Goal: Feedback & Contribution: Contribute content

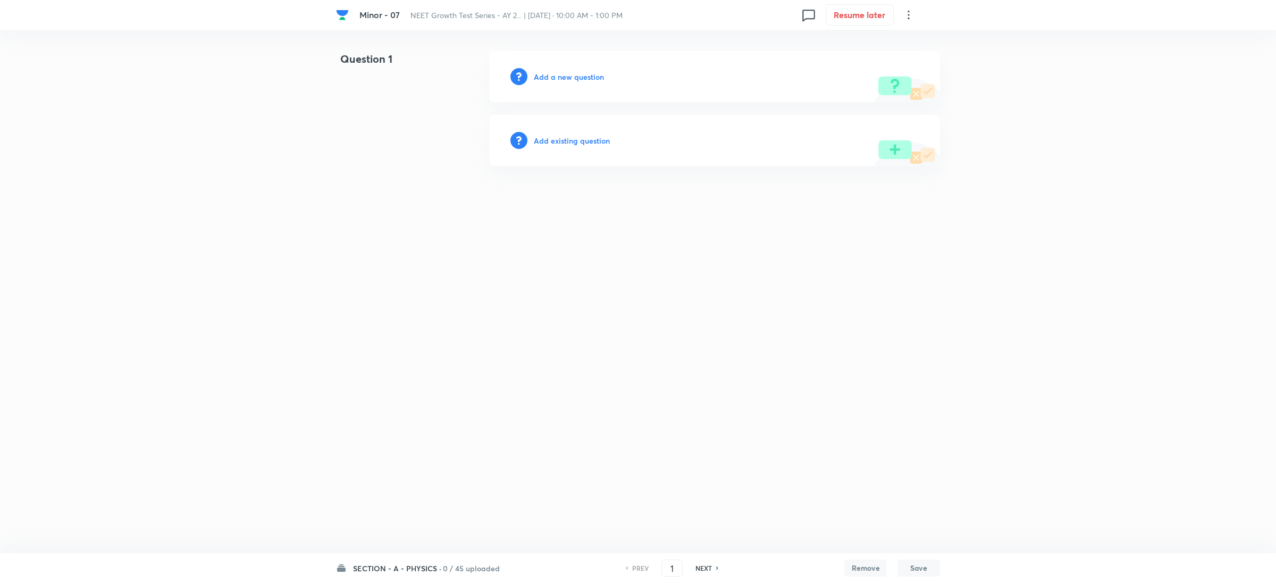
click at [565, 80] on h6 "Add a new question" at bounding box center [569, 76] width 70 height 11
click at [563, 71] on h6 "Choose a question type" at bounding box center [575, 76] width 82 height 11
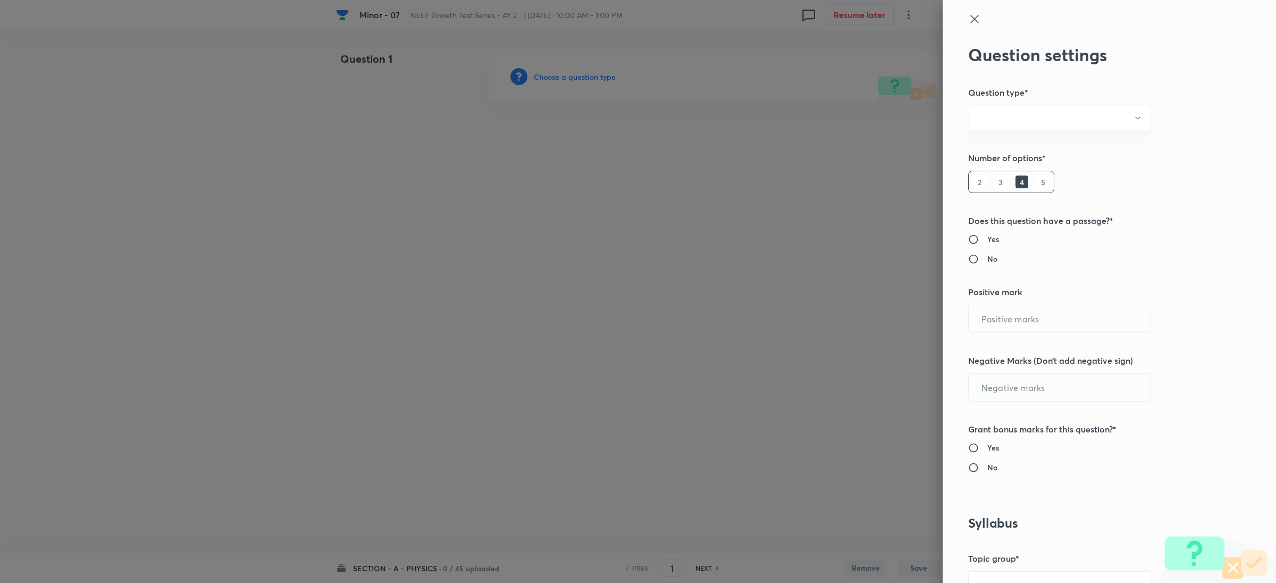
radio input "true"
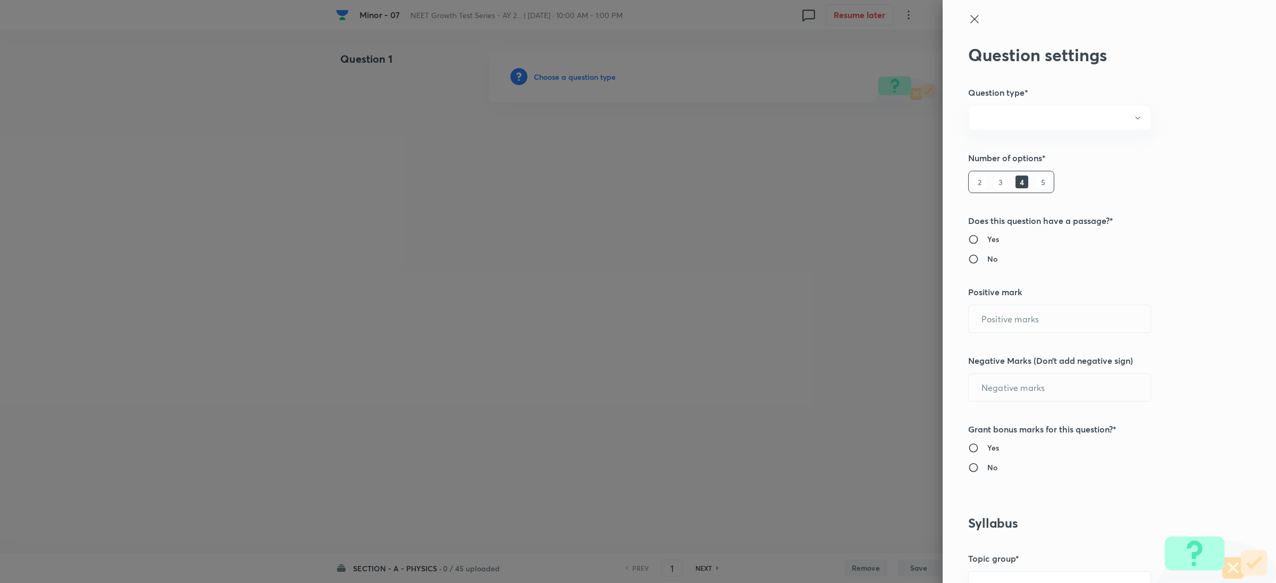
radio input "true"
type input "1"
type input "0"
click at [1109, 112] on button "Single choice correct" at bounding box center [1059, 117] width 183 height 25
click at [1212, 115] on div at bounding box center [638, 291] width 1276 height 583
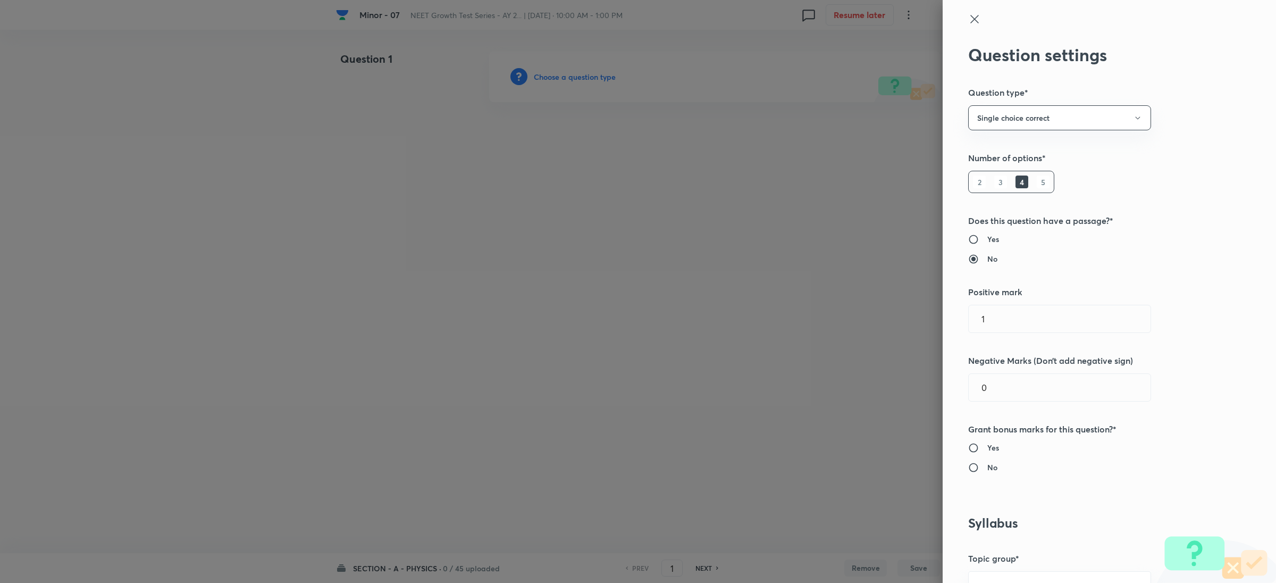
click at [1016, 184] on h6 "4" at bounding box center [1022, 181] width 13 height 13
drag, startPoint x: 1007, startPoint y: 321, endPoint x: 892, endPoint y: 320, distance: 114.9
click at [892, 320] on div "Question settings Question type* Single choice correct Number of options* 2 3 4…" at bounding box center [638, 291] width 1276 height 583
type input "4"
drag, startPoint x: 999, startPoint y: 388, endPoint x: 875, endPoint y: 373, distance: 124.8
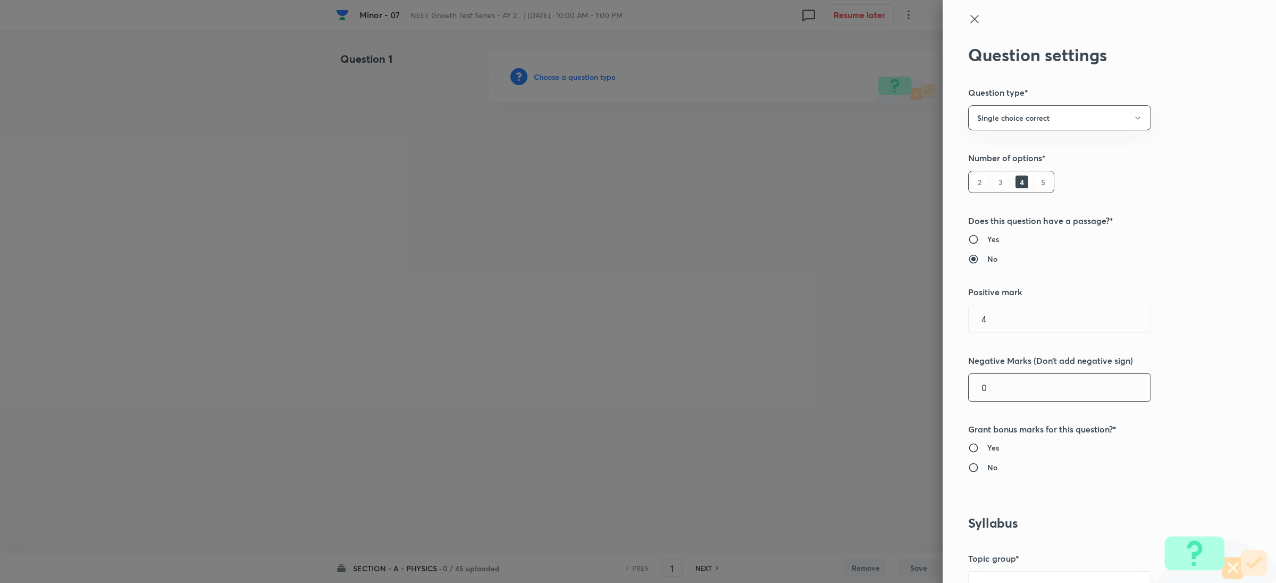
click at [875, 379] on div "Question settings Question type* Single choice correct Number of options* 2 3 4…" at bounding box center [638, 291] width 1276 height 583
type input "4"
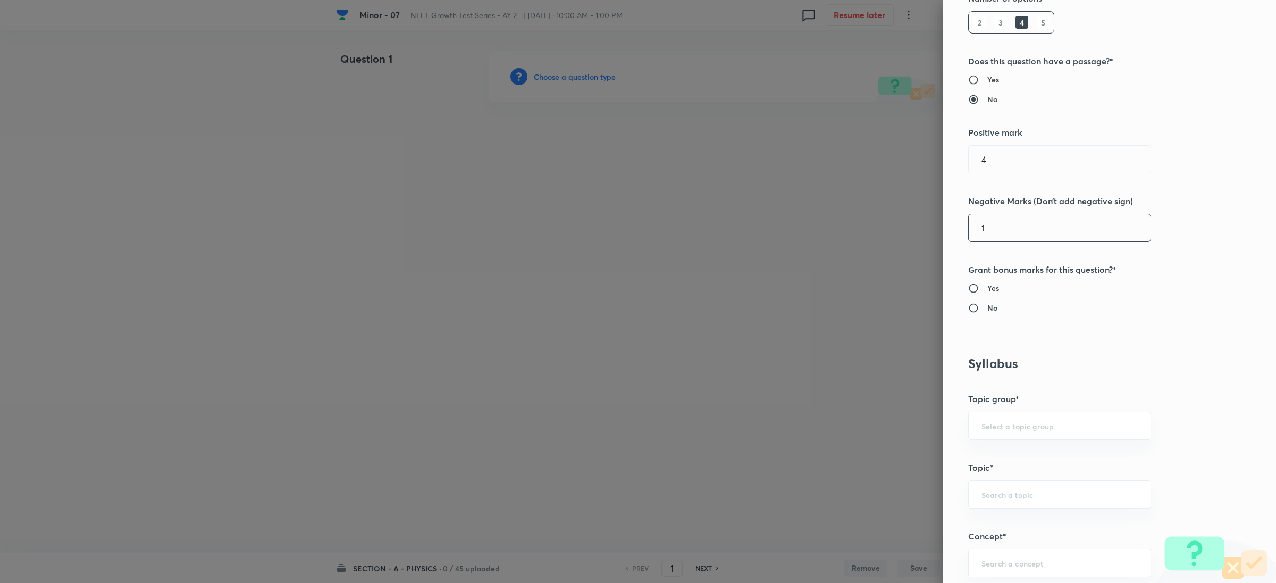
type input "1"
click at [1171, 206] on h5 "Negative Marks (Don’t add negative sign)" at bounding box center [1091, 201] width 247 height 13
click at [975, 308] on input "No" at bounding box center [977, 308] width 19 height 11
radio input "true"
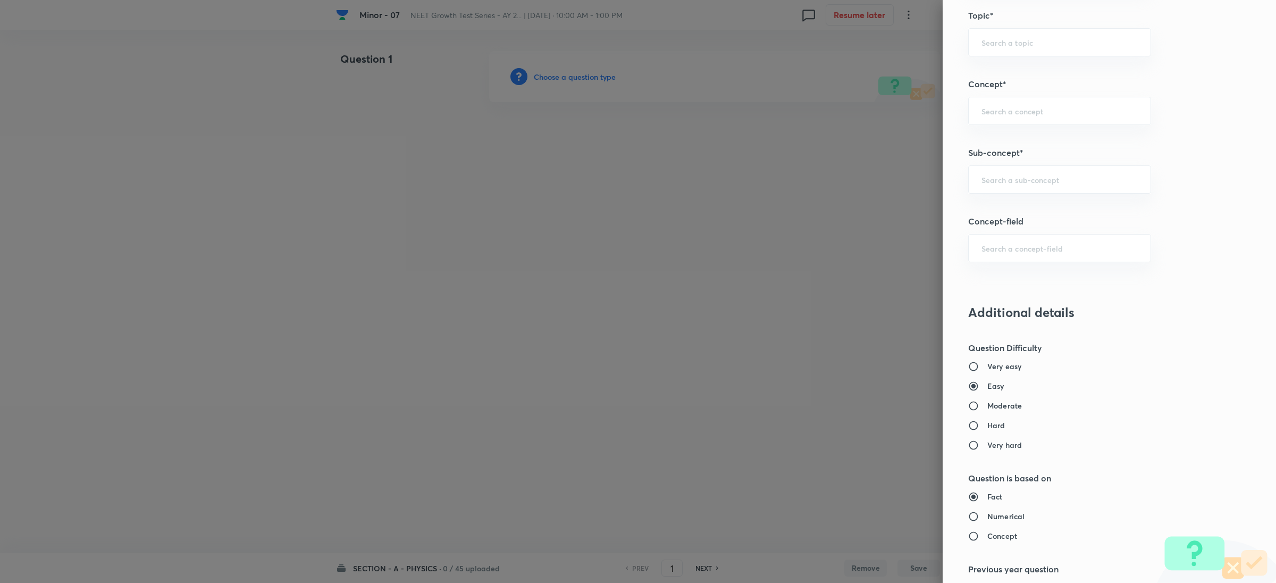
scroll to position [638, 0]
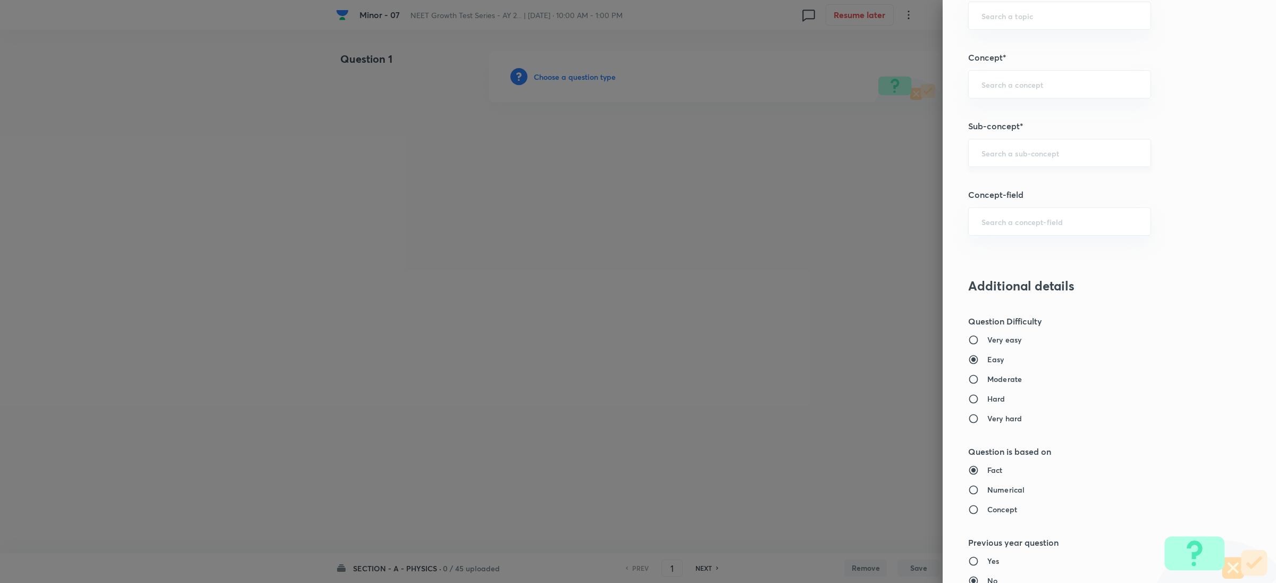
click at [1029, 154] on input "text" at bounding box center [1060, 153] width 156 height 10
click at [873, 329] on div at bounding box center [638, 291] width 1276 height 583
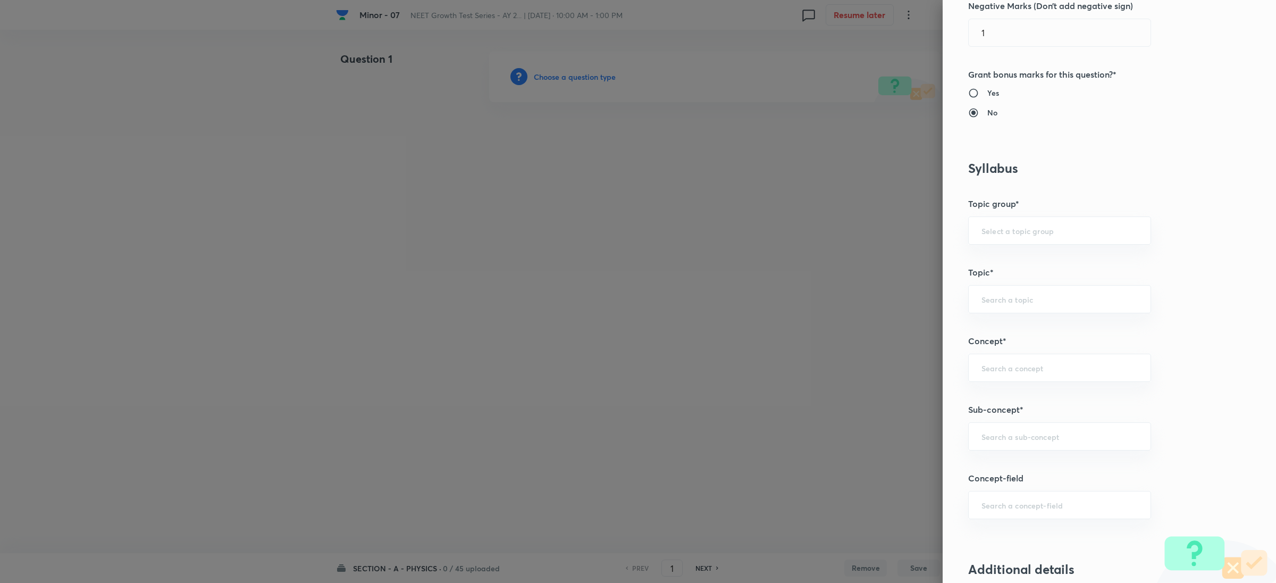
scroll to position [0, 0]
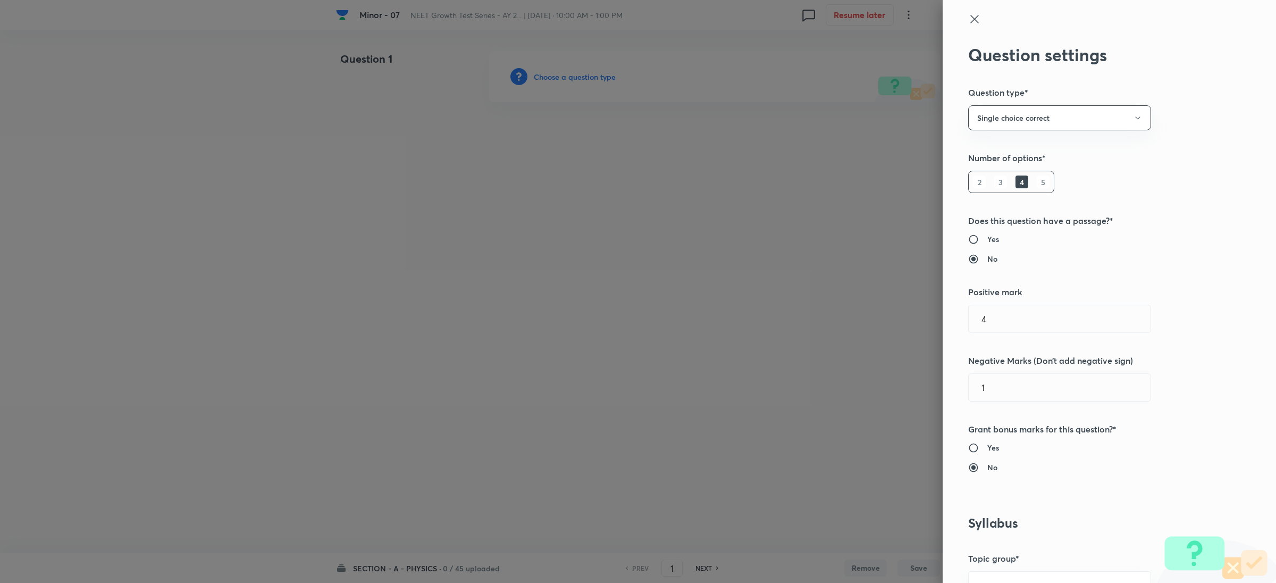
click at [969, 22] on icon at bounding box center [974, 19] width 13 height 13
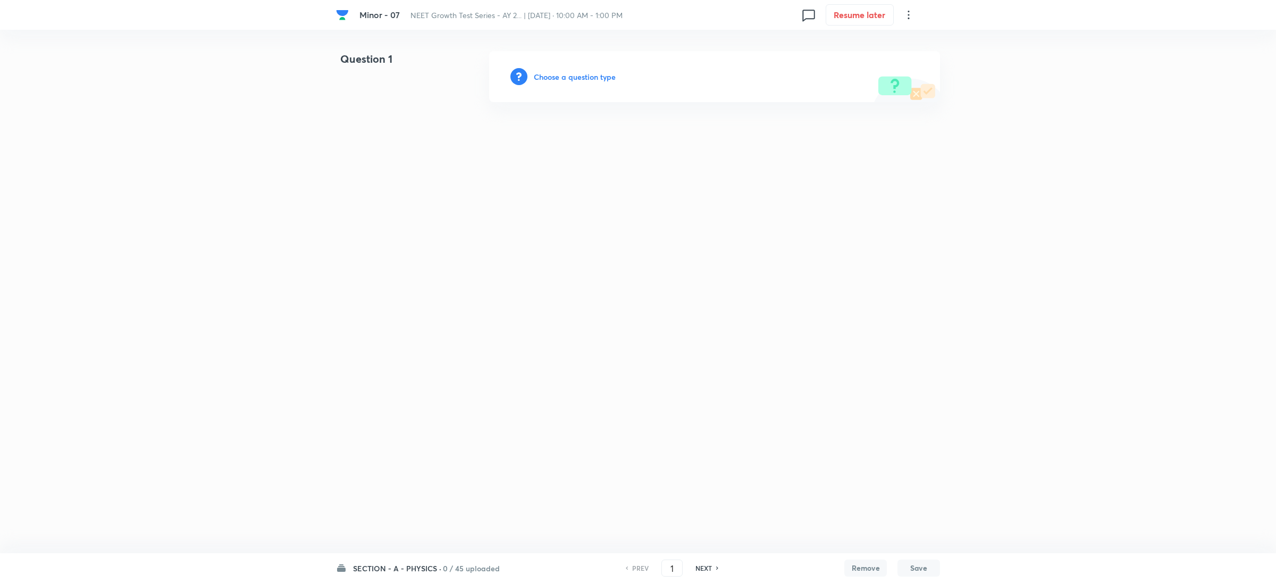
click at [412, 569] on h6 "SECTION - A - PHYSICS ·" at bounding box center [397, 568] width 88 height 11
click at [428, 415] on h6 "SECTION - B - CHEMISTRY" at bounding box center [402, 411] width 97 height 11
type input "46"
click at [580, 78] on h6 "Add a new question" at bounding box center [569, 76] width 70 height 11
click at [576, 79] on h6 "Choose a question type" at bounding box center [575, 76] width 82 height 11
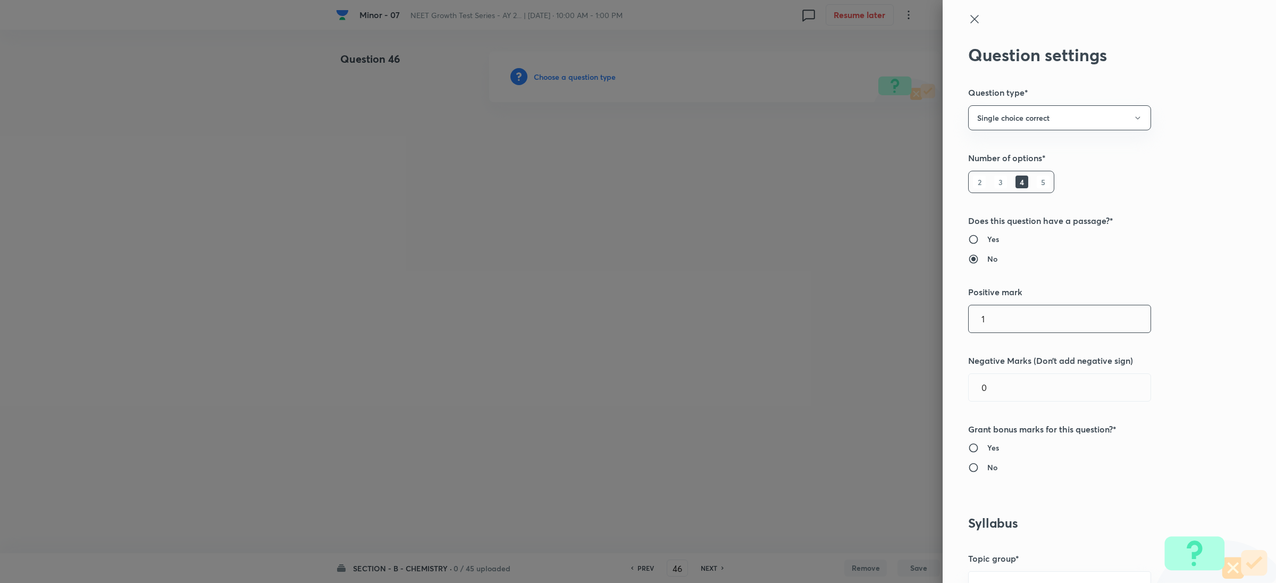
drag, startPoint x: 996, startPoint y: 325, endPoint x: 929, endPoint y: 317, distance: 67.5
click at [929, 317] on div "Question settings Question type* Single choice correct Number of options* 2 3 4…" at bounding box center [638, 291] width 1276 height 583
type input "4"
drag, startPoint x: 1012, startPoint y: 387, endPoint x: 927, endPoint y: 384, distance: 84.6
click at [927, 384] on div "Question settings Question type* Single choice correct Number of options* 2 3 4…" at bounding box center [638, 291] width 1276 height 583
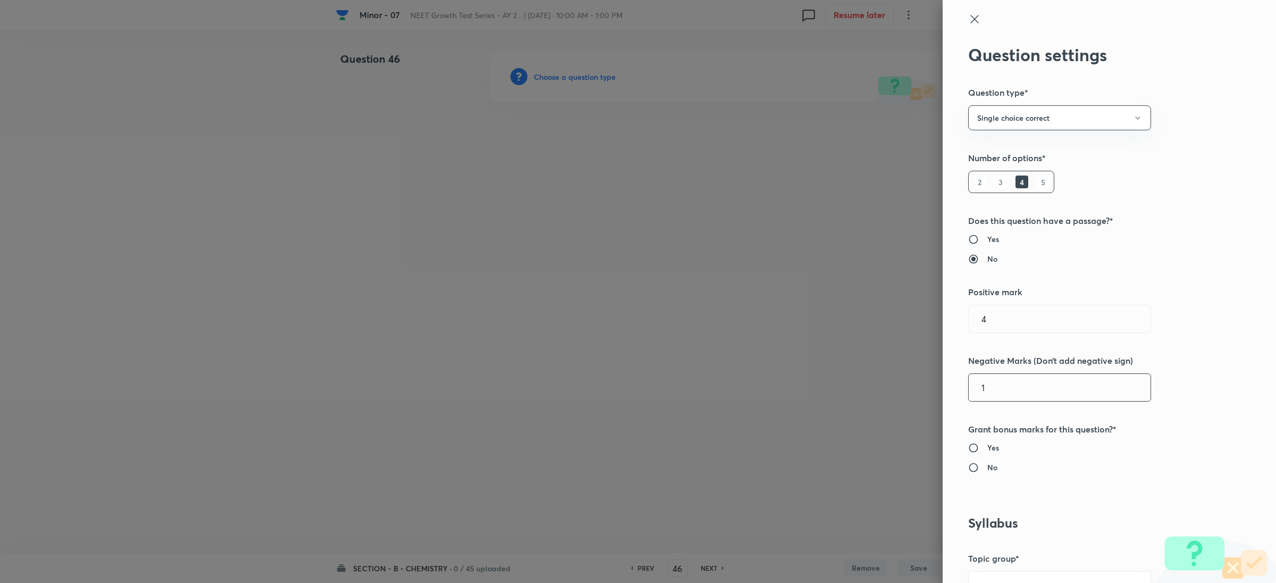
type input "1"
click at [968, 471] on input "No" at bounding box center [977, 467] width 19 height 11
radio input "true"
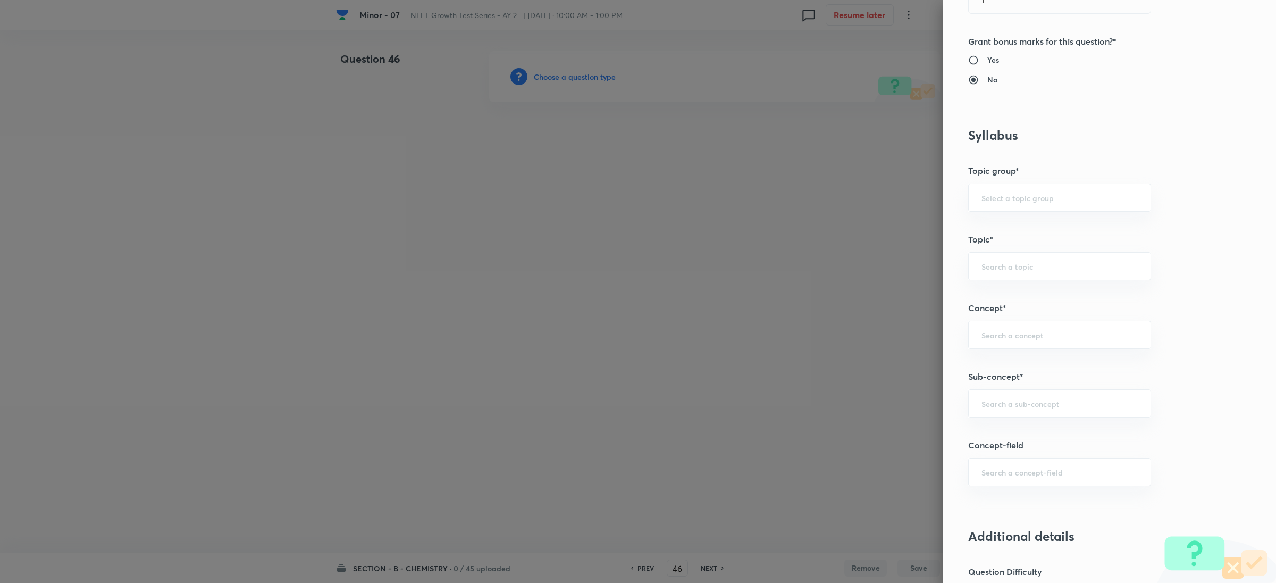
scroll to position [399, 0]
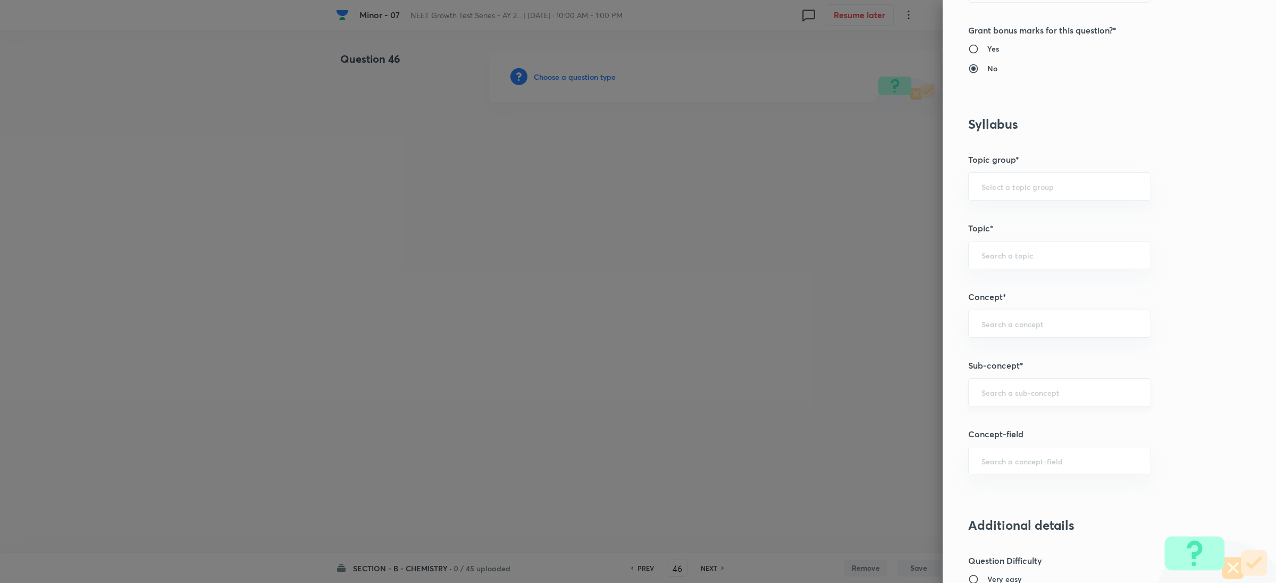
click at [1039, 396] on input "text" at bounding box center [1060, 392] width 156 height 10
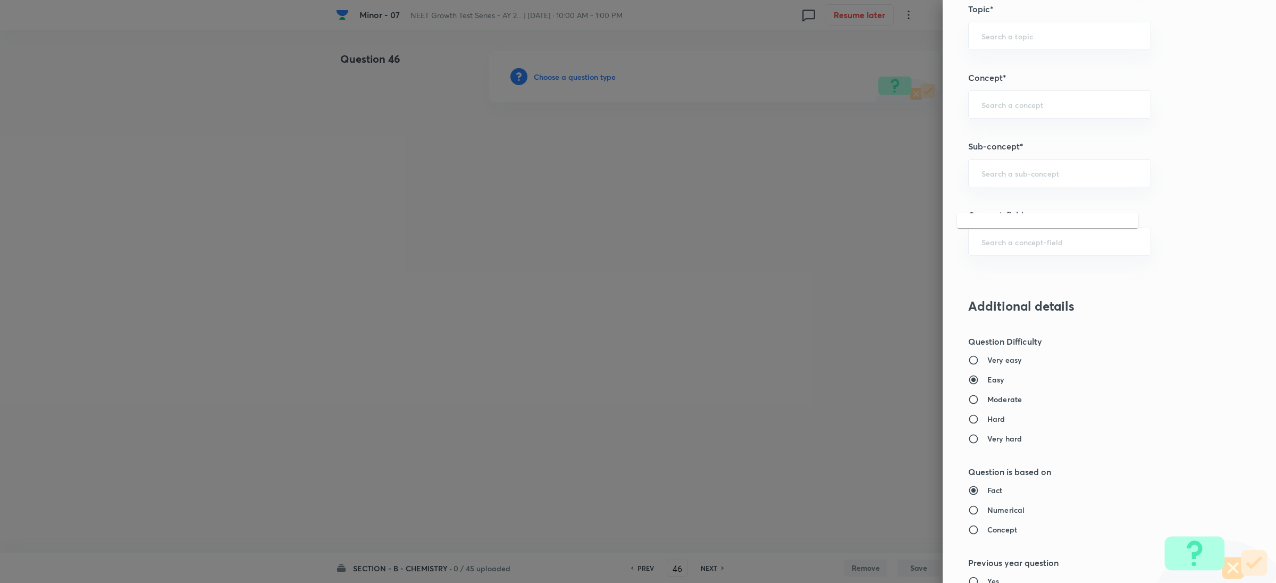
scroll to position [638, 0]
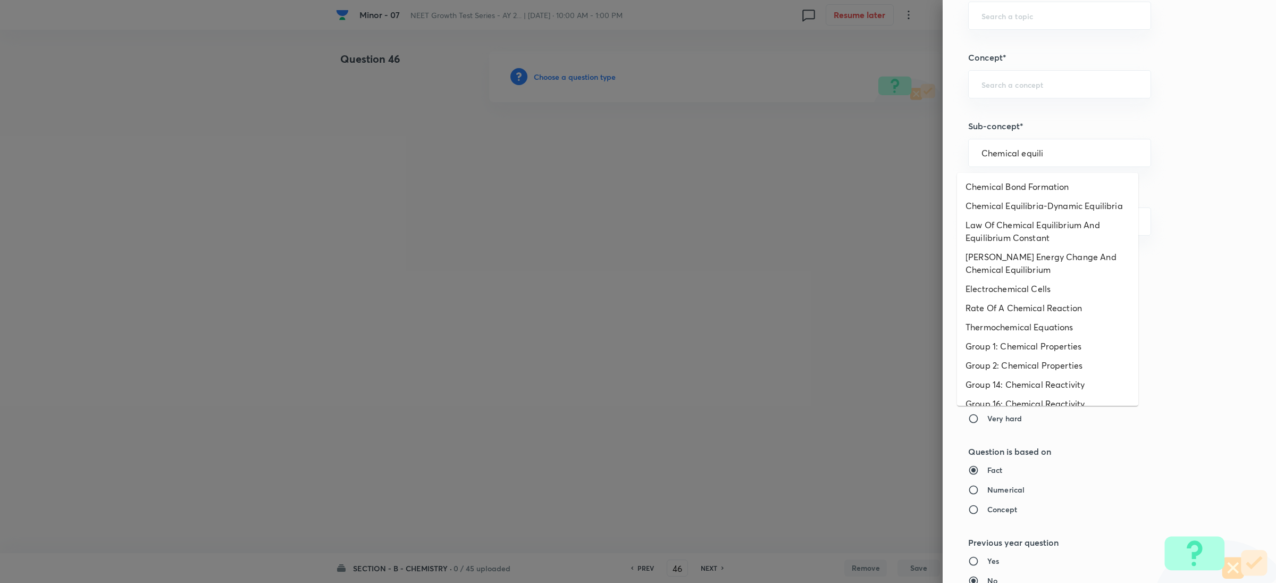
type input "Chemical equili"
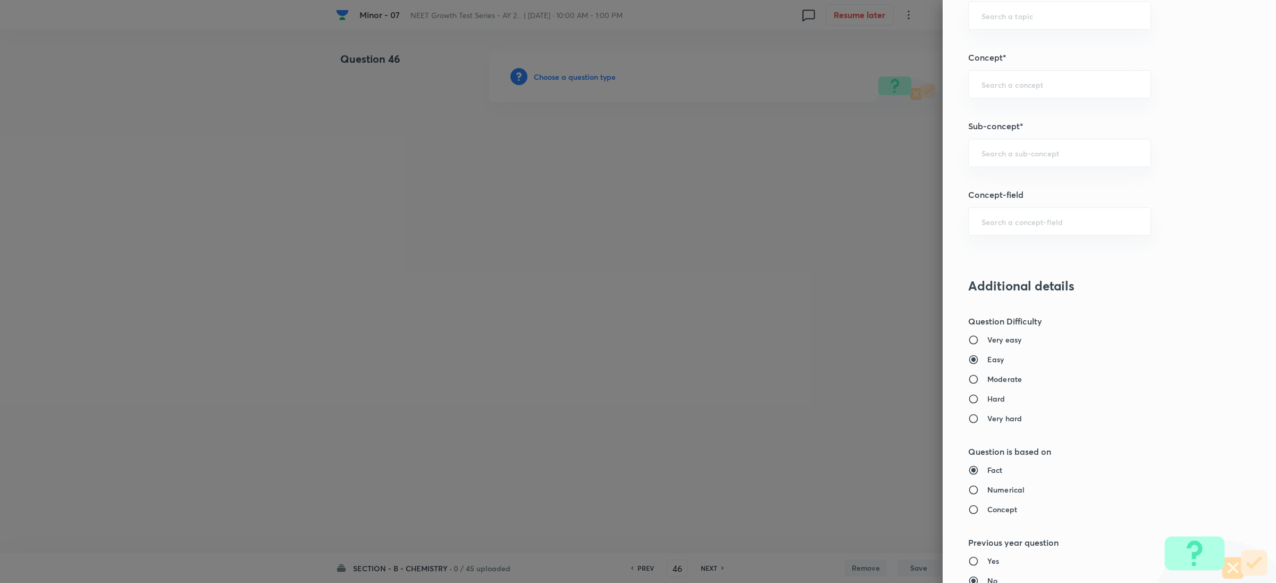
drag, startPoint x: 1228, startPoint y: 381, endPoint x: 1174, endPoint y: 473, distance: 106.3
click at [1174, 473] on label "Fact" at bounding box center [1087, 469] width 238 height 11
click at [987, 473] on input "Fact" at bounding box center [977, 470] width 19 height 11
click at [1071, 143] on div "​" at bounding box center [1059, 153] width 183 height 28
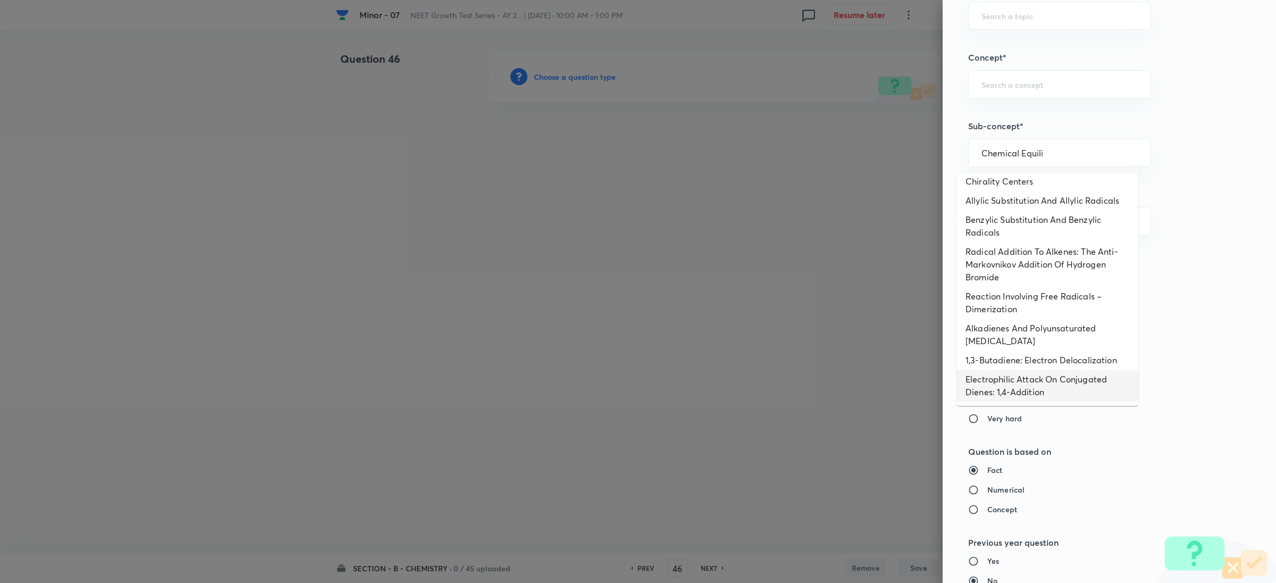
scroll to position [0, 0]
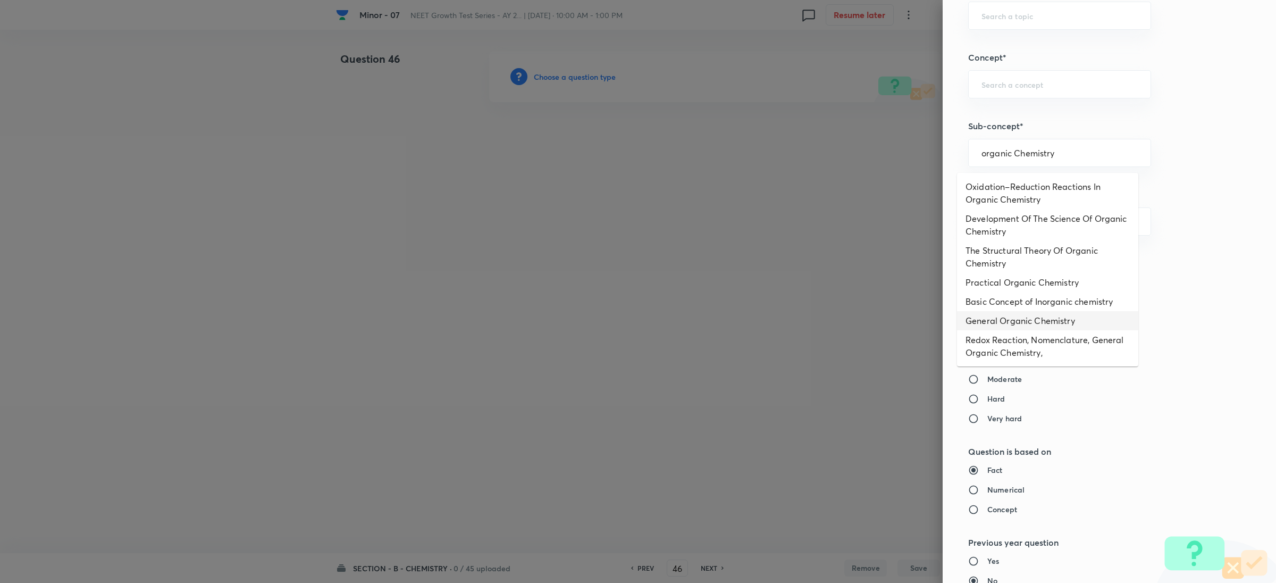
click at [1058, 323] on li "General Organic Chemistry" at bounding box center [1047, 320] width 181 height 19
type input "General Organic Chemistry"
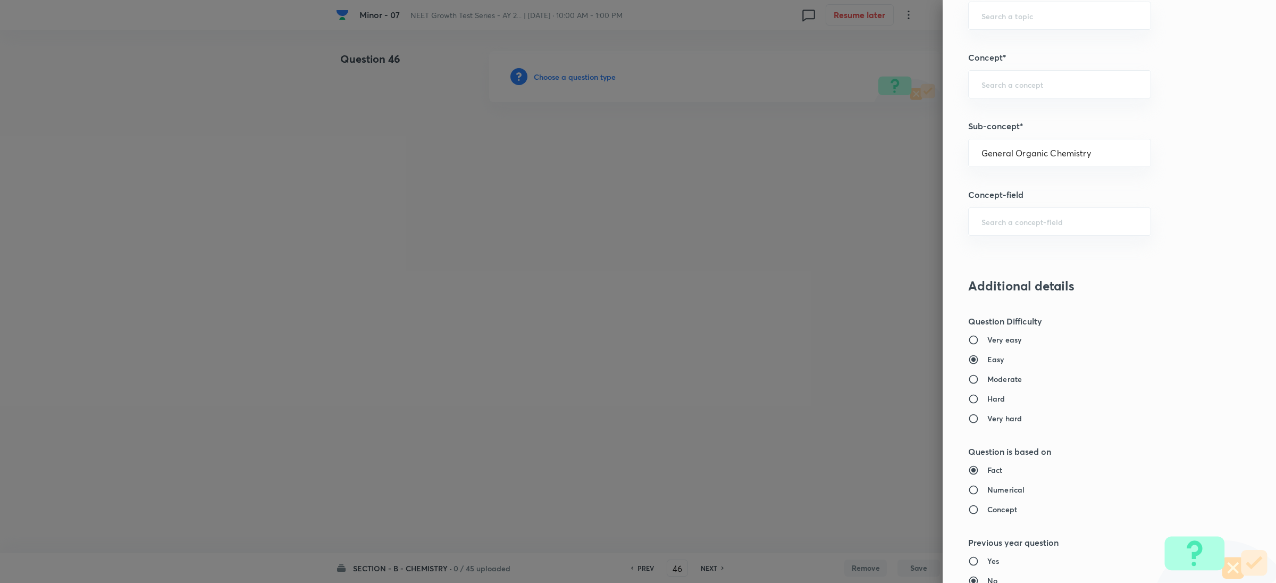
type input "Chemistry"
type input "Organic Chemistry"
type input "General Organic Chemistry"
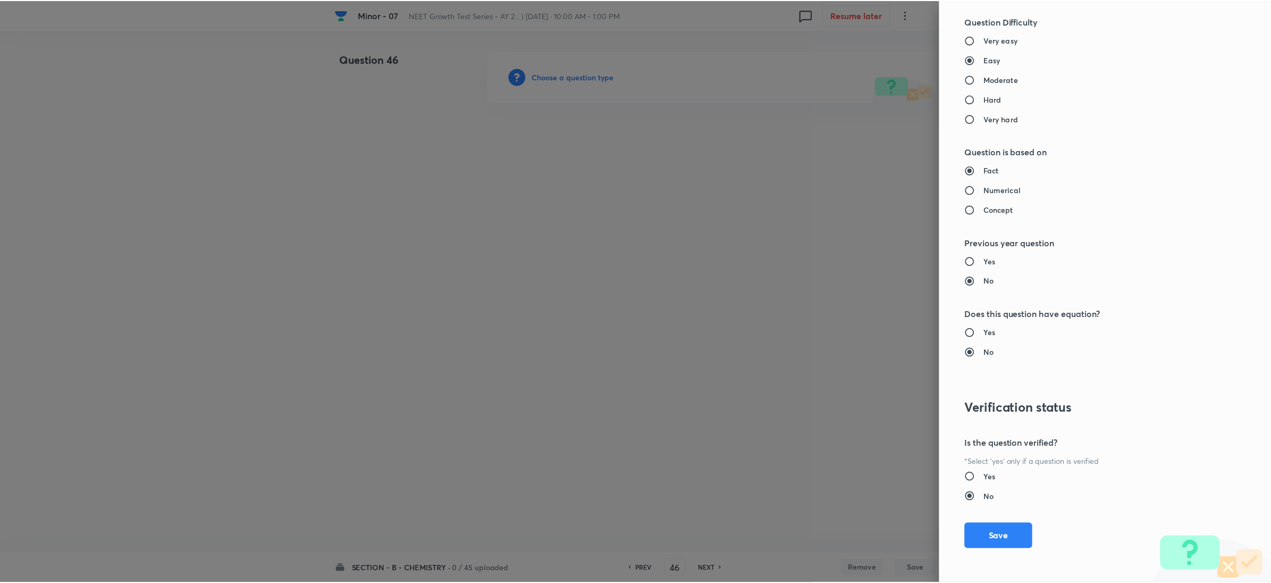
scroll to position [941, 0]
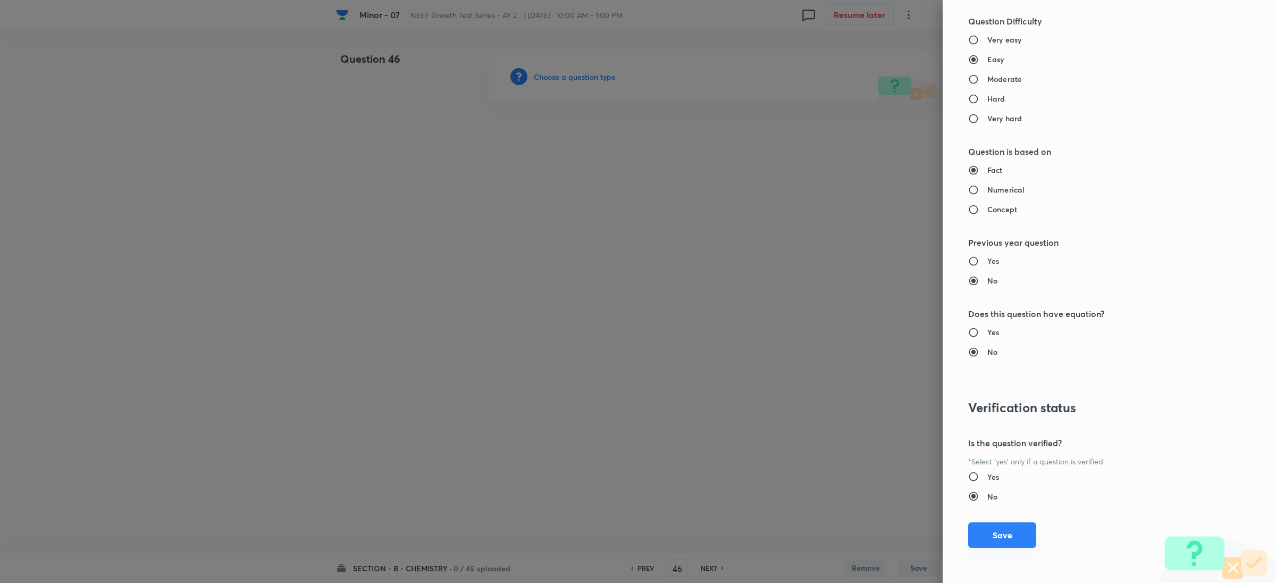
click at [1010, 535] on button "Save" at bounding box center [1002, 535] width 68 height 26
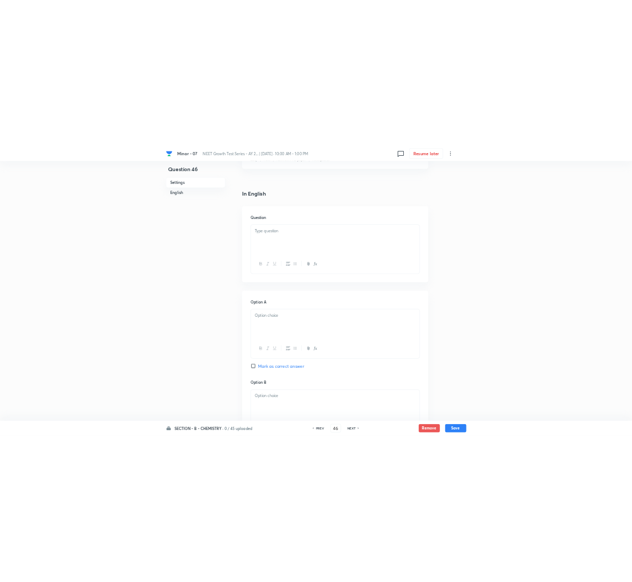
scroll to position [239, 0]
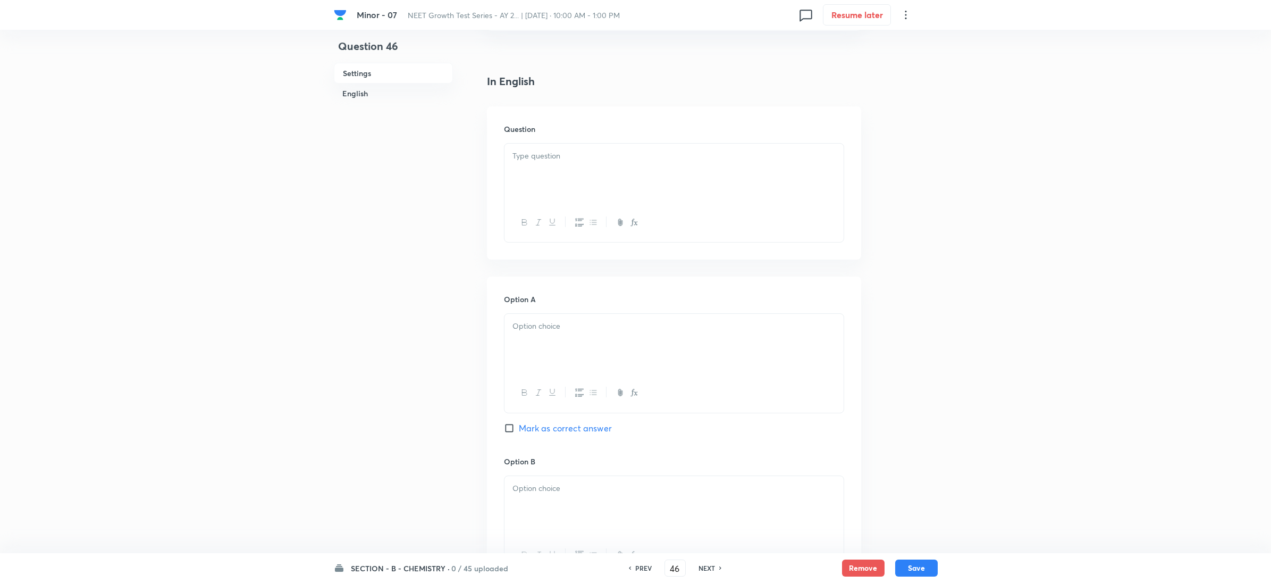
click at [626, 158] on p at bounding box center [674, 156] width 323 height 12
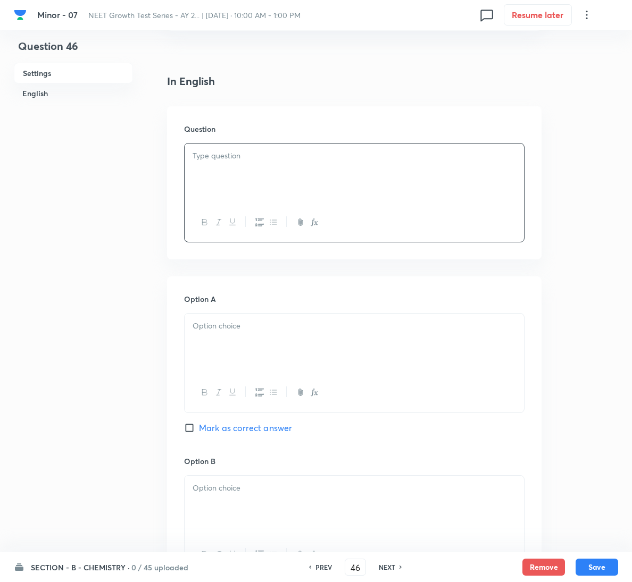
click at [236, 162] on p at bounding box center [353, 156] width 323 height 12
click at [297, 168] on div at bounding box center [354, 174] width 339 height 60
drag, startPoint x: 258, startPoint y: 354, endPoint x: 276, endPoint y: 339, distance: 23.4
click at [258, 353] on div at bounding box center [354, 344] width 339 height 60
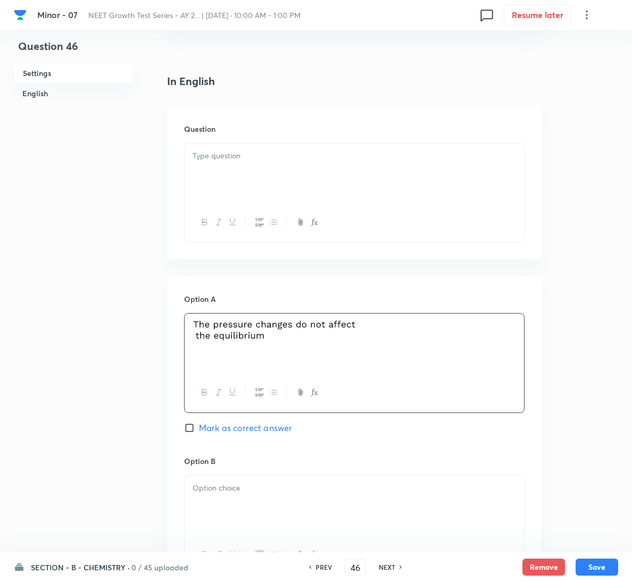
click at [255, 168] on div at bounding box center [354, 174] width 339 height 60
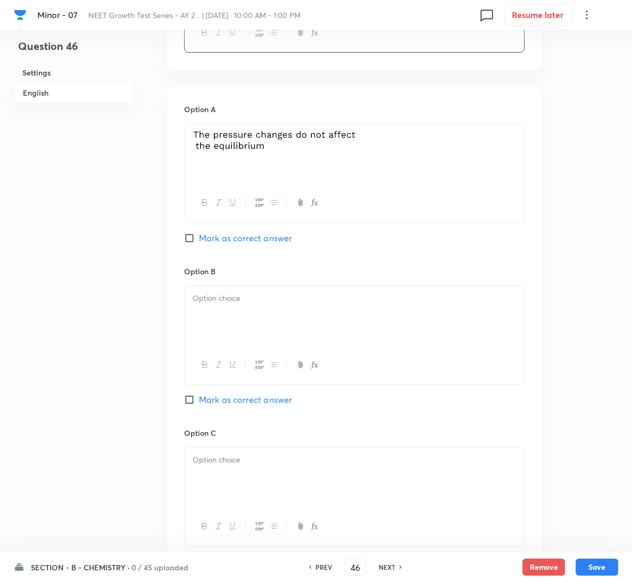
scroll to position [479, 0]
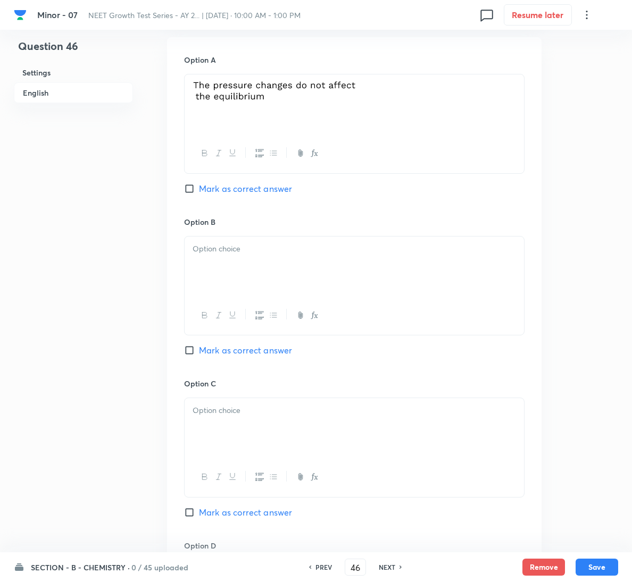
click at [282, 270] on div at bounding box center [354, 267] width 339 height 60
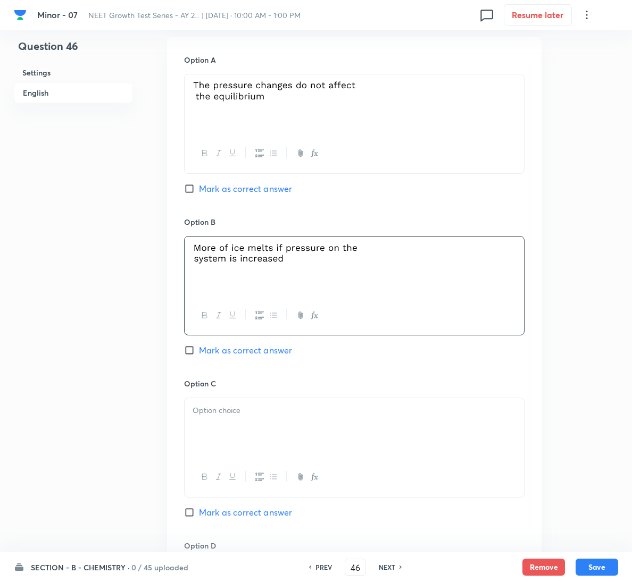
click at [259, 349] on span "Mark as correct answer" at bounding box center [245, 350] width 93 height 13
click at [199, 349] on input "Mark as correct answer" at bounding box center [191, 350] width 15 height 11
checkbox input "true"
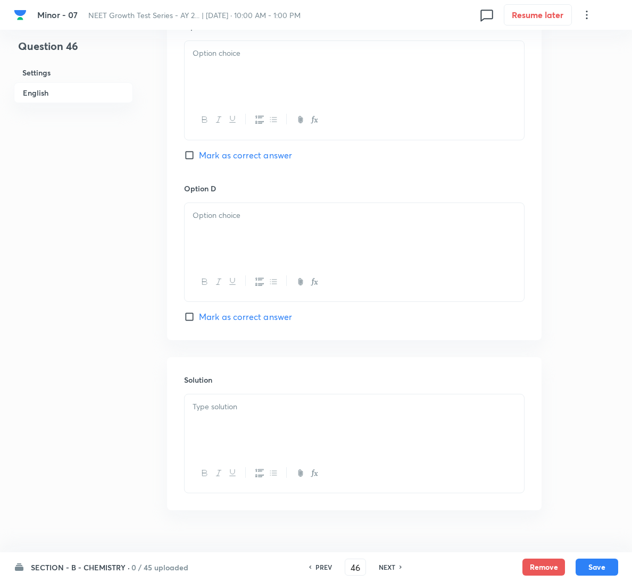
scroll to position [860, 0]
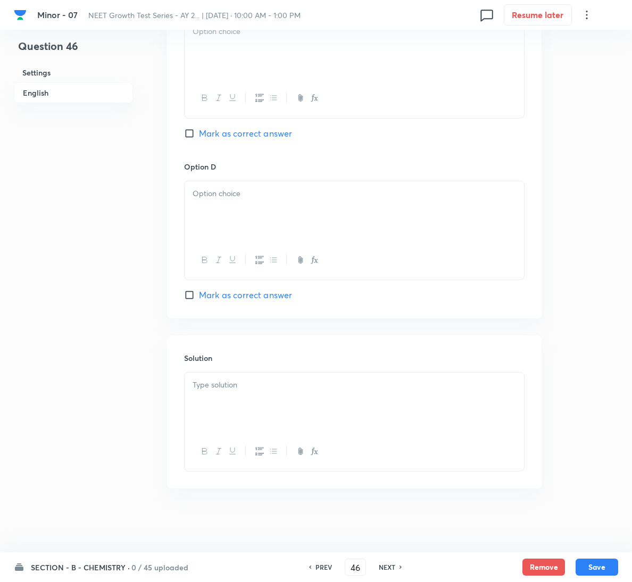
click at [257, 375] on div at bounding box center [354, 403] width 339 height 60
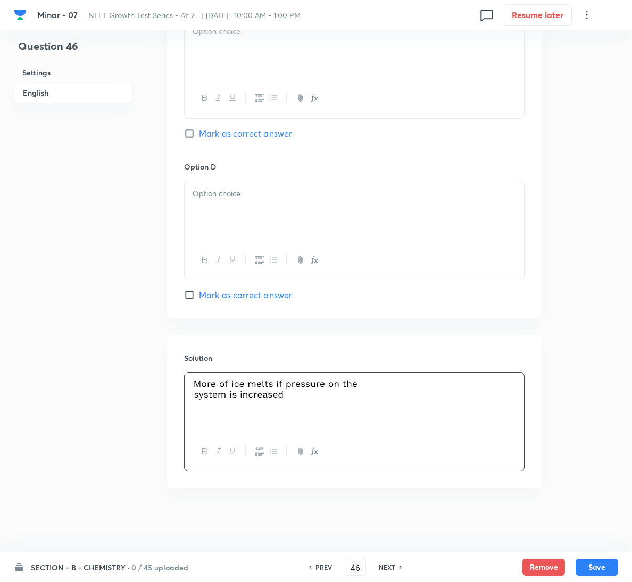
click at [241, 65] on div at bounding box center [354, 49] width 339 height 60
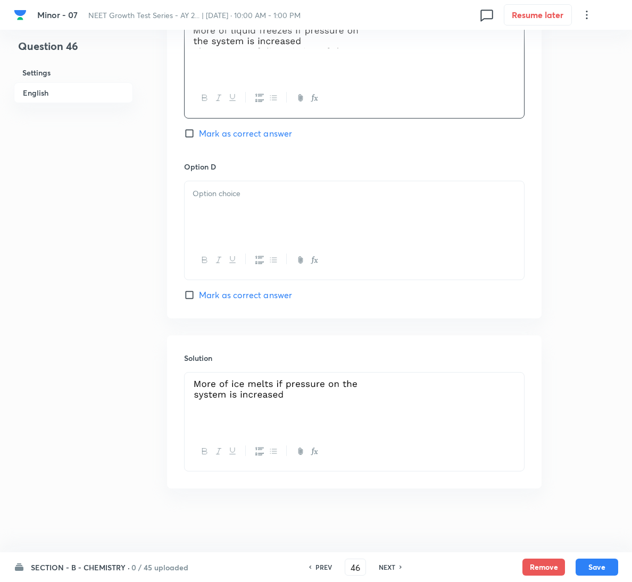
click at [278, 225] on div at bounding box center [354, 211] width 339 height 60
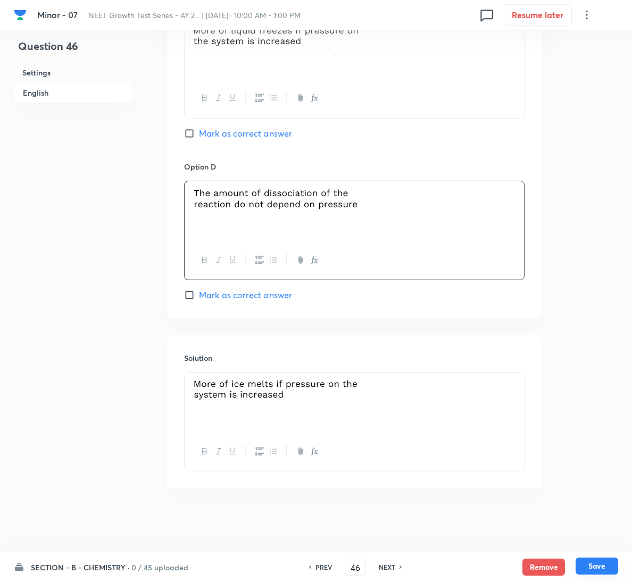
click at [599, 565] on button "Save" at bounding box center [596, 566] width 43 height 17
type input "47"
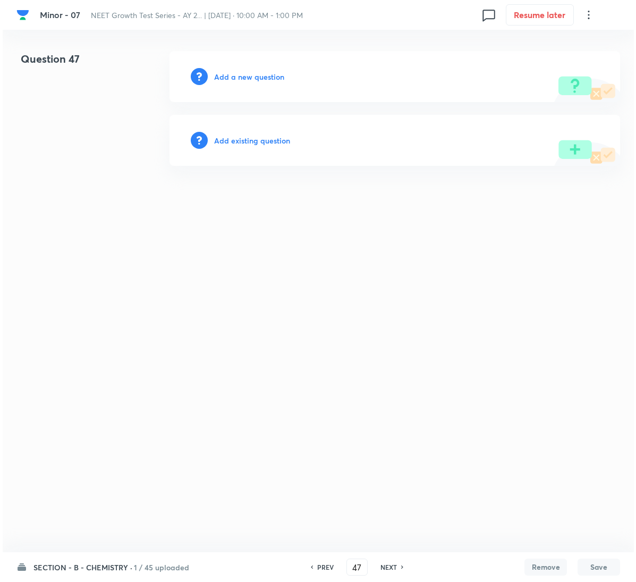
scroll to position [0, 0]
click at [261, 77] on h6 "Add a new question" at bounding box center [249, 76] width 70 height 11
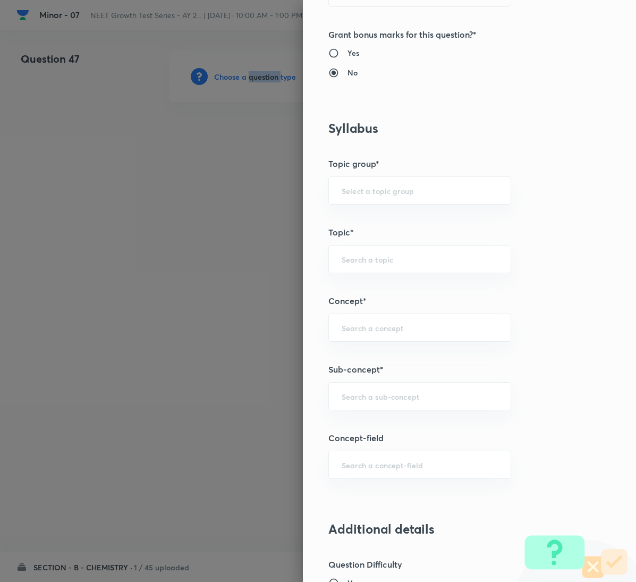
scroll to position [479, 0]
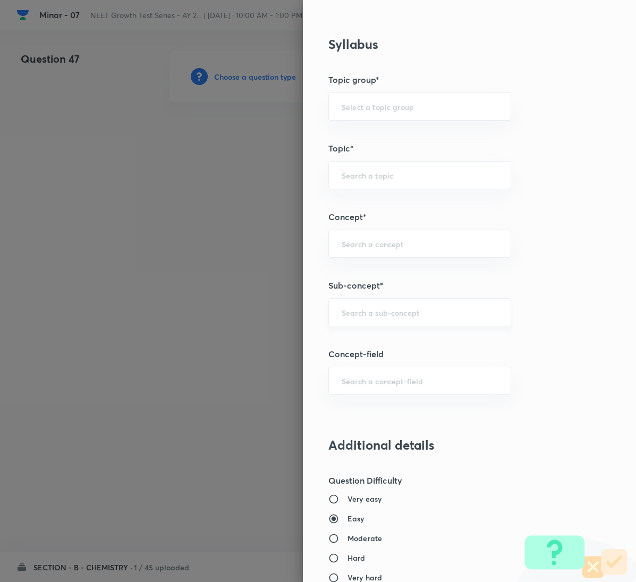
click at [380, 317] on input "text" at bounding box center [420, 312] width 156 height 10
type input "G"
click at [381, 313] on input "Basic" at bounding box center [420, 312] width 156 height 10
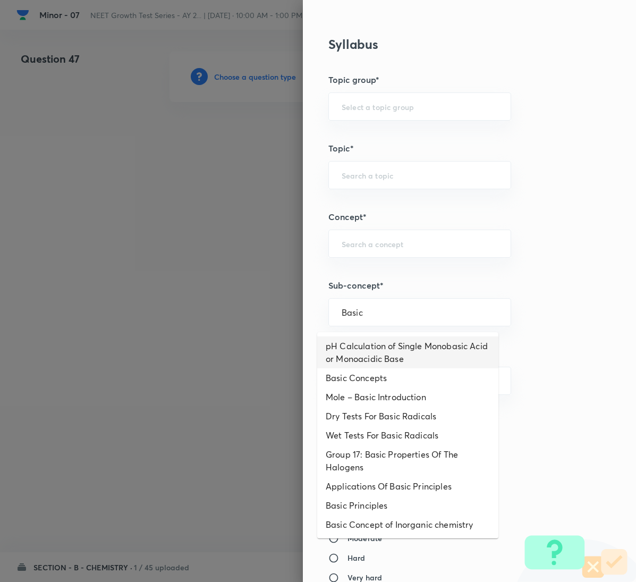
drag, startPoint x: 409, startPoint y: 314, endPoint x: 278, endPoint y: 297, distance: 132.4
click at [260, 303] on div "Question settings Question type* Single choice correct Number of options* 2 3 4…" at bounding box center [318, 291] width 636 height 582
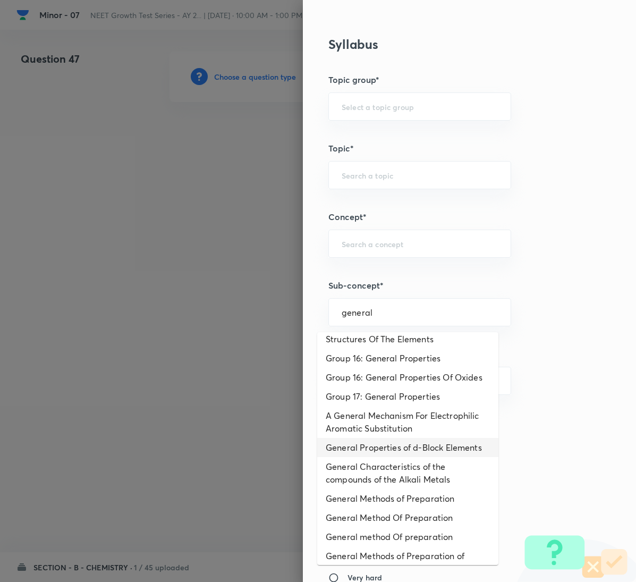
scroll to position [209, 0]
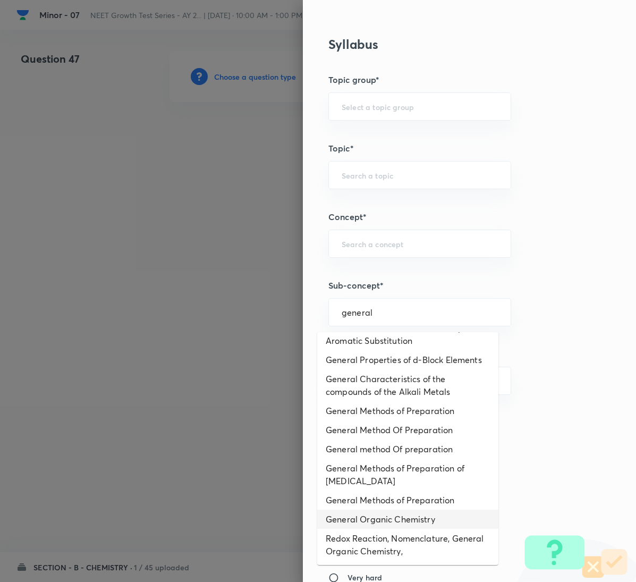
click at [394, 522] on li "General Organic Chemistry" at bounding box center [407, 519] width 181 height 19
type input "General Organic Chemistry"
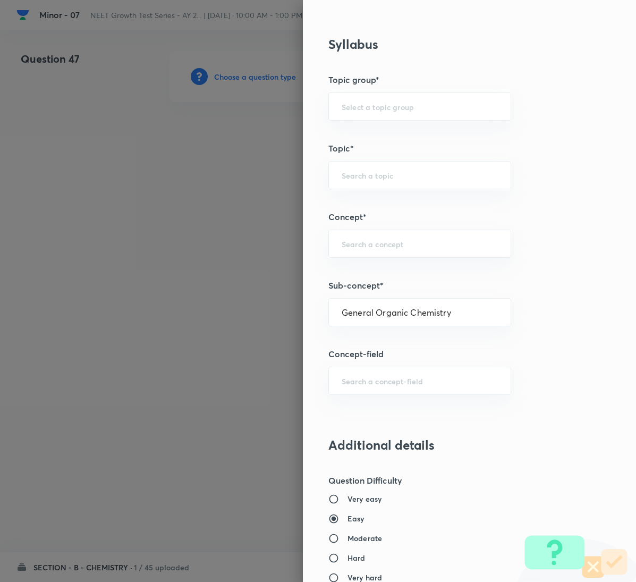
type input "Chemistry"
type input "Organic Chemistry"
type input "General Organic Chemistry"
click at [431, 317] on input "General Organic Chemistry" at bounding box center [420, 312] width 156 height 10
click at [583, 361] on div "Question settings Question type* Single choice correct Number of options* 2 3 4…" at bounding box center [469, 291] width 333 height 582
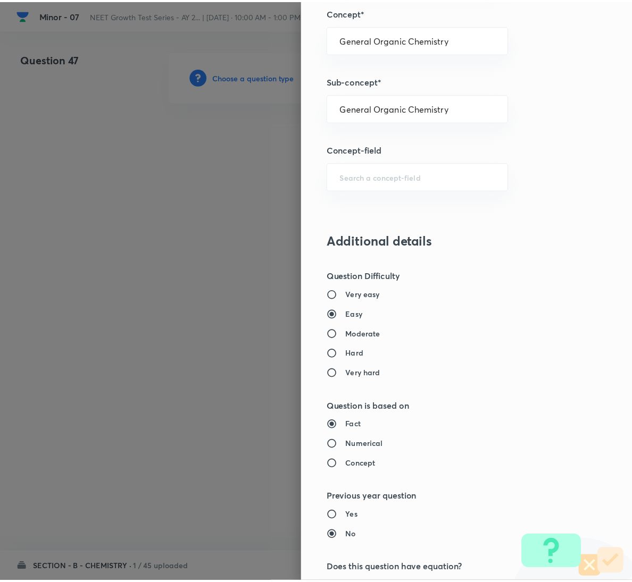
scroll to position [942, 0]
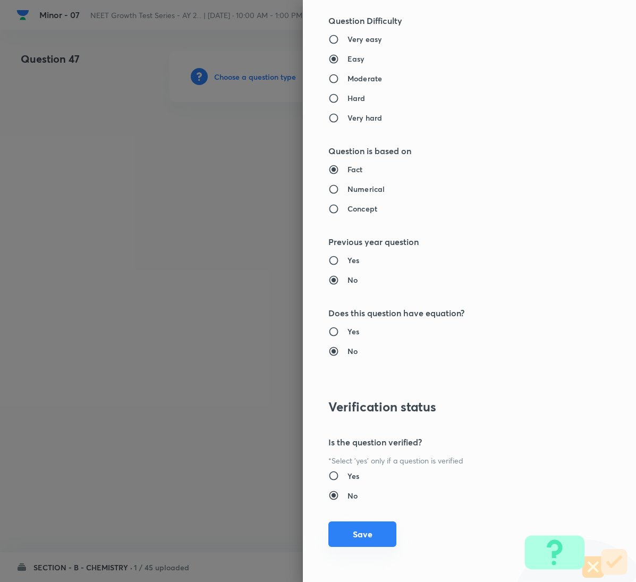
click at [381, 528] on button "Save" at bounding box center [363, 535] width 68 height 26
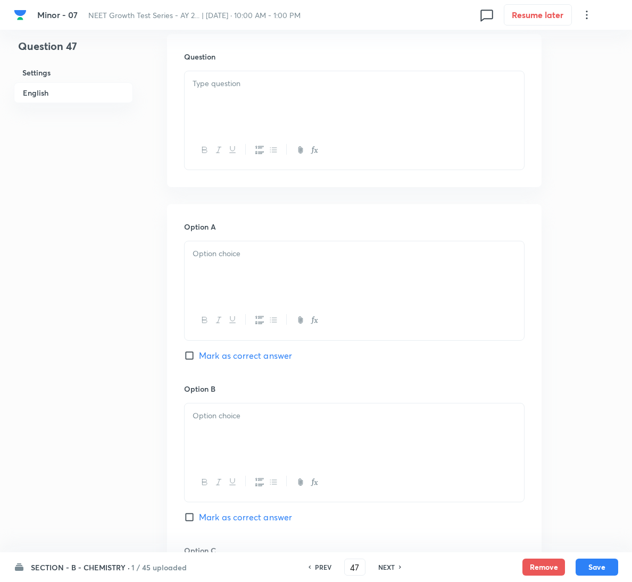
scroll to position [319, 0]
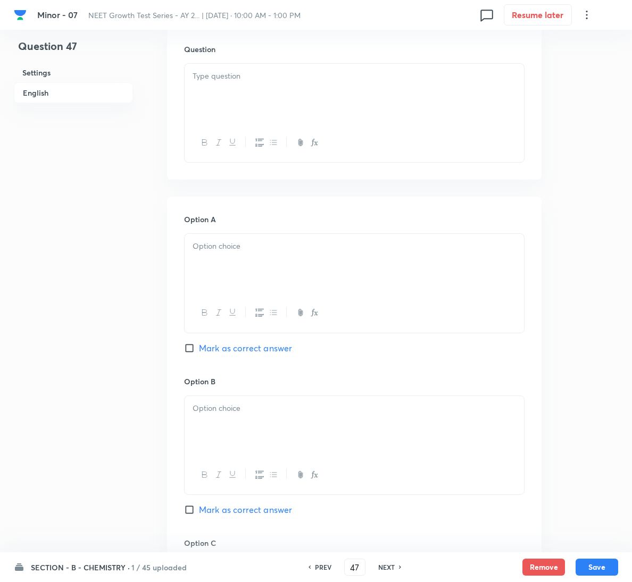
click at [249, 99] on div at bounding box center [354, 94] width 339 height 60
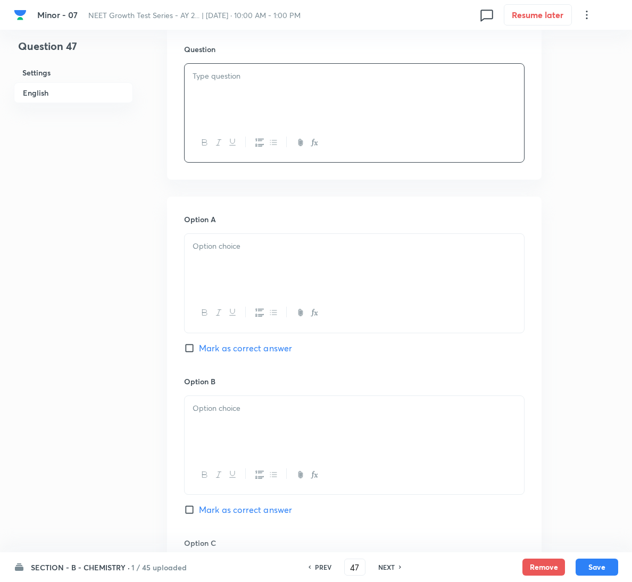
click at [268, 77] on p at bounding box center [353, 76] width 323 height 12
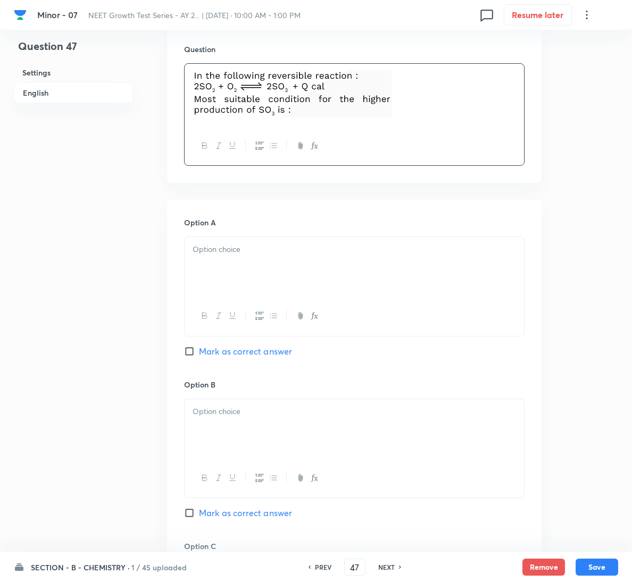
click at [266, 284] on div at bounding box center [354, 267] width 339 height 60
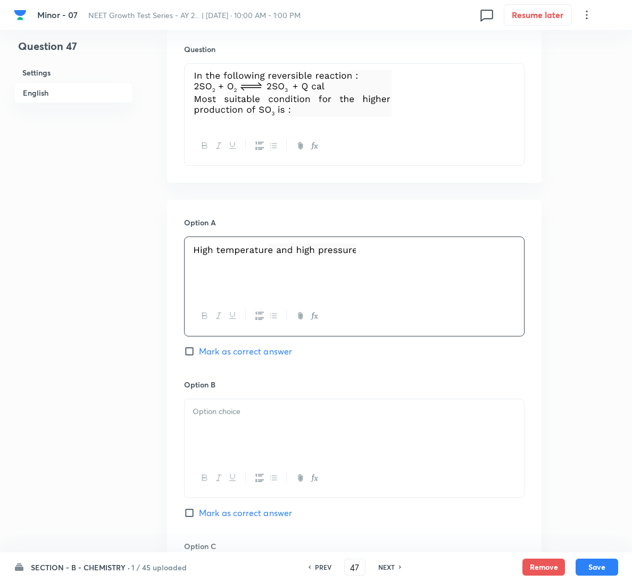
click at [288, 241] on div at bounding box center [354, 267] width 339 height 60
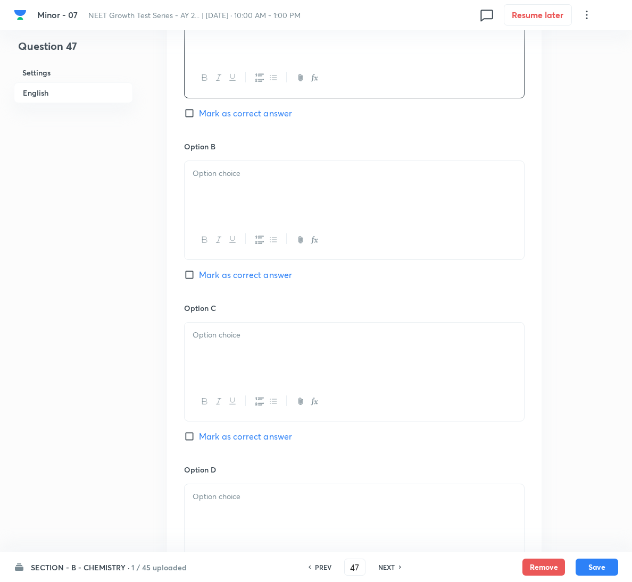
scroll to position [558, 0]
click at [289, 187] on div at bounding box center [354, 190] width 339 height 60
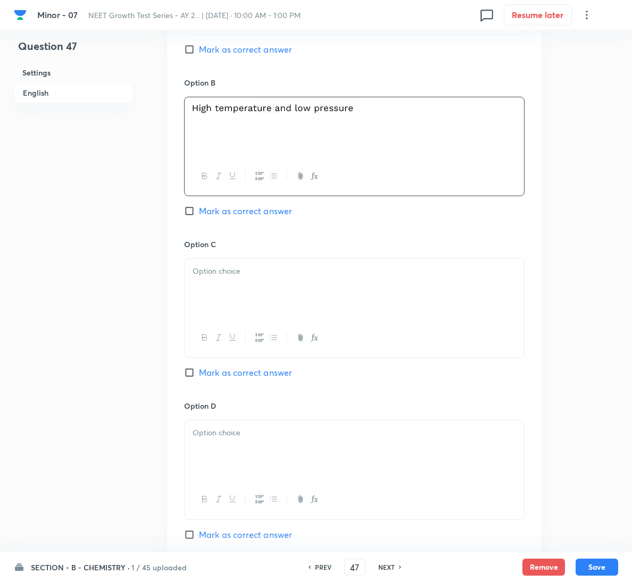
scroll to position [798, 0]
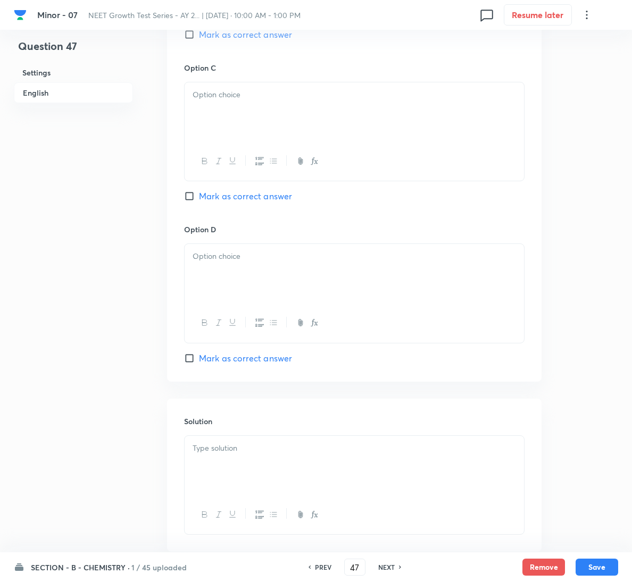
click at [251, 93] on p at bounding box center [353, 95] width 323 height 12
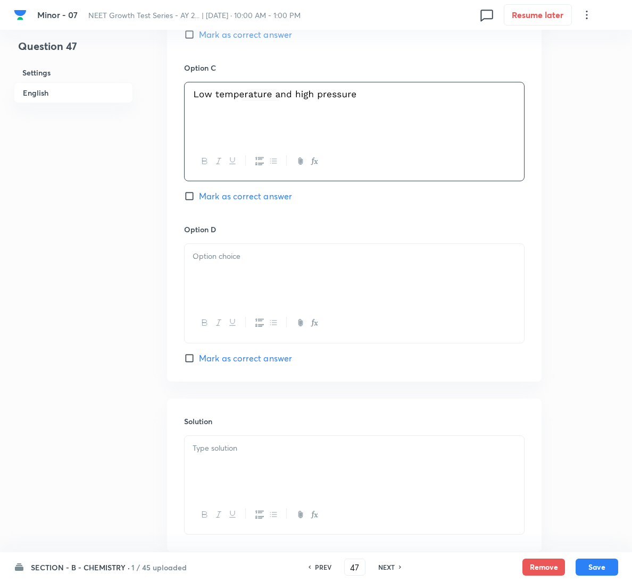
click at [236, 198] on span "Mark as correct answer" at bounding box center [245, 196] width 93 height 13
click at [199, 198] on input "Mark as correct answer" at bounding box center [191, 196] width 15 height 11
checkbox input "true"
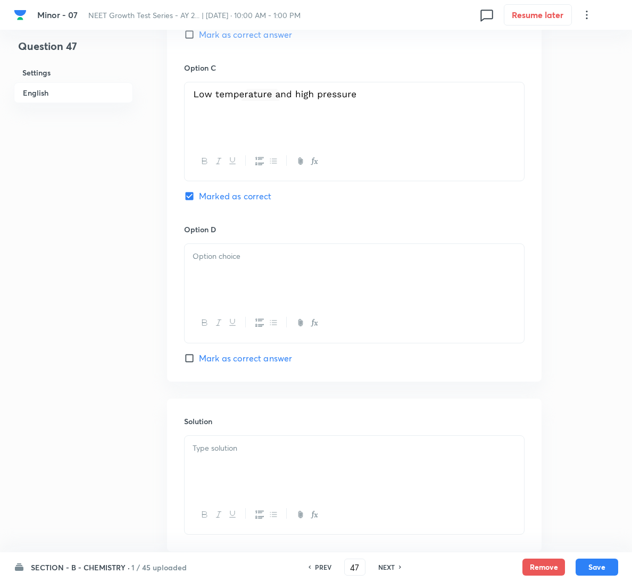
click at [227, 478] on div at bounding box center [354, 466] width 339 height 60
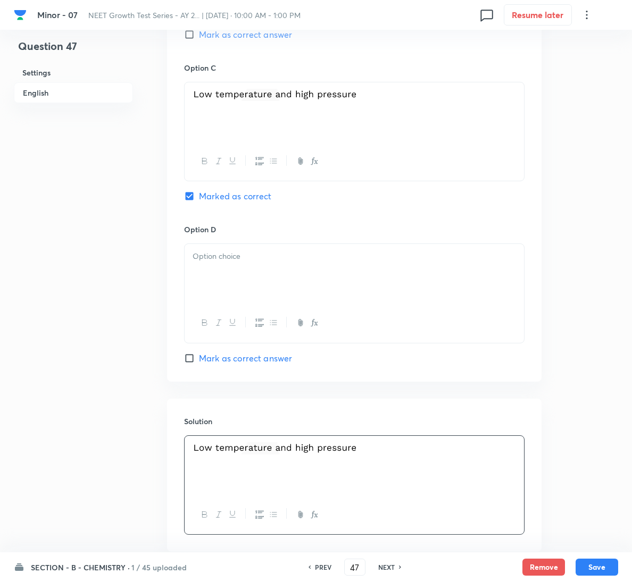
drag, startPoint x: 297, startPoint y: 213, endPoint x: 313, endPoint y: 260, distance: 50.1
click at [297, 214] on div "Option C Marked as correct" at bounding box center [354, 143] width 340 height 162
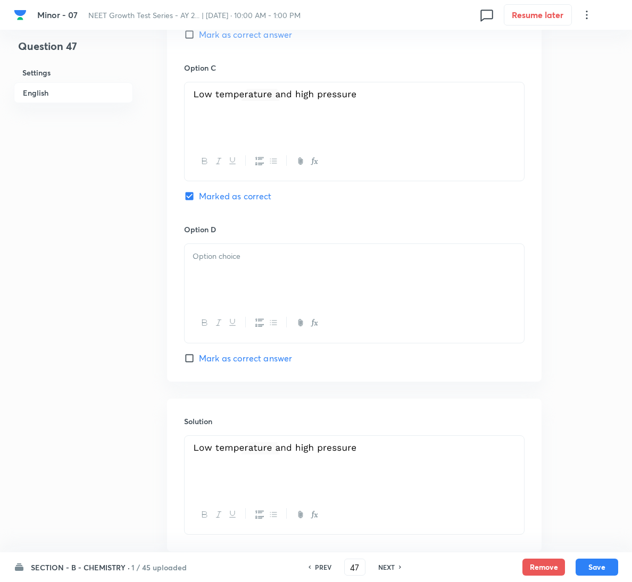
click at [310, 259] on p at bounding box center [353, 256] width 323 height 12
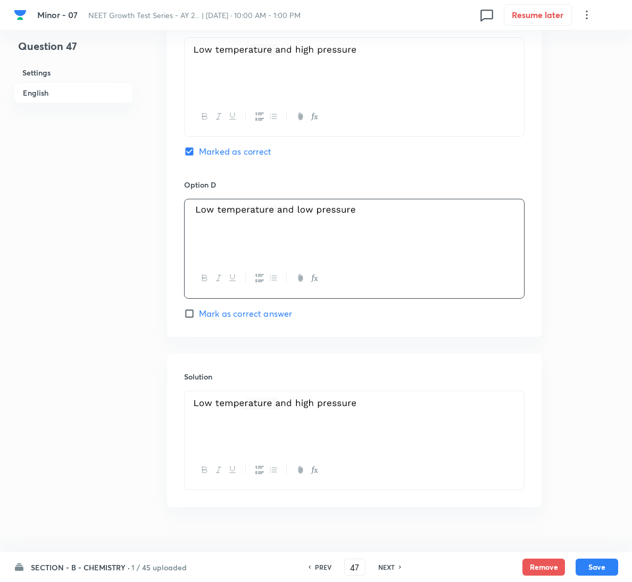
scroll to position [864, 0]
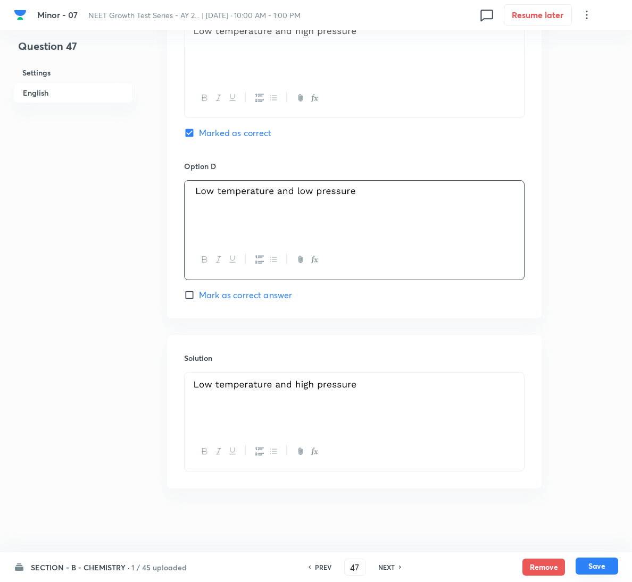
click at [593, 559] on button "Save" at bounding box center [596, 566] width 43 height 17
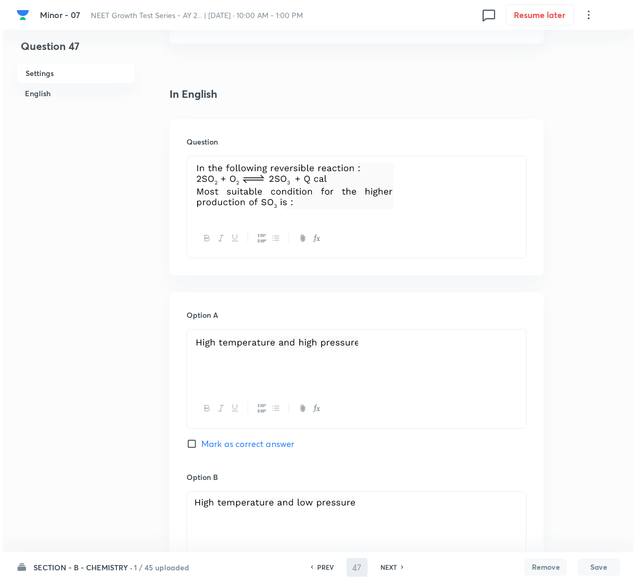
scroll to position [0, 0]
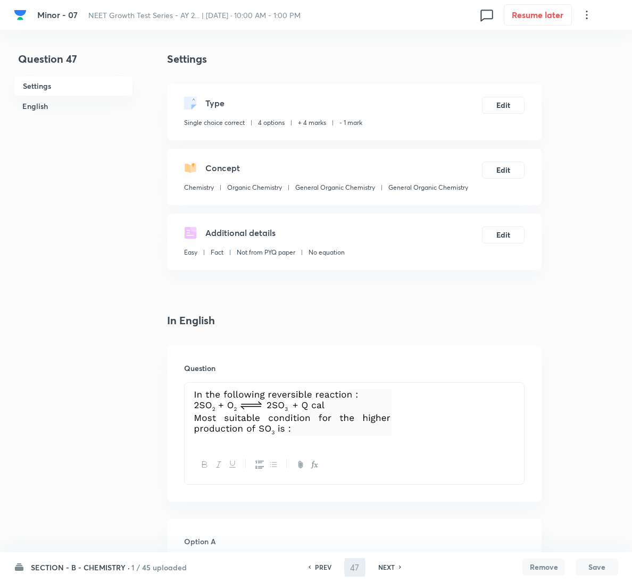
type input "48"
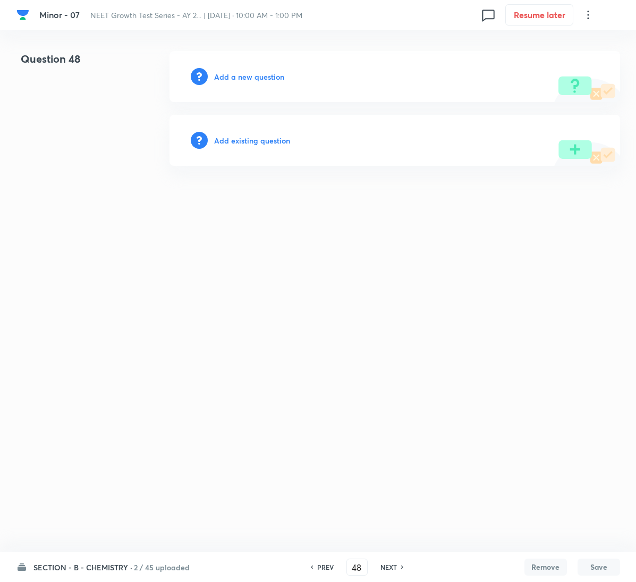
click at [266, 69] on div "Add a new question" at bounding box center [395, 76] width 451 height 51
click at [265, 69] on div "Add a new question" at bounding box center [395, 76] width 451 height 51
click at [264, 73] on h6 "Add a new question" at bounding box center [249, 76] width 70 height 11
click at [264, 72] on h6 "Choose a question type" at bounding box center [255, 76] width 82 height 11
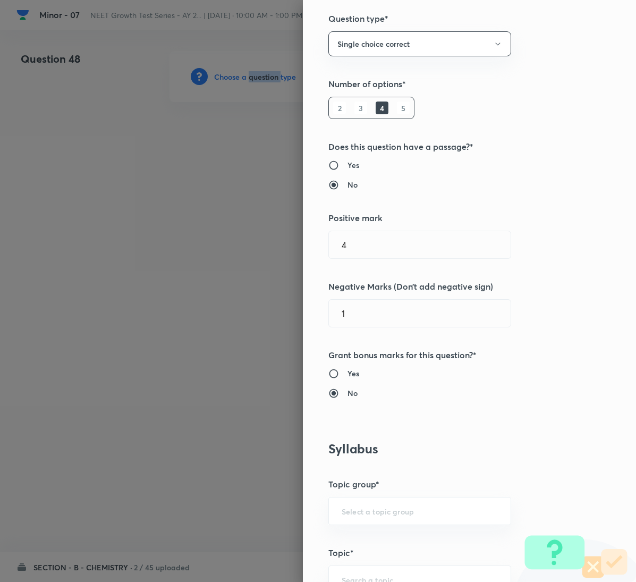
scroll to position [558, 0]
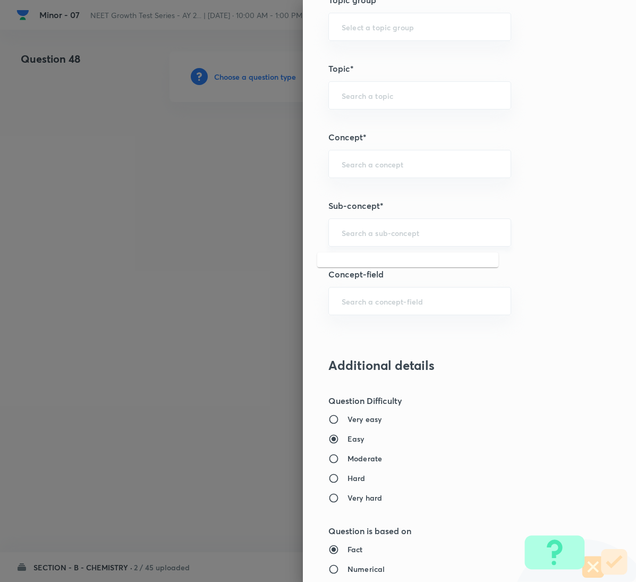
click at [384, 238] on input "text" at bounding box center [420, 233] width 156 height 10
paste input "General Organic Chemistry"
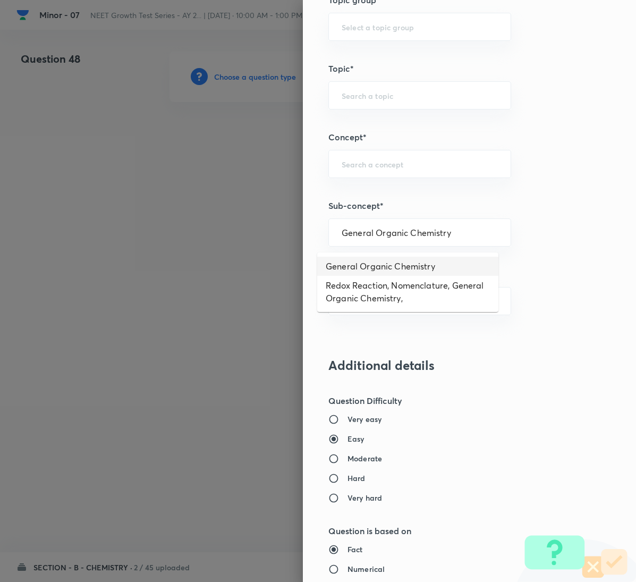
click at [367, 259] on li "General Organic Chemistry" at bounding box center [407, 266] width 181 height 19
type input "General Organic Chemistry"
type input "Chemistry"
type input "Organic Chemistry"
type input "General Organic Chemistry"
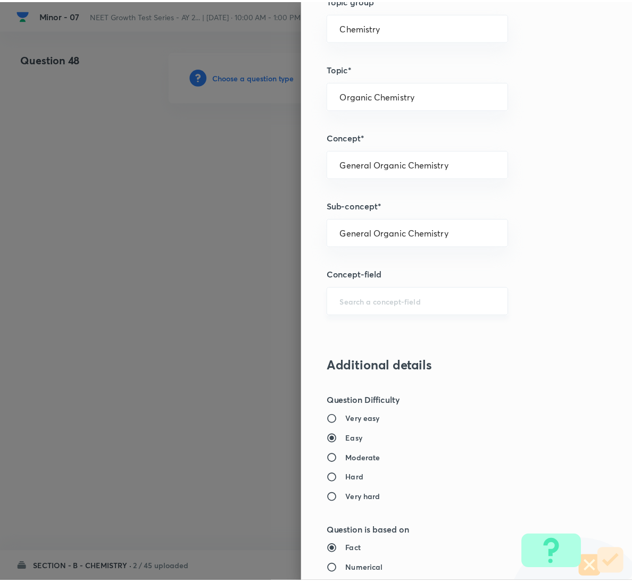
scroll to position [942, 0]
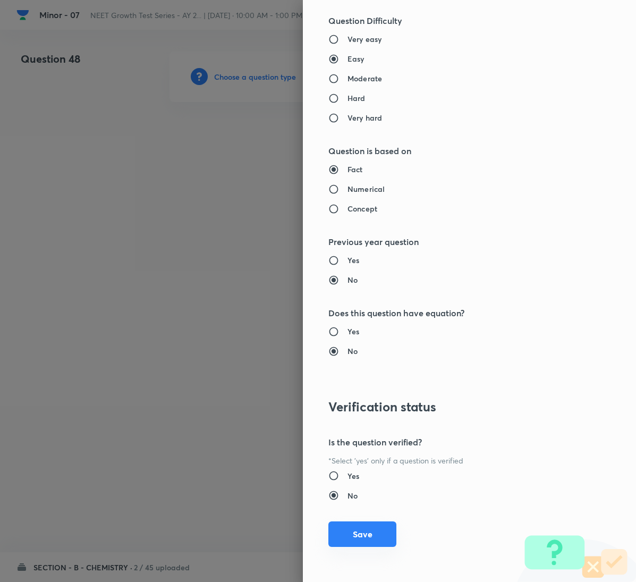
click at [373, 533] on button "Save" at bounding box center [363, 535] width 68 height 26
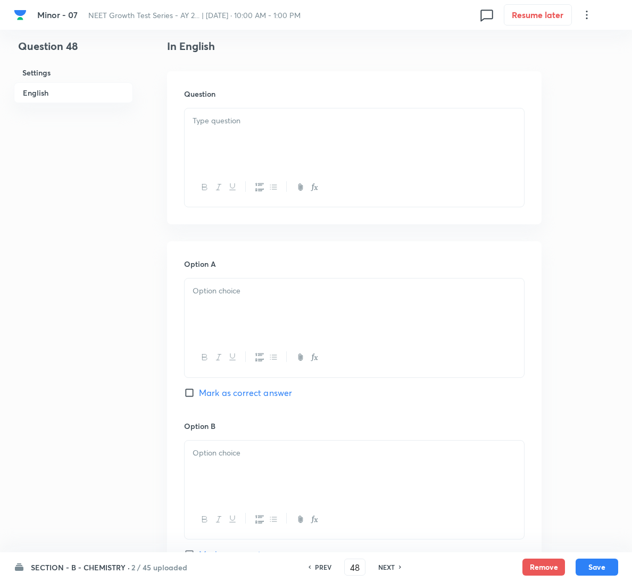
scroll to position [319, 0]
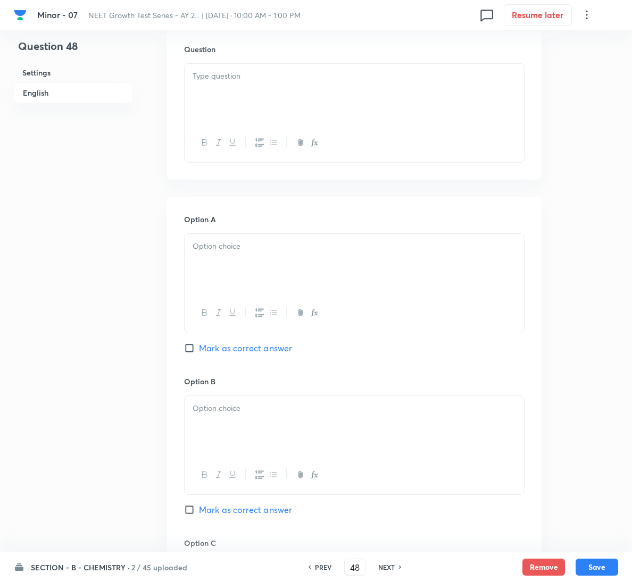
click at [263, 91] on div at bounding box center [354, 94] width 339 height 60
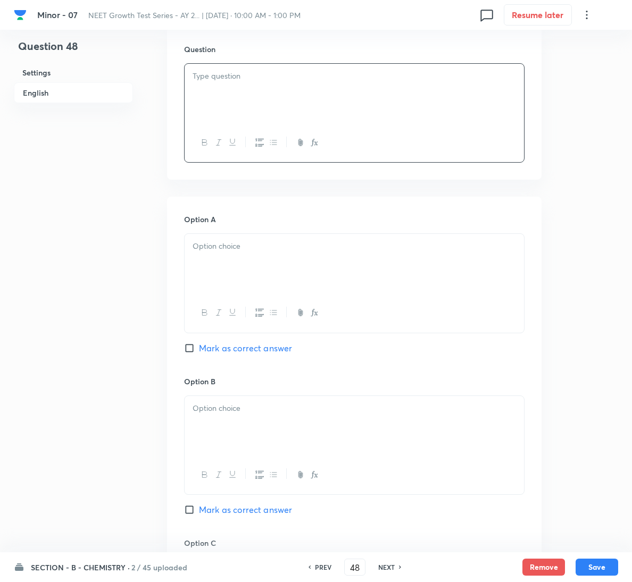
click at [290, 81] on p at bounding box center [353, 76] width 323 height 12
click at [296, 273] on div at bounding box center [354, 264] width 339 height 60
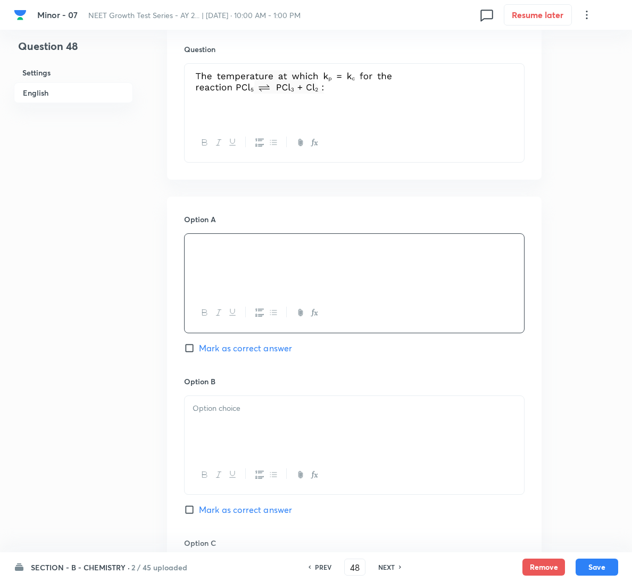
click at [317, 435] on div at bounding box center [354, 426] width 339 height 60
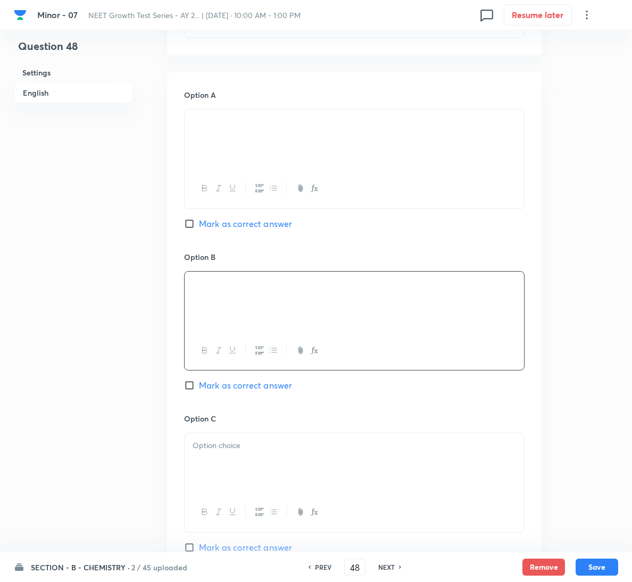
scroll to position [479, 0]
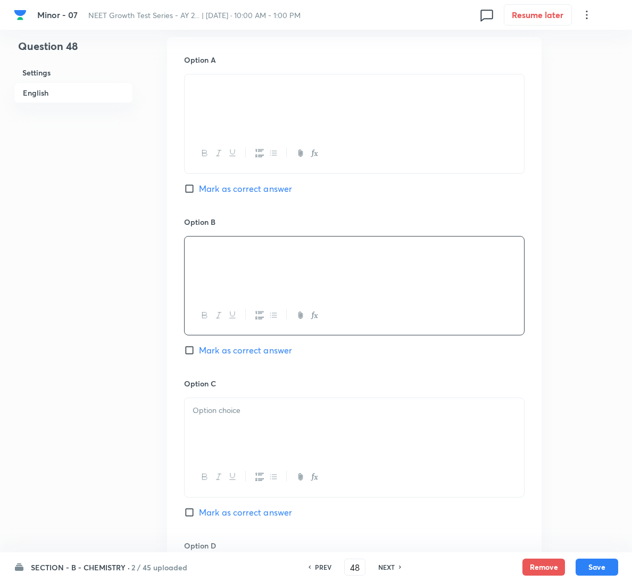
click at [238, 507] on span "Mark as correct answer" at bounding box center [245, 512] width 93 height 13
click at [199, 507] on input "Mark as correct answer" at bounding box center [191, 512] width 15 height 11
checkbox input "true"
click at [238, 426] on div at bounding box center [354, 428] width 339 height 60
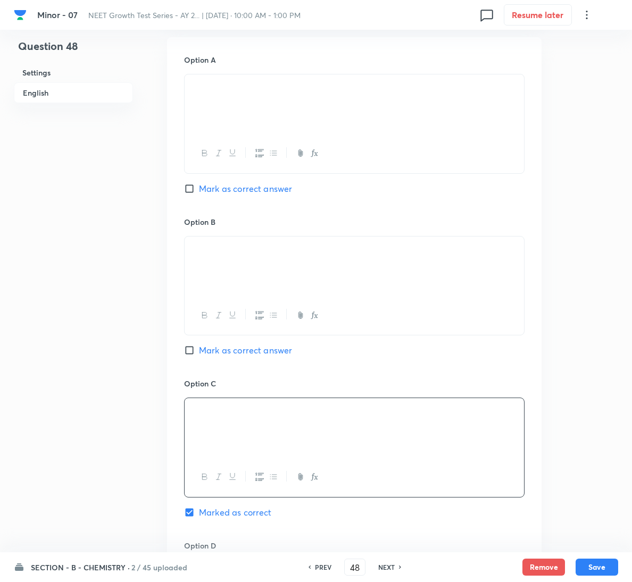
scroll to position [860, 0]
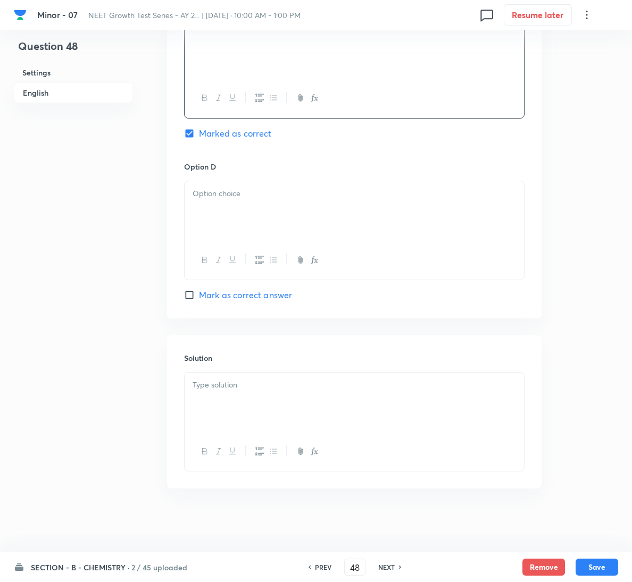
click at [250, 409] on div at bounding box center [354, 403] width 339 height 60
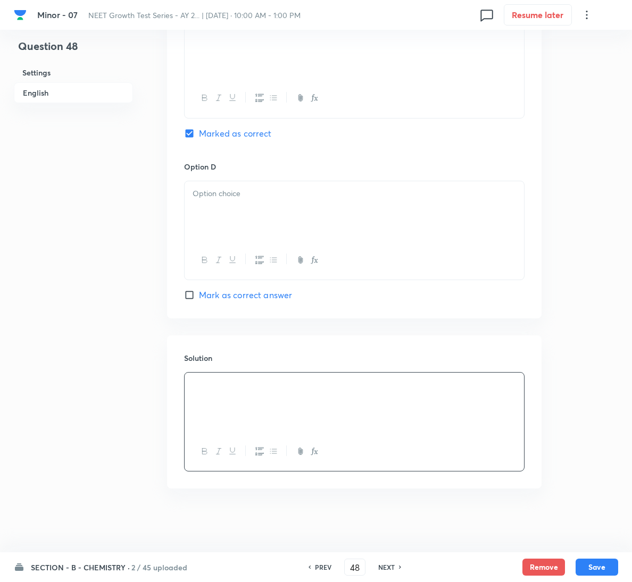
click at [254, 190] on p at bounding box center [353, 194] width 323 height 12
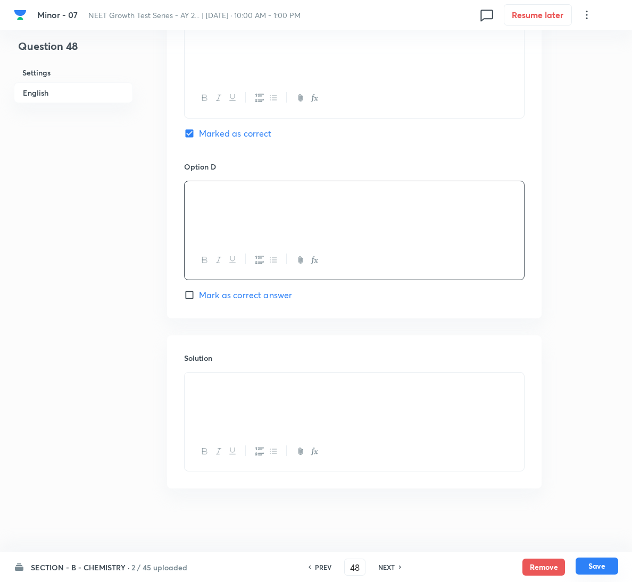
click at [595, 567] on button "Save" at bounding box center [596, 566] width 43 height 17
type input "49"
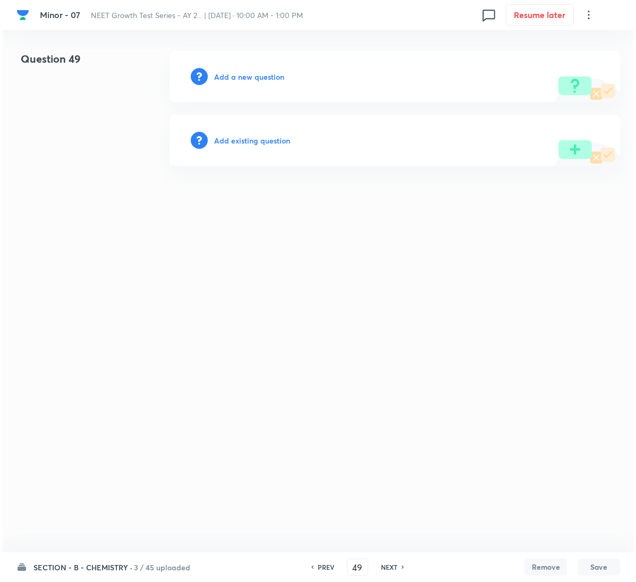
scroll to position [0, 0]
click at [235, 72] on h6 "Add a new question" at bounding box center [249, 76] width 70 height 11
click at [235, 72] on h6 "Choose a question type" at bounding box center [255, 76] width 82 height 11
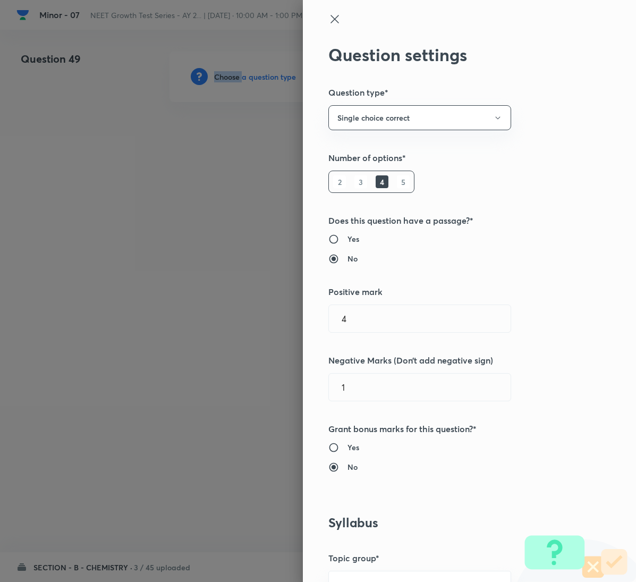
click at [592, 195] on div "Question settings Question type* Single choice correct Number of options* 2 3 4…" at bounding box center [469, 291] width 333 height 582
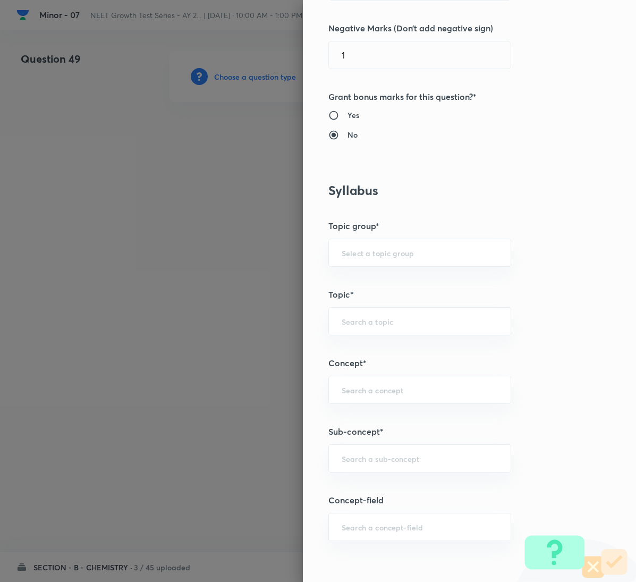
scroll to position [399, 0]
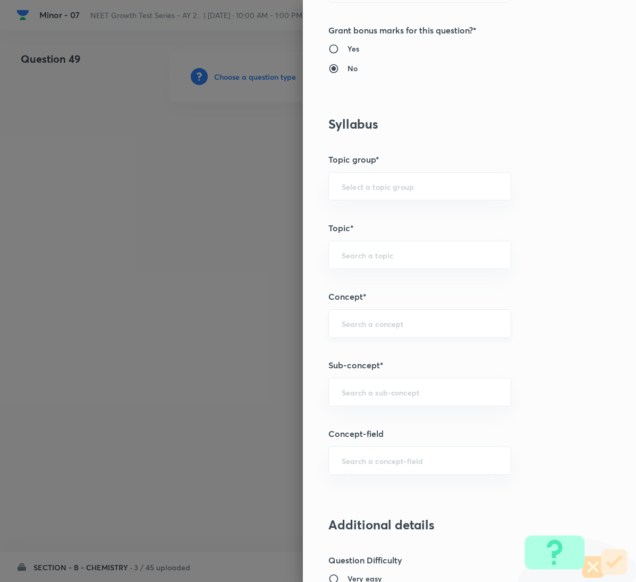
click at [373, 324] on input "text" at bounding box center [420, 324] width 156 height 10
drag, startPoint x: 361, startPoint y: 392, endPoint x: 362, endPoint y: 384, distance: 8.0
click at [362, 391] on input "text" at bounding box center [420, 392] width 156 height 10
paste input "General Organic Chemistry"
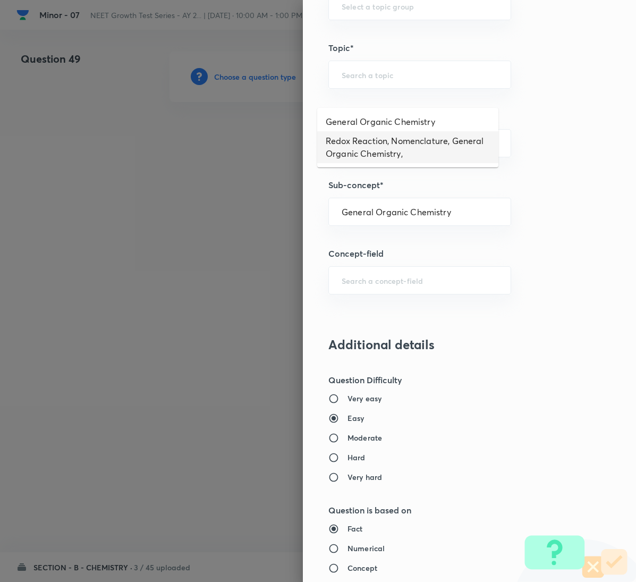
scroll to position [718, 0]
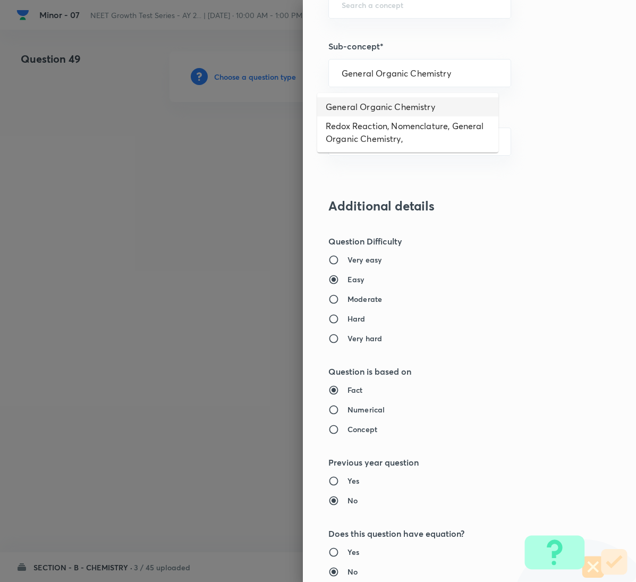
click at [359, 104] on li "General Organic Chemistry" at bounding box center [407, 106] width 181 height 19
type input "General Organic Chemistry"
type input "Chemistry"
type input "Organic Chemistry"
type input "General Organic Chemistry"
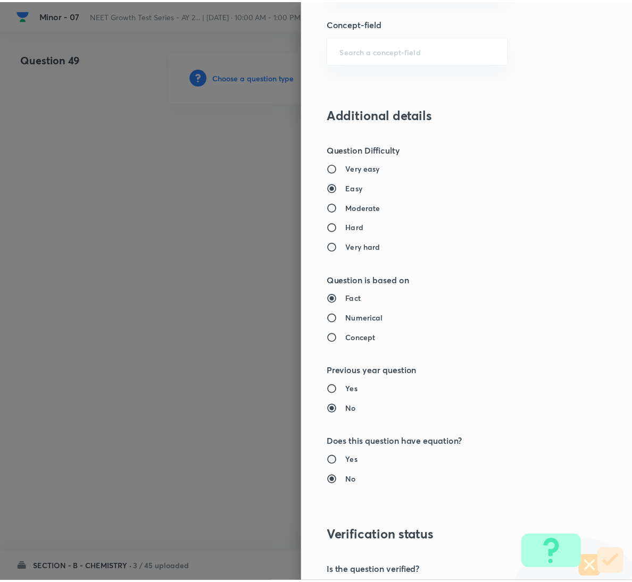
scroll to position [942, 0]
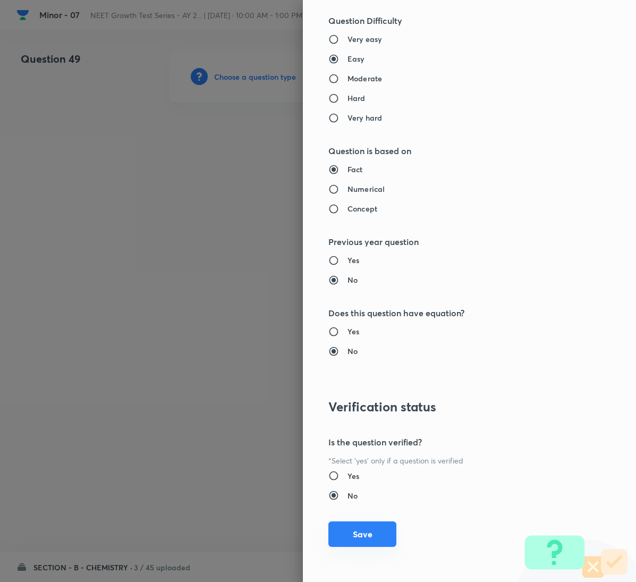
click at [346, 528] on button "Save" at bounding box center [363, 535] width 68 height 26
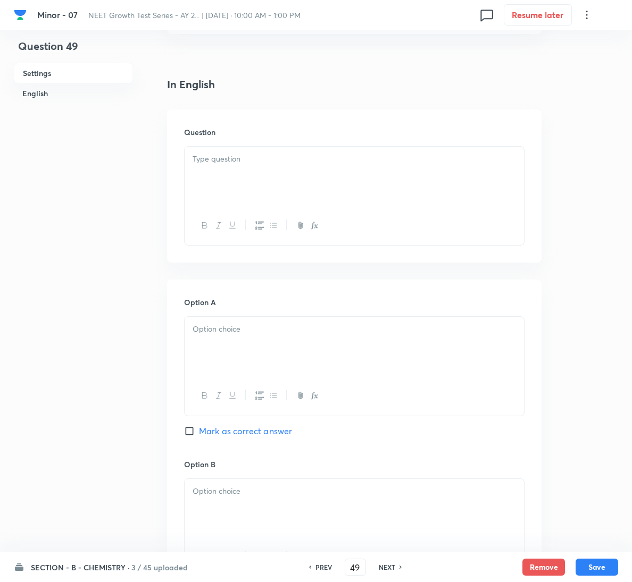
scroll to position [239, 0]
click at [219, 171] on div at bounding box center [354, 174] width 339 height 60
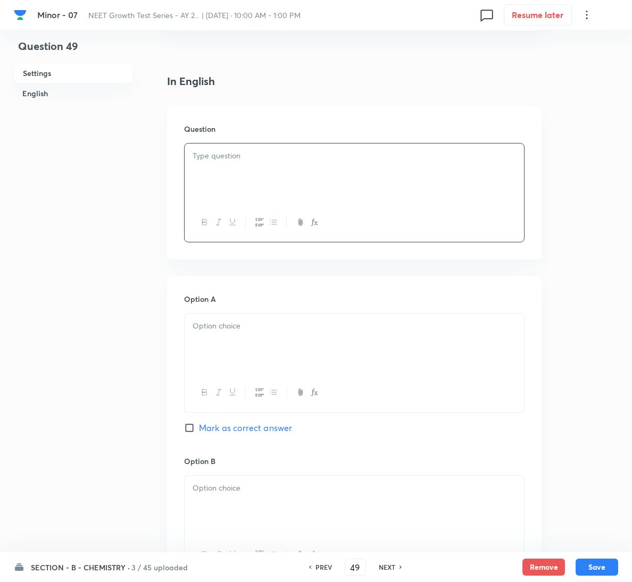
drag, startPoint x: 313, startPoint y: 144, endPoint x: 319, endPoint y: 158, distance: 16.2
click at [316, 143] on div at bounding box center [354, 192] width 340 height 99
click at [319, 158] on p at bounding box center [353, 156] width 323 height 12
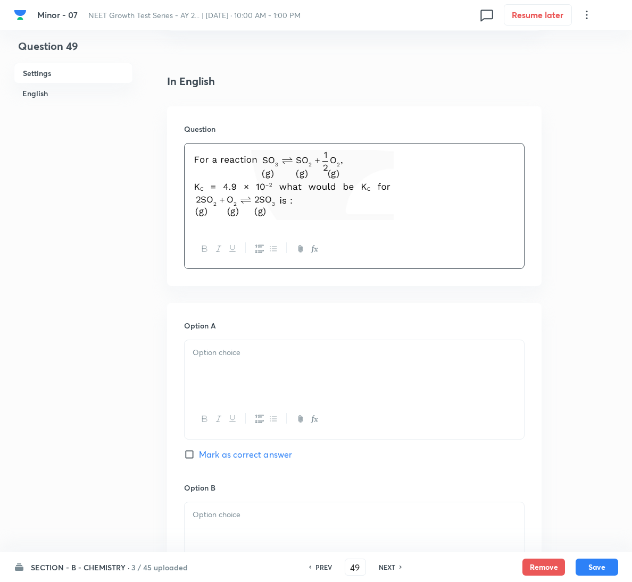
drag, startPoint x: 257, startPoint y: 340, endPoint x: 267, endPoint y: 346, distance: 11.7
click at [261, 342] on div at bounding box center [354, 370] width 339 height 60
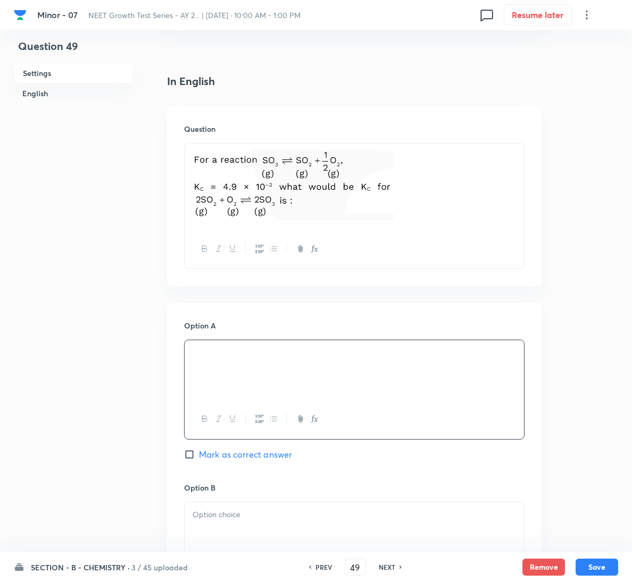
click at [217, 448] on div "Option A Mark as correct answer" at bounding box center [354, 401] width 340 height 162
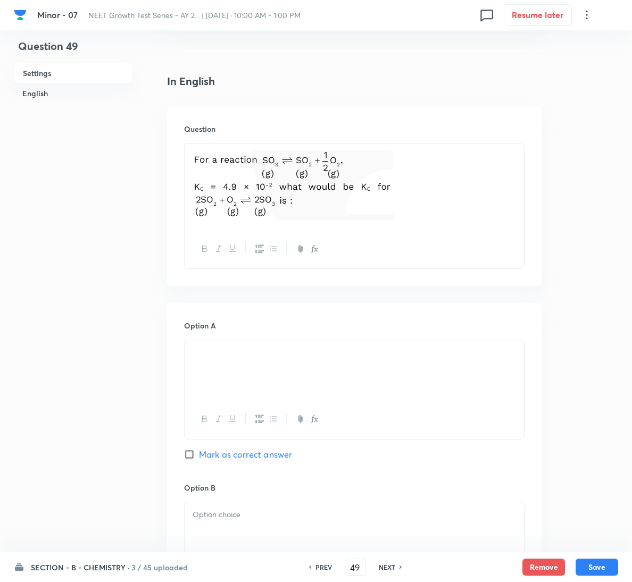
drag, startPoint x: 236, startPoint y: 449, endPoint x: 245, endPoint y: 454, distance: 9.8
click at [237, 450] on span "Mark as correct answer" at bounding box center [245, 454] width 93 height 13
click at [199, 450] on input "Mark as correct answer" at bounding box center [191, 454] width 15 height 11
checkbox input "true"
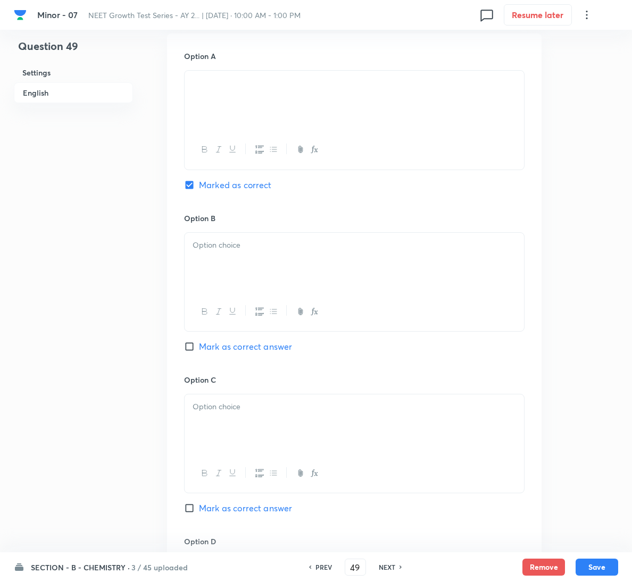
scroll to position [887, 0]
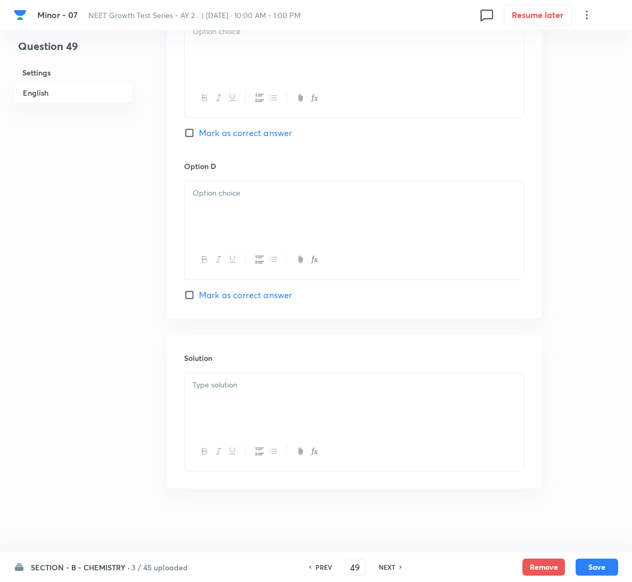
click at [229, 394] on div at bounding box center [354, 403] width 339 height 60
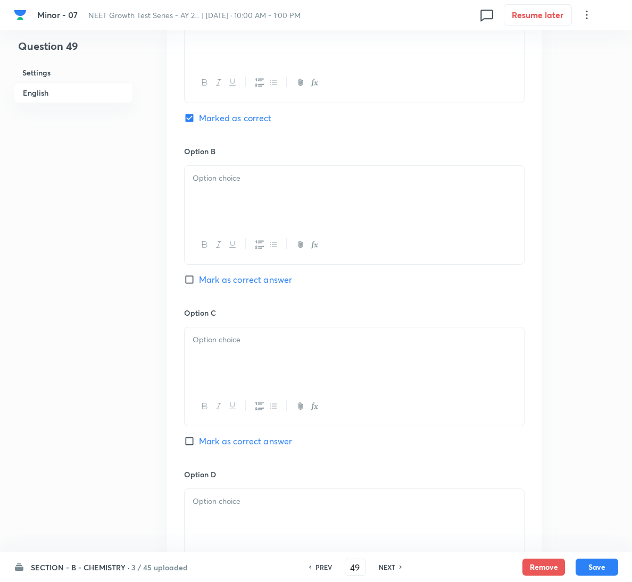
scroll to position [489, 0]
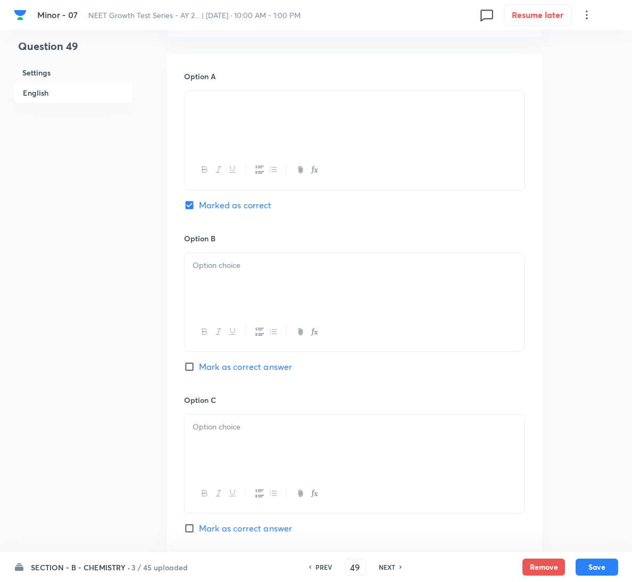
click at [271, 298] on div at bounding box center [354, 283] width 339 height 60
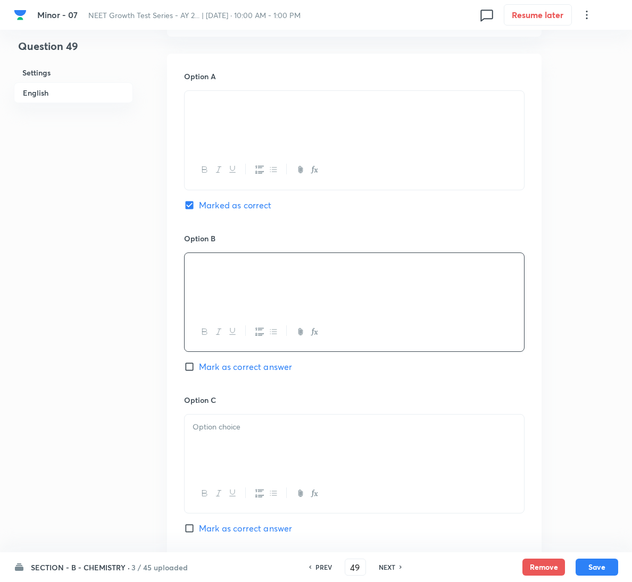
click at [262, 412] on div "Option C Mark as correct answer" at bounding box center [354, 476] width 340 height 162
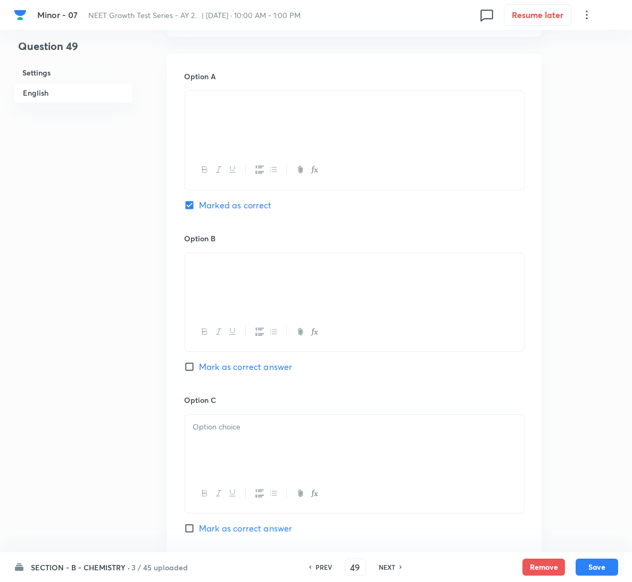
click at [259, 439] on div at bounding box center [354, 445] width 339 height 60
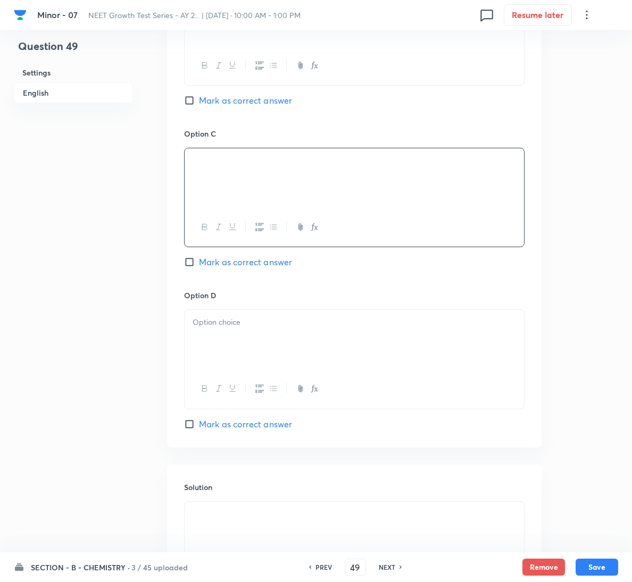
scroll to position [887, 0]
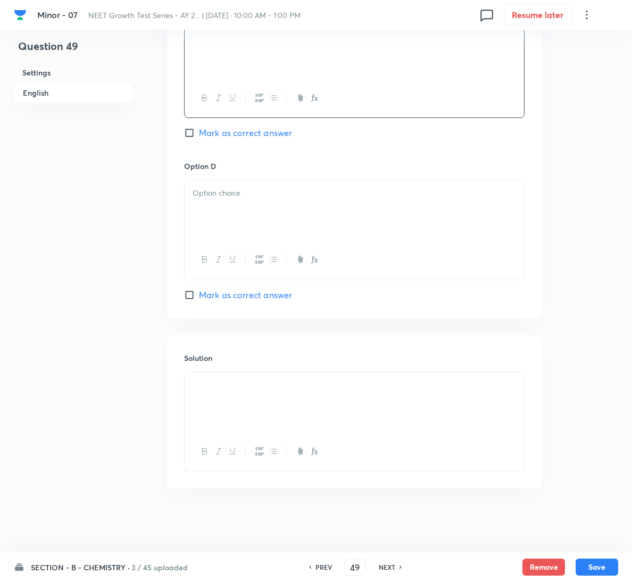
click at [214, 192] on p at bounding box center [353, 193] width 323 height 12
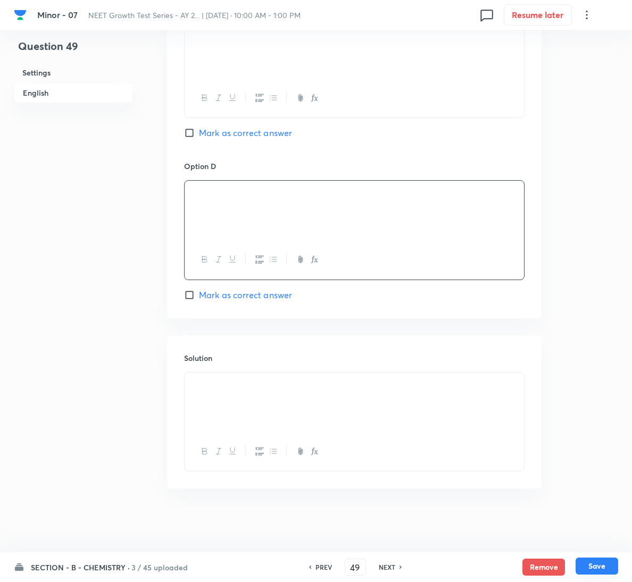
click at [587, 560] on button "Save" at bounding box center [596, 566] width 43 height 17
type input "50"
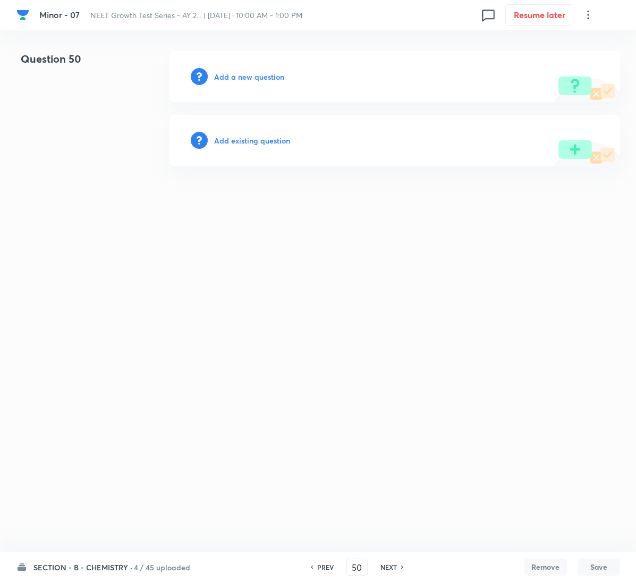
click at [252, 73] on h6 "Add a new question" at bounding box center [249, 76] width 70 height 11
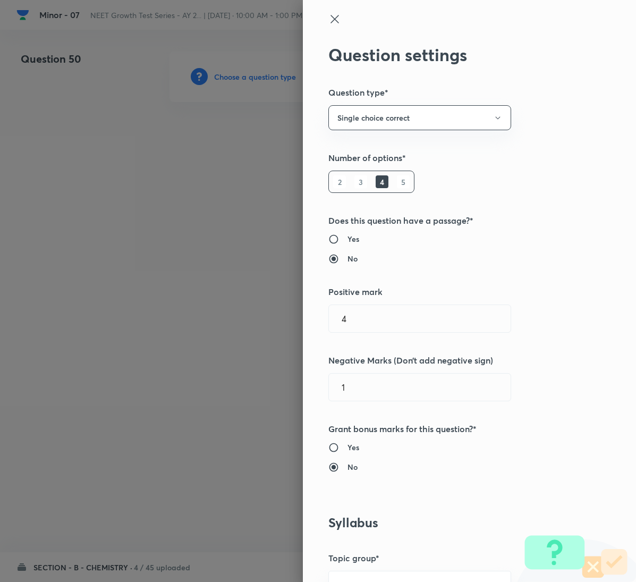
scroll to position [558, 0]
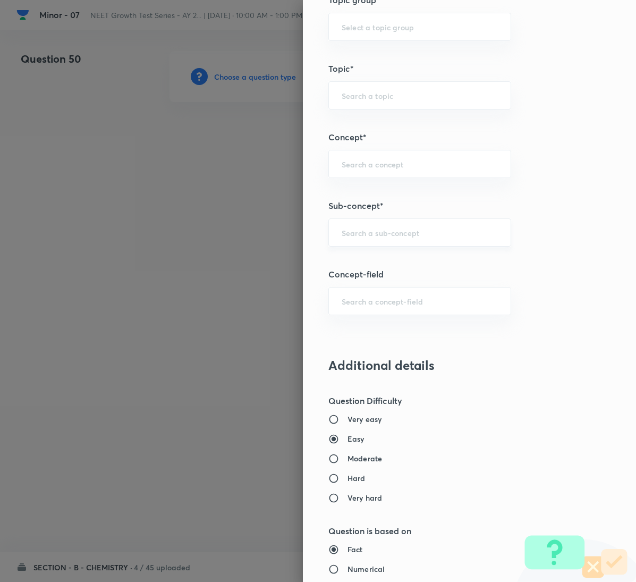
click at [388, 236] on input "text" at bounding box center [420, 233] width 156 height 10
paste input "General Organic Chemistry"
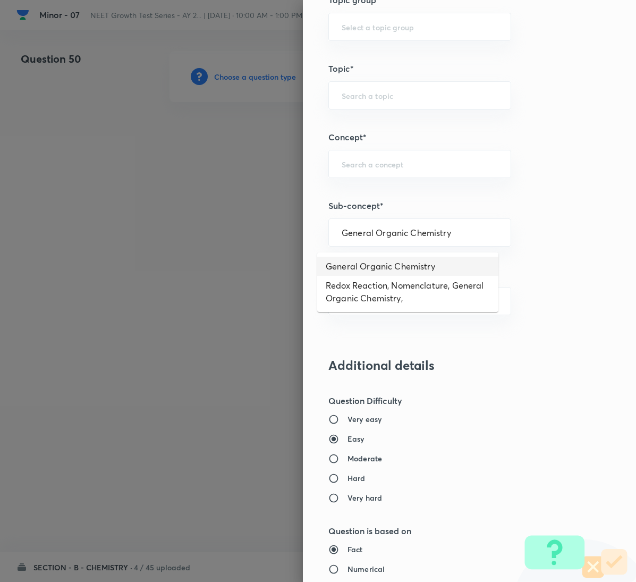
click at [403, 262] on li "General Organic Chemistry" at bounding box center [407, 266] width 181 height 19
type input "General Organic Chemistry"
type input "Chemistry"
type input "Organic Chemistry"
type input "General Organic Chemistry"
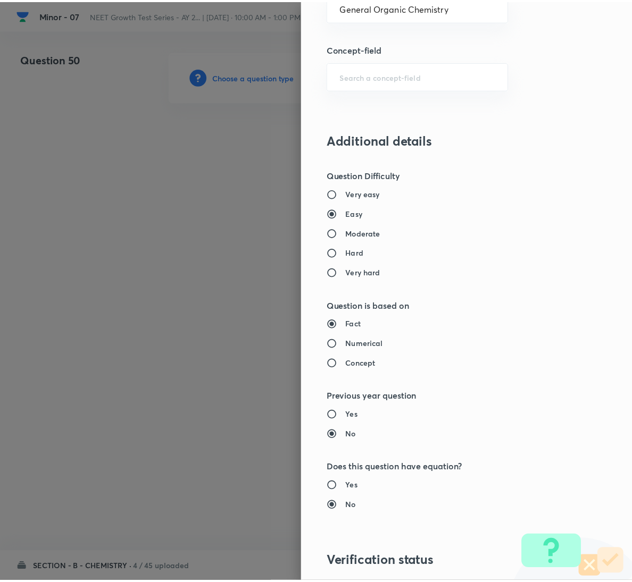
scroll to position [942, 0]
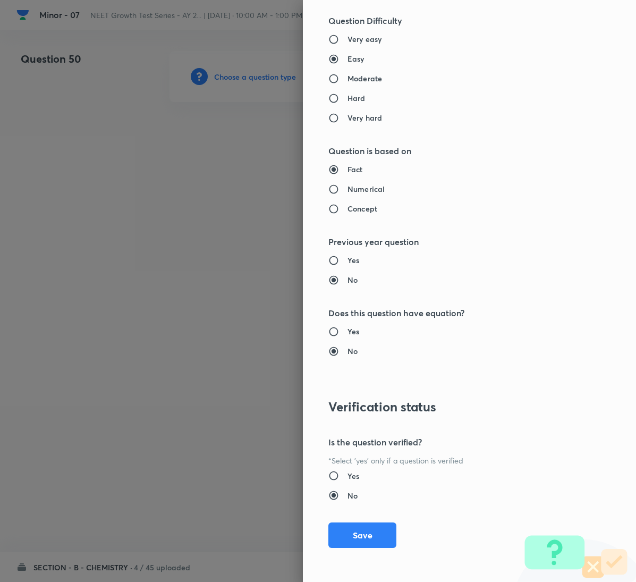
click at [363, 521] on div "Question settings Question type* Single choice correct Number of options* 2 3 4…" at bounding box center [469, 291] width 333 height 582
click at [363, 526] on button "Save" at bounding box center [363, 535] width 68 height 26
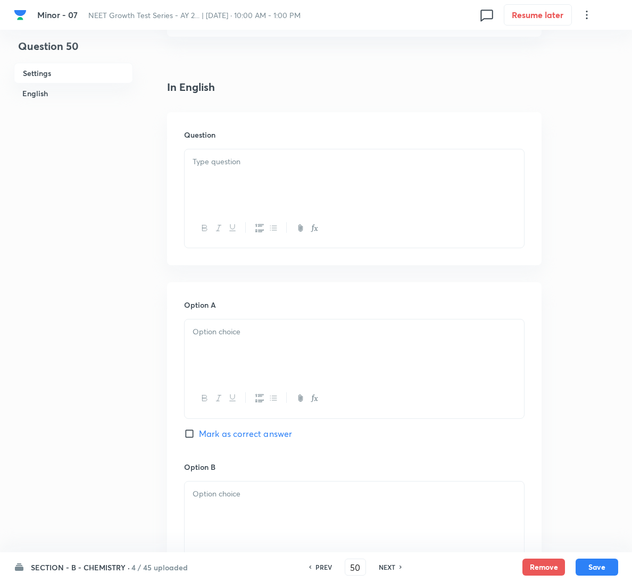
scroll to position [239, 0]
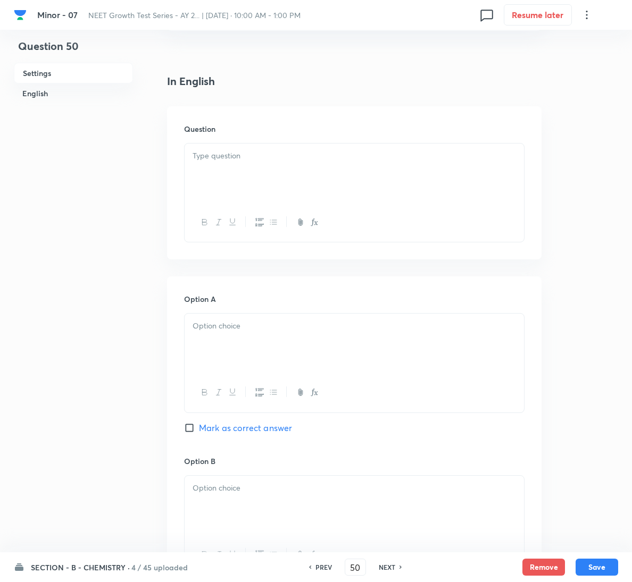
drag, startPoint x: 273, startPoint y: 147, endPoint x: 172, endPoint y: 147, distance: 101.0
click at [274, 147] on div at bounding box center [354, 174] width 339 height 60
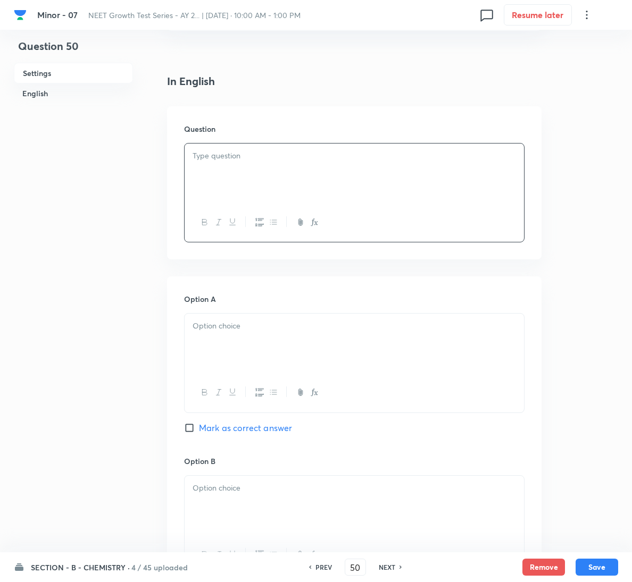
click at [265, 186] on div at bounding box center [354, 174] width 339 height 60
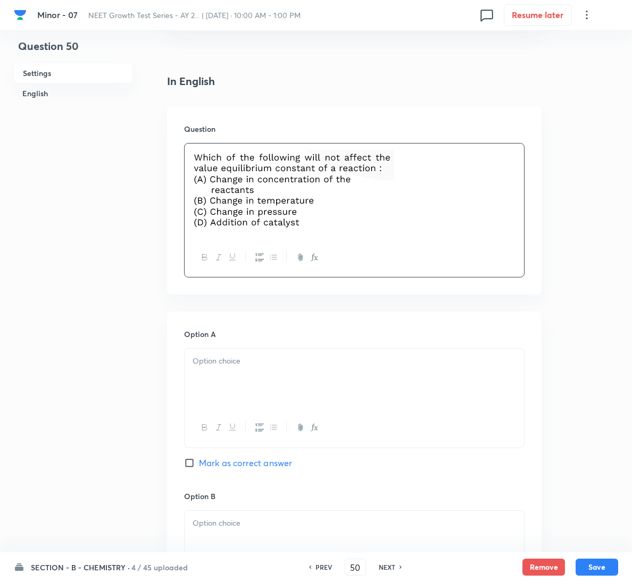
click at [295, 383] on div at bounding box center [354, 379] width 339 height 60
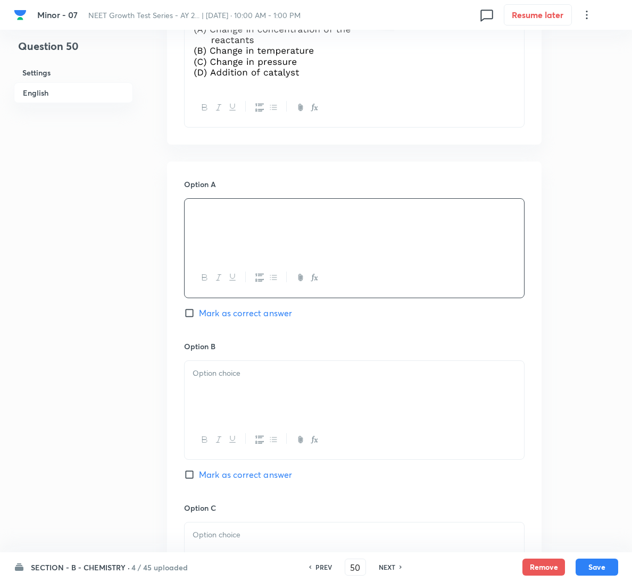
scroll to position [479, 0]
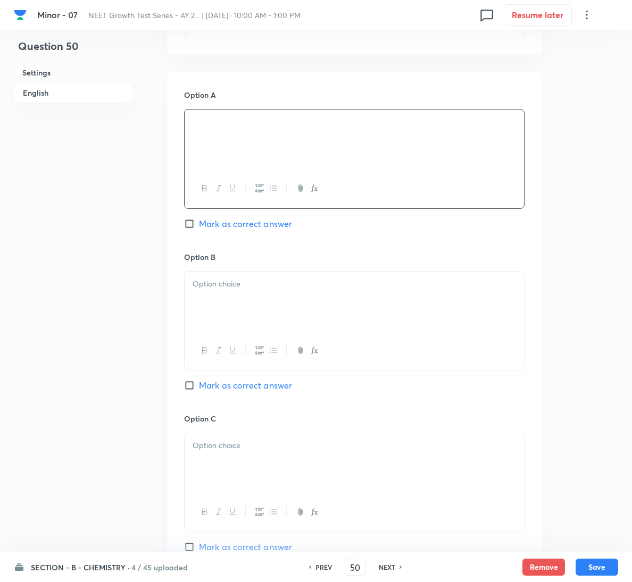
click at [264, 301] on div at bounding box center [354, 302] width 339 height 60
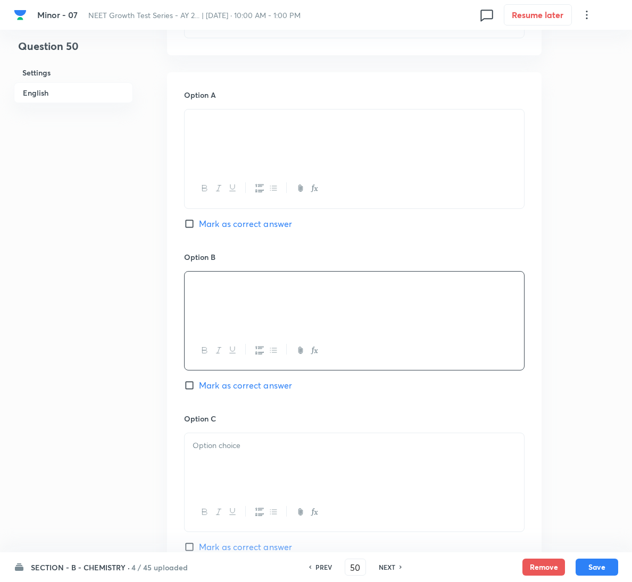
click at [289, 448] on p at bounding box center [353, 446] width 323 height 12
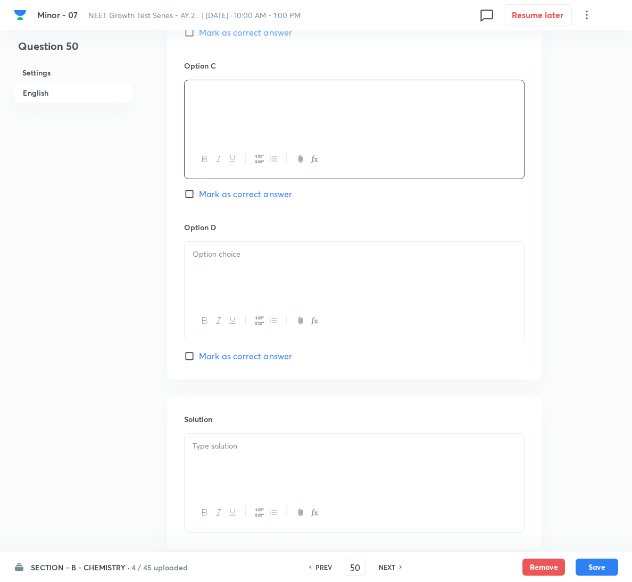
scroll to position [877, 0]
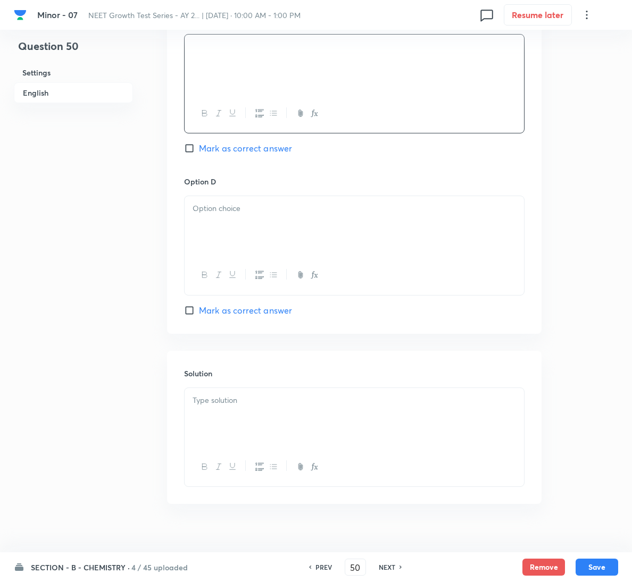
click at [261, 317] on span "Mark as correct answer" at bounding box center [245, 310] width 93 height 13
click at [199, 316] on input "Mark as correct answer" at bounding box center [191, 310] width 15 height 11
checkbox input "true"
click at [273, 254] on div at bounding box center [354, 226] width 339 height 60
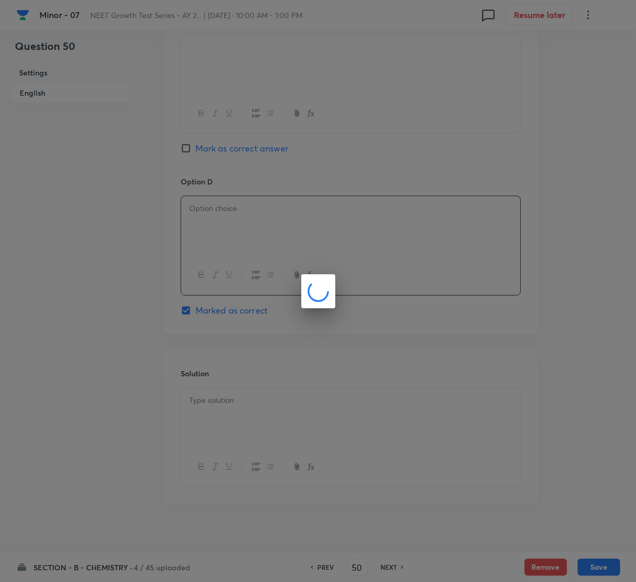
click at [291, 411] on div at bounding box center [318, 291] width 636 height 582
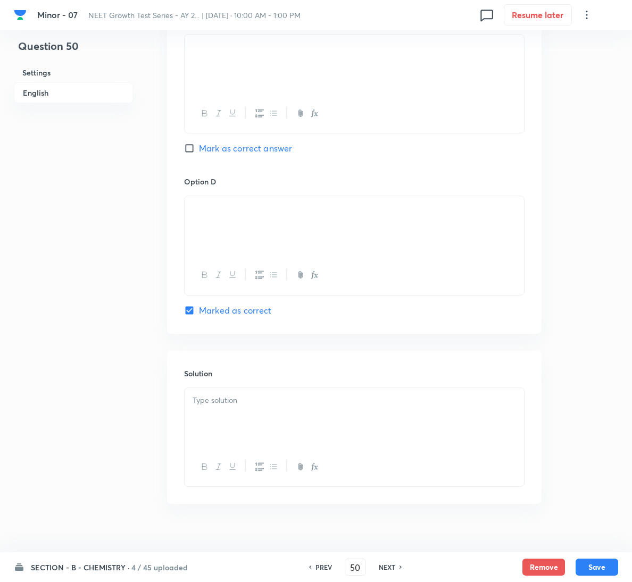
click at [291, 411] on div at bounding box center [354, 418] width 339 height 60
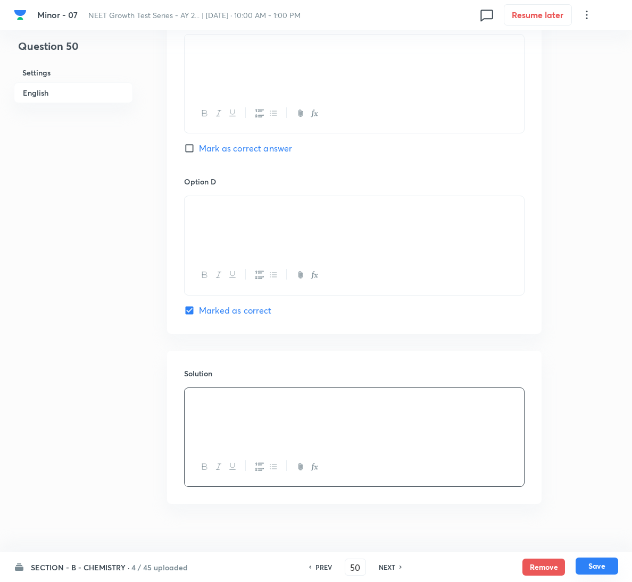
click at [604, 568] on button "Save" at bounding box center [596, 566] width 43 height 17
type input "51"
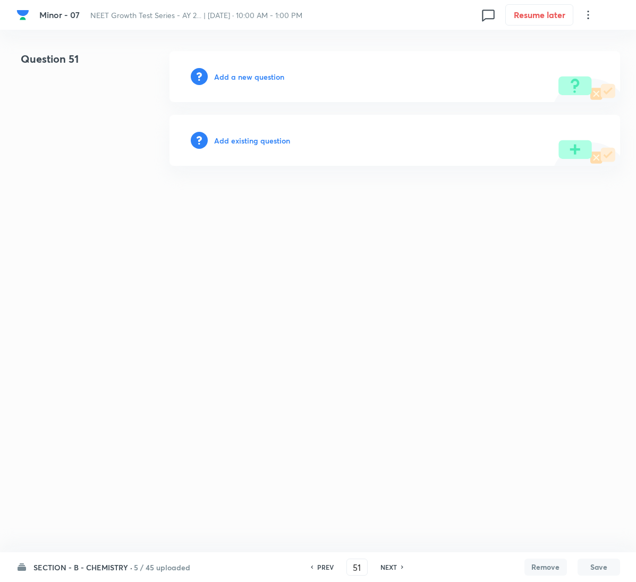
click at [265, 75] on h6 "Add a new question" at bounding box center [249, 76] width 70 height 11
click at [265, 75] on h6 "Choose a question type" at bounding box center [255, 76] width 82 height 11
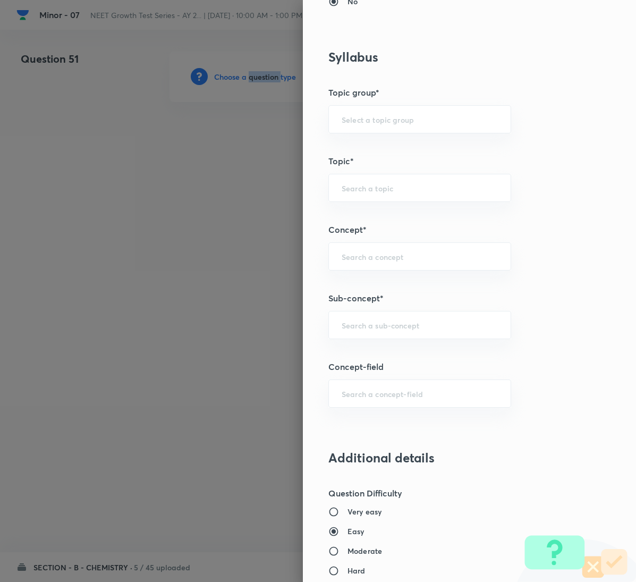
scroll to position [479, 0]
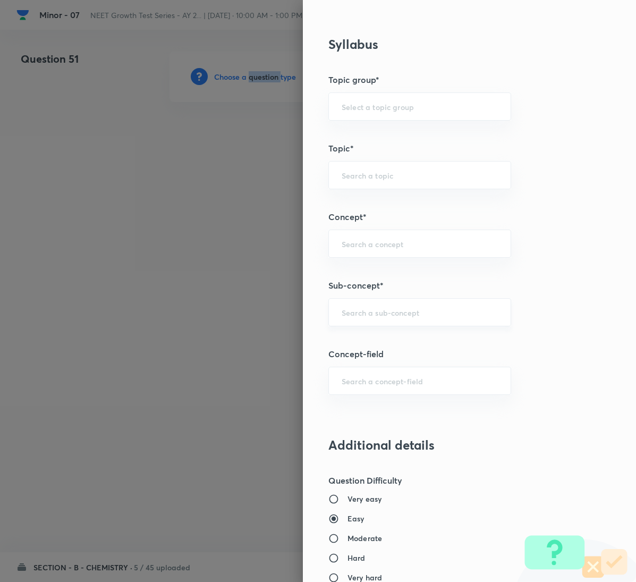
click at [437, 321] on div "​" at bounding box center [420, 312] width 183 height 28
click at [495, 273] on div "Question settings Question type* Single choice correct Number of options* 2 3 4…" at bounding box center [469, 291] width 333 height 582
click at [451, 315] on input "text" at bounding box center [420, 312] width 156 height 10
paste input "General Organic Chemistry"
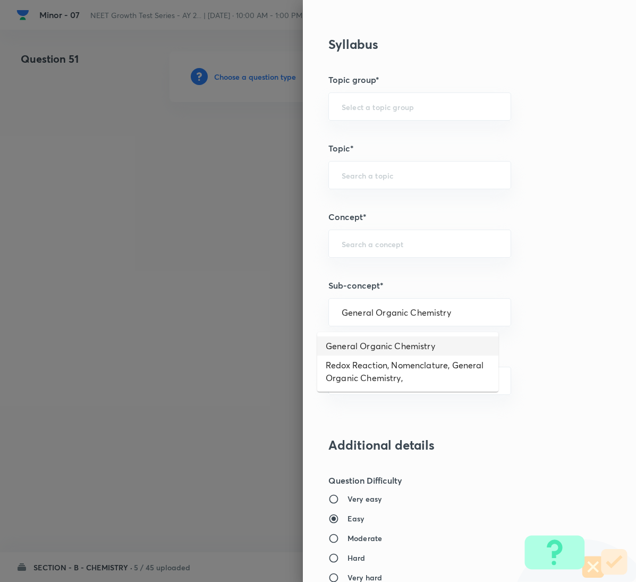
click at [411, 344] on li "General Organic Chemistry" at bounding box center [407, 346] width 181 height 19
type input "General Organic Chemistry"
type input "Chemistry"
type input "Organic Chemistry"
type input "General Organic Chemistry"
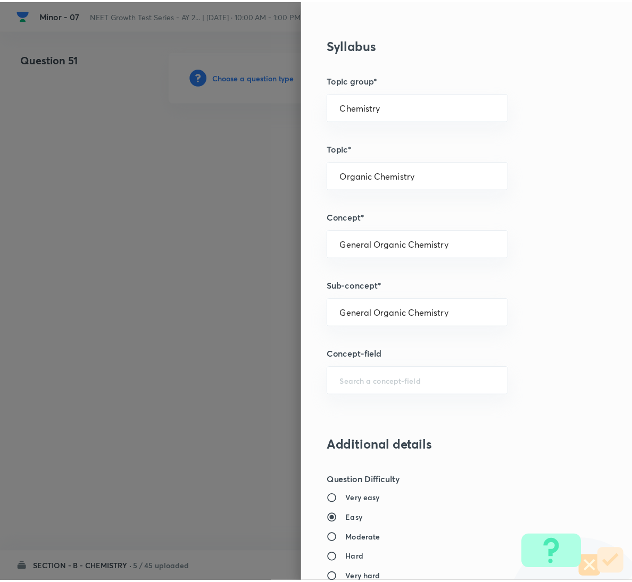
scroll to position [942, 0]
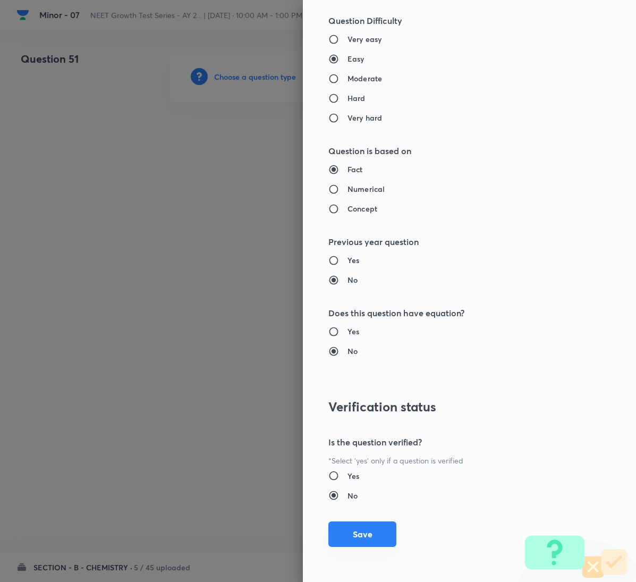
click at [356, 538] on button "Save" at bounding box center [363, 535] width 68 height 26
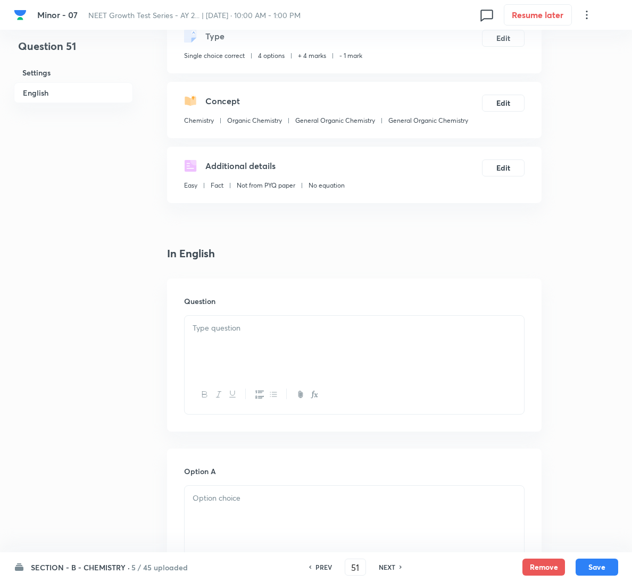
scroll to position [160, 0]
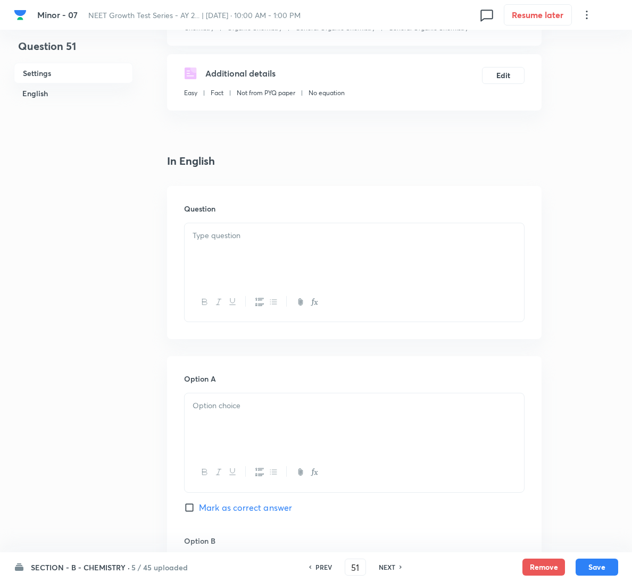
click at [259, 240] on p at bounding box center [353, 236] width 323 height 12
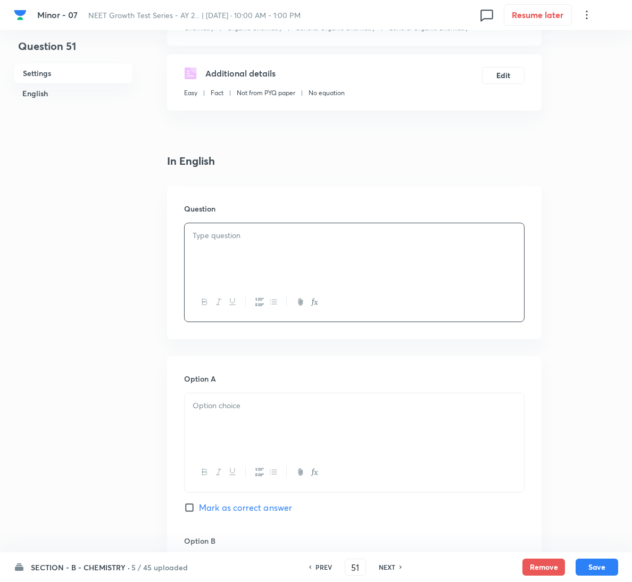
click at [350, 282] on div at bounding box center [354, 253] width 339 height 60
click at [343, 249] on div at bounding box center [354, 253] width 339 height 60
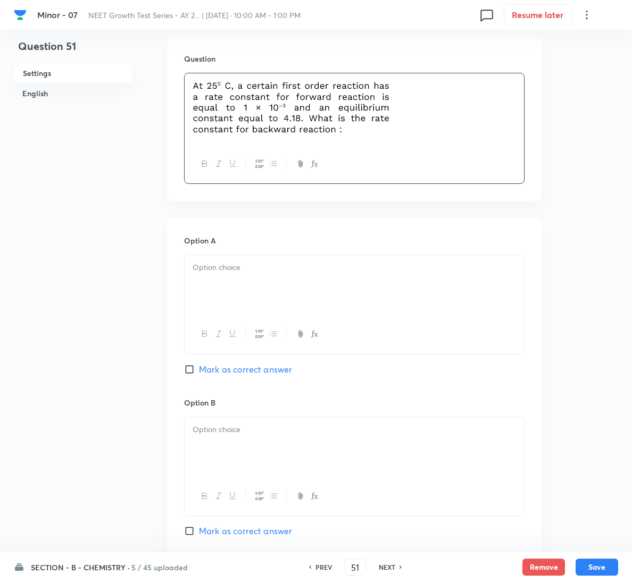
scroll to position [319, 0]
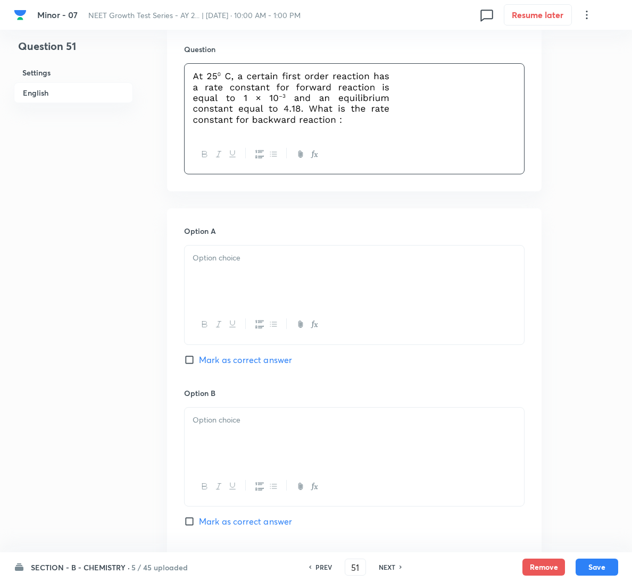
click at [307, 268] on div at bounding box center [354, 276] width 339 height 60
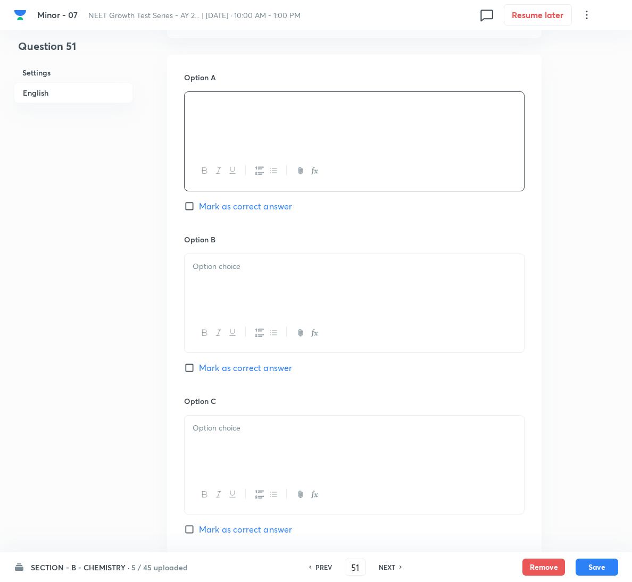
scroll to position [479, 0]
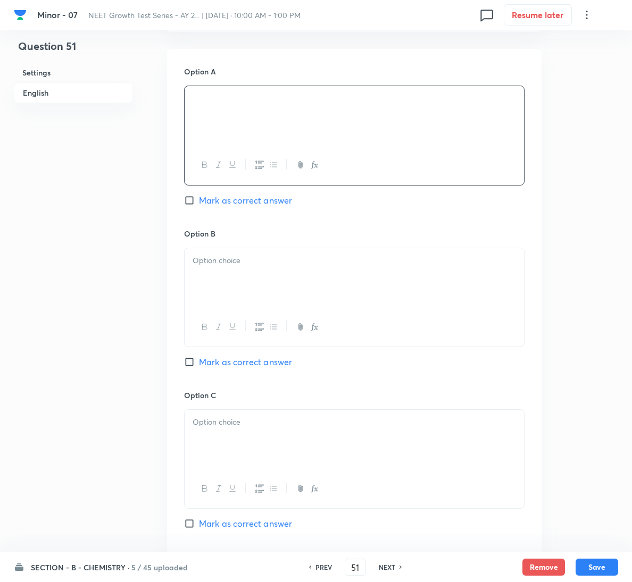
click at [232, 368] on span "Mark as correct answer" at bounding box center [245, 362] width 93 height 13
click at [199, 367] on input "Mark as correct answer" at bounding box center [191, 362] width 15 height 11
checkbox input "true"
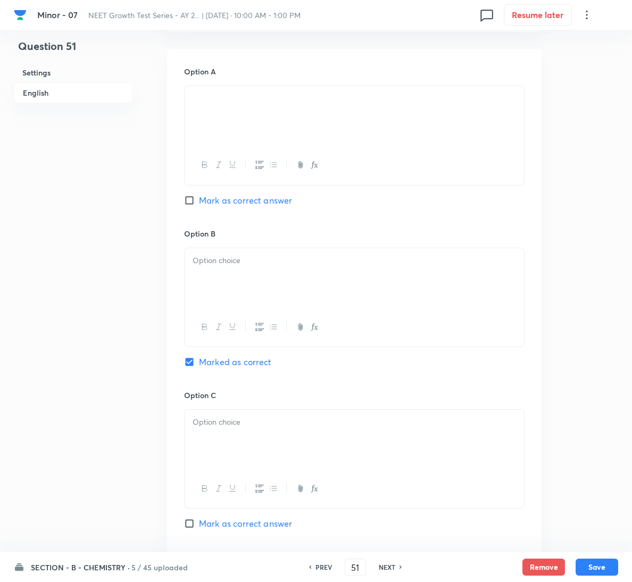
click at [261, 270] on div at bounding box center [354, 278] width 339 height 60
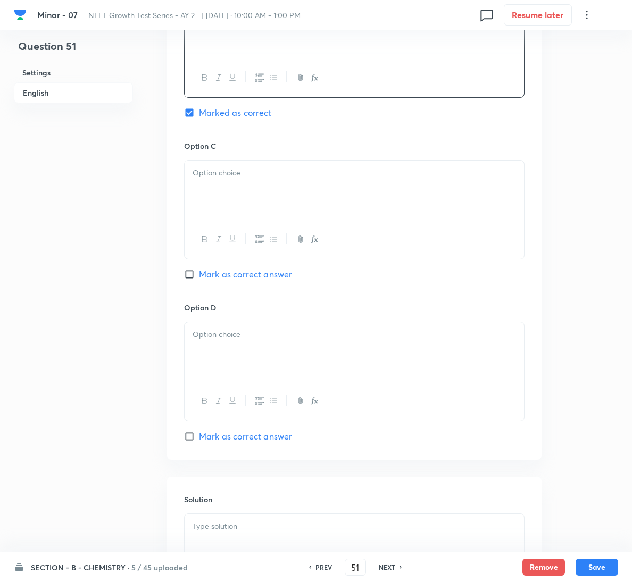
scroll to position [873, 0]
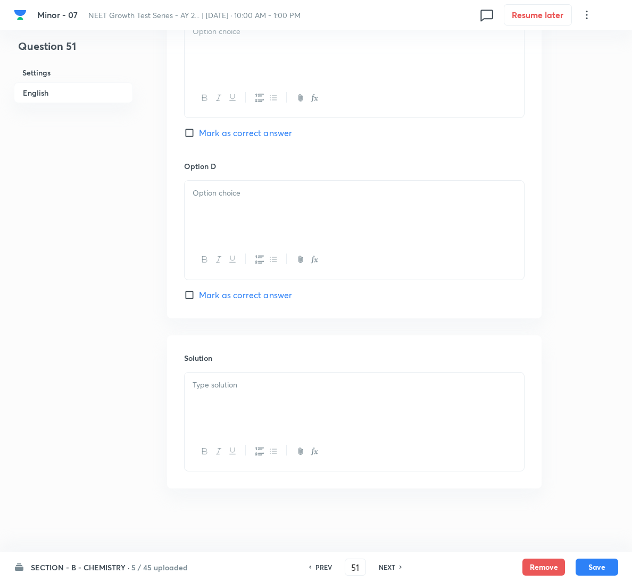
click at [258, 391] on div at bounding box center [354, 403] width 339 height 60
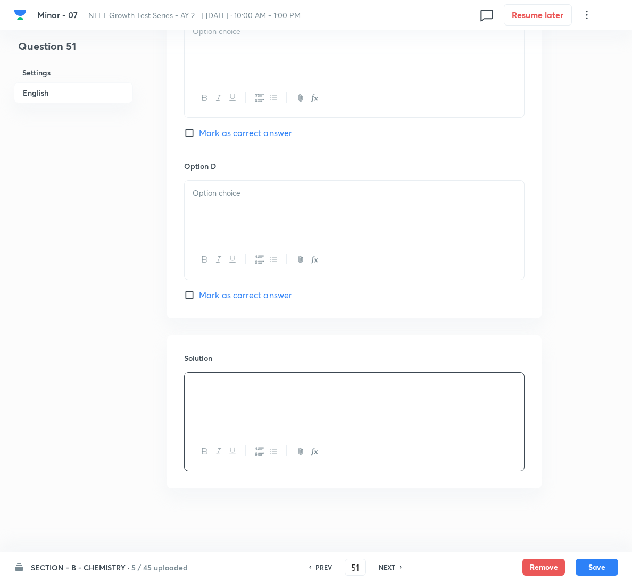
click at [353, 53] on div at bounding box center [354, 49] width 339 height 60
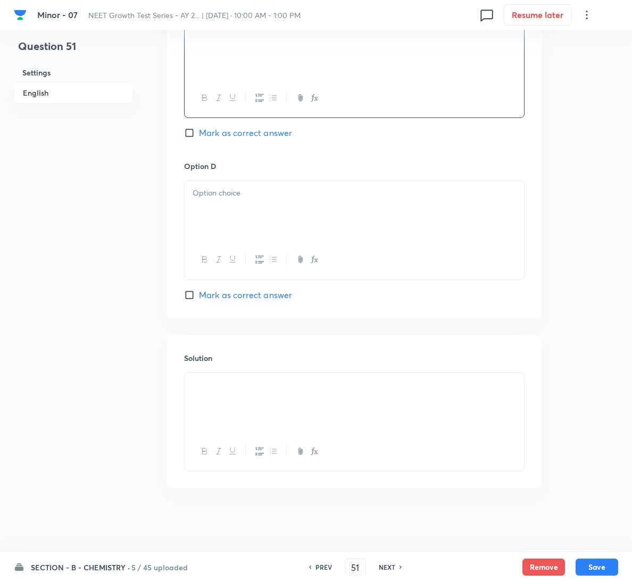
click at [295, 207] on div at bounding box center [354, 211] width 339 height 60
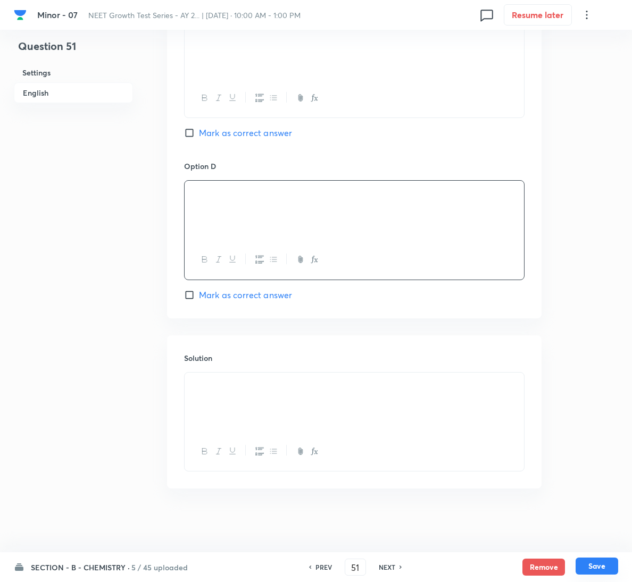
click at [599, 569] on button "Save" at bounding box center [596, 566] width 43 height 17
type input "52"
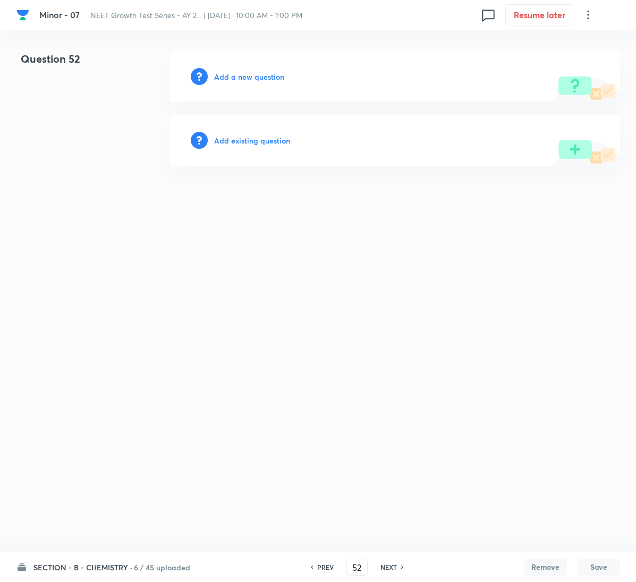
click at [265, 78] on h6 "Add a new question" at bounding box center [249, 76] width 70 height 11
click at [265, 78] on h6 "Choose a question type" at bounding box center [255, 76] width 82 height 11
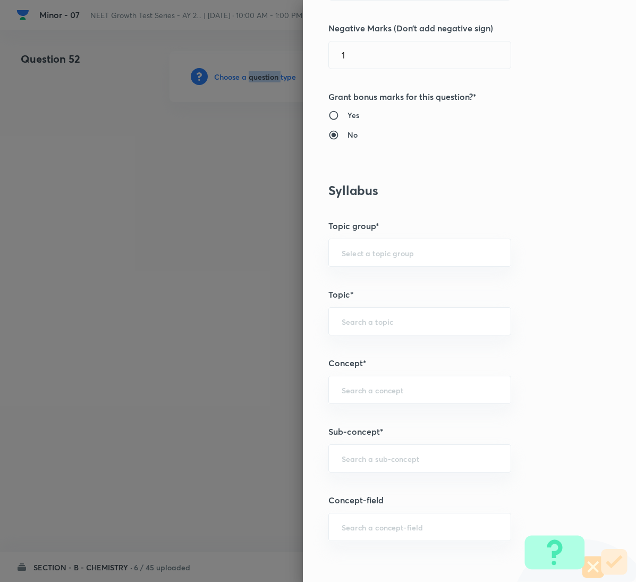
scroll to position [479, 0]
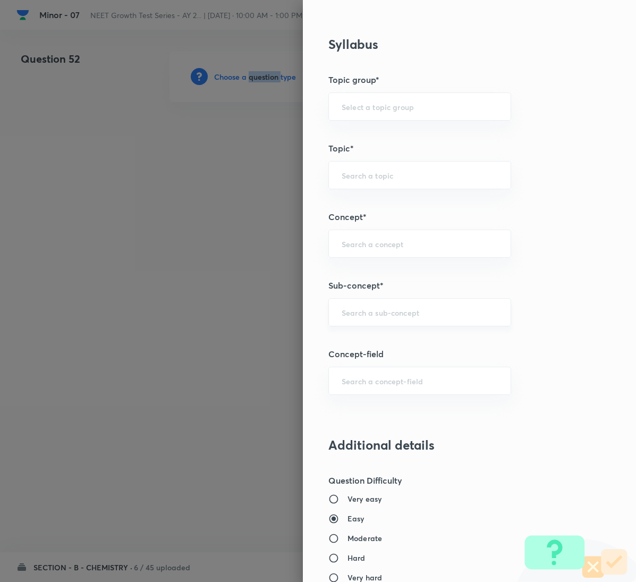
click at [348, 308] on div "​" at bounding box center [420, 312] width 183 height 28
paste input "General Organic Chemistry"
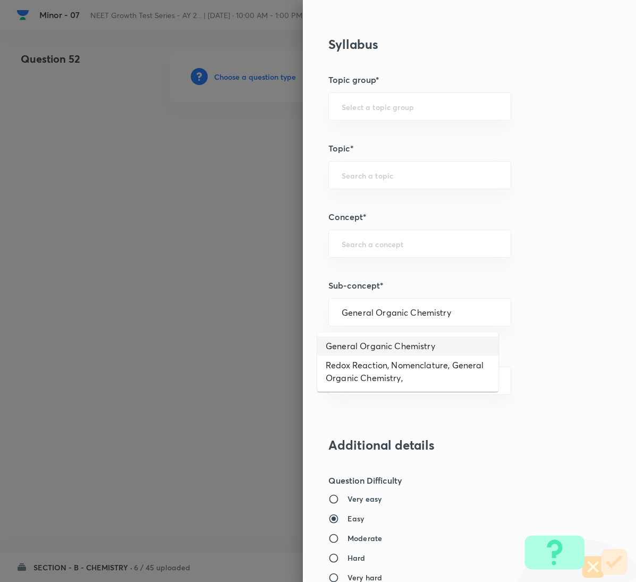
click at [358, 345] on li "General Organic Chemistry" at bounding box center [407, 346] width 181 height 19
type input "General Organic Chemistry"
type input "Chemistry"
type input "Organic Chemistry"
type input "General Organic Chemistry"
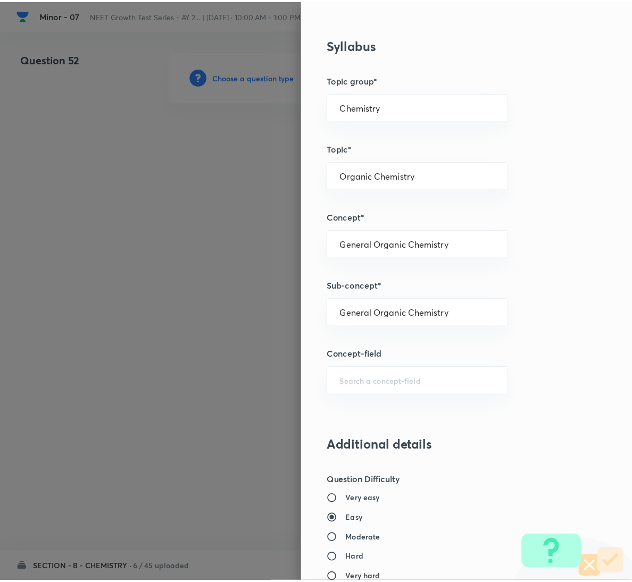
scroll to position [942, 0]
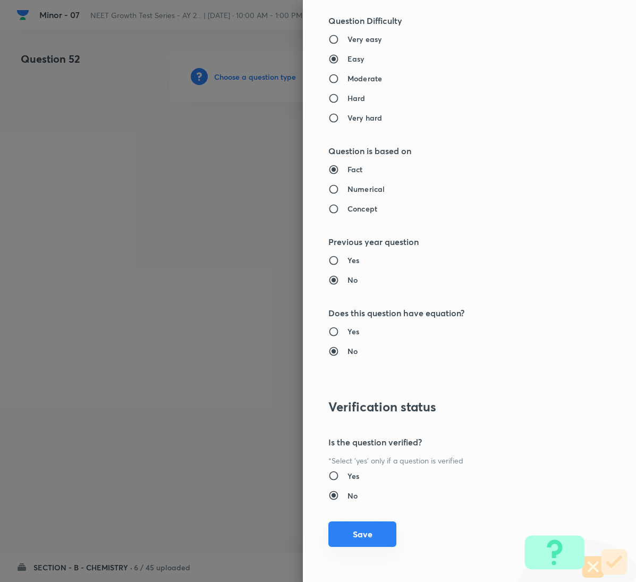
click at [358, 545] on button "Save" at bounding box center [363, 535] width 68 height 26
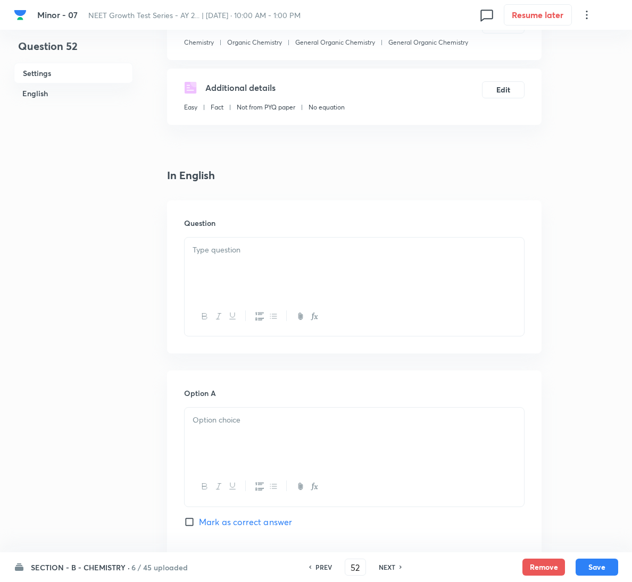
scroll to position [160, 0]
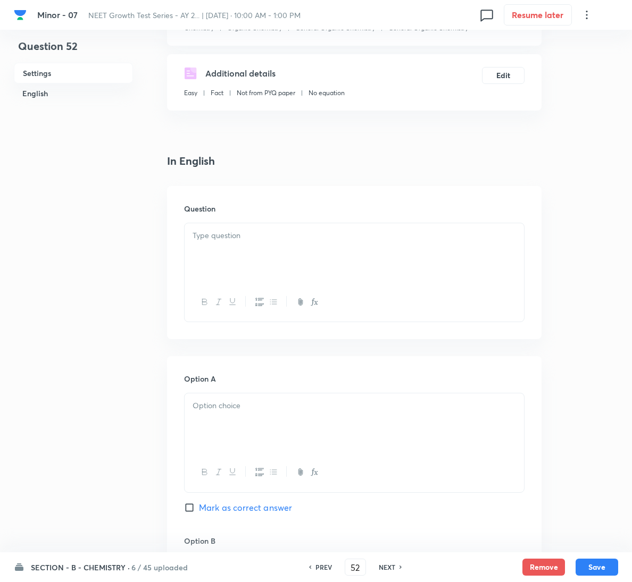
click at [283, 281] on div at bounding box center [354, 253] width 339 height 60
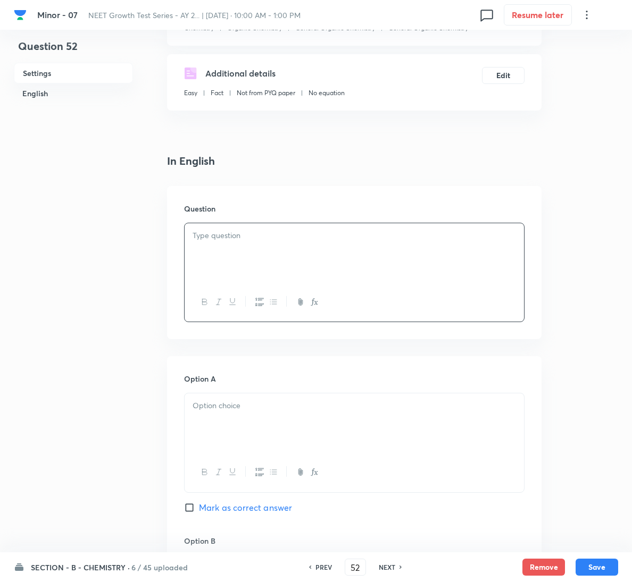
click at [248, 251] on div at bounding box center [354, 253] width 339 height 60
click at [294, 246] on div at bounding box center [354, 253] width 339 height 60
click at [378, 431] on div at bounding box center [354, 423] width 339 height 60
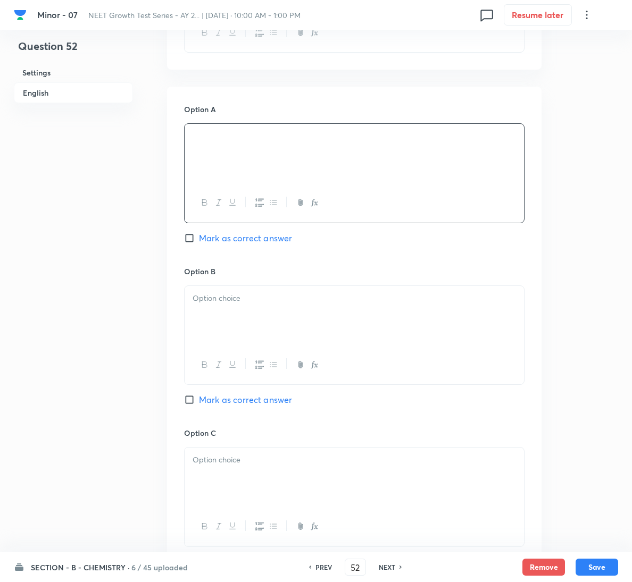
scroll to position [479, 0]
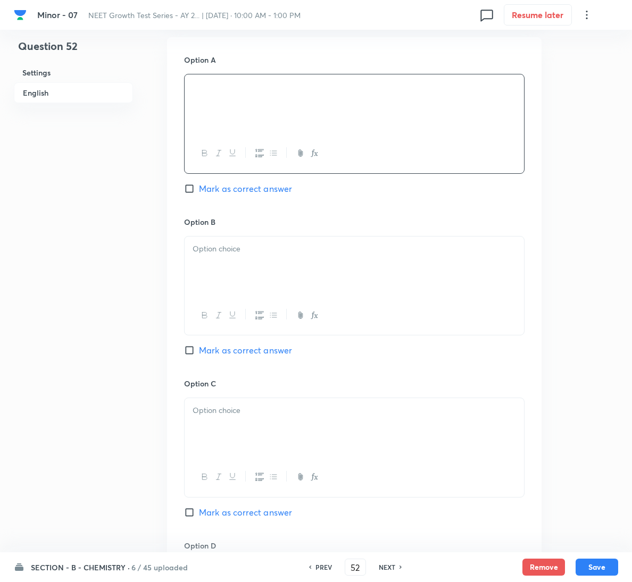
click at [300, 278] on div at bounding box center [354, 267] width 339 height 60
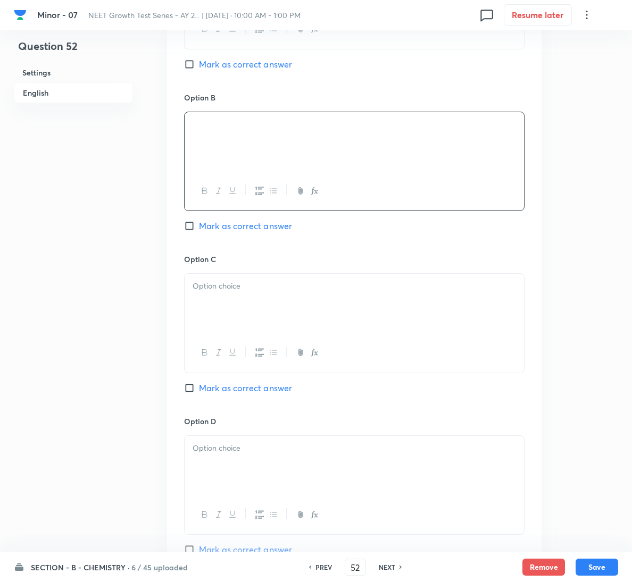
scroll to position [638, 0]
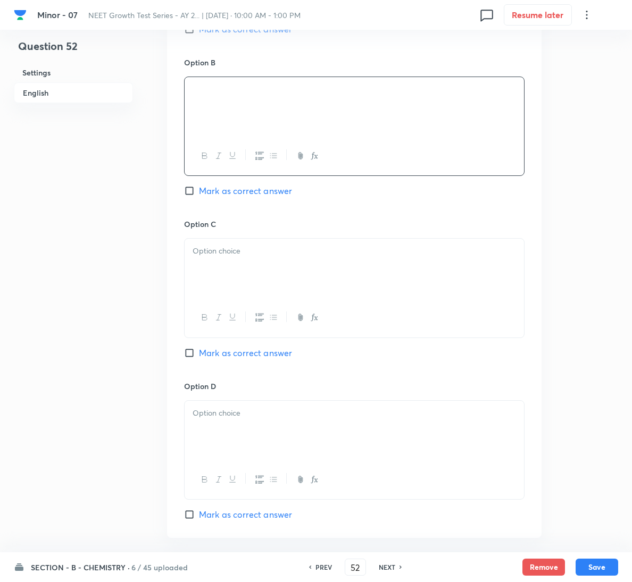
click at [265, 344] on div "Option C Mark as correct answer" at bounding box center [354, 300] width 340 height 162
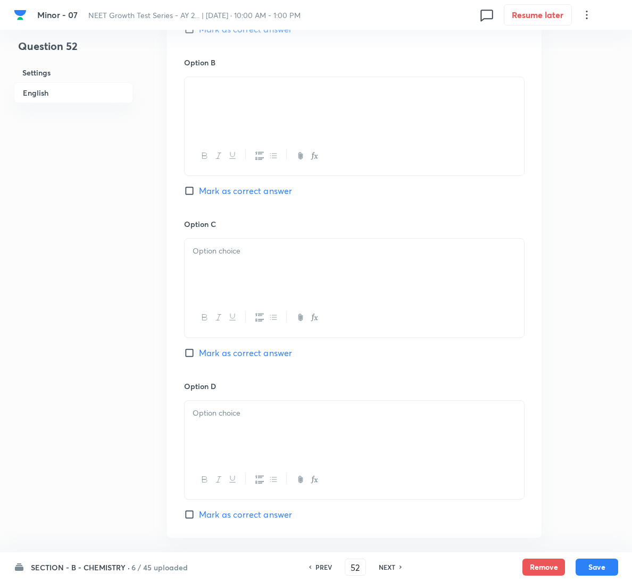
click at [265, 348] on span "Mark as correct answer" at bounding box center [245, 353] width 93 height 13
click at [199, 348] on input "Mark as correct answer" at bounding box center [191, 353] width 15 height 11
checkbox input "true"
click at [268, 295] on div at bounding box center [354, 269] width 339 height 60
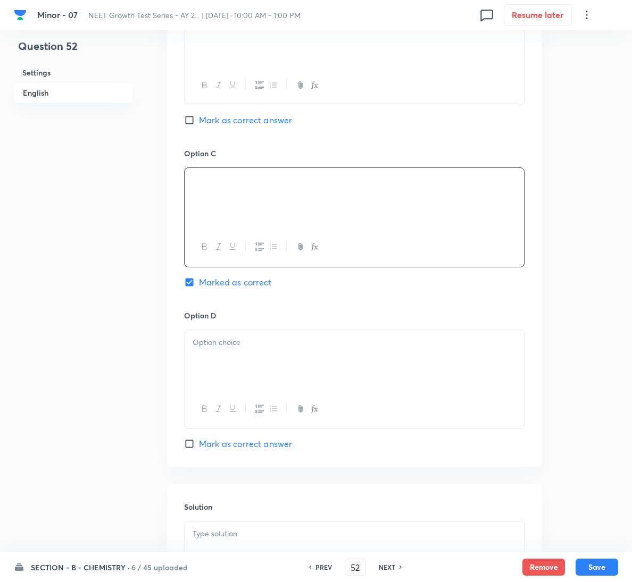
scroll to position [860, 0]
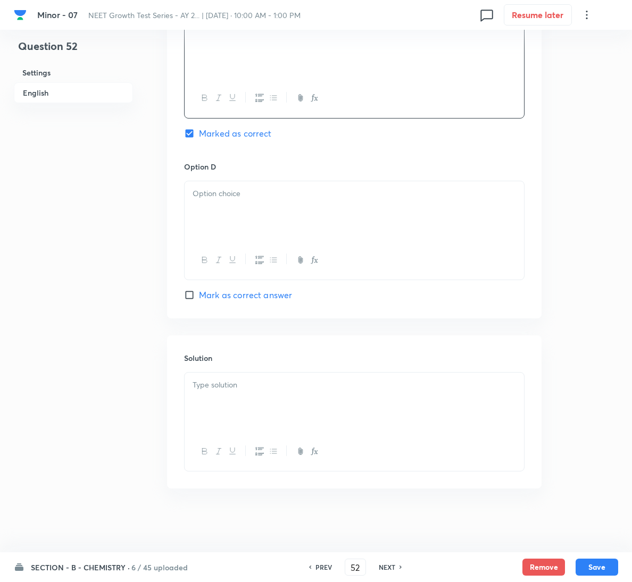
click at [289, 399] on div at bounding box center [354, 403] width 339 height 60
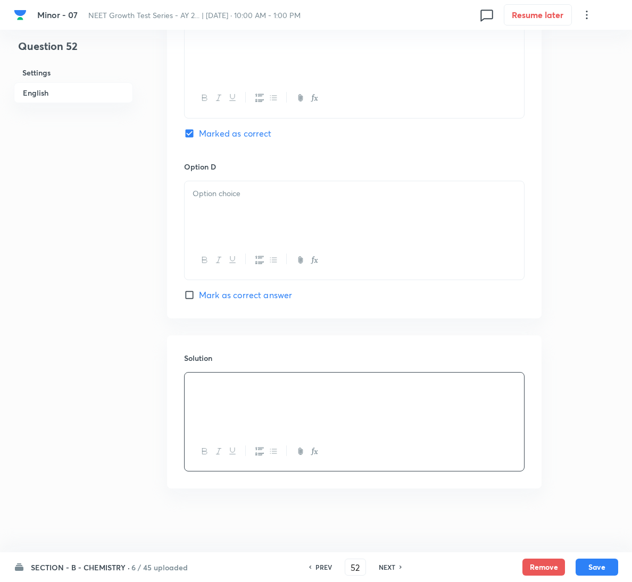
click at [270, 206] on div at bounding box center [354, 211] width 339 height 60
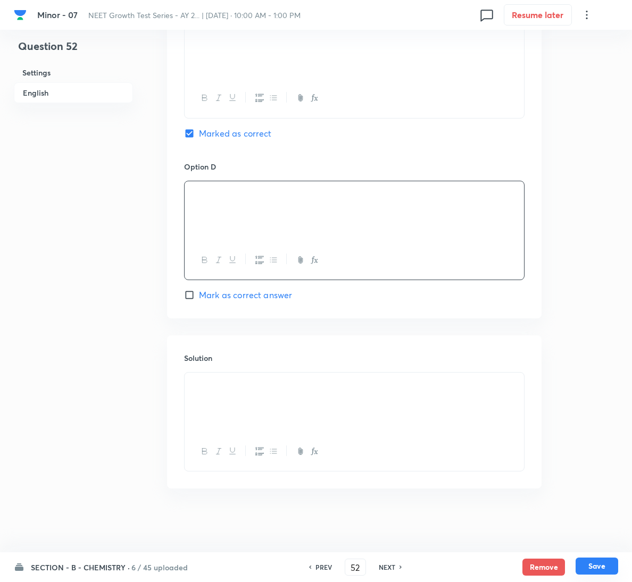
click at [596, 560] on button "Save" at bounding box center [596, 566] width 43 height 17
type input "53"
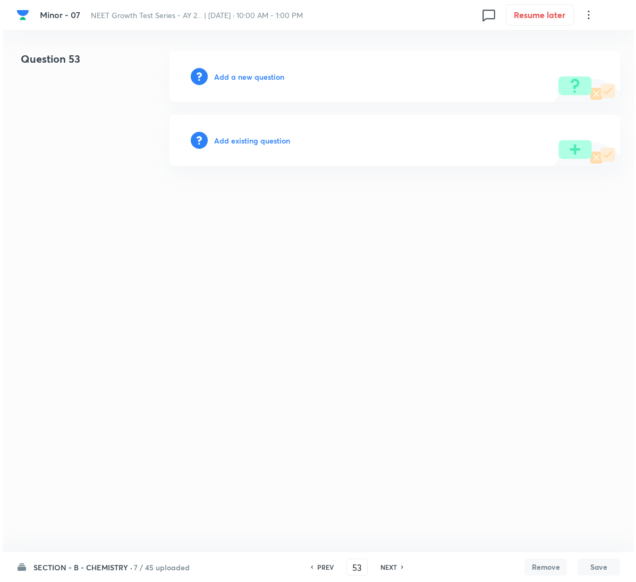
scroll to position [0, 0]
click at [241, 80] on h6 "Add a new question" at bounding box center [249, 76] width 70 height 11
click at [241, 80] on h6 "Choose a question type" at bounding box center [255, 76] width 82 height 11
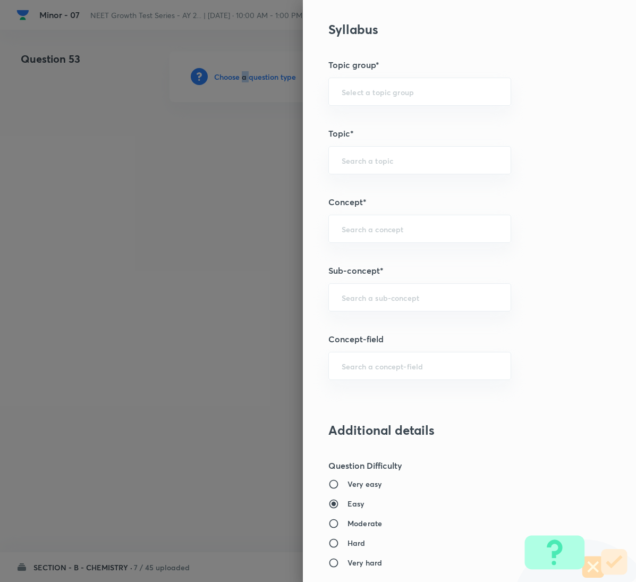
scroll to position [507, 0]
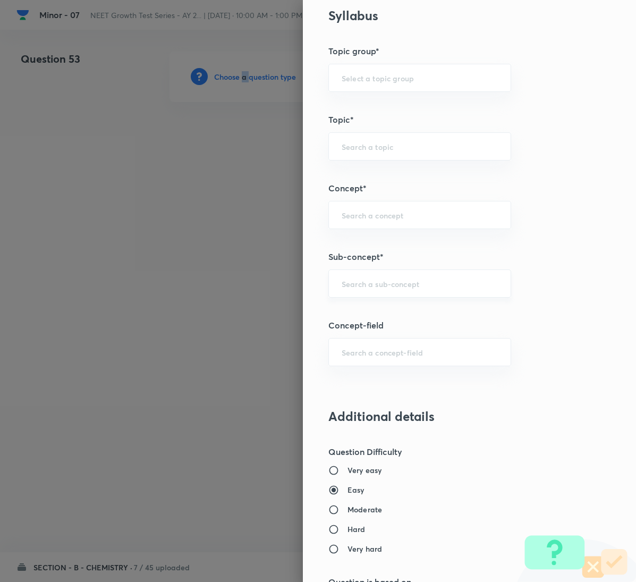
click at [441, 297] on div "​" at bounding box center [420, 284] width 183 height 28
paste input "General Organic Chemistry"
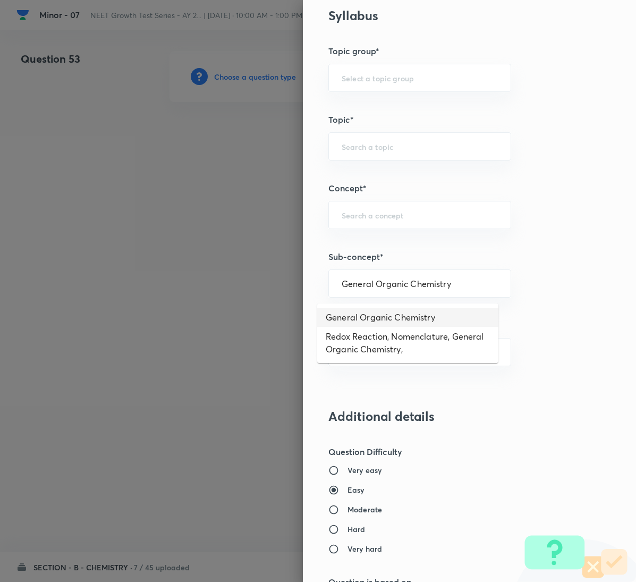
click at [385, 315] on li "General Organic Chemistry" at bounding box center [407, 317] width 181 height 19
type input "General Organic Chemistry"
type input "Chemistry"
type input "Organic Chemistry"
type input "General Organic Chemistry"
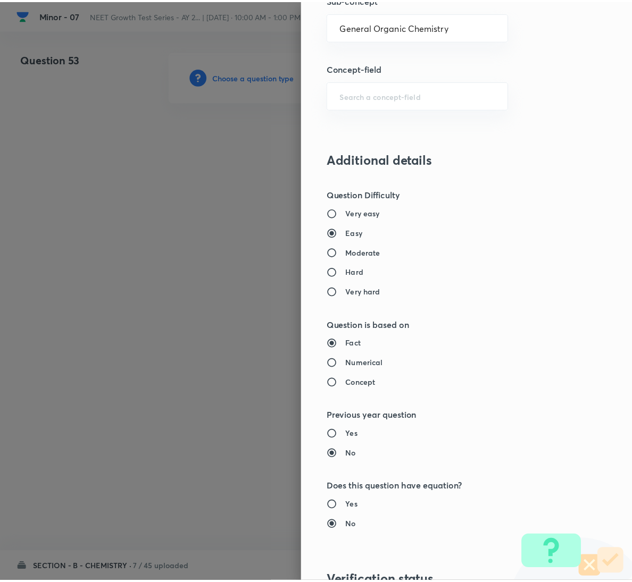
scroll to position [942, 0]
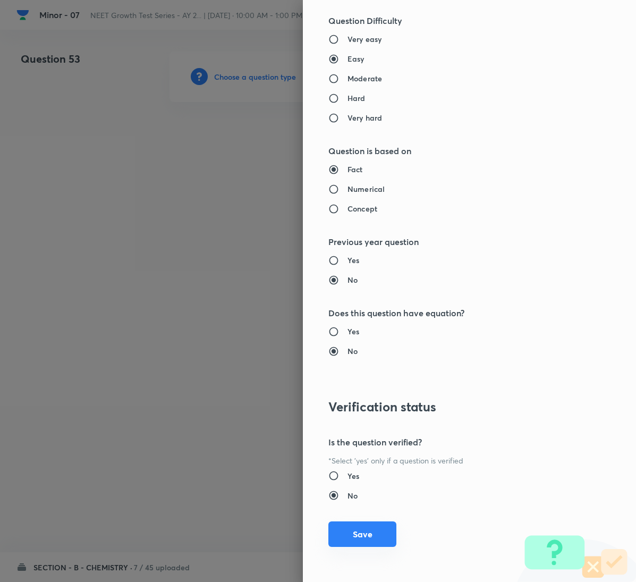
click at [364, 540] on button "Save" at bounding box center [363, 535] width 68 height 26
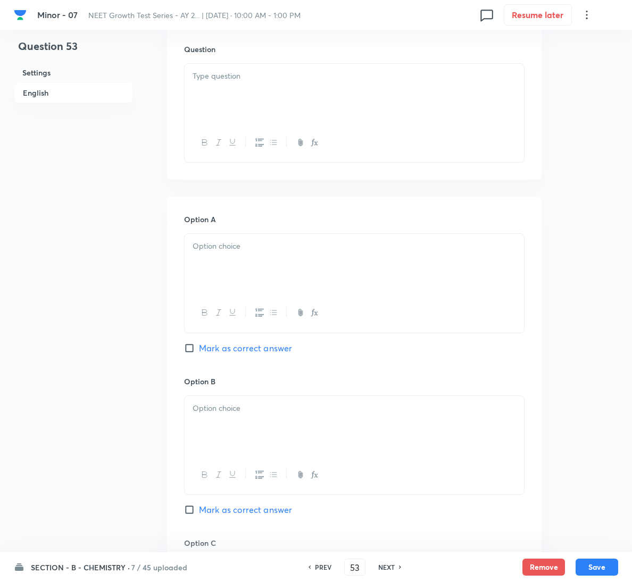
click at [283, 93] on div at bounding box center [354, 94] width 339 height 60
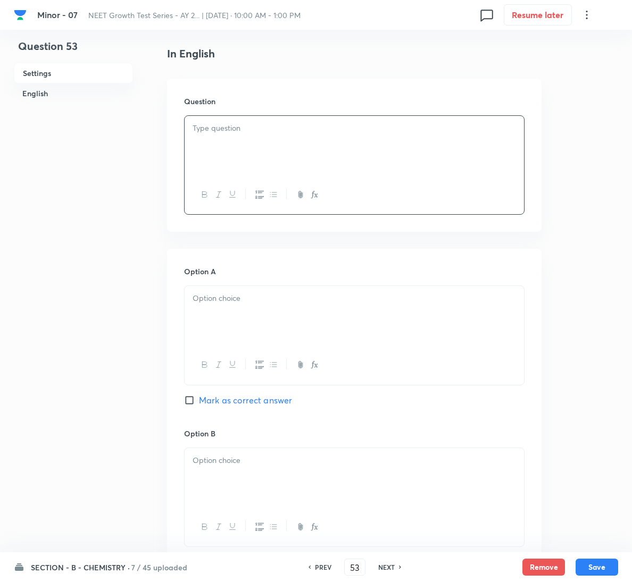
scroll to position [239, 0]
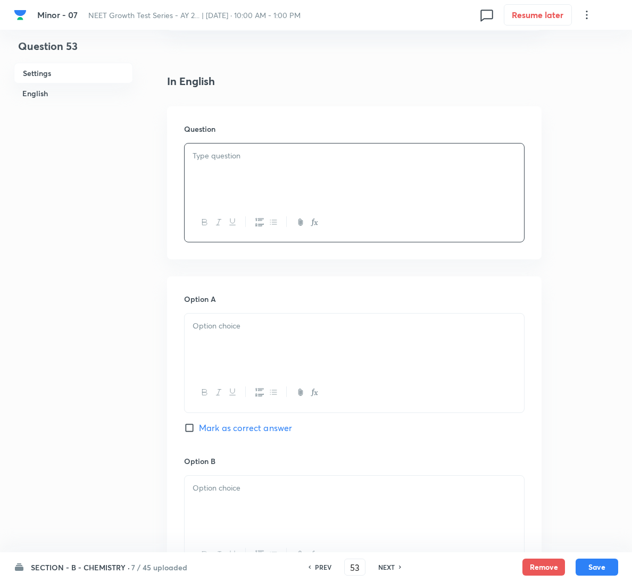
click at [280, 154] on p at bounding box center [353, 156] width 323 height 12
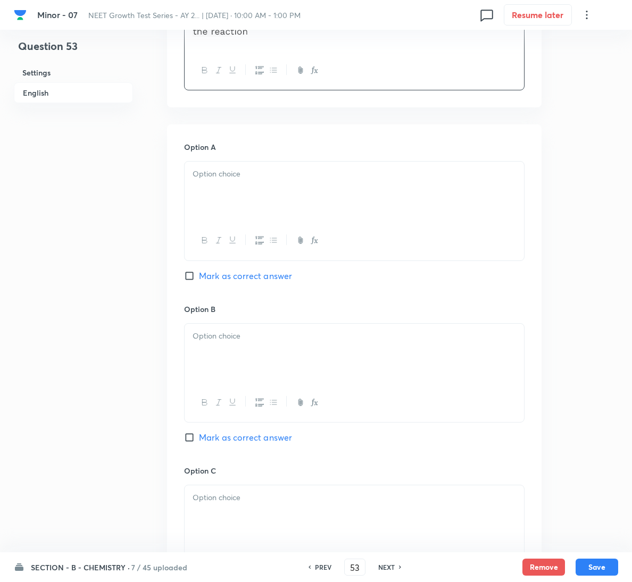
scroll to position [399, 0]
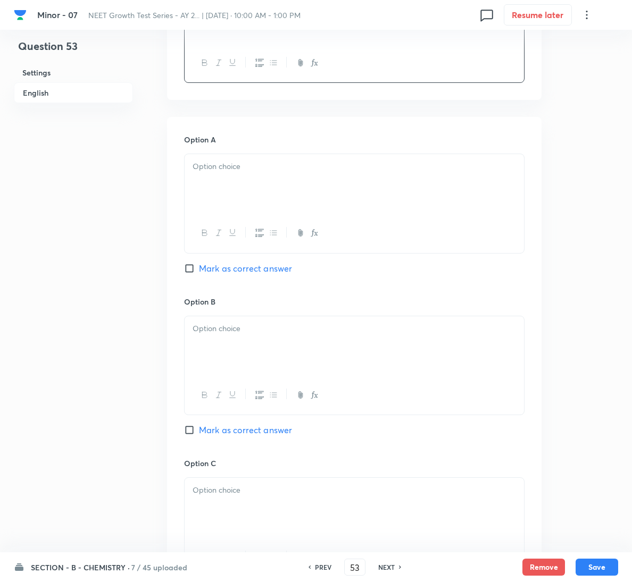
click at [264, 187] on div at bounding box center [354, 184] width 339 height 60
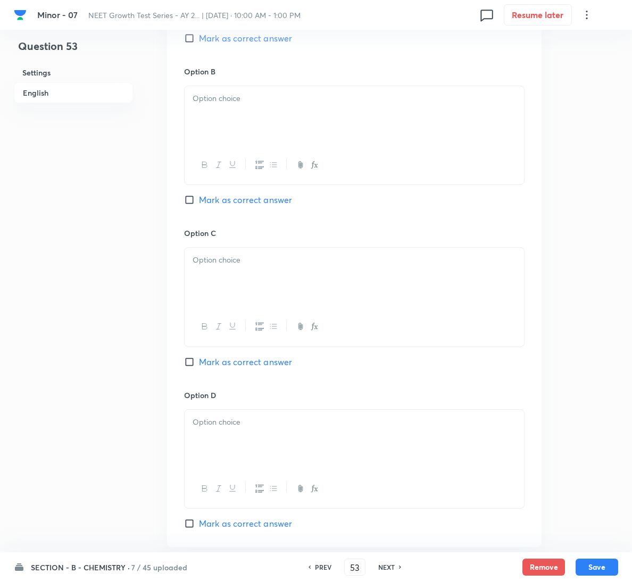
scroll to position [638, 0]
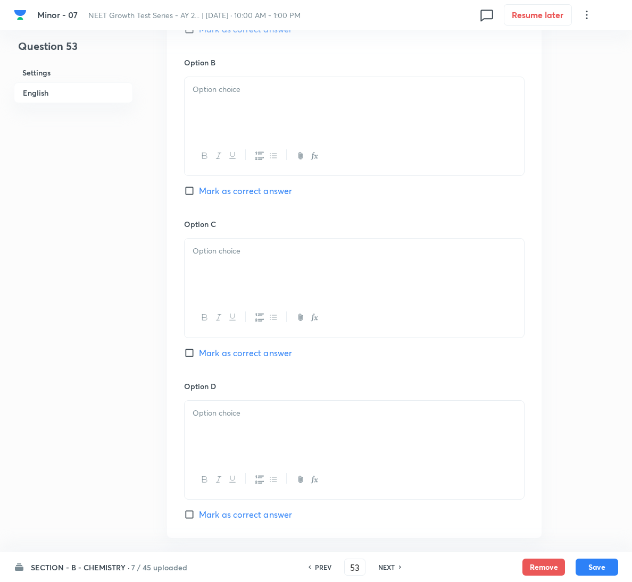
click at [372, 116] on div at bounding box center [354, 107] width 339 height 60
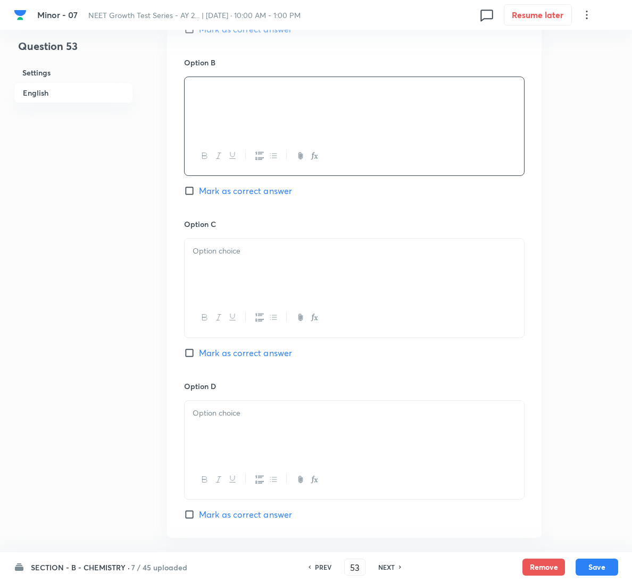
click at [244, 193] on span "Mark as correct answer" at bounding box center [245, 191] width 93 height 13
click at [199, 193] on input "Mark as correct answer" at bounding box center [191, 191] width 15 height 11
checkbox input "true"
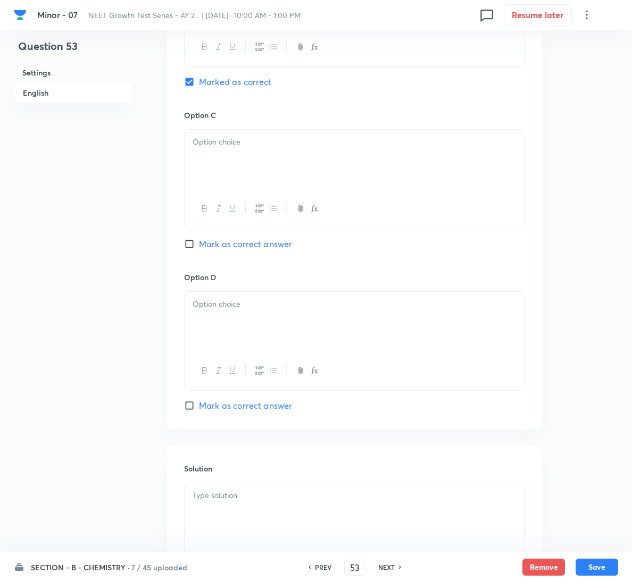
scroll to position [860, 0]
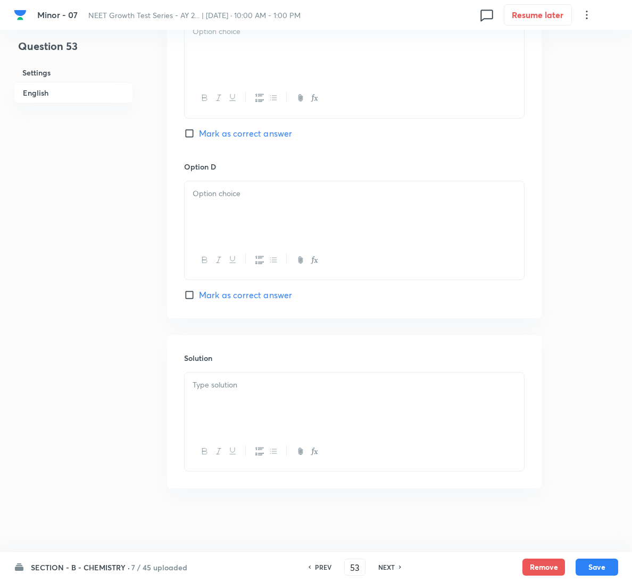
click at [284, 402] on div at bounding box center [354, 403] width 339 height 60
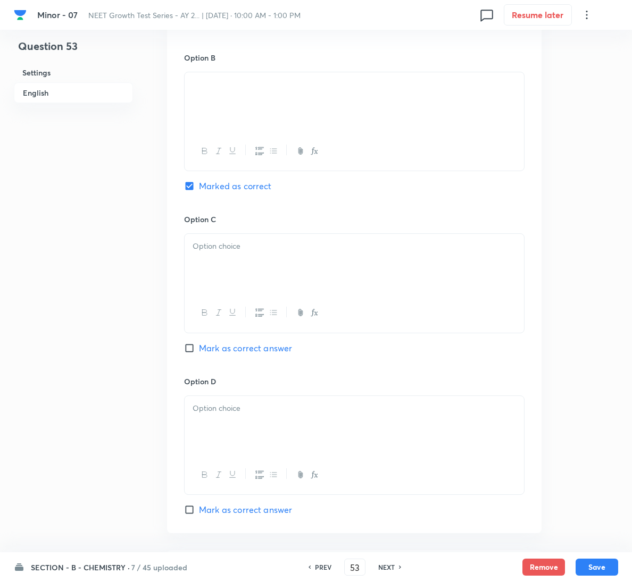
scroll to position [621, 0]
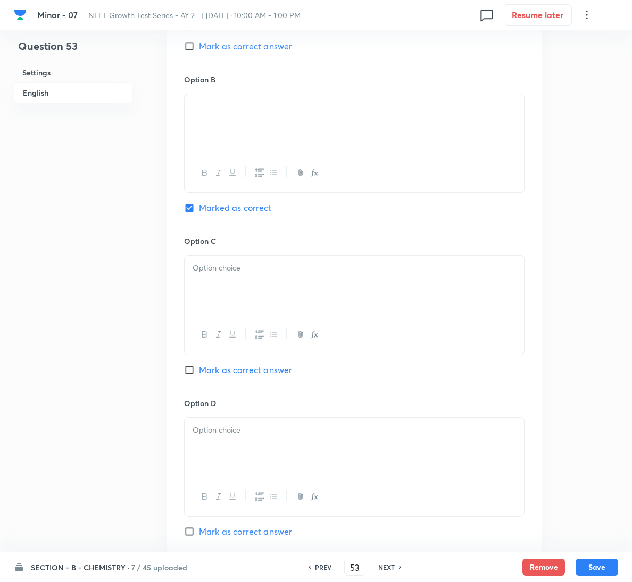
click at [305, 287] on div at bounding box center [354, 286] width 339 height 60
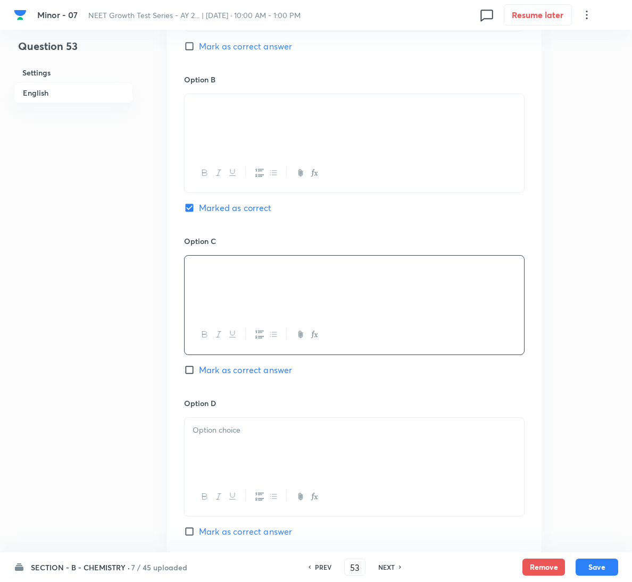
click at [340, 447] on div at bounding box center [354, 448] width 339 height 60
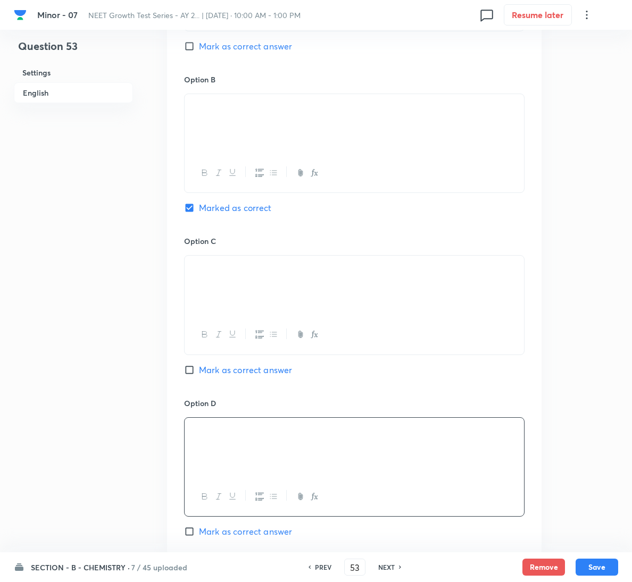
scroll to position [860, 0]
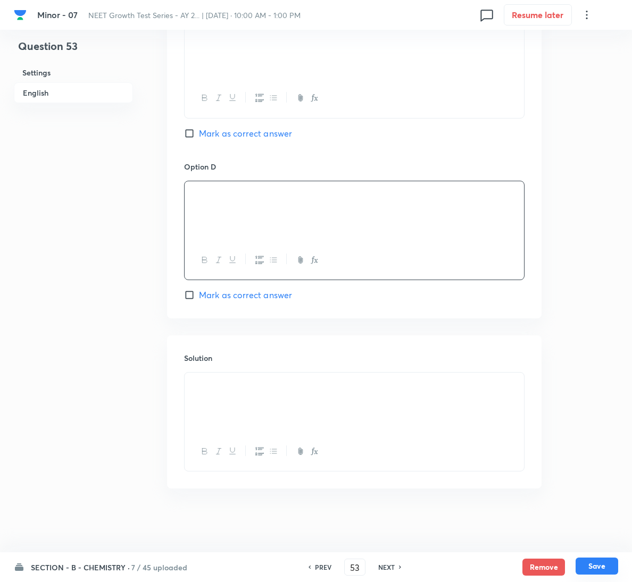
click at [604, 565] on button "Save" at bounding box center [596, 566] width 43 height 17
type input "54"
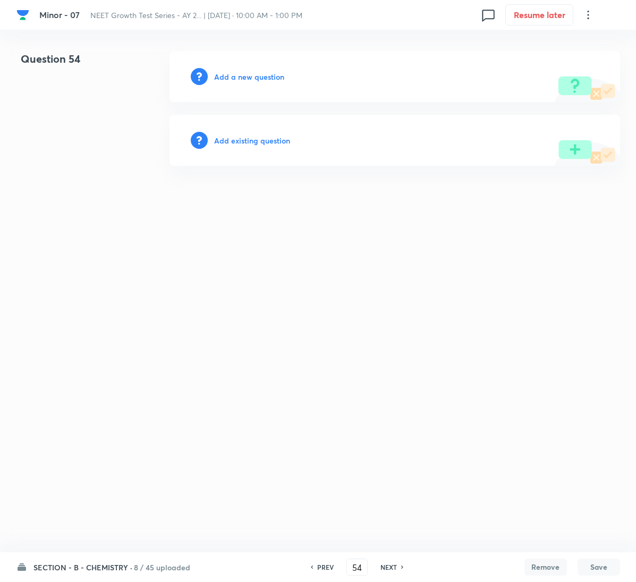
click at [254, 81] on h6 "Add a new question" at bounding box center [249, 76] width 70 height 11
click at [254, 81] on h6 "Choose a question type" at bounding box center [255, 76] width 82 height 11
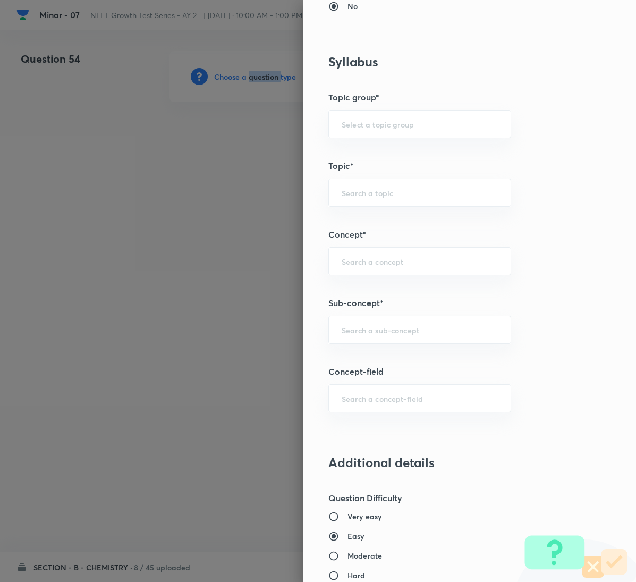
scroll to position [652, 0]
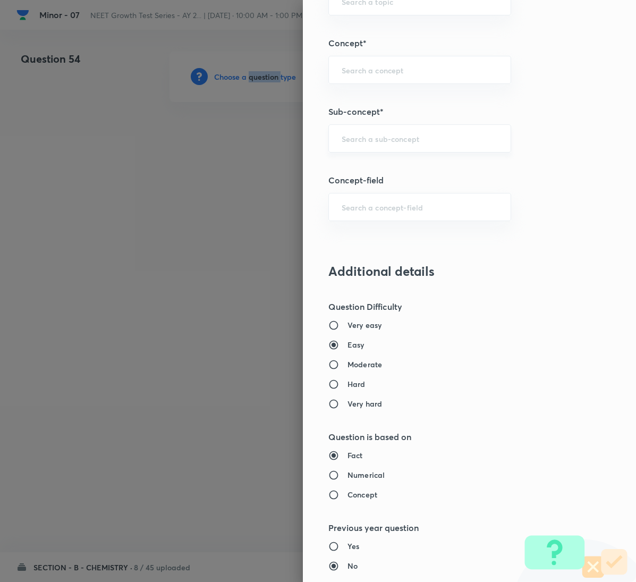
click at [422, 130] on div "​" at bounding box center [420, 138] width 183 height 28
paste input "General Organic Chemistry"
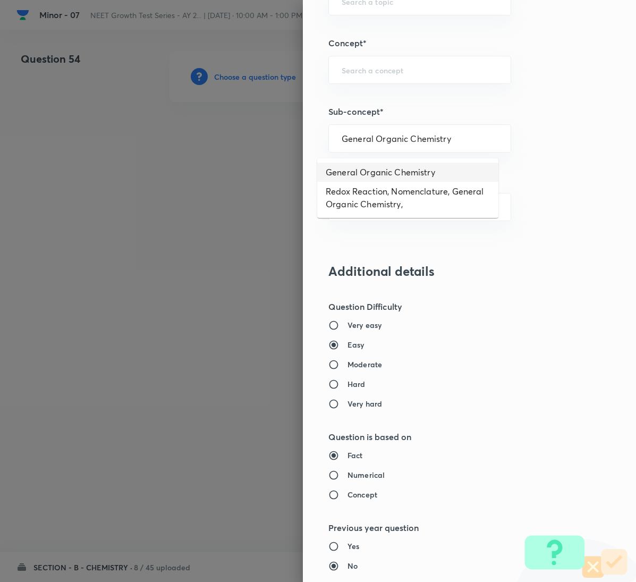
click at [401, 174] on li "General Organic Chemistry" at bounding box center [407, 172] width 181 height 19
type input "General Organic Chemistry"
type input "Chemistry"
type input "Organic Chemistry"
type input "General Organic Chemistry"
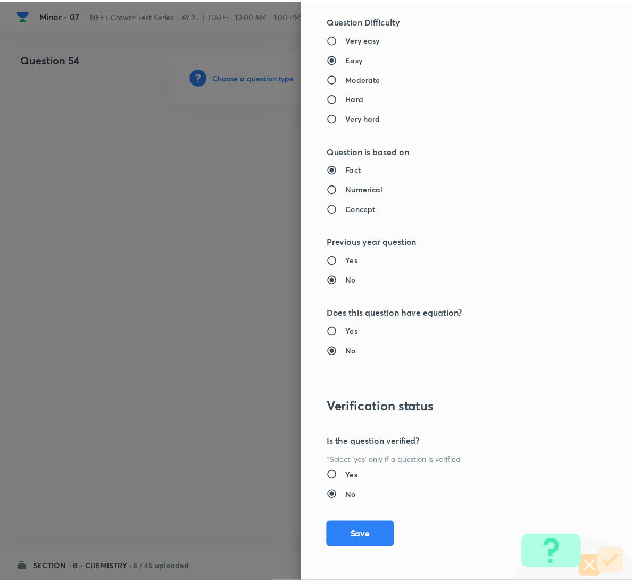
scroll to position [942, 0]
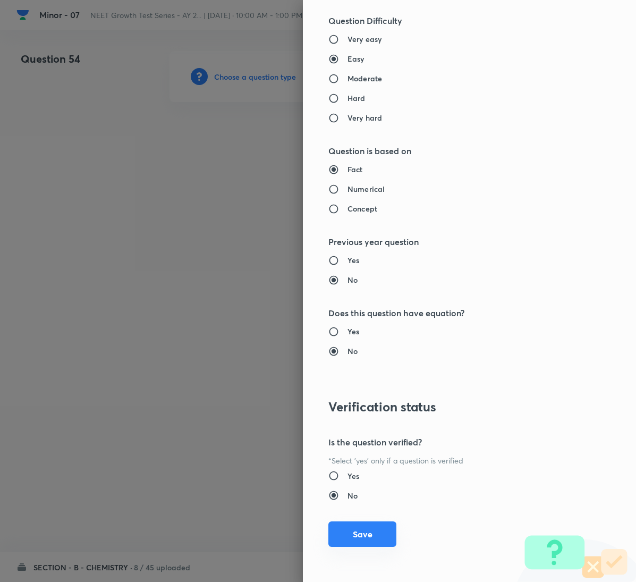
click at [351, 533] on button "Save" at bounding box center [363, 535] width 68 height 26
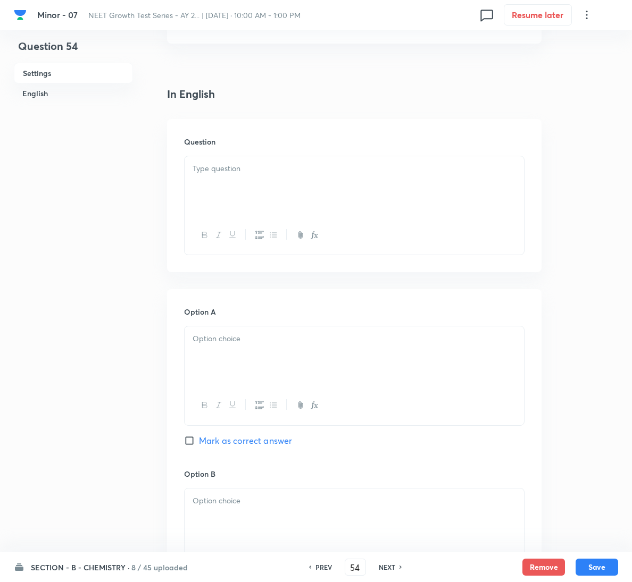
scroll to position [239, 0]
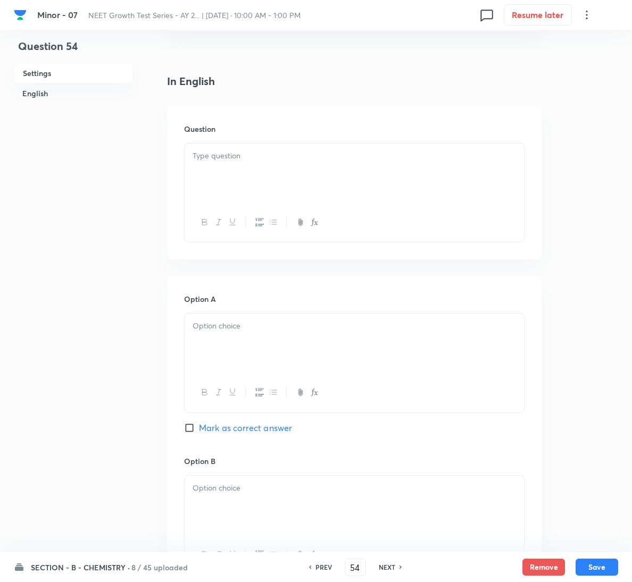
click at [270, 152] on p at bounding box center [353, 156] width 323 height 12
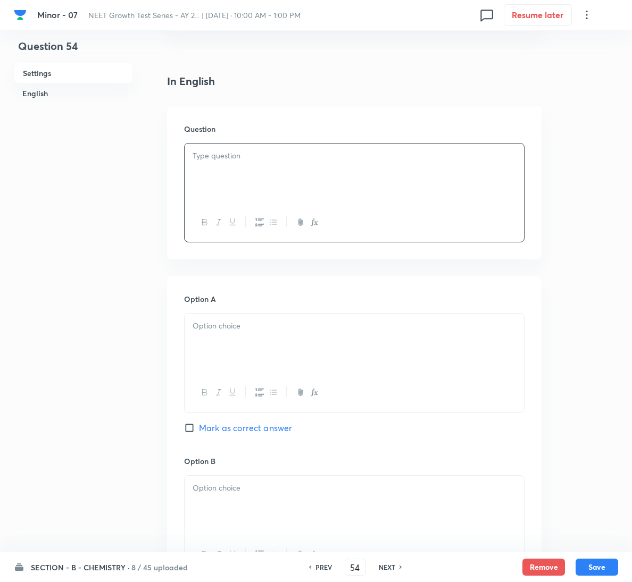
click at [273, 178] on div at bounding box center [354, 174] width 339 height 60
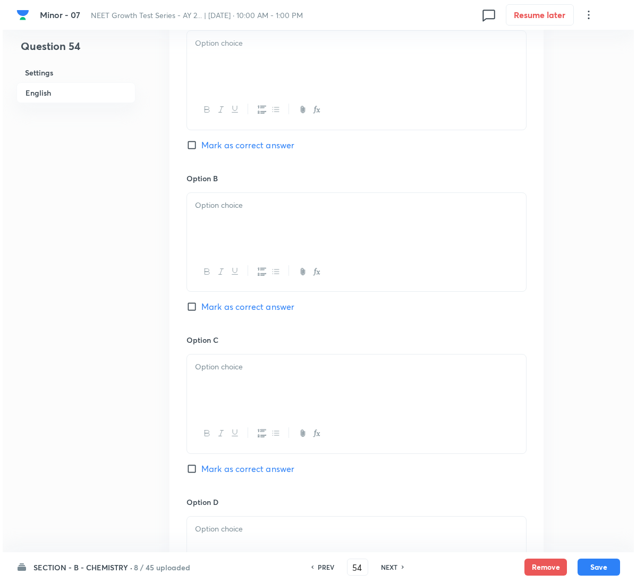
scroll to position [638, 0]
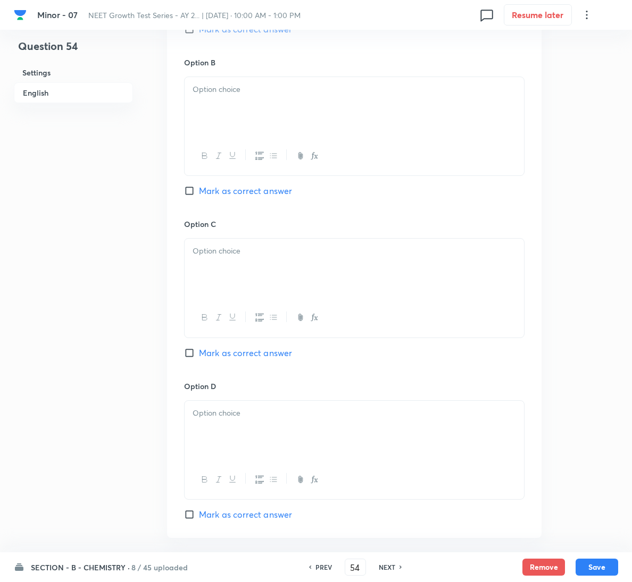
click at [217, 509] on div "Option D [PERSON_NAME] as correct answer" at bounding box center [354, 451] width 340 height 140
click at [249, 432] on div at bounding box center [354, 431] width 339 height 60
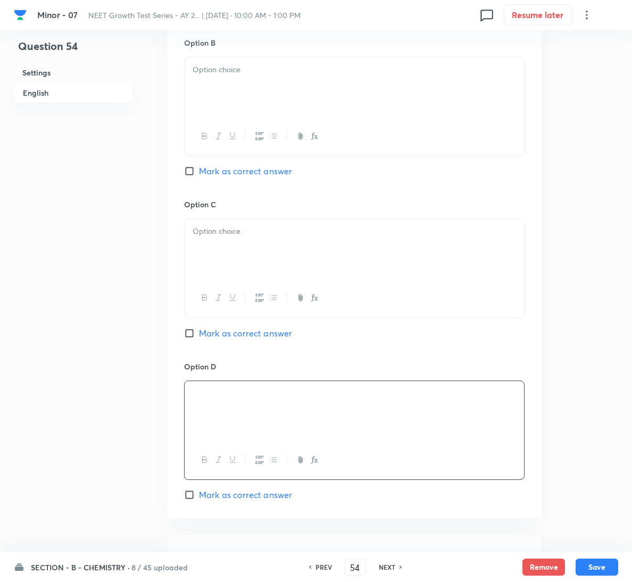
scroll to position [718, 0]
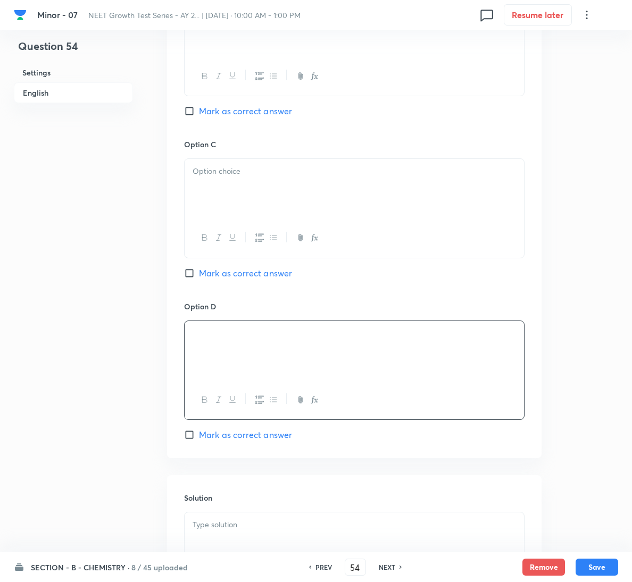
click at [257, 435] on span "Mark as correct answer" at bounding box center [245, 435] width 93 height 13
click at [199, 435] on input "Mark as correct answer" at bounding box center [191, 435] width 15 height 11
checkbox input "true"
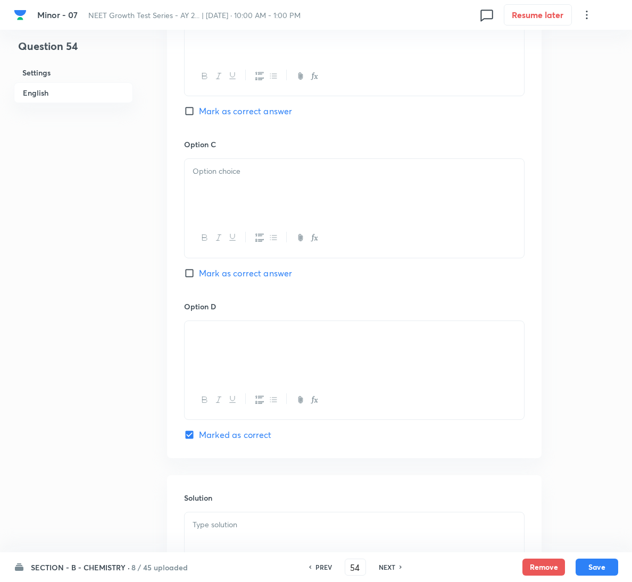
click at [264, 538] on div at bounding box center [354, 543] width 339 height 60
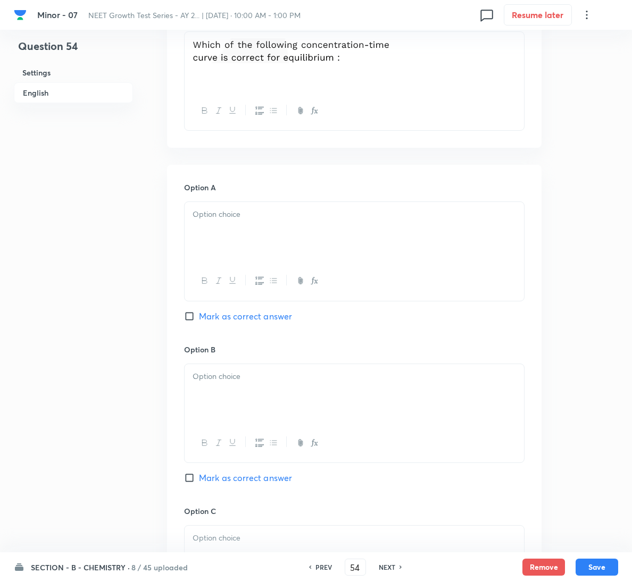
scroll to position [319, 0]
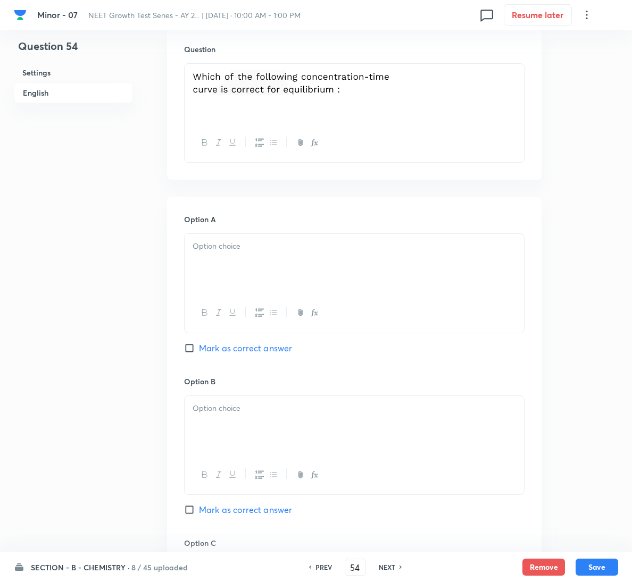
click at [257, 249] on p at bounding box center [353, 246] width 323 height 12
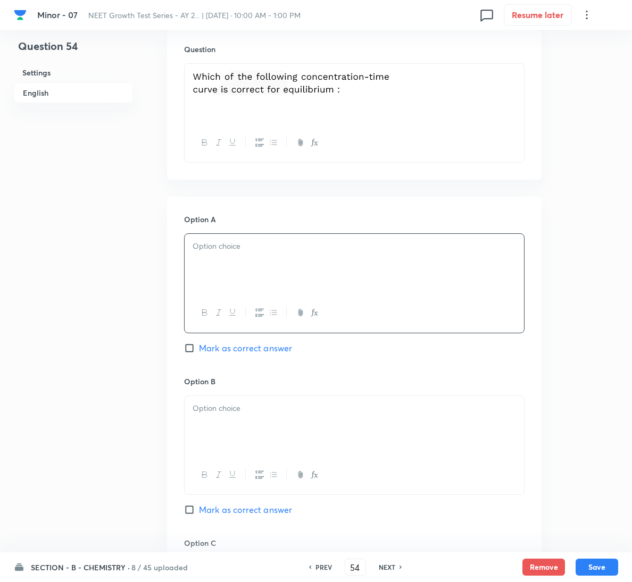
click at [277, 282] on div at bounding box center [354, 264] width 339 height 60
click at [283, 447] on div at bounding box center [354, 426] width 339 height 60
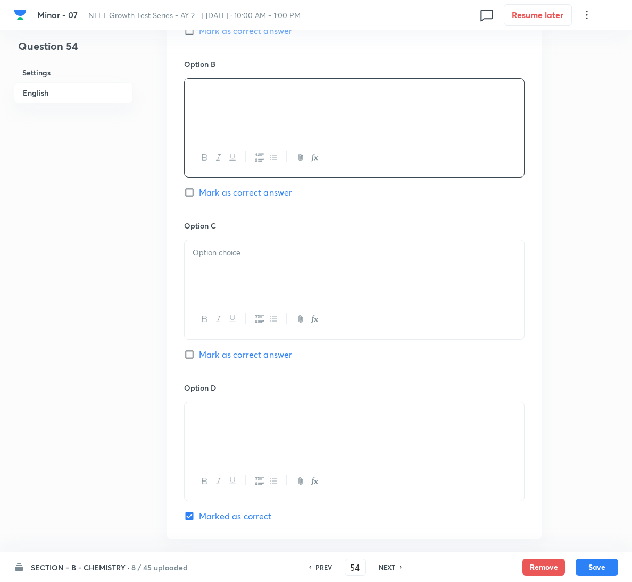
scroll to position [638, 0]
click at [273, 298] on div at bounding box center [354, 269] width 339 height 60
click at [281, 257] on p at bounding box center [353, 251] width 323 height 12
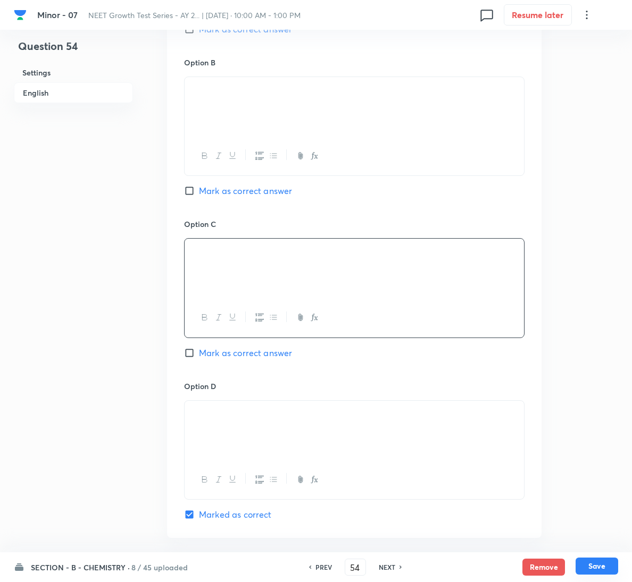
click at [613, 571] on button "Save" at bounding box center [596, 566] width 43 height 17
type input "55"
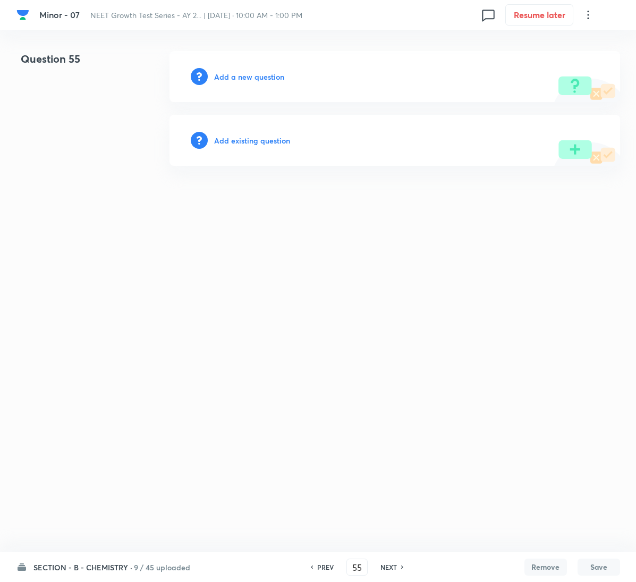
click at [238, 74] on h6 "Add a new question" at bounding box center [249, 76] width 70 height 11
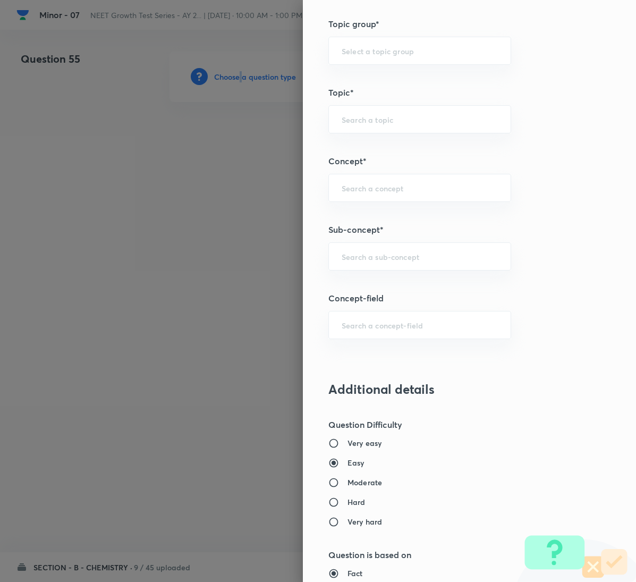
scroll to position [558, 0]
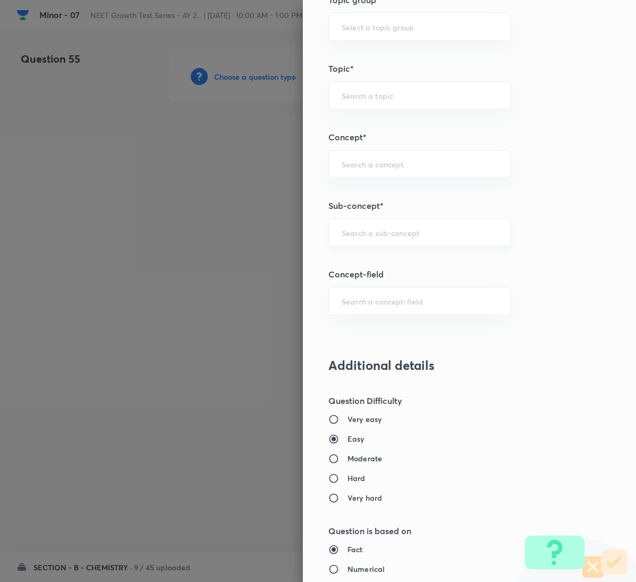
click at [383, 238] on input "text" at bounding box center [420, 233] width 156 height 10
paste input "General Organic Chemistry"
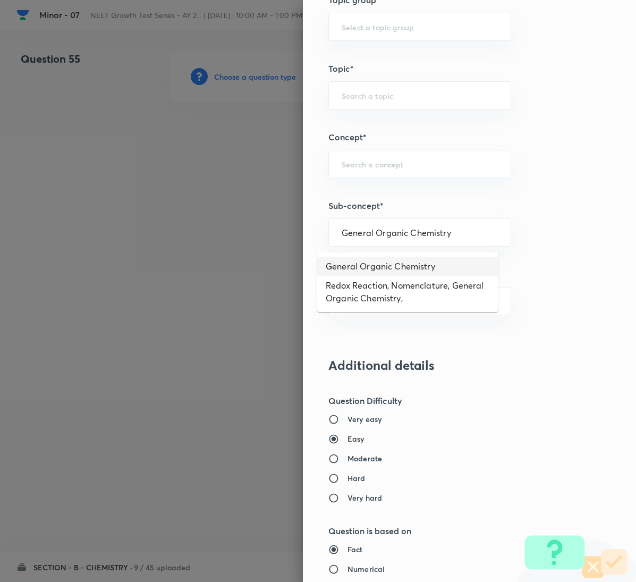
click at [388, 263] on li "General Organic Chemistry" at bounding box center [407, 266] width 181 height 19
type input "General Organic Chemistry"
type input "Chemistry"
type input "Organic Chemistry"
type input "General Organic Chemistry"
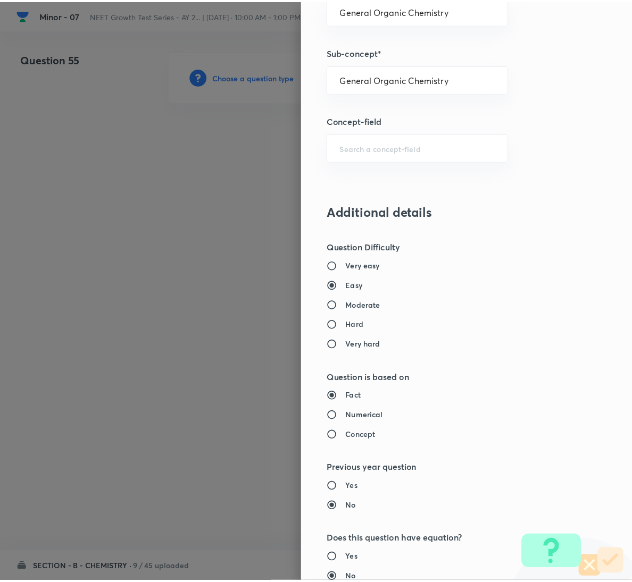
scroll to position [942, 0]
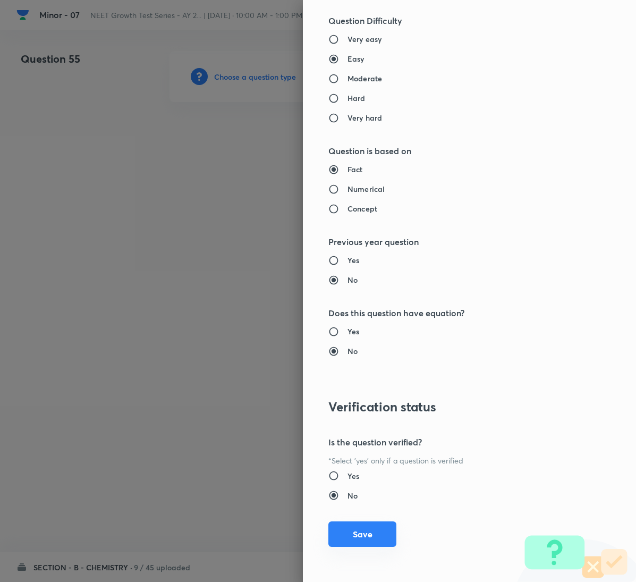
click at [361, 536] on button "Save" at bounding box center [363, 535] width 68 height 26
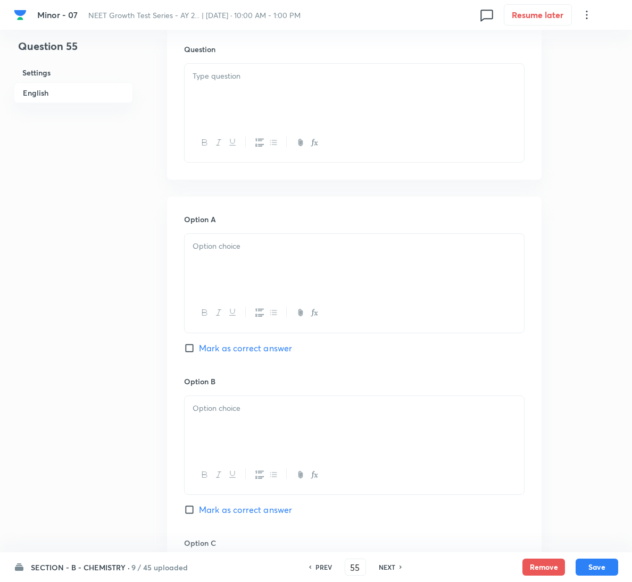
click at [233, 72] on p at bounding box center [353, 76] width 323 height 12
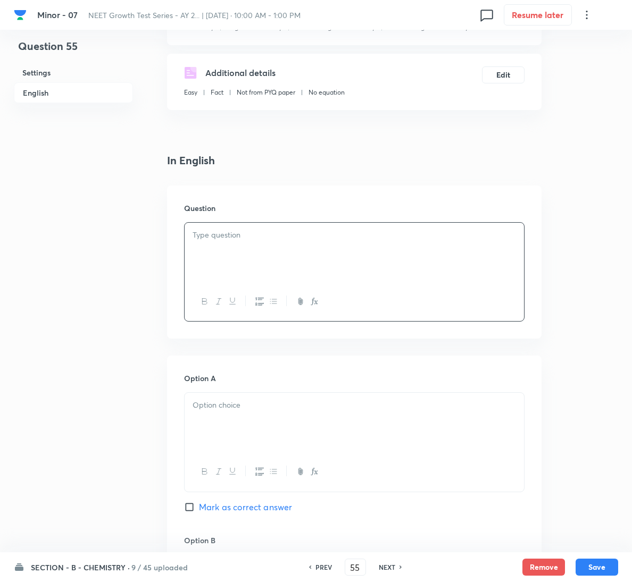
scroll to position [160, 0]
click at [273, 238] on p at bounding box center [353, 236] width 323 height 12
click at [305, 433] on div at bounding box center [354, 423] width 339 height 60
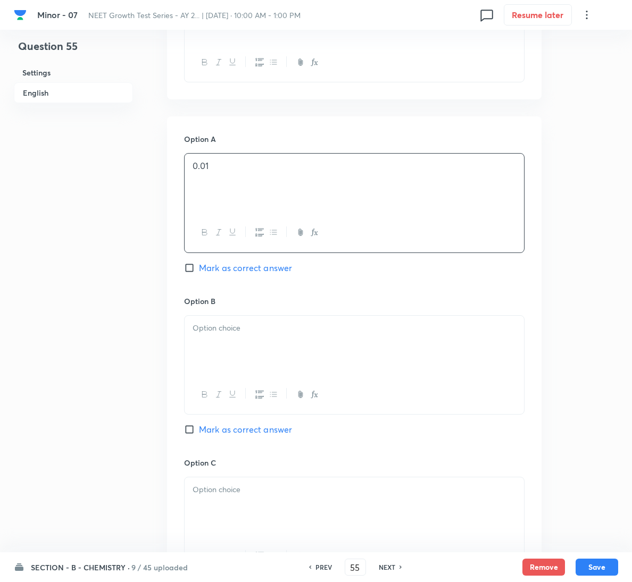
scroll to position [479, 0]
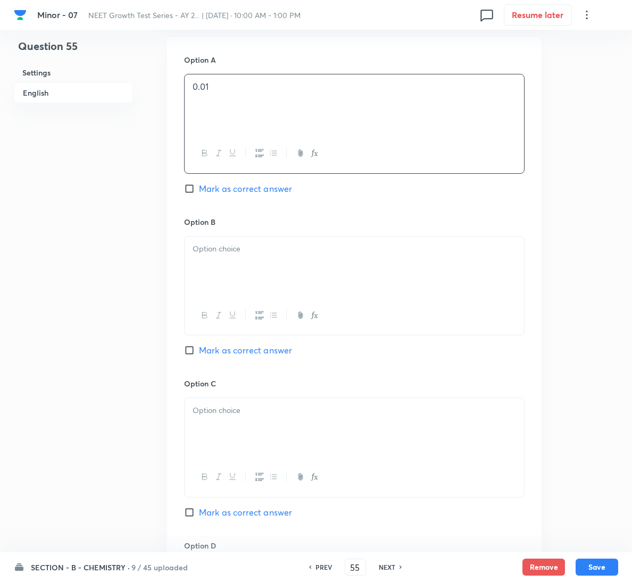
click at [245, 188] on span "Mark as correct answer" at bounding box center [245, 188] width 93 height 13
click at [199, 188] on input "Mark as correct answer" at bounding box center [191, 188] width 15 height 11
checkbox input "true"
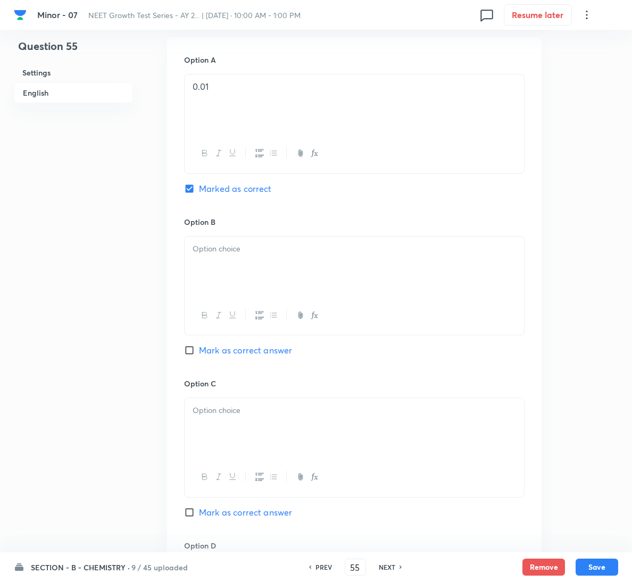
click at [259, 264] on div at bounding box center [354, 267] width 339 height 60
click at [278, 429] on div at bounding box center [354, 428] width 339 height 60
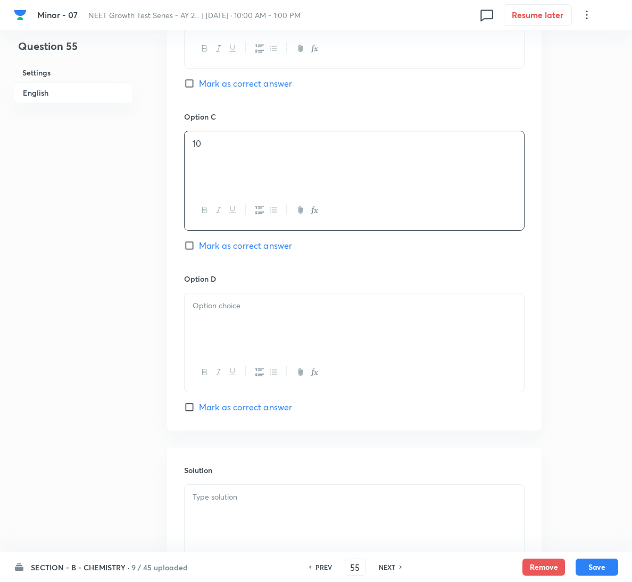
scroll to position [798, 0]
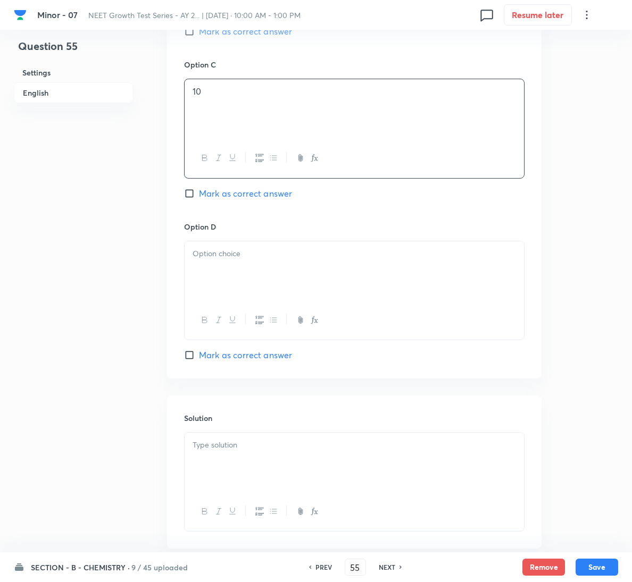
click at [298, 272] on div at bounding box center [354, 271] width 339 height 60
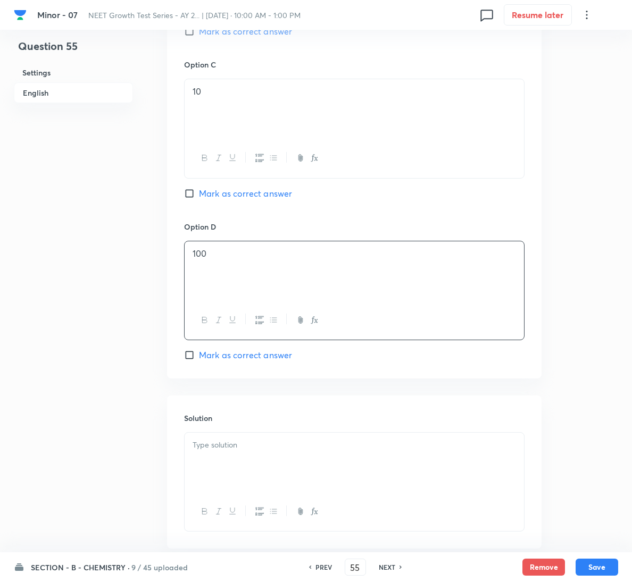
click at [255, 474] on div at bounding box center [354, 463] width 339 height 60
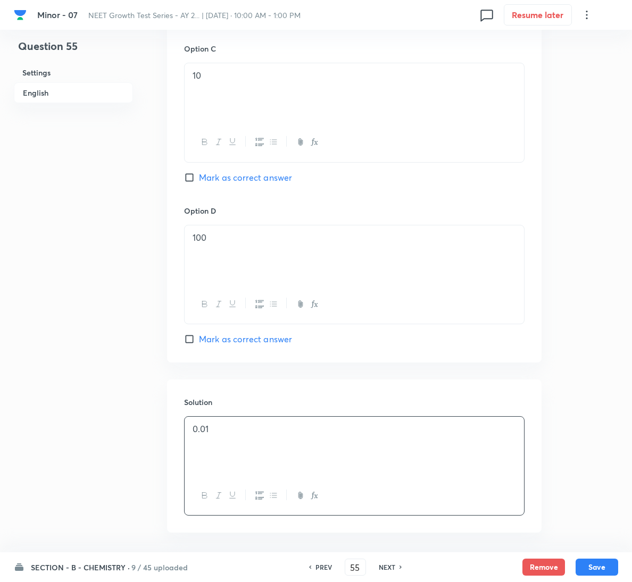
scroll to position [860, 0]
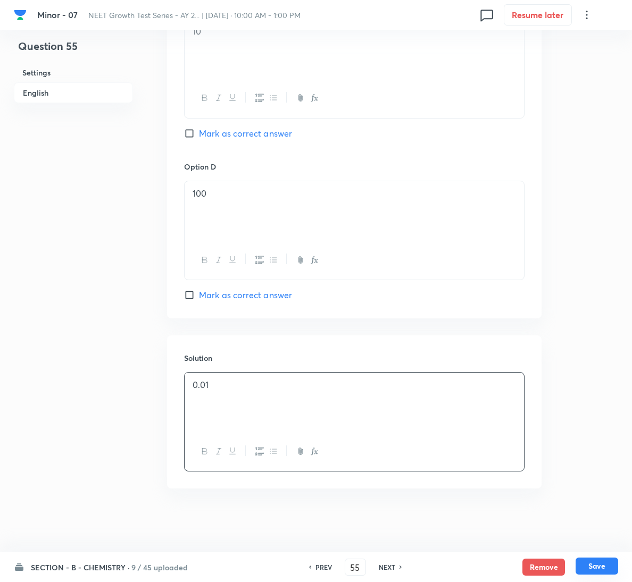
click at [592, 558] on button "Save" at bounding box center [596, 566] width 43 height 17
type input "56"
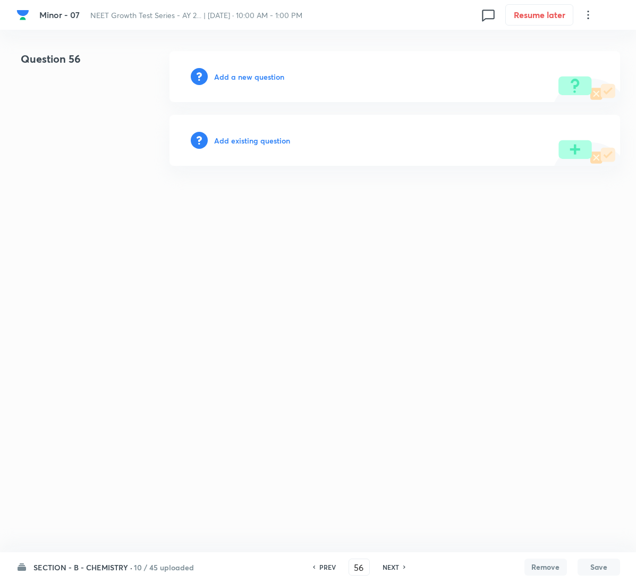
click at [257, 79] on h6 "Add a new question" at bounding box center [249, 76] width 70 height 11
click at [257, 79] on h6 "Choose a question type" at bounding box center [255, 76] width 82 height 11
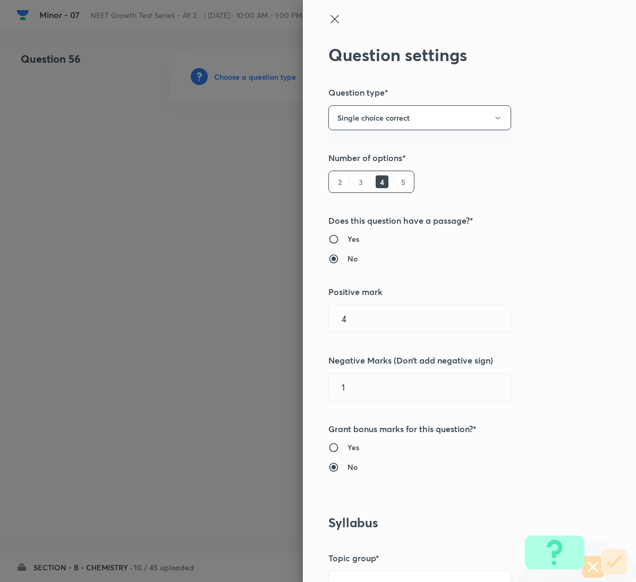
click at [547, 208] on div "Question settings Question type* Single choice correct Number of options* 2 3 4…" at bounding box center [469, 291] width 333 height 582
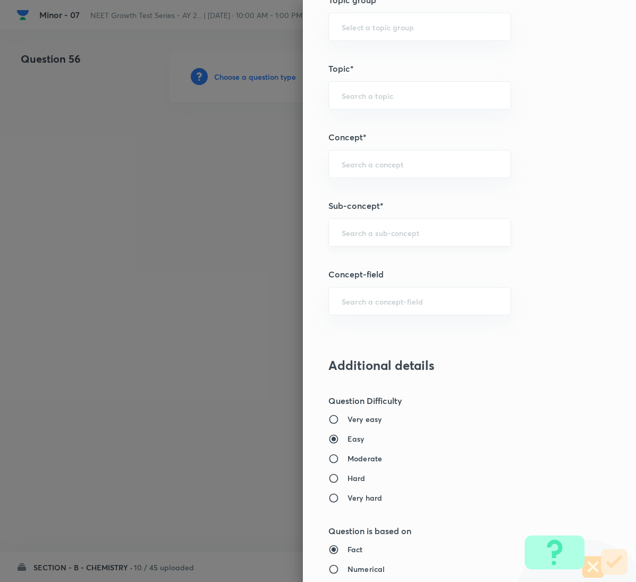
click at [391, 238] on input "text" at bounding box center [420, 233] width 156 height 10
paste input "General Organic Chemistry"
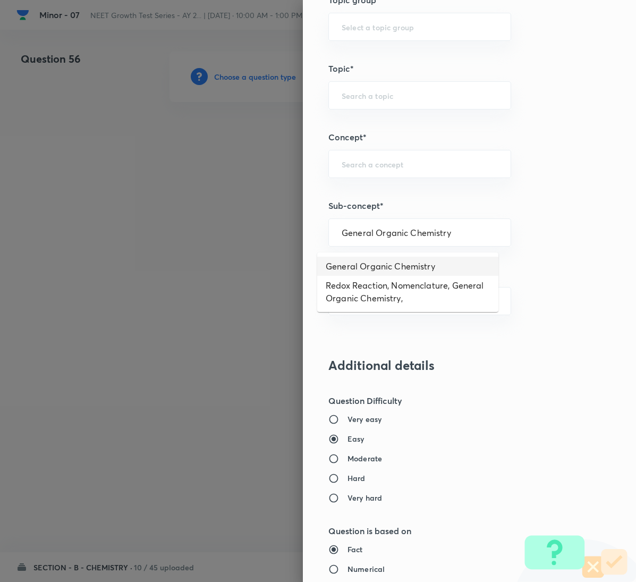
click at [372, 260] on li "General Organic Chemistry" at bounding box center [407, 266] width 181 height 19
type input "General Organic Chemistry"
type input "Chemistry"
type input "Organic Chemistry"
type input "General Organic Chemistry"
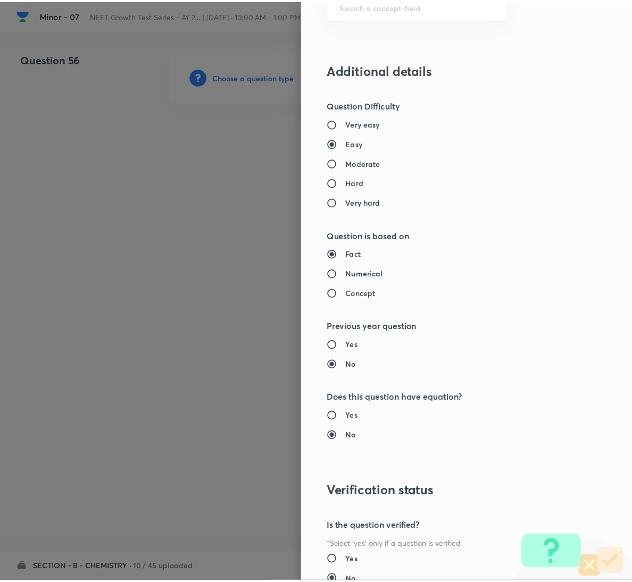
scroll to position [942, 0]
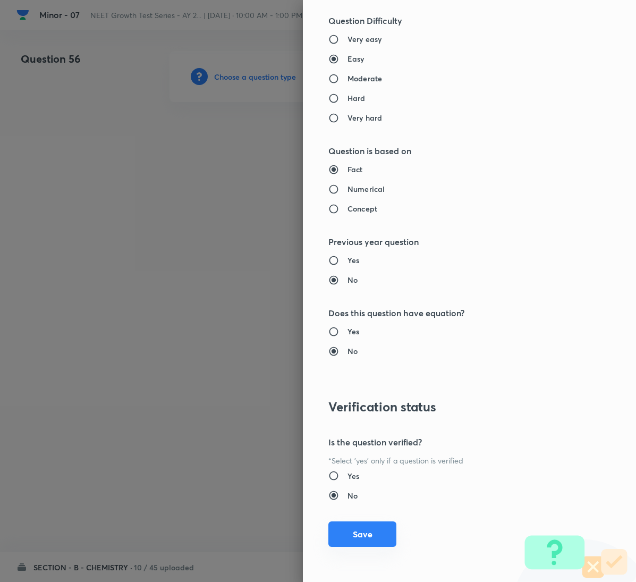
click at [369, 535] on button "Save" at bounding box center [363, 535] width 68 height 26
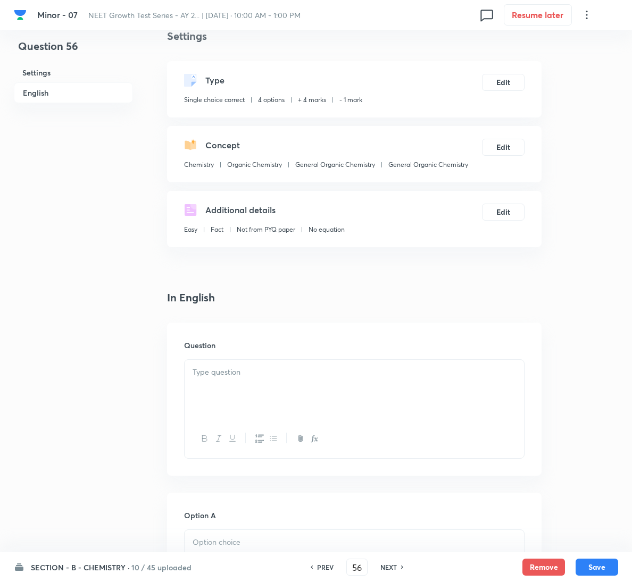
scroll to position [239, 0]
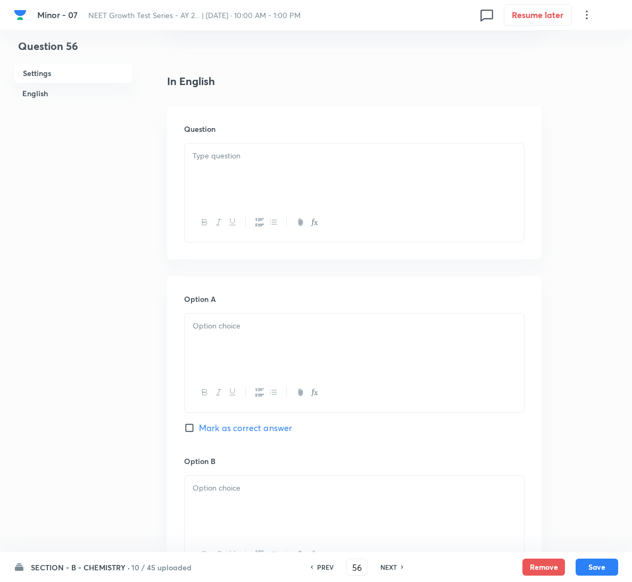
click at [254, 171] on div at bounding box center [354, 174] width 339 height 60
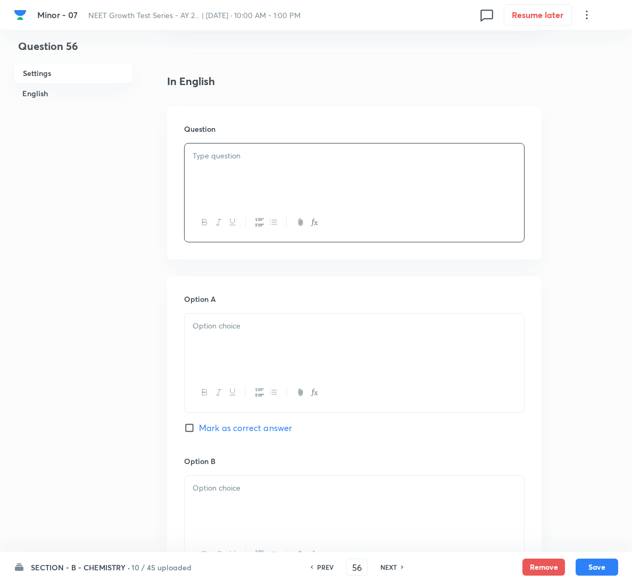
click at [377, 186] on div at bounding box center [354, 174] width 339 height 60
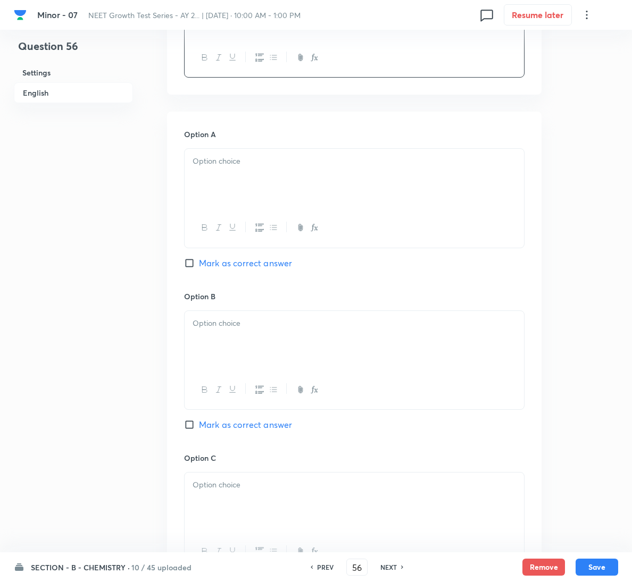
scroll to position [479, 0]
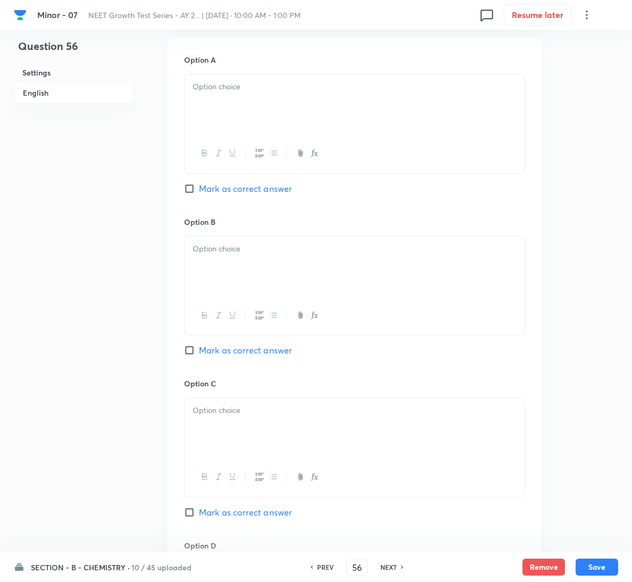
click at [297, 108] on div at bounding box center [354, 104] width 339 height 60
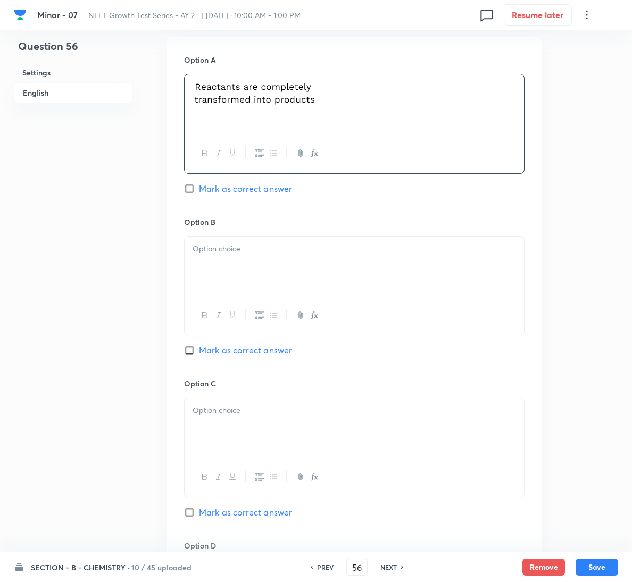
click at [307, 269] on div at bounding box center [354, 267] width 339 height 60
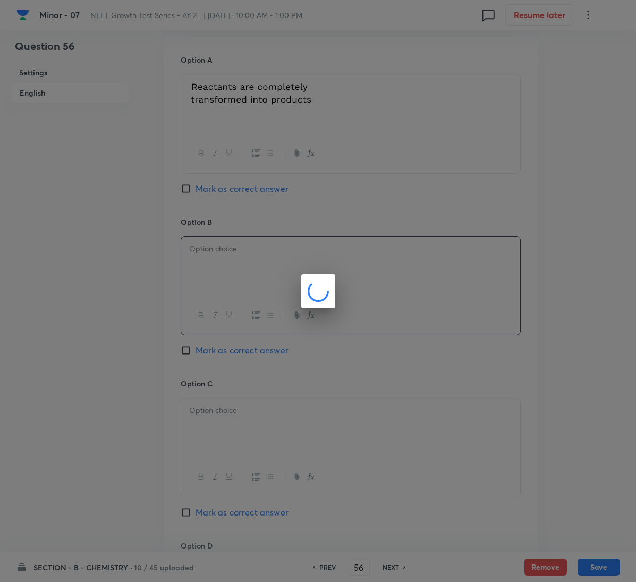
click at [259, 348] on div at bounding box center [318, 291] width 636 height 582
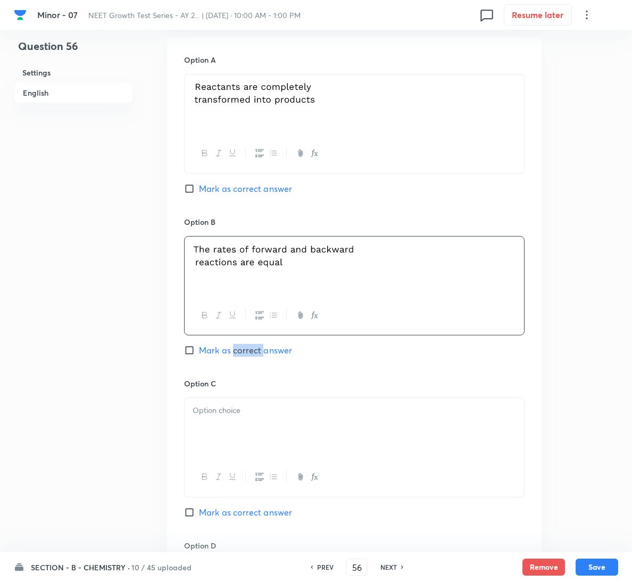
click at [259, 348] on span "Mark as correct answer" at bounding box center [245, 350] width 93 height 13
click at [199, 348] on input "Mark as correct answer" at bounding box center [191, 350] width 15 height 11
checkbox input "true"
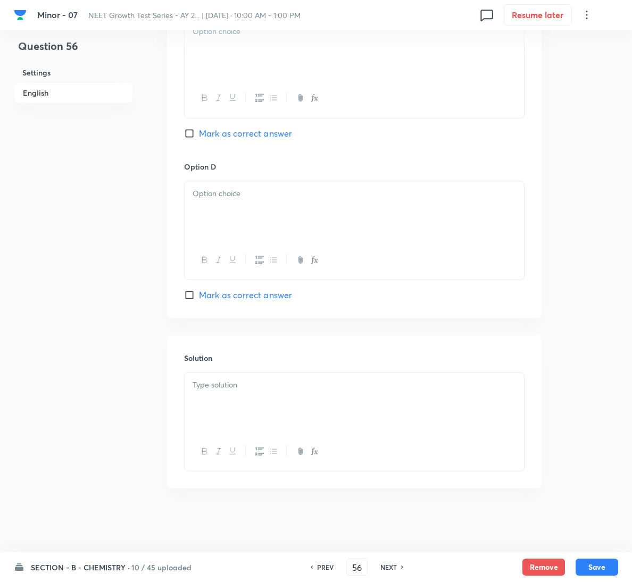
click at [267, 405] on div at bounding box center [354, 403] width 339 height 60
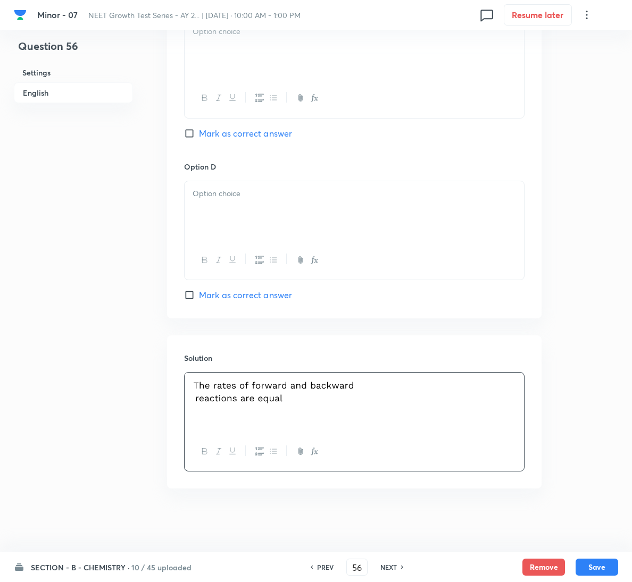
click at [317, 61] on div at bounding box center [354, 49] width 339 height 60
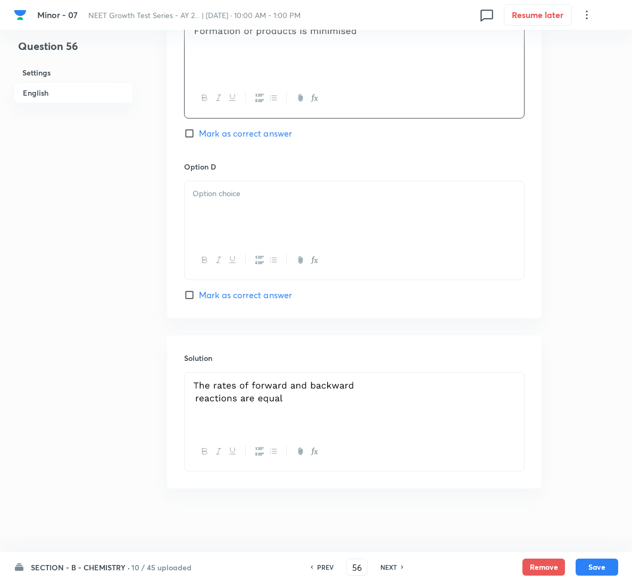
click at [320, 185] on div at bounding box center [354, 211] width 339 height 60
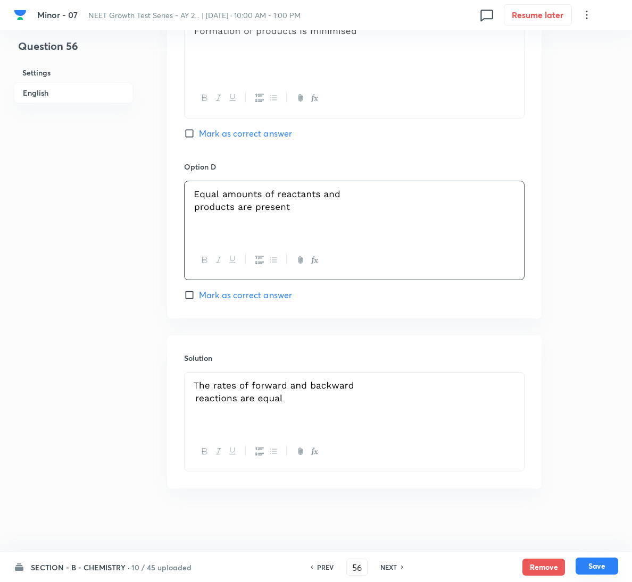
click at [606, 572] on button "Save" at bounding box center [596, 566] width 43 height 17
type input "57"
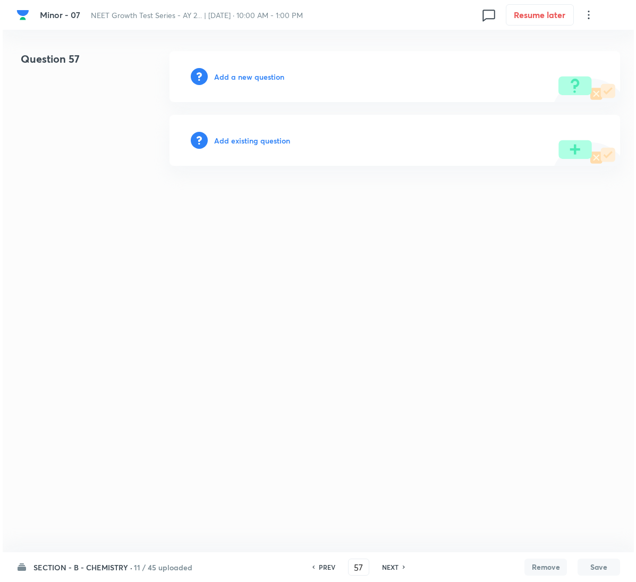
scroll to position [0, 0]
click at [274, 73] on h6 "Add a new question" at bounding box center [249, 76] width 70 height 11
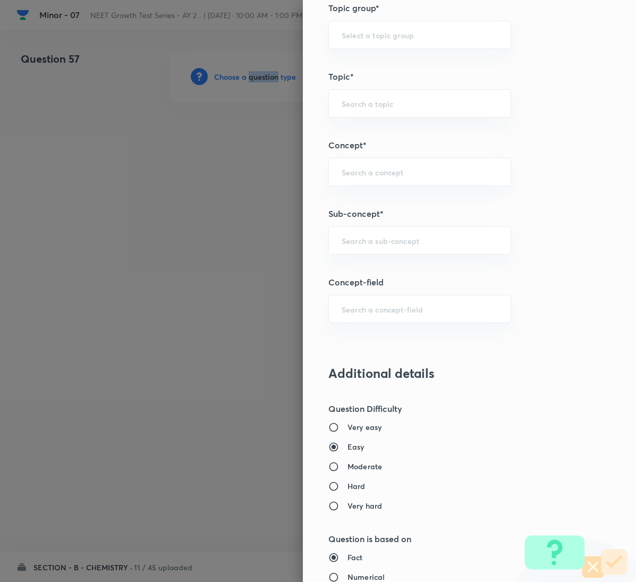
scroll to position [558, 0]
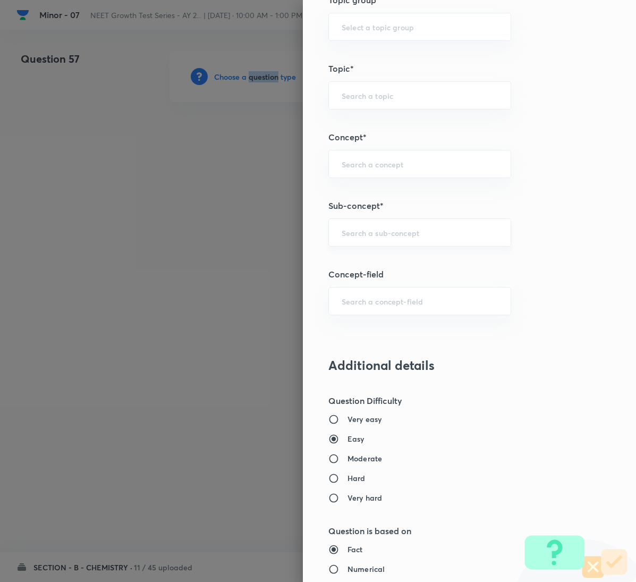
click at [396, 230] on div "​" at bounding box center [420, 233] width 183 height 28
paste input "General Organic Chemistry"
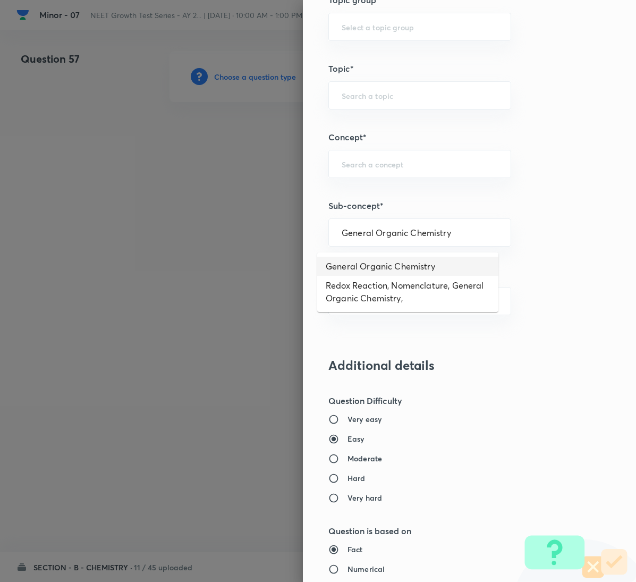
click at [403, 267] on li "General Organic Chemistry" at bounding box center [407, 266] width 181 height 19
type input "General Organic Chemistry"
type input "Chemistry"
type input "Organic Chemistry"
type input "General Organic Chemistry"
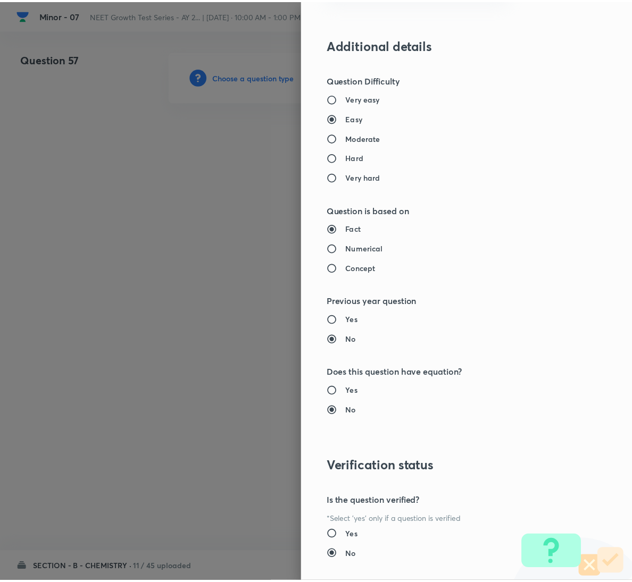
scroll to position [942, 0]
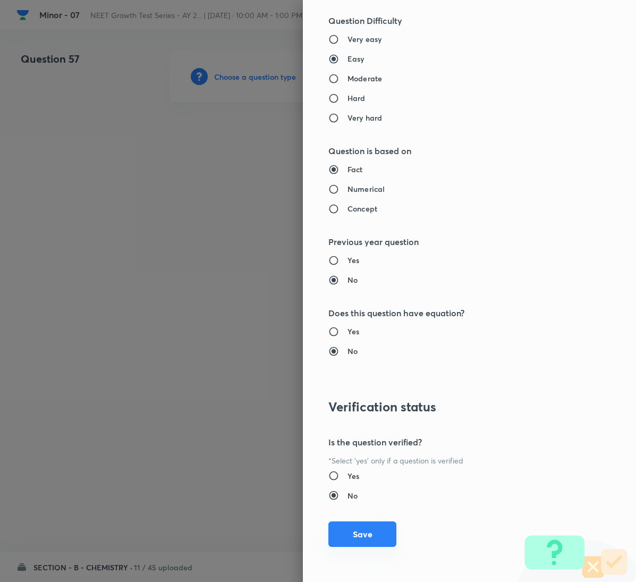
click at [365, 533] on button "Save" at bounding box center [363, 535] width 68 height 26
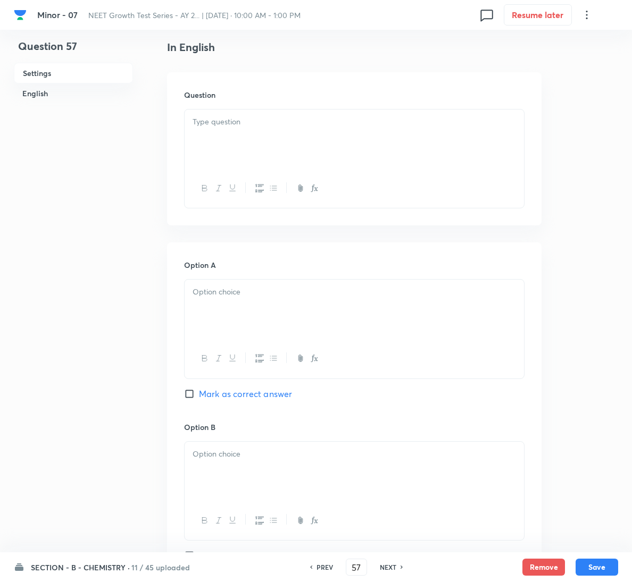
scroll to position [160, 0]
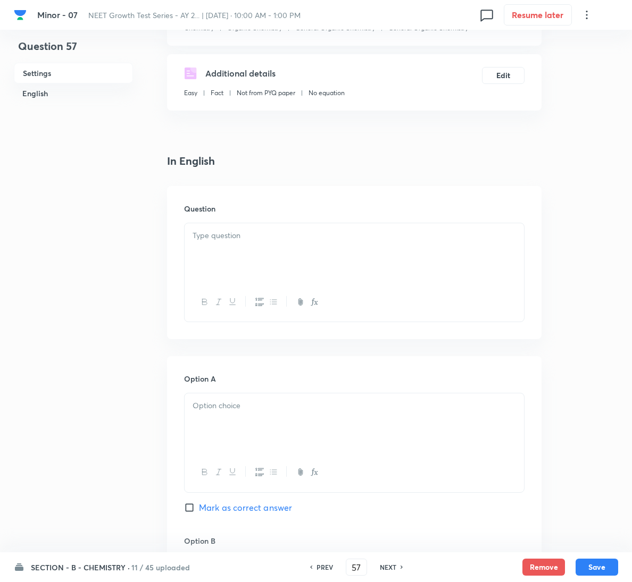
click at [257, 247] on div at bounding box center [354, 253] width 339 height 60
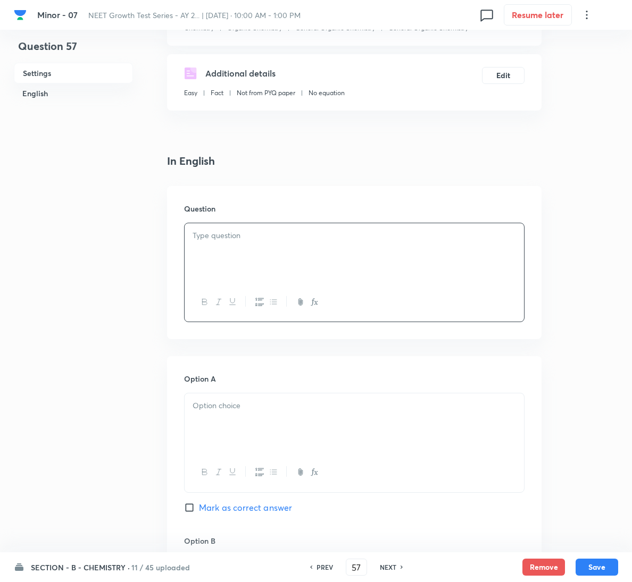
click at [324, 259] on div at bounding box center [354, 253] width 339 height 60
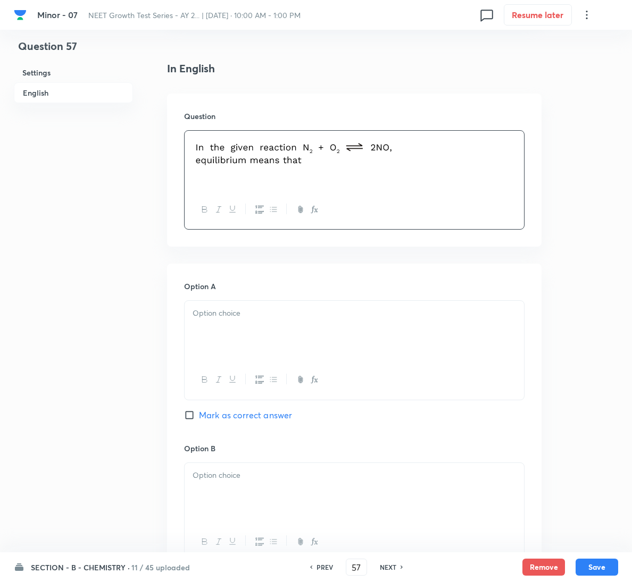
scroll to position [319, 0]
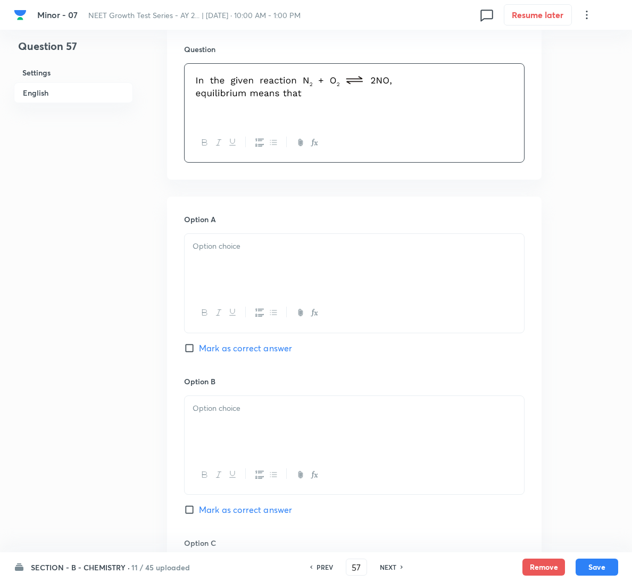
click at [286, 254] on div at bounding box center [354, 264] width 339 height 60
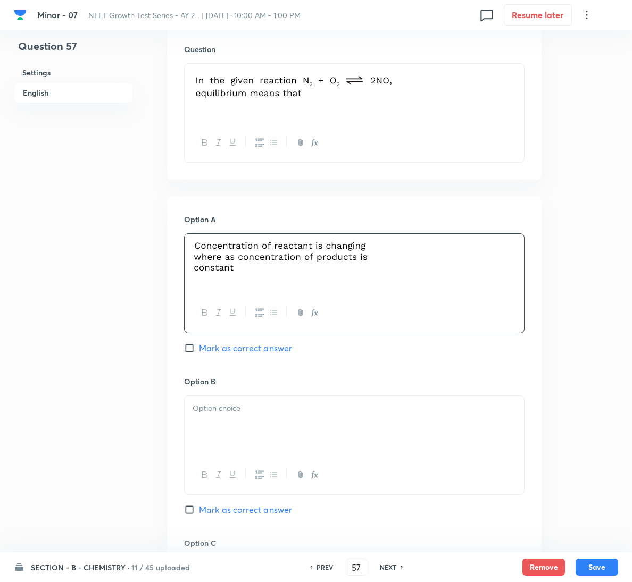
click at [271, 509] on span "Mark as correct answer" at bounding box center [245, 510] width 93 height 13
click at [199, 509] on input "Mark as correct answer" at bounding box center [191, 510] width 15 height 11
checkbox input "true"
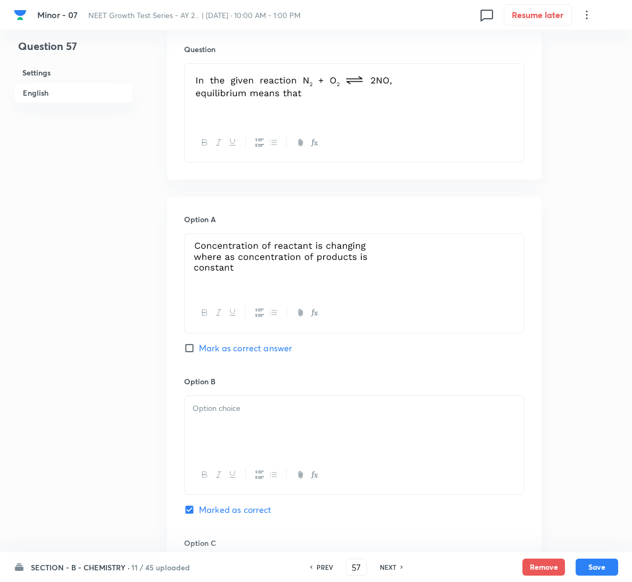
click at [283, 417] on div at bounding box center [354, 426] width 339 height 60
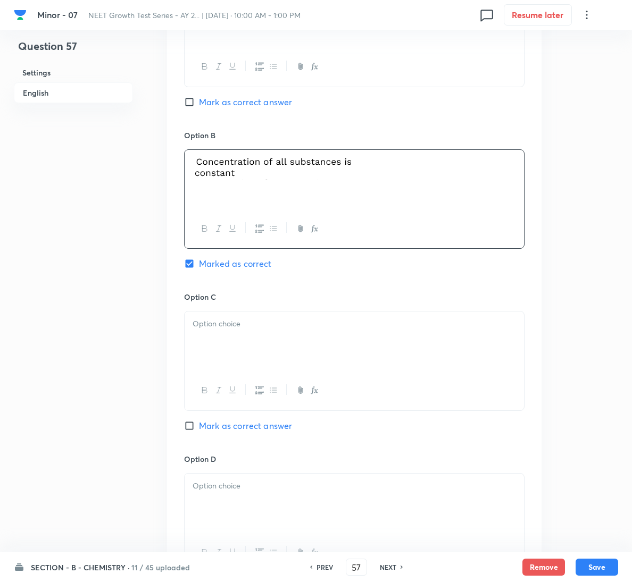
scroll to position [860, 0]
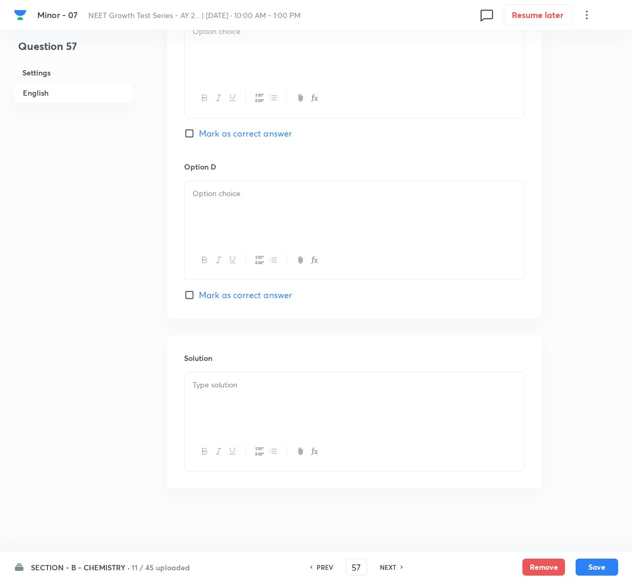
click at [282, 418] on div at bounding box center [354, 403] width 339 height 60
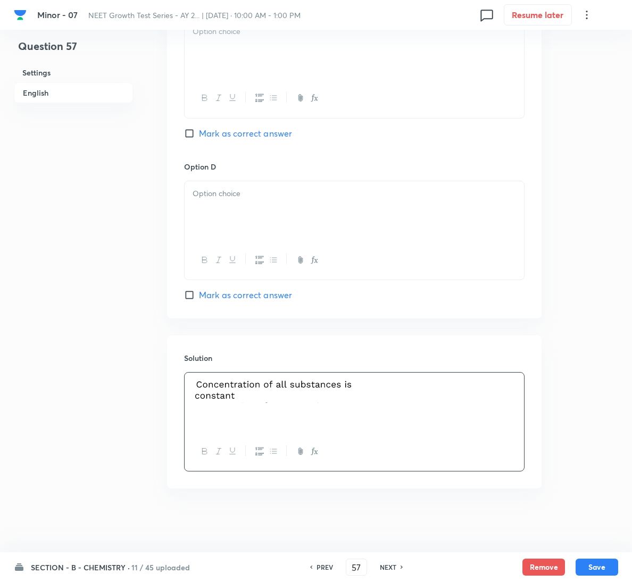
click at [324, 57] on div at bounding box center [354, 49] width 339 height 60
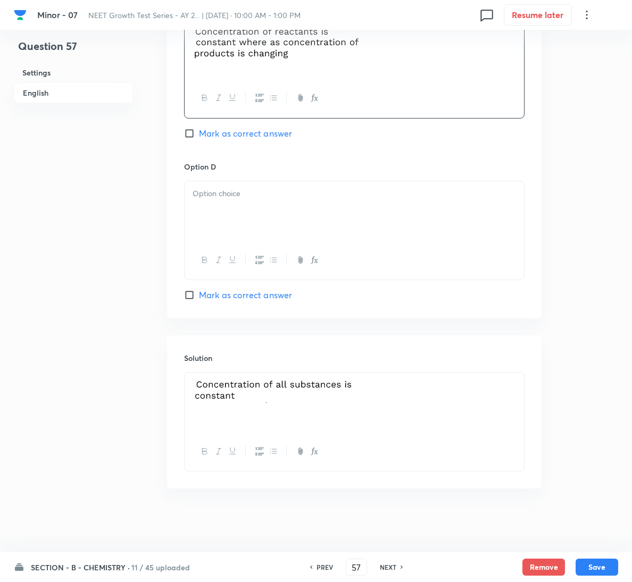
click at [289, 207] on div at bounding box center [354, 211] width 339 height 60
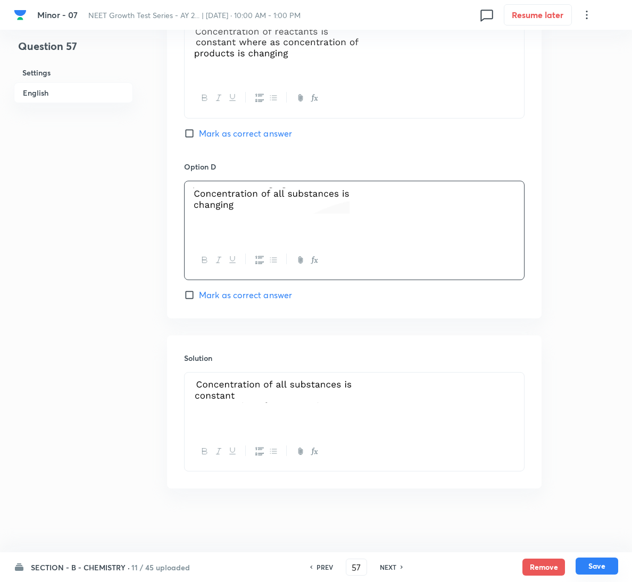
click at [609, 565] on button "Save" at bounding box center [596, 566] width 43 height 17
type input "58"
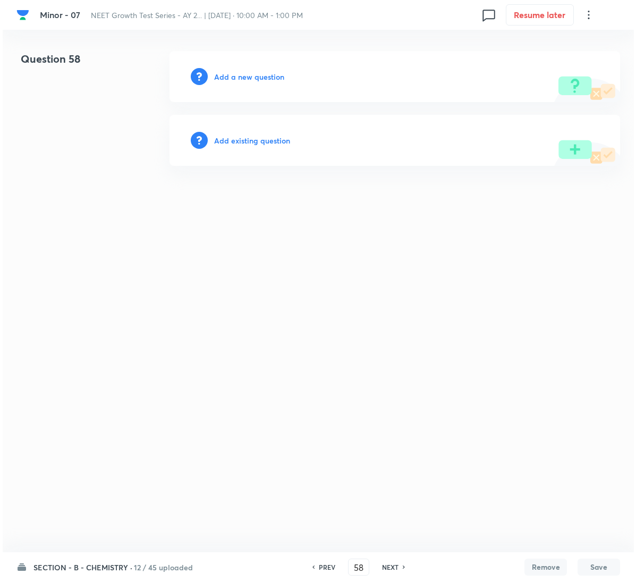
scroll to position [0, 0]
click at [239, 85] on div "Add a new question" at bounding box center [395, 76] width 451 height 51
click at [242, 71] on h6 "Add a new question" at bounding box center [249, 76] width 70 height 11
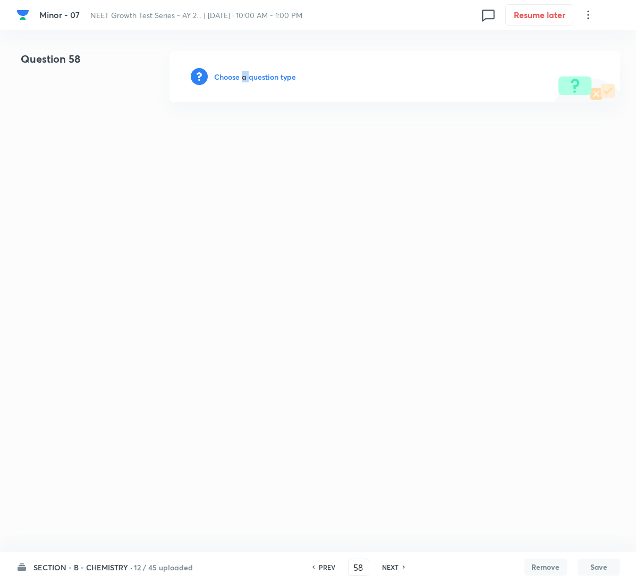
click at [242, 71] on h6 "Choose a question type" at bounding box center [255, 76] width 82 height 11
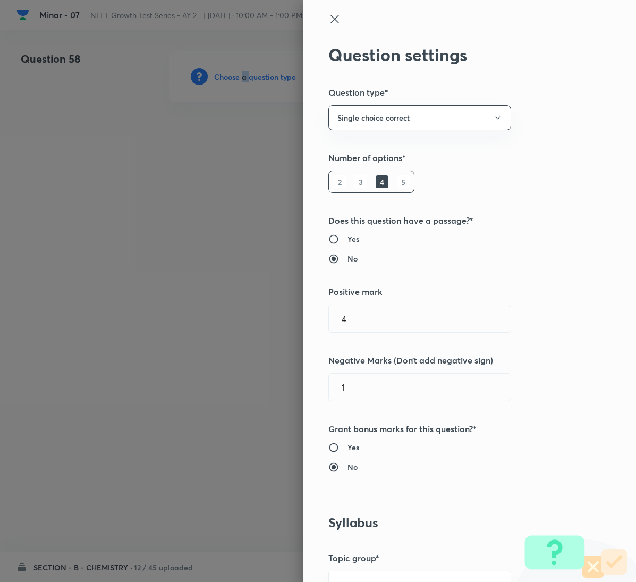
scroll to position [399, 0]
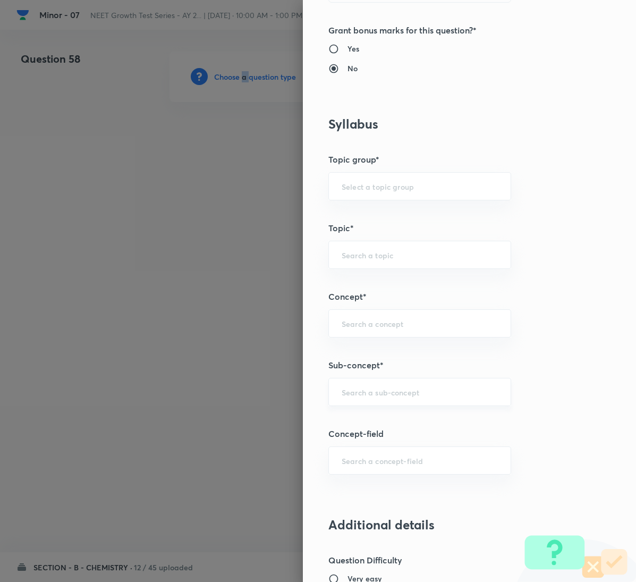
click at [369, 386] on div "​" at bounding box center [420, 392] width 183 height 28
paste input "General Organic Chemistry"
click at [379, 426] on li "General Organic Chemistry" at bounding box center [407, 425] width 181 height 19
type input "General Organic Chemistry"
type input "Chemistry"
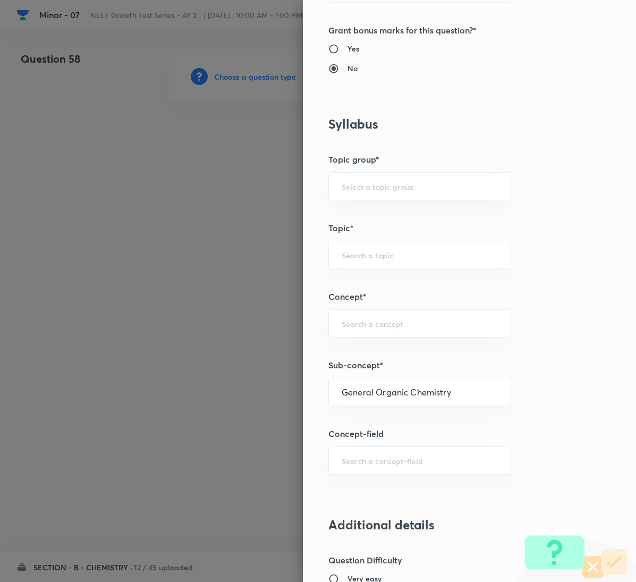
type input "Organic Chemistry"
type input "General Organic Chemistry"
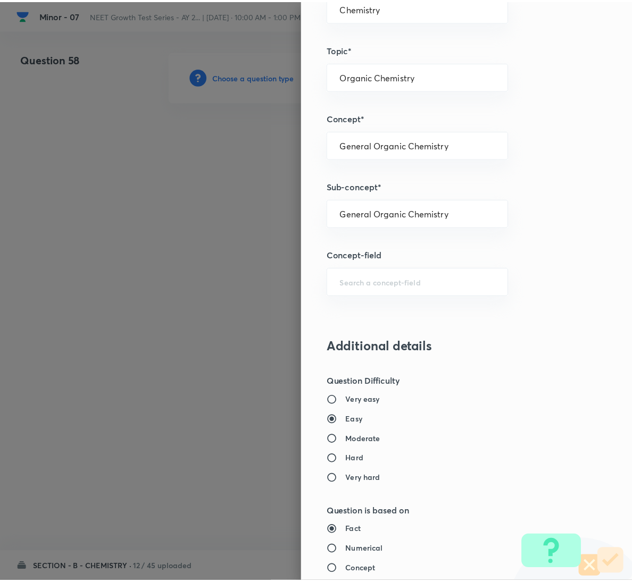
scroll to position [942, 0]
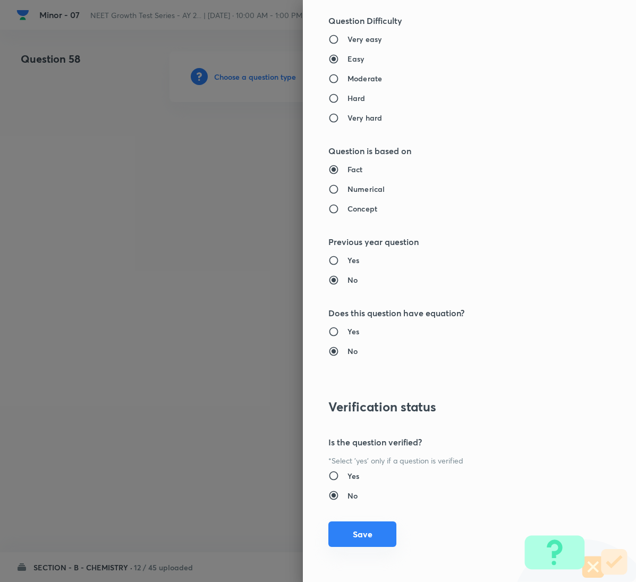
click at [366, 541] on button "Save" at bounding box center [363, 535] width 68 height 26
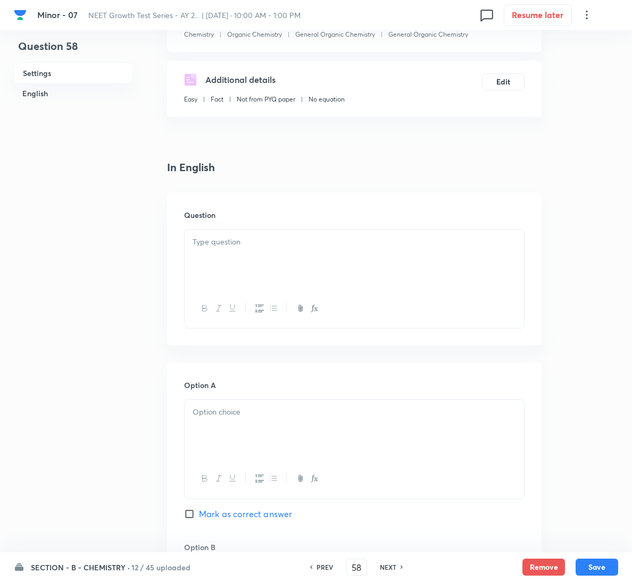
scroll to position [160, 0]
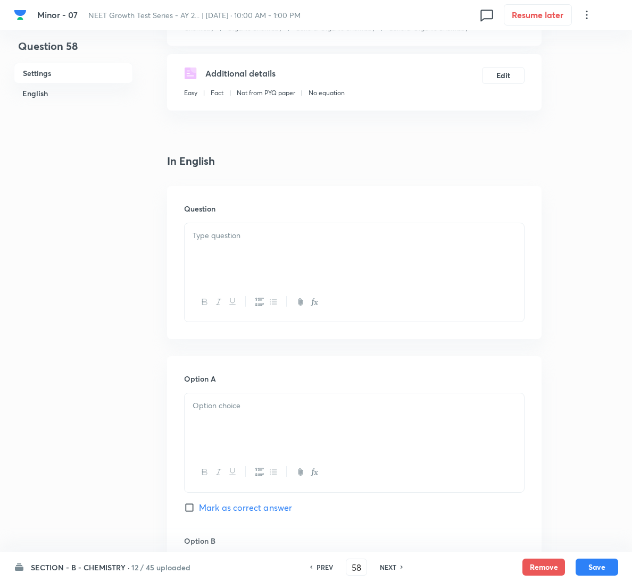
click at [280, 240] on p at bounding box center [353, 236] width 323 height 12
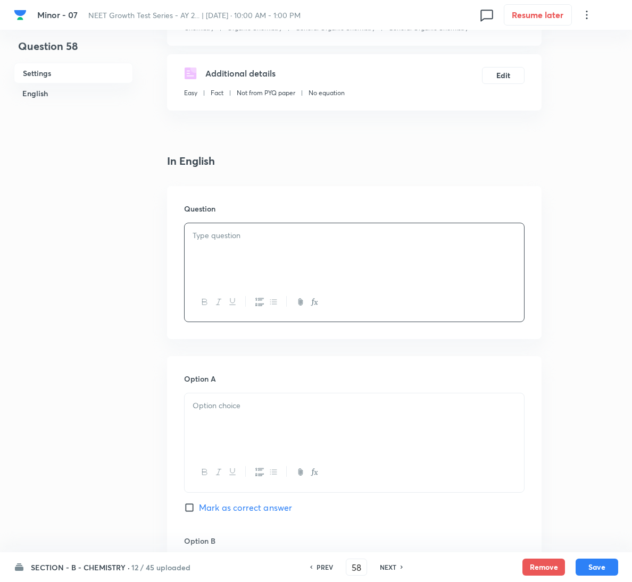
click at [317, 238] on p at bounding box center [353, 236] width 323 height 12
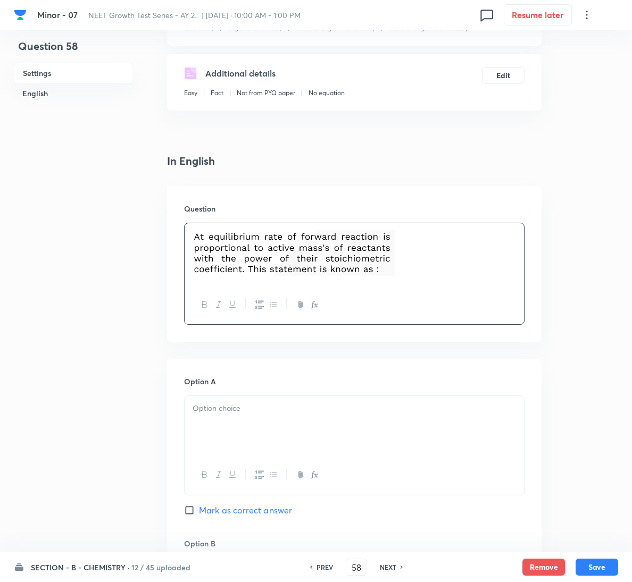
click at [274, 411] on p at bounding box center [353, 409] width 323 height 12
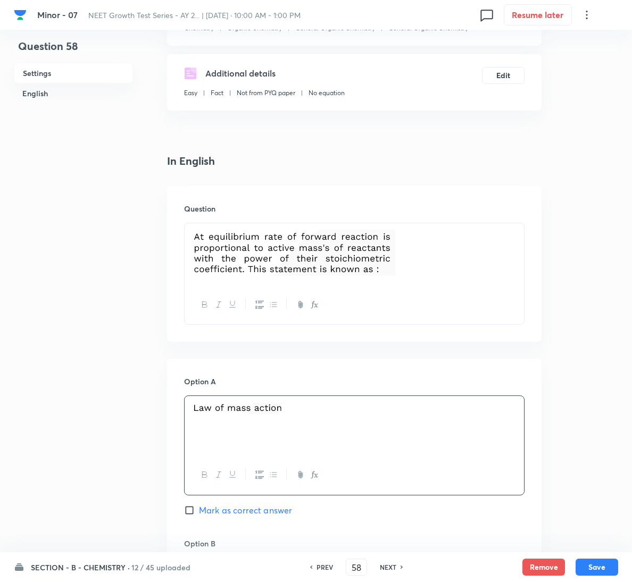
click at [249, 511] on span "Mark as correct answer" at bounding box center [245, 510] width 93 height 13
click at [199, 511] on input "Mark as correct answer" at bounding box center [191, 510] width 15 height 11
checkbox input "true"
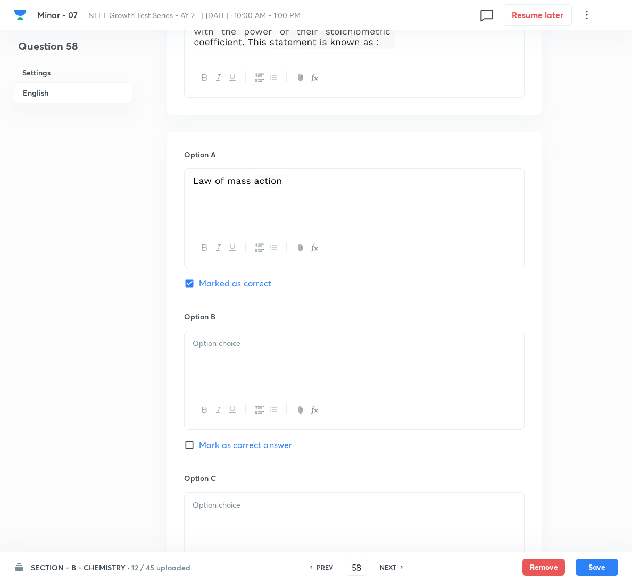
scroll to position [718, 0]
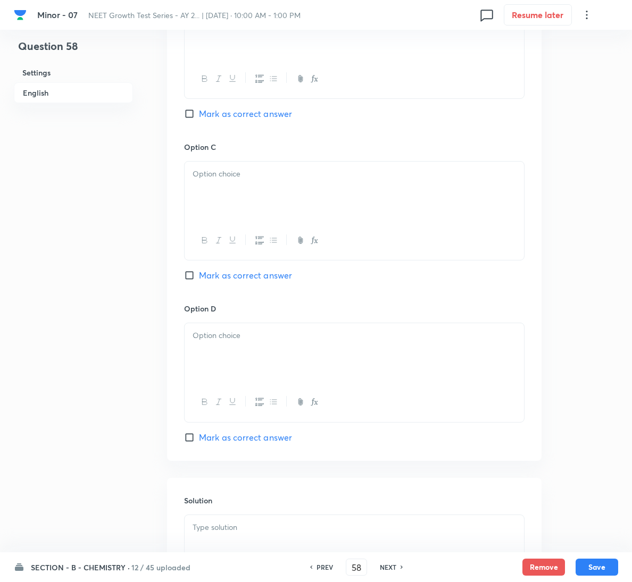
click at [250, 534] on p at bounding box center [353, 528] width 323 height 12
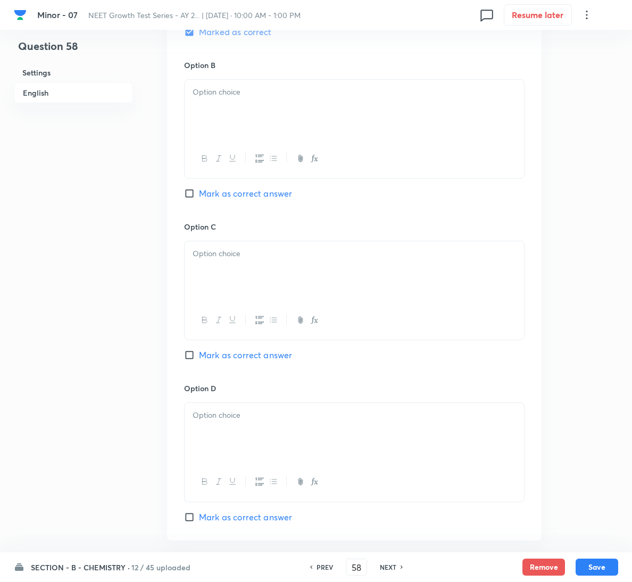
click at [256, 117] on div at bounding box center [354, 110] width 339 height 60
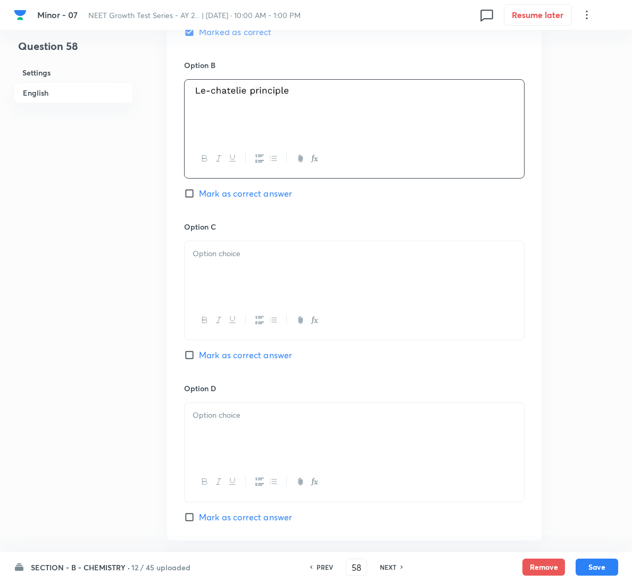
click at [286, 269] on div at bounding box center [354, 271] width 339 height 60
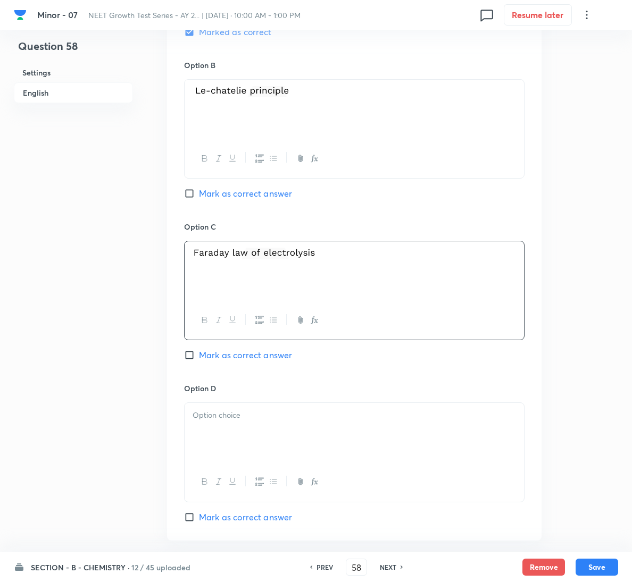
click at [296, 401] on div "Option D [PERSON_NAME] as correct answer" at bounding box center [354, 453] width 340 height 140
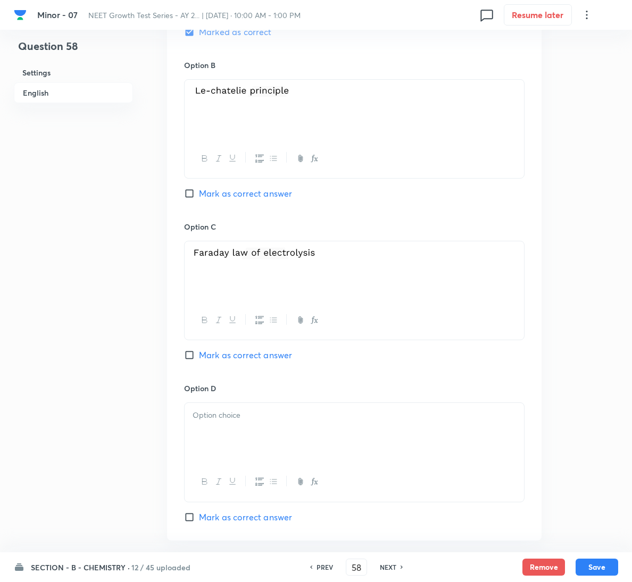
click at [297, 415] on p at bounding box center [353, 415] width 323 height 12
click at [600, 569] on button "Save" at bounding box center [596, 566] width 43 height 17
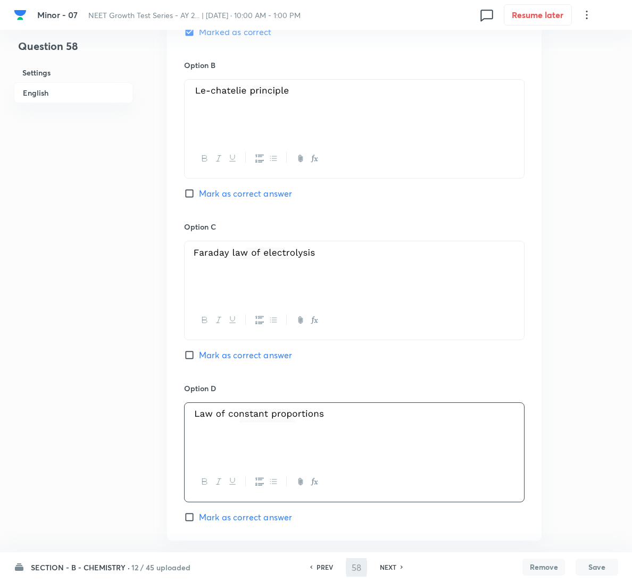
type input "59"
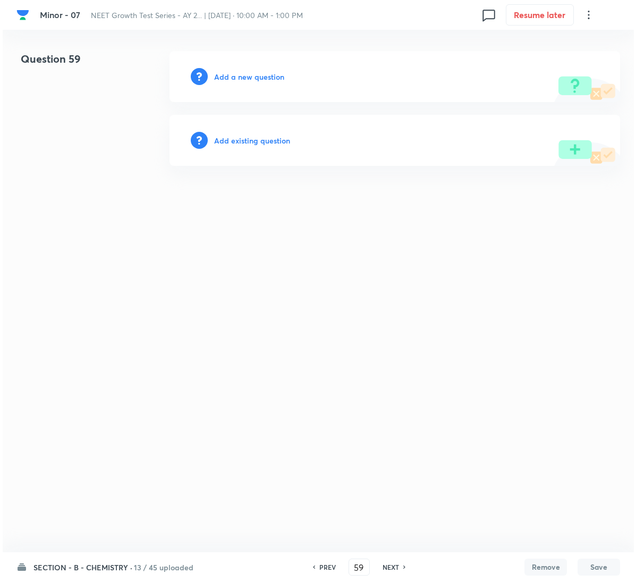
scroll to position [0, 0]
click at [246, 80] on h6 "Add a new question" at bounding box center [249, 76] width 70 height 11
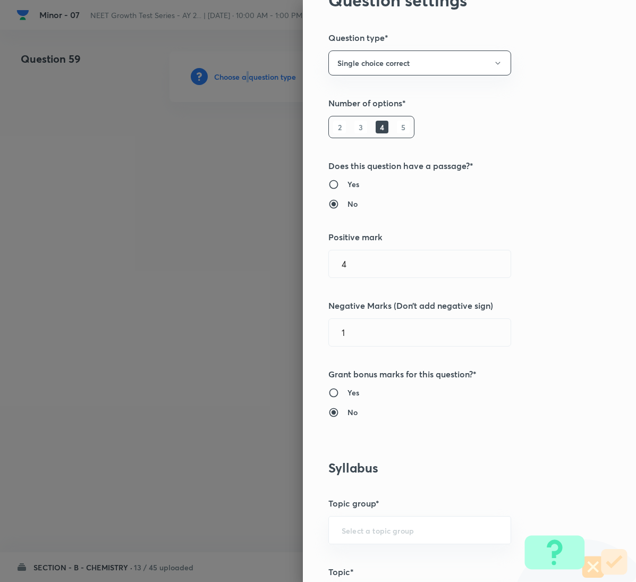
scroll to position [319, 0]
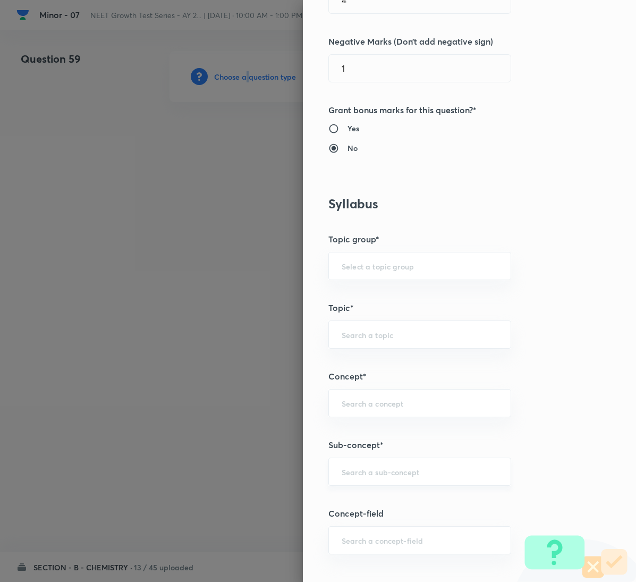
click at [373, 469] on div "​" at bounding box center [420, 472] width 183 height 28
paste input "General Organic Chemistry"
click at [372, 499] on li "General Organic Chemistry" at bounding box center [407, 505] width 181 height 19
type input "General Organic Chemistry"
type input "Chemistry"
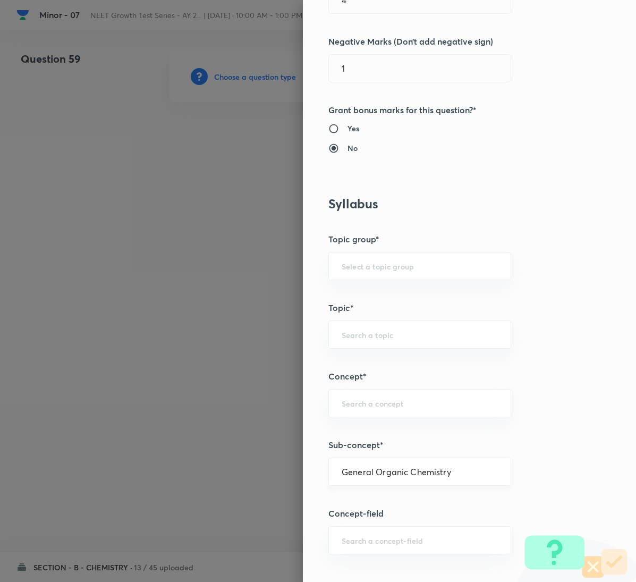
type input "Organic Chemistry"
type input "General Organic Chemistry"
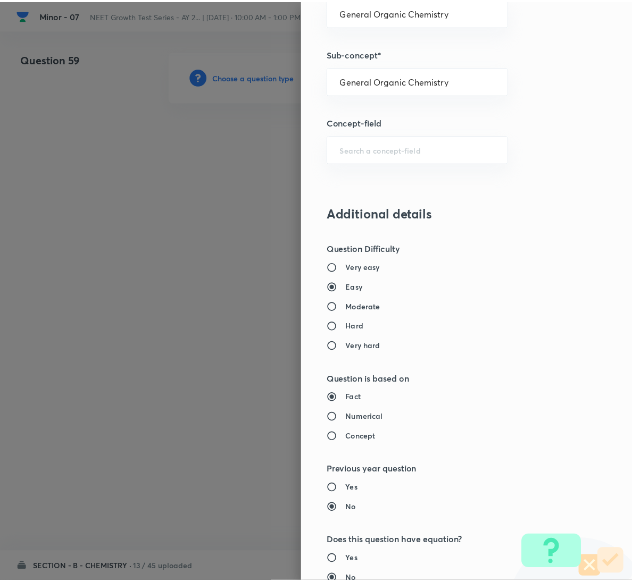
scroll to position [942, 0]
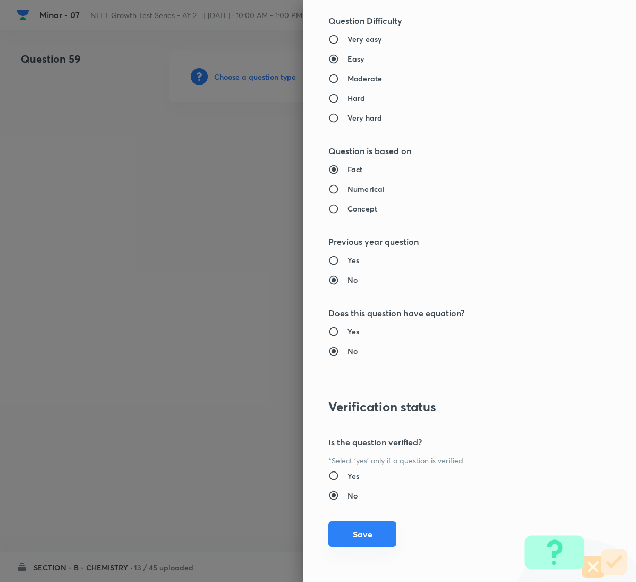
click at [368, 529] on button "Save" at bounding box center [363, 535] width 68 height 26
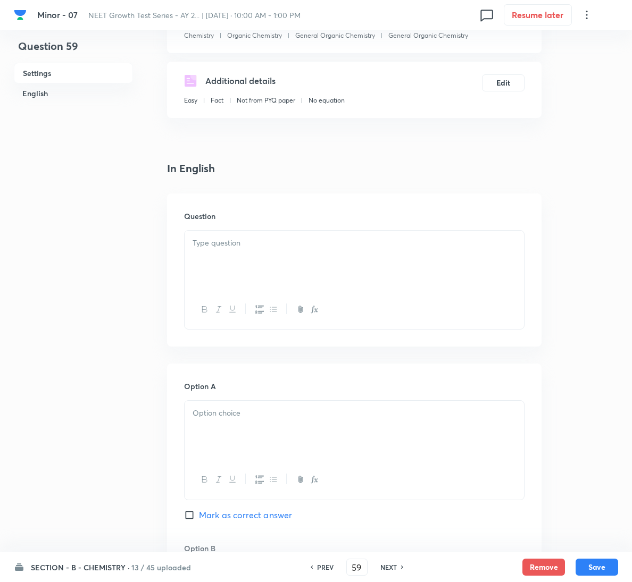
scroll to position [239, 0]
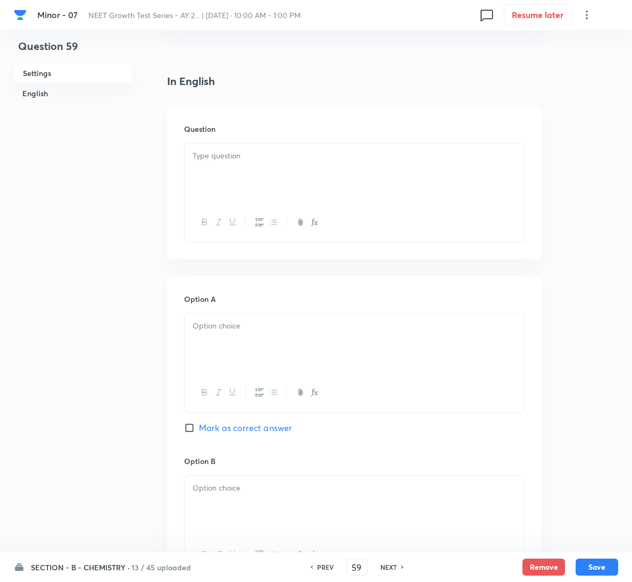
click at [255, 155] on p at bounding box center [353, 156] width 323 height 12
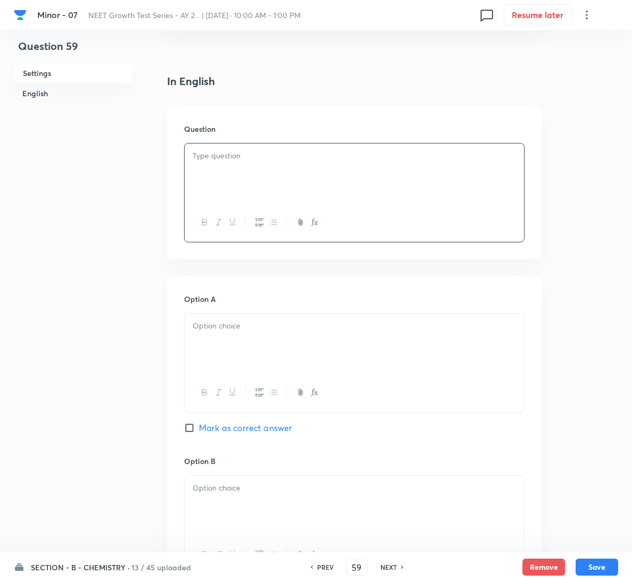
click at [204, 136] on div "Question" at bounding box center [354, 182] width 374 height 153
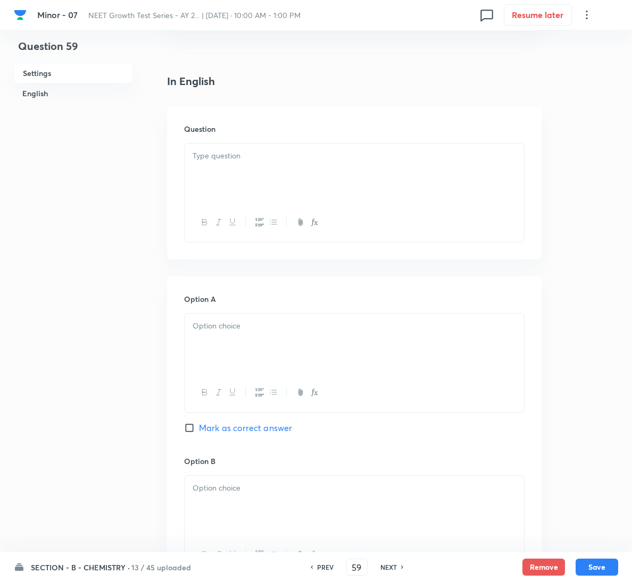
click at [216, 152] on p at bounding box center [353, 156] width 323 height 12
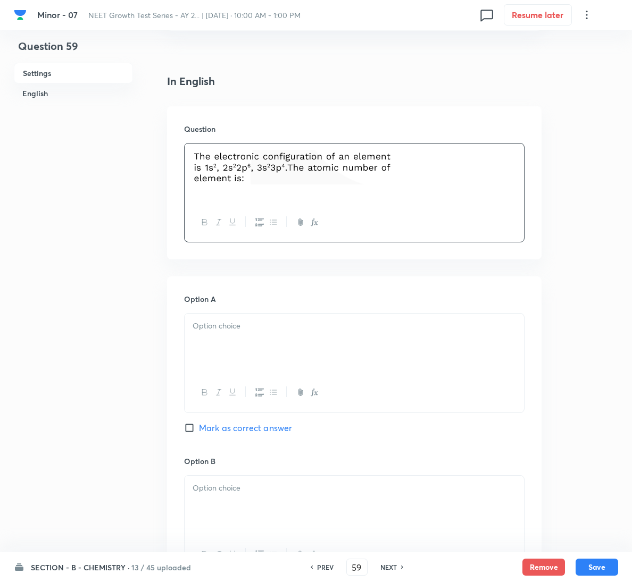
drag, startPoint x: 241, startPoint y: 288, endPoint x: 246, endPoint y: 317, distance: 30.2
click at [252, 327] on p at bounding box center [353, 326] width 323 height 12
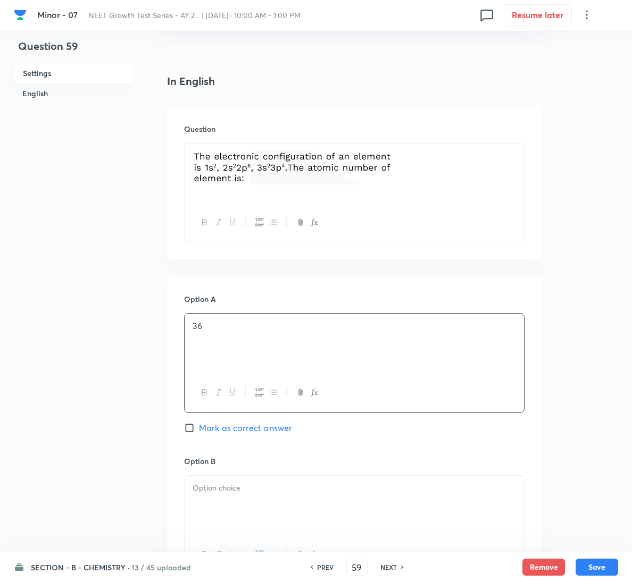
click at [227, 501] on div at bounding box center [354, 506] width 339 height 60
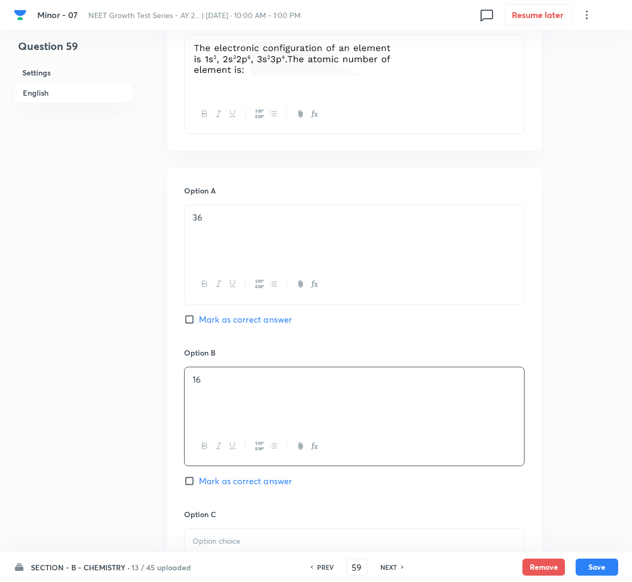
scroll to position [479, 0]
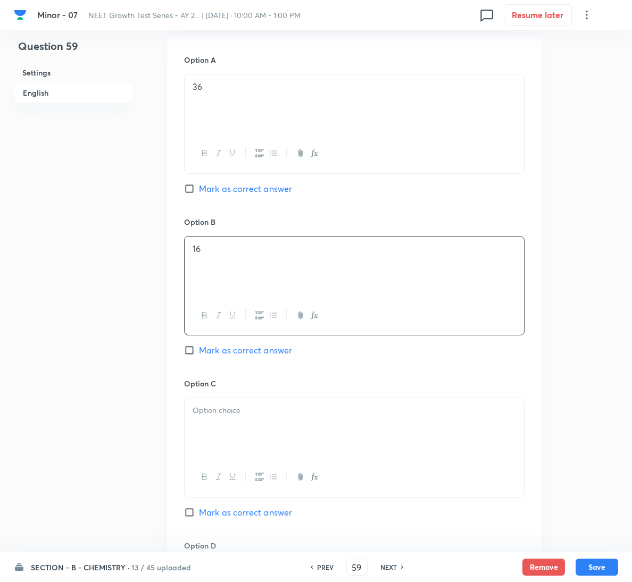
drag, startPoint x: 235, startPoint y: 351, endPoint x: 235, endPoint y: 357, distance: 6.4
click at [235, 356] on span "Mark as correct answer" at bounding box center [245, 350] width 93 height 13
click at [199, 356] on input "Mark as correct answer" at bounding box center [191, 350] width 15 height 11
checkbox input "true"
click at [237, 439] on div at bounding box center [354, 428] width 339 height 60
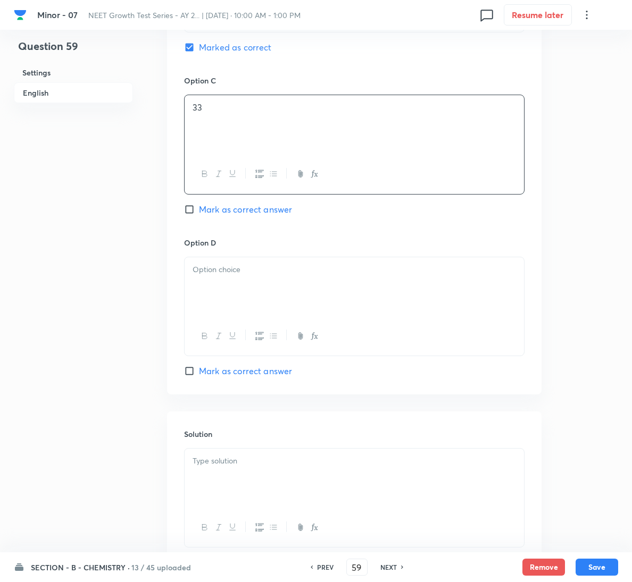
scroll to position [798, 0]
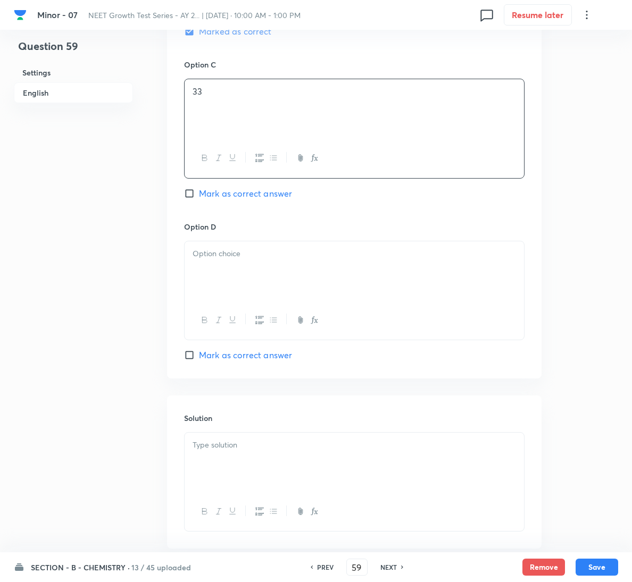
click at [238, 280] on div at bounding box center [354, 271] width 339 height 60
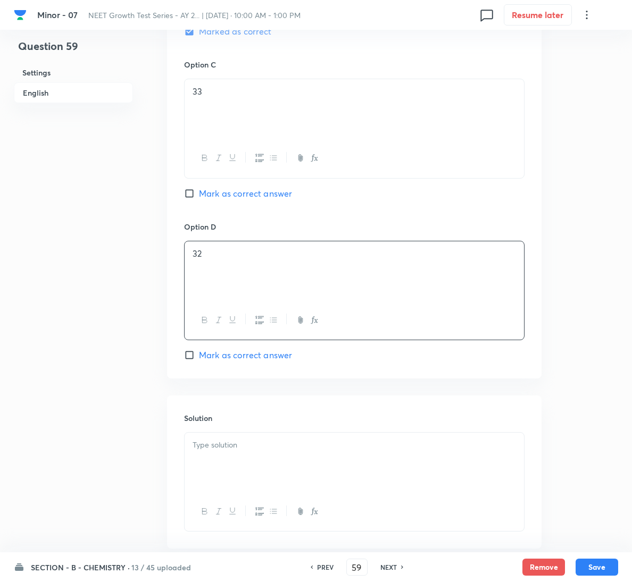
click at [257, 451] on p at bounding box center [353, 445] width 323 height 12
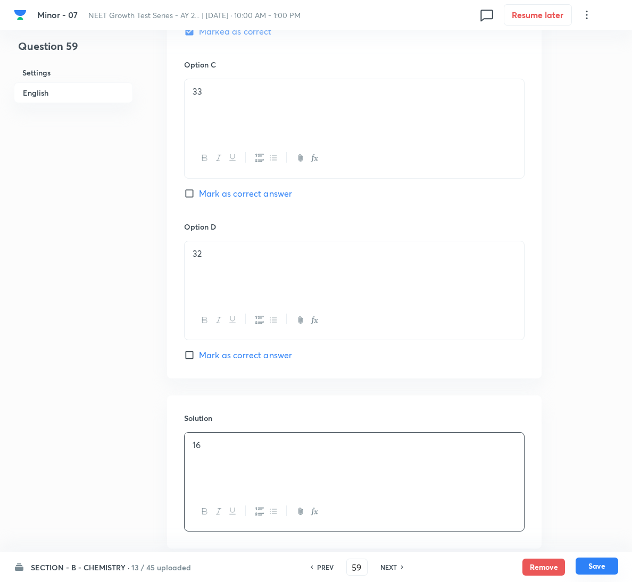
click at [590, 559] on button "Save" at bounding box center [596, 566] width 43 height 17
type input "60"
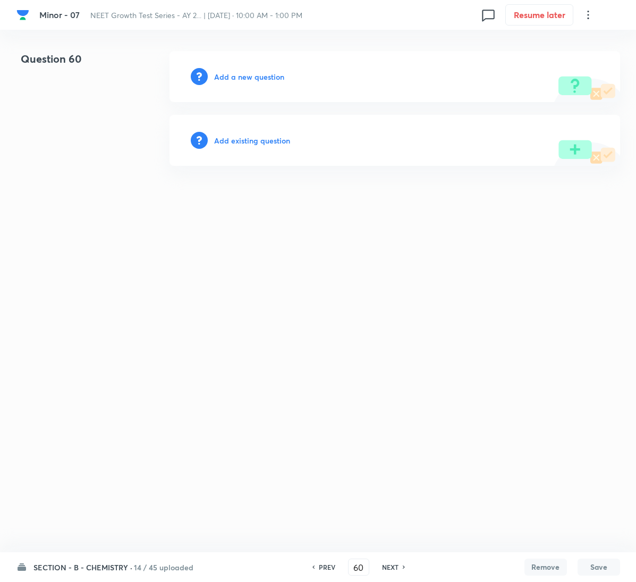
click at [278, 77] on h6 "Add a new question" at bounding box center [249, 76] width 70 height 11
click at [278, 77] on h6 "Choose a question type" at bounding box center [255, 76] width 82 height 11
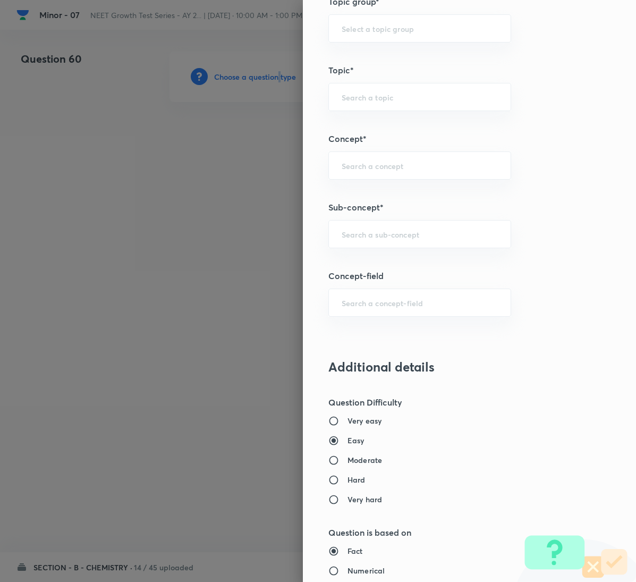
scroll to position [558, 0]
click at [428, 230] on div "​" at bounding box center [420, 233] width 183 height 28
paste input "General Organic Chemistry"
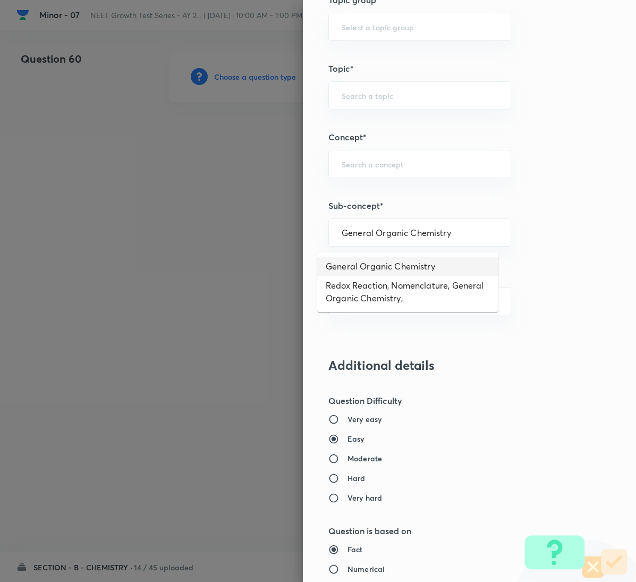
click at [415, 266] on li "General Organic Chemistry" at bounding box center [407, 266] width 181 height 19
type input "General Organic Chemistry"
type input "Chemistry"
type input "Organic Chemistry"
type input "General Organic Chemistry"
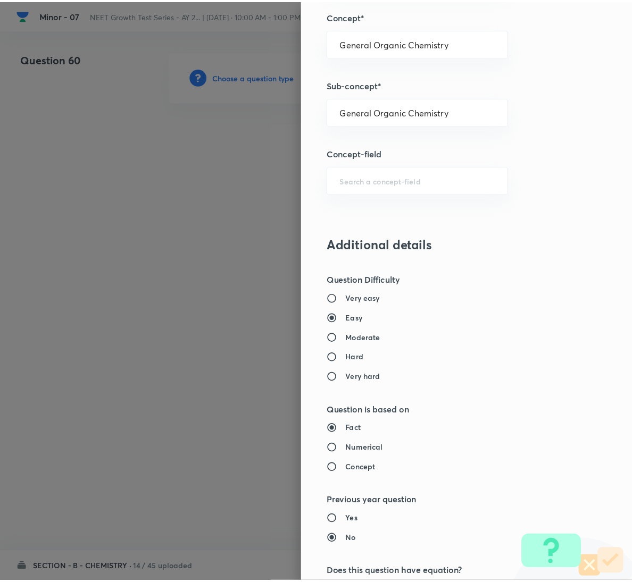
scroll to position [942, 0]
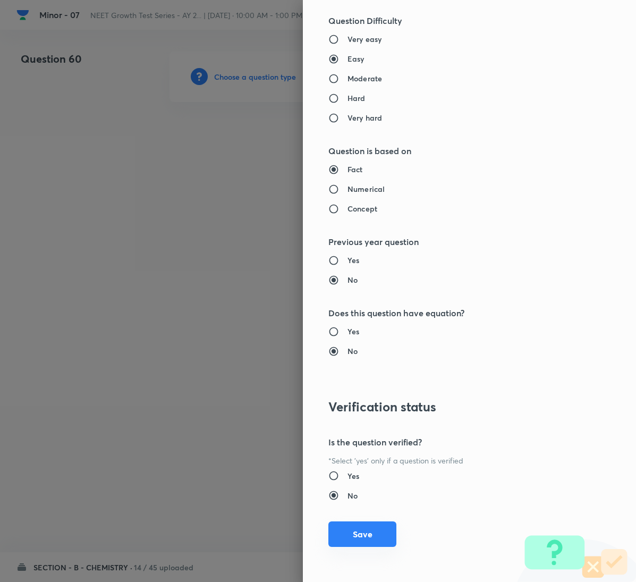
click at [345, 542] on button "Save" at bounding box center [363, 535] width 68 height 26
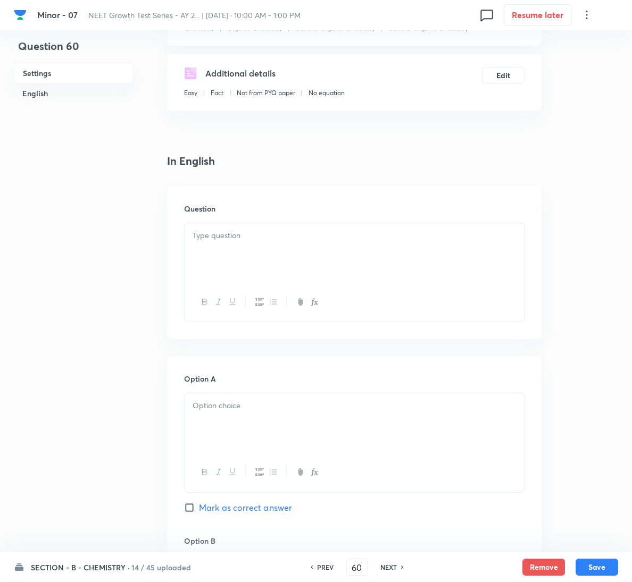
click at [274, 227] on div at bounding box center [354, 253] width 339 height 60
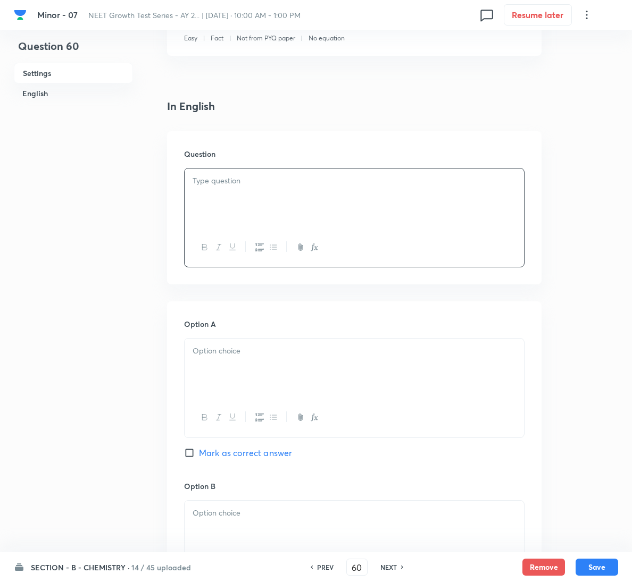
scroll to position [239, 0]
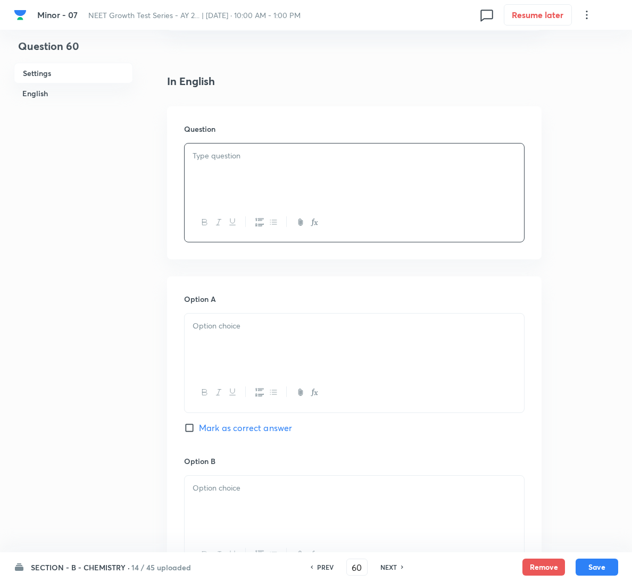
click at [409, 195] on div at bounding box center [354, 174] width 339 height 60
click at [239, 179] on div at bounding box center [354, 174] width 339 height 60
click at [321, 164] on div at bounding box center [354, 174] width 339 height 60
click at [261, 156] on p at bounding box center [353, 156] width 323 height 12
click at [333, 566] on div "PREV" at bounding box center [323, 568] width 28 height 10
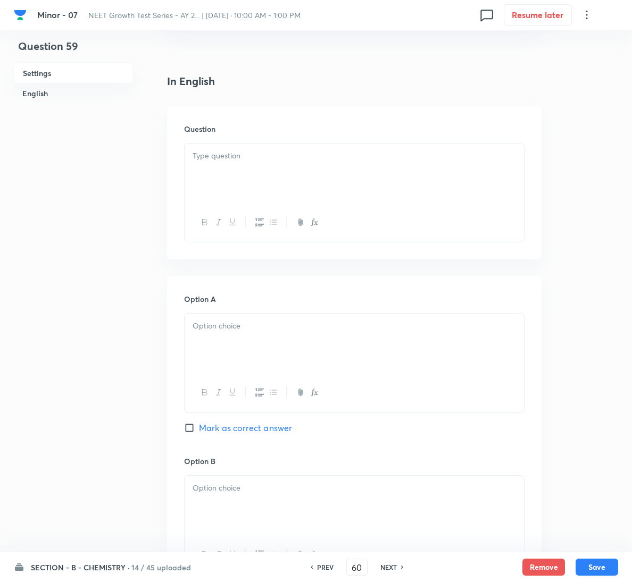
type input "59"
checkbox input "true"
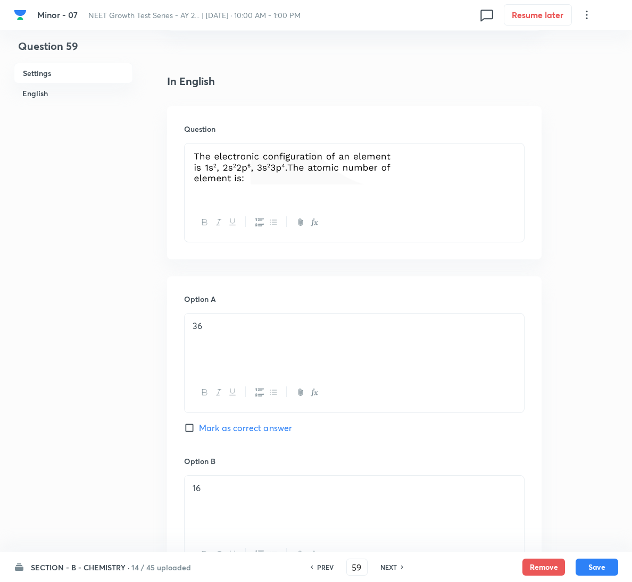
click at [390, 567] on h6 "NEXT" at bounding box center [388, 568] width 16 height 10
type input "60"
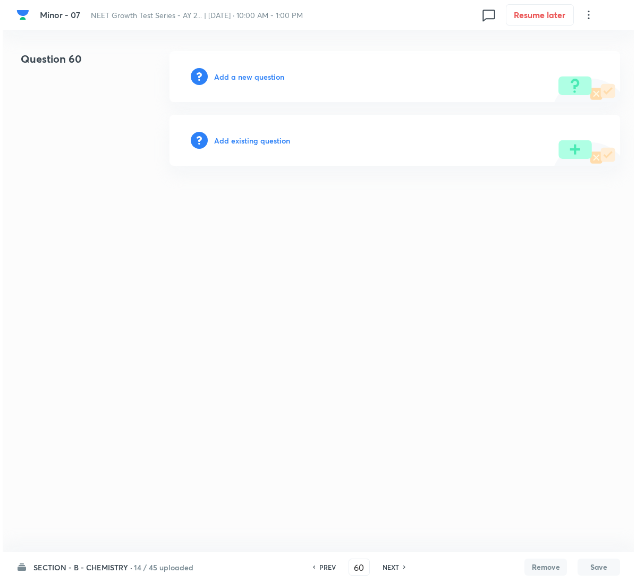
scroll to position [0, 0]
click at [233, 73] on h6 "Add a new question" at bounding box center [249, 76] width 70 height 11
click at [233, 73] on h6 "Choose a question type" at bounding box center [255, 76] width 82 height 11
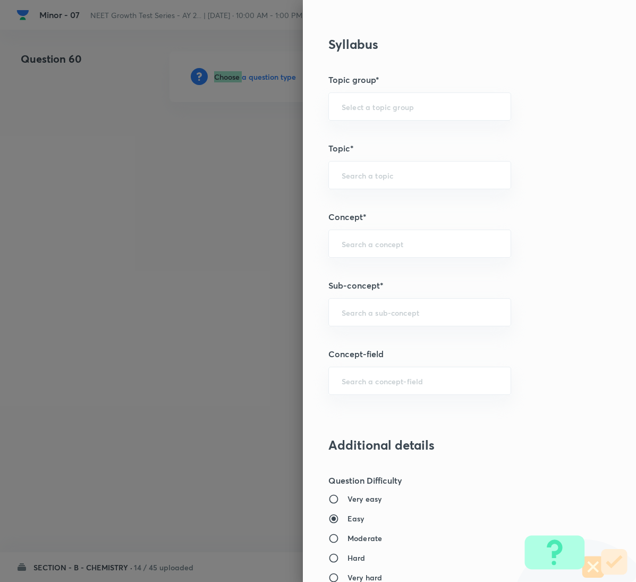
scroll to position [558, 0]
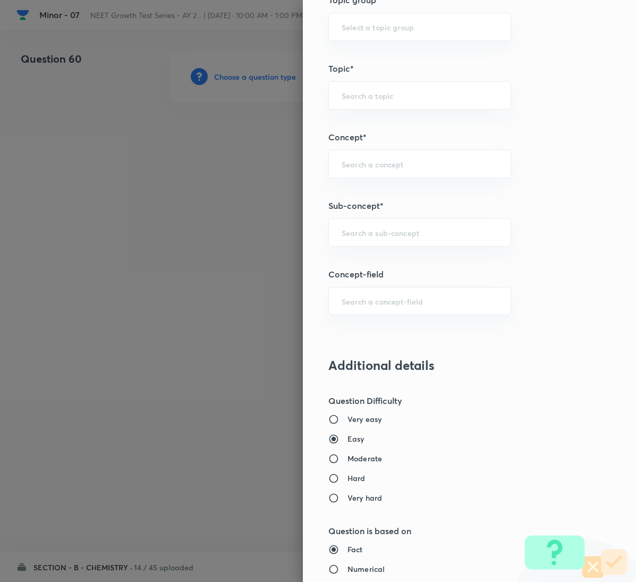
click at [590, 361] on div "Question settings Question type* Single choice correct Number of options* 2 3 4…" at bounding box center [469, 291] width 333 height 582
click at [343, 247] on div "​" at bounding box center [420, 233] width 183 height 28
paste input "General Organic Chemistry"
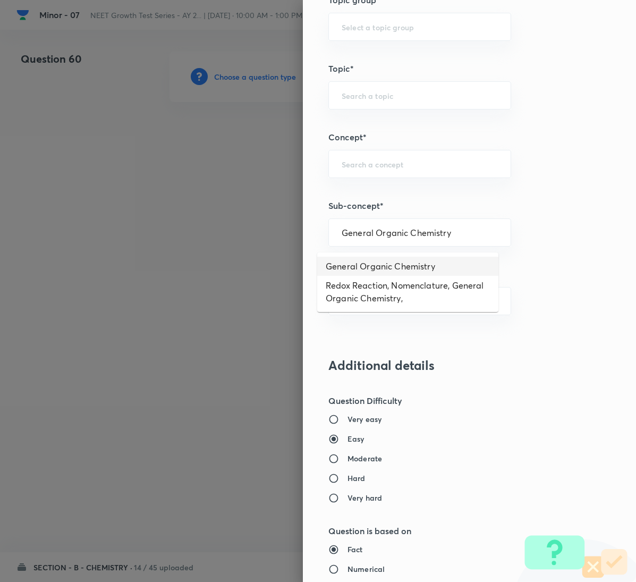
click at [364, 258] on li "General Organic Chemistry" at bounding box center [407, 266] width 181 height 19
type input "General Organic Chemistry"
type input "Chemistry"
type input "Organic Chemistry"
type input "General Organic Chemistry"
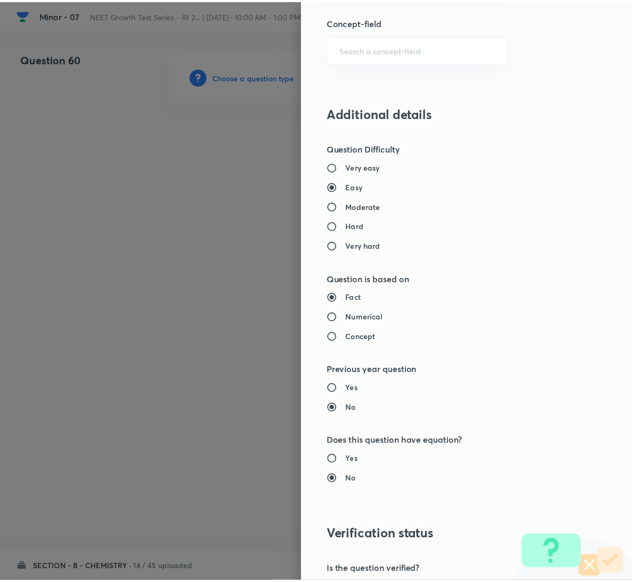
scroll to position [942, 0]
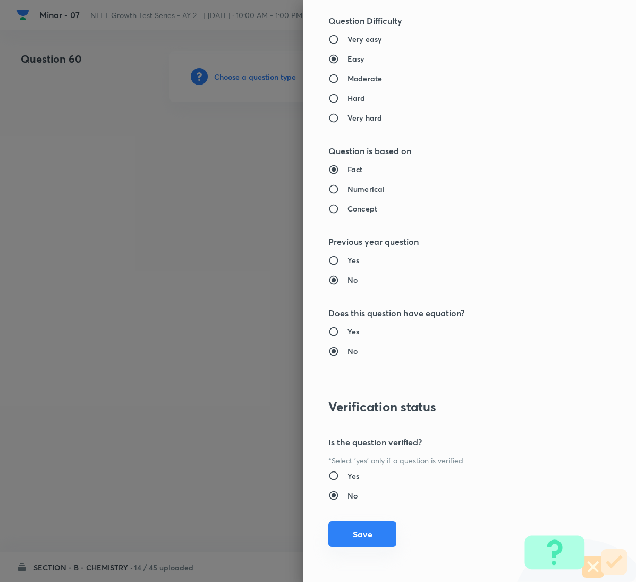
click at [368, 527] on button "Save" at bounding box center [363, 535] width 68 height 26
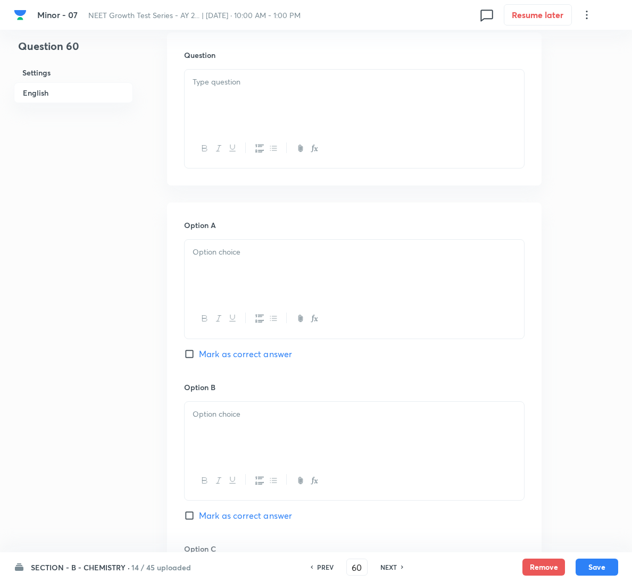
scroll to position [319, 0]
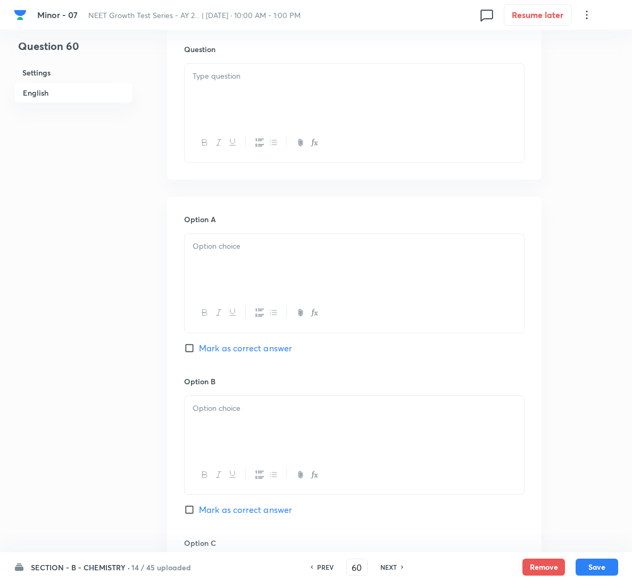
click at [234, 103] on div at bounding box center [354, 94] width 339 height 60
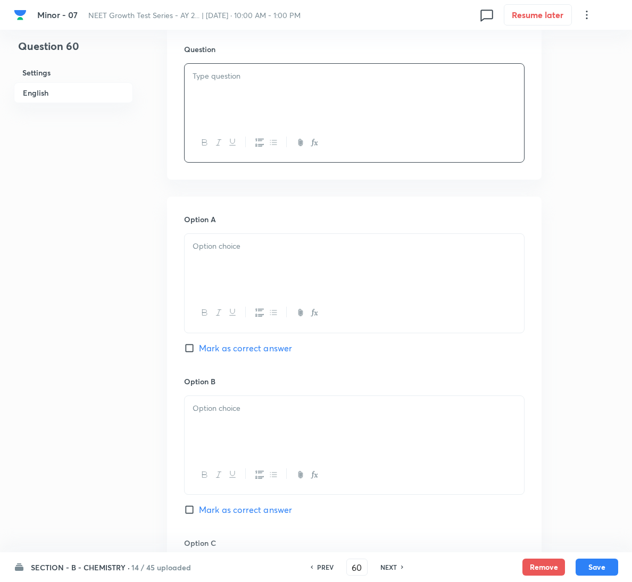
click at [290, 86] on div at bounding box center [354, 94] width 339 height 60
click at [338, 257] on div at bounding box center [354, 264] width 339 height 60
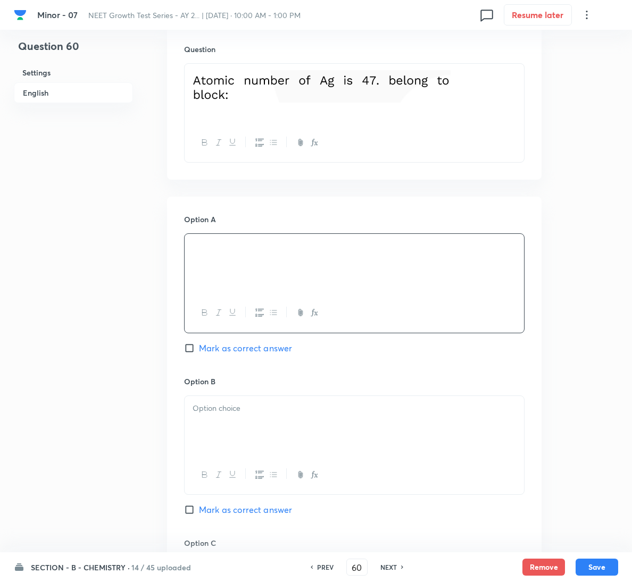
click at [288, 509] on span "Mark as correct answer" at bounding box center [245, 510] width 93 height 13
click at [199, 509] on input "Mark as correct answer" at bounding box center [191, 510] width 15 height 11
checkbox input "true"
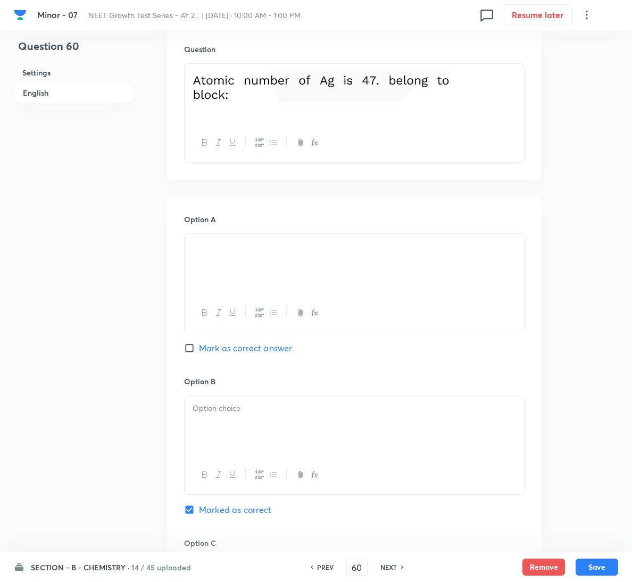
click at [297, 422] on div at bounding box center [354, 426] width 339 height 60
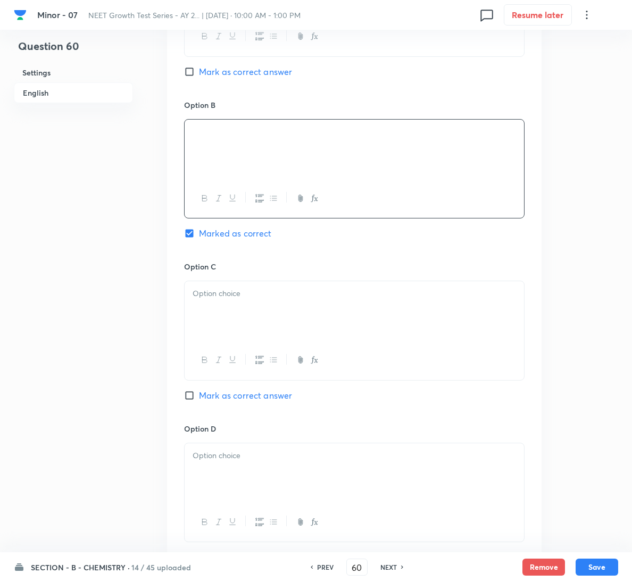
scroll to position [860, 0]
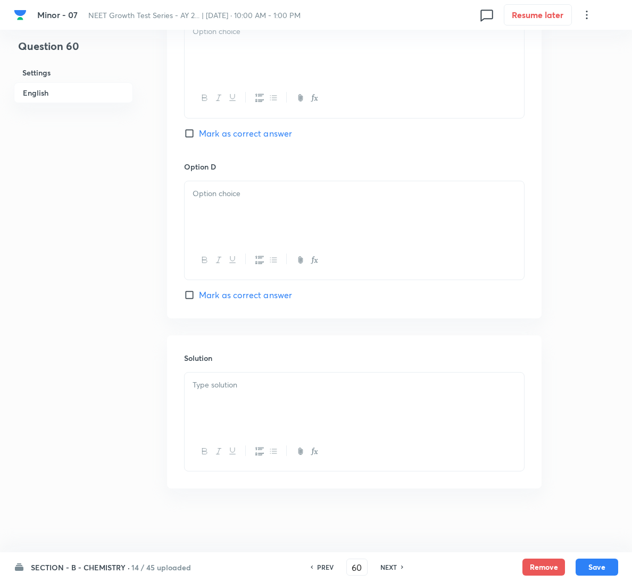
click at [267, 406] on div at bounding box center [354, 403] width 339 height 60
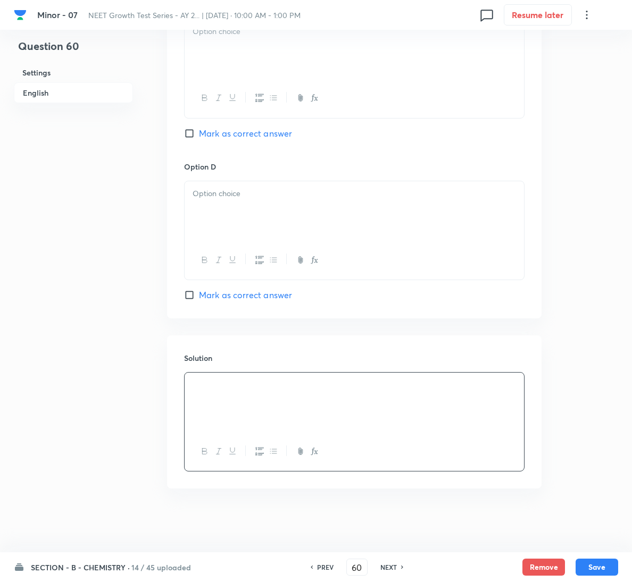
click at [286, 55] on div at bounding box center [354, 49] width 339 height 60
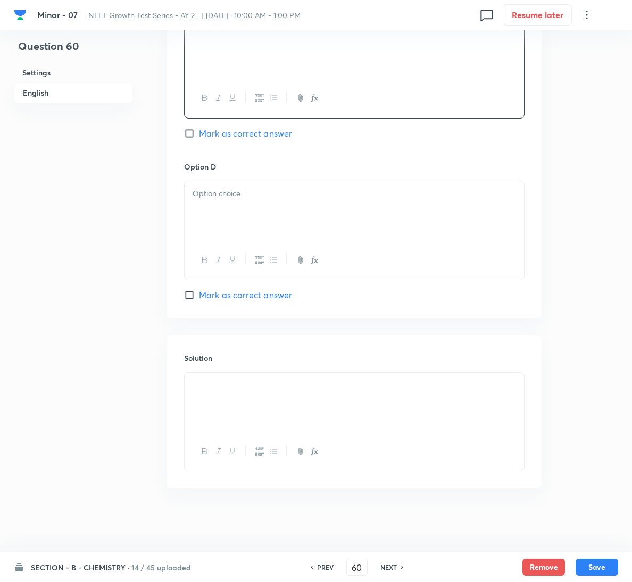
click at [299, 198] on p at bounding box center [353, 194] width 323 height 12
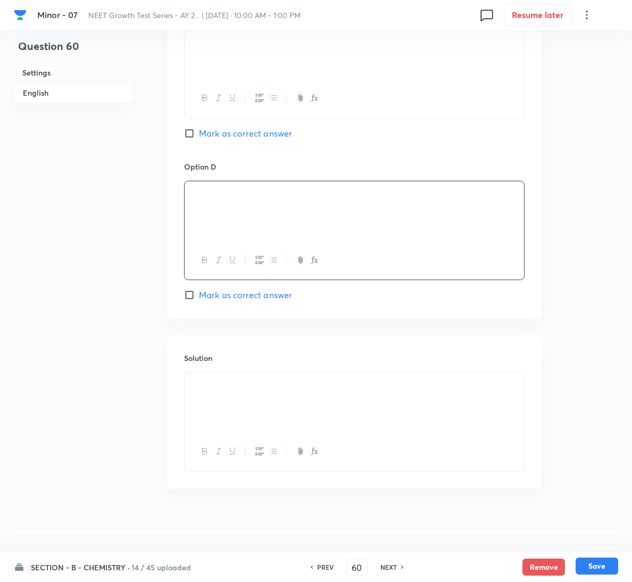
click at [600, 559] on button "Save" at bounding box center [596, 566] width 43 height 17
type input "61"
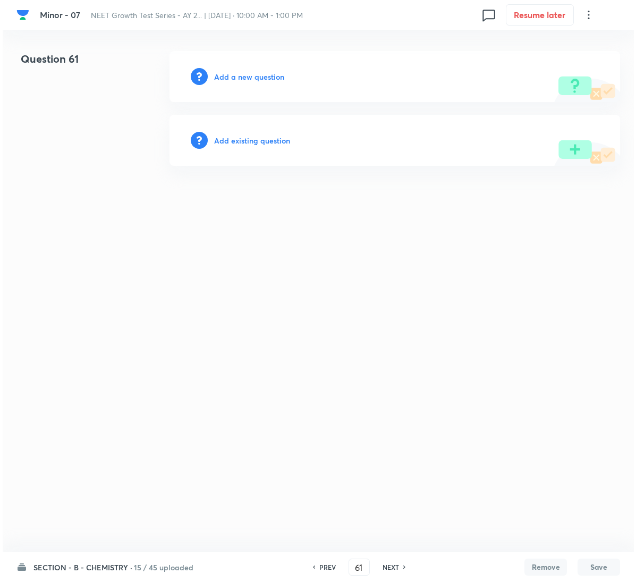
scroll to position [0, 0]
click at [257, 72] on h6 "Add a new question" at bounding box center [249, 76] width 70 height 11
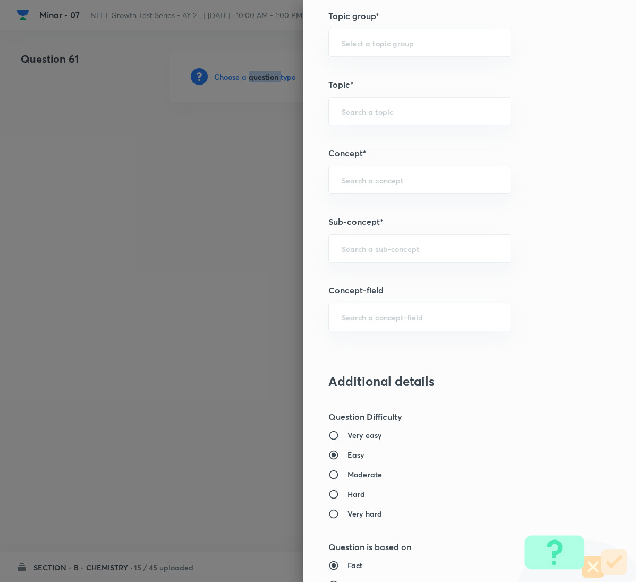
scroll to position [558, 0]
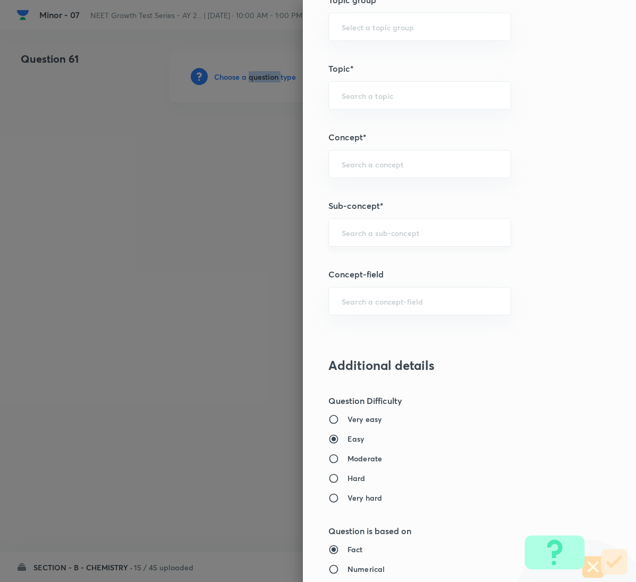
click at [372, 225] on div "​" at bounding box center [420, 233] width 183 height 28
paste input "General Organic Chemistry"
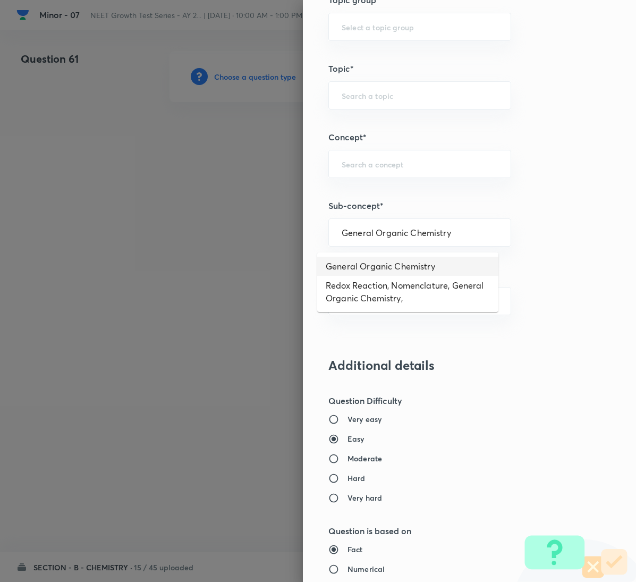
click at [373, 262] on li "General Organic Chemistry" at bounding box center [407, 266] width 181 height 19
type input "General Organic Chemistry"
type input "Chemistry"
type input "Organic Chemistry"
type input "General Organic Chemistry"
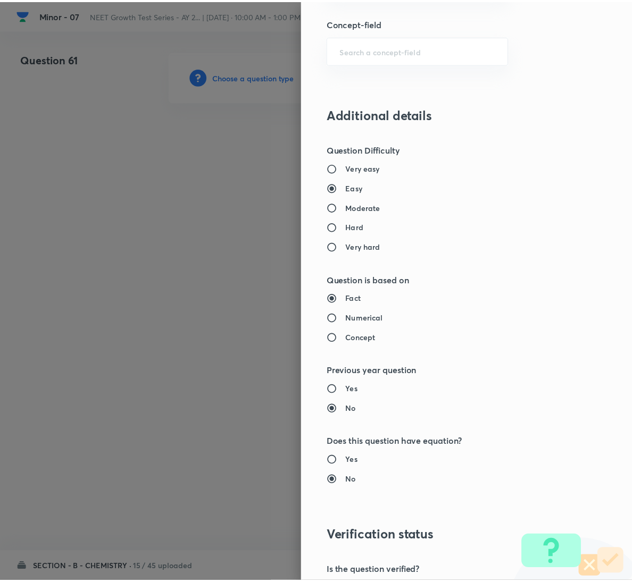
scroll to position [942, 0]
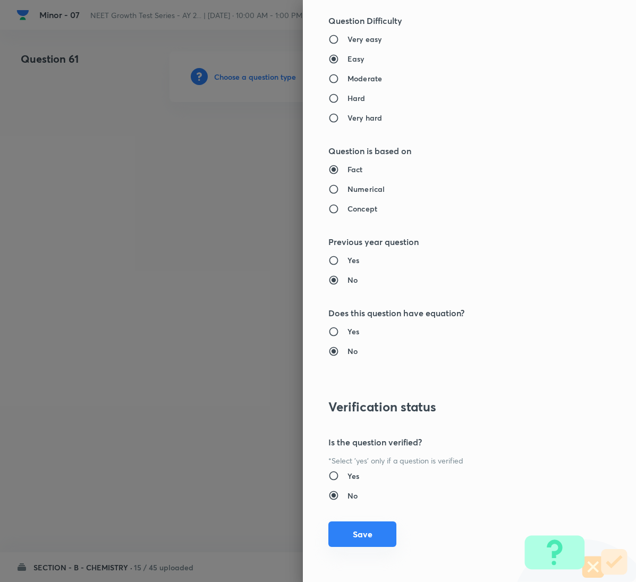
click at [354, 529] on button "Save" at bounding box center [363, 535] width 68 height 26
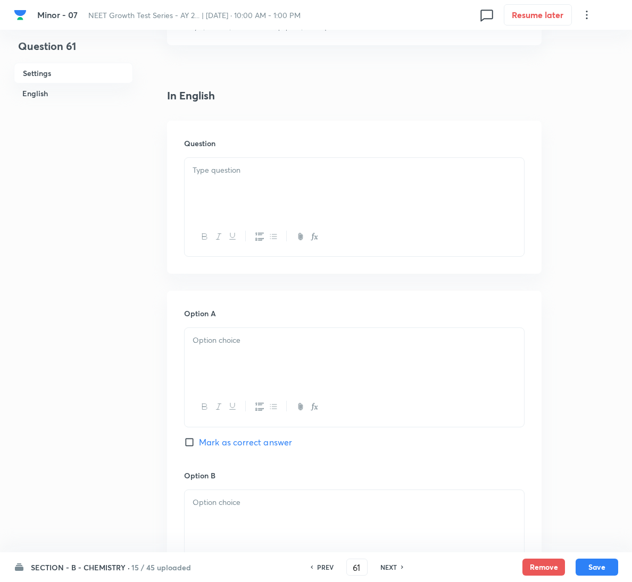
scroll to position [239, 0]
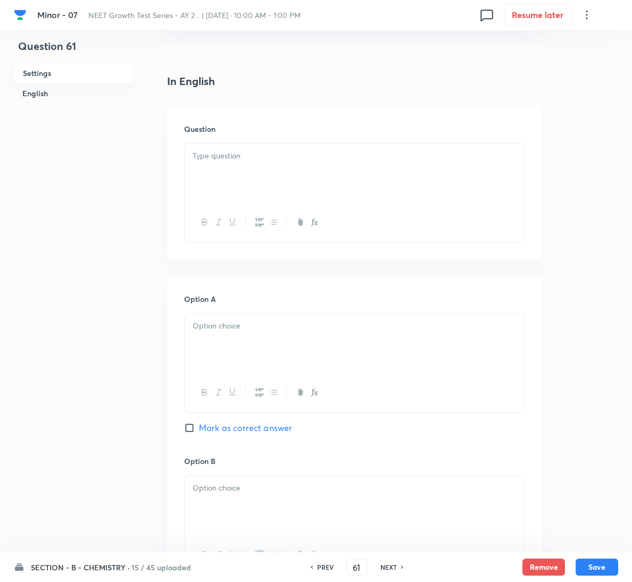
click at [264, 154] on p at bounding box center [353, 156] width 323 height 12
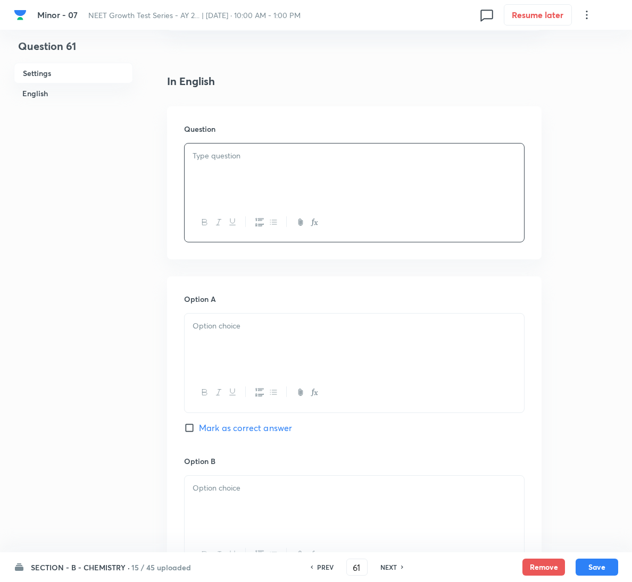
click at [270, 144] on div at bounding box center [354, 174] width 339 height 60
click at [258, 336] on div at bounding box center [354, 344] width 339 height 60
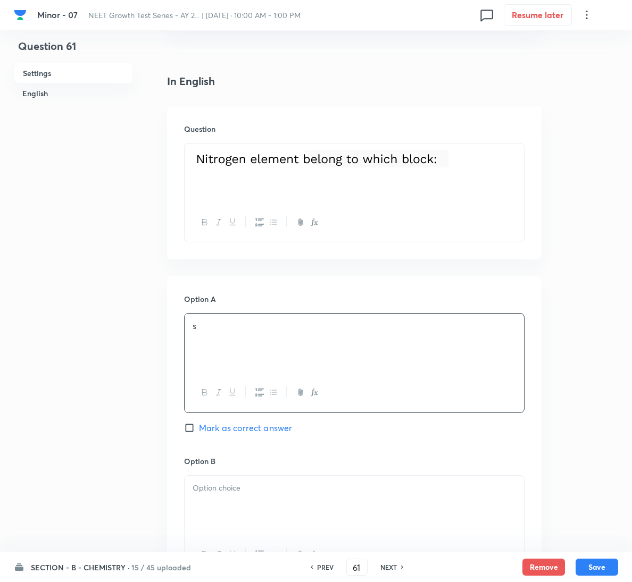
click at [418, 174] on div at bounding box center [354, 174] width 339 height 60
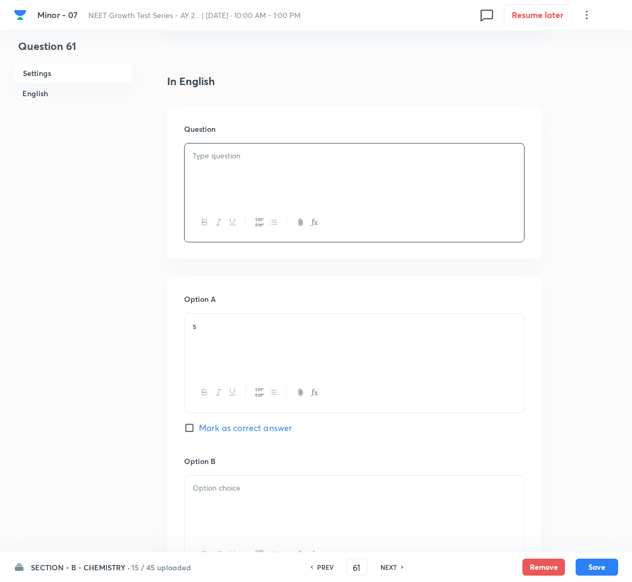
click at [332, 144] on div at bounding box center [354, 174] width 339 height 60
click at [316, 348] on div "s" at bounding box center [354, 344] width 339 height 60
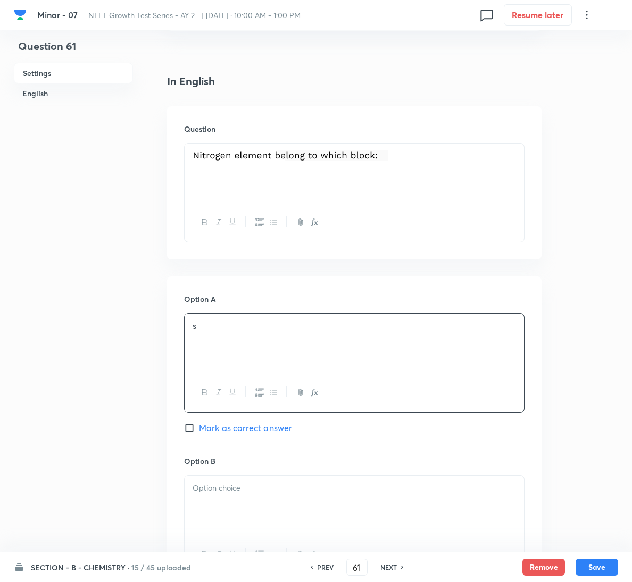
click at [267, 502] on div at bounding box center [354, 506] width 339 height 60
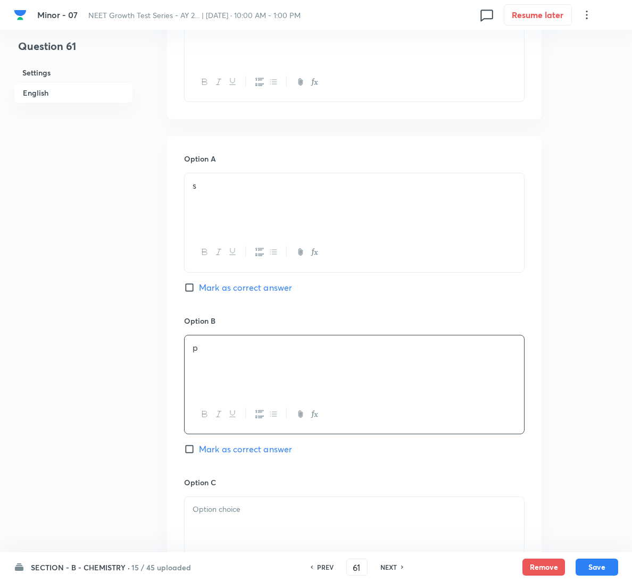
scroll to position [399, 0]
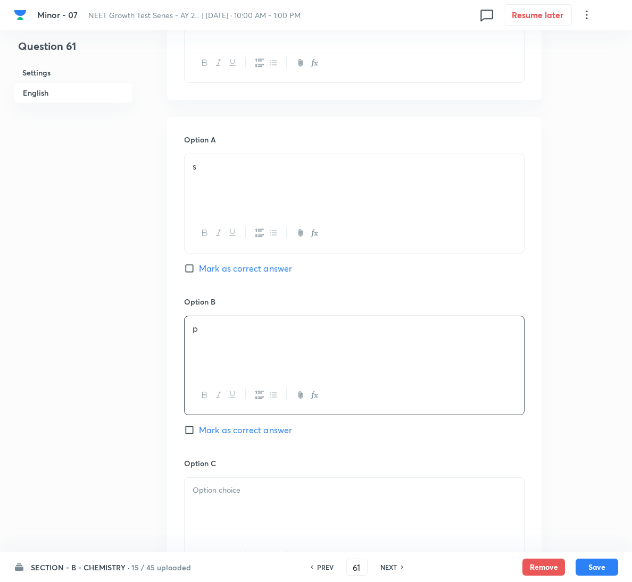
click at [249, 433] on span "Mark as correct answer" at bounding box center [245, 430] width 93 height 13
click at [199, 433] on input "Mark as correct answer" at bounding box center [191, 430] width 15 height 11
checkbox input "true"
click at [239, 487] on p at bounding box center [353, 490] width 323 height 12
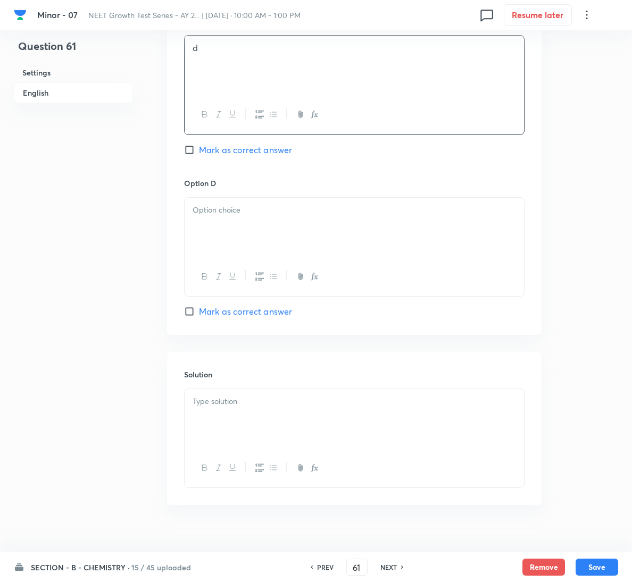
scroll to position [860, 0]
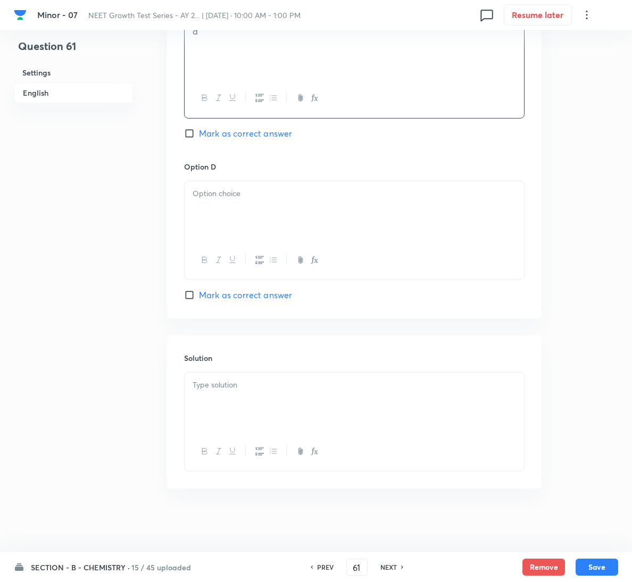
click at [243, 222] on div at bounding box center [354, 211] width 339 height 60
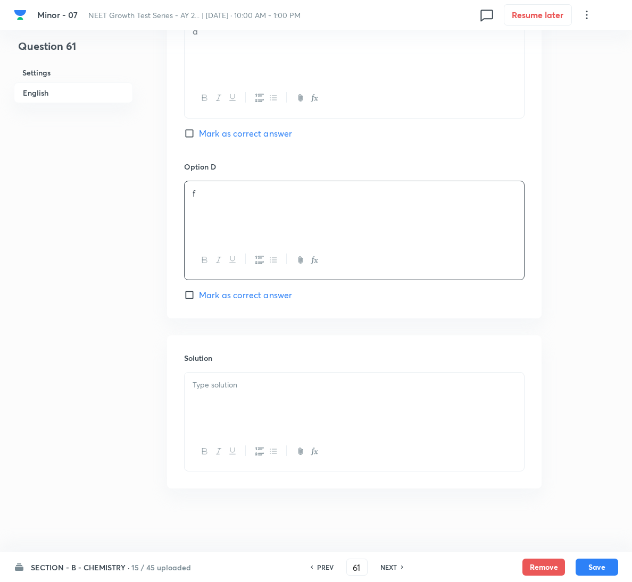
click at [241, 395] on div at bounding box center [354, 403] width 339 height 60
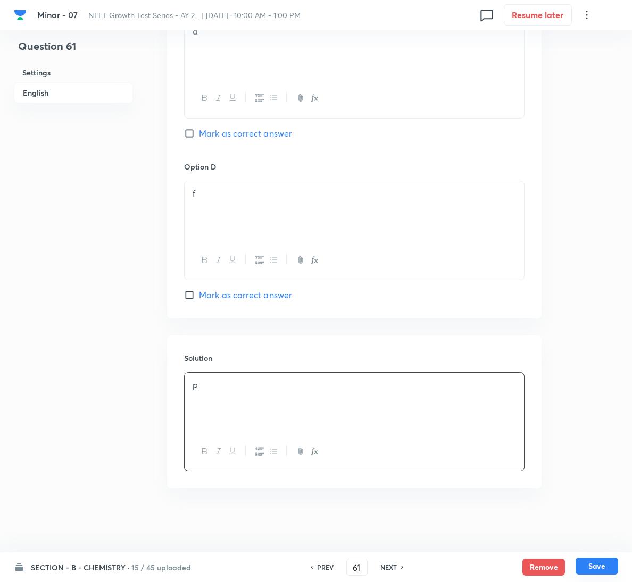
click at [583, 565] on button "Save" at bounding box center [596, 566] width 43 height 17
type input "62"
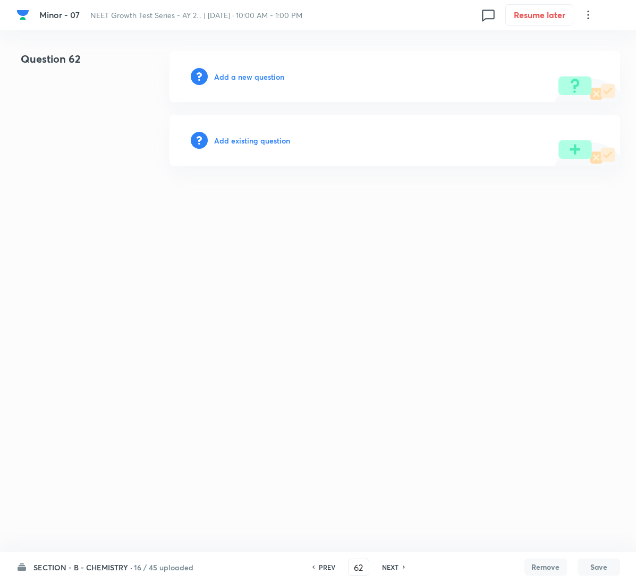
click at [244, 83] on div "Add a new question" at bounding box center [395, 76] width 451 height 51
click at [245, 77] on h6 "Add a new question" at bounding box center [249, 76] width 70 height 11
click at [245, 77] on h6 "Choose a question type" at bounding box center [255, 76] width 82 height 11
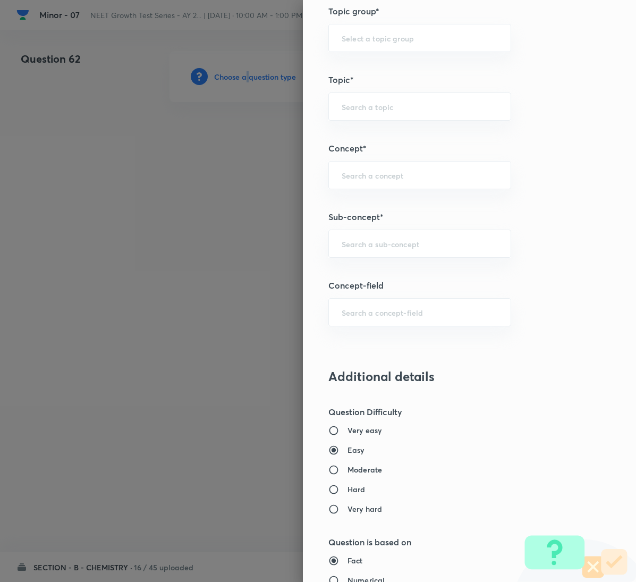
scroll to position [558, 0]
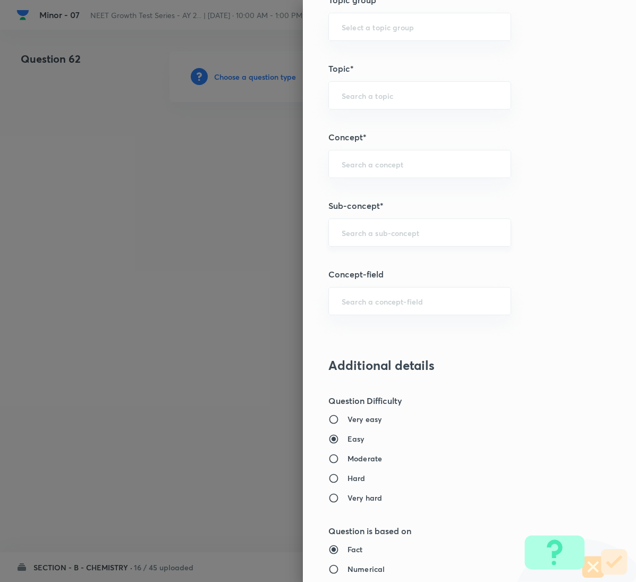
click at [383, 235] on input "text" at bounding box center [420, 233] width 156 height 10
paste input "General Organic Chemistry"
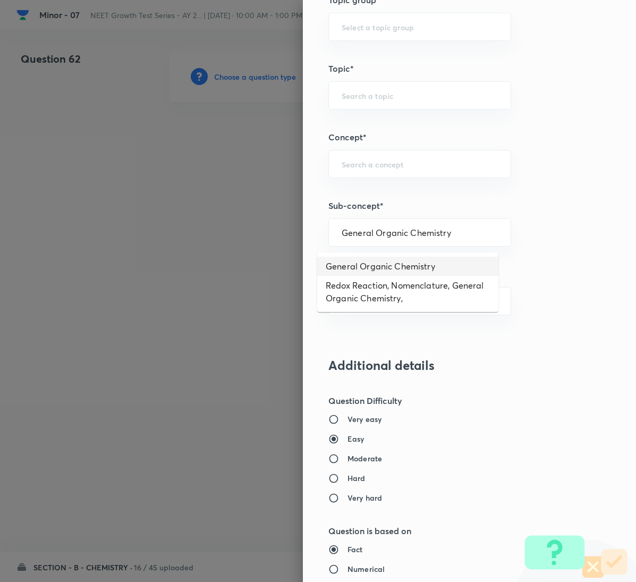
click at [383, 262] on li "General Organic Chemistry" at bounding box center [407, 266] width 181 height 19
type input "General Organic Chemistry"
type input "Chemistry"
type input "Organic Chemistry"
type input "General Organic Chemistry"
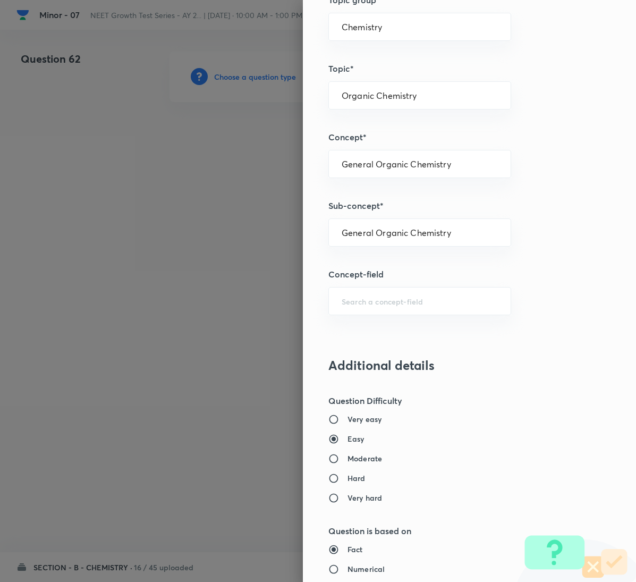
drag, startPoint x: 383, startPoint y: 262, endPoint x: 550, endPoint y: 283, distance: 168.3
click at [550, 281] on h5 "Concept-field" at bounding box center [452, 274] width 247 height 13
drag, startPoint x: 550, startPoint y: 283, endPoint x: 583, endPoint y: 203, distance: 86.6
click at [598, 169] on div "Question settings Question type* Single choice correct Number of options* 2 3 4…" at bounding box center [469, 291] width 333 height 582
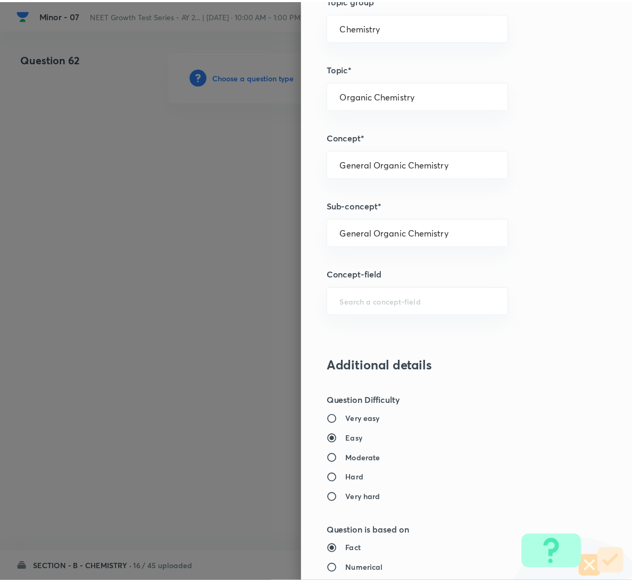
scroll to position [942, 0]
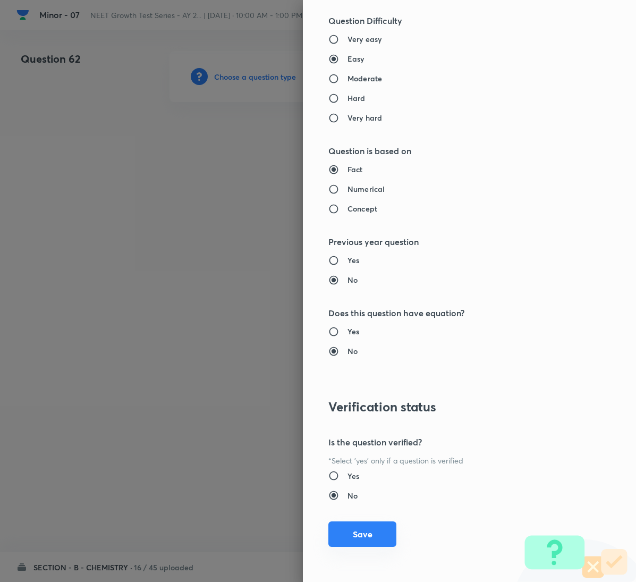
drag, startPoint x: 372, startPoint y: 539, endPoint x: 344, endPoint y: 480, distance: 65.6
click at [372, 539] on button "Save" at bounding box center [363, 535] width 68 height 26
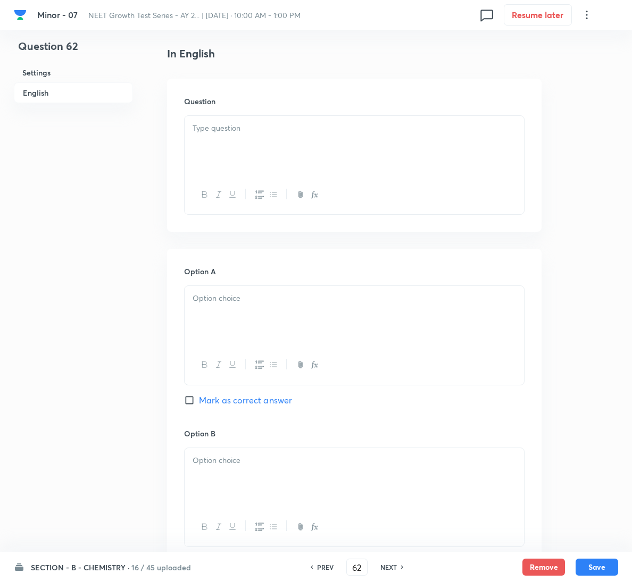
scroll to position [239, 0]
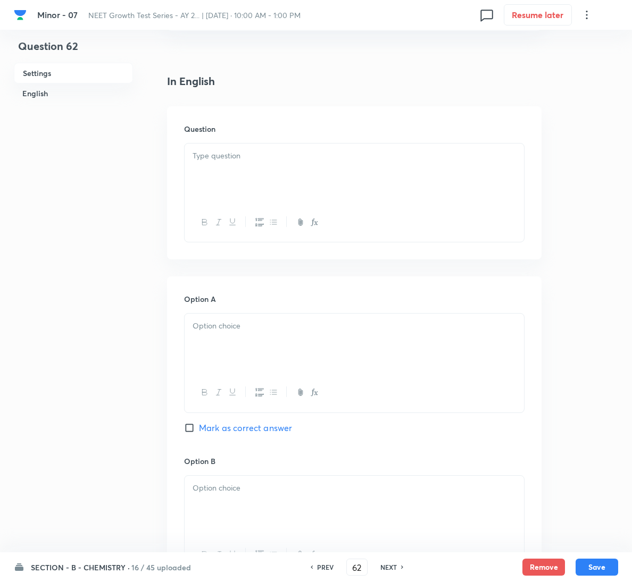
click at [233, 145] on div at bounding box center [354, 174] width 339 height 60
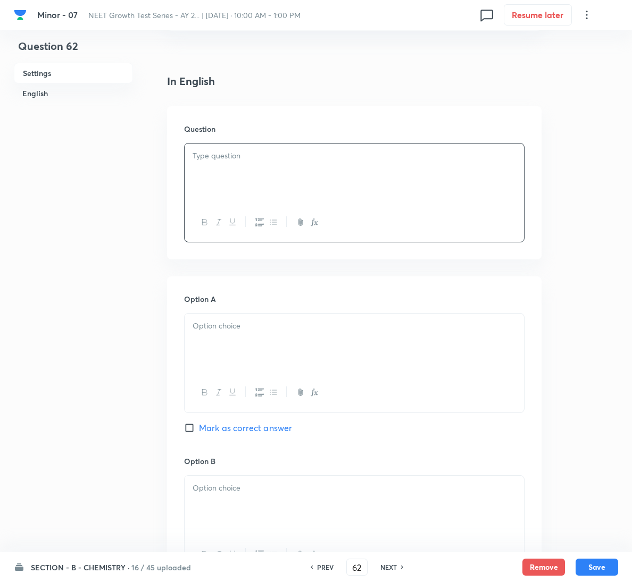
click at [380, 188] on div at bounding box center [354, 174] width 339 height 60
drag, startPoint x: 271, startPoint y: 340, endPoint x: 283, endPoint y: 310, distance: 32.0
click at [270, 340] on div at bounding box center [354, 344] width 339 height 60
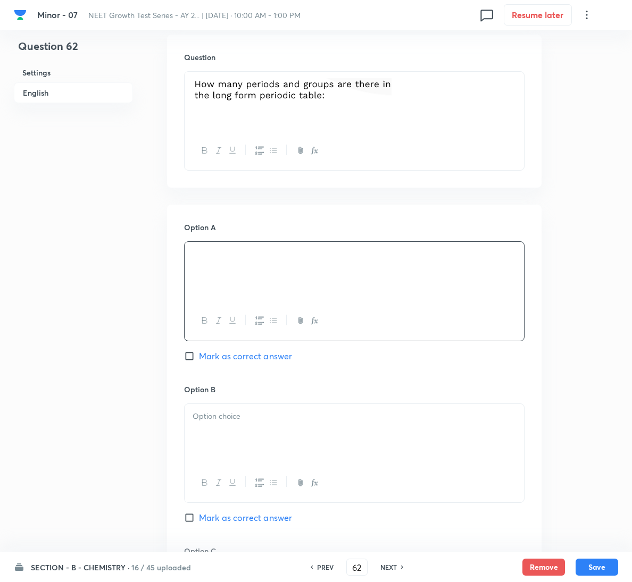
scroll to position [479, 0]
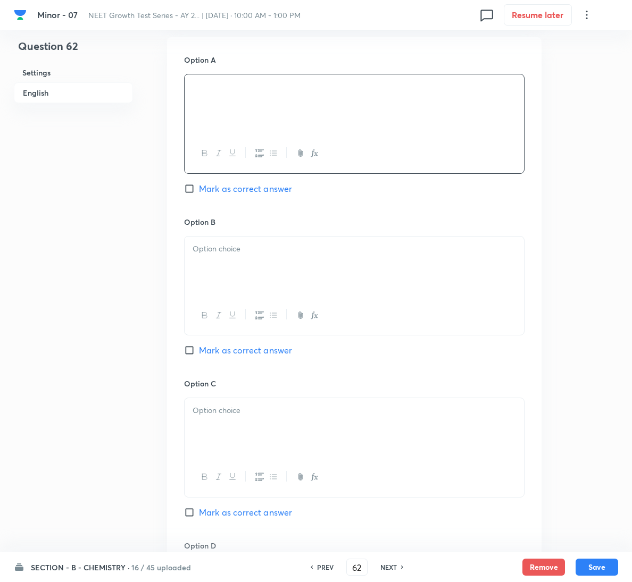
click at [276, 278] on div at bounding box center [354, 267] width 339 height 60
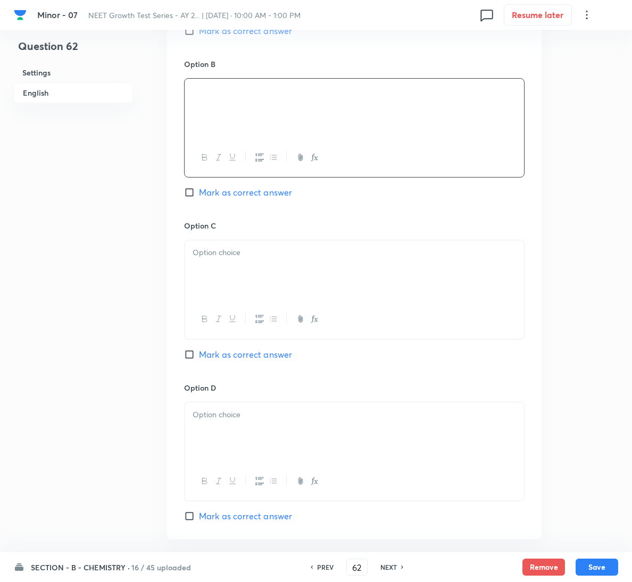
scroll to position [638, 0]
click at [286, 357] on span "Mark as correct answer" at bounding box center [245, 353] width 93 height 13
click at [199, 357] on input "Mark as correct answer" at bounding box center [191, 353] width 15 height 11
checkbox input "true"
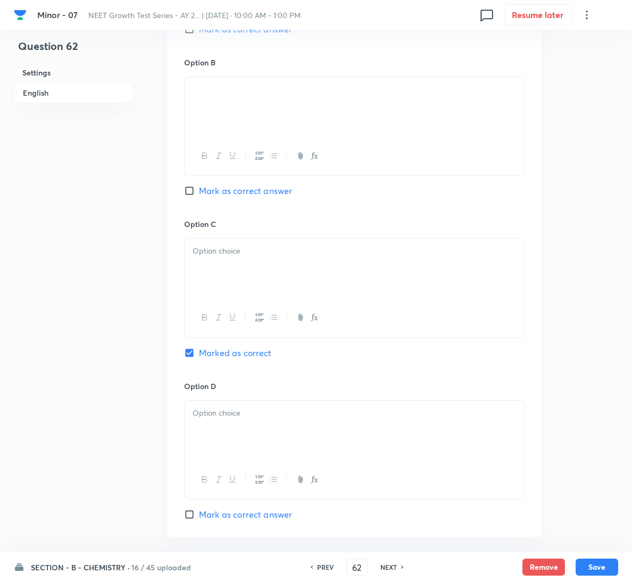
click at [286, 273] on div at bounding box center [354, 269] width 339 height 60
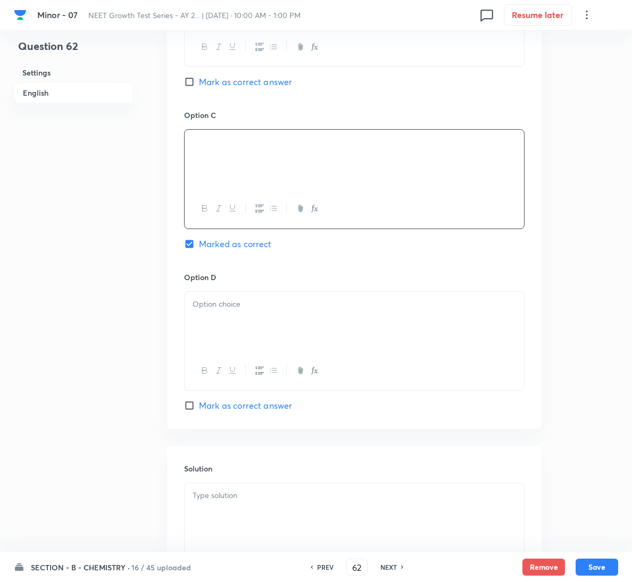
scroll to position [860, 0]
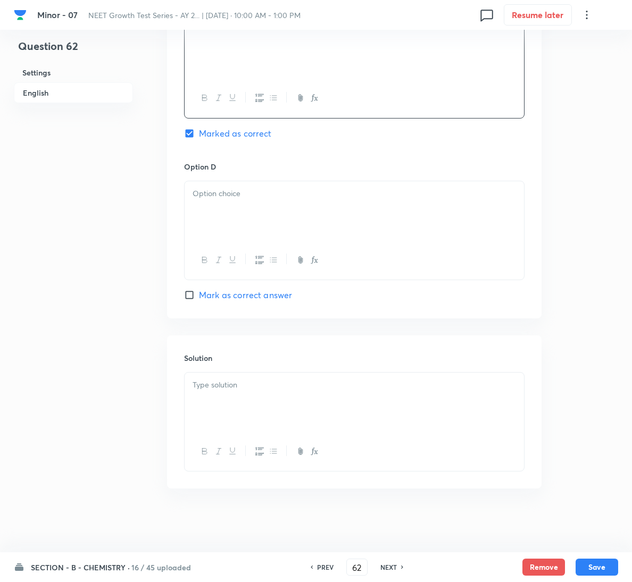
click at [265, 396] on div at bounding box center [354, 403] width 339 height 60
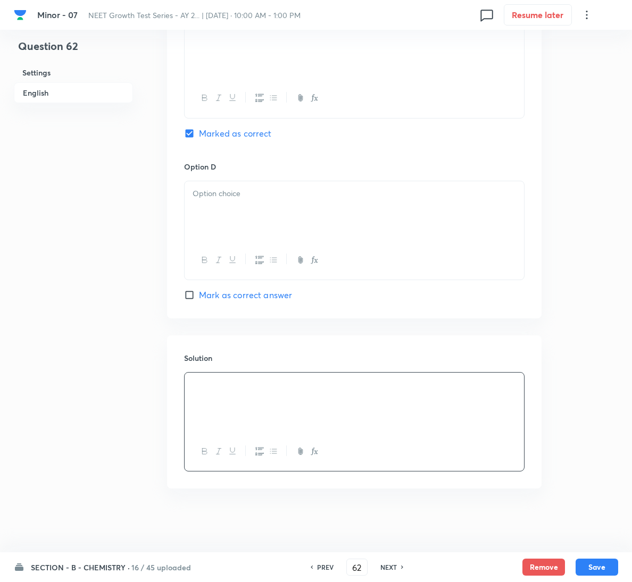
drag, startPoint x: 250, startPoint y: 222, endPoint x: 262, endPoint y: 217, distance: 12.4
click at [255, 220] on div at bounding box center [354, 211] width 339 height 60
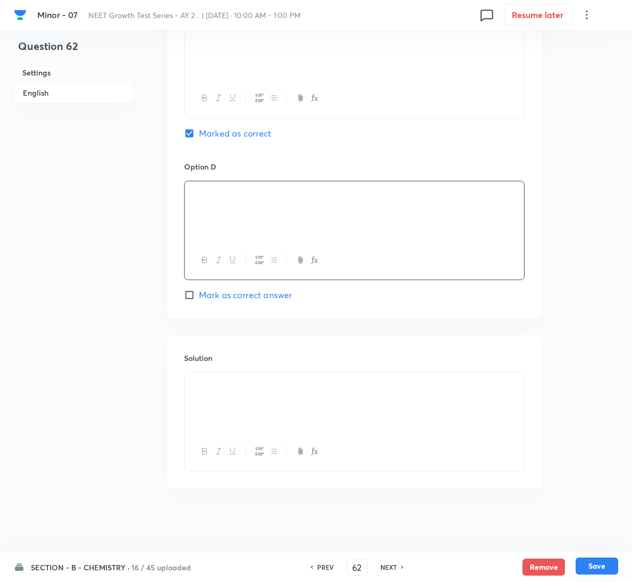
click at [584, 562] on button "Save" at bounding box center [596, 566] width 43 height 17
type input "63"
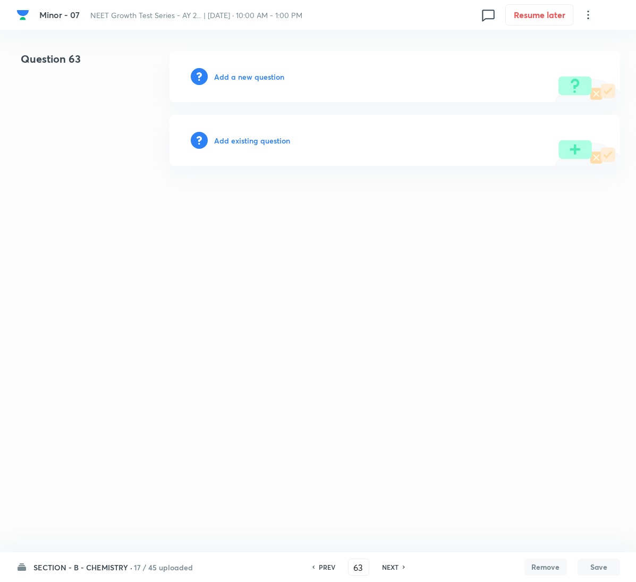
click at [356, 217] on html "Minor - 07 NEET Growth Test Series - AY 2... | [DATE] · 10:00 AM - 1:00 PM 0 Re…" at bounding box center [318, 108] width 636 height 217
click at [251, 81] on h6 "Add a new question" at bounding box center [249, 76] width 70 height 11
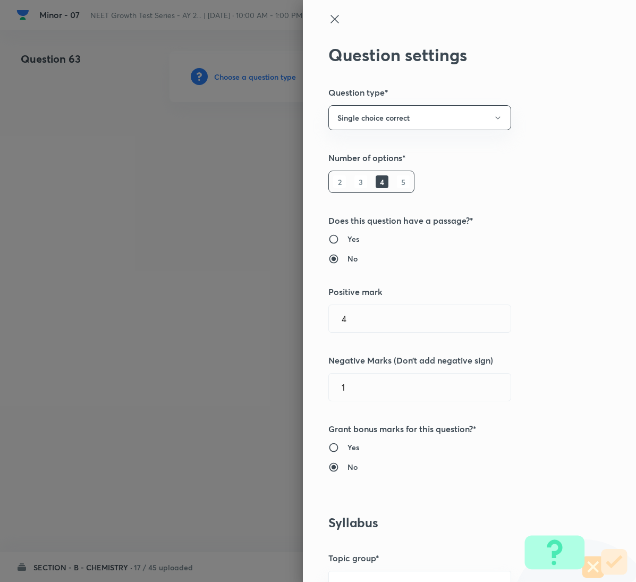
click at [581, 294] on div "Question settings Question type* Single choice correct Number of options* 2 3 4…" at bounding box center [469, 291] width 333 height 582
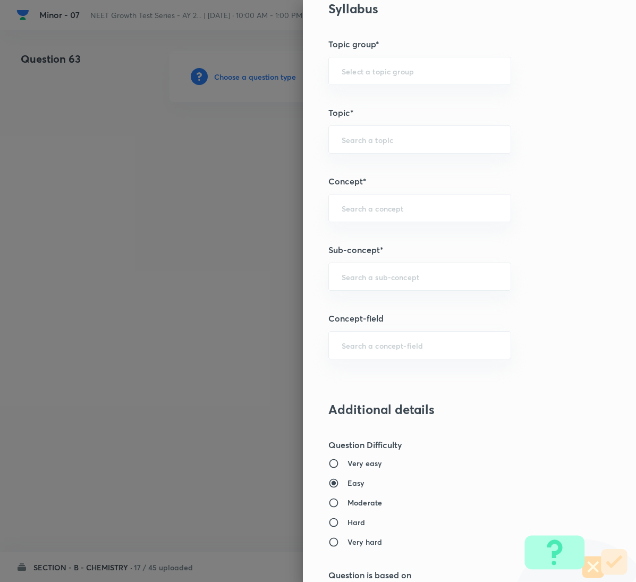
scroll to position [558, 0]
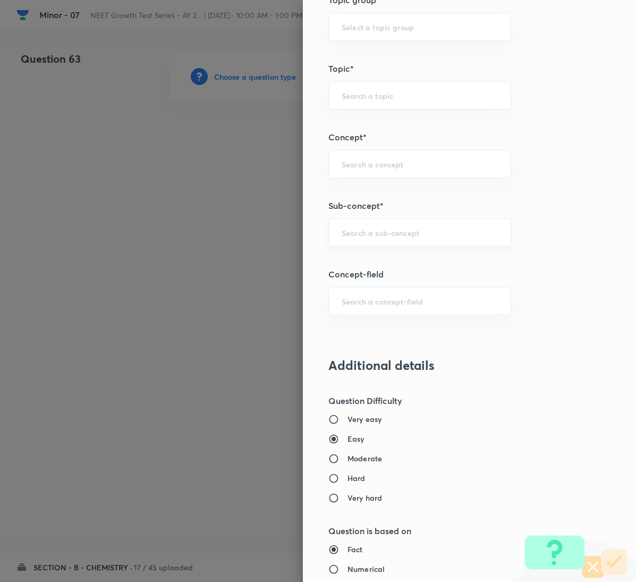
click at [403, 234] on input "text" at bounding box center [420, 233] width 156 height 10
paste input "General Organic Chemistry"
click at [394, 265] on li "General Organic Chemistry" at bounding box center [407, 266] width 181 height 19
type input "General Organic Chemistry"
type input "Chemistry"
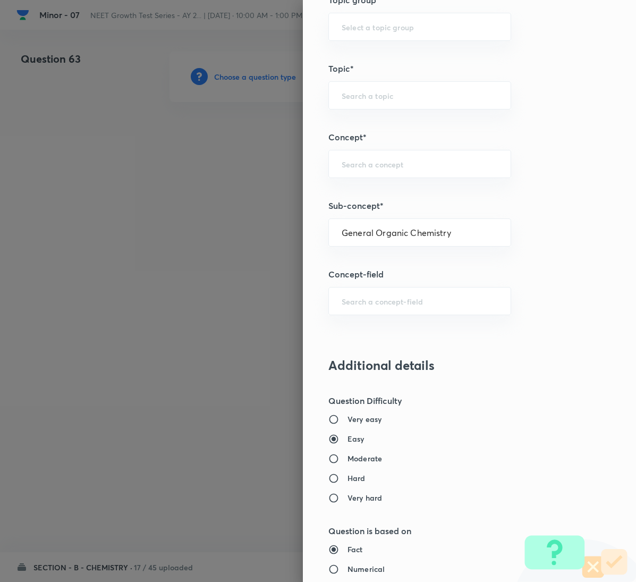
type input "Organic Chemistry"
type input "General Organic Chemistry"
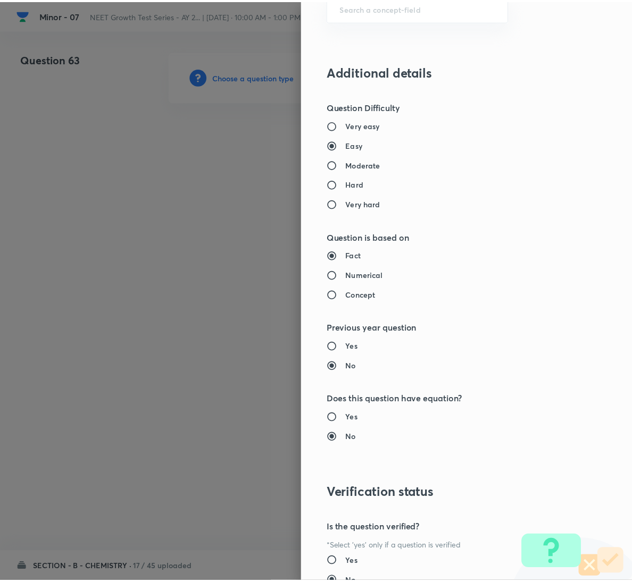
scroll to position [942, 0]
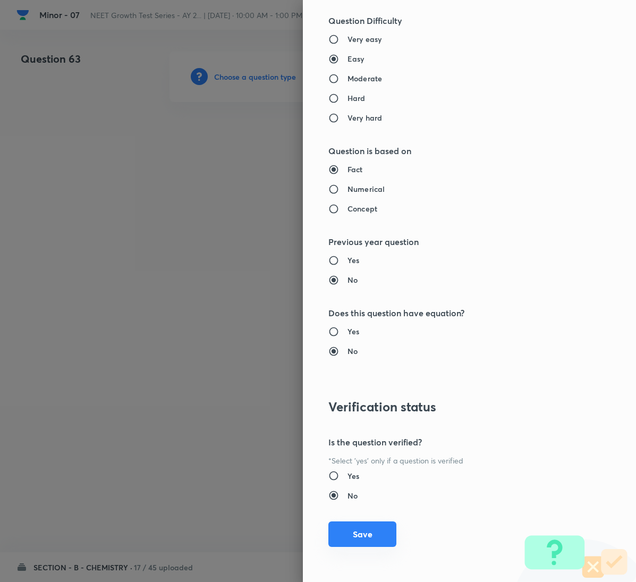
click at [344, 544] on button "Save" at bounding box center [363, 535] width 68 height 26
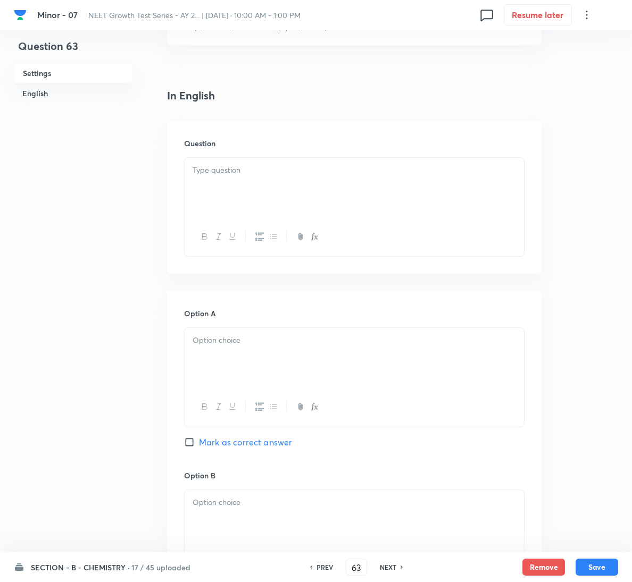
scroll to position [239, 0]
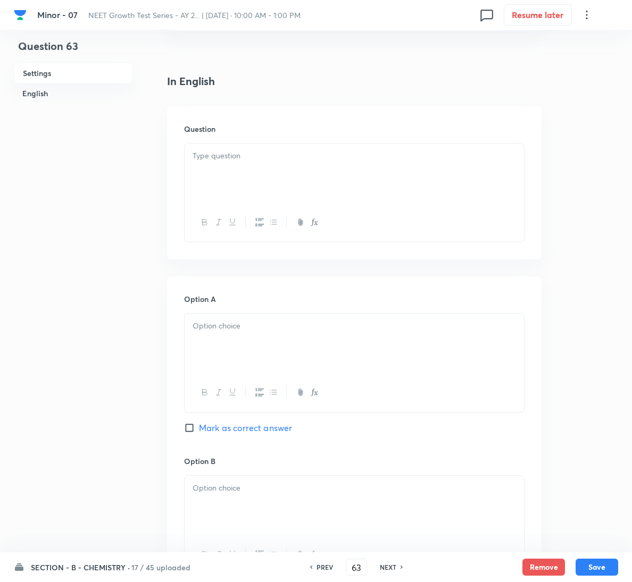
click at [219, 161] on p at bounding box center [353, 156] width 323 height 12
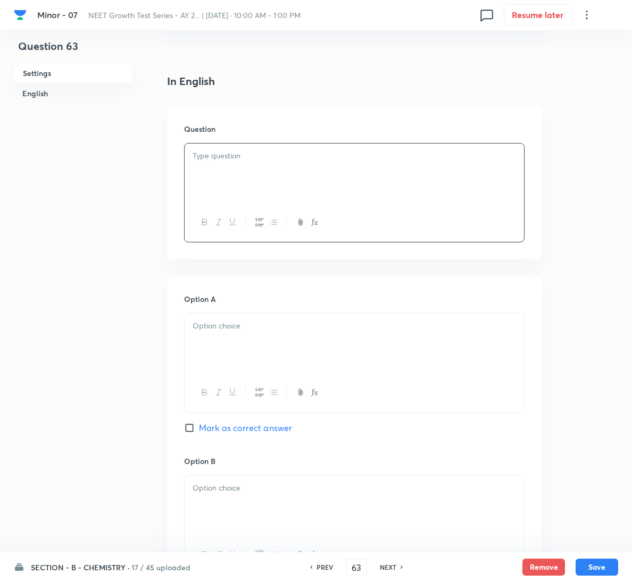
click at [362, 157] on p at bounding box center [353, 156] width 323 height 12
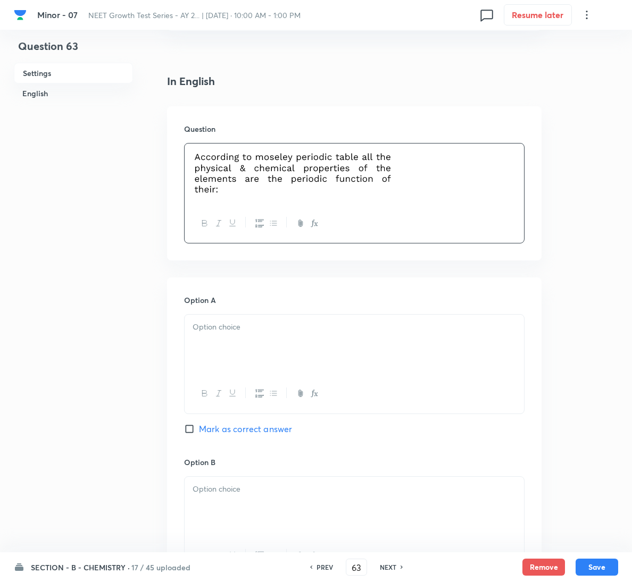
click at [264, 345] on div at bounding box center [354, 345] width 339 height 60
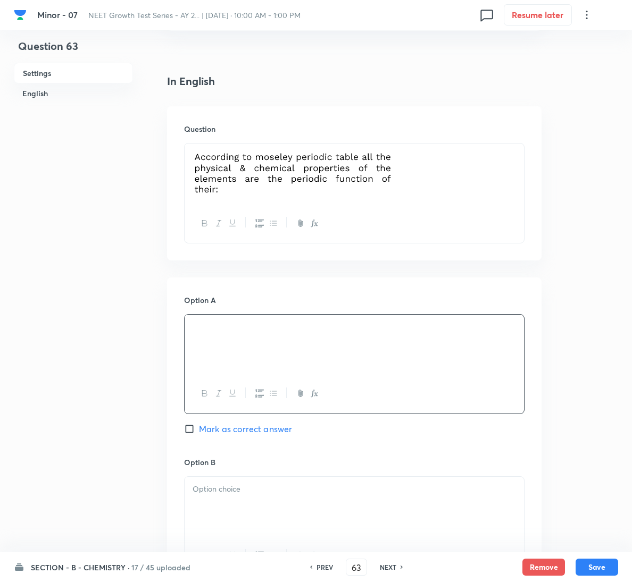
click at [289, 493] on p at bounding box center [353, 489] width 323 height 12
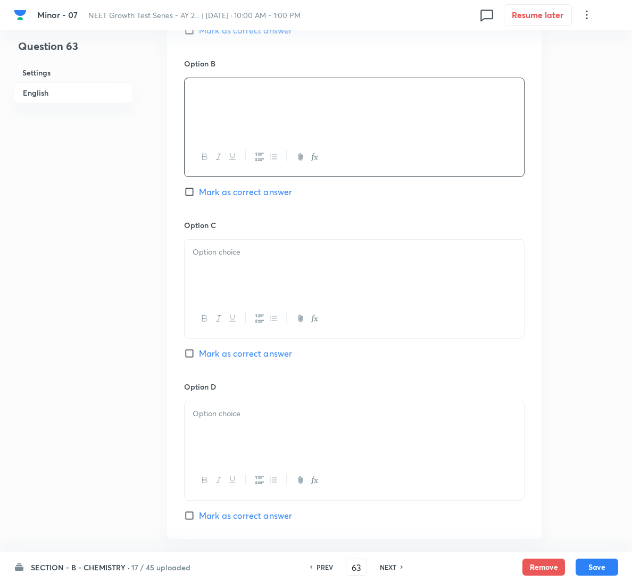
click at [233, 197] on span "Mark as correct answer" at bounding box center [245, 192] width 93 height 13
click at [199, 197] on input "Mark as correct answer" at bounding box center [191, 192] width 15 height 11
checkbox input "true"
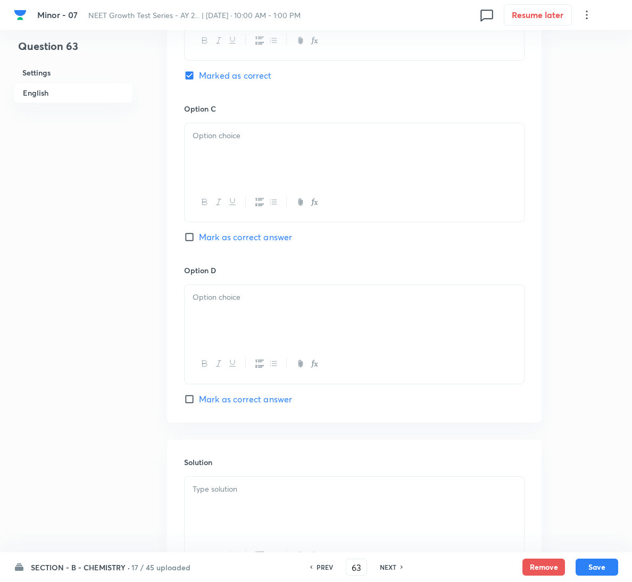
scroll to position [862, 0]
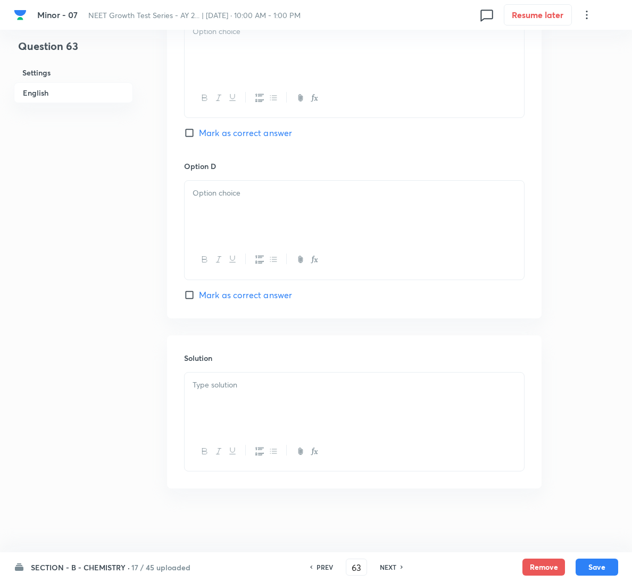
click at [237, 372] on div at bounding box center [354, 421] width 340 height 99
click at [233, 383] on p at bounding box center [353, 385] width 323 height 12
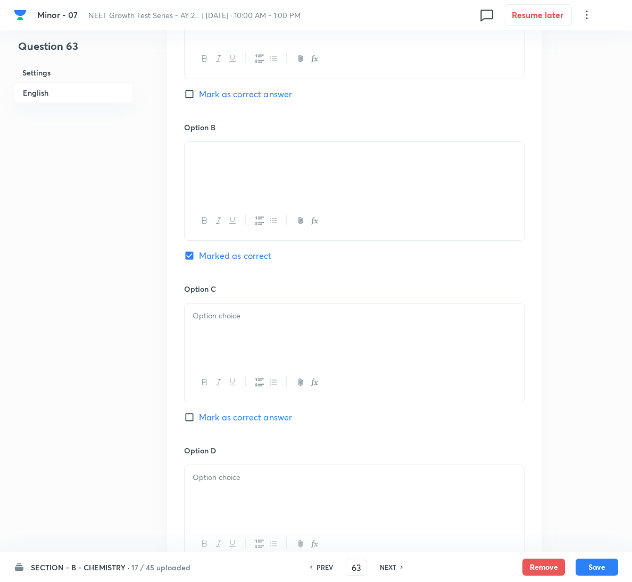
scroll to position [543, 0]
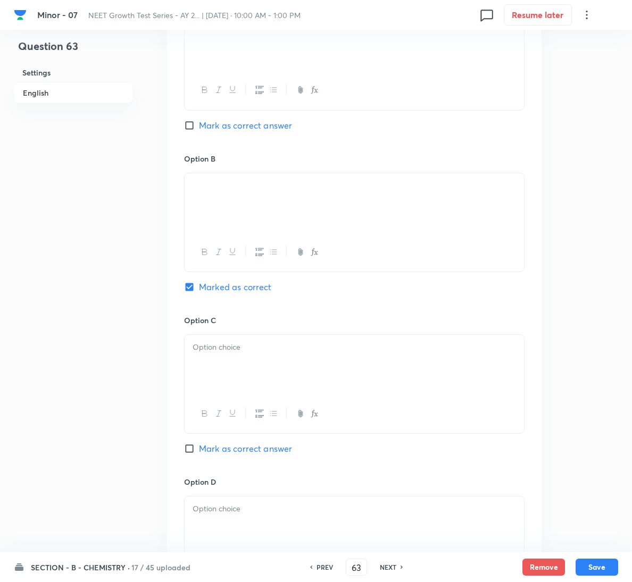
click at [276, 367] on div at bounding box center [354, 365] width 339 height 60
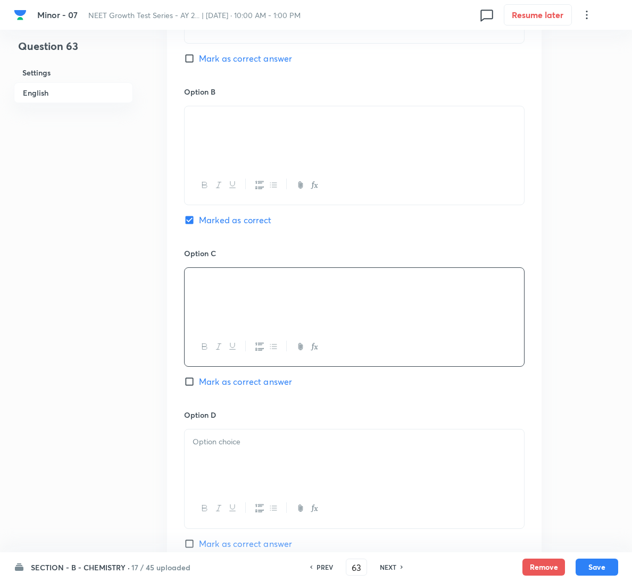
scroll to position [782, 0]
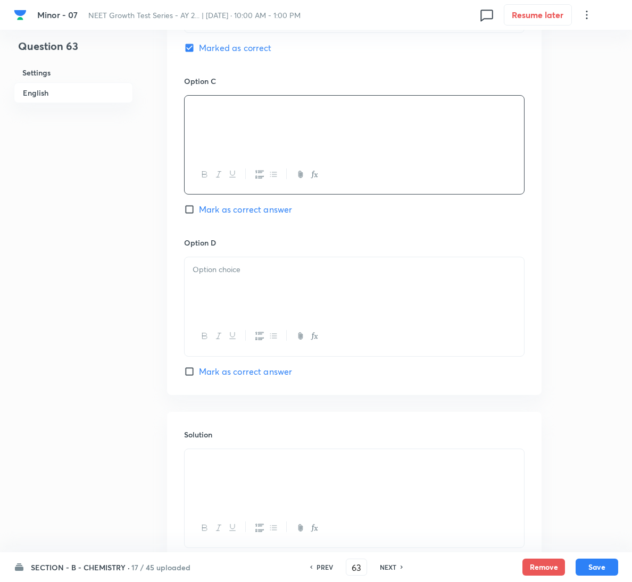
click at [300, 277] on div at bounding box center [354, 287] width 339 height 60
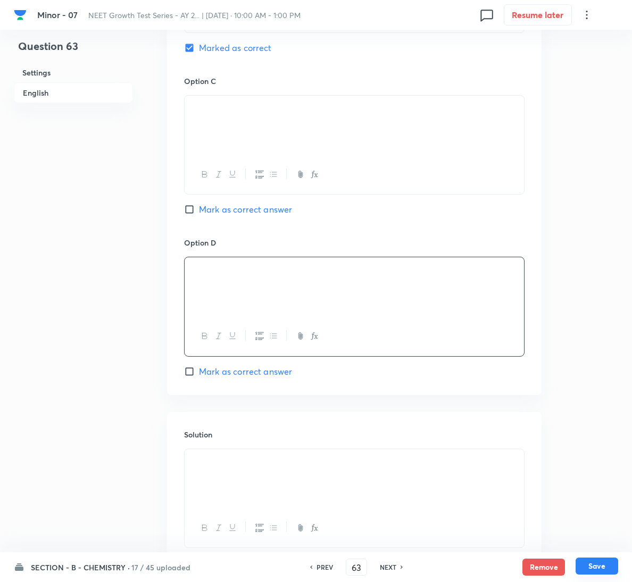
click at [591, 559] on button "Save" at bounding box center [596, 566] width 43 height 17
type input "64"
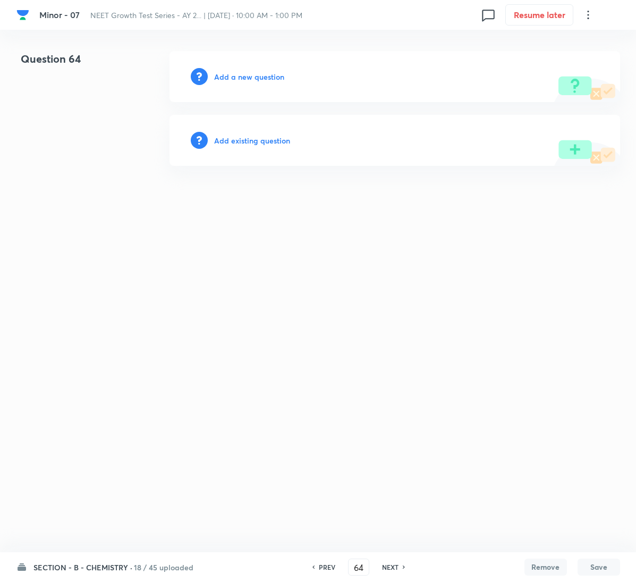
click at [234, 78] on h6 "Add a new question" at bounding box center [249, 76] width 70 height 11
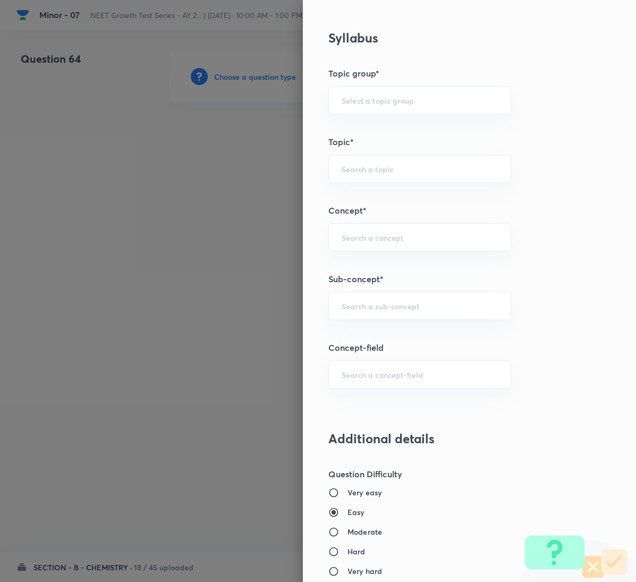
scroll to position [496, 0]
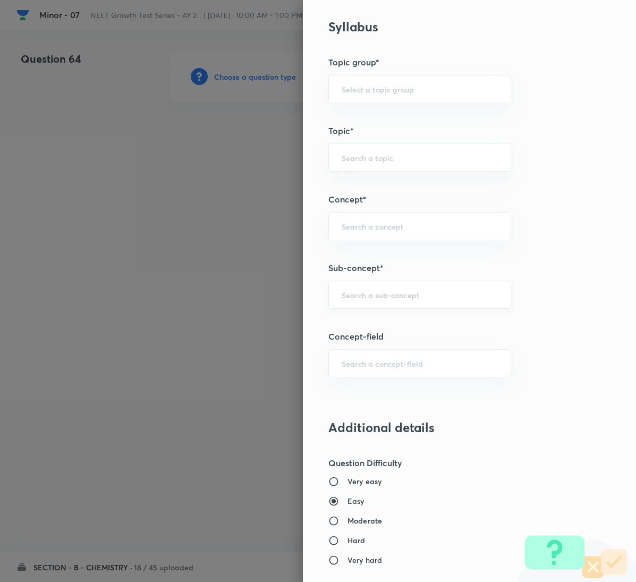
click at [412, 300] on input "text" at bounding box center [420, 295] width 156 height 10
paste input "General Organic Chemistry"
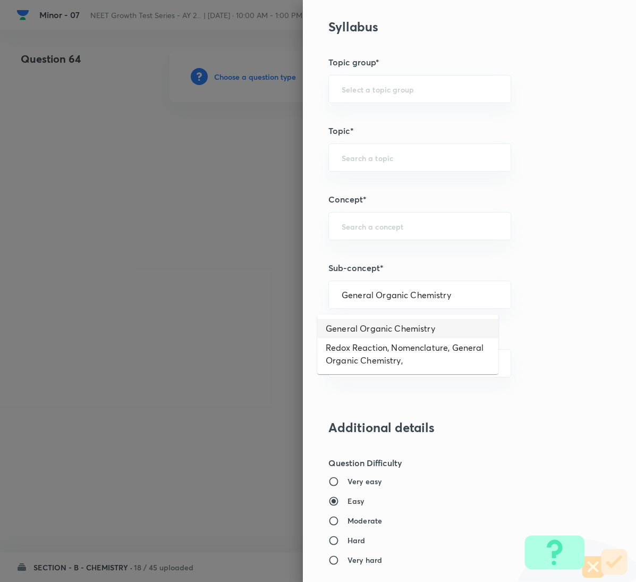
click at [387, 324] on li "General Organic Chemistry" at bounding box center [407, 328] width 181 height 19
type input "General Organic Chemistry"
type input "Chemistry"
type input "Organic Chemistry"
type input "General Organic Chemistry"
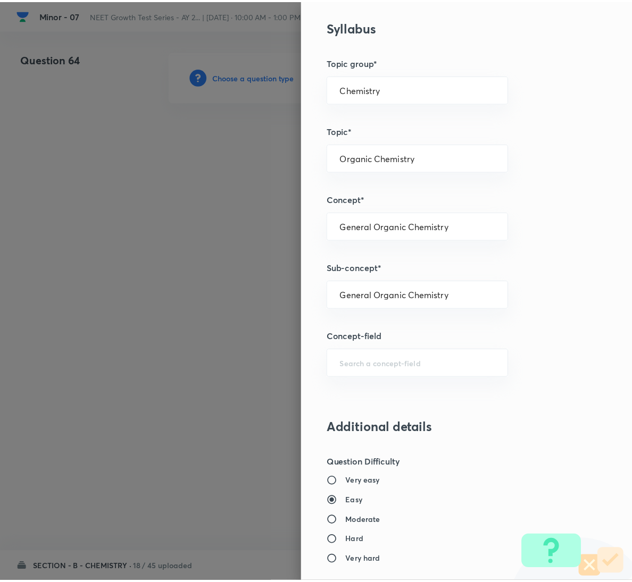
scroll to position [942, 0]
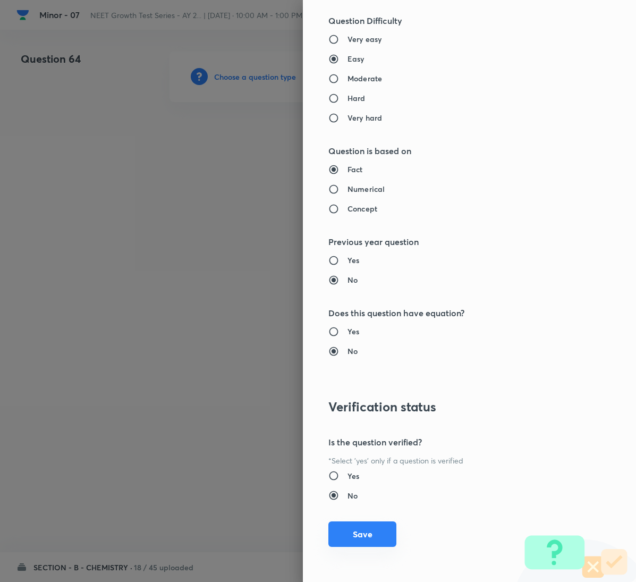
click at [365, 537] on button "Save" at bounding box center [363, 535] width 68 height 26
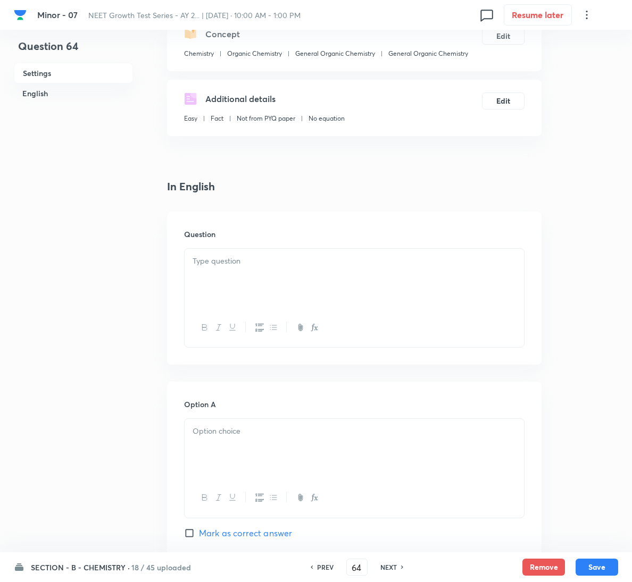
scroll to position [239, 0]
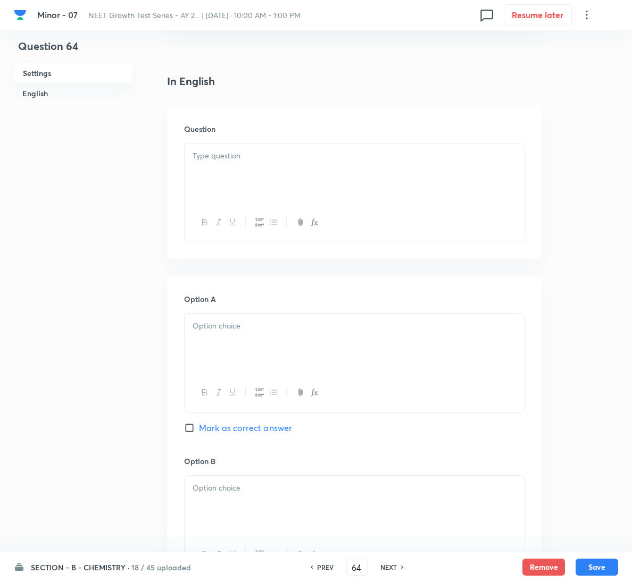
click at [235, 152] on p at bounding box center [353, 156] width 323 height 12
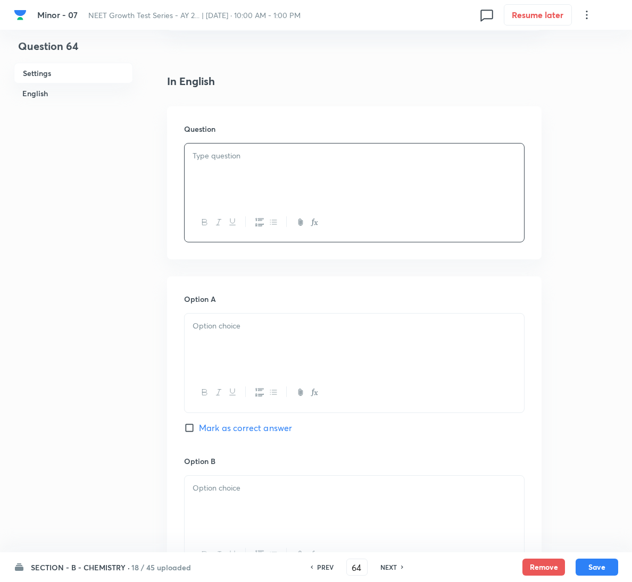
click at [323, 567] on h6 "PREV" at bounding box center [325, 568] width 16 height 10
type input "63"
checkbox input "true"
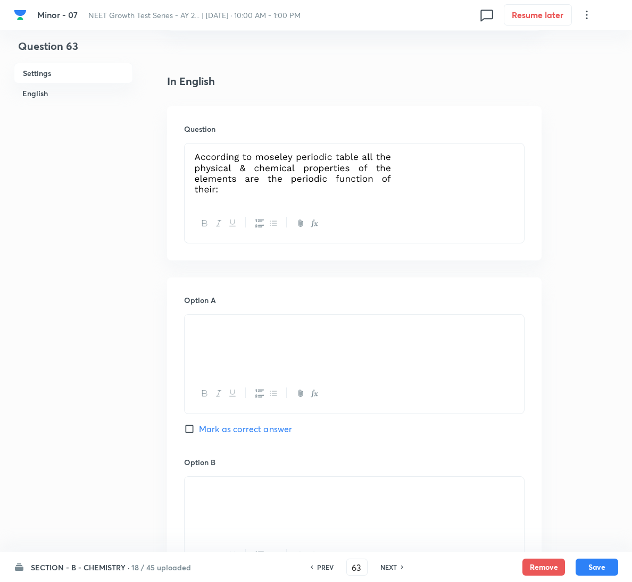
click at [323, 567] on h6 "PREV" at bounding box center [325, 568] width 16 height 10
type input "62"
checkbox input "false"
checkbox input "true"
click at [392, 568] on h6 "NEXT" at bounding box center [388, 568] width 16 height 10
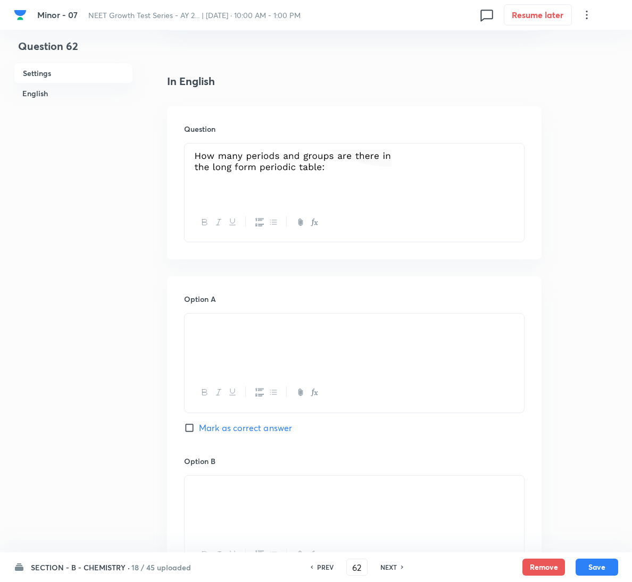
type input "63"
checkbox input "false"
checkbox input "true"
click at [409, 182] on p at bounding box center [353, 174] width 323 height 48
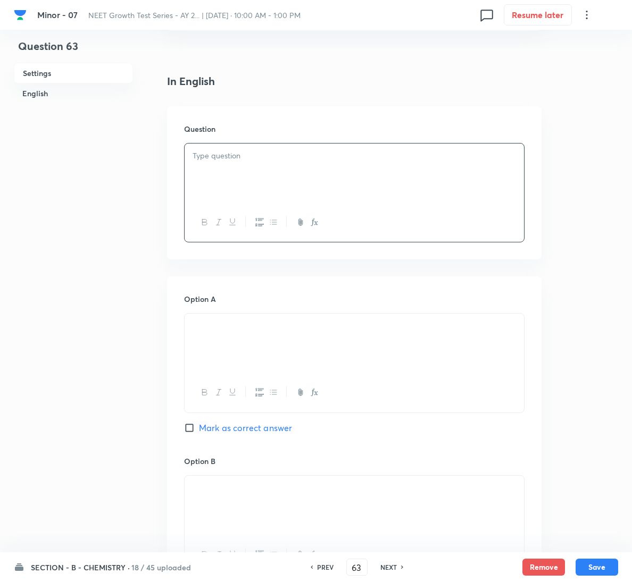
click at [375, 175] on div at bounding box center [354, 174] width 339 height 60
click at [328, 332] on p at bounding box center [353, 326] width 323 height 12
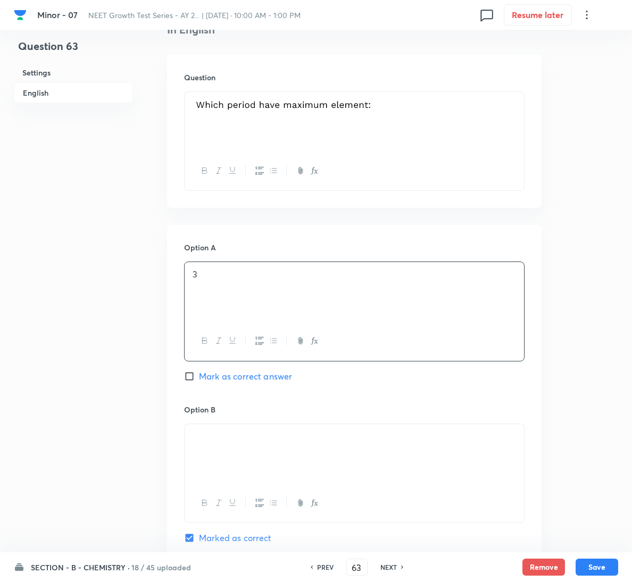
scroll to position [479, 0]
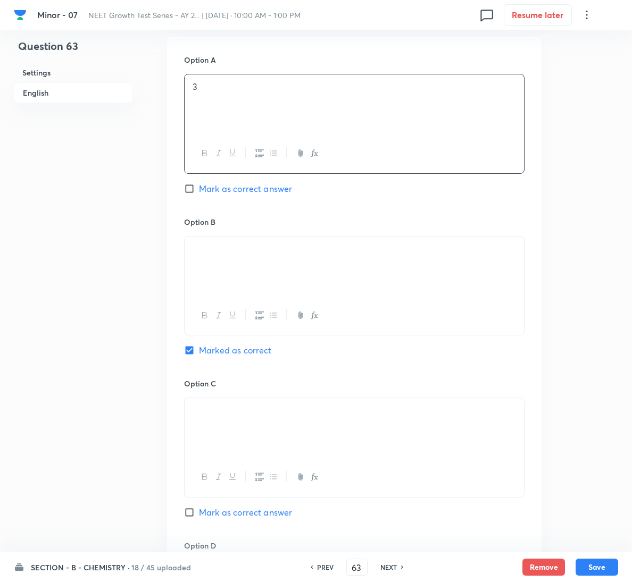
click at [353, 262] on div at bounding box center [354, 267] width 339 height 60
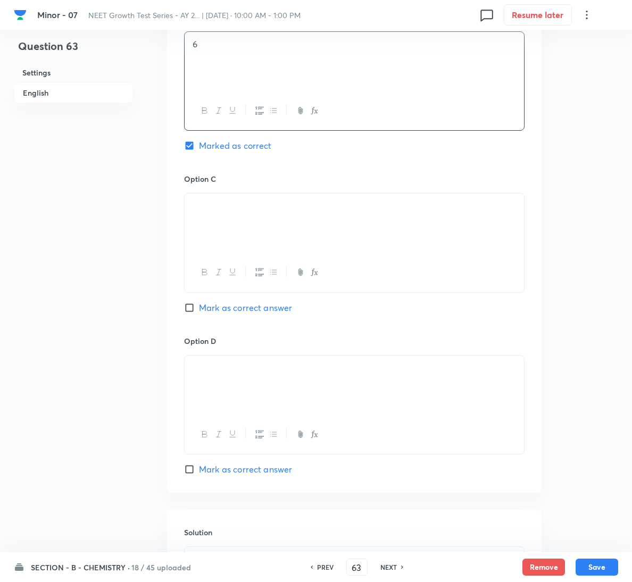
scroll to position [718, 0]
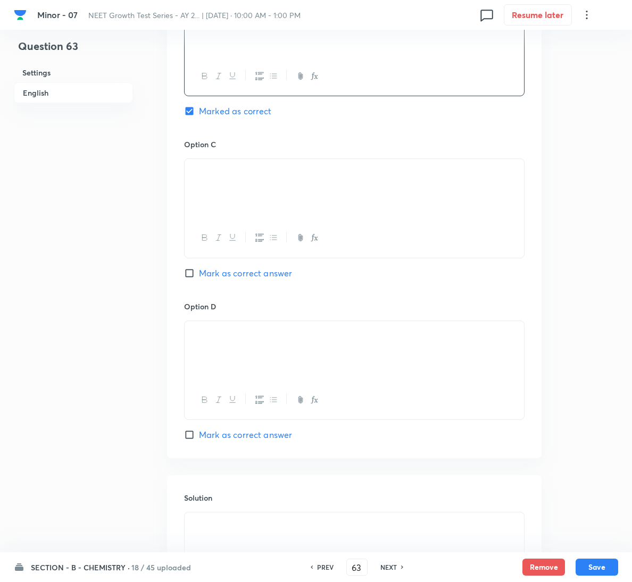
click at [355, 183] on div at bounding box center [354, 189] width 339 height 60
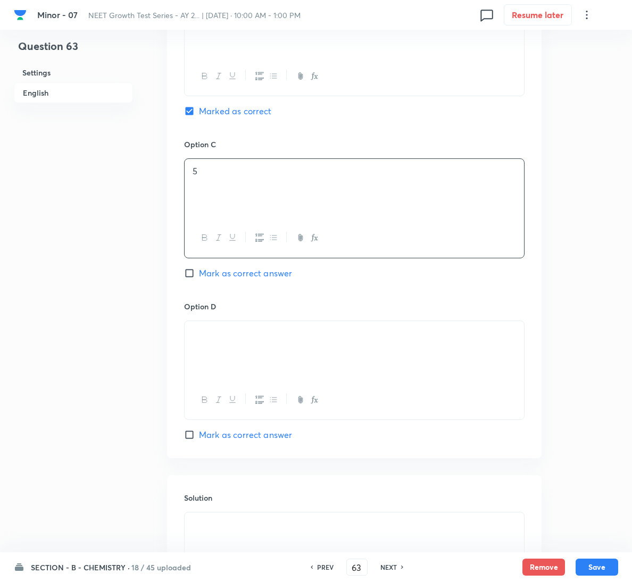
click at [333, 354] on div at bounding box center [354, 351] width 339 height 60
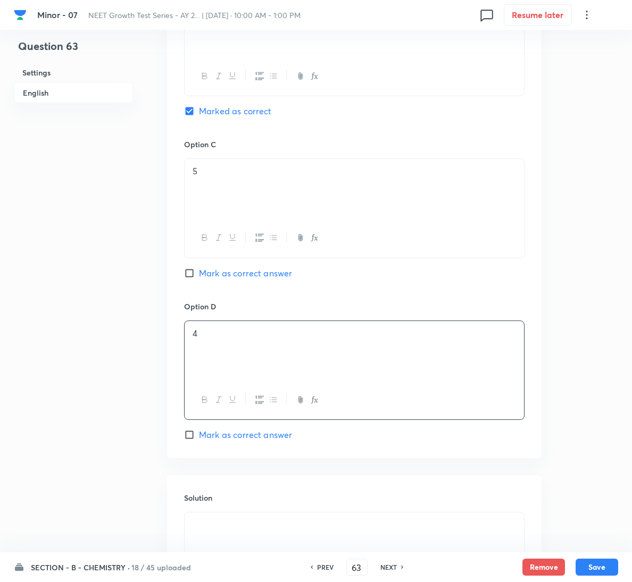
click at [327, 531] on p at bounding box center [353, 525] width 323 height 12
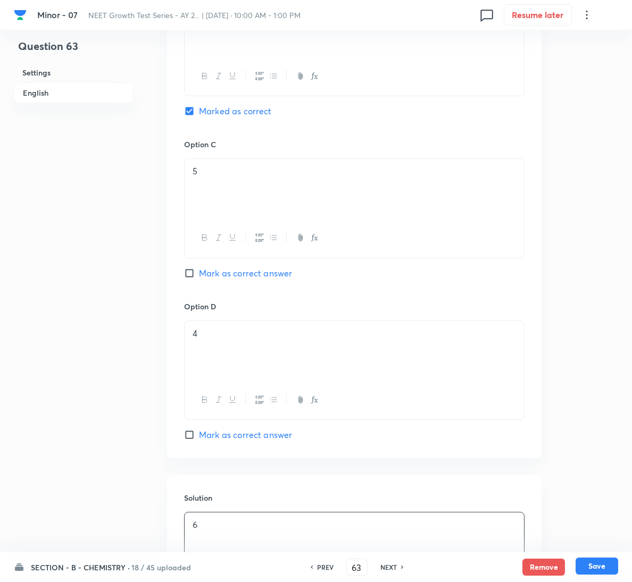
click at [584, 569] on button "Save" at bounding box center [596, 566] width 43 height 17
type input "64"
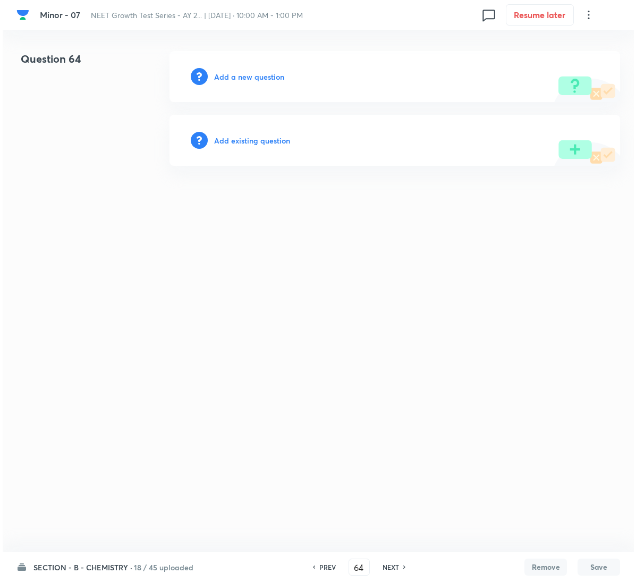
scroll to position [0, 0]
click at [256, 76] on h6 "Add a new question" at bounding box center [249, 76] width 70 height 11
click at [256, 76] on h6 "Choose a question type" at bounding box center [255, 76] width 82 height 11
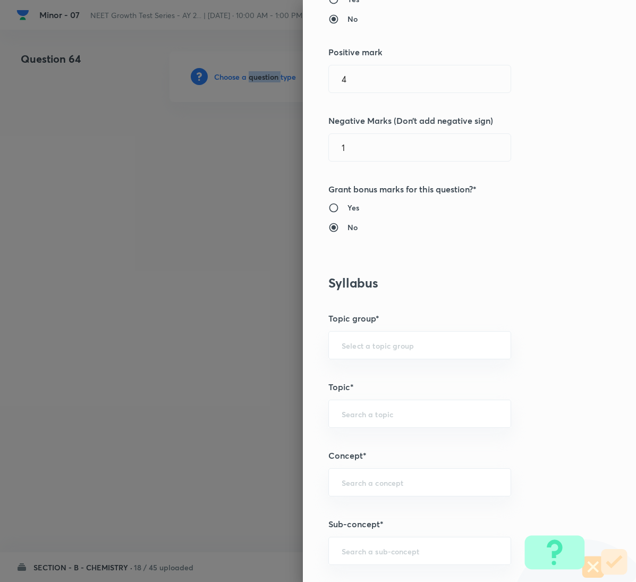
scroll to position [638, 0]
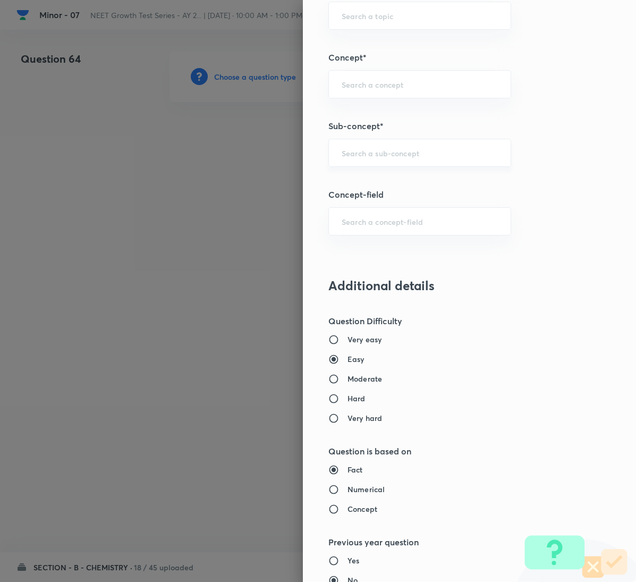
click at [380, 152] on input "text" at bounding box center [420, 153] width 156 height 10
paste input "General Organic Chemistry"
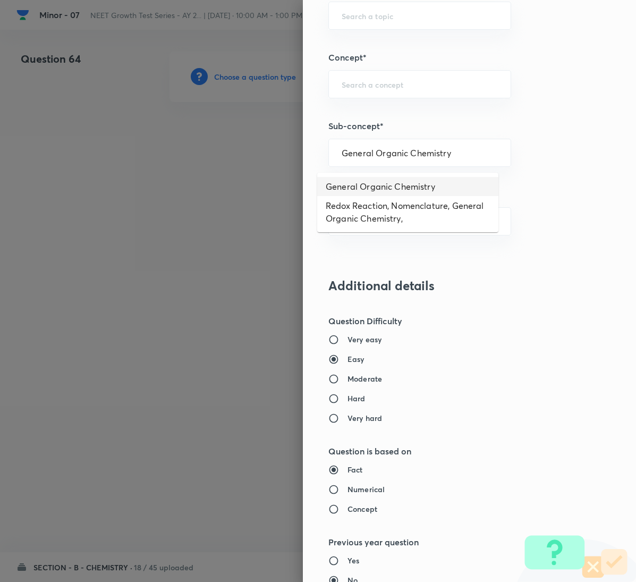
click at [366, 185] on li "General Organic Chemistry" at bounding box center [407, 186] width 181 height 19
type input "General Organic Chemistry"
type input "Chemistry"
type input "Organic Chemistry"
type input "General Organic Chemistry"
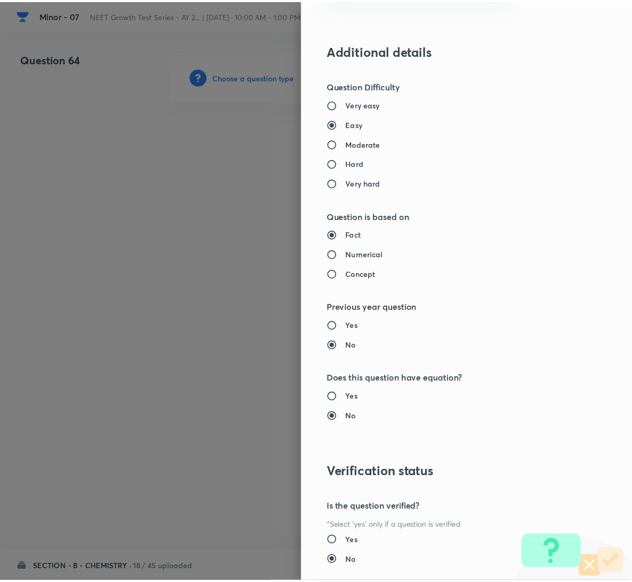
scroll to position [942, 0]
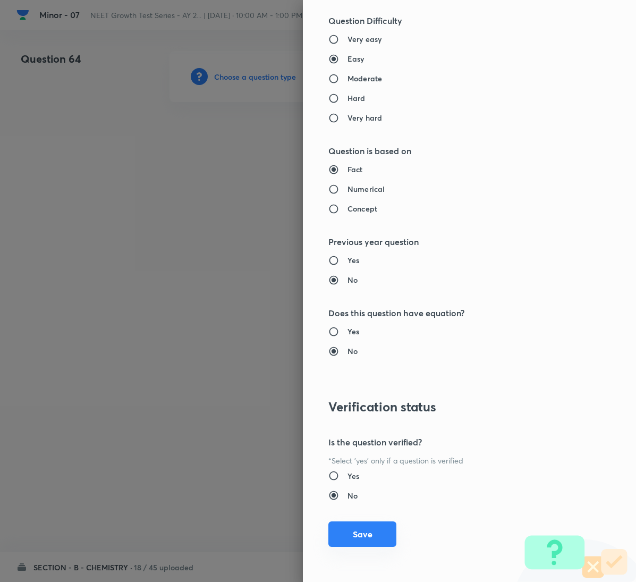
click at [367, 525] on button "Save" at bounding box center [363, 535] width 68 height 26
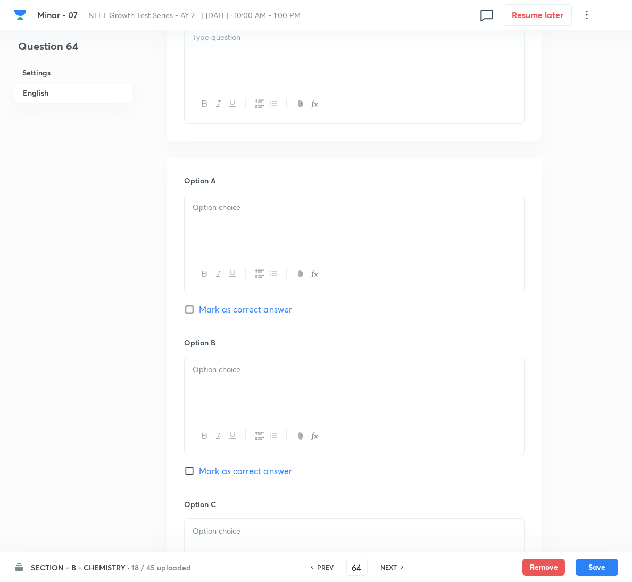
scroll to position [319, 0]
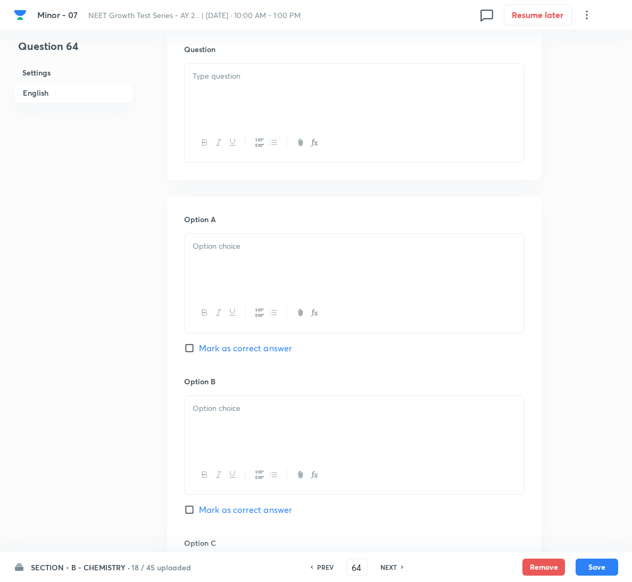
click at [303, 95] on div at bounding box center [354, 94] width 339 height 60
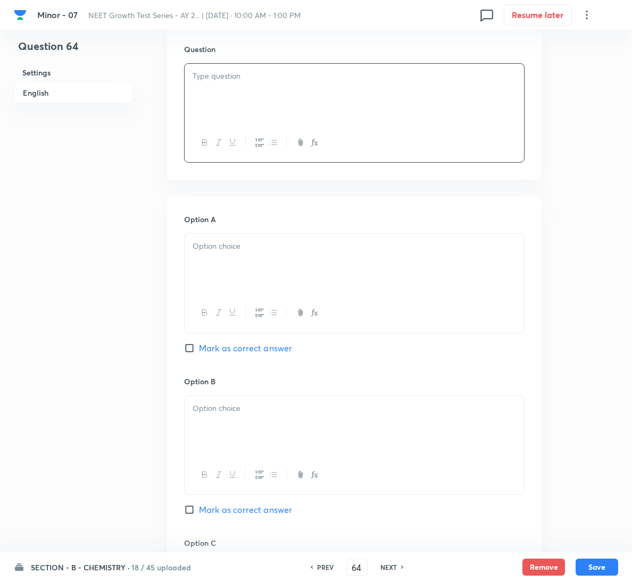
click at [388, 100] on div at bounding box center [354, 94] width 339 height 60
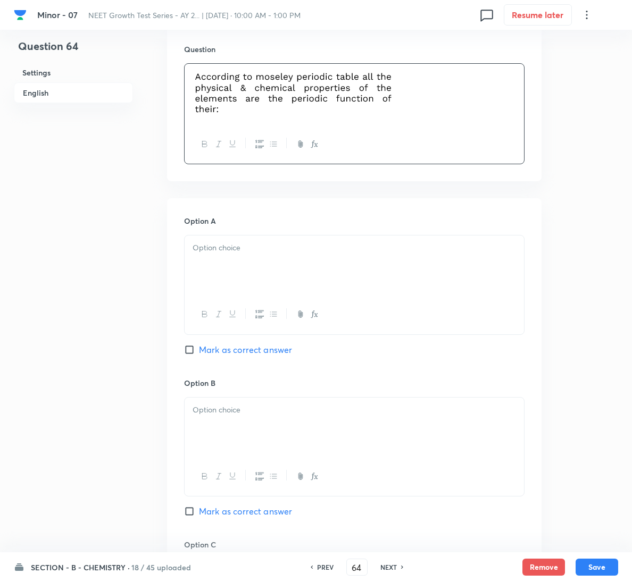
click at [411, 268] on div at bounding box center [354, 266] width 339 height 60
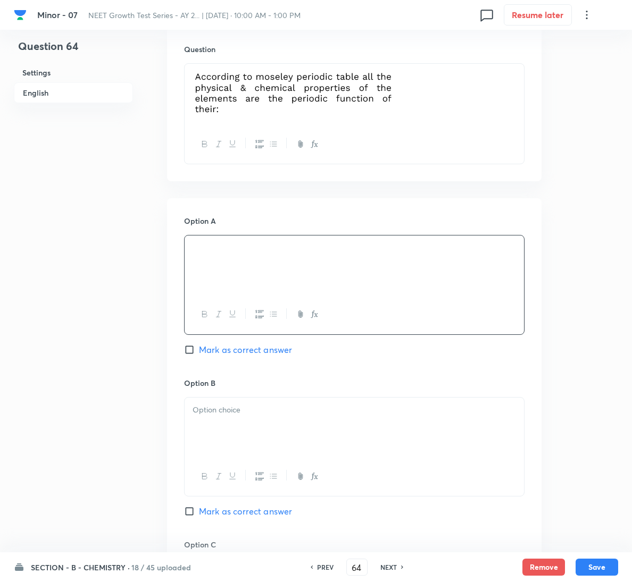
click at [271, 451] on div at bounding box center [354, 428] width 339 height 60
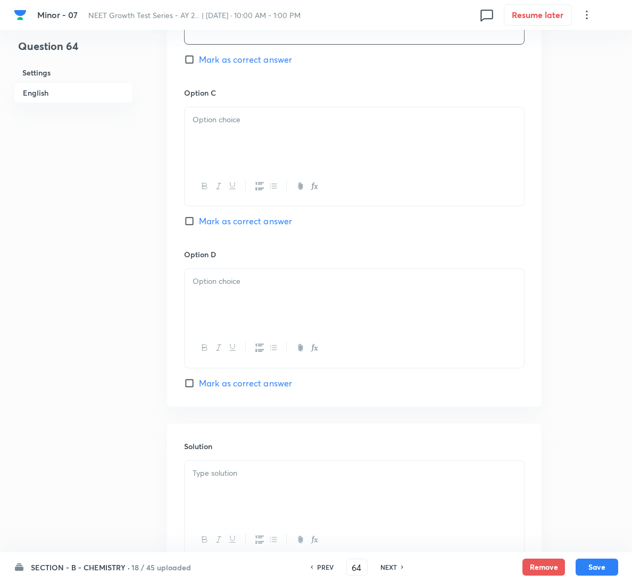
scroll to position [862, 0]
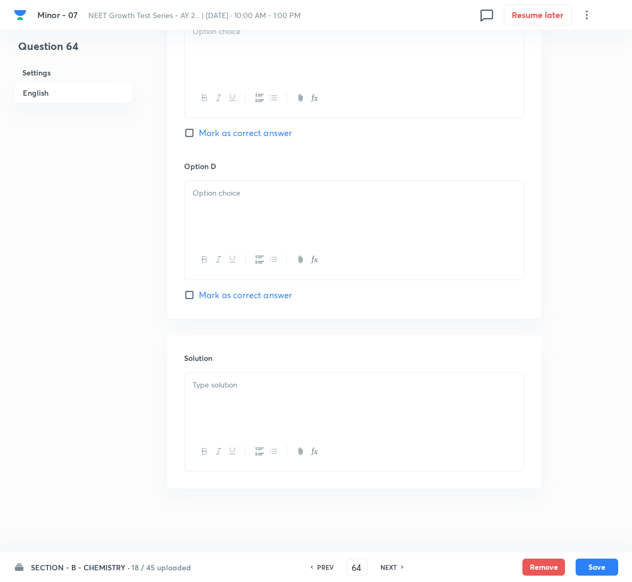
click at [255, 370] on div "Solution" at bounding box center [354, 412] width 374 height 153
click at [252, 387] on p at bounding box center [353, 385] width 323 height 12
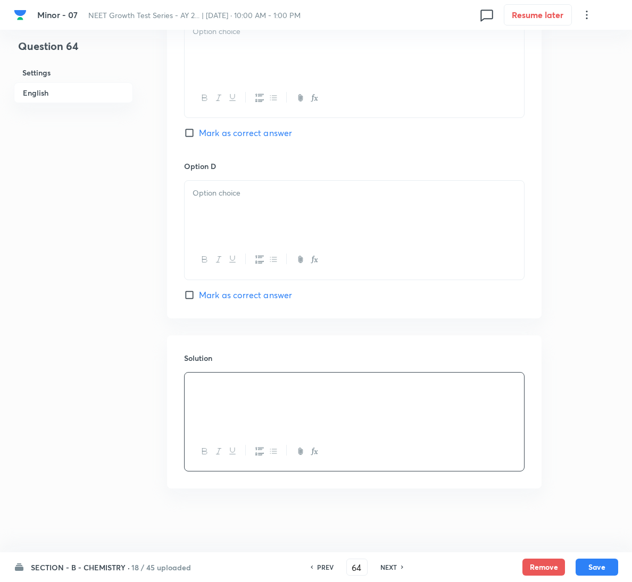
scroll to position [782, 0]
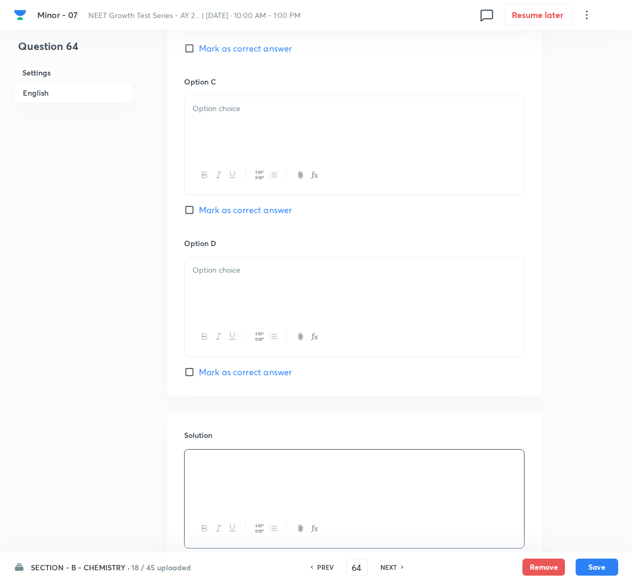
click at [245, 126] on div at bounding box center [354, 126] width 339 height 60
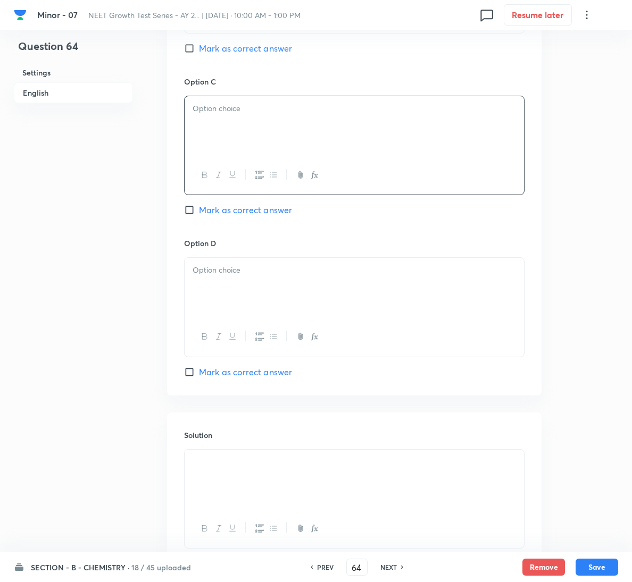
click at [390, 137] on div at bounding box center [354, 126] width 339 height 60
drag, startPoint x: 278, startPoint y: 251, endPoint x: 275, endPoint y: 262, distance: 11.0
click at [278, 251] on div "Option D [PERSON_NAME] as correct answer" at bounding box center [354, 308] width 340 height 140
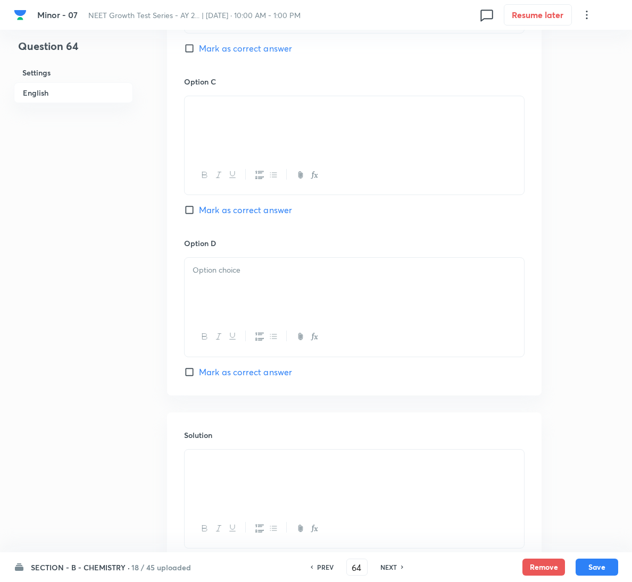
click at [271, 271] on p at bounding box center [353, 270] width 323 height 12
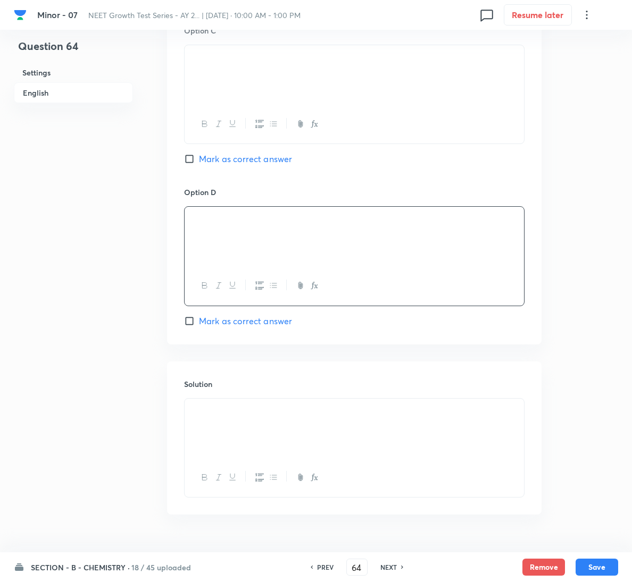
scroll to position [862, 0]
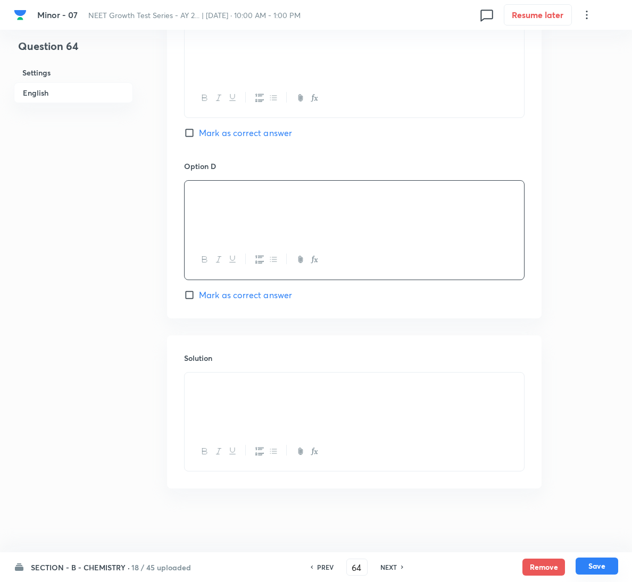
click at [607, 565] on button "Save" at bounding box center [596, 566] width 43 height 17
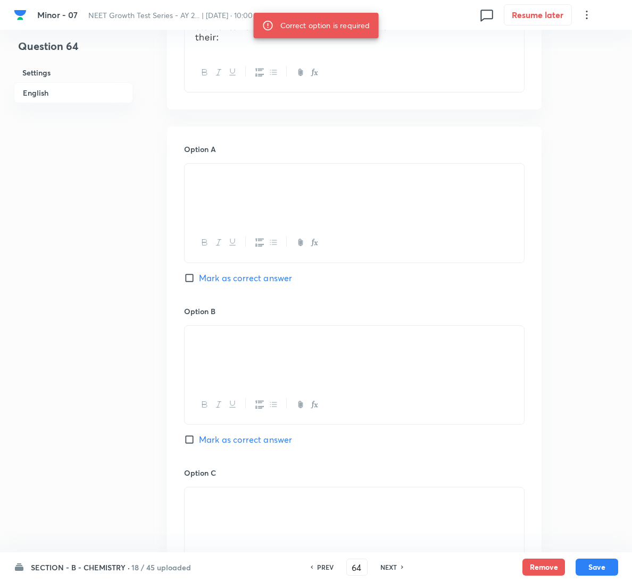
scroll to position [383, 0]
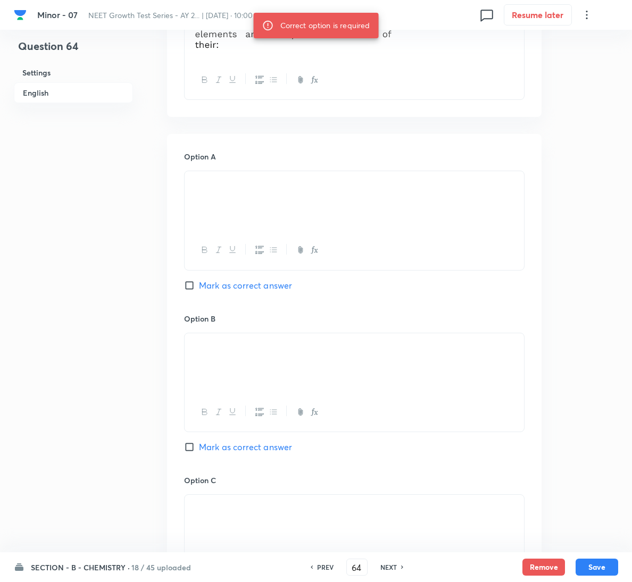
click at [233, 441] on div "Option B [PERSON_NAME] as correct answer" at bounding box center [354, 394] width 340 height 162
click at [233, 447] on span "Mark as correct answer" at bounding box center [245, 447] width 93 height 13
click at [199, 447] on input "Mark as correct answer" at bounding box center [191, 447] width 15 height 11
checkbox input "true"
click at [602, 568] on button "Save" at bounding box center [596, 566] width 43 height 17
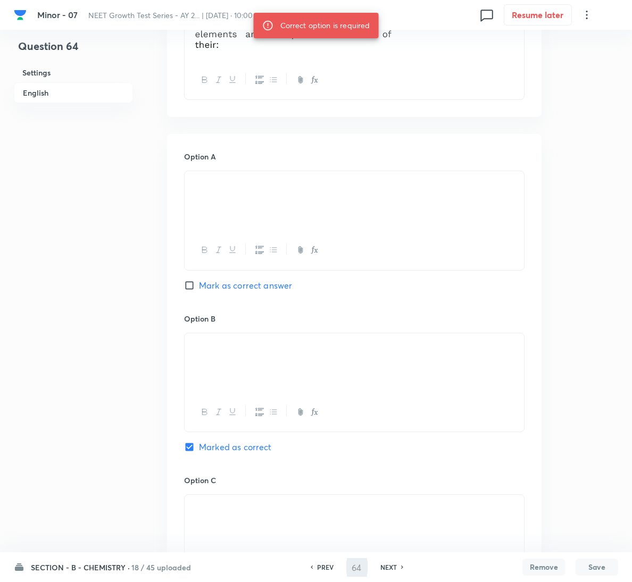
type input "65"
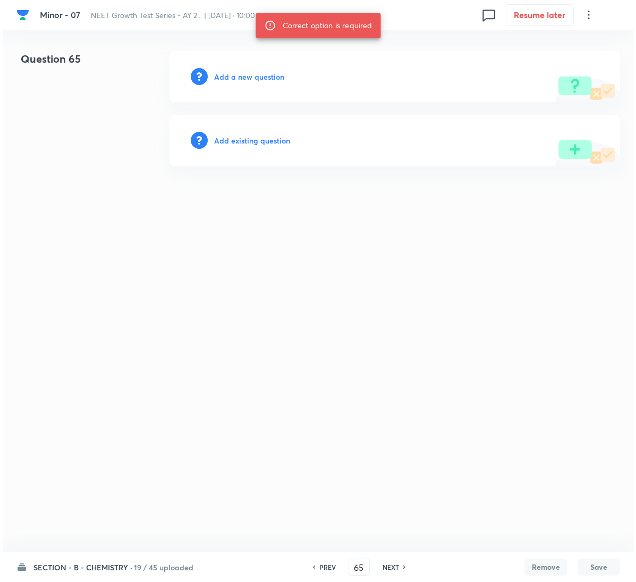
scroll to position [0, 0]
click at [270, 80] on h6 "Add a new question" at bounding box center [249, 76] width 70 height 11
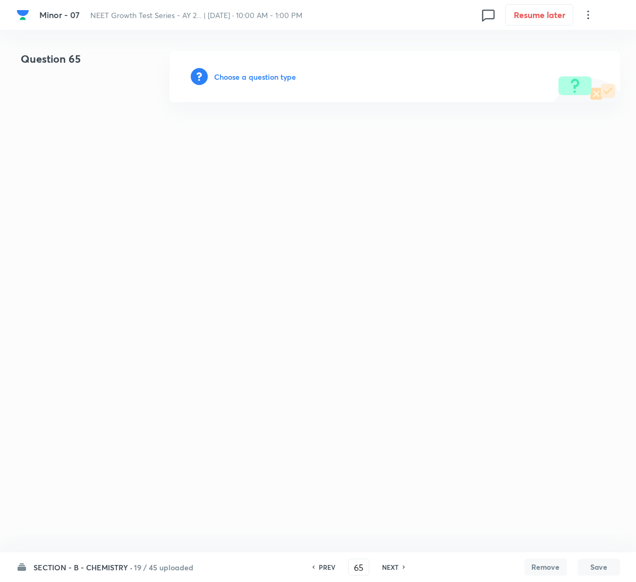
click at [270, 80] on h6 "Choose a question type" at bounding box center [255, 76] width 82 height 11
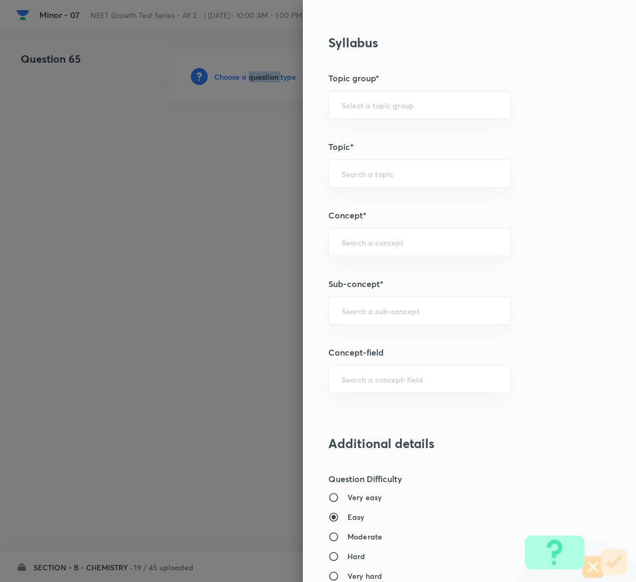
scroll to position [383, 0]
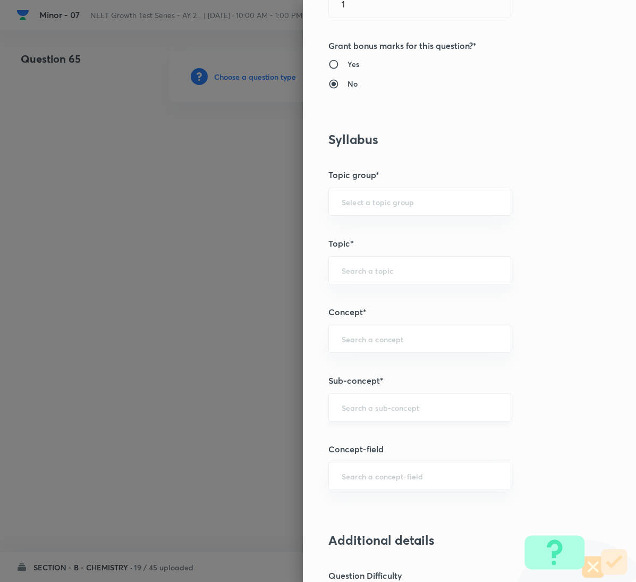
click at [392, 412] on input "text" at bounding box center [420, 408] width 156 height 10
paste input "General Organic Chemistry"
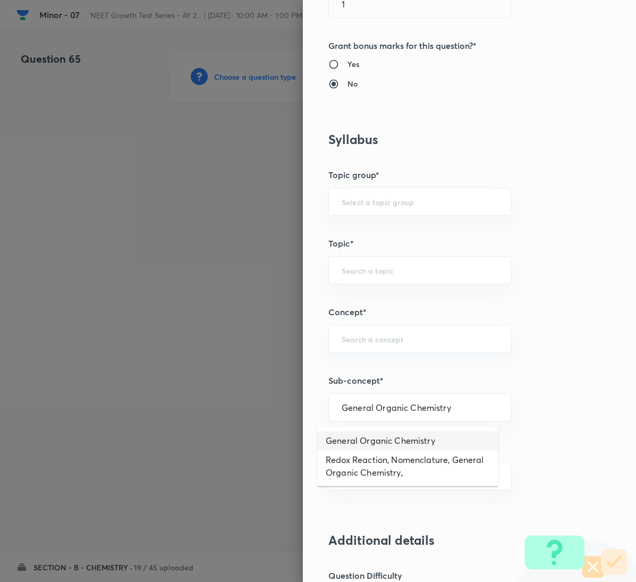
click at [396, 436] on li "General Organic Chemistry" at bounding box center [407, 440] width 181 height 19
type input "General Organic Chemistry"
type input "Chemistry"
type input "Organic Chemistry"
type input "General Organic Chemistry"
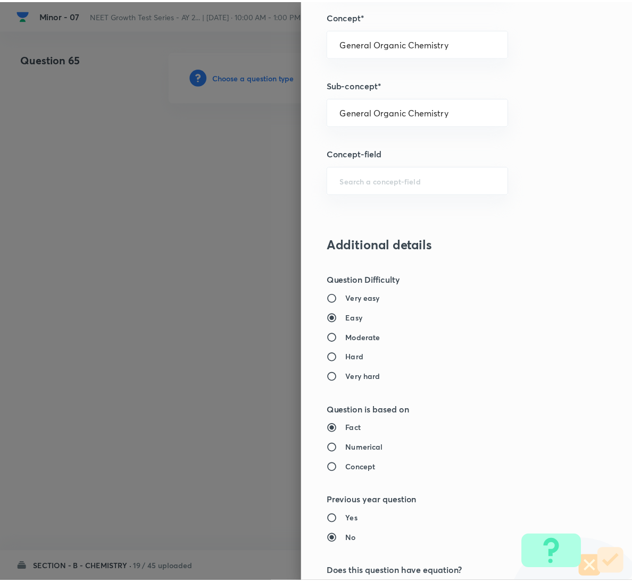
scroll to position [942, 0]
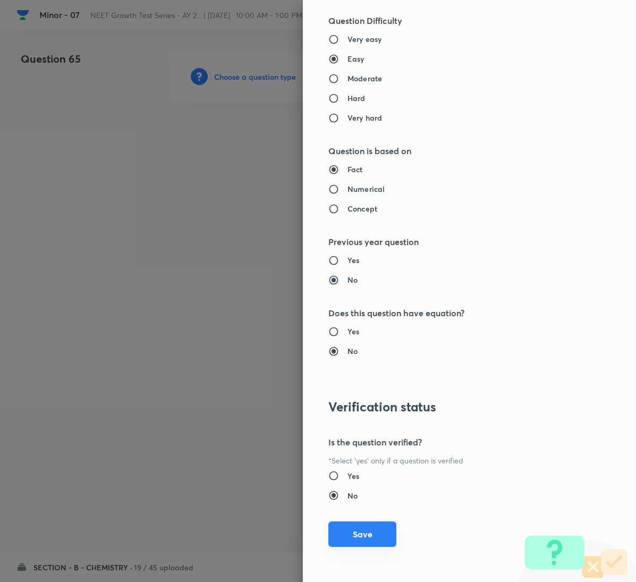
click at [364, 540] on button "Save" at bounding box center [363, 535] width 68 height 26
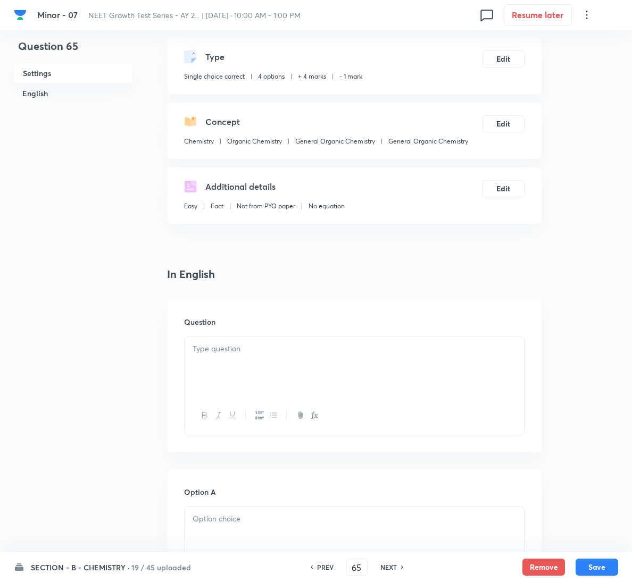
scroll to position [239, 0]
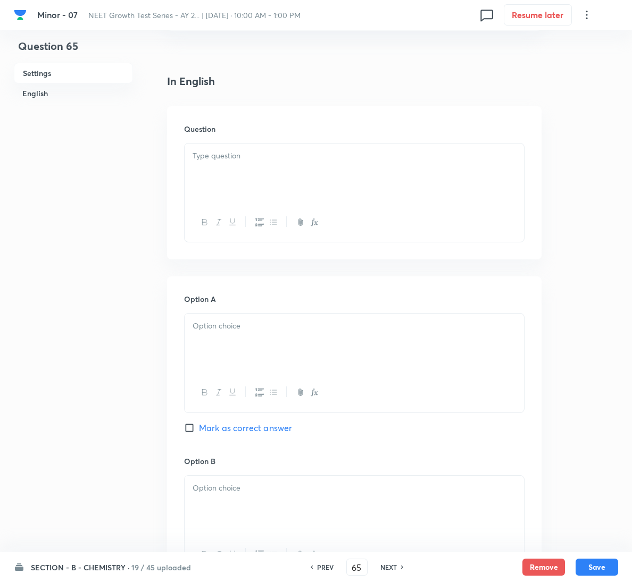
click at [219, 163] on div at bounding box center [354, 174] width 339 height 60
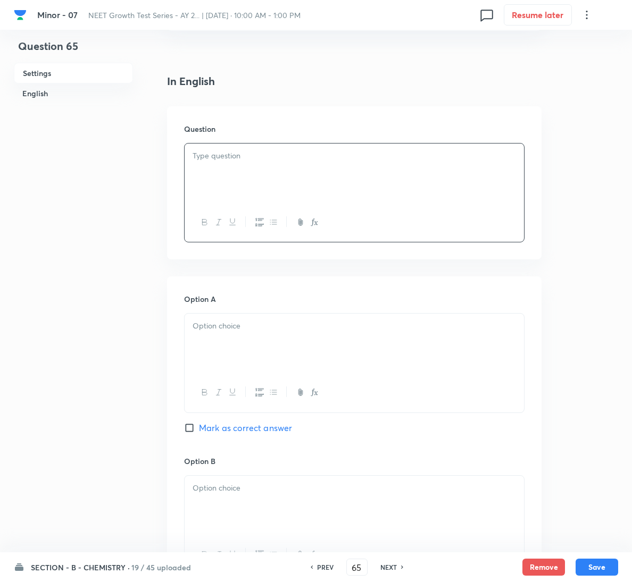
click at [313, 160] on p at bounding box center [353, 156] width 323 height 12
click at [263, 340] on div at bounding box center [354, 344] width 339 height 60
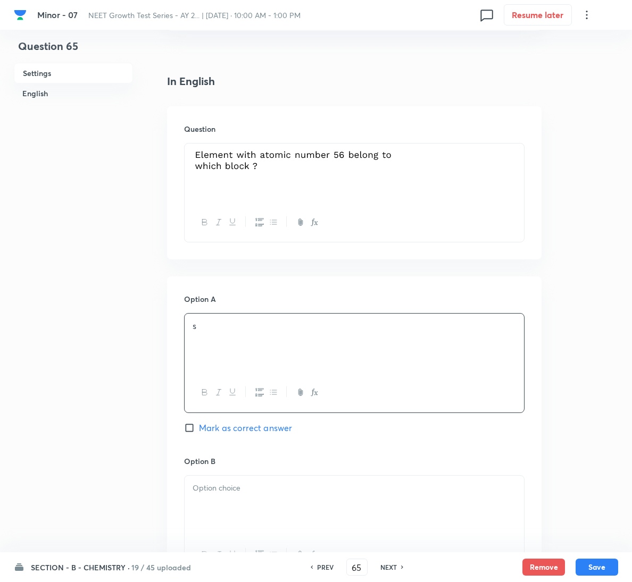
click at [252, 428] on span "Mark as correct answer" at bounding box center [245, 428] width 93 height 13
click at [199, 428] on input "Mark as correct answer" at bounding box center [191, 428] width 15 height 11
checkbox input "true"
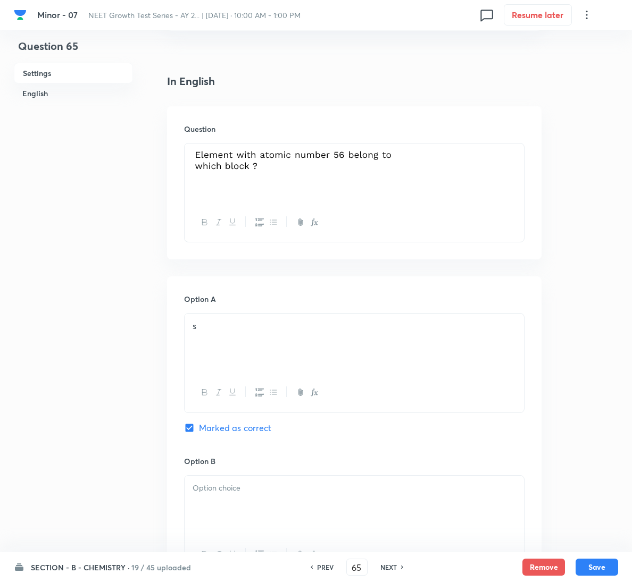
click at [253, 514] on div at bounding box center [354, 506] width 339 height 60
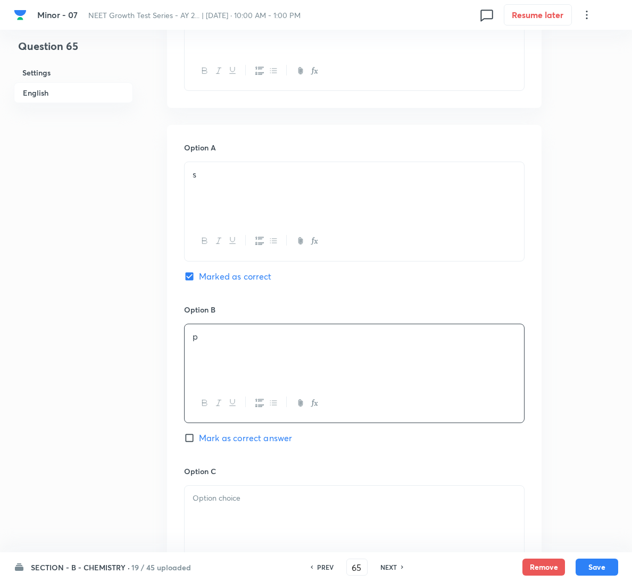
scroll to position [479, 0]
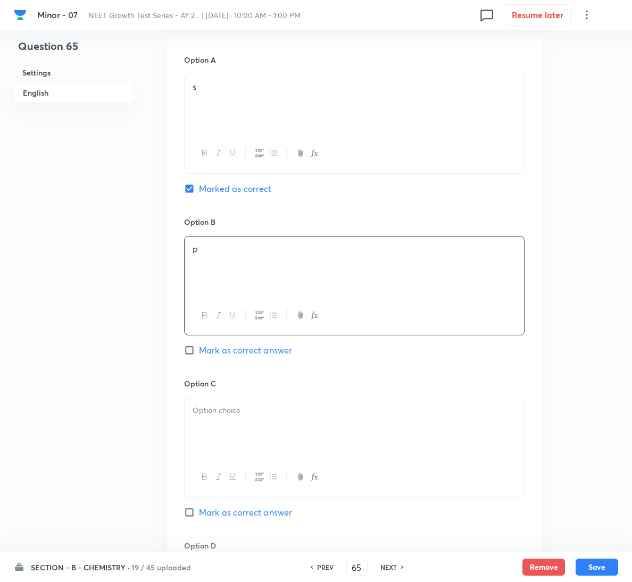
click at [275, 438] on div at bounding box center [354, 428] width 339 height 60
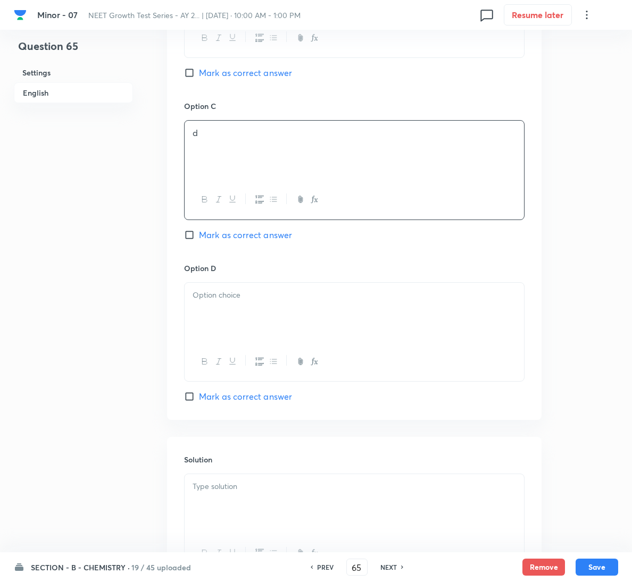
scroll to position [798, 0]
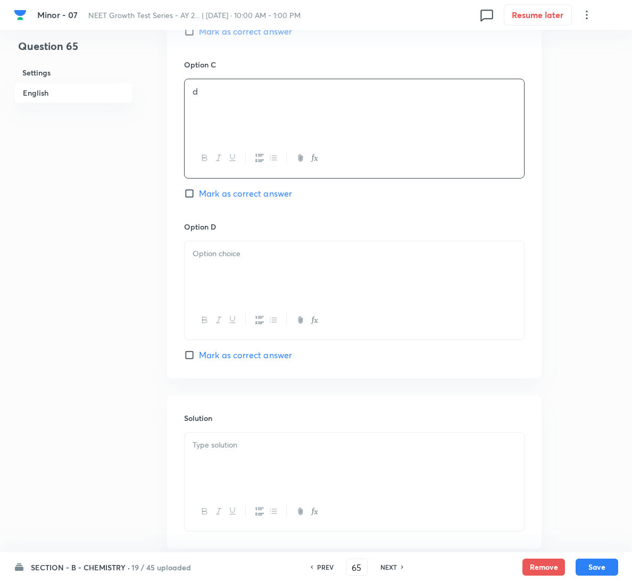
click at [282, 269] on div at bounding box center [354, 271] width 339 height 60
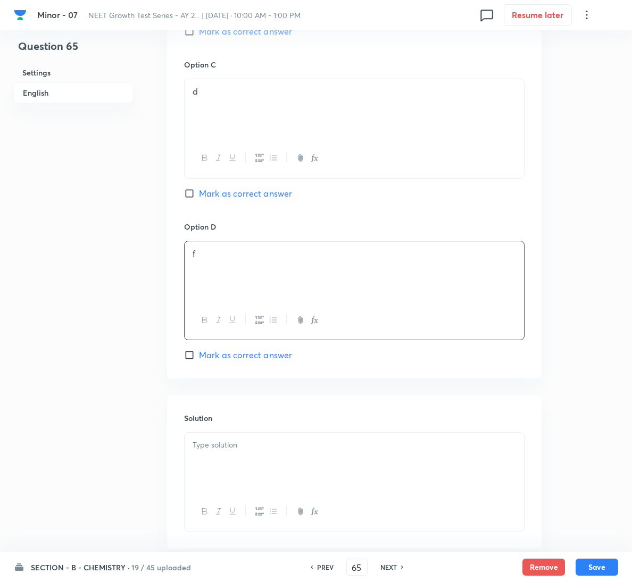
click at [263, 451] on p at bounding box center [353, 445] width 323 height 12
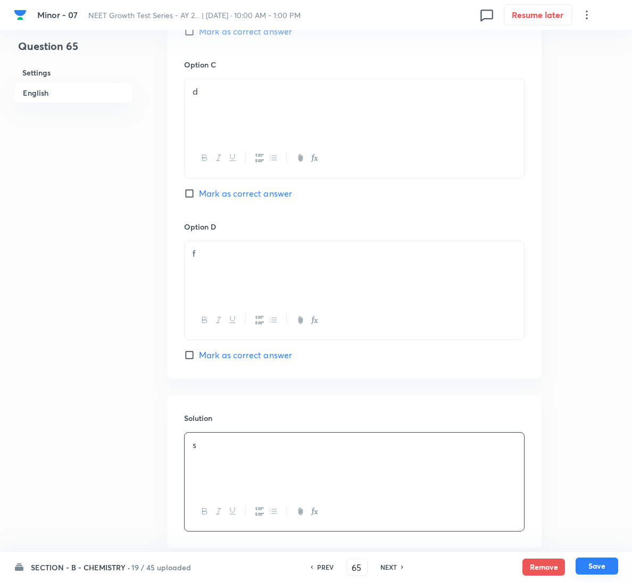
click at [588, 563] on button "Save" at bounding box center [596, 566] width 43 height 17
type input "66"
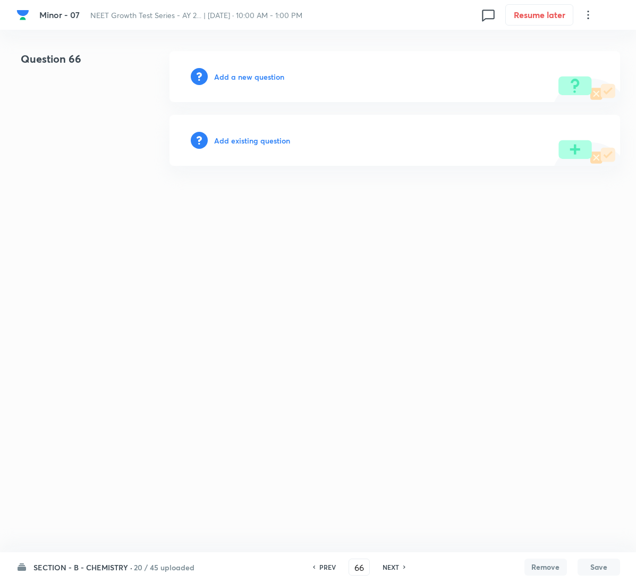
click at [262, 72] on h6 "Add a new question" at bounding box center [249, 76] width 70 height 11
click at [262, 72] on h6 "Choose a question type" at bounding box center [255, 76] width 82 height 11
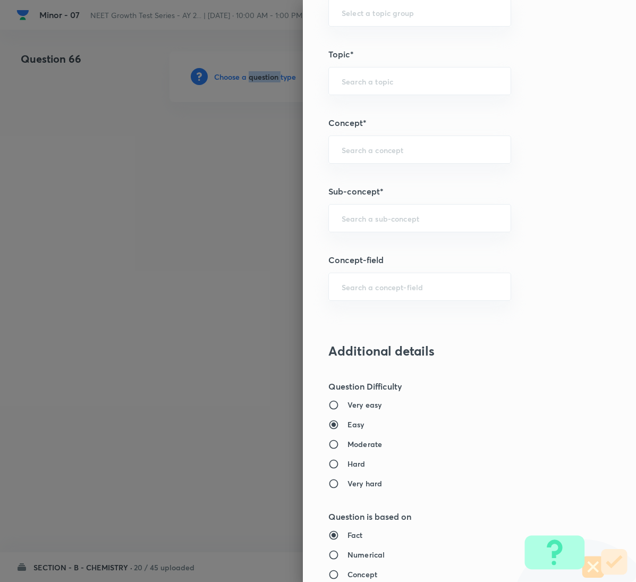
scroll to position [571, 0]
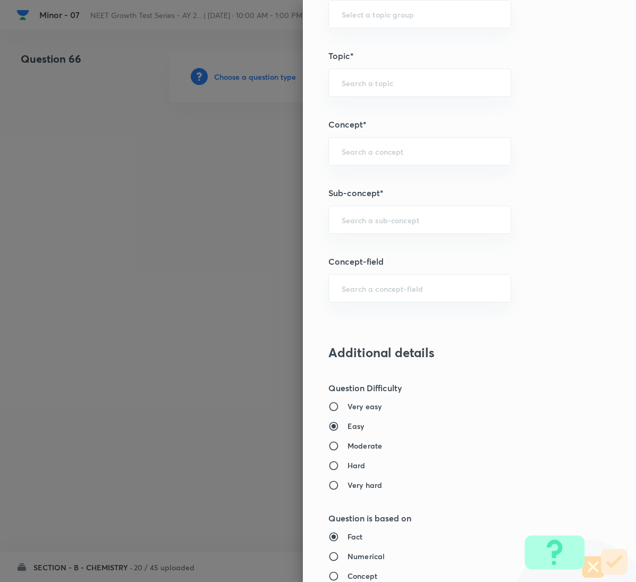
click at [402, 207] on div "Question settings Question type* Single choice correct Number of options* 2 3 4…" at bounding box center [469, 291] width 333 height 582
click at [402, 220] on input "text" at bounding box center [420, 220] width 156 height 10
paste input "General Organic Chemistry"
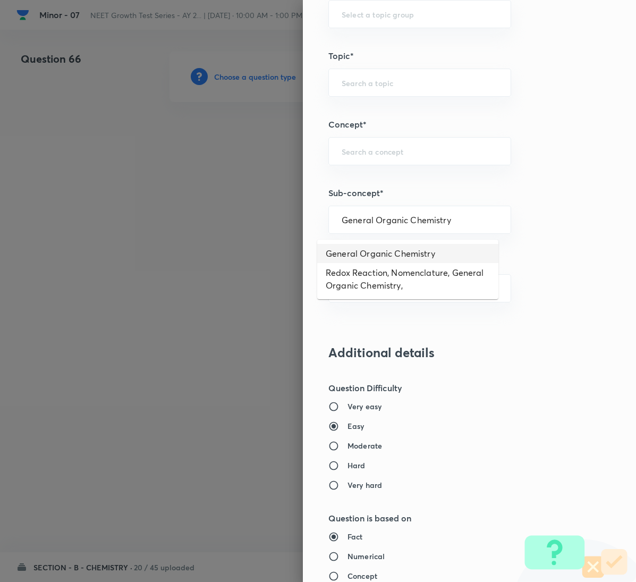
click at [375, 244] on li "General Organic Chemistry" at bounding box center [407, 253] width 181 height 19
type input "General Organic Chemistry"
type input "Chemistry"
type input "Organic Chemistry"
type input "General Organic Chemistry"
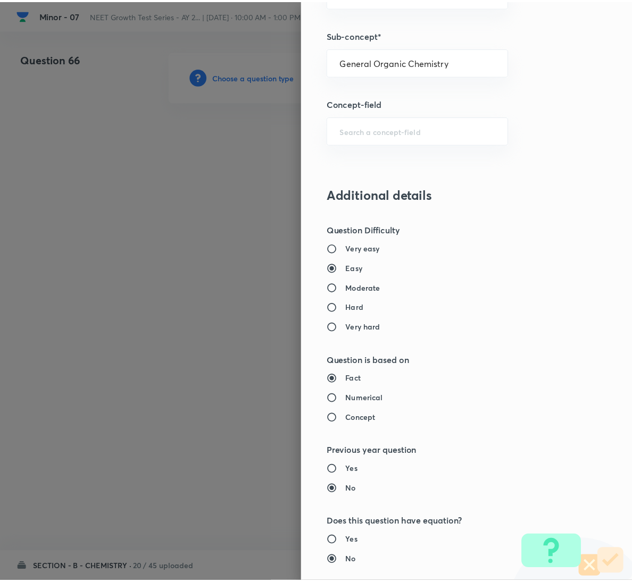
scroll to position [942, 0]
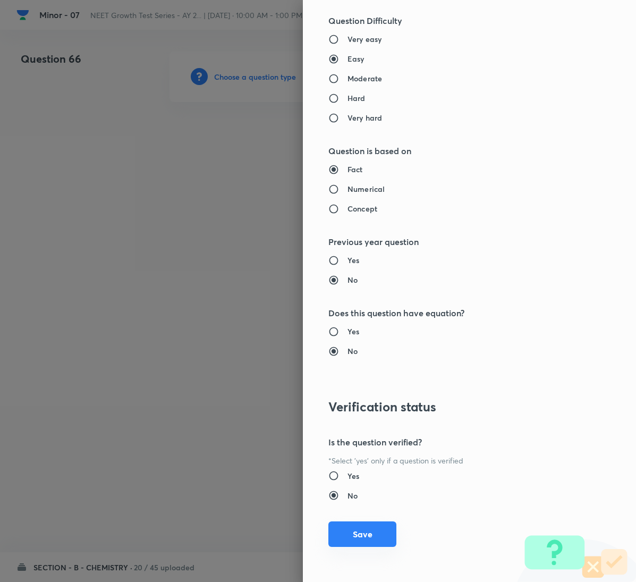
click at [361, 529] on button "Save" at bounding box center [363, 535] width 68 height 26
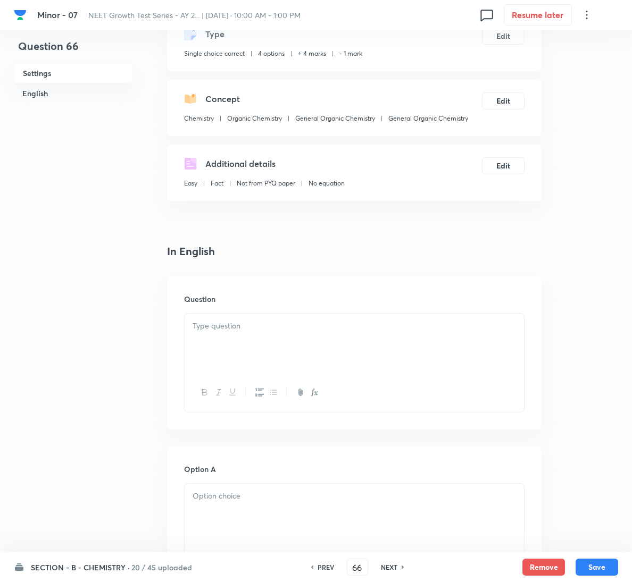
scroll to position [239, 0]
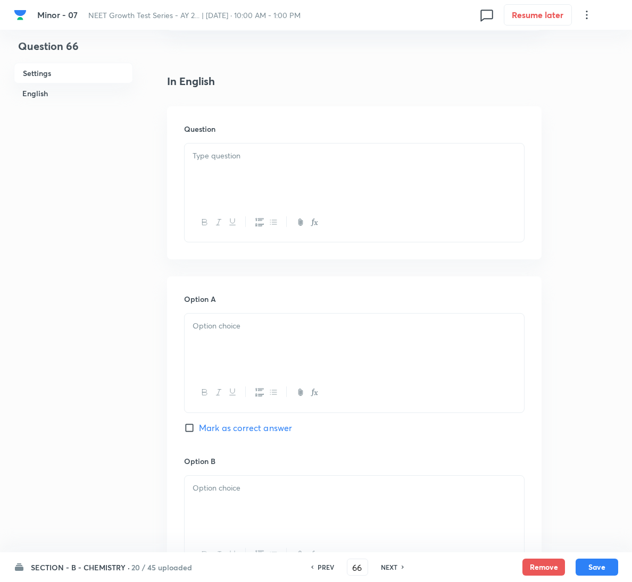
click at [290, 140] on div "Question" at bounding box center [354, 182] width 374 height 153
click at [290, 148] on div at bounding box center [354, 174] width 339 height 60
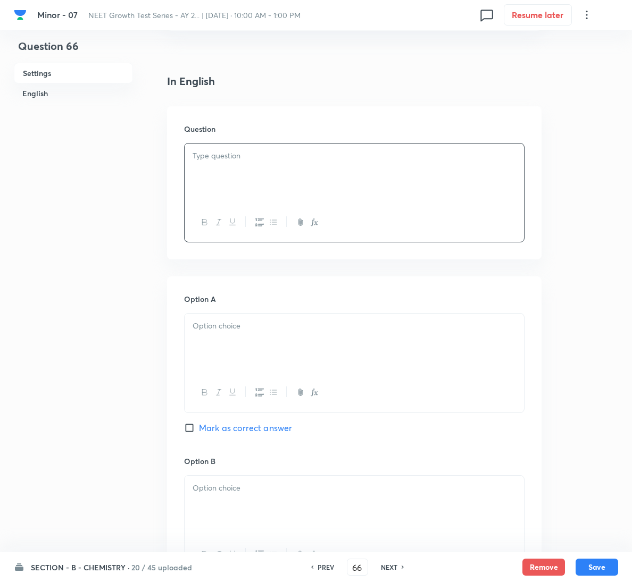
click at [294, 184] on div at bounding box center [354, 174] width 339 height 60
click at [219, 426] on span "Mark as correct answer" at bounding box center [245, 428] width 93 height 13
click at [199, 426] on input "Mark as correct answer" at bounding box center [191, 428] width 15 height 11
checkbox input "true"
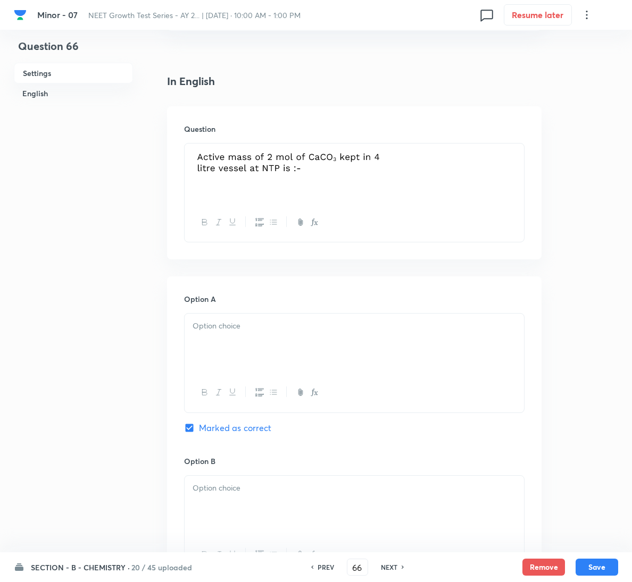
click at [230, 346] on div at bounding box center [354, 344] width 339 height 60
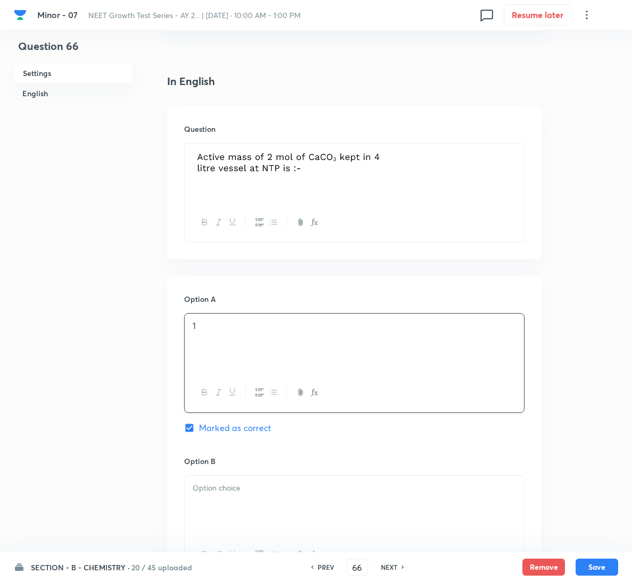
click at [248, 490] on p at bounding box center [353, 488] width 323 height 12
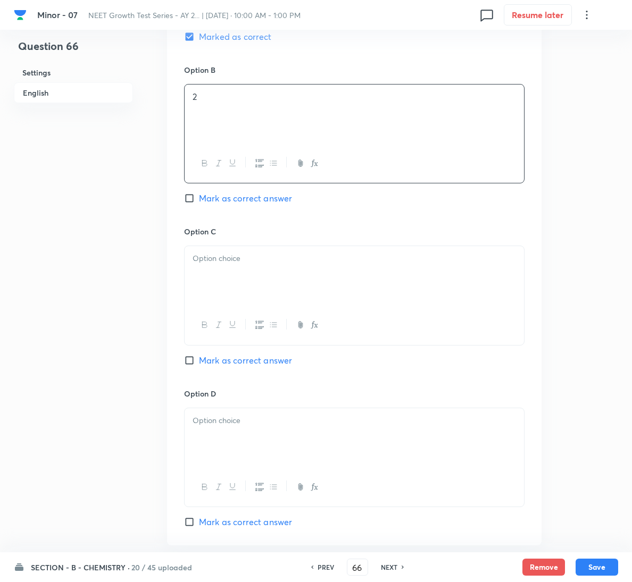
scroll to position [718, 0]
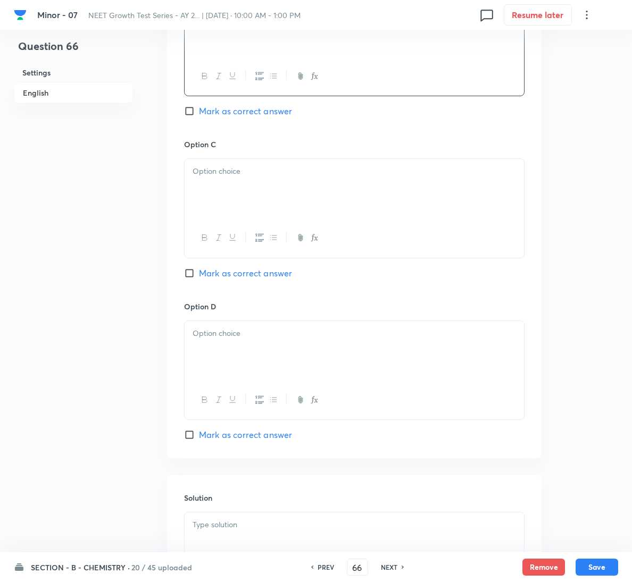
click at [255, 372] on div at bounding box center [354, 351] width 339 height 60
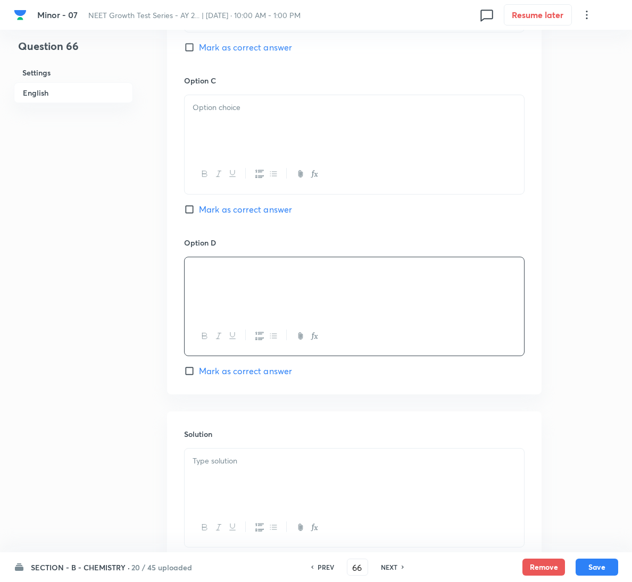
scroll to position [860, 0]
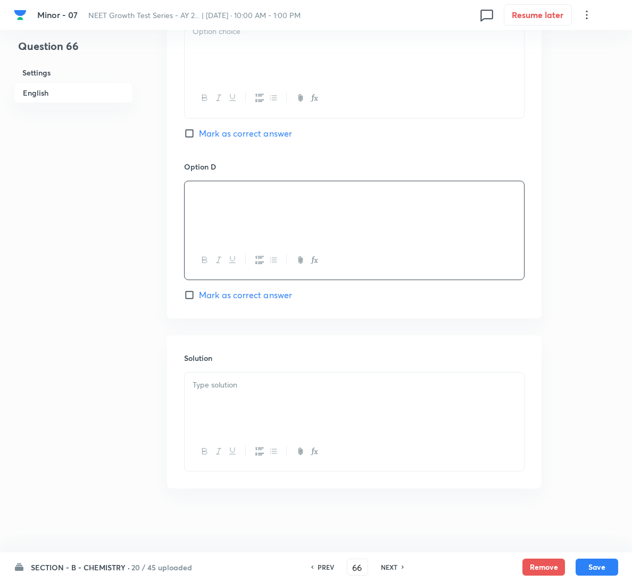
click at [234, 399] on div at bounding box center [354, 403] width 339 height 60
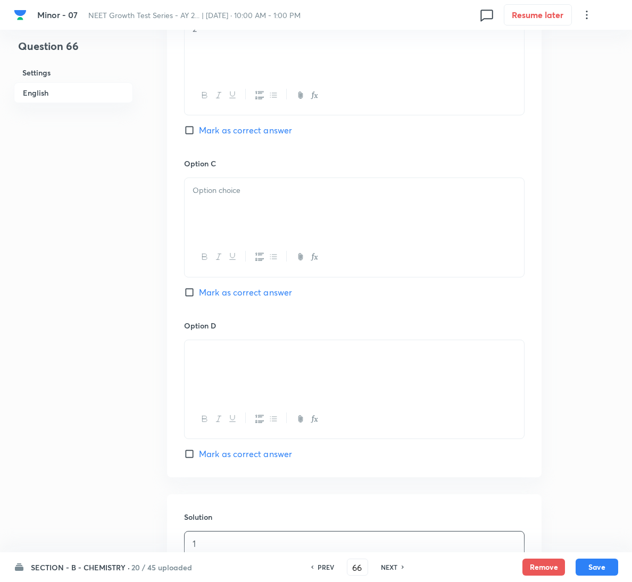
scroll to position [621, 0]
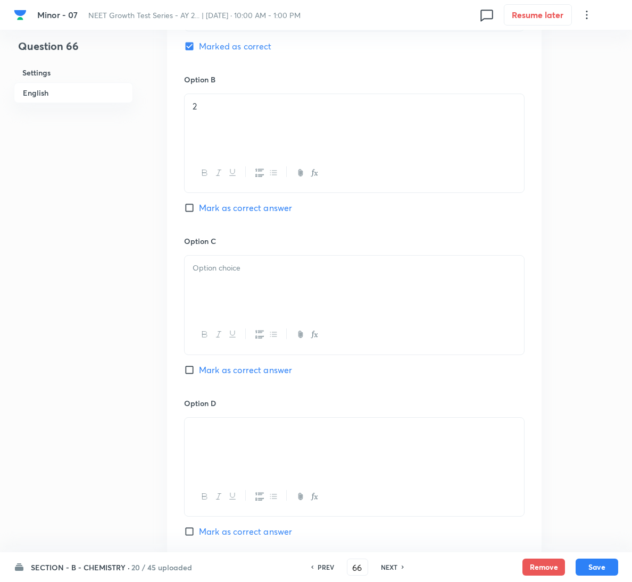
click at [254, 300] on div at bounding box center [354, 286] width 339 height 60
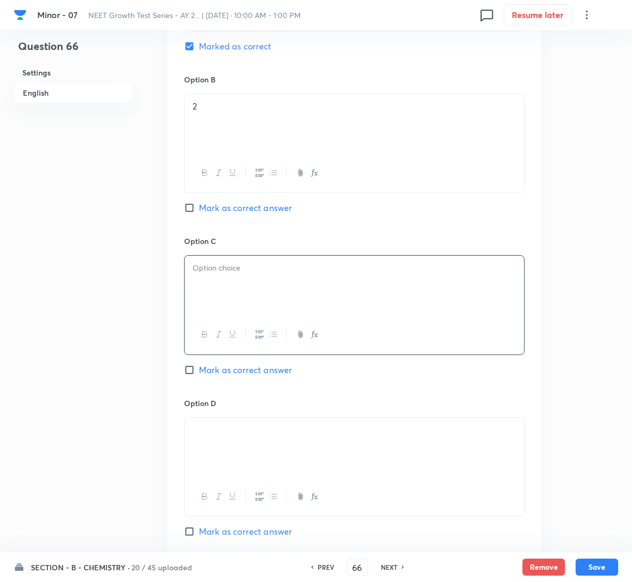
click at [252, 281] on div at bounding box center [354, 286] width 339 height 60
click at [591, 565] on button "Save" at bounding box center [596, 566] width 43 height 17
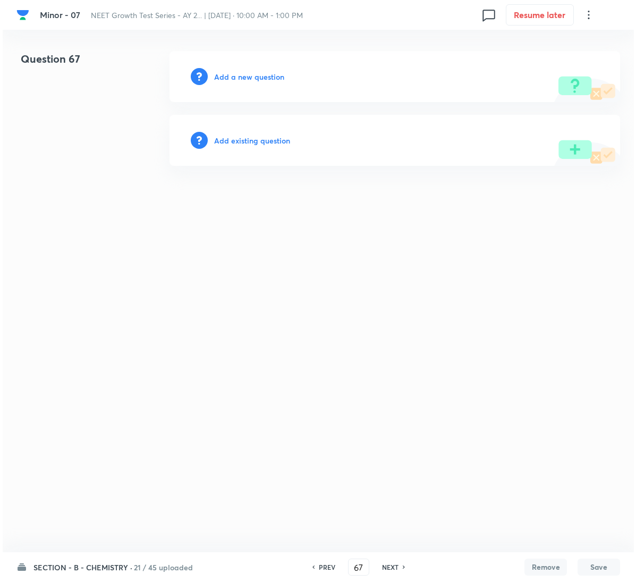
scroll to position [0, 0]
click at [257, 79] on h6 "Add a new question" at bounding box center [249, 76] width 70 height 11
click at [257, 79] on h6 "Choose a question type" at bounding box center [255, 76] width 82 height 11
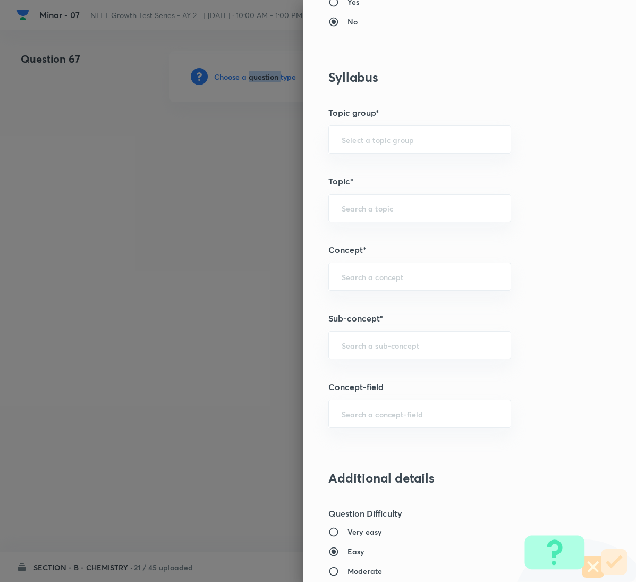
scroll to position [413, 0]
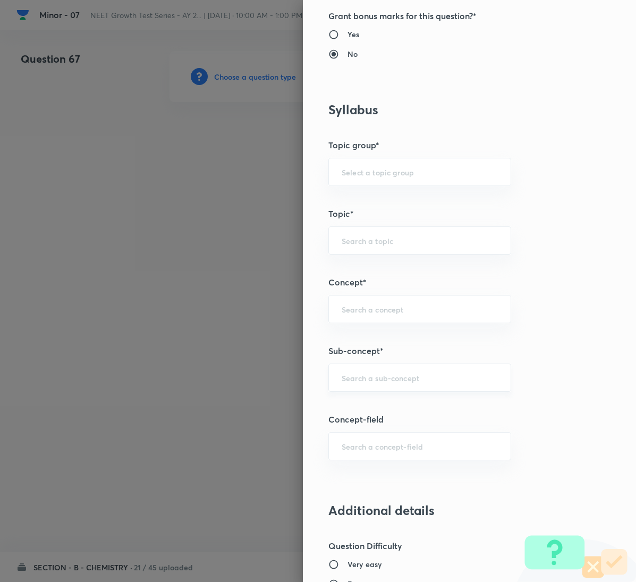
click at [424, 378] on input "text" at bounding box center [420, 378] width 156 height 10
paste input "General Organic Chemistry"
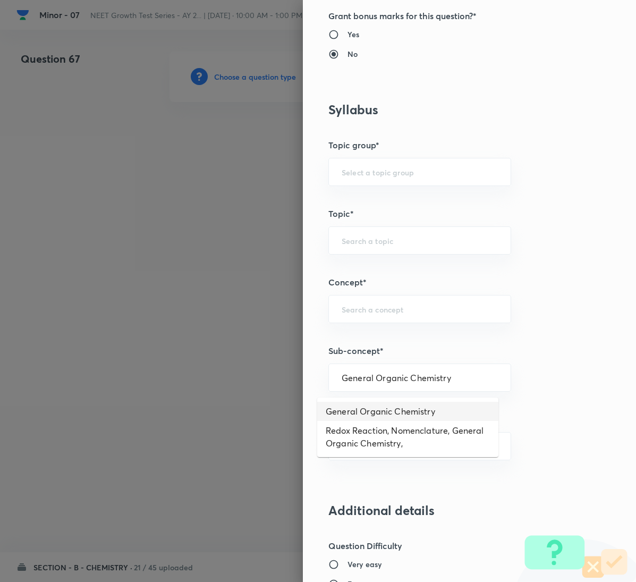
click at [380, 406] on li "General Organic Chemistry" at bounding box center [407, 411] width 181 height 19
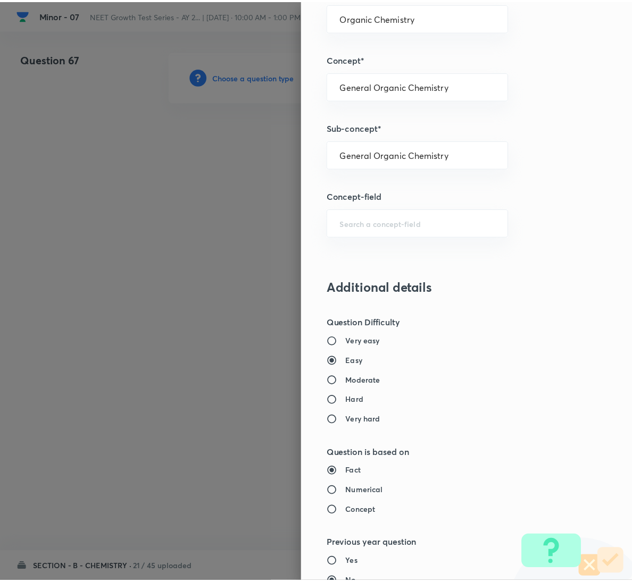
scroll to position [942, 0]
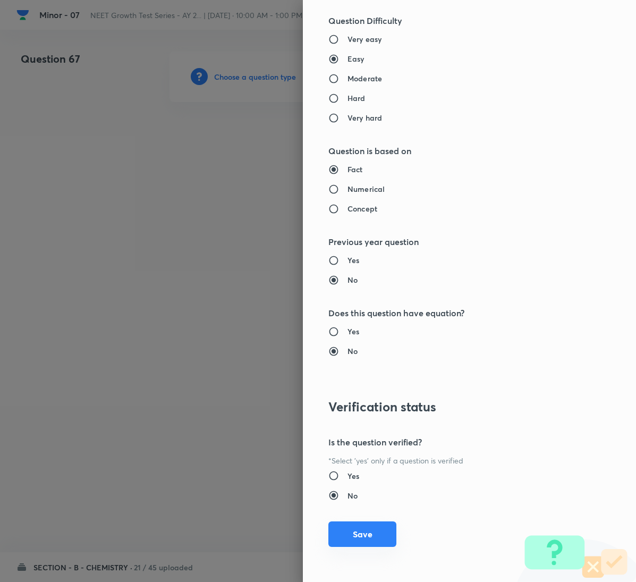
click at [359, 530] on button "Save" at bounding box center [363, 535] width 68 height 26
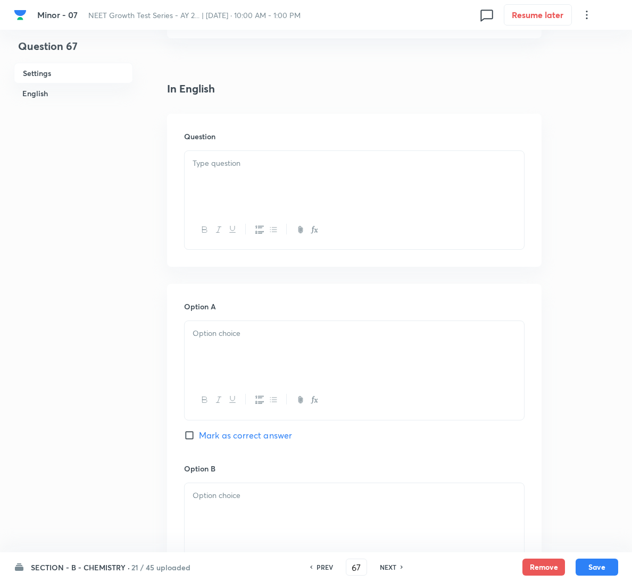
scroll to position [239, 0]
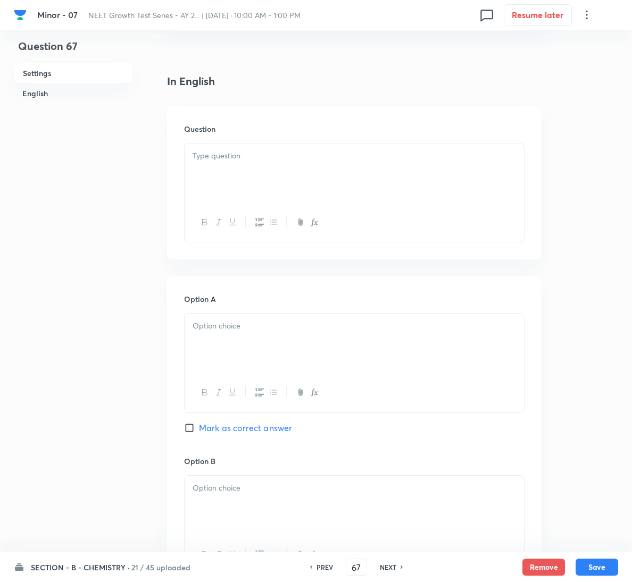
click at [265, 160] on p at bounding box center [353, 156] width 323 height 12
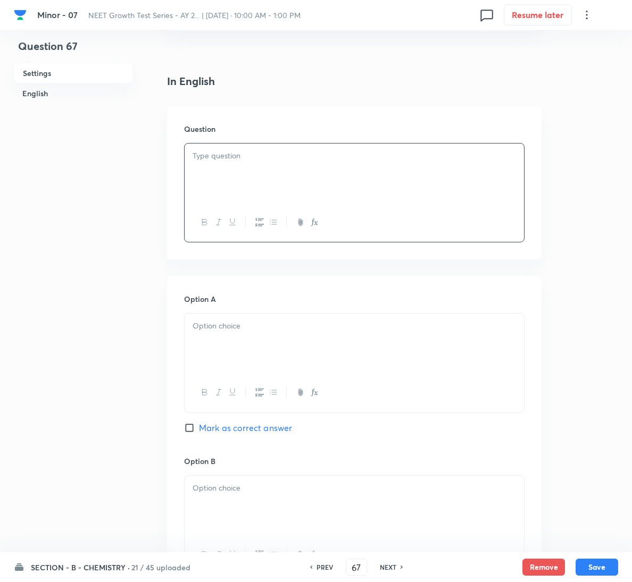
click at [371, 195] on div at bounding box center [354, 174] width 339 height 60
click at [351, 380] on div at bounding box center [354, 392] width 339 height 39
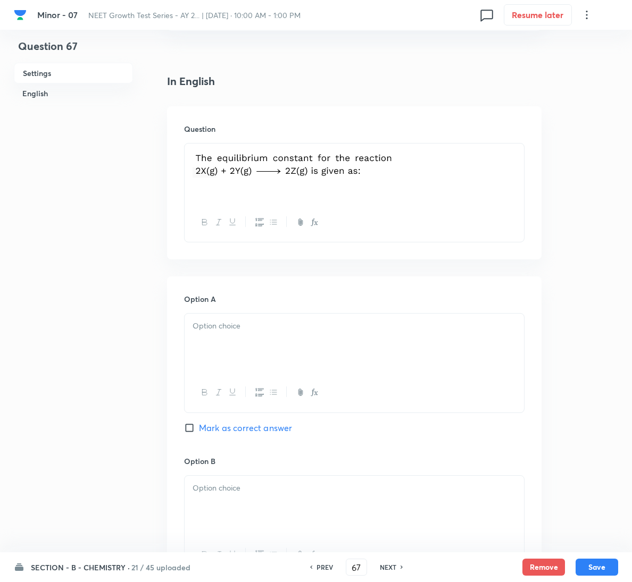
click at [347, 347] on div at bounding box center [354, 344] width 339 height 60
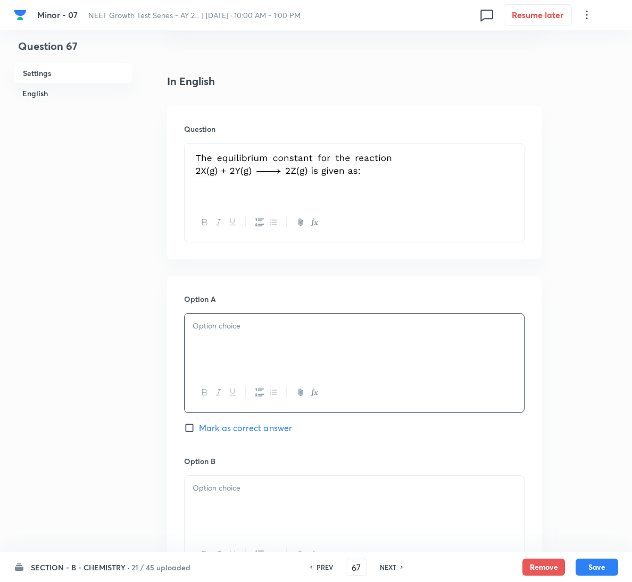
drag, startPoint x: 306, startPoint y: 365, endPoint x: 306, endPoint y: 353, distance: 12.2
click at [306, 364] on div at bounding box center [354, 344] width 339 height 60
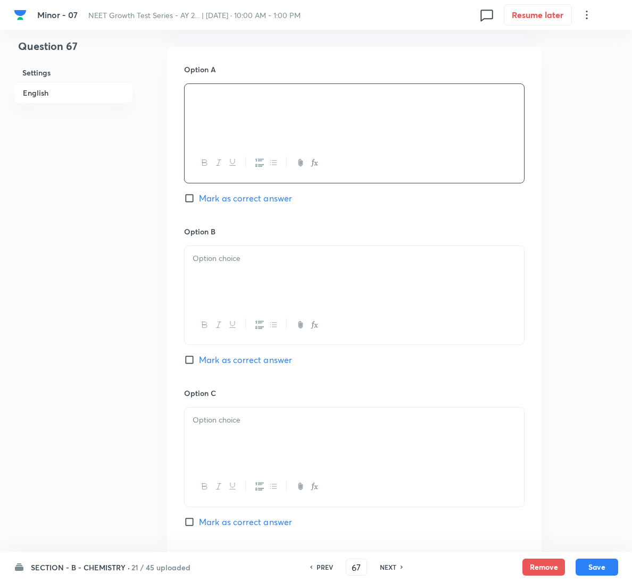
scroll to position [479, 0]
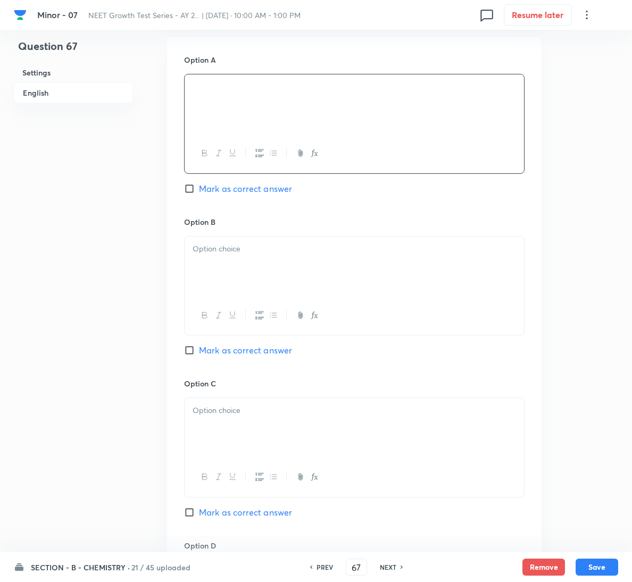
click at [274, 265] on div at bounding box center [354, 267] width 339 height 60
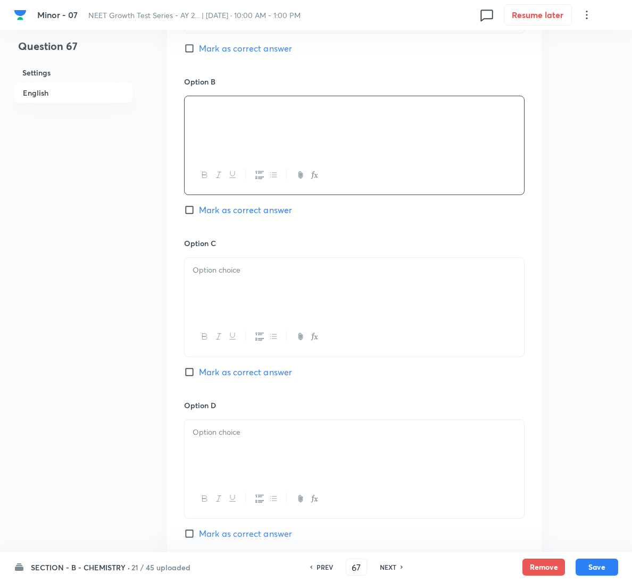
scroll to position [638, 0]
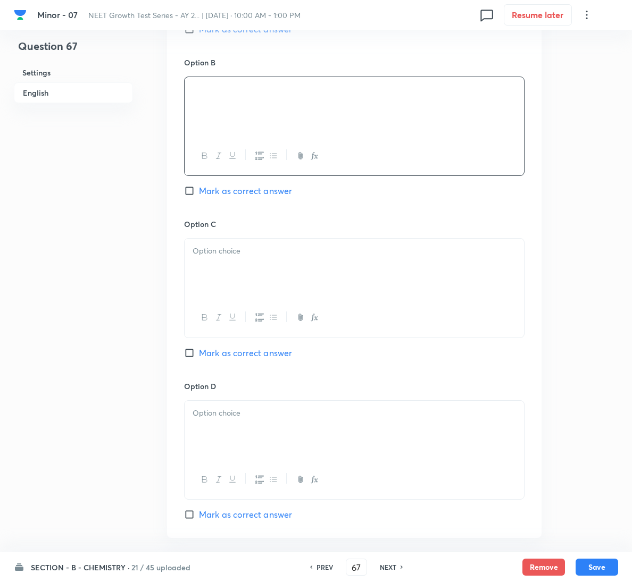
drag, startPoint x: 270, startPoint y: 356, endPoint x: 274, endPoint y: 313, distance: 43.3
click at [270, 356] on span "Mark as correct answer" at bounding box center [245, 353] width 93 height 13
click at [199, 356] on input "Mark as correct answer" at bounding box center [191, 353] width 15 height 11
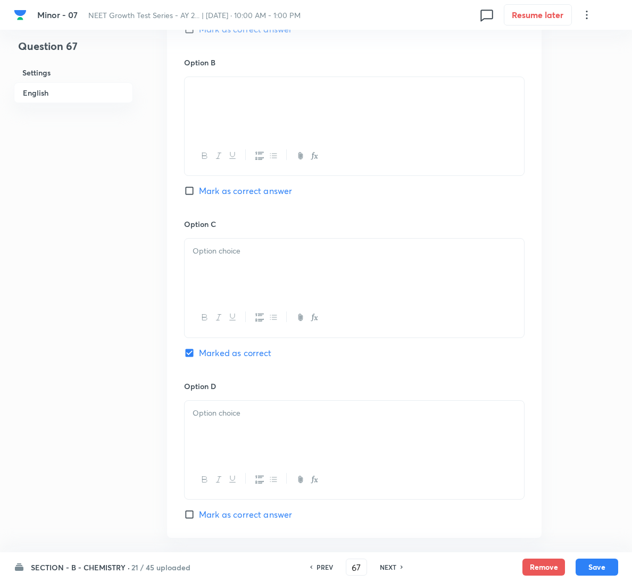
click at [277, 278] on div at bounding box center [354, 269] width 339 height 60
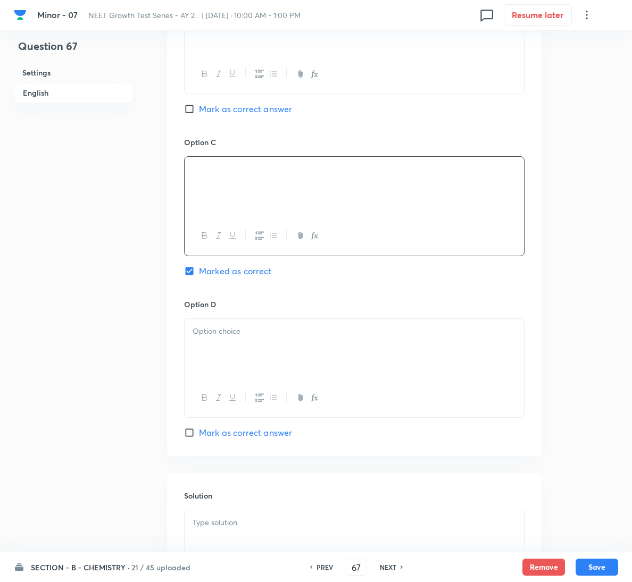
scroll to position [860, 0]
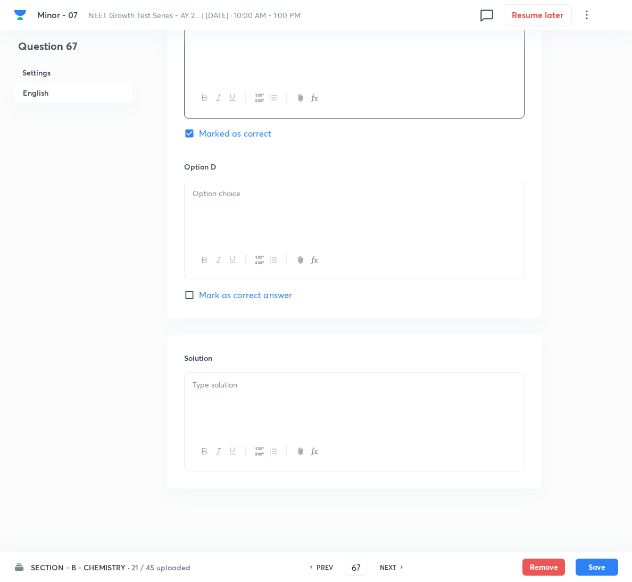
click at [268, 407] on div at bounding box center [354, 403] width 339 height 60
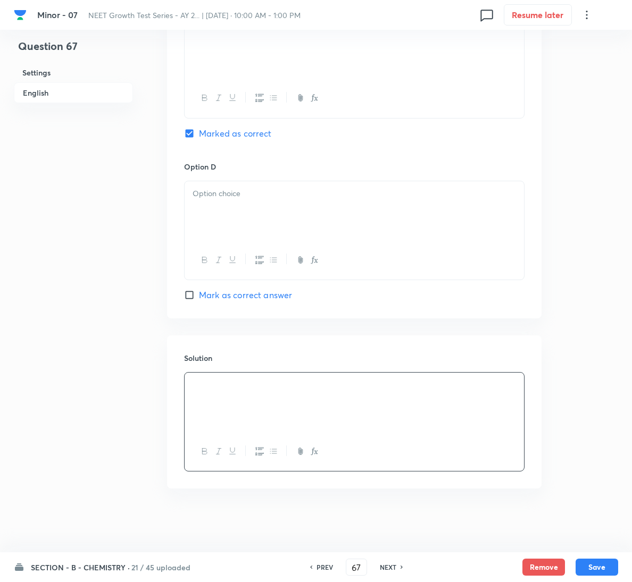
click at [266, 215] on div at bounding box center [354, 211] width 339 height 60
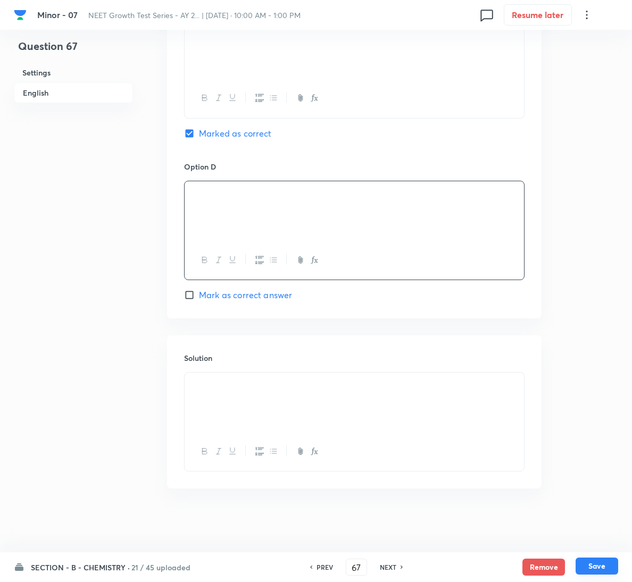
click at [592, 565] on button "Save" at bounding box center [596, 566] width 43 height 17
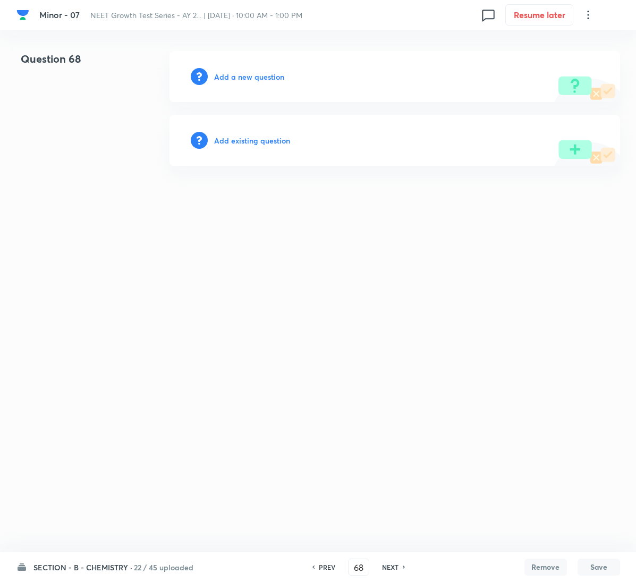
click at [269, 83] on div "Add a new question" at bounding box center [395, 76] width 451 height 51
click at [269, 80] on h6 "Add a new question" at bounding box center [249, 76] width 70 height 11
click at [269, 80] on h6 "Choose a question type" at bounding box center [255, 76] width 82 height 11
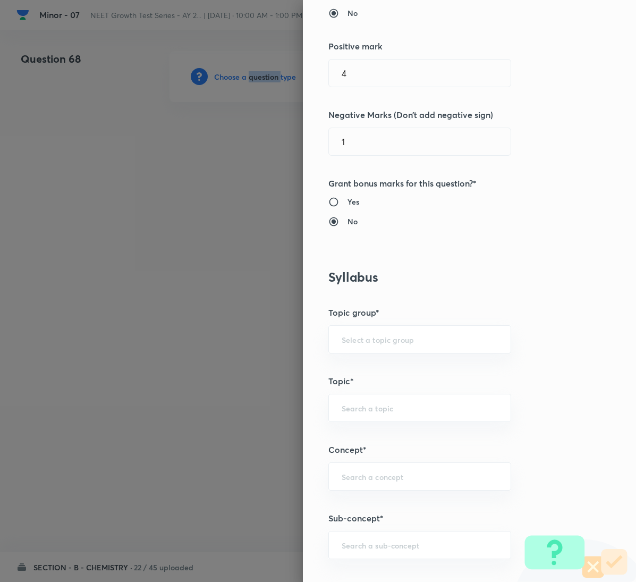
scroll to position [399, 0]
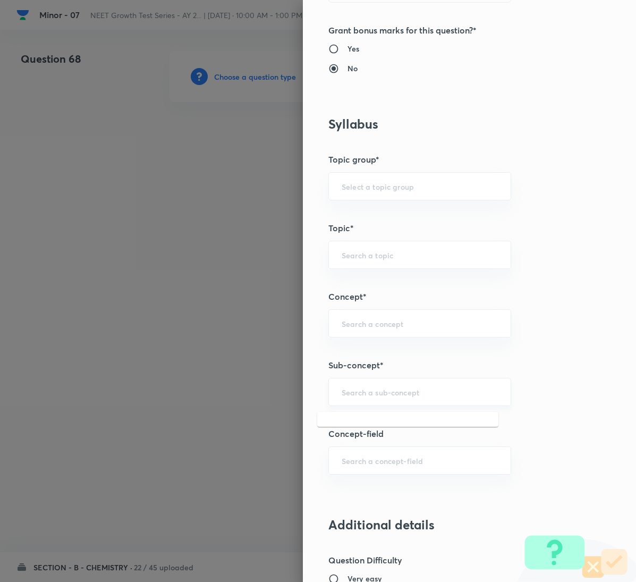
click at [397, 392] on input "text" at bounding box center [420, 392] width 156 height 10
paste input "General Organic Chemistry"
click at [399, 428] on li "General Organic Chemistry" at bounding box center [407, 425] width 181 height 19
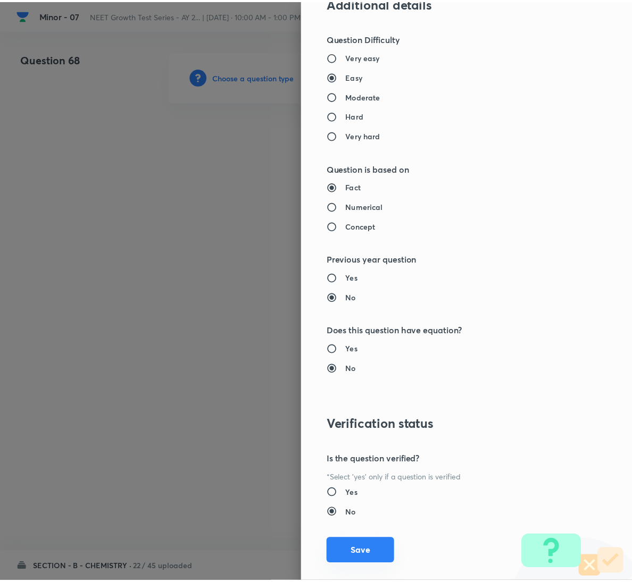
scroll to position [942, 0]
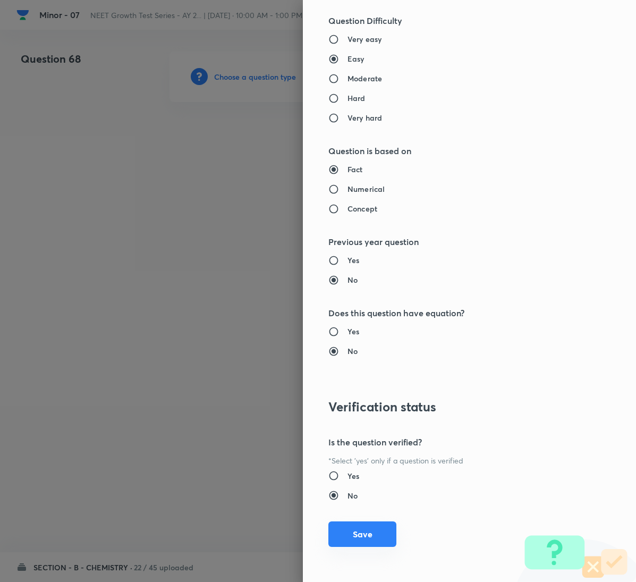
click at [361, 535] on button "Save" at bounding box center [363, 535] width 68 height 26
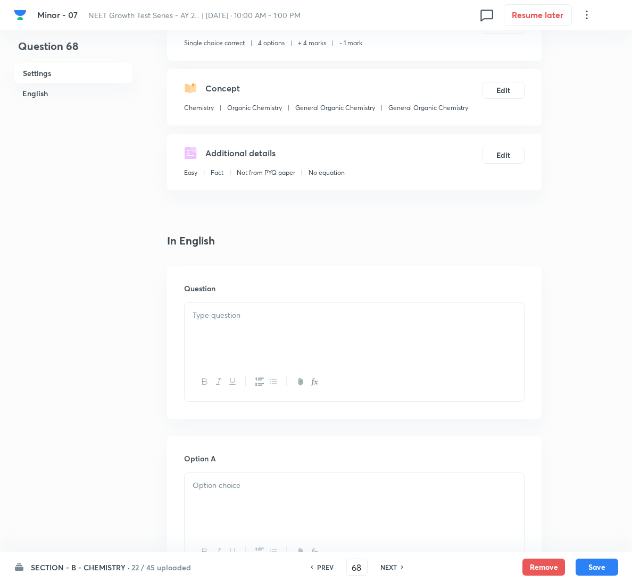
scroll to position [239, 0]
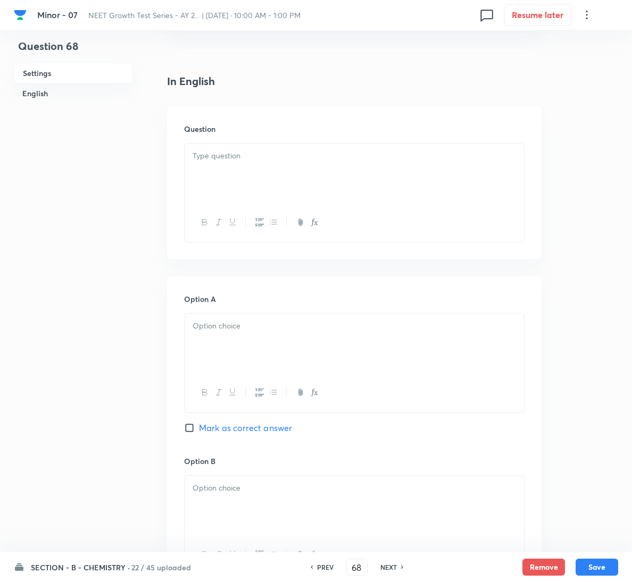
click at [284, 164] on div at bounding box center [354, 174] width 339 height 60
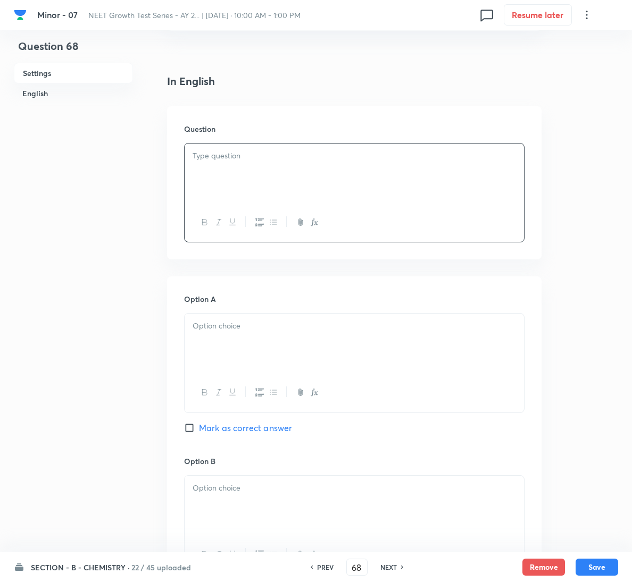
click at [297, 198] on div at bounding box center [354, 174] width 339 height 60
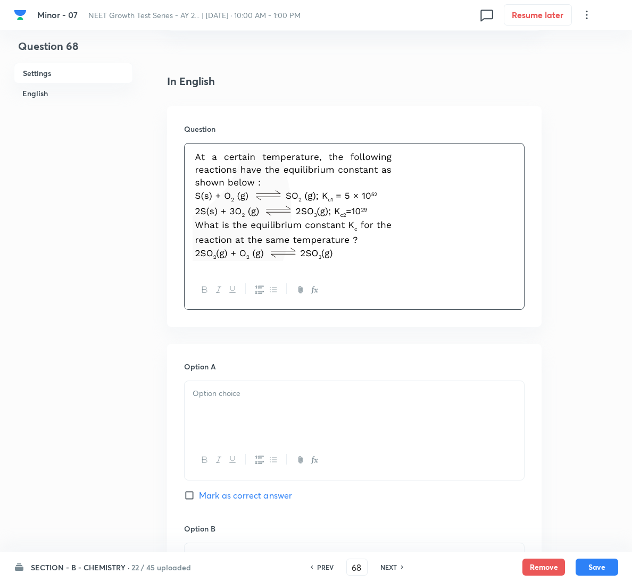
click at [325, 426] on div at bounding box center [354, 411] width 339 height 60
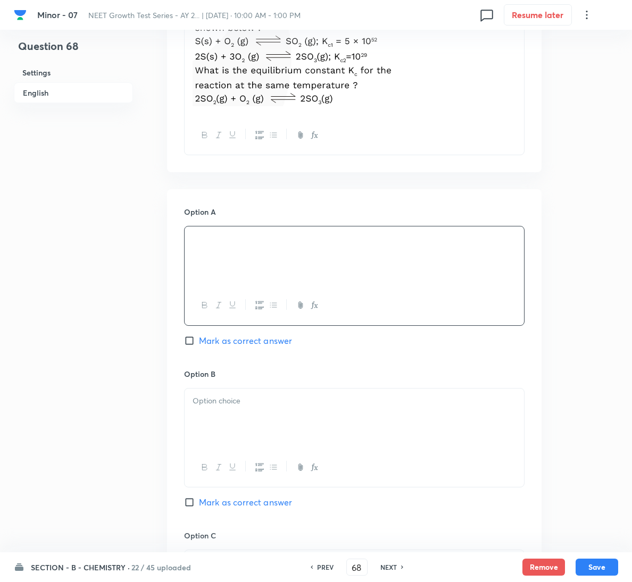
scroll to position [399, 0]
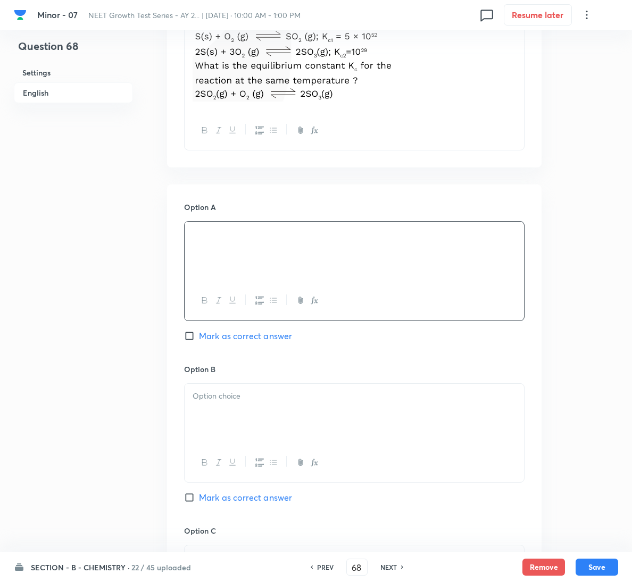
click at [278, 416] on div at bounding box center [354, 414] width 339 height 60
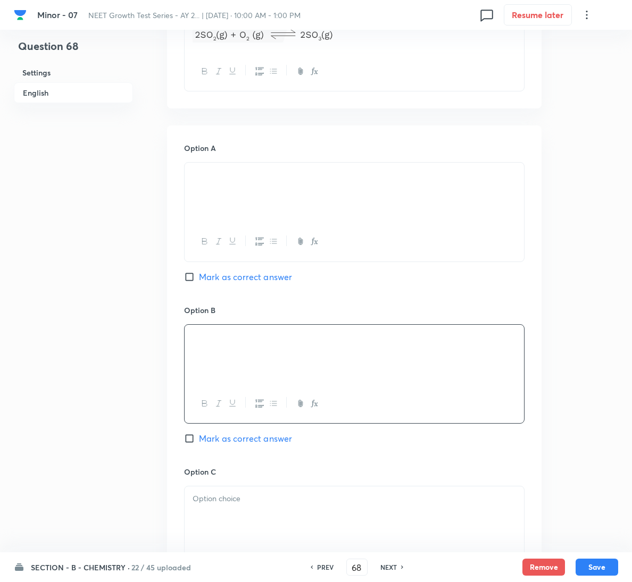
scroll to position [718, 0]
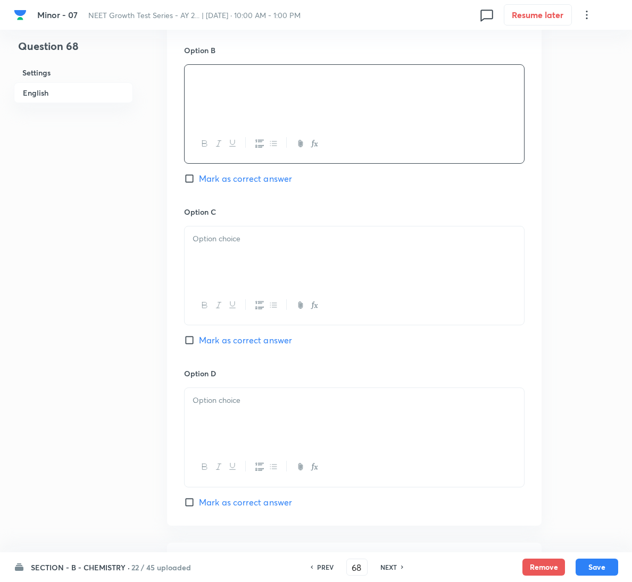
click at [287, 273] on div at bounding box center [354, 257] width 339 height 60
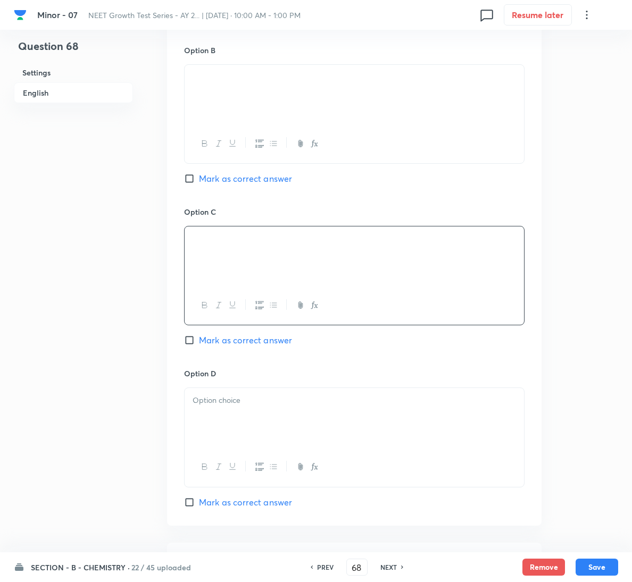
click at [256, 342] on span "Mark as correct answer" at bounding box center [245, 340] width 93 height 13
click at [199, 342] on input "Mark as correct answer" at bounding box center [191, 340] width 15 height 11
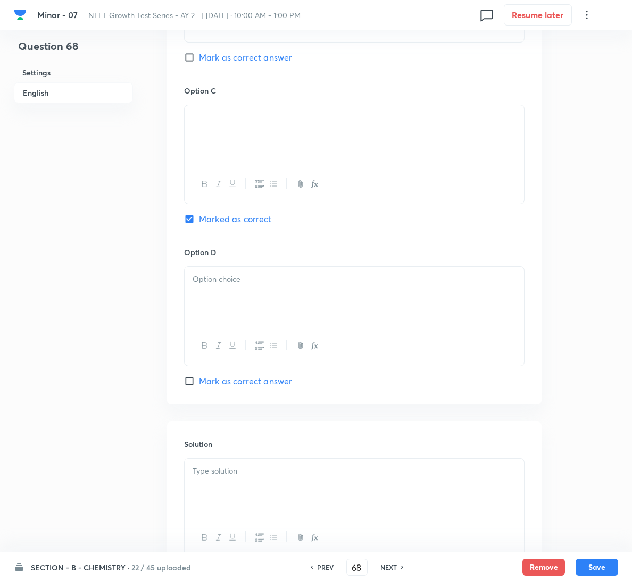
scroll to position [928, 0]
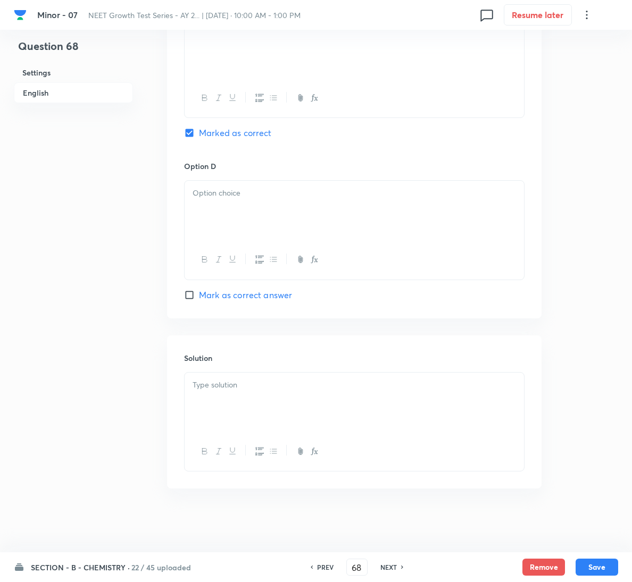
click at [265, 400] on div at bounding box center [354, 403] width 339 height 60
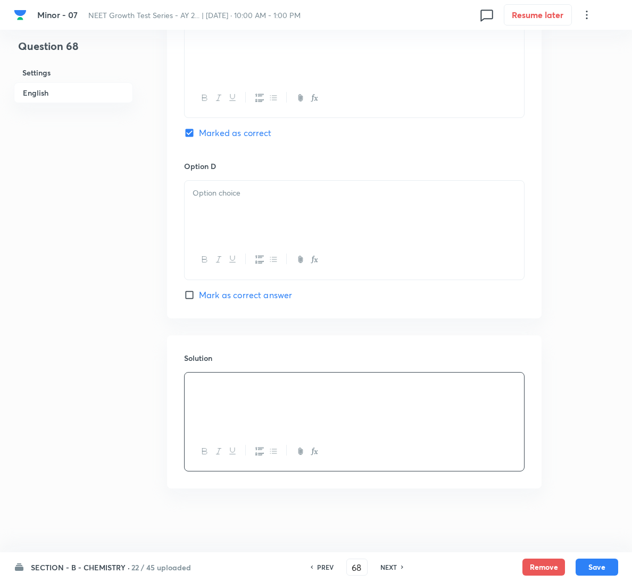
click at [348, 232] on div at bounding box center [354, 211] width 339 height 60
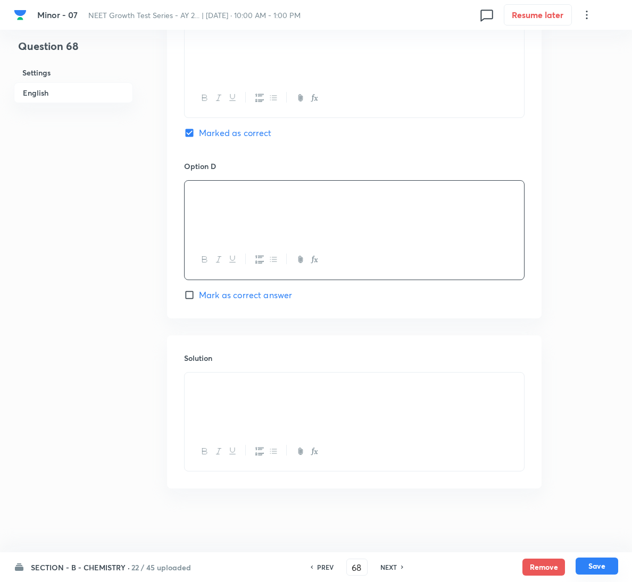
click at [598, 563] on button "Save" at bounding box center [596, 566] width 43 height 17
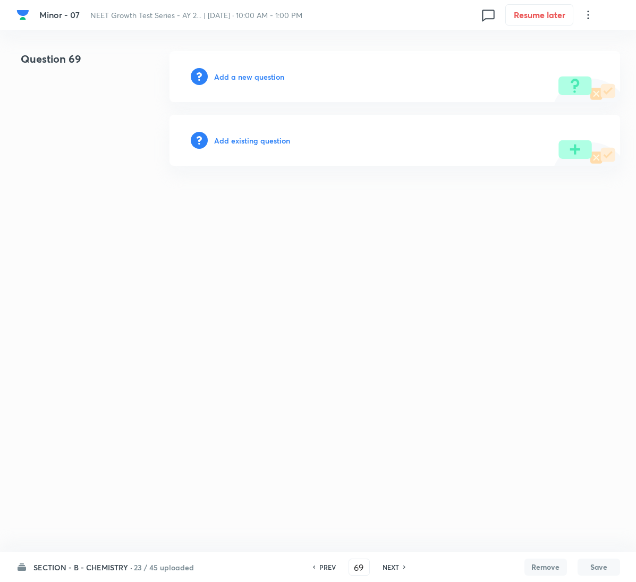
click at [266, 72] on h6 "Add a new question" at bounding box center [249, 76] width 70 height 11
click at [266, 72] on h6 "Choose a question type" at bounding box center [255, 76] width 82 height 11
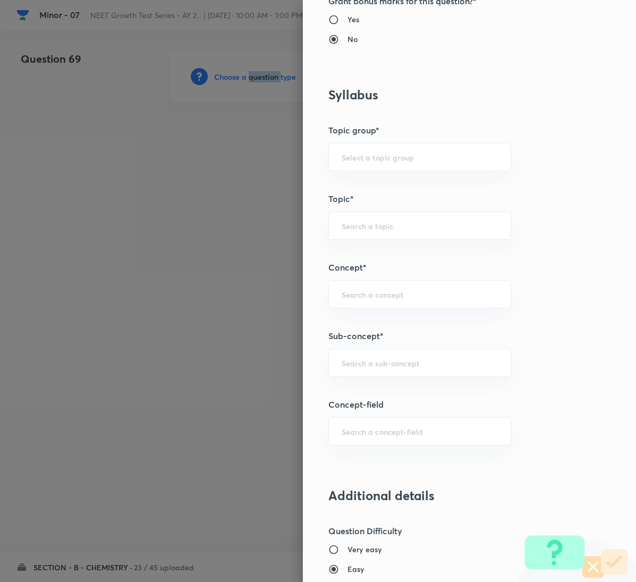
scroll to position [479, 0]
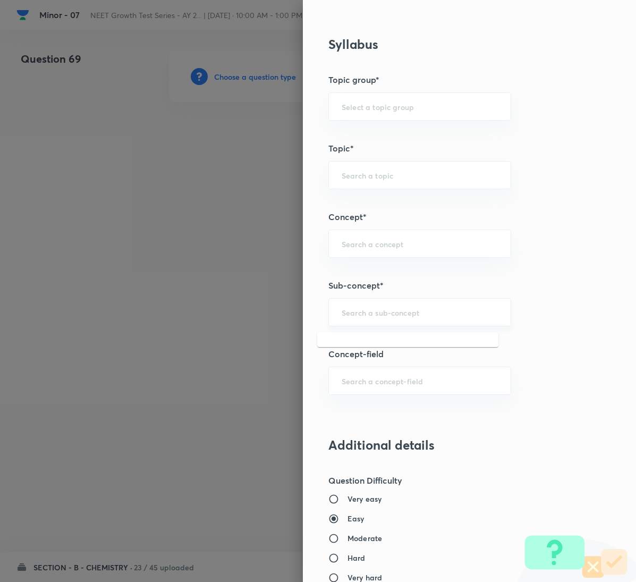
click at [407, 317] on input "text" at bounding box center [420, 312] width 156 height 10
paste input "General Organic Chemistry"
click at [382, 345] on li "General Organic Chemistry" at bounding box center [407, 346] width 181 height 19
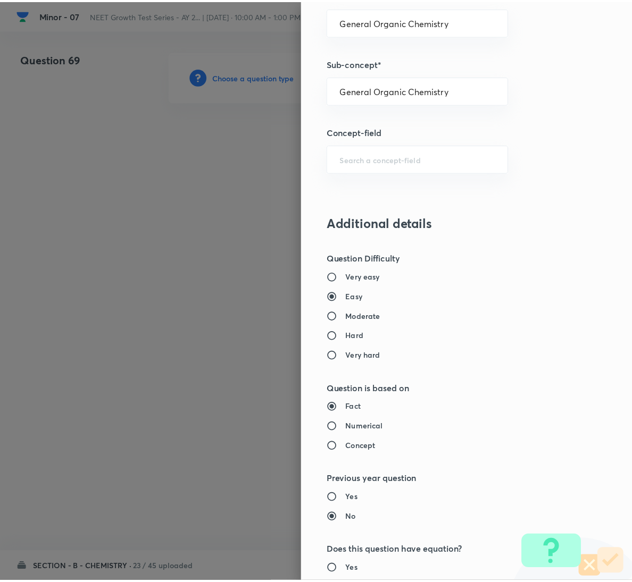
scroll to position [942, 0]
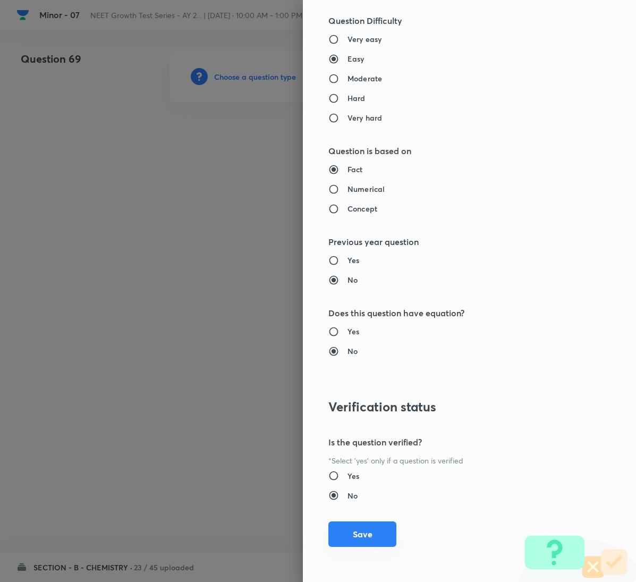
click at [356, 541] on button "Save" at bounding box center [363, 535] width 68 height 26
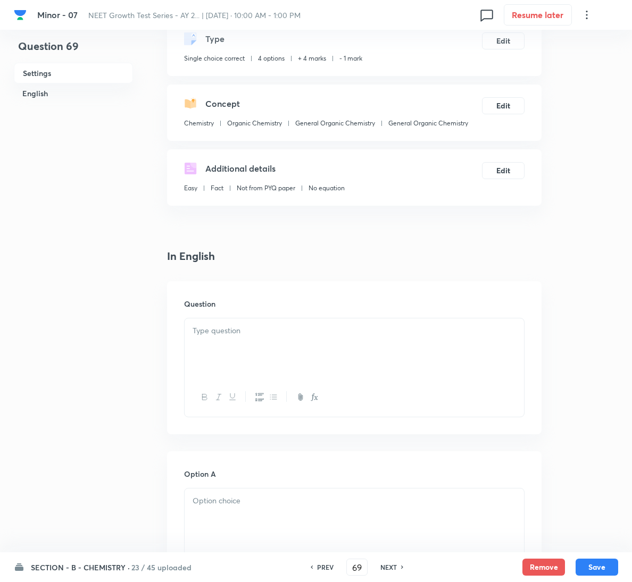
scroll to position [239, 0]
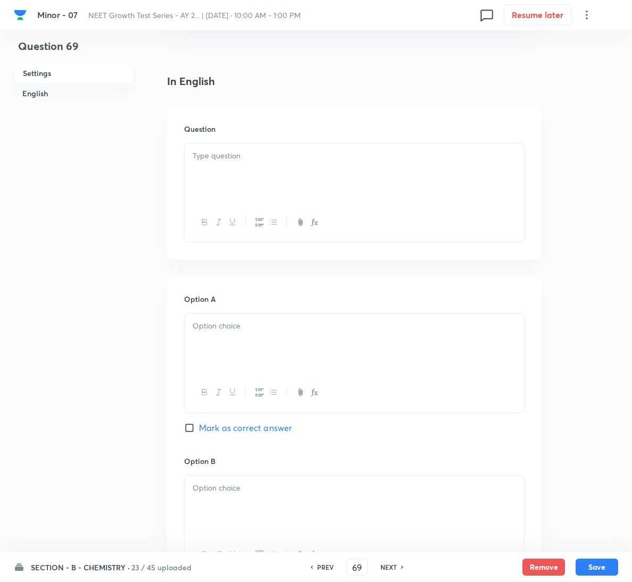
click at [257, 158] on p at bounding box center [353, 156] width 323 height 12
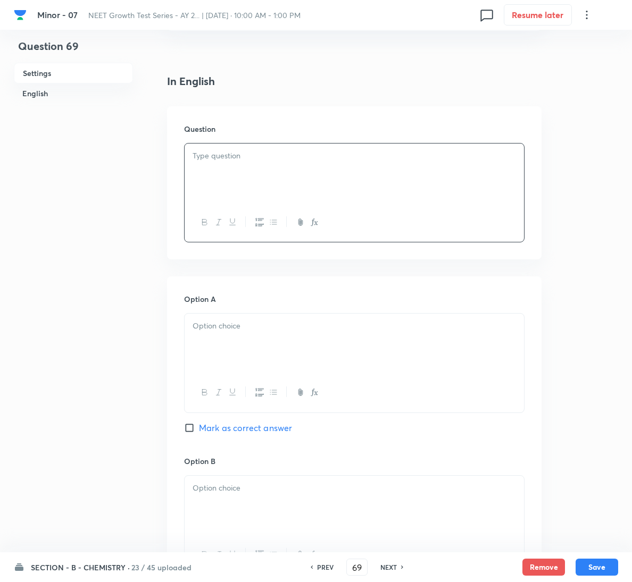
click at [362, 191] on div at bounding box center [354, 174] width 339 height 60
click at [284, 334] on div at bounding box center [354, 344] width 339 height 60
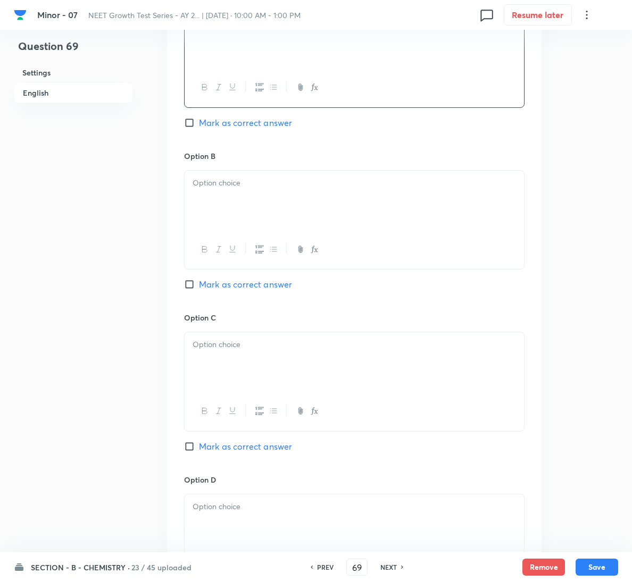
scroll to position [558, 0]
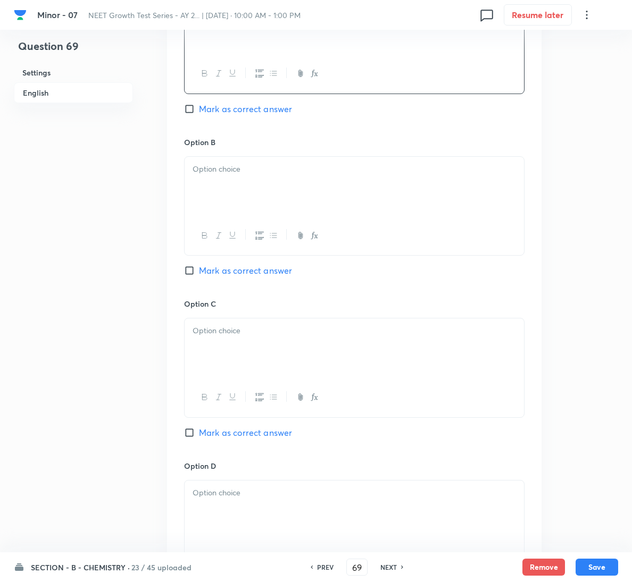
click at [233, 194] on div at bounding box center [354, 187] width 339 height 60
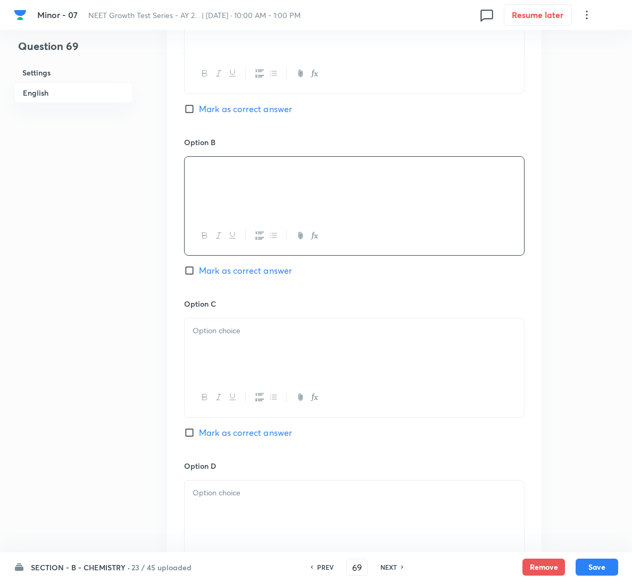
click at [305, 358] on div at bounding box center [354, 349] width 339 height 60
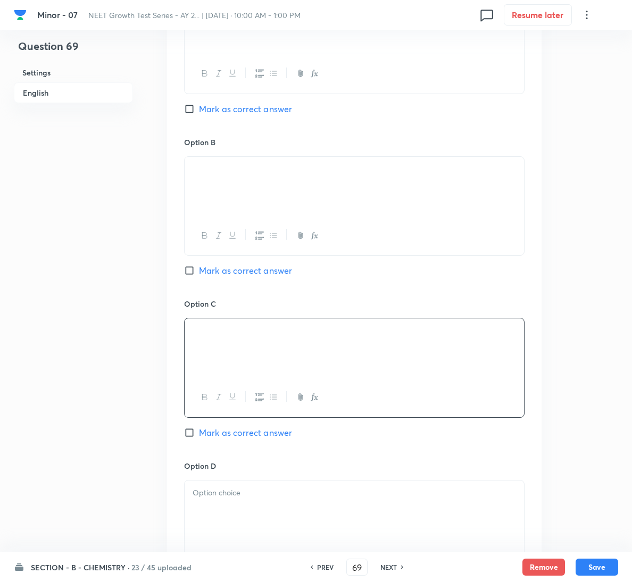
click at [256, 434] on span "Mark as correct answer" at bounding box center [245, 432] width 93 height 13
click at [199, 434] on input "Mark as correct answer" at bounding box center [191, 433] width 15 height 11
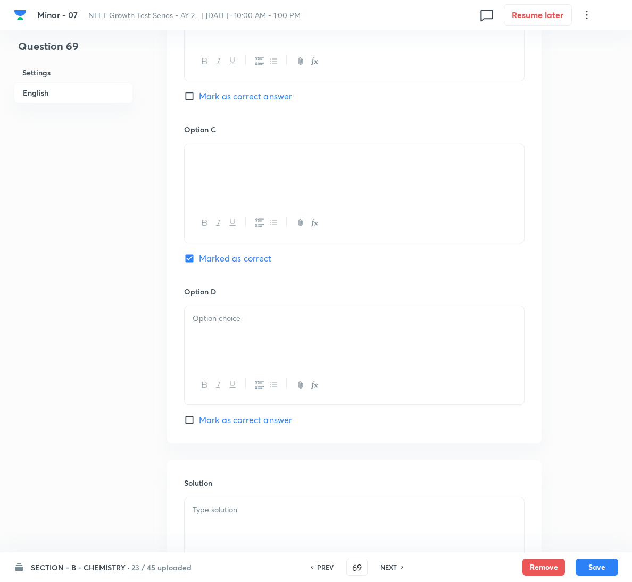
scroll to position [860, 0]
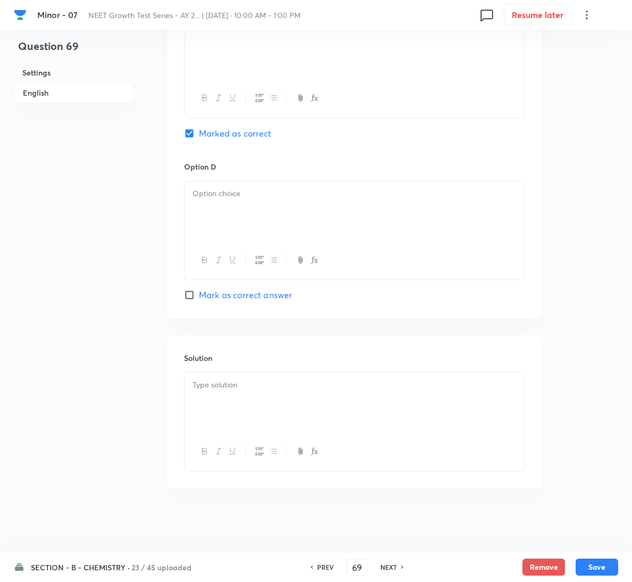
click at [263, 412] on div at bounding box center [354, 403] width 339 height 60
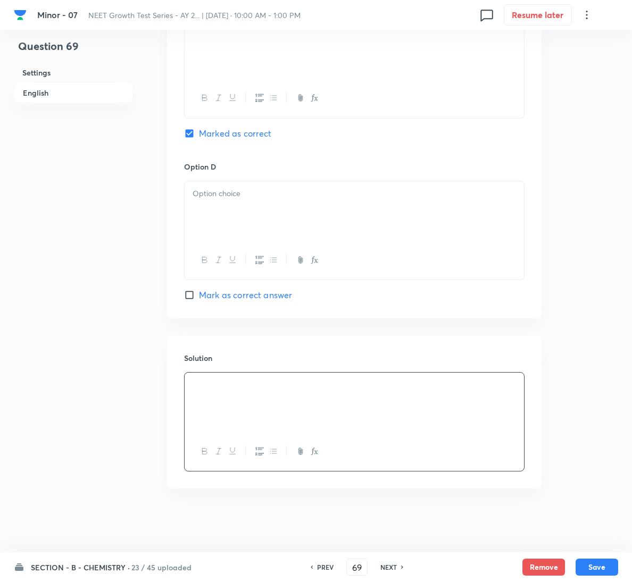
click at [279, 188] on p at bounding box center [353, 194] width 323 height 12
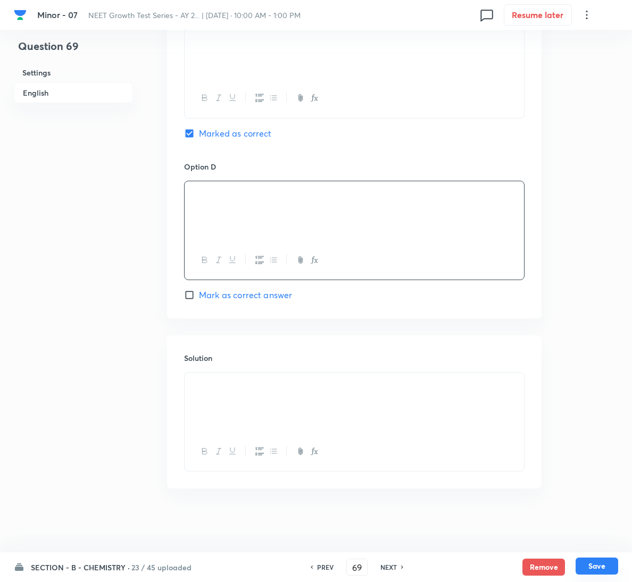
click at [591, 563] on button "Save" at bounding box center [596, 566] width 43 height 17
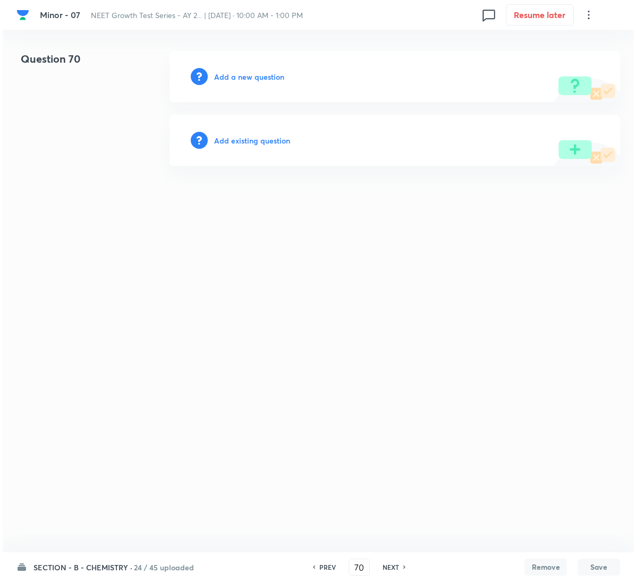
scroll to position [0, 0]
click at [241, 71] on h6 "Add a new question" at bounding box center [249, 76] width 70 height 11
click at [241, 71] on h6 "Choose a question type" at bounding box center [255, 76] width 82 height 11
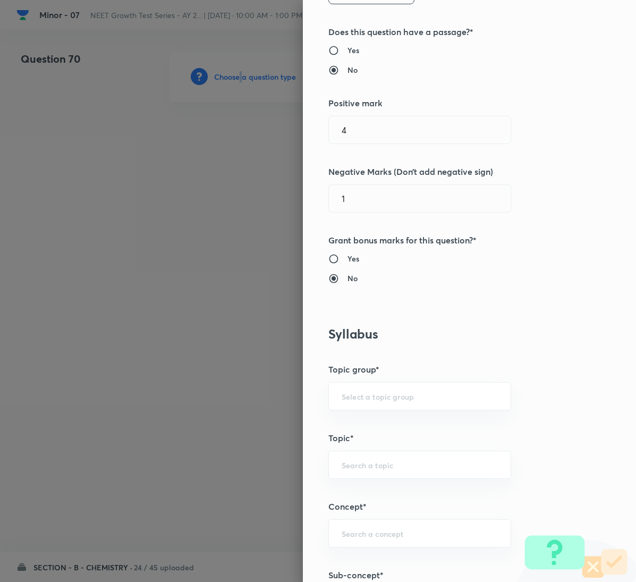
scroll to position [558, 0]
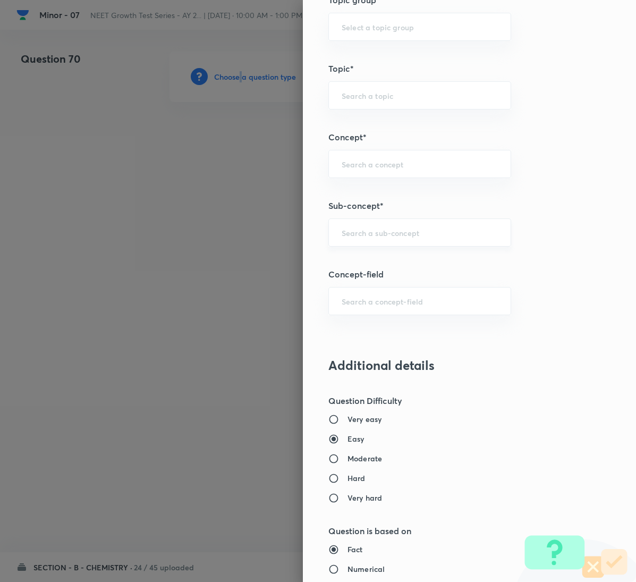
click at [407, 241] on div "​" at bounding box center [420, 233] width 183 height 28
paste input "General Organic Chemistry"
click at [391, 262] on li "General Organic Chemistry" at bounding box center [407, 266] width 181 height 19
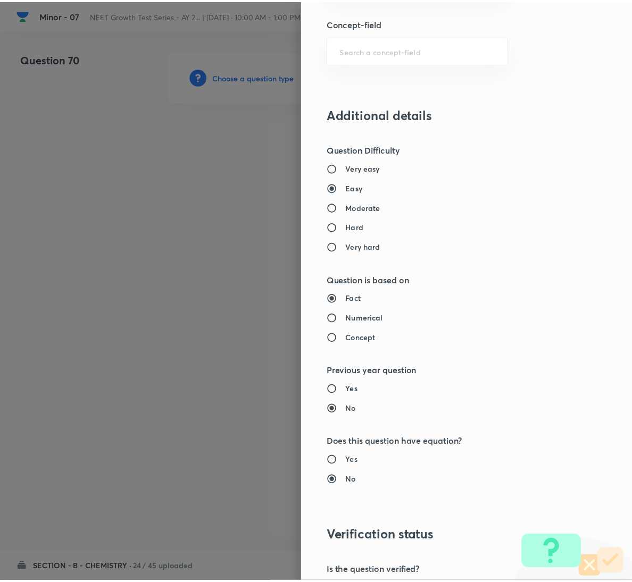
scroll to position [942, 0]
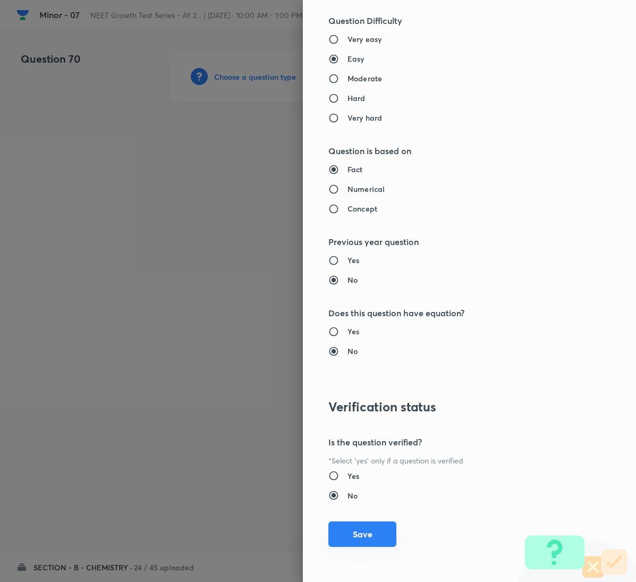
click at [359, 534] on button "Save" at bounding box center [363, 535] width 68 height 26
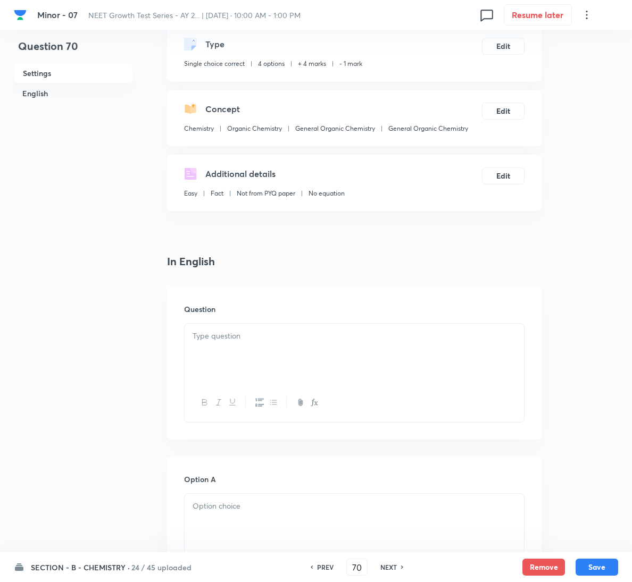
scroll to position [239, 0]
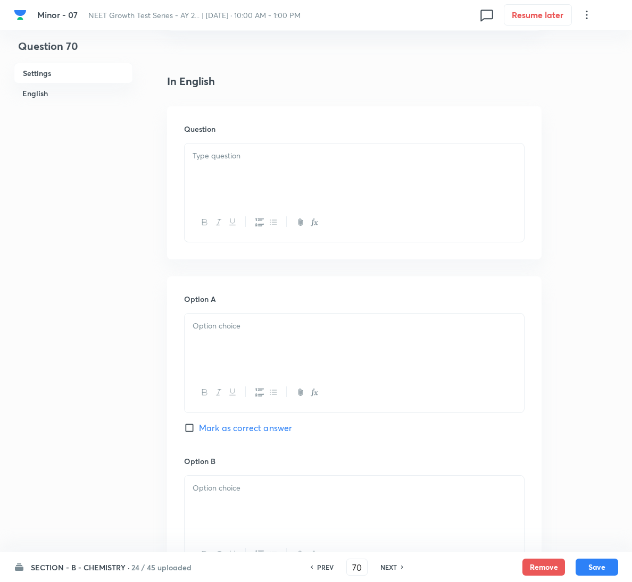
click at [257, 144] on div at bounding box center [354, 174] width 339 height 60
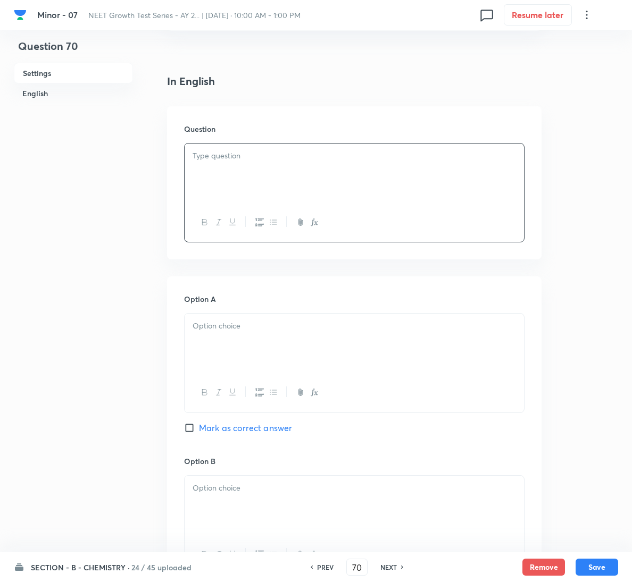
click at [321, 199] on div at bounding box center [354, 174] width 339 height 60
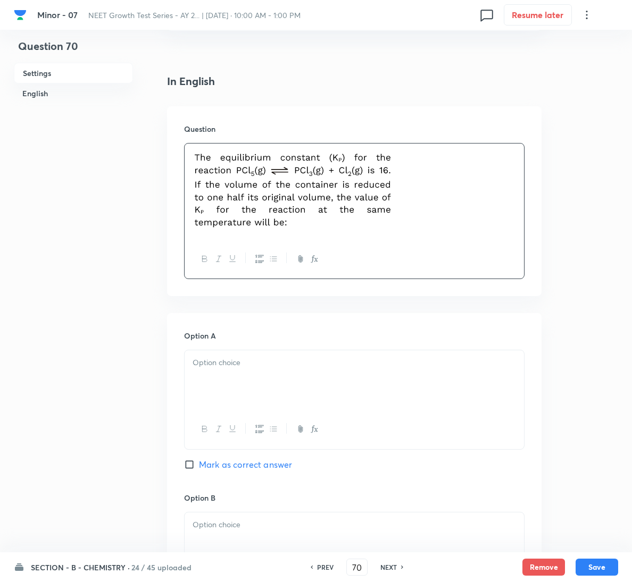
click at [275, 336] on h6 "Option A" at bounding box center [354, 335] width 340 height 11
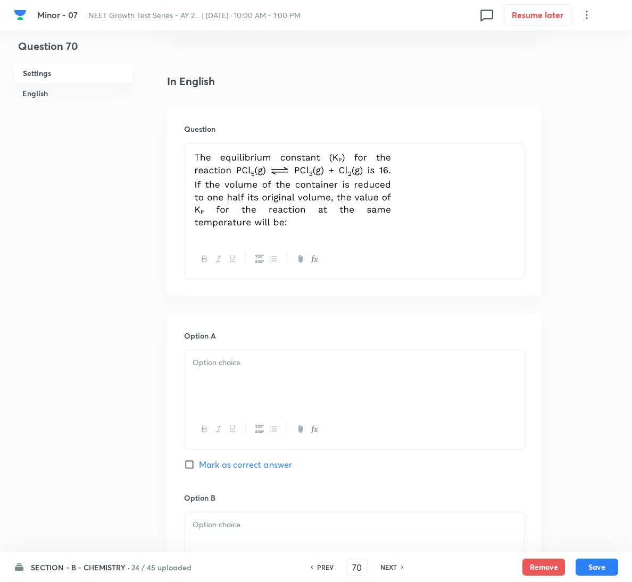
click at [292, 389] on div at bounding box center [354, 380] width 339 height 60
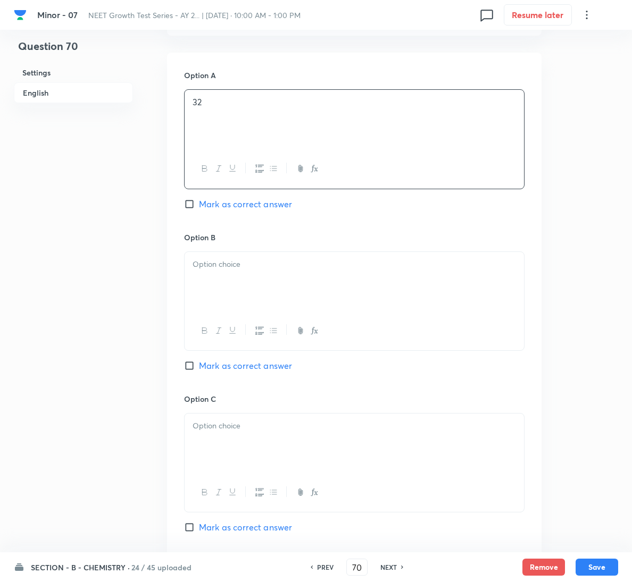
scroll to position [558, 0]
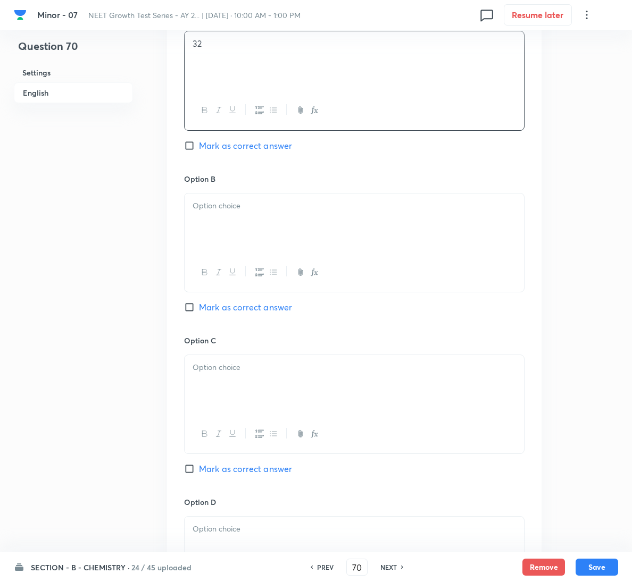
click at [277, 208] on p at bounding box center [353, 206] width 323 height 12
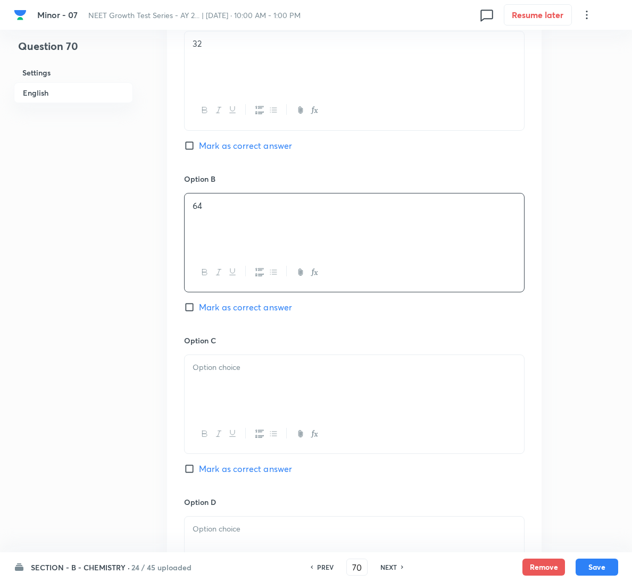
click at [253, 379] on div at bounding box center [354, 385] width 339 height 60
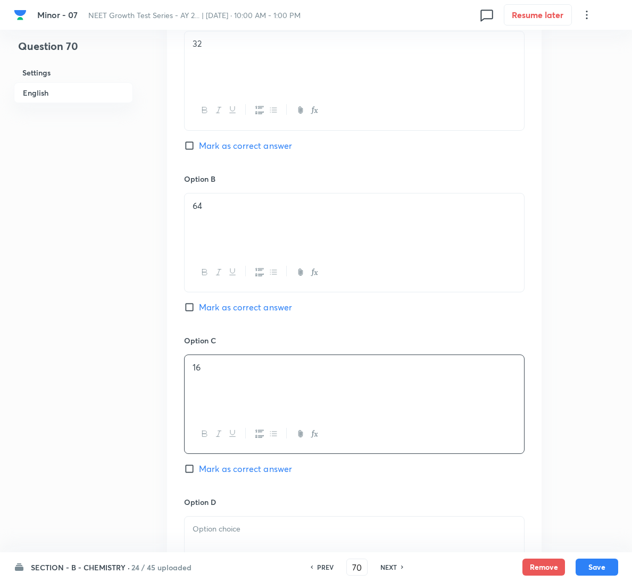
click at [242, 523] on div at bounding box center [354, 547] width 339 height 60
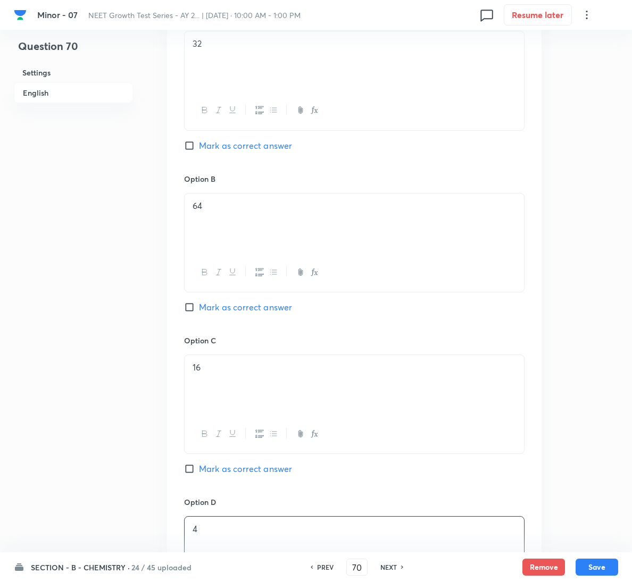
scroll to position [638, 0]
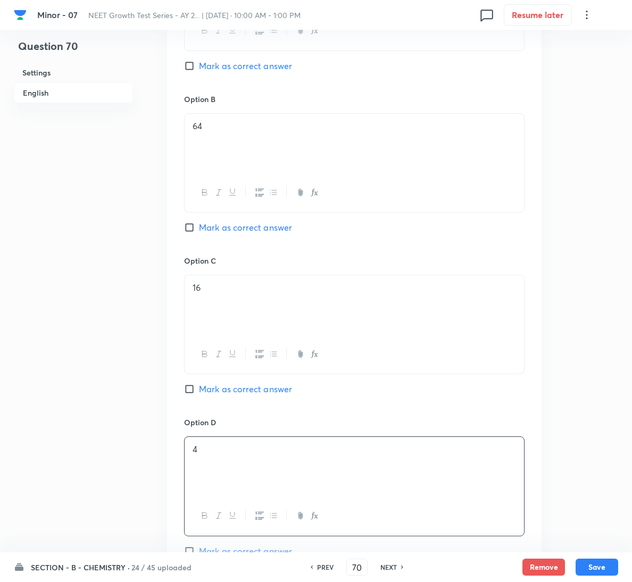
click at [222, 385] on span "Mark as correct answer" at bounding box center [245, 389] width 93 height 13
click at [199, 385] on input "Mark as correct answer" at bounding box center [191, 389] width 15 height 11
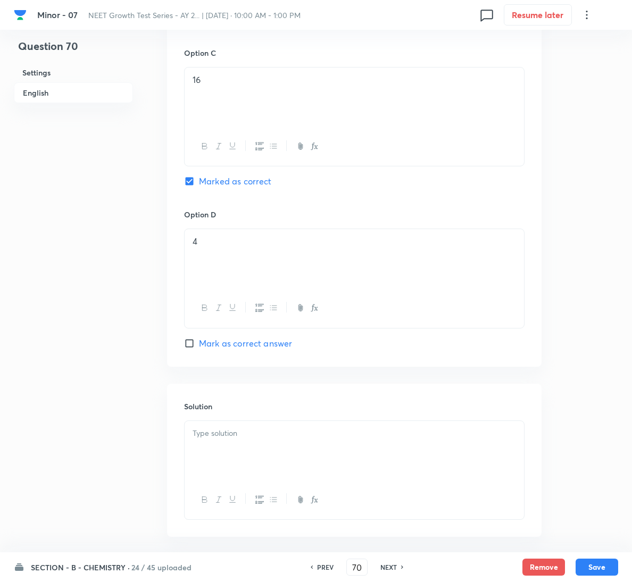
scroll to position [897, 0]
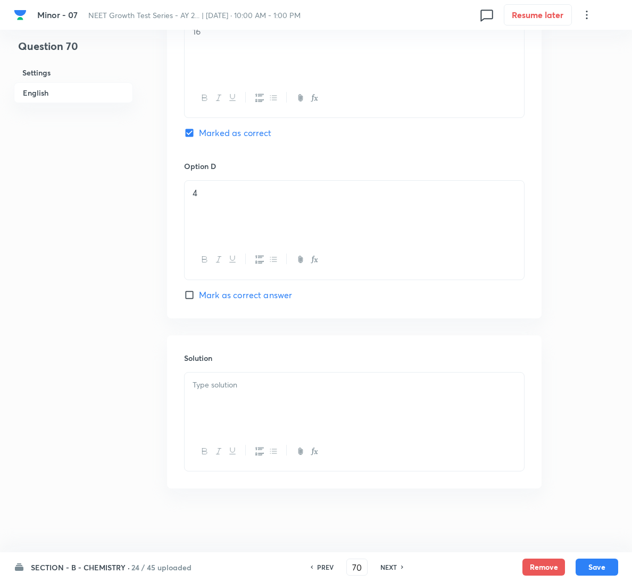
click at [222, 391] on div at bounding box center [354, 403] width 339 height 60
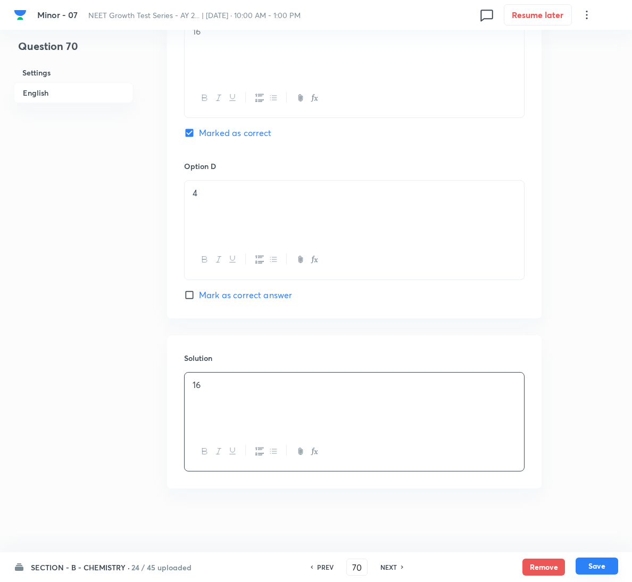
click at [589, 562] on button "Save" at bounding box center [596, 566] width 43 height 17
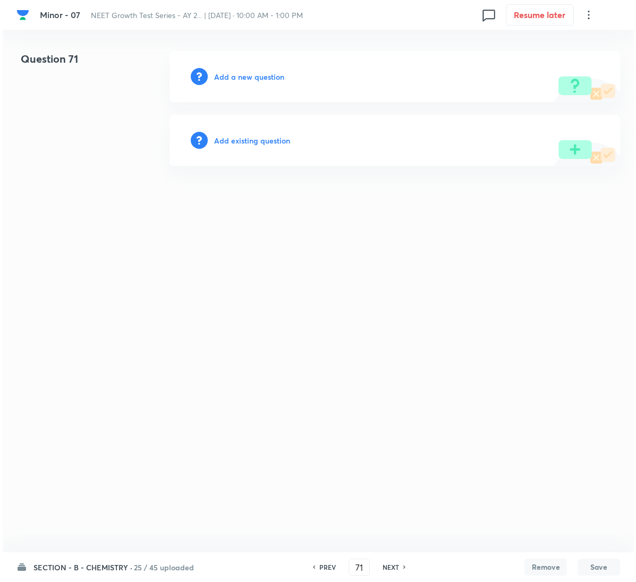
scroll to position [0, 0]
click at [246, 64] on div "Add a new question" at bounding box center [395, 76] width 451 height 51
click at [246, 71] on h6 "Add a new question" at bounding box center [249, 76] width 70 height 11
click at [246, 71] on h6 "Choose a question type" at bounding box center [255, 76] width 82 height 11
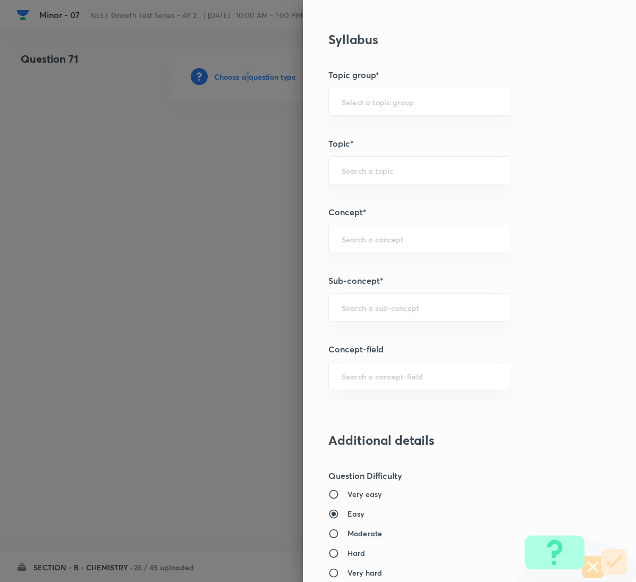
scroll to position [518, 0]
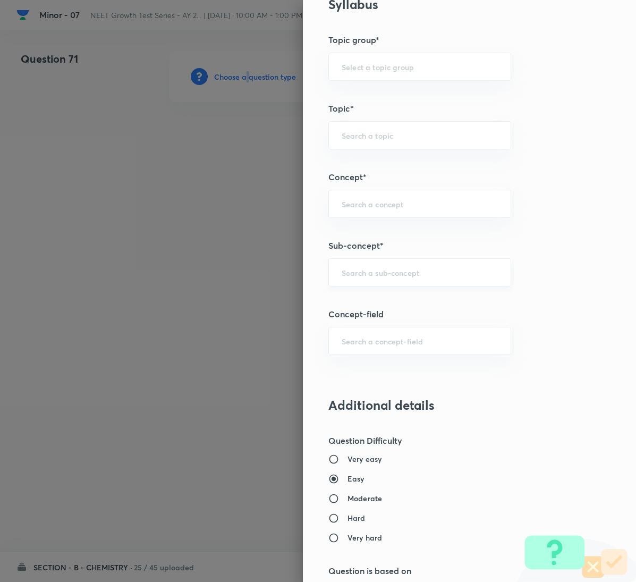
drag, startPoint x: 386, startPoint y: 292, endPoint x: 397, endPoint y: 281, distance: 16.2
click at [389, 289] on div "Question settings Question type* Single choice correct Number of options* 2 3 4…" at bounding box center [469, 291] width 333 height 582
click at [397, 278] on input "text" at bounding box center [420, 272] width 156 height 10
paste input "General Organic Chemistry"
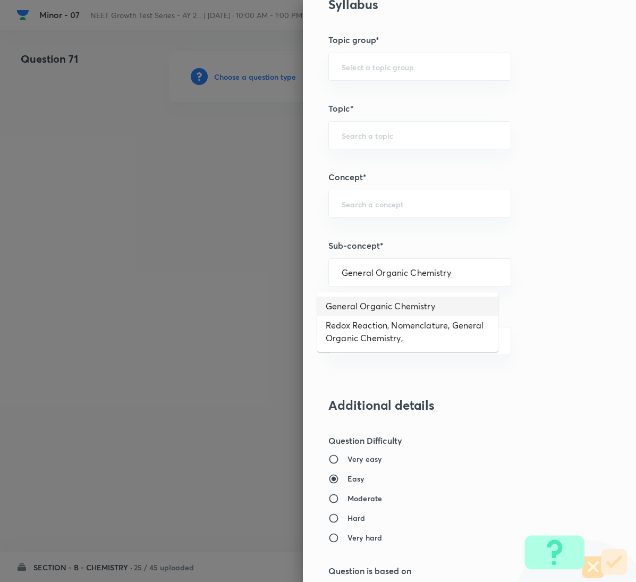
click at [388, 300] on li "General Organic Chemistry" at bounding box center [407, 306] width 181 height 19
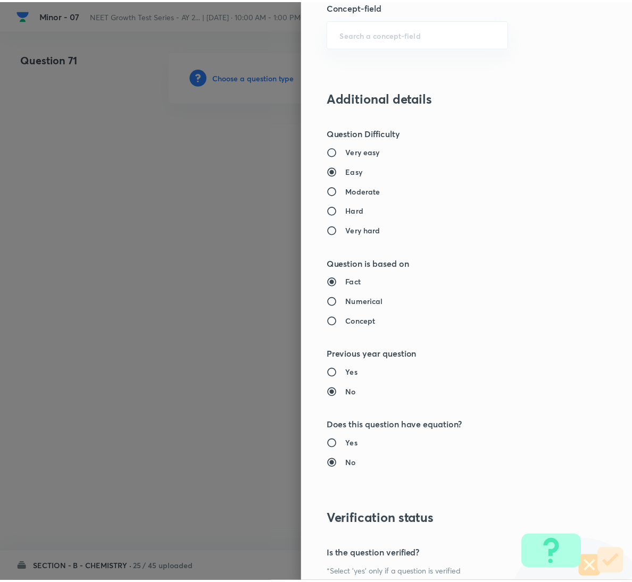
scroll to position [942, 0]
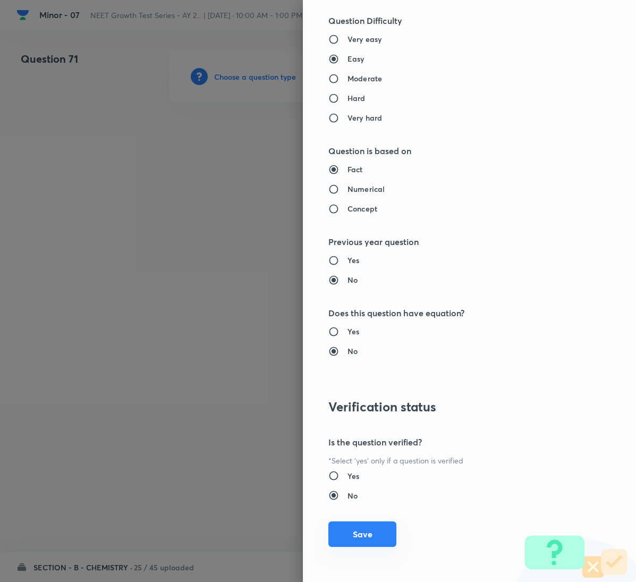
click at [347, 526] on button "Save" at bounding box center [363, 535] width 68 height 26
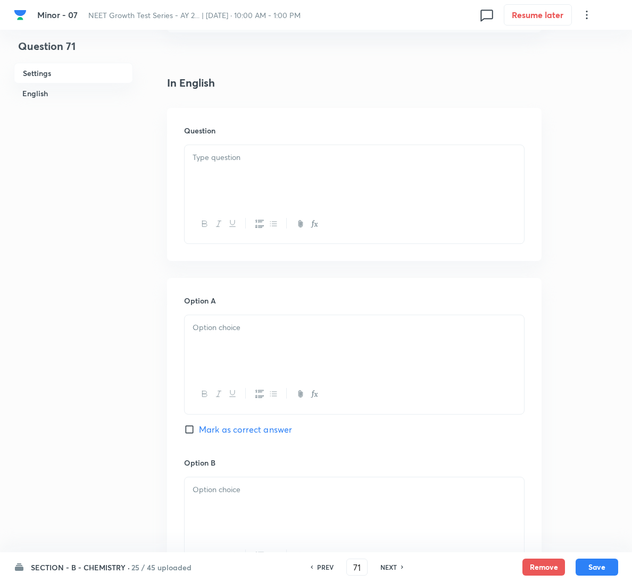
scroll to position [239, 0]
click at [235, 161] on p at bounding box center [353, 156] width 323 height 12
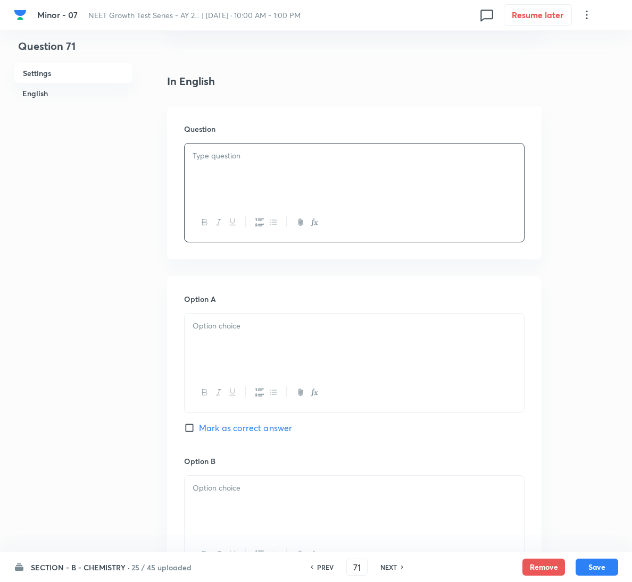
click at [316, 166] on div at bounding box center [354, 174] width 339 height 60
click at [279, 337] on div at bounding box center [354, 344] width 339 height 60
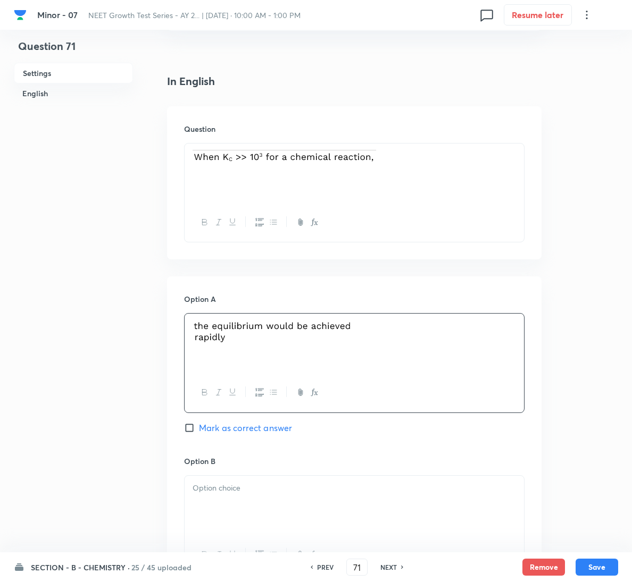
click at [220, 501] on div at bounding box center [354, 506] width 339 height 60
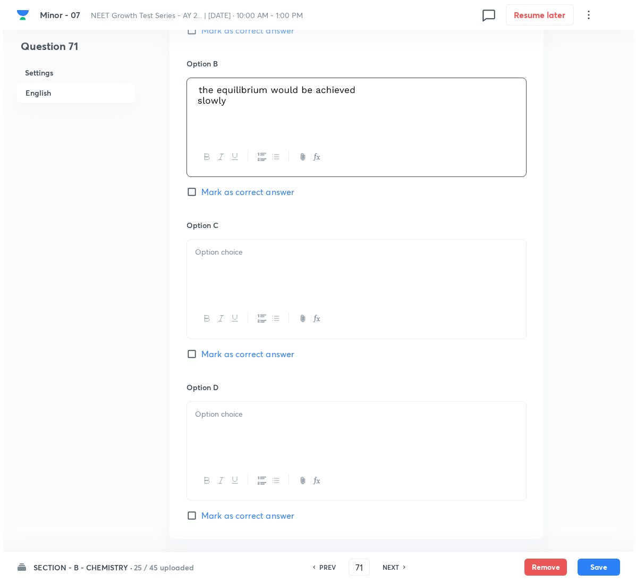
scroll to position [638, 0]
drag, startPoint x: 266, startPoint y: 355, endPoint x: 266, endPoint y: 320, distance: 35.1
click at [266, 355] on span "Mark as correct answer" at bounding box center [245, 353] width 93 height 13
click at [199, 355] on input "Mark as correct answer" at bounding box center [191, 353] width 15 height 11
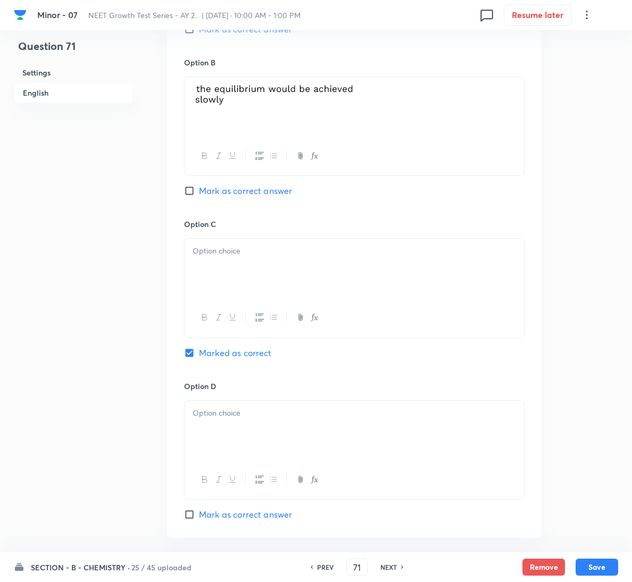
click at [266, 277] on div at bounding box center [354, 269] width 339 height 60
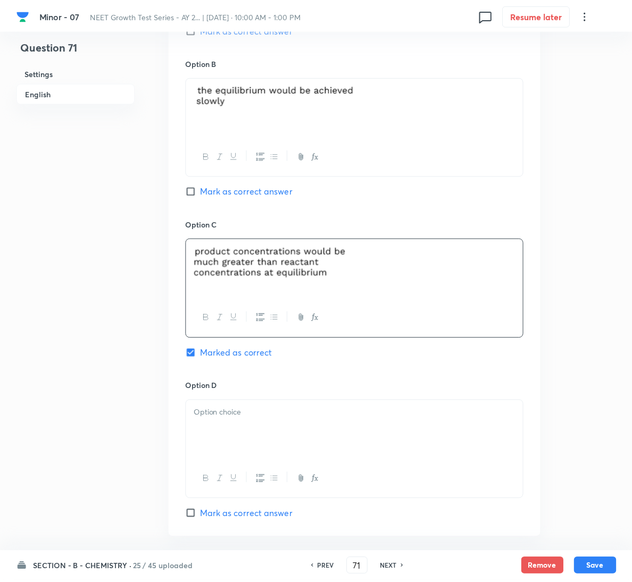
scroll to position [718, 0]
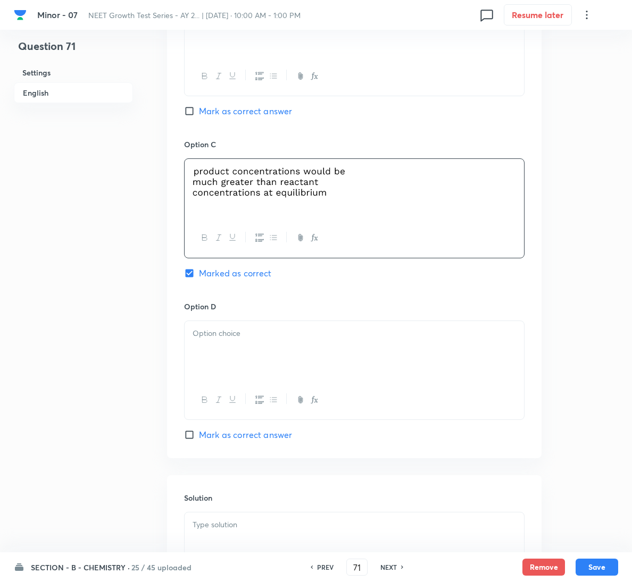
click at [240, 538] on div at bounding box center [354, 543] width 339 height 60
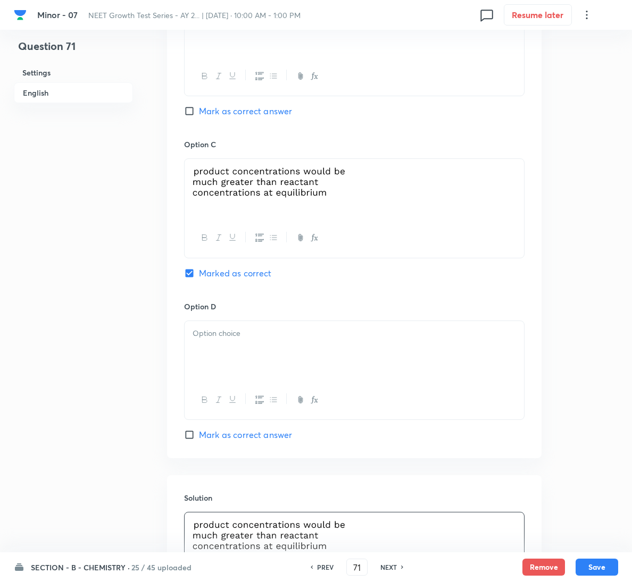
click at [292, 351] on div at bounding box center [354, 351] width 339 height 60
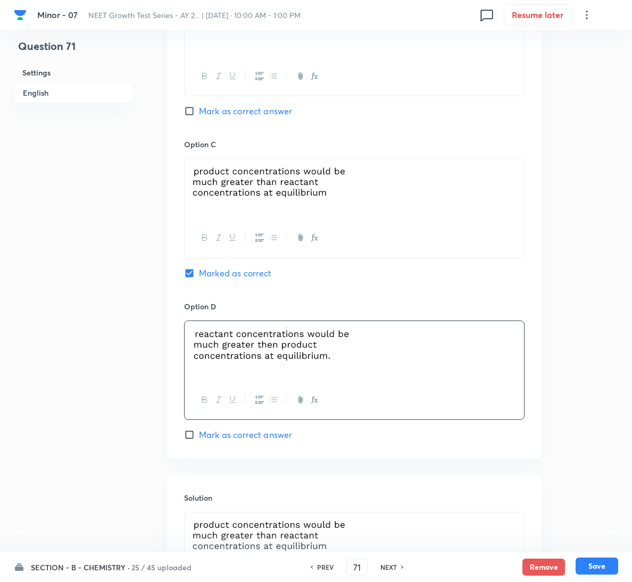
click at [597, 562] on button "Save" at bounding box center [596, 566] width 43 height 17
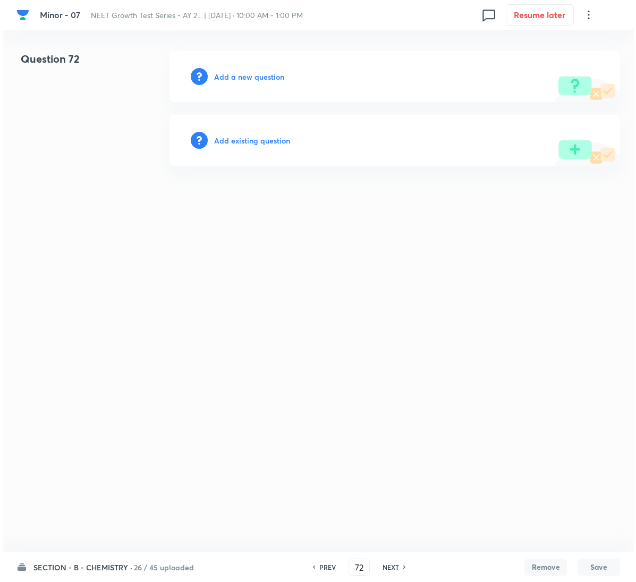
scroll to position [0, 0]
click at [248, 85] on div "Add a new question" at bounding box center [395, 76] width 451 height 51
click at [248, 83] on div "Add a new question" at bounding box center [395, 76] width 451 height 51
click at [249, 80] on h6 "Add a new question" at bounding box center [249, 76] width 70 height 11
click at [249, 80] on h6 "Choose a question type" at bounding box center [255, 76] width 82 height 11
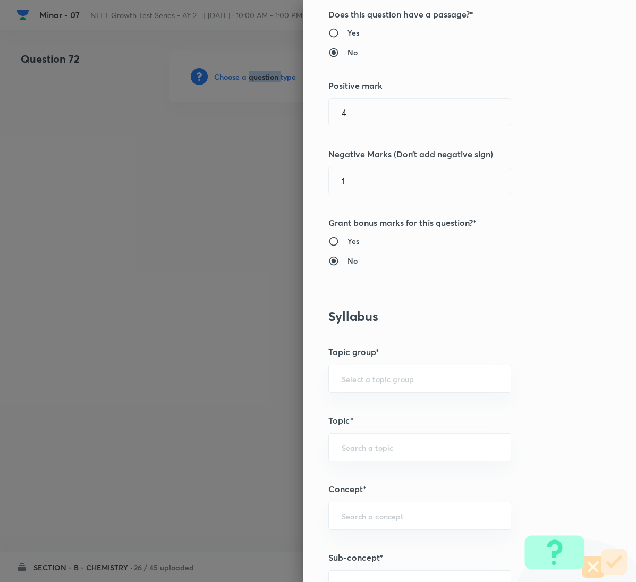
scroll to position [558, 0]
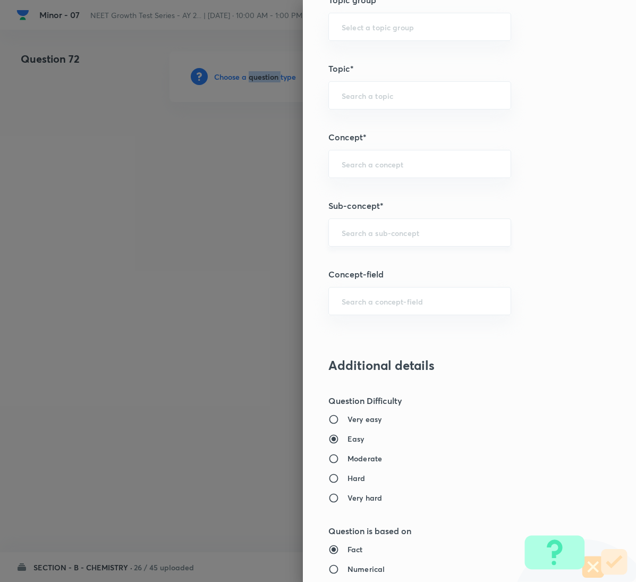
click at [418, 246] on div "​" at bounding box center [420, 233] width 183 height 28
paste input "General Organic Chemistry"
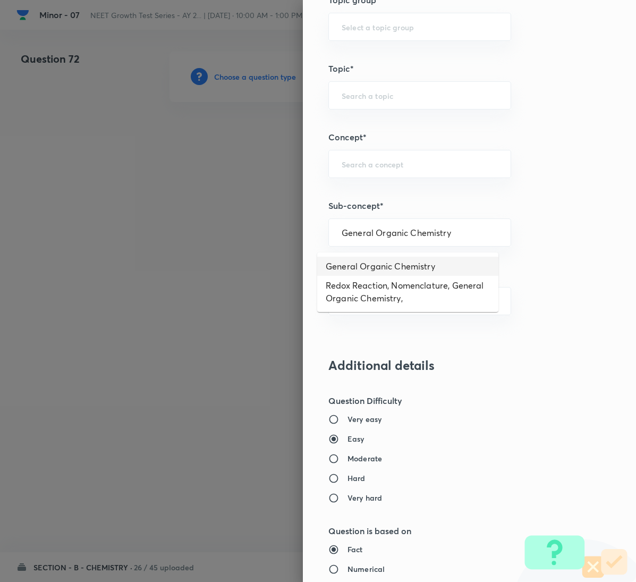
click at [394, 260] on li "General Organic Chemistry" at bounding box center [407, 266] width 181 height 19
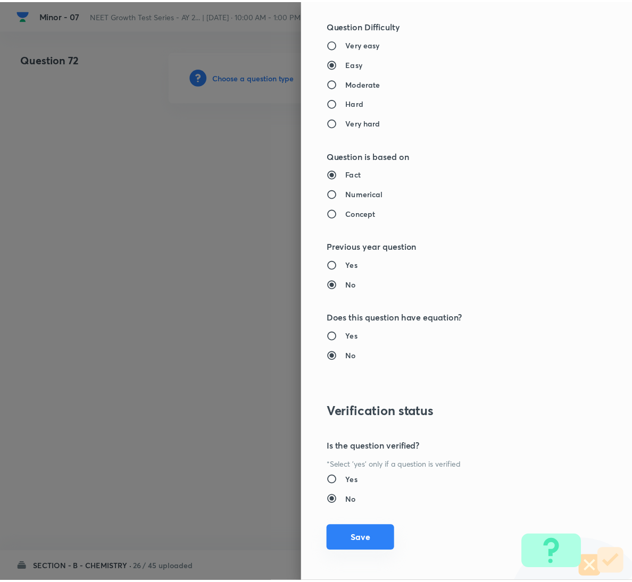
scroll to position [942, 0]
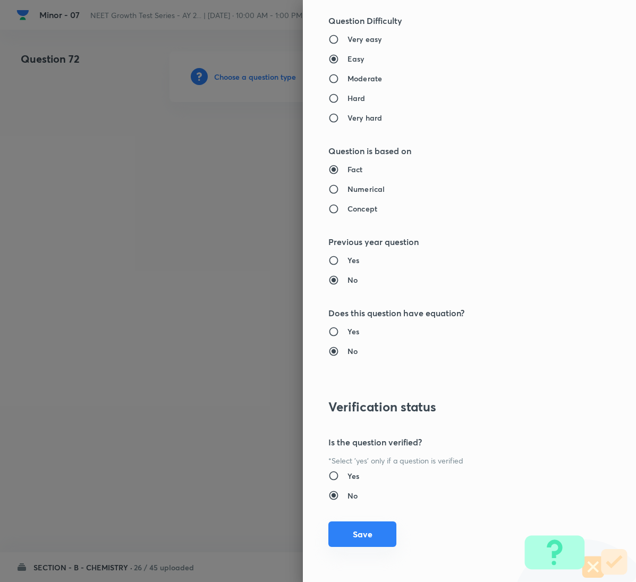
click at [363, 534] on button "Save" at bounding box center [363, 535] width 68 height 26
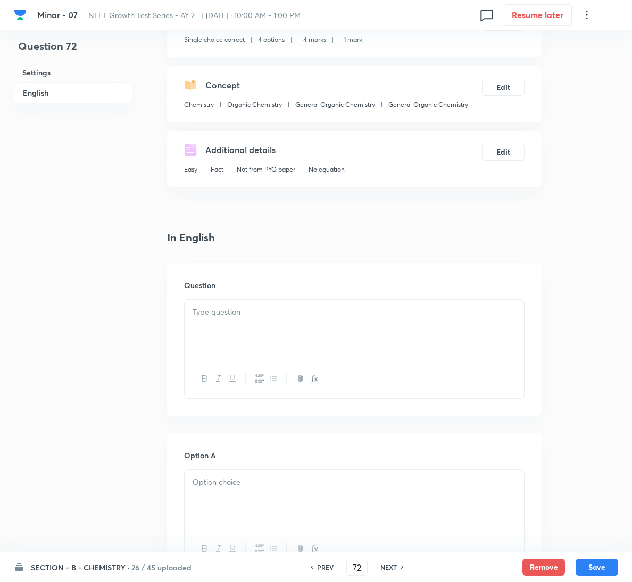
scroll to position [160, 0]
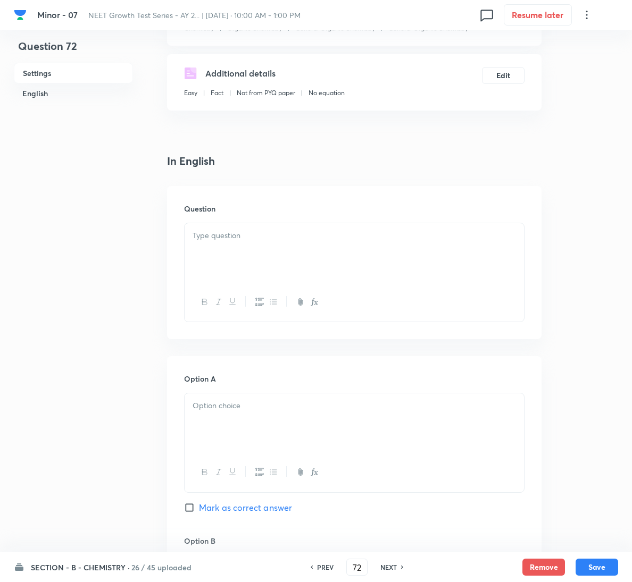
click at [277, 246] on div at bounding box center [354, 253] width 339 height 60
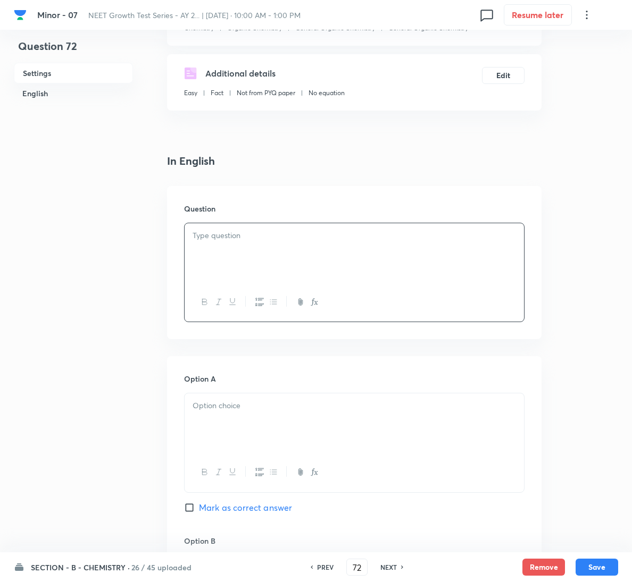
click at [271, 247] on div at bounding box center [354, 253] width 339 height 60
click at [234, 509] on span "Mark as correct answer" at bounding box center [245, 507] width 93 height 13
click at [199, 509] on input "Mark as correct answer" at bounding box center [191, 507] width 15 height 11
click at [257, 459] on div at bounding box center [354, 472] width 339 height 39
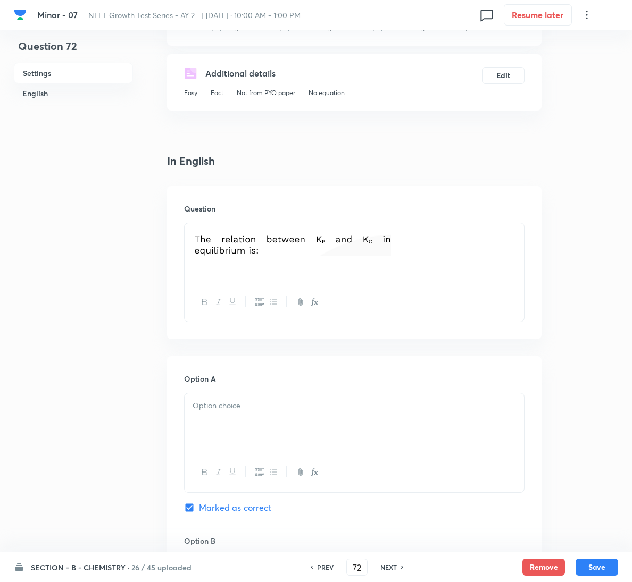
click at [271, 420] on div at bounding box center [354, 423] width 339 height 60
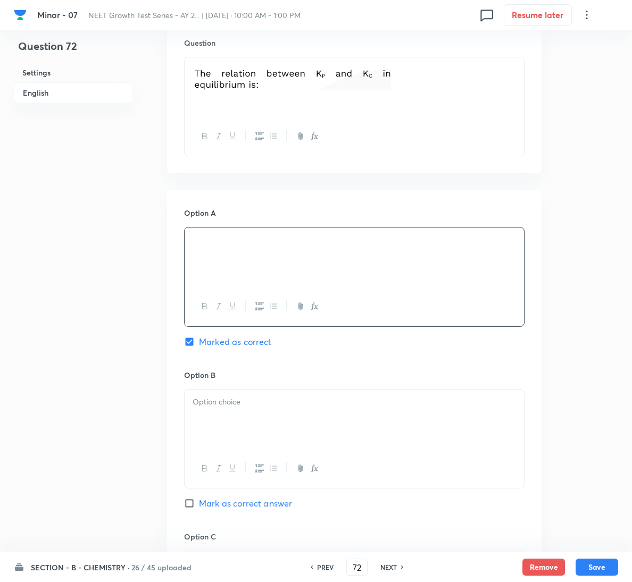
scroll to position [860, 0]
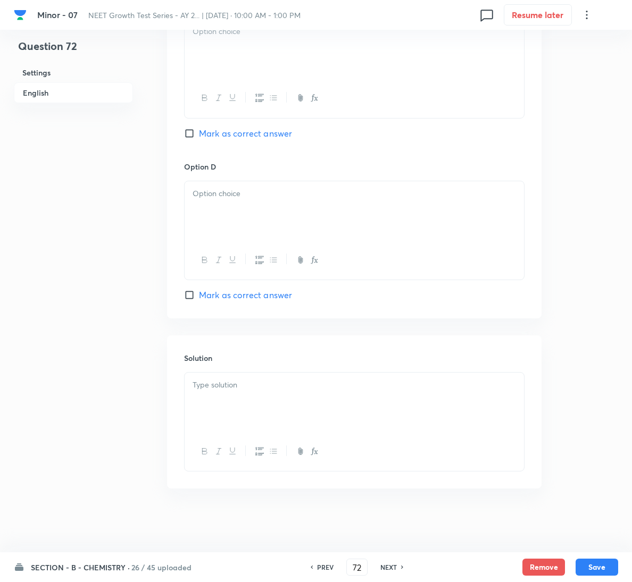
click at [284, 375] on div at bounding box center [354, 403] width 339 height 60
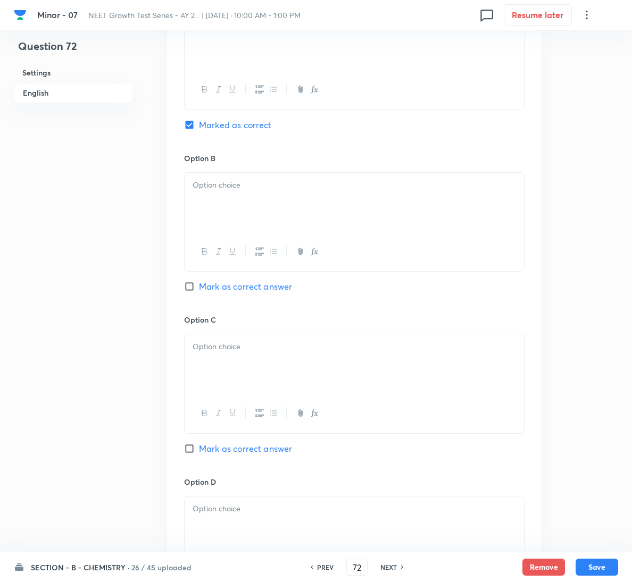
scroll to position [541, 0]
click at [264, 200] on div at bounding box center [354, 204] width 339 height 60
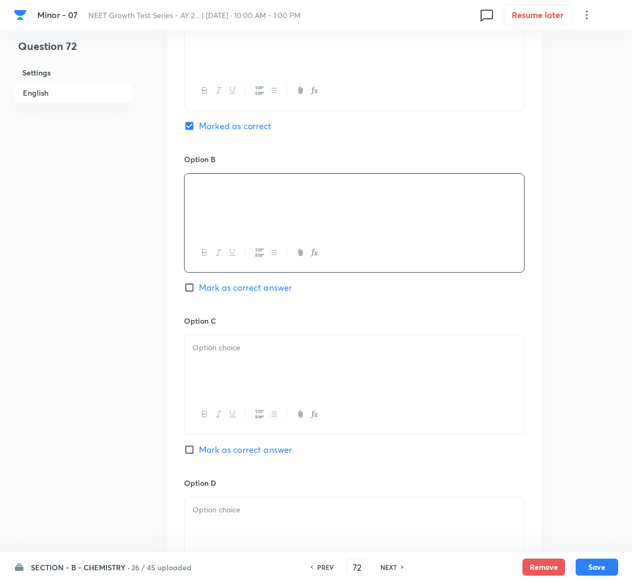
click at [222, 351] on p at bounding box center [353, 348] width 323 height 12
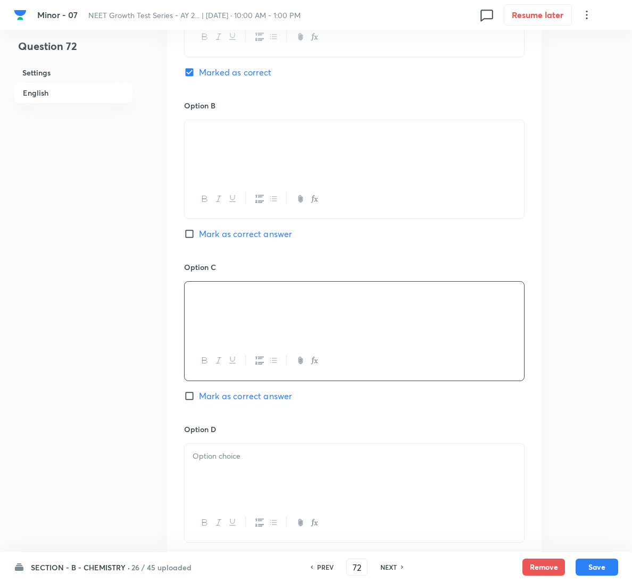
scroll to position [621, 0]
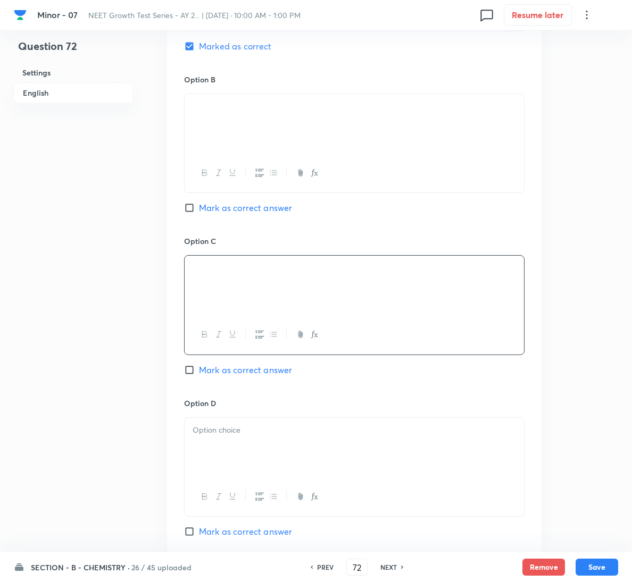
click at [265, 429] on p at bounding box center [353, 430] width 323 height 12
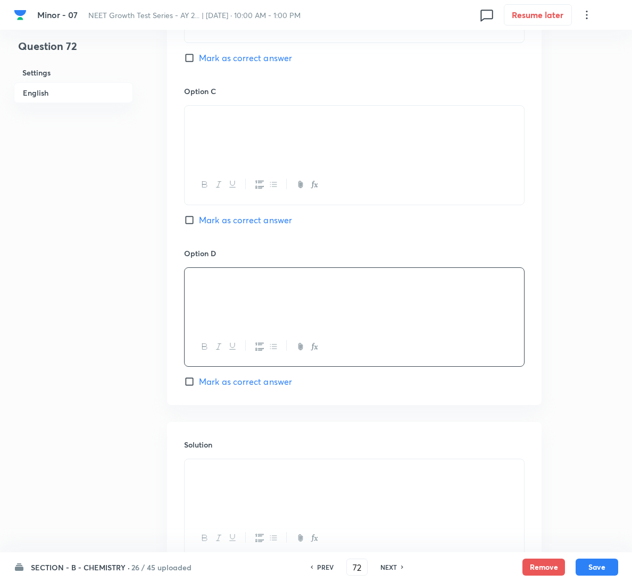
scroll to position [860, 0]
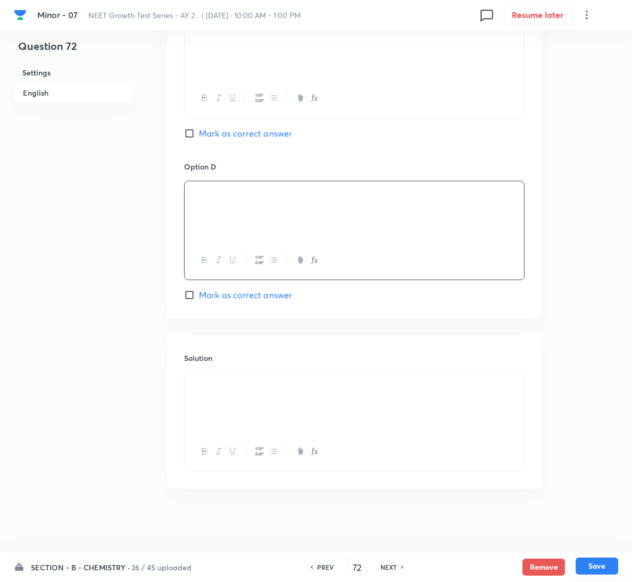
click at [594, 568] on button "Save" at bounding box center [596, 566] width 43 height 17
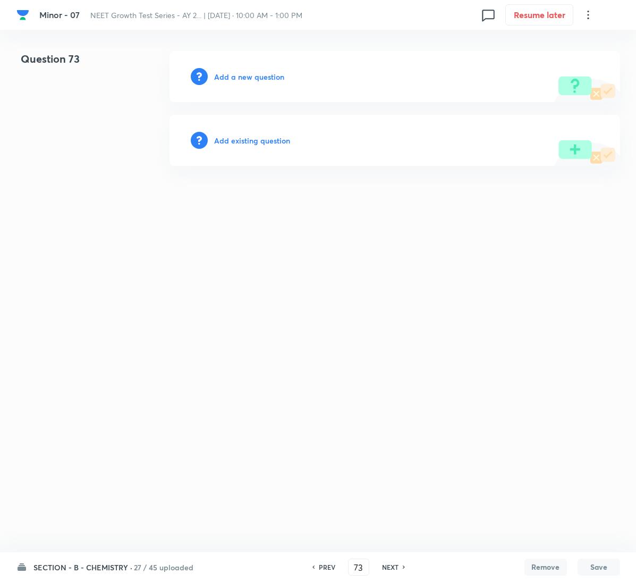
click at [258, 79] on h6 "Add a new question" at bounding box center [249, 76] width 70 height 11
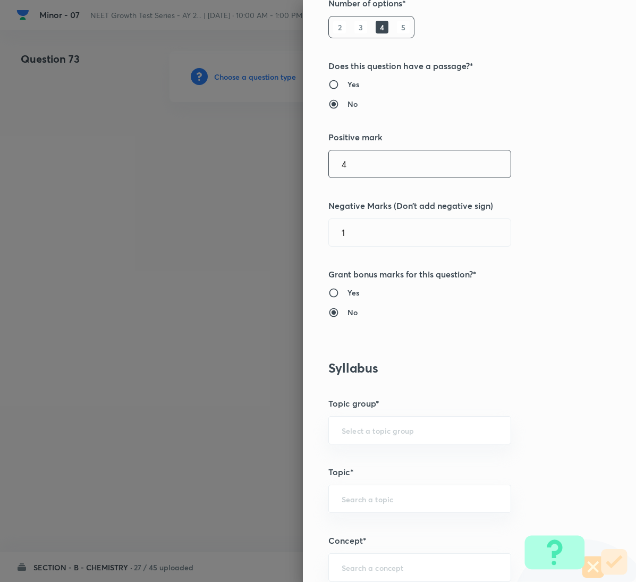
scroll to position [558, 0]
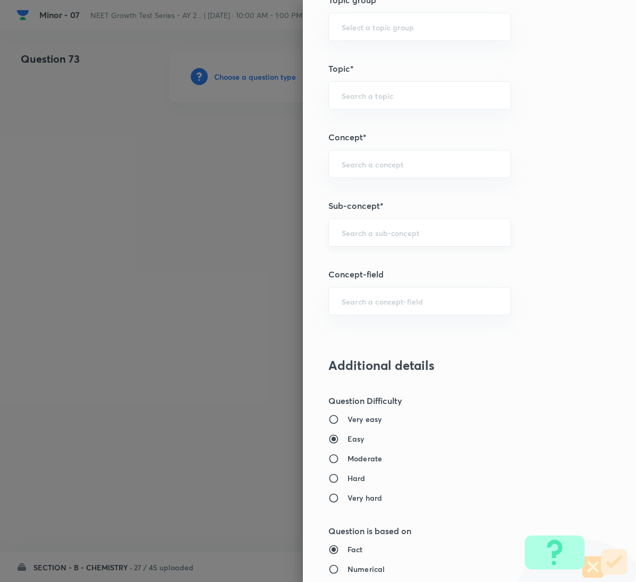
click at [418, 238] on input "text" at bounding box center [420, 233] width 156 height 10
paste input "General Organic Chemistry"
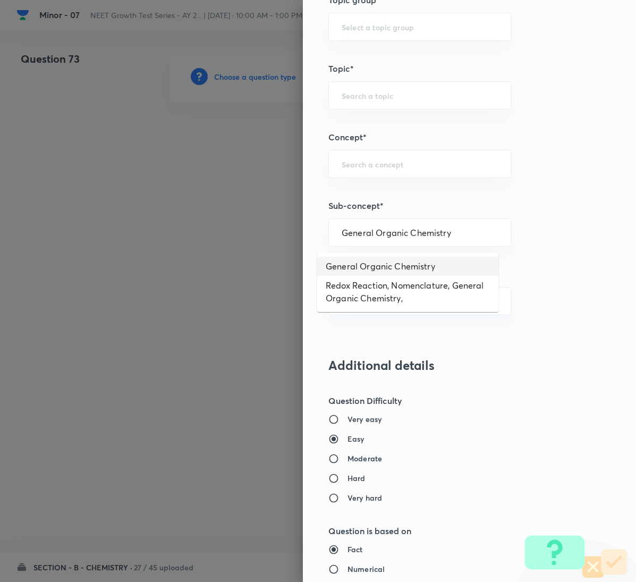
click at [407, 258] on li "General Organic Chemistry" at bounding box center [407, 266] width 181 height 19
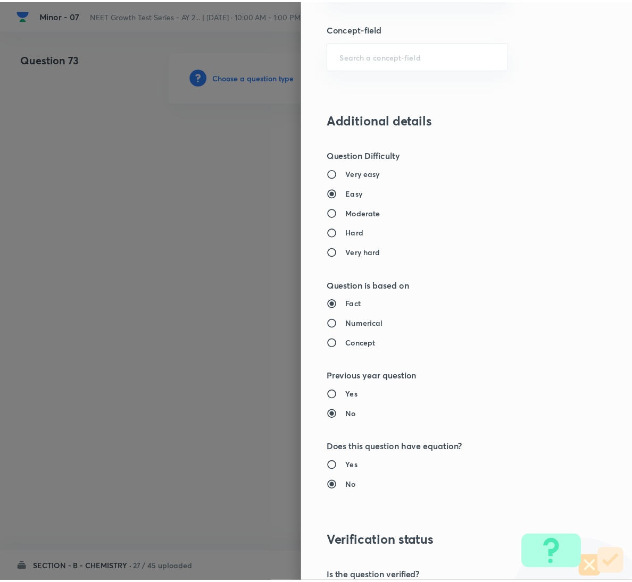
scroll to position [942, 0]
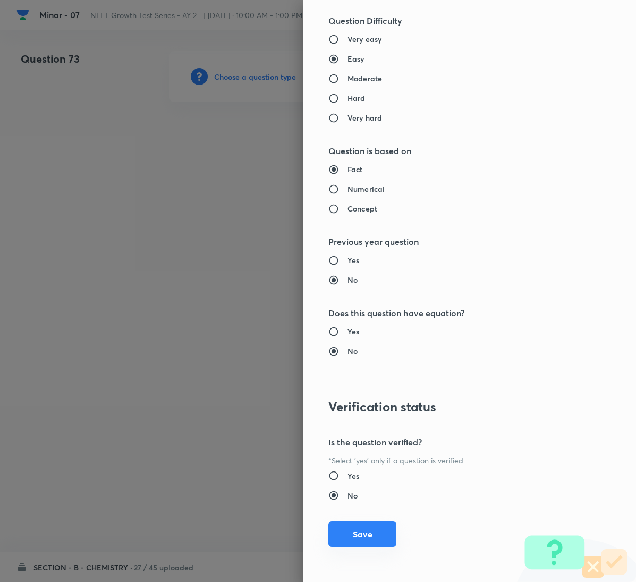
click at [354, 528] on button "Save" at bounding box center [363, 535] width 68 height 26
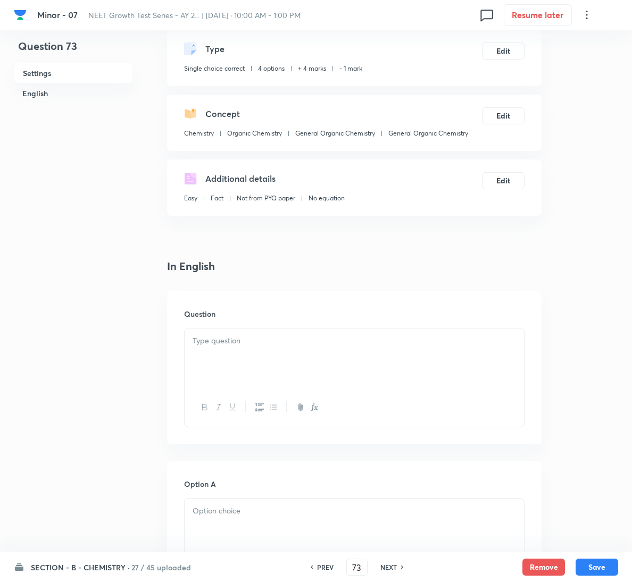
scroll to position [239, 0]
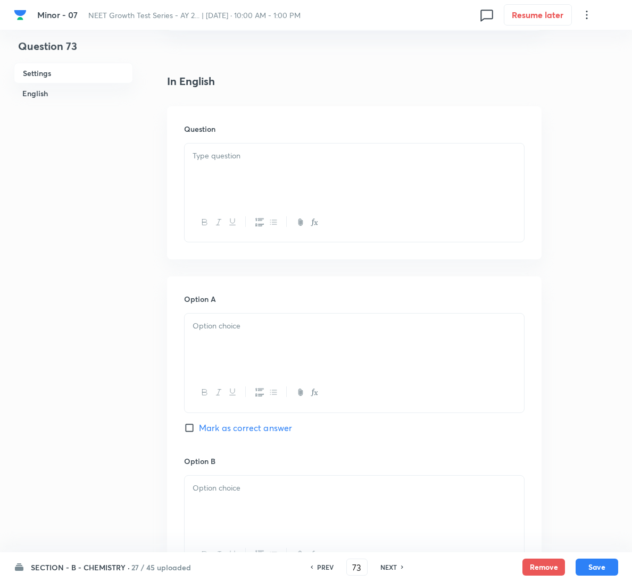
click at [230, 164] on div at bounding box center [354, 174] width 339 height 60
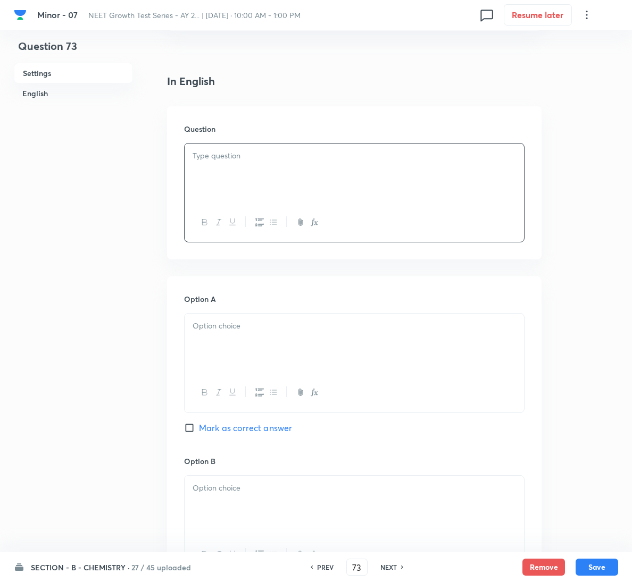
click at [250, 154] on p at bounding box center [353, 156] width 323 height 12
click at [315, 325] on p at bounding box center [353, 326] width 323 height 12
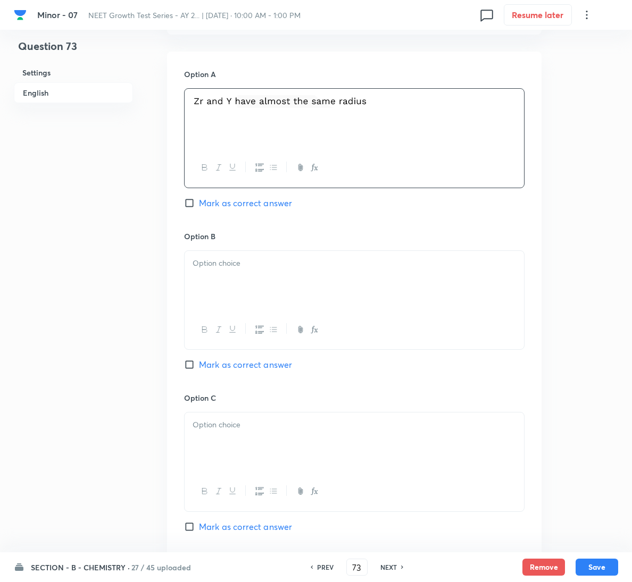
scroll to position [479, 0]
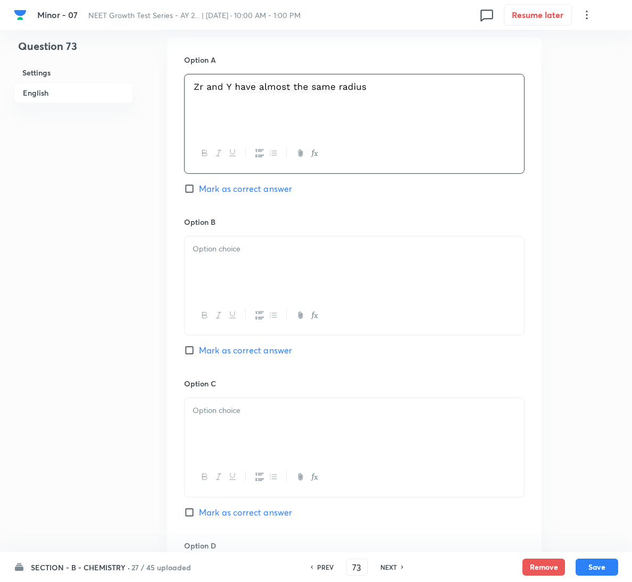
click at [295, 281] on div at bounding box center [354, 267] width 339 height 60
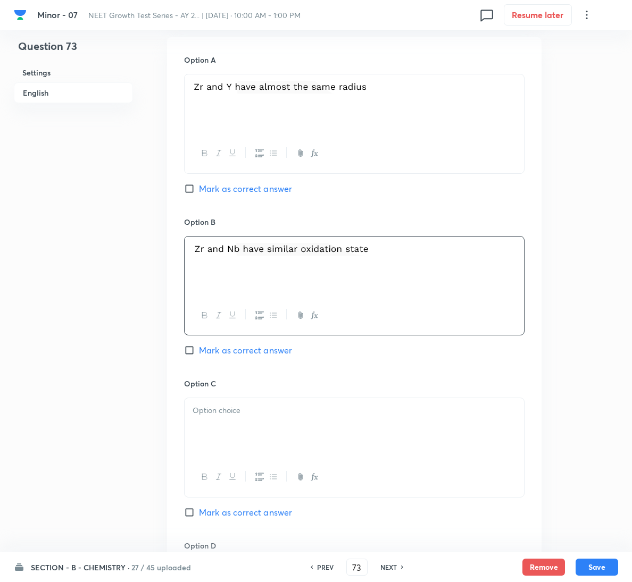
click at [297, 464] on div at bounding box center [354, 477] width 339 height 39
click at [260, 513] on span "Mark as correct answer" at bounding box center [245, 512] width 93 height 13
click at [199, 513] on input "Mark as correct answer" at bounding box center [191, 512] width 15 height 11
click at [271, 446] on div at bounding box center [354, 428] width 339 height 60
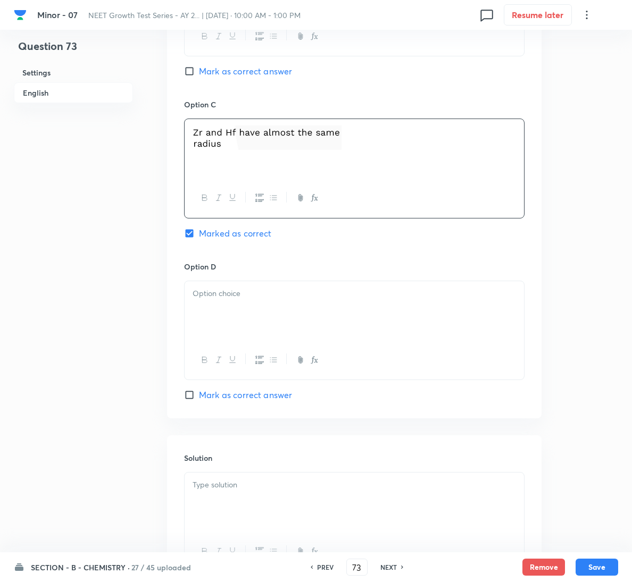
scroll to position [860, 0]
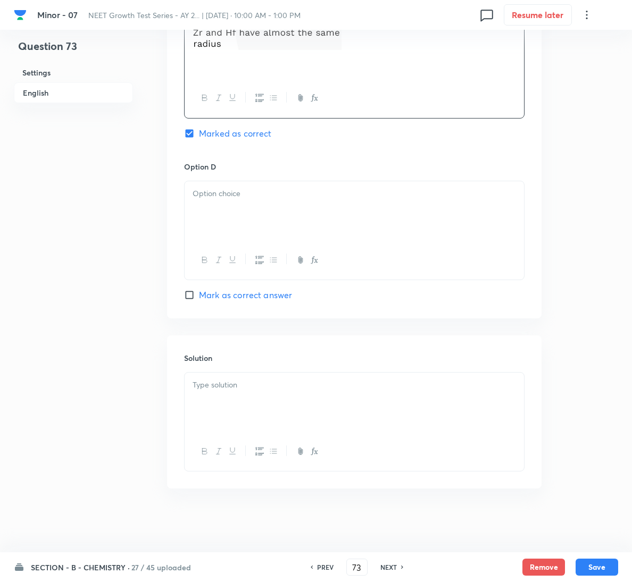
click at [251, 366] on div "Solution" at bounding box center [354, 412] width 374 height 153
click at [254, 388] on p at bounding box center [353, 385] width 323 height 12
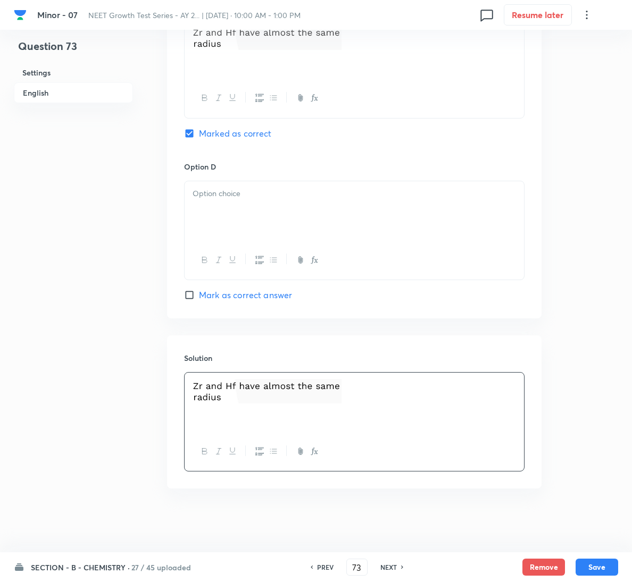
click at [351, 221] on div at bounding box center [354, 211] width 339 height 60
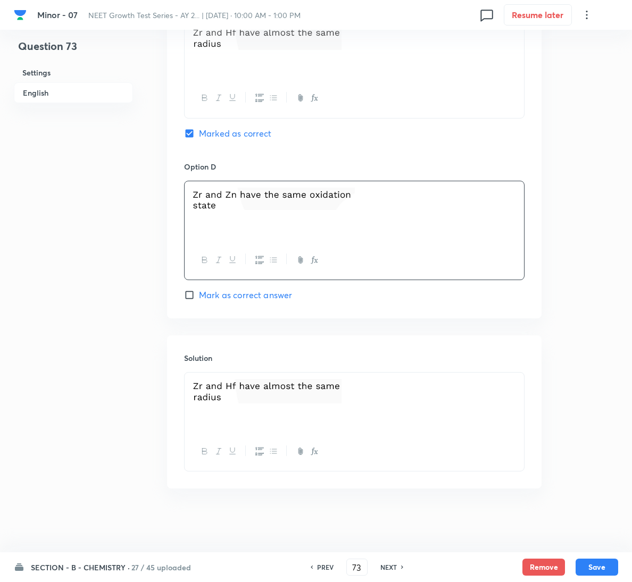
click at [607, 557] on div "SECTION - B - CHEMISTRY · 27 / 45 uploaded PREV 73 ​ NEXT Remove Save" at bounding box center [316, 567] width 604 height 30
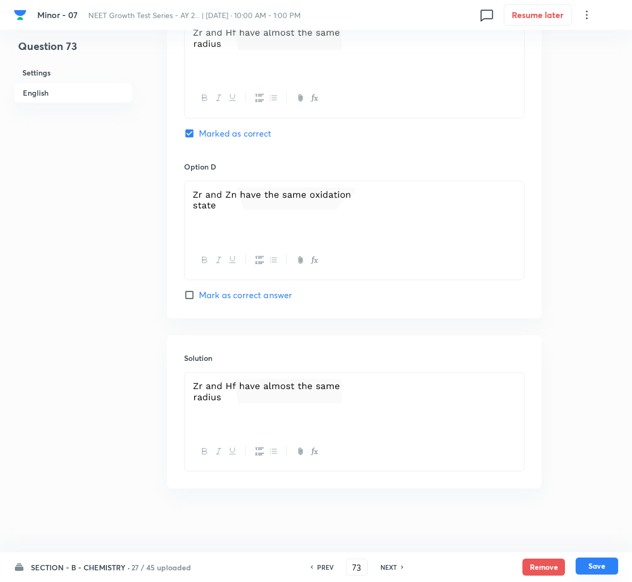
click at [601, 564] on button "Save" at bounding box center [596, 566] width 43 height 17
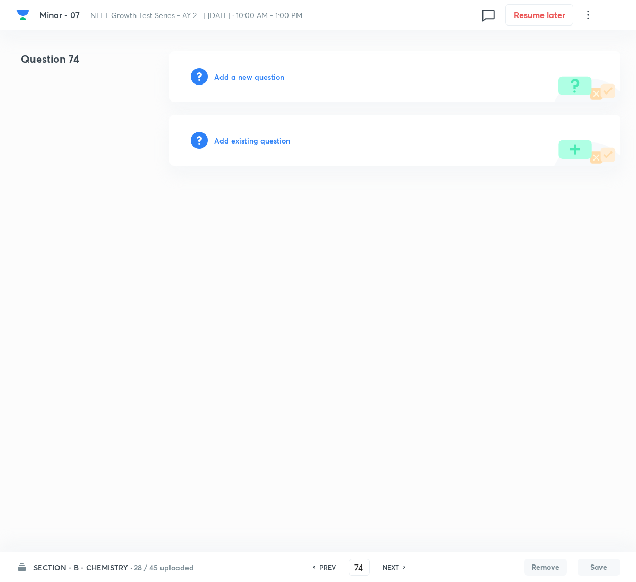
click at [265, 77] on h6 "Add a new question" at bounding box center [249, 76] width 70 height 11
click at [265, 77] on h6 "Choose a question type" at bounding box center [255, 76] width 82 height 11
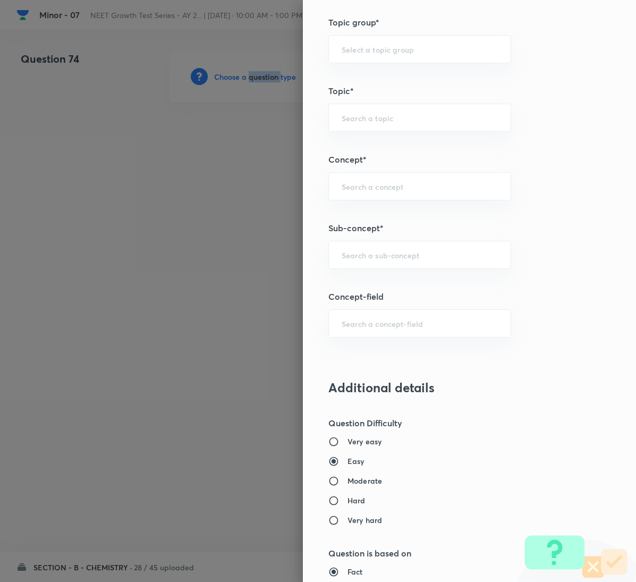
scroll to position [568, 0]
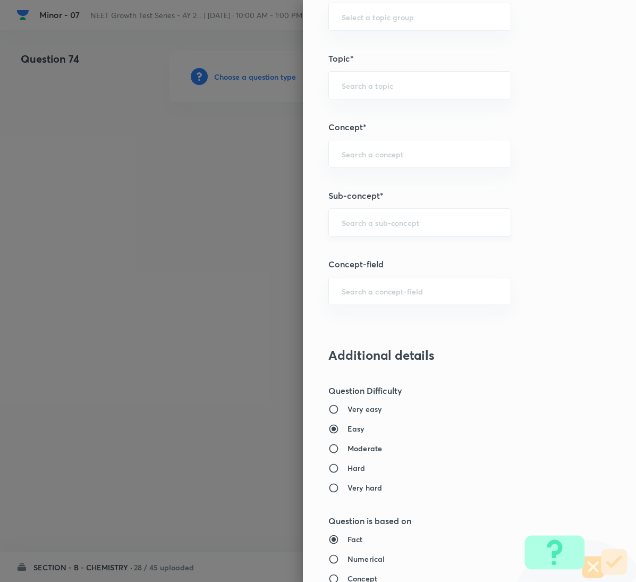
click at [393, 227] on input "text" at bounding box center [420, 222] width 156 height 10
paste input "General Organic Chemistry"
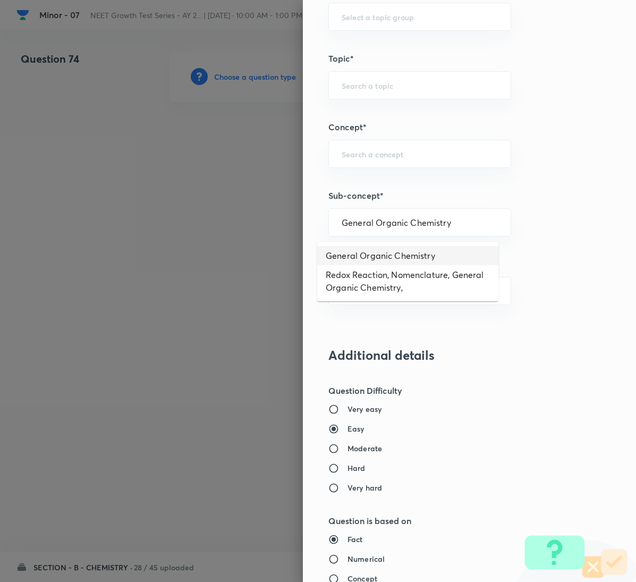
click at [391, 250] on li "General Organic Chemistry" at bounding box center [407, 255] width 181 height 19
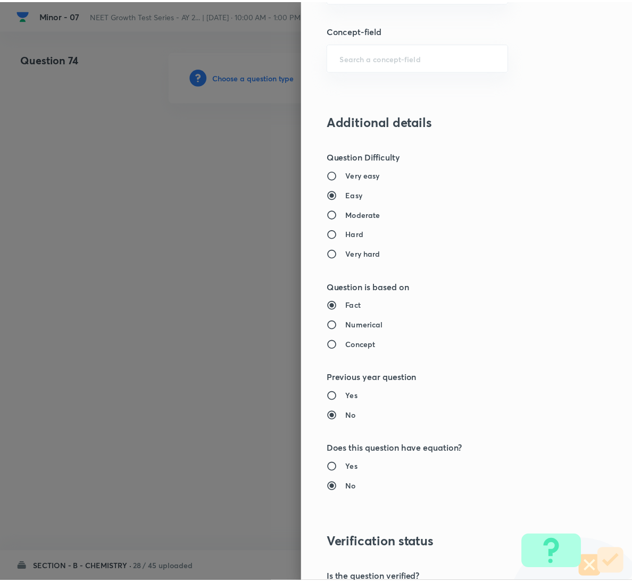
scroll to position [942, 0]
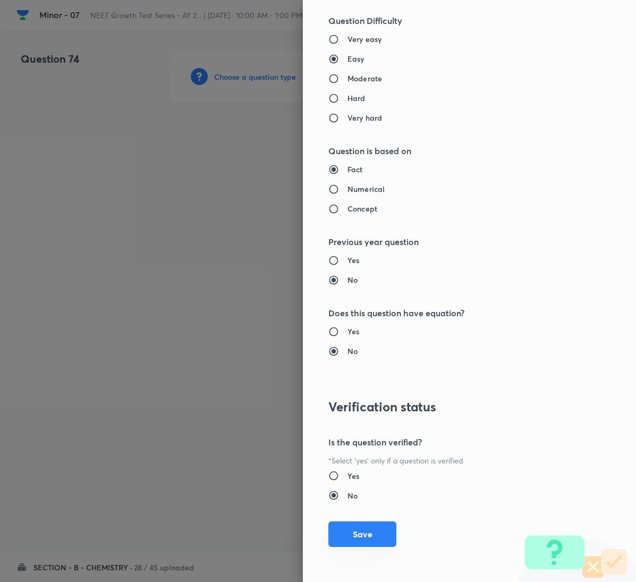
click at [359, 526] on button "Save" at bounding box center [363, 535] width 68 height 26
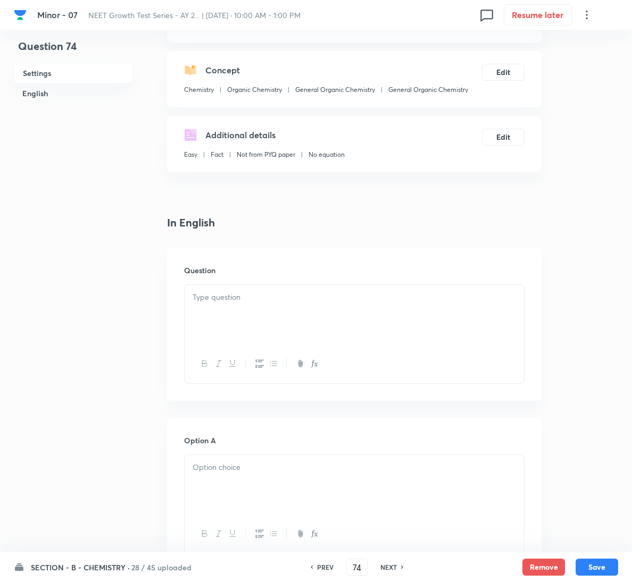
scroll to position [239, 0]
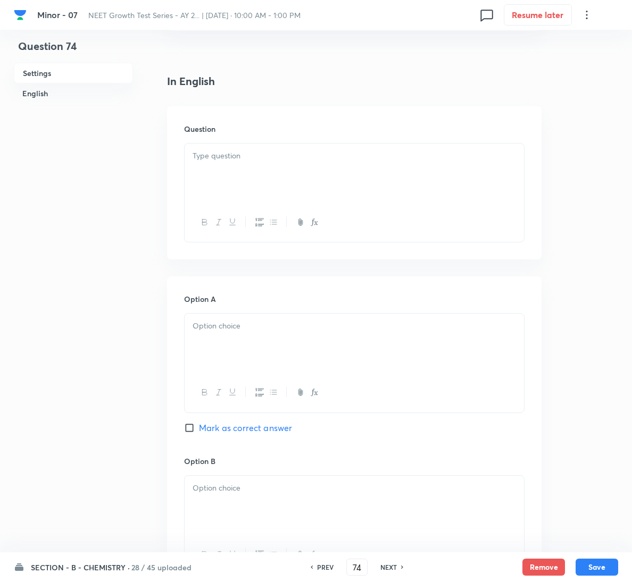
click at [249, 149] on div at bounding box center [354, 174] width 339 height 60
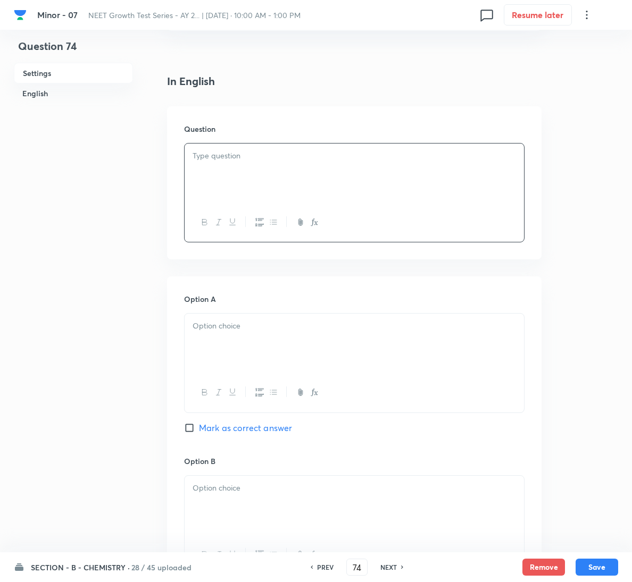
click at [305, 178] on div at bounding box center [354, 174] width 339 height 60
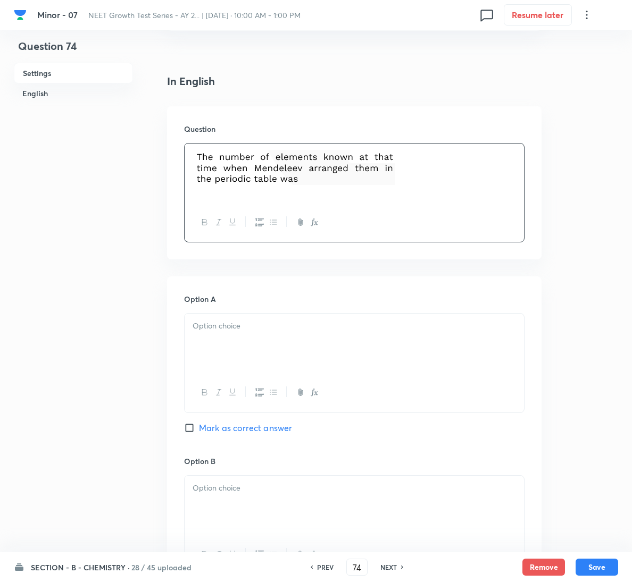
click at [238, 432] on span "Mark as correct answer" at bounding box center [245, 428] width 93 height 13
click at [199, 432] on input "Mark as correct answer" at bounding box center [191, 428] width 15 height 11
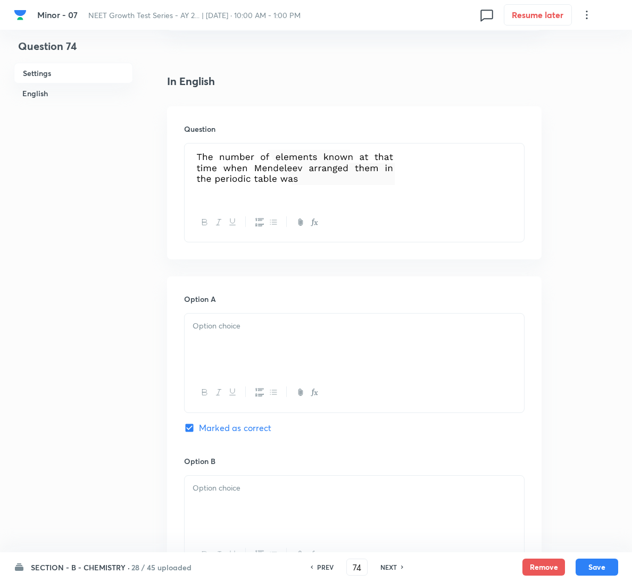
click at [265, 348] on div at bounding box center [354, 344] width 339 height 60
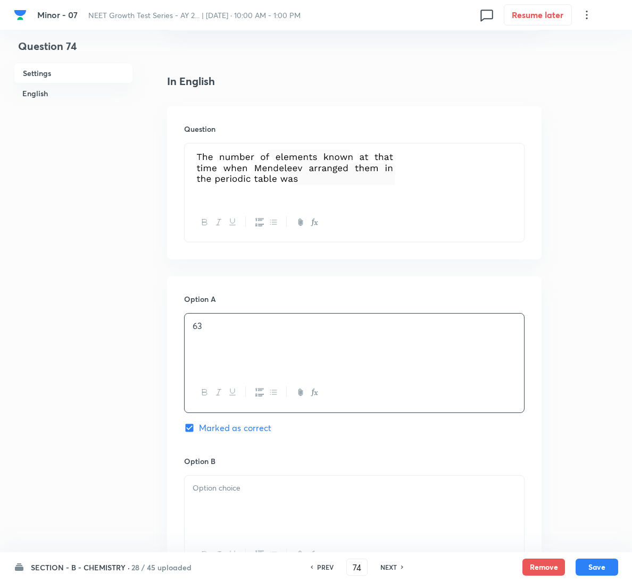
click at [260, 530] on div at bounding box center [354, 506] width 339 height 60
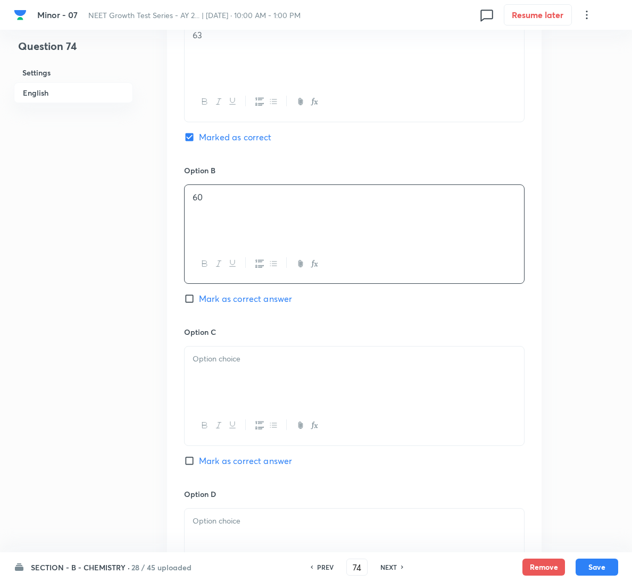
scroll to position [558, 0]
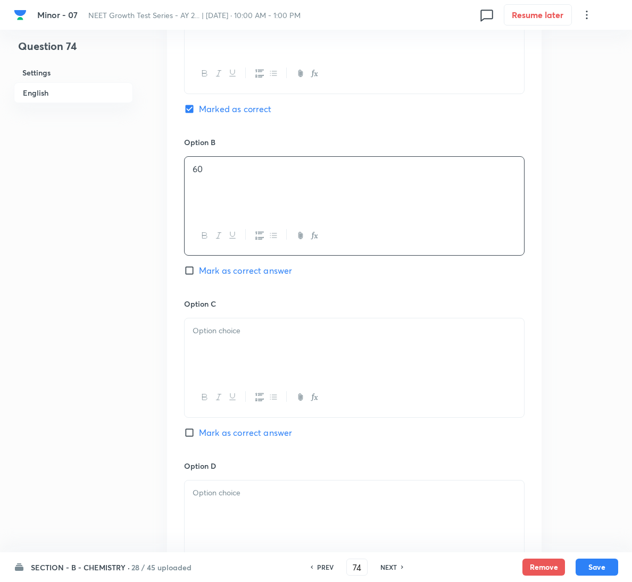
click at [281, 353] on div at bounding box center [354, 349] width 339 height 60
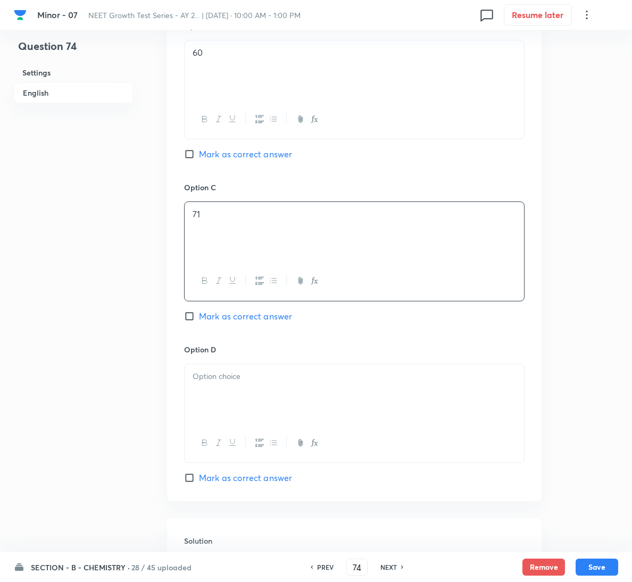
scroll to position [860, 0]
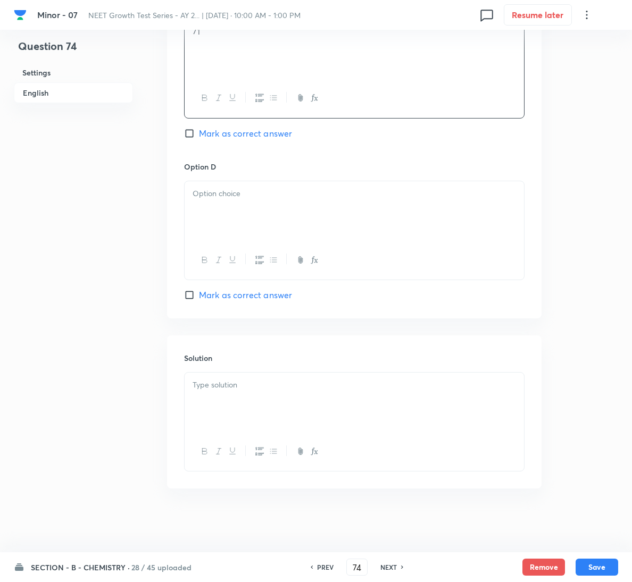
click at [281, 199] on div at bounding box center [354, 211] width 339 height 60
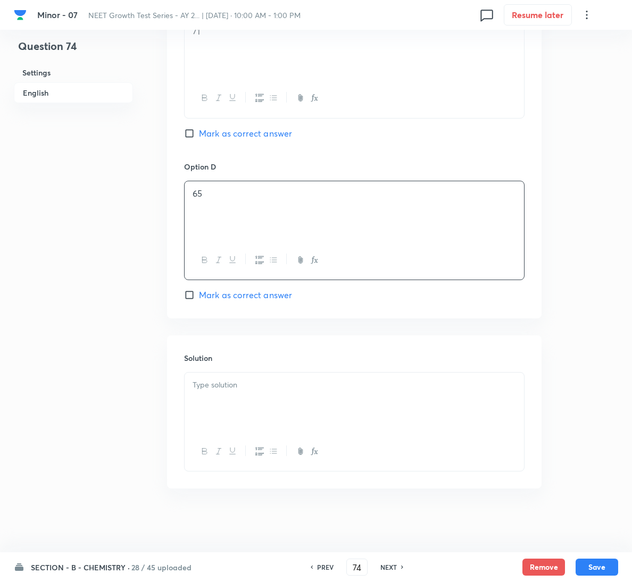
click at [342, 405] on div at bounding box center [354, 403] width 339 height 60
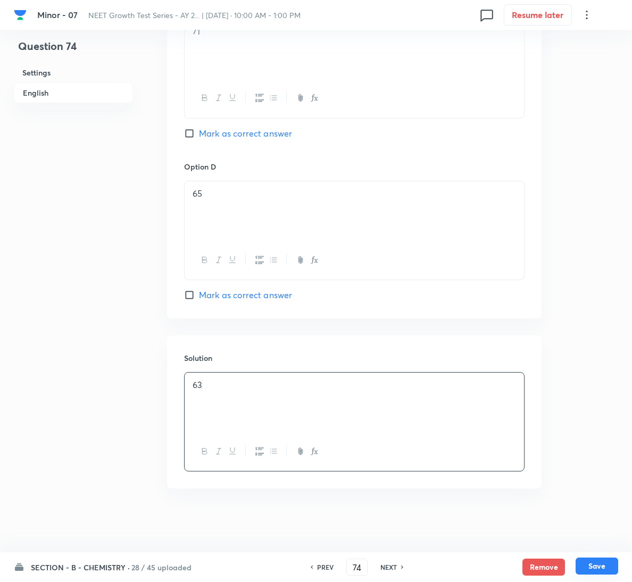
click at [599, 560] on button "Save" at bounding box center [596, 566] width 43 height 17
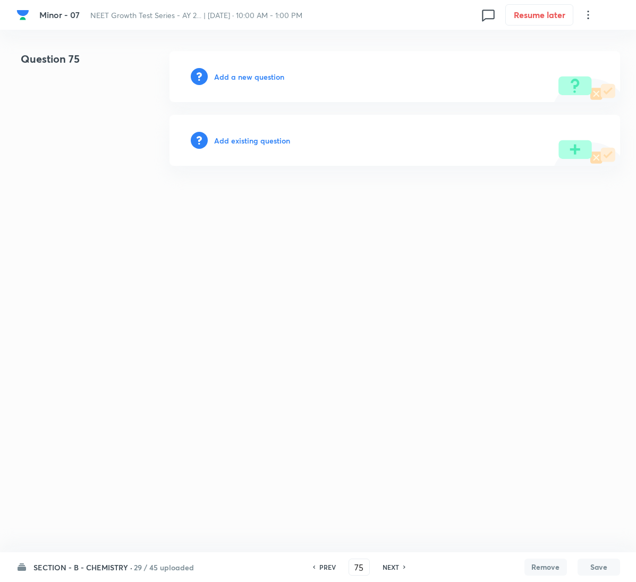
click at [277, 77] on h6 "Add a new question" at bounding box center [249, 76] width 70 height 11
click at [277, 77] on h6 "Choose a question type" at bounding box center [255, 76] width 82 height 11
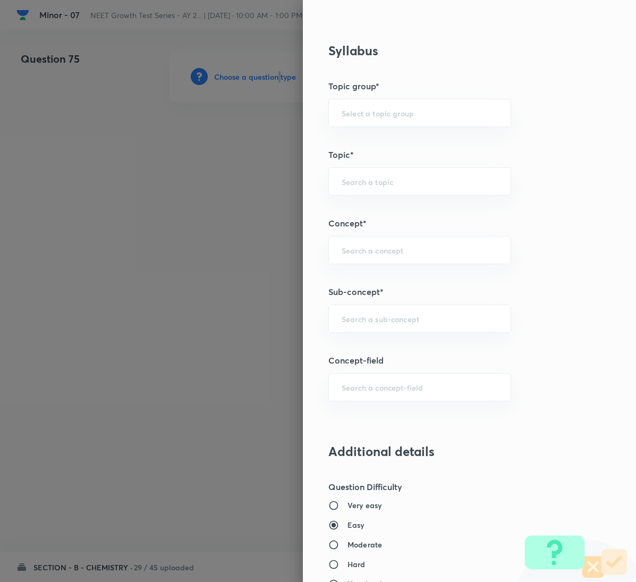
scroll to position [527, 0]
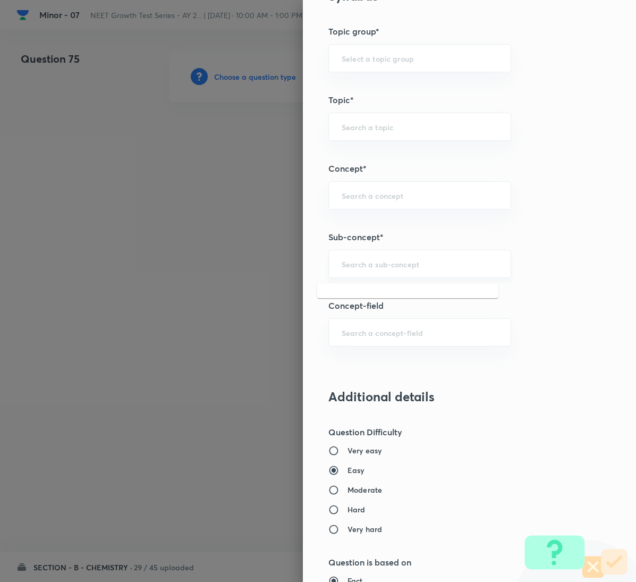
click at [394, 269] on input "text" at bounding box center [420, 264] width 156 height 10
paste input "General Organic Chemistry"
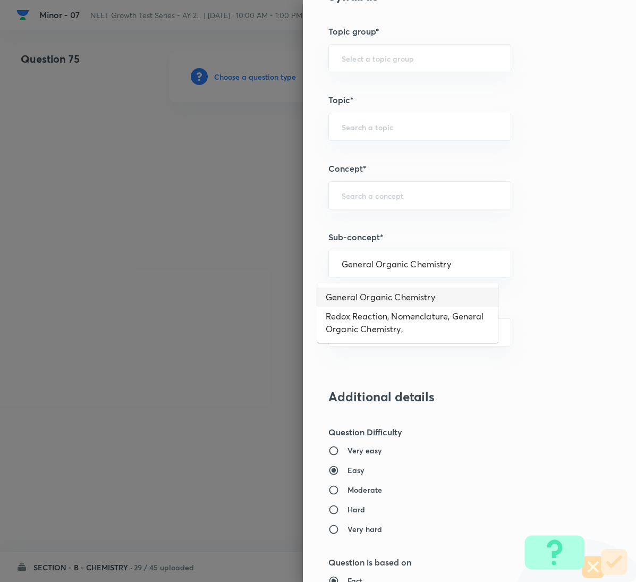
click at [387, 297] on li "General Organic Chemistry" at bounding box center [407, 297] width 181 height 19
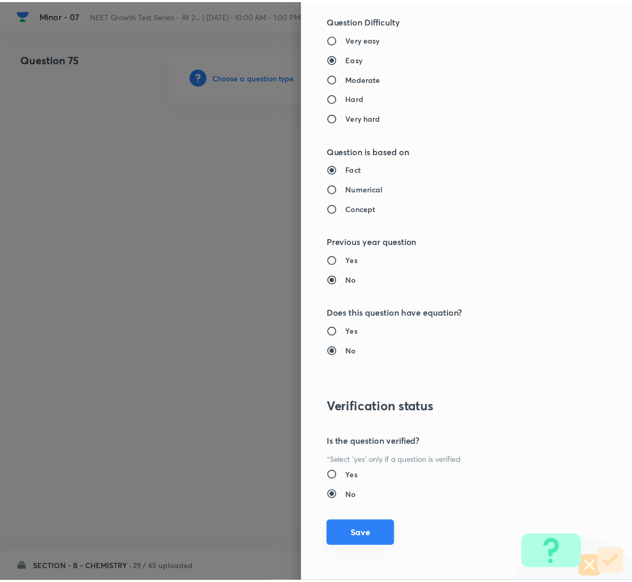
scroll to position [942, 0]
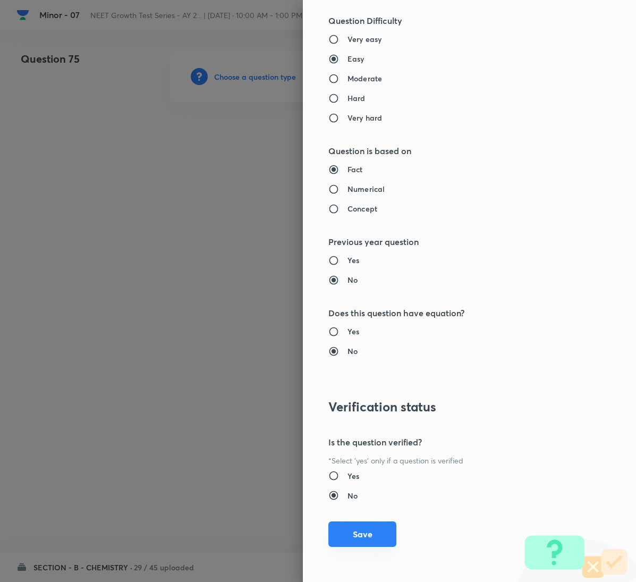
click at [353, 526] on button "Save" at bounding box center [363, 535] width 68 height 26
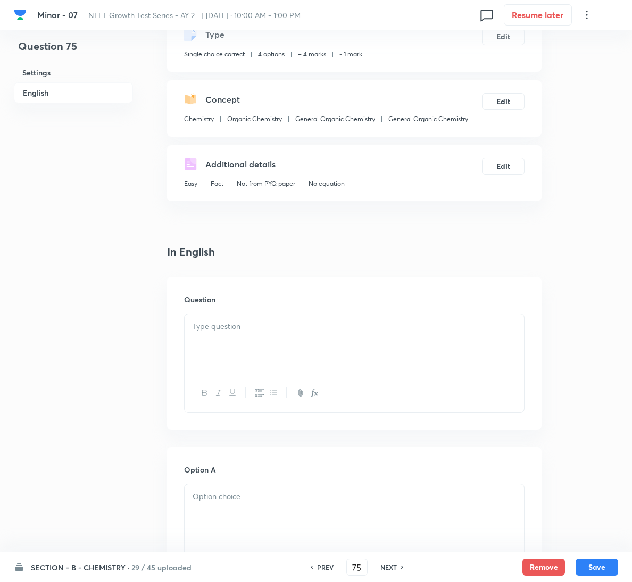
scroll to position [160, 0]
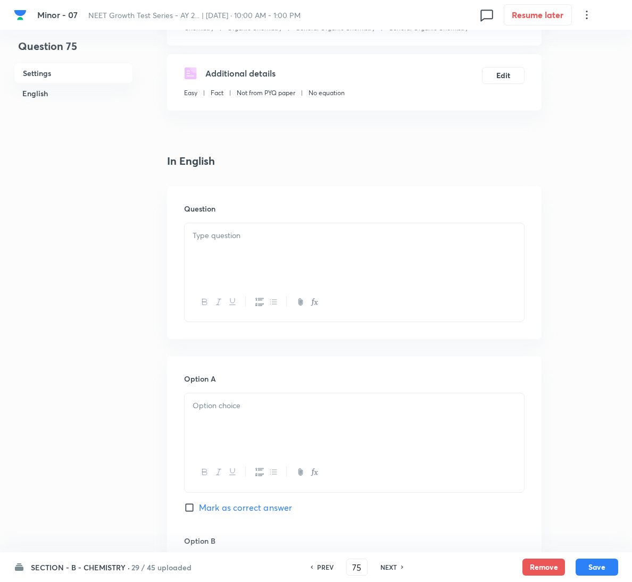
click at [225, 222] on div "Question" at bounding box center [354, 262] width 374 height 153
click at [288, 262] on div at bounding box center [354, 253] width 339 height 60
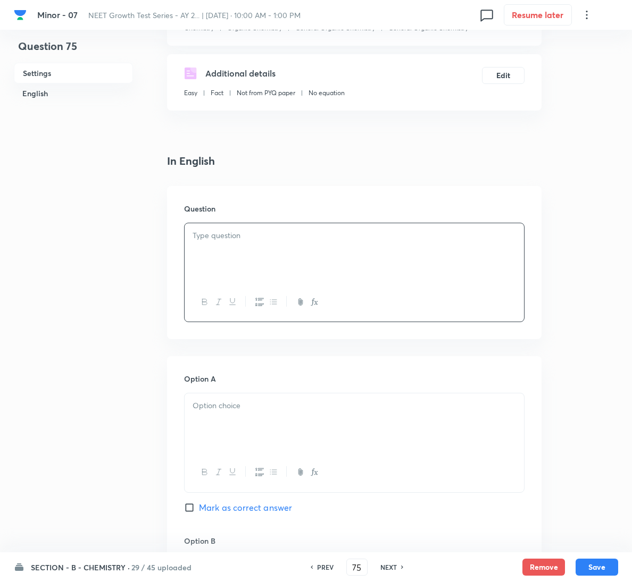
scroll to position [239, 0]
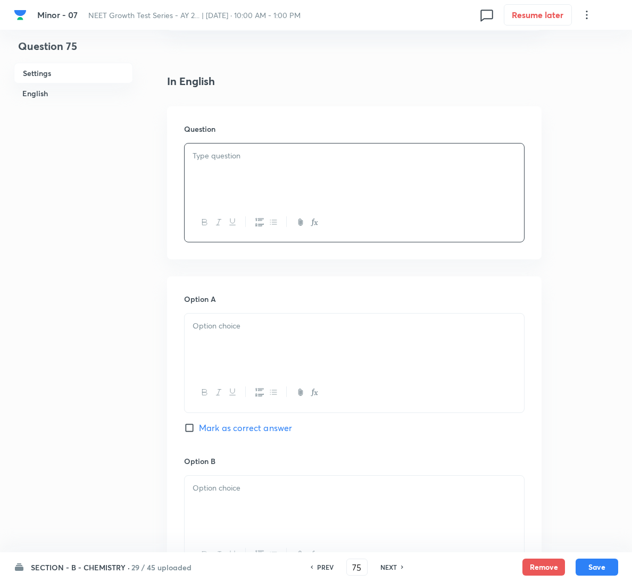
click at [327, 163] on div at bounding box center [354, 174] width 339 height 60
click at [270, 358] on div at bounding box center [354, 344] width 339 height 60
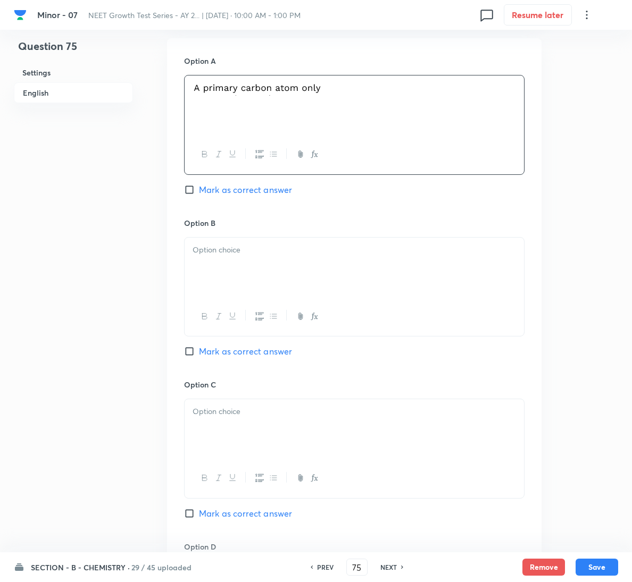
scroll to position [479, 0]
click at [289, 280] on div at bounding box center [354, 267] width 339 height 60
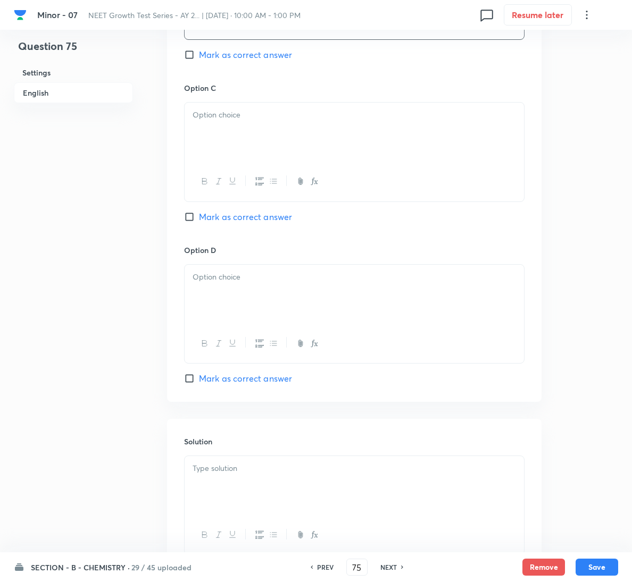
scroll to position [798, 0]
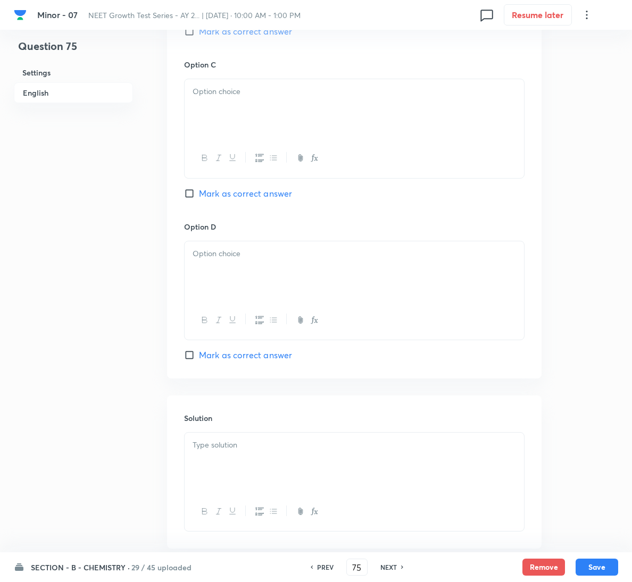
click at [279, 118] on div at bounding box center [354, 109] width 339 height 60
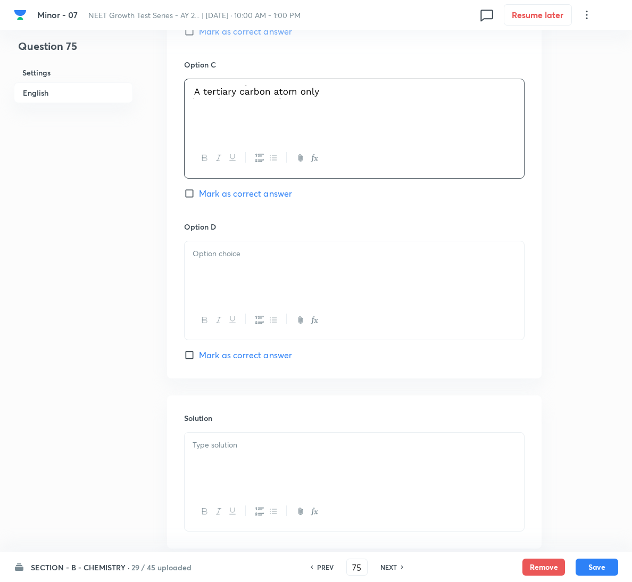
click at [262, 264] on div at bounding box center [354, 271] width 339 height 60
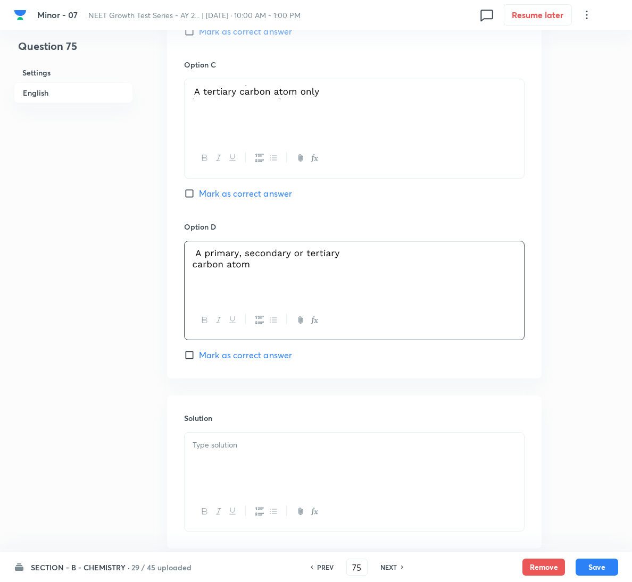
click at [284, 358] on span "Mark as correct answer" at bounding box center [245, 355] width 93 height 13
click at [199, 358] on input "Mark as correct answer" at bounding box center [191, 355] width 15 height 11
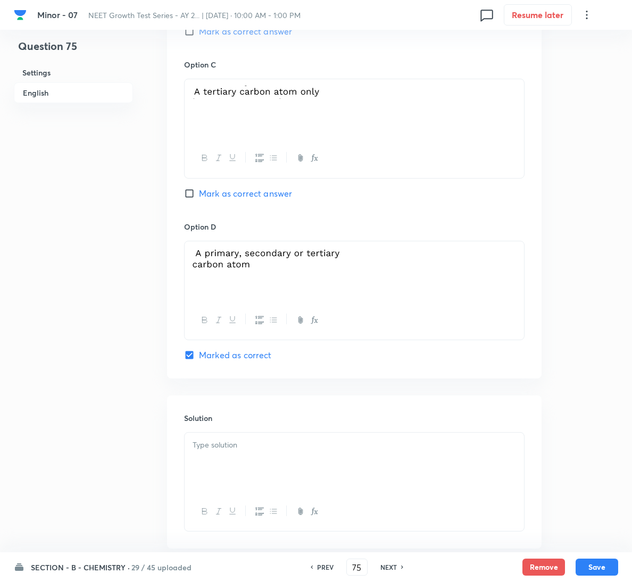
click at [282, 450] on p at bounding box center [353, 445] width 323 height 12
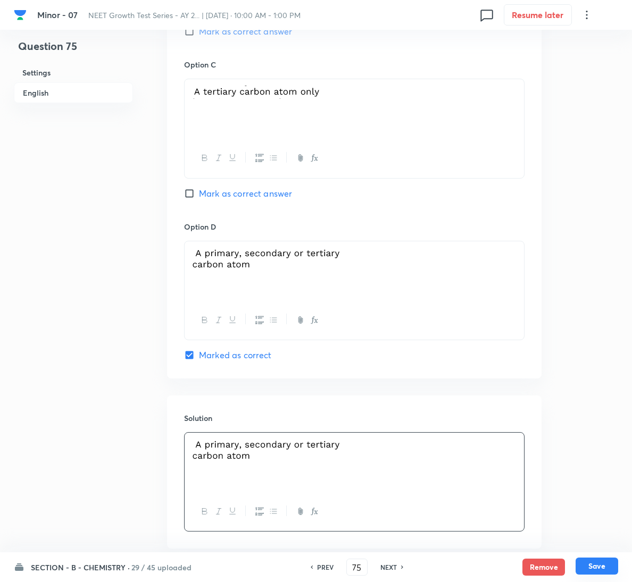
click at [595, 565] on button "Save" at bounding box center [596, 566] width 43 height 17
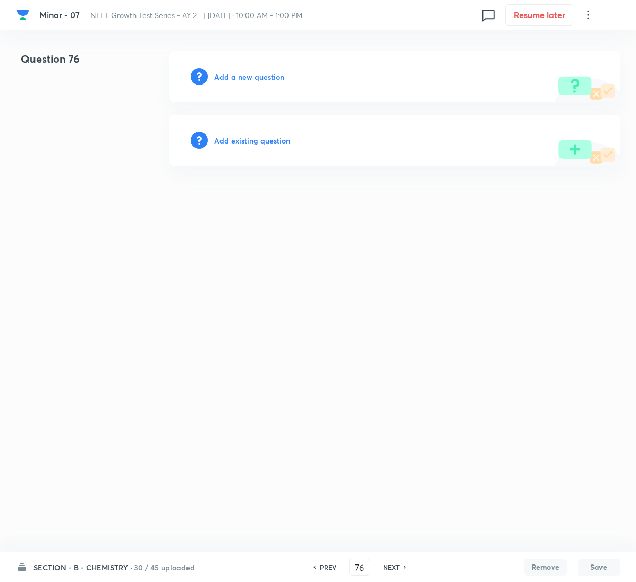
click at [250, 78] on h6 "Add a new question" at bounding box center [249, 76] width 70 height 11
click at [250, 78] on h6 "Choose a question type" at bounding box center [255, 76] width 82 height 11
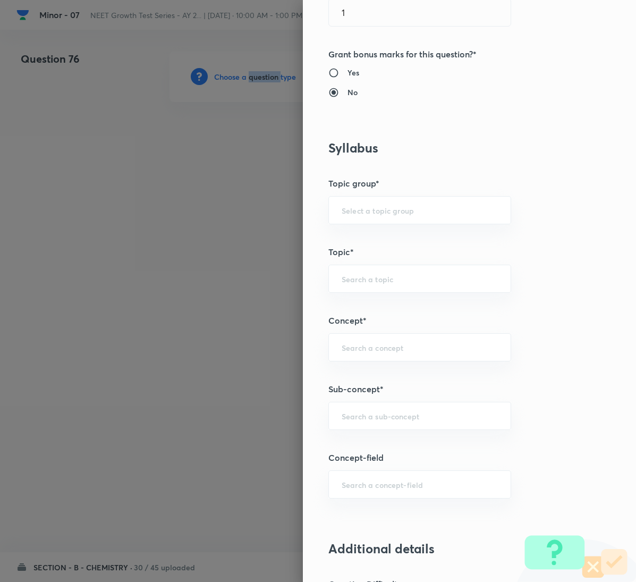
scroll to position [399, 0]
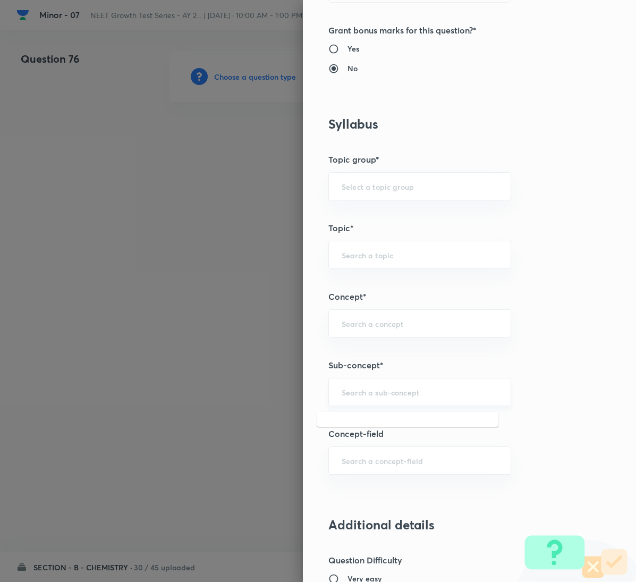
click at [414, 392] on input "text" at bounding box center [420, 392] width 156 height 10
paste input "General Organic Chemistry"
click at [412, 423] on li "General Organic Chemistry" at bounding box center [407, 425] width 181 height 19
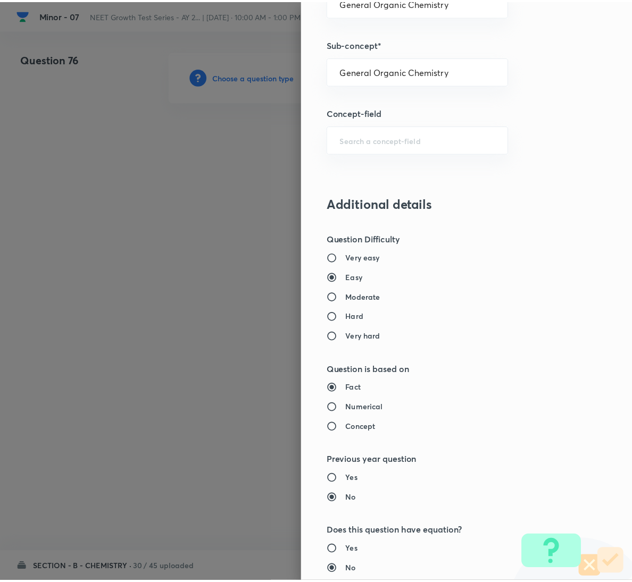
scroll to position [942, 0]
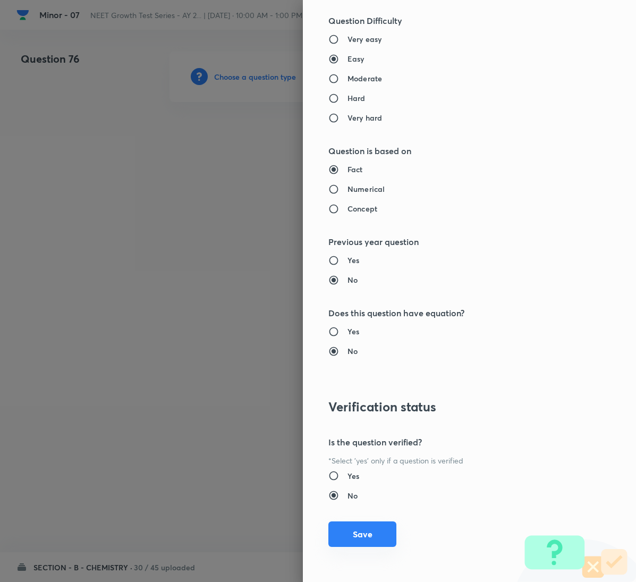
click at [363, 537] on button "Save" at bounding box center [363, 535] width 68 height 26
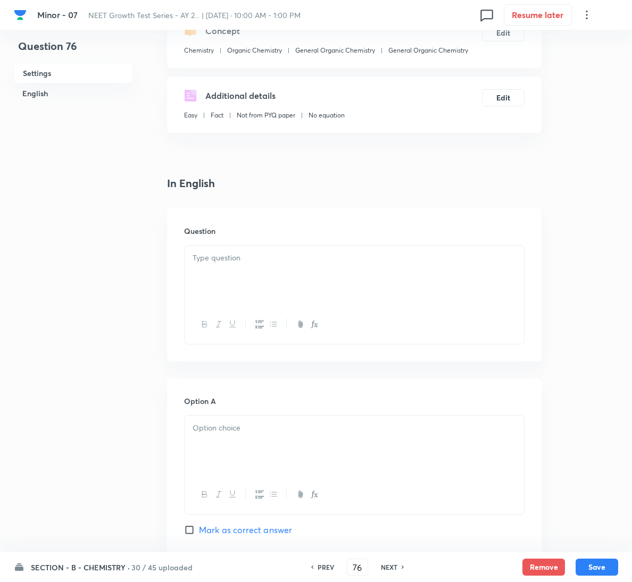
scroll to position [160, 0]
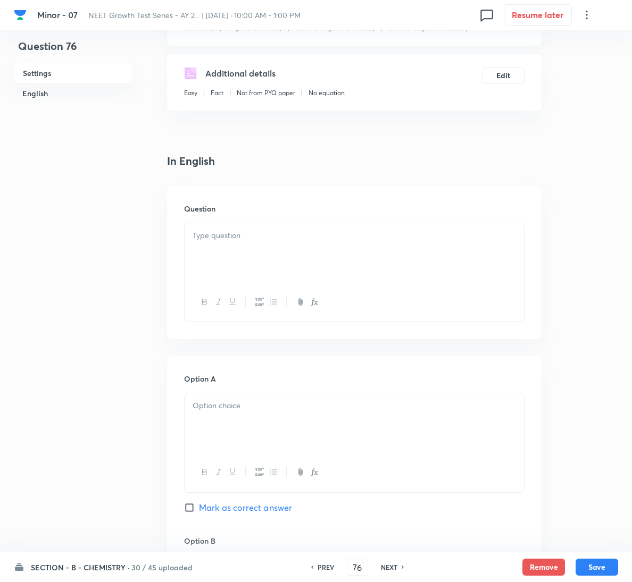
click at [254, 230] on p at bounding box center [353, 236] width 323 height 12
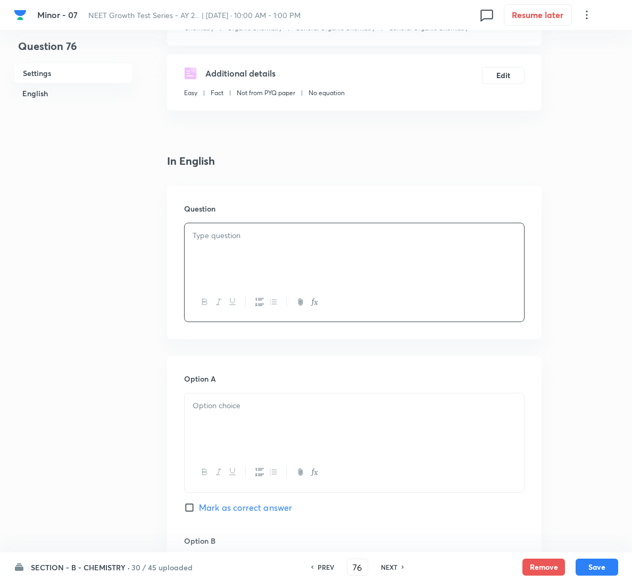
click at [334, 248] on div at bounding box center [354, 253] width 339 height 60
click at [312, 560] on div "PREV 76 ​ NEXT" at bounding box center [357, 567] width 137 height 17
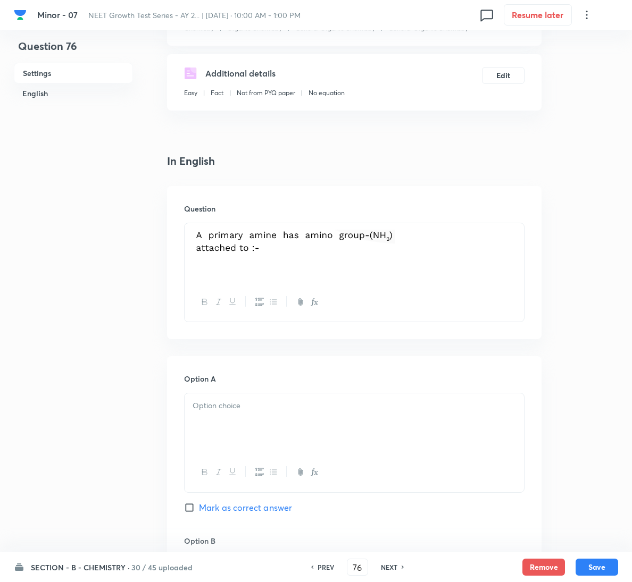
click at [315, 563] on div "PREV" at bounding box center [324, 568] width 28 height 10
click at [313, 565] on div "PREV" at bounding box center [324, 568] width 28 height 10
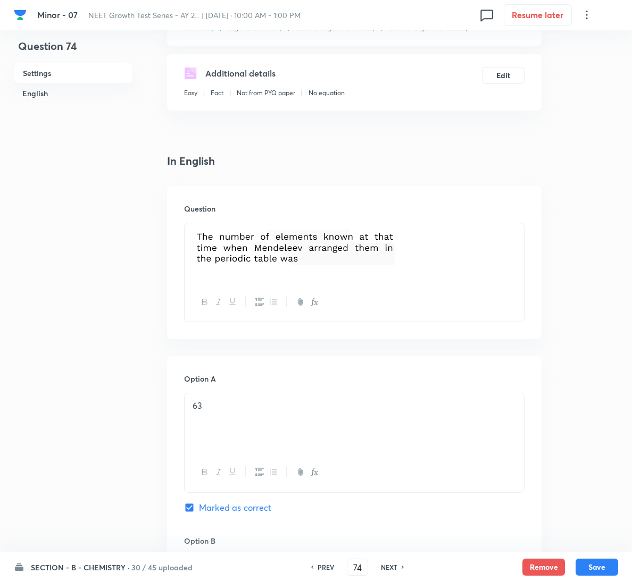
click at [324, 571] on h6 "PREV" at bounding box center [325, 568] width 16 height 10
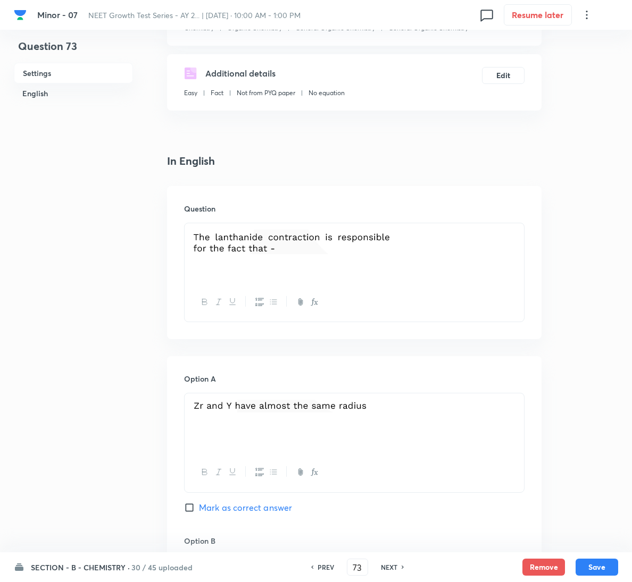
click at [396, 572] on h6 "NEXT" at bounding box center [389, 568] width 16 height 10
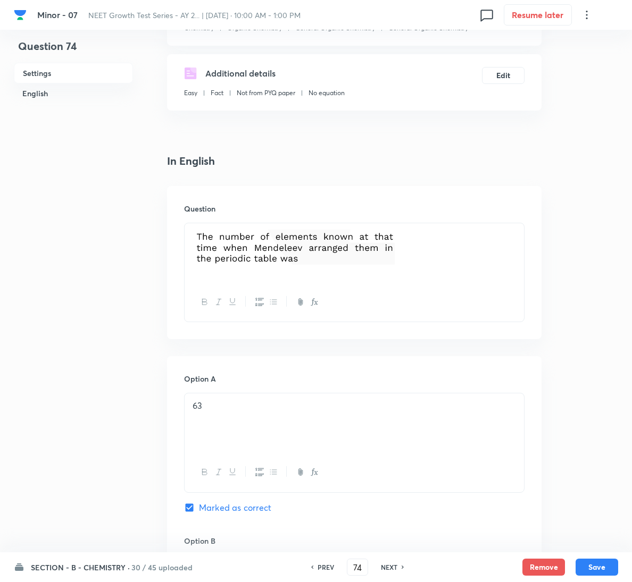
click at [322, 569] on h6 "PREV" at bounding box center [325, 568] width 16 height 10
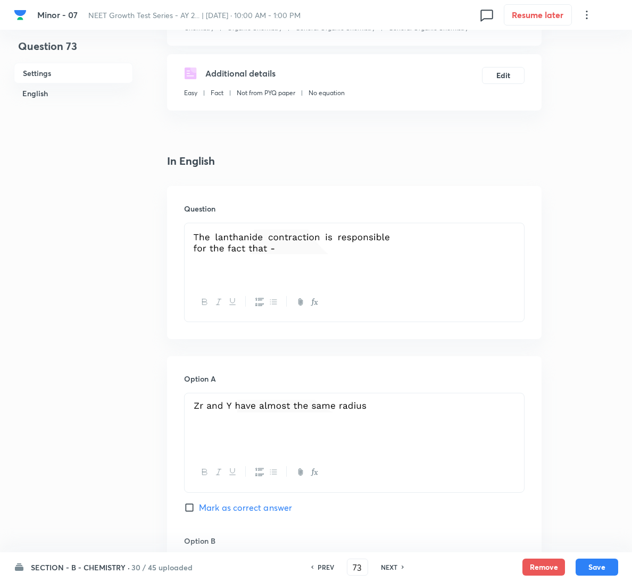
click at [322, 569] on h6 "PREV" at bounding box center [325, 568] width 16 height 10
click at [389, 567] on h6 "NEXT" at bounding box center [389, 568] width 16 height 10
click at [385, 567] on h6 "NEXT" at bounding box center [389, 568] width 16 height 10
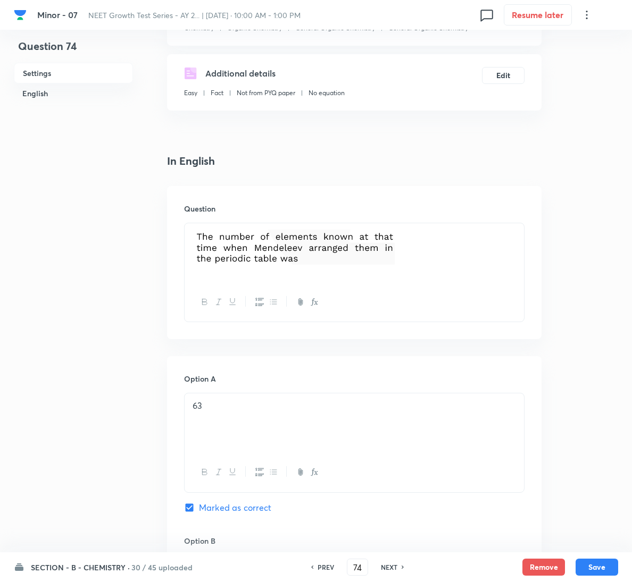
click at [385, 567] on h6 "NEXT" at bounding box center [389, 568] width 16 height 10
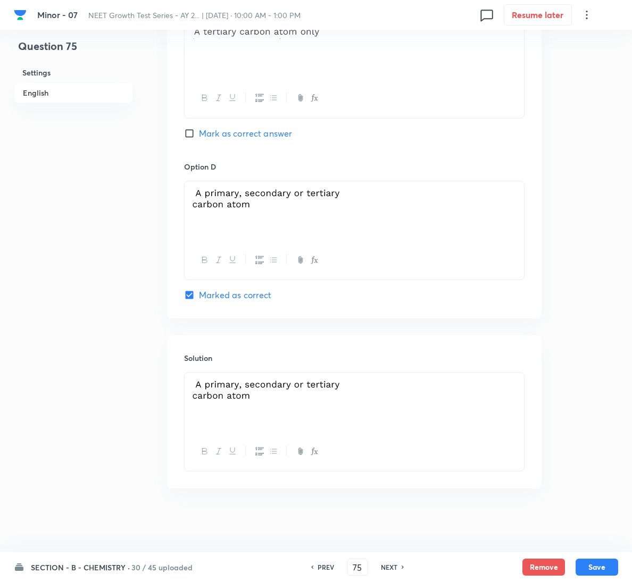
scroll to position [860, 0]
click at [383, 564] on h6 "NEXT" at bounding box center [389, 568] width 16 height 10
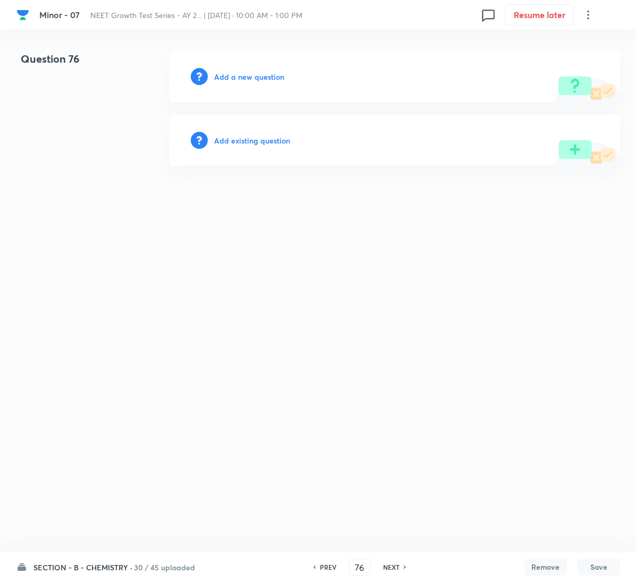
click at [281, 76] on h6 "Add a new question" at bounding box center [249, 76] width 70 height 11
click at [281, 76] on h6 "Choose a question type" at bounding box center [255, 76] width 82 height 11
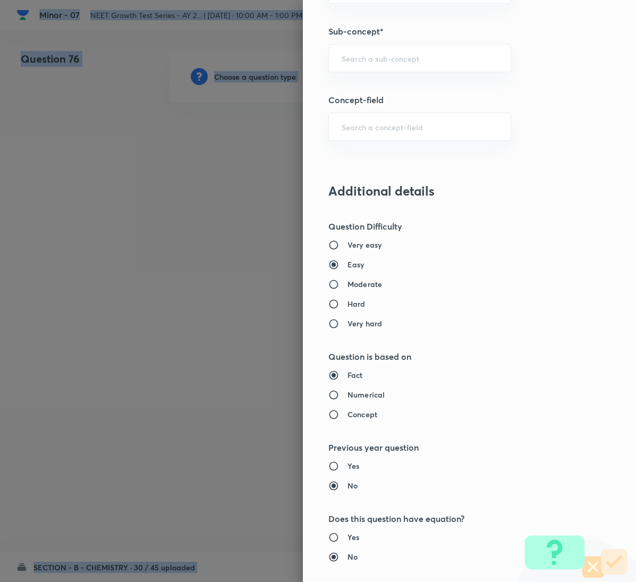
scroll to position [498, 0]
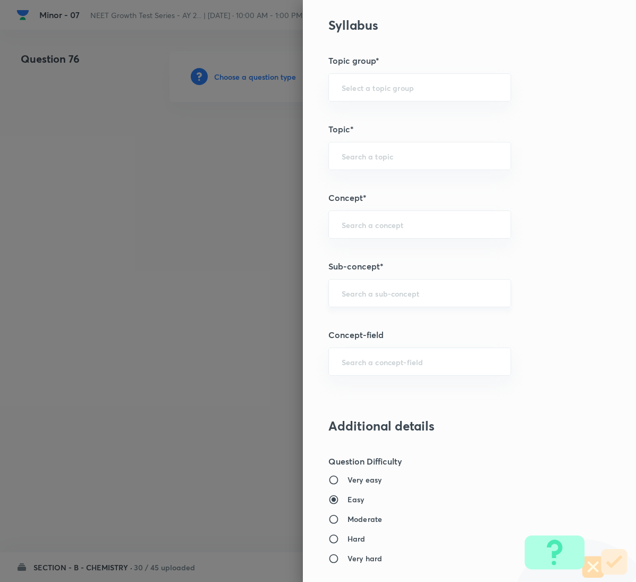
click at [399, 294] on input "text" at bounding box center [420, 293] width 156 height 10
paste input "General Organic Chemistry"
click at [387, 324] on li "General Organic Chemistry" at bounding box center [407, 326] width 181 height 19
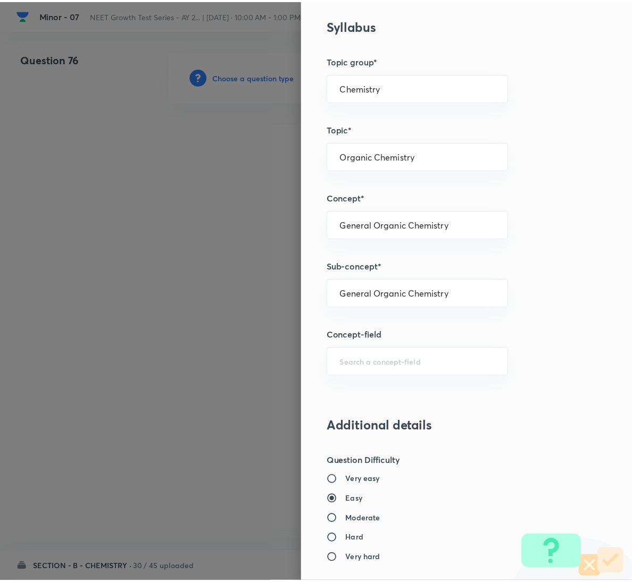
scroll to position [942, 0]
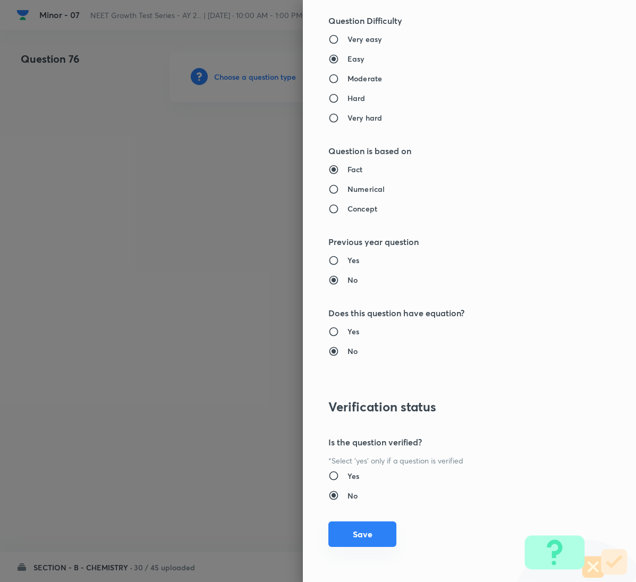
click at [356, 534] on button "Save" at bounding box center [363, 535] width 68 height 26
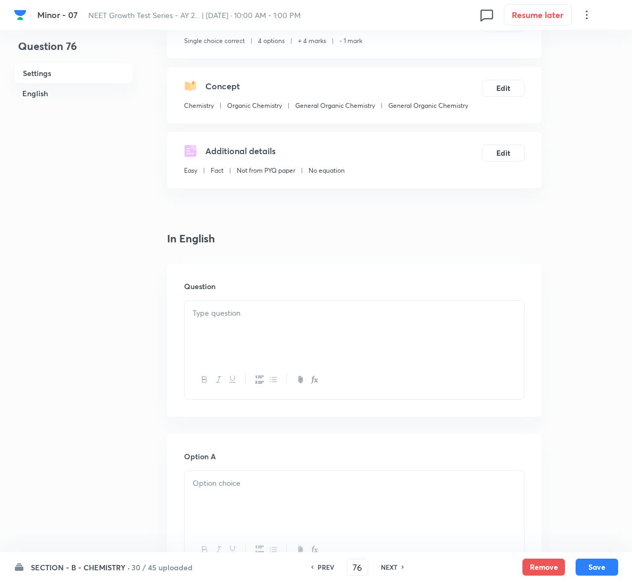
scroll to position [160, 0]
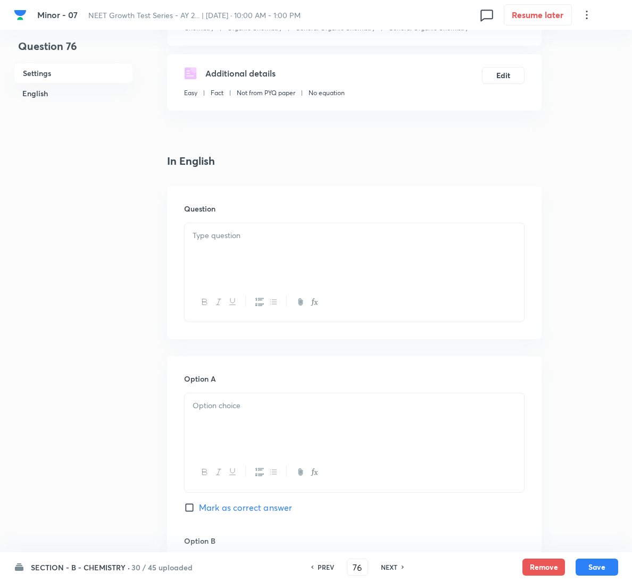
click at [289, 246] on div at bounding box center [354, 253] width 339 height 60
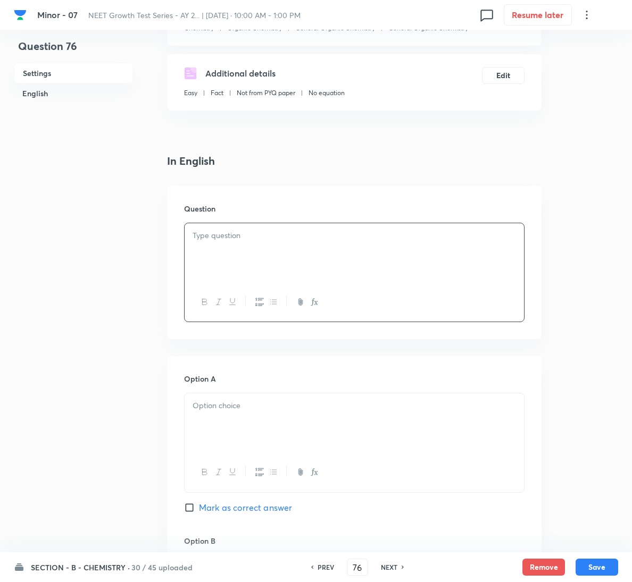
click at [390, 252] on div at bounding box center [354, 253] width 339 height 60
click at [251, 509] on span "Mark as correct answer" at bounding box center [245, 507] width 93 height 13
click at [199, 509] on input "Mark as correct answer" at bounding box center [191, 507] width 15 height 11
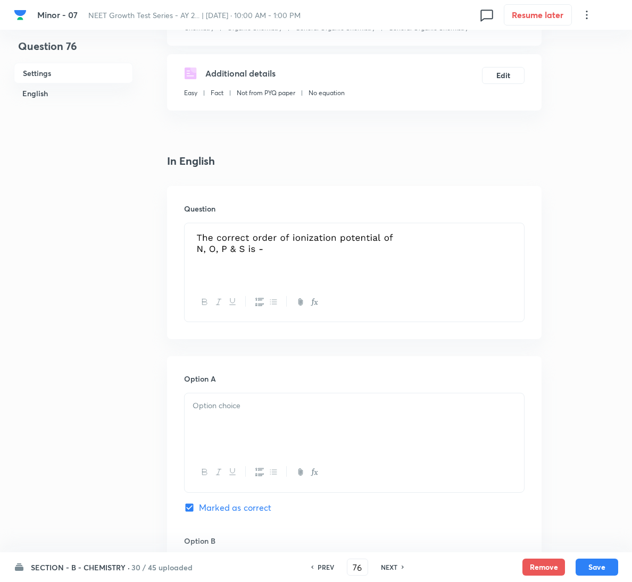
click at [267, 428] on div at bounding box center [354, 423] width 339 height 60
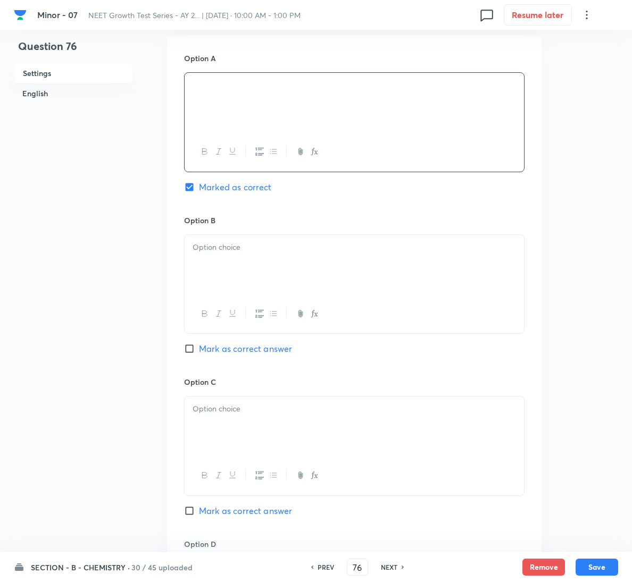
scroll to position [860, 0]
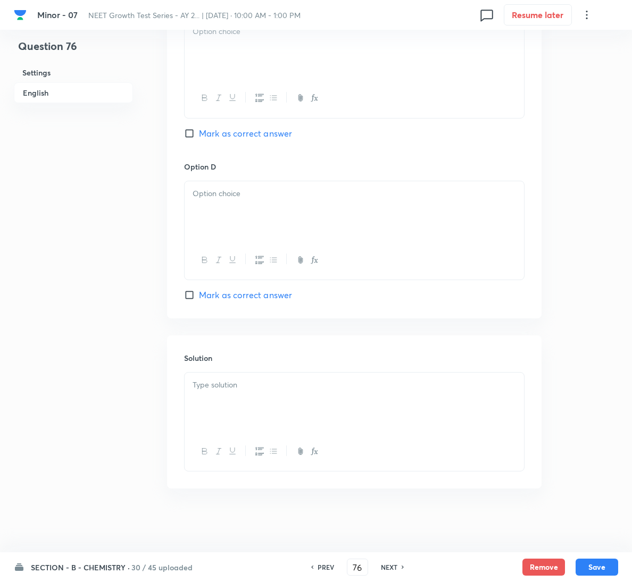
drag, startPoint x: 264, startPoint y: 426, endPoint x: 265, endPoint y: 420, distance: 6.6
click at [264, 424] on div at bounding box center [354, 403] width 339 height 60
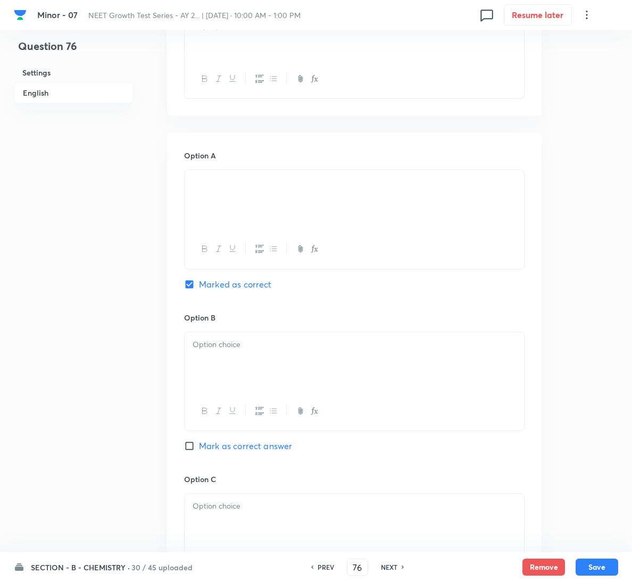
scroll to position [382, 0]
click at [245, 350] on p at bounding box center [353, 346] width 323 height 12
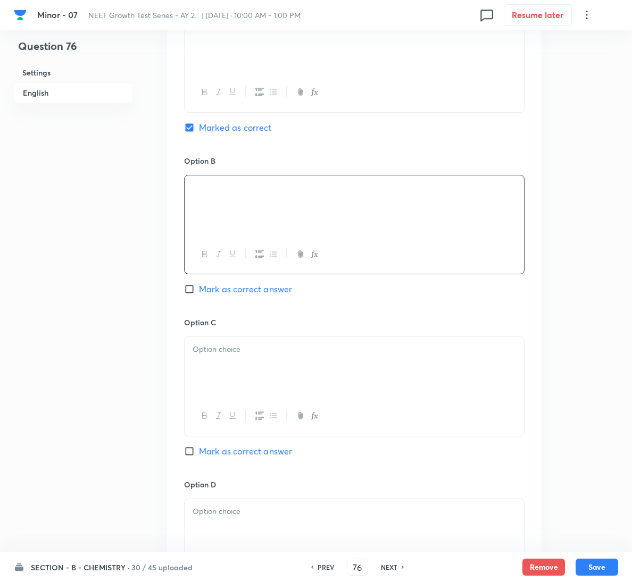
scroll to position [541, 0]
click at [305, 348] on p at bounding box center [353, 348] width 323 height 12
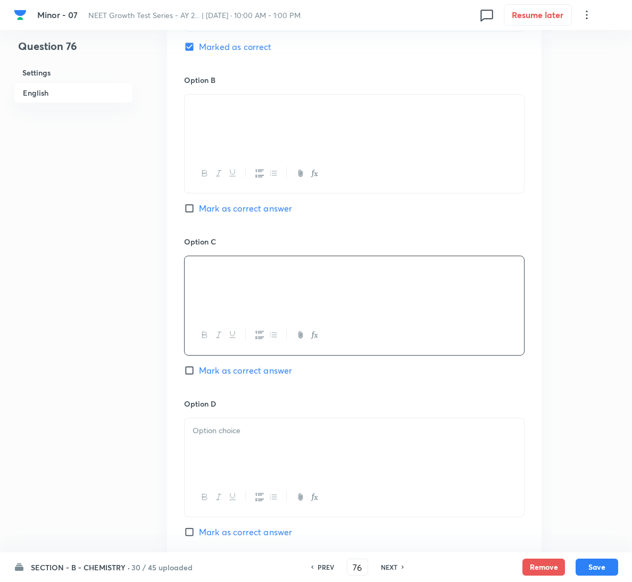
scroll to position [621, 0]
click at [257, 428] on p at bounding box center [353, 430] width 323 height 12
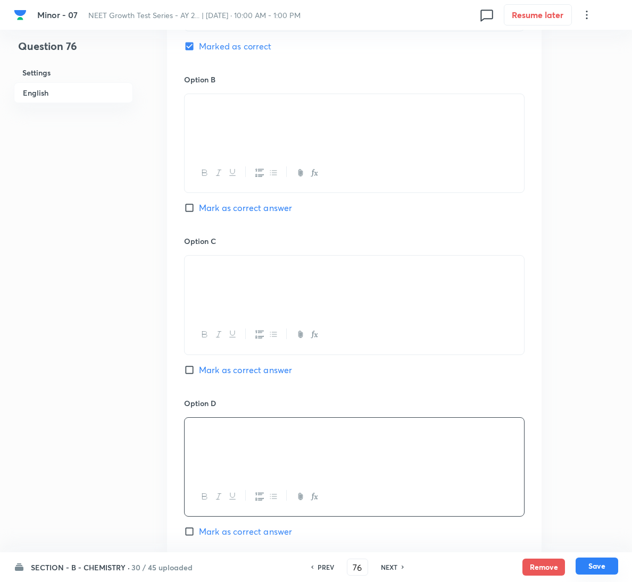
click at [597, 562] on button "Save" at bounding box center [596, 566] width 43 height 17
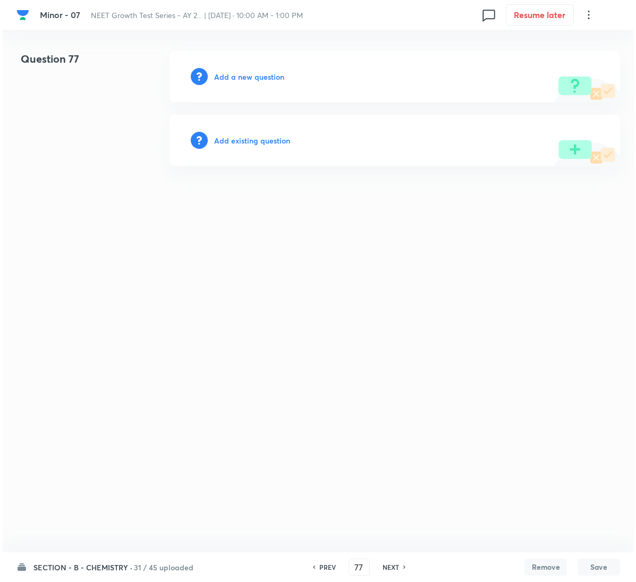
scroll to position [0, 0]
click at [273, 77] on h6 "Add a new question" at bounding box center [249, 76] width 70 height 11
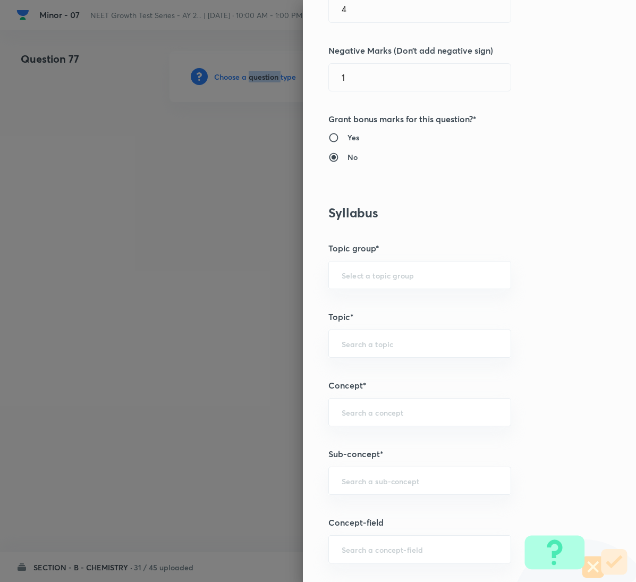
scroll to position [558, 0]
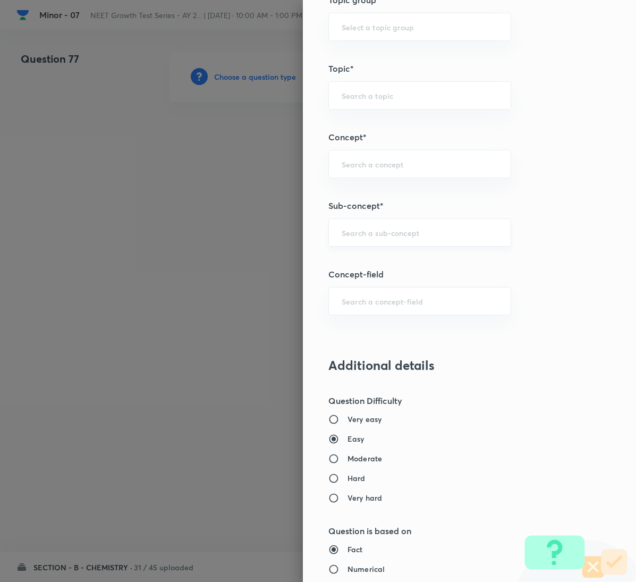
click at [412, 233] on input "text" at bounding box center [420, 233] width 156 height 10
paste input "General Organic Chemistry"
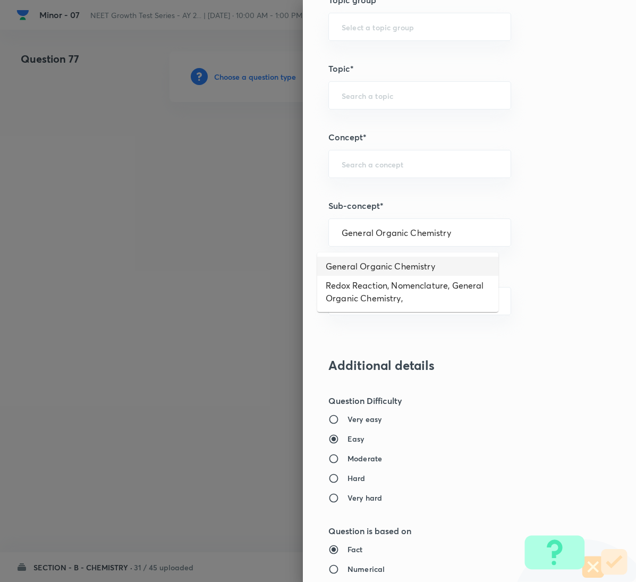
click at [385, 260] on li "General Organic Chemistry" at bounding box center [407, 266] width 181 height 19
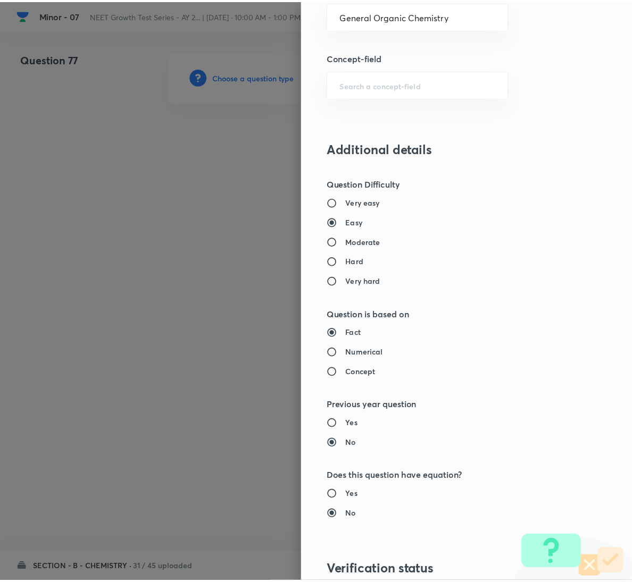
scroll to position [942, 0]
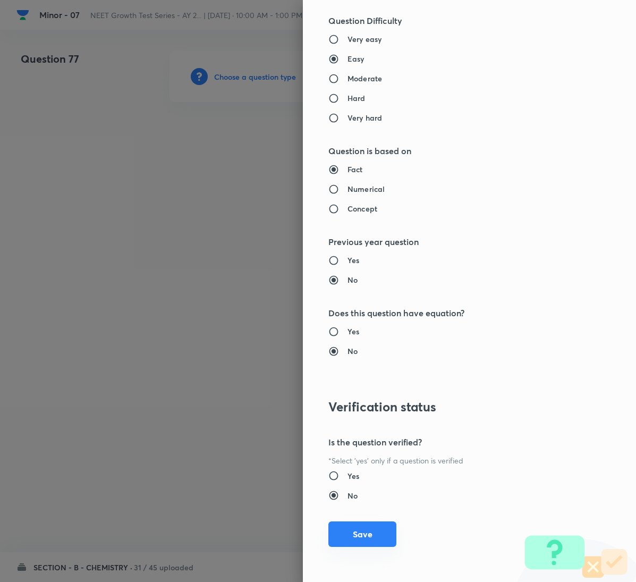
click at [358, 543] on button "Save" at bounding box center [363, 535] width 68 height 26
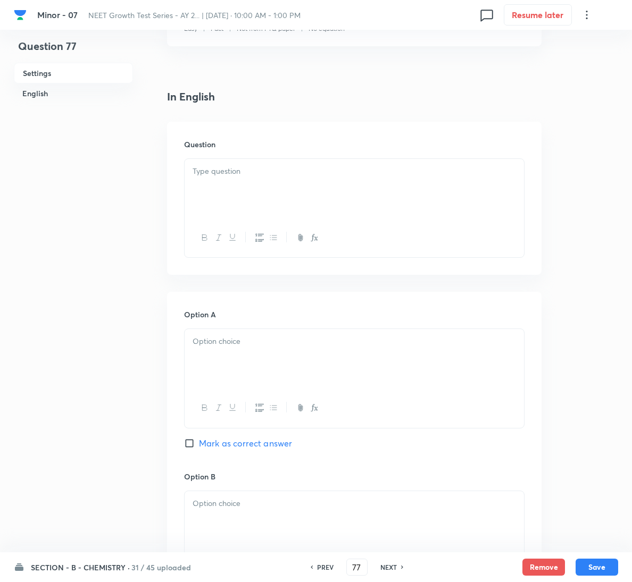
scroll to position [239, 0]
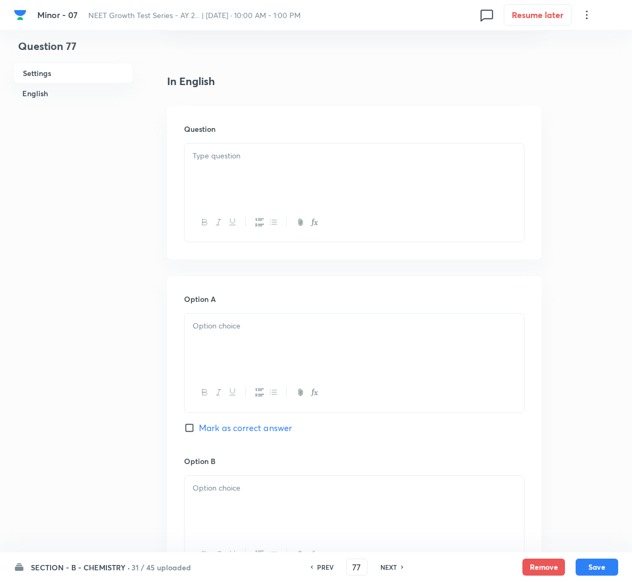
click at [281, 179] on div at bounding box center [354, 174] width 339 height 60
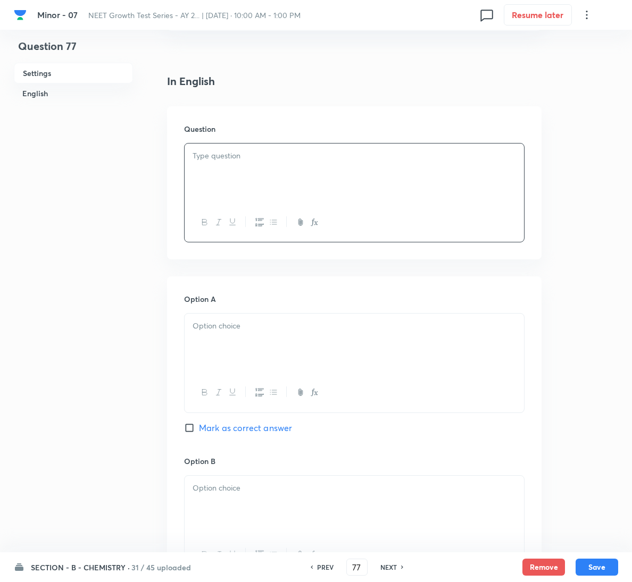
drag, startPoint x: 241, startPoint y: 171, endPoint x: 274, endPoint y: 177, distance: 33.6
click at [270, 176] on div at bounding box center [354, 174] width 339 height 60
click at [284, 361] on div at bounding box center [354, 344] width 339 height 60
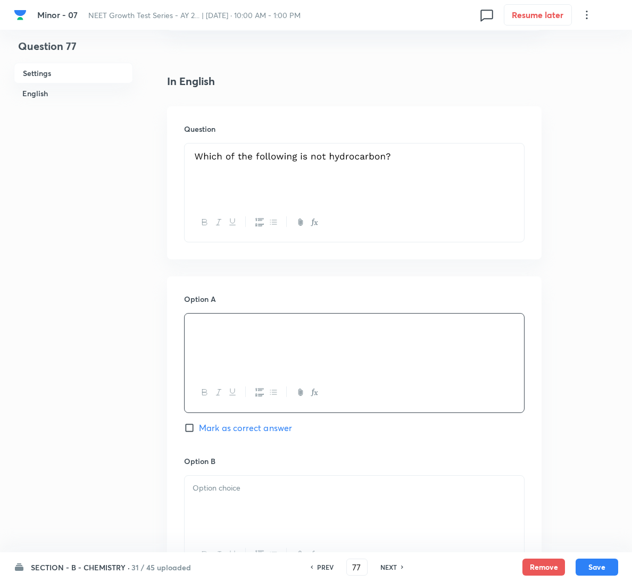
click at [280, 500] on div at bounding box center [354, 506] width 339 height 60
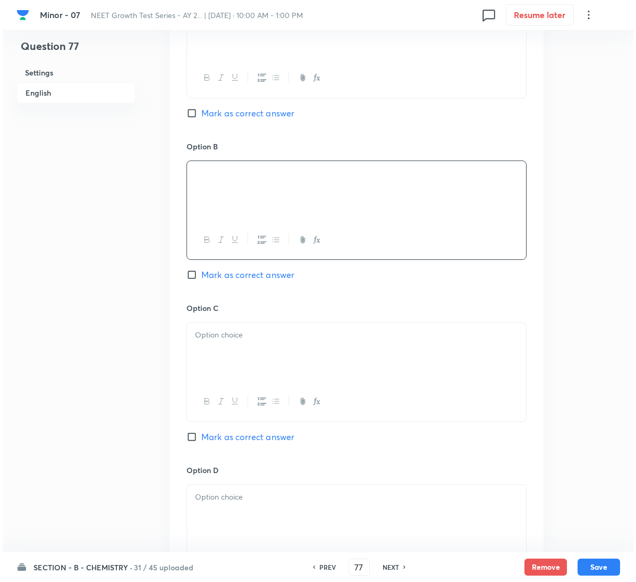
scroll to position [558, 0]
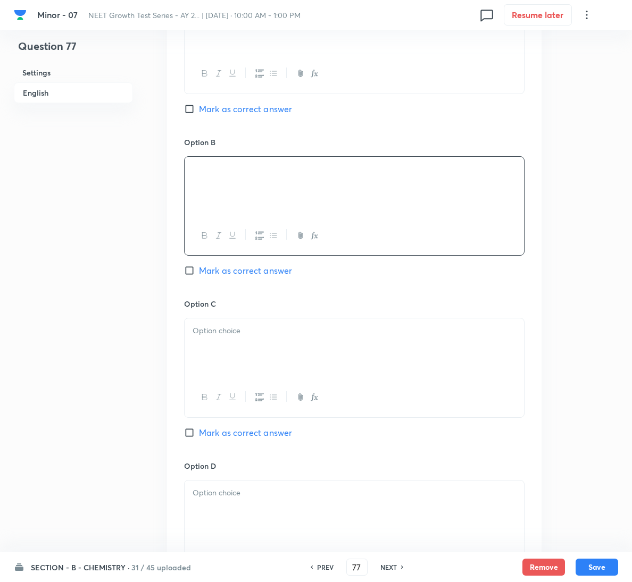
click at [250, 428] on span "Mark as correct answer" at bounding box center [245, 432] width 93 height 13
click at [199, 428] on input "Mark as correct answer" at bounding box center [191, 433] width 15 height 11
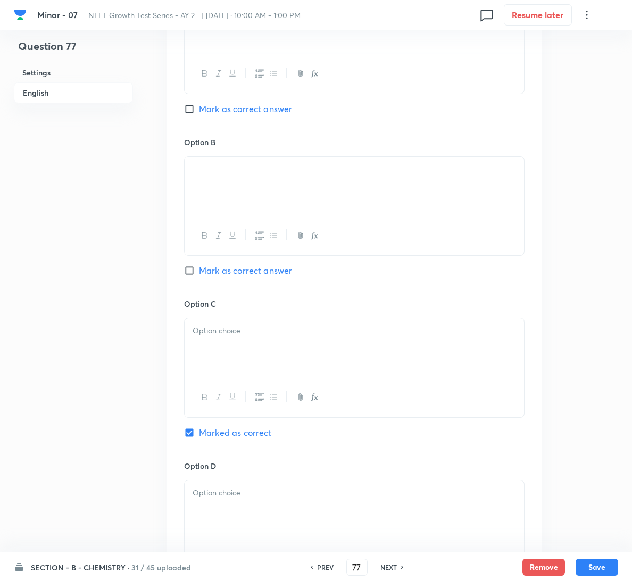
click at [250, 431] on span "Marked as correct" at bounding box center [235, 432] width 73 height 13
click at [199, 431] on input "Marked as correct" at bounding box center [191, 433] width 15 height 11
click at [275, 353] on div at bounding box center [354, 349] width 339 height 60
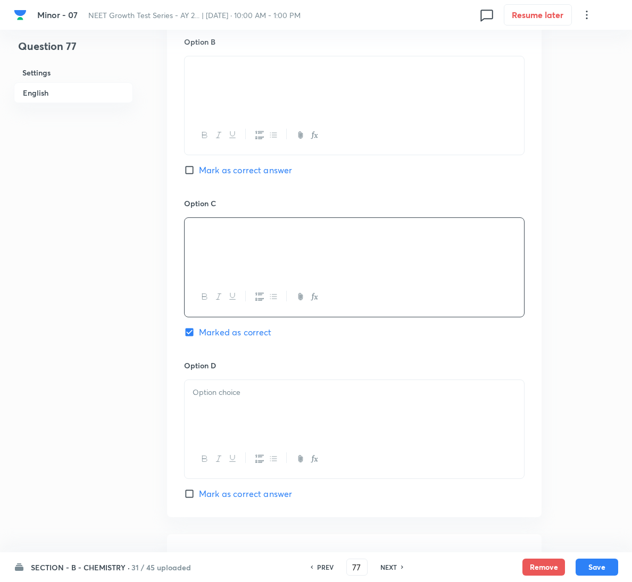
scroll to position [860, 0]
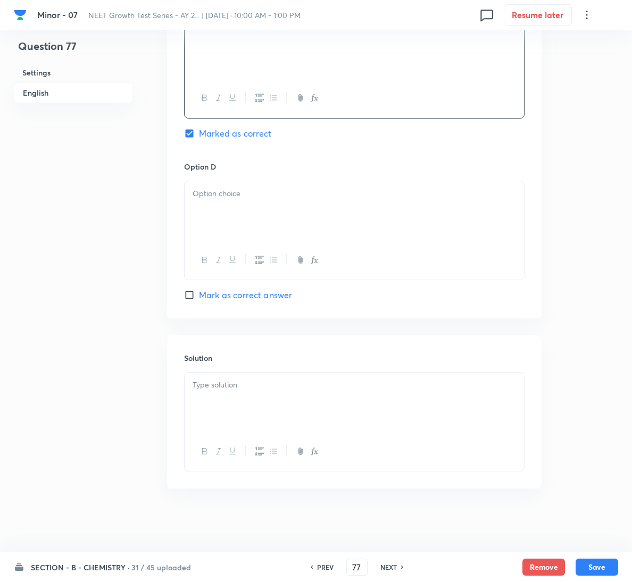
click at [277, 399] on div at bounding box center [354, 403] width 339 height 60
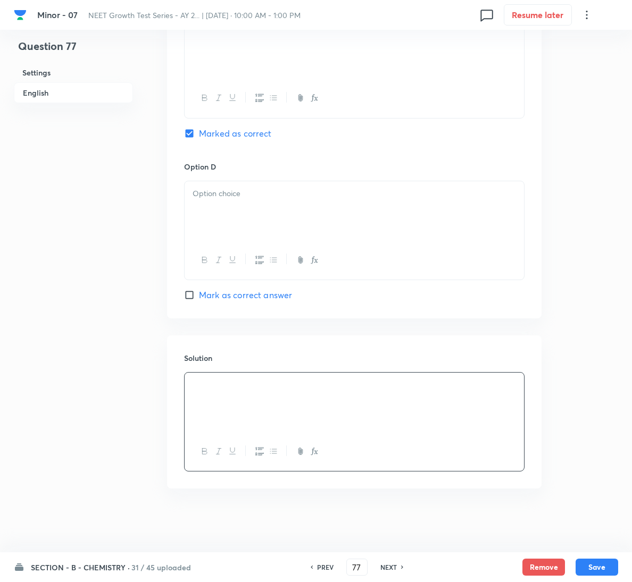
click at [296, 196] on p at bounding box center [353, 194] width 323 height 12
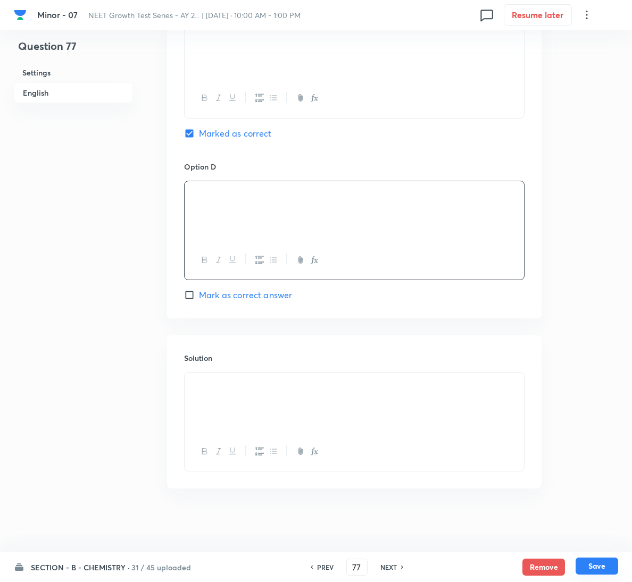
click at [595, 565] on button "Save" at bounding box center [596, 566] width 43 height 17
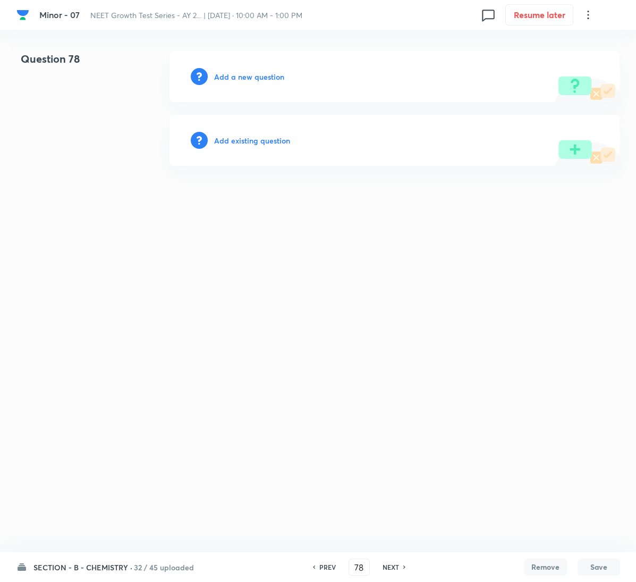
click at [267, 73] on h6 "Add a new question" at bounding box center [249, 76] width 70 height 11
click at [267, 73] on h6 "Choose a question type" at bounding box center [255, 76] width 82 height 11
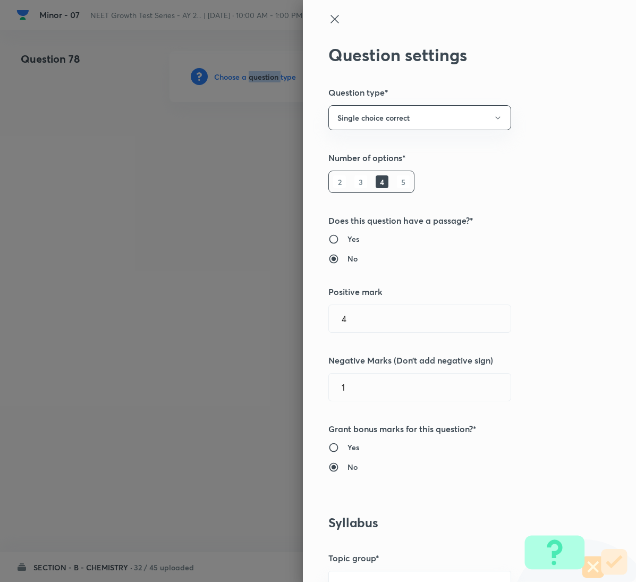
scroll to position [399, 0]
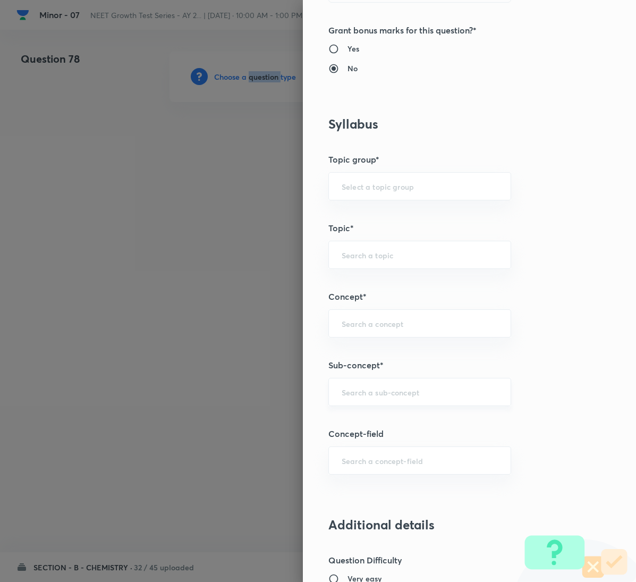
click at [388, 406] on div "​" at bounding box center [420, 392] width 183 height 28
paste input "General Organic Chemistry"
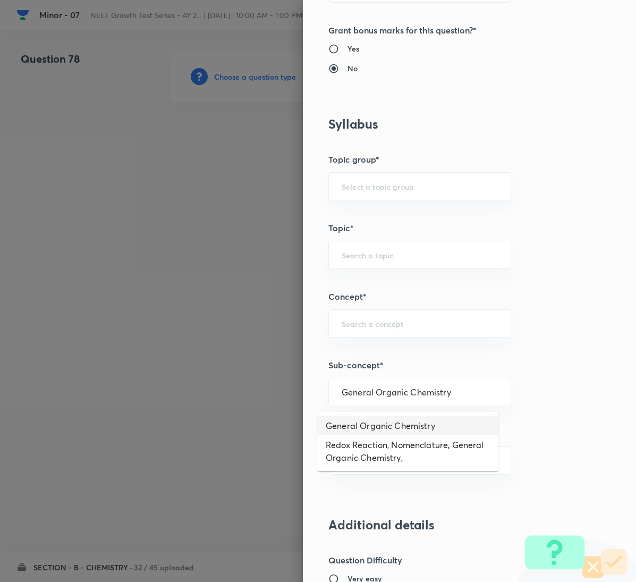
click at [389, 425] on li "General Organic Chemistry" at bounding box center [407, 425] width 181 height 19
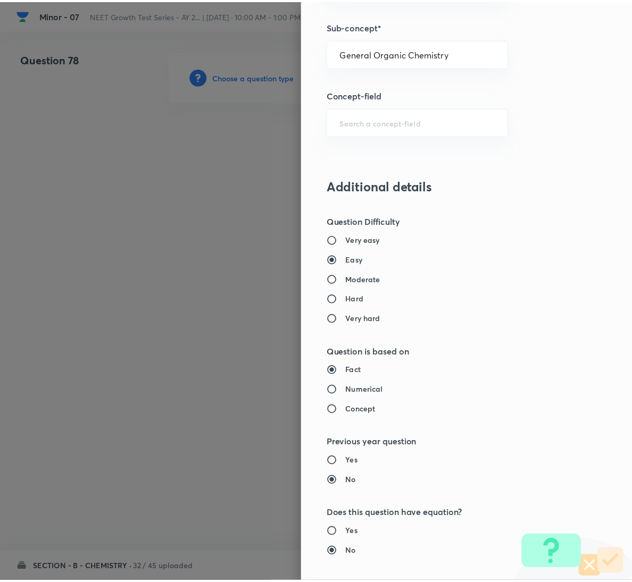
scroll to position [942, 0]
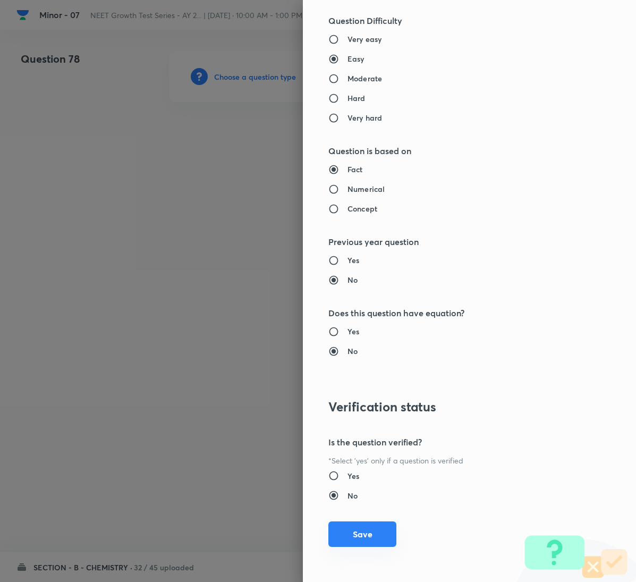
click at [337, 534] on button "Save" at bounding box center [363, 535] width 68 height 26
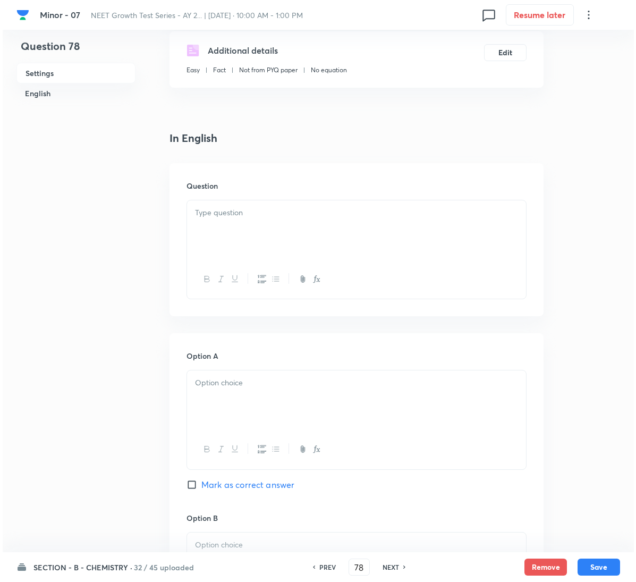
scroll to position [239, 0]
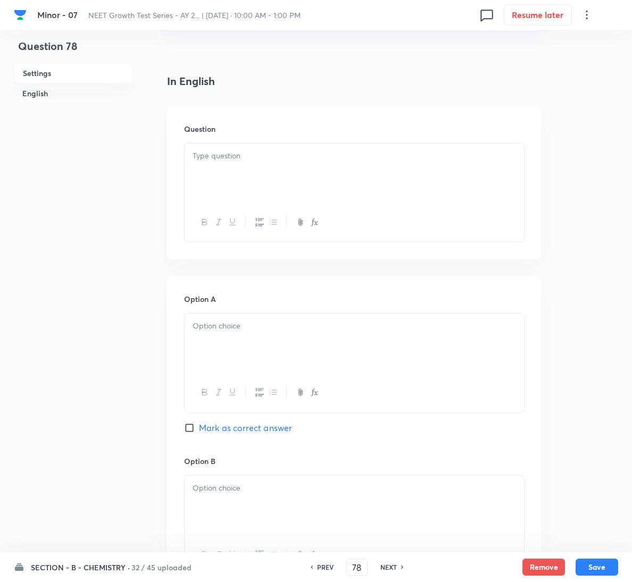
click at [231, 150] on p at bounding box center [353, 156] width 323 height 12
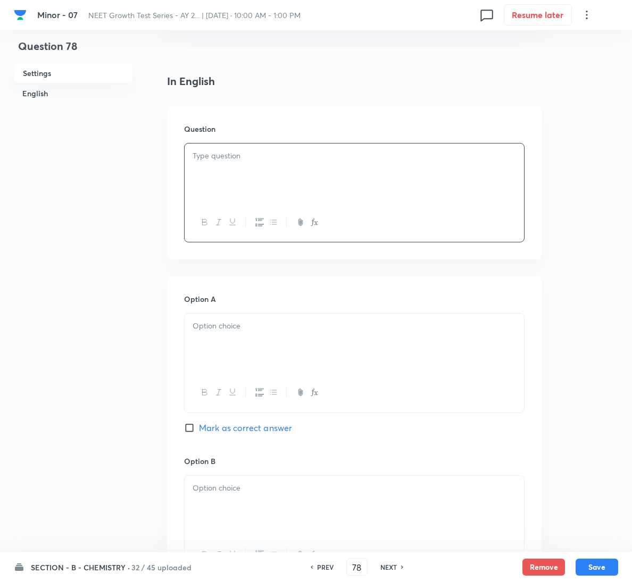
click at [383, 153] on p at bounding box center [353, 156] width 323 height 12
click at [308, 366] on div at bounding box center [354, 344] width 339 height 60
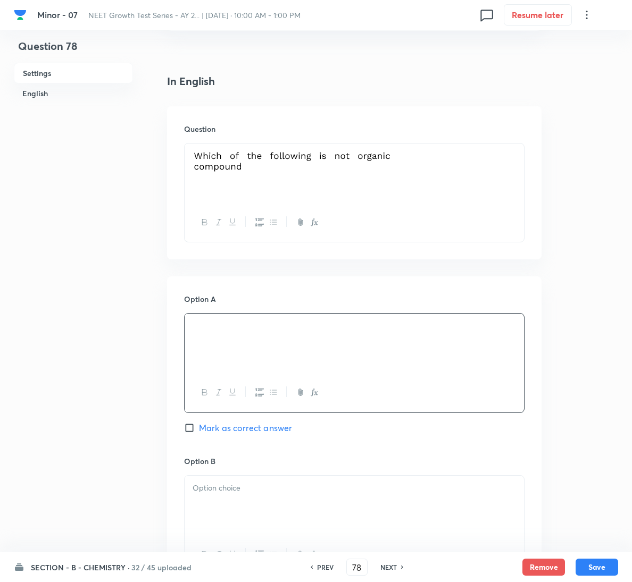
click at [303, 490] on p at bounding box center [353, 488] width 323 height 12
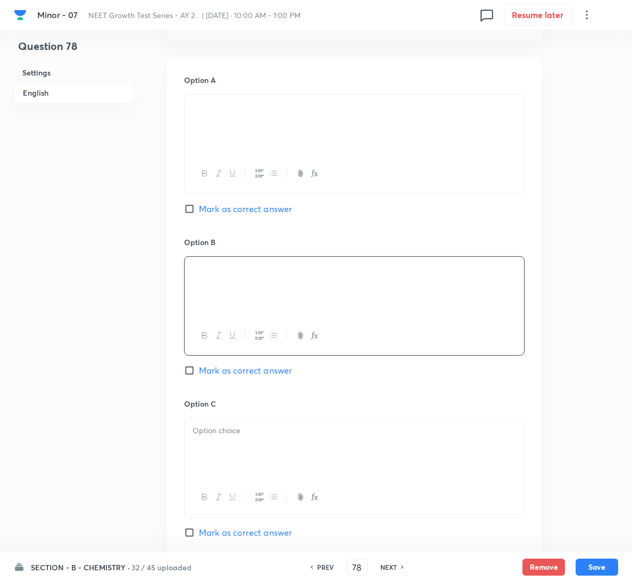
scroll to position [479, 0]
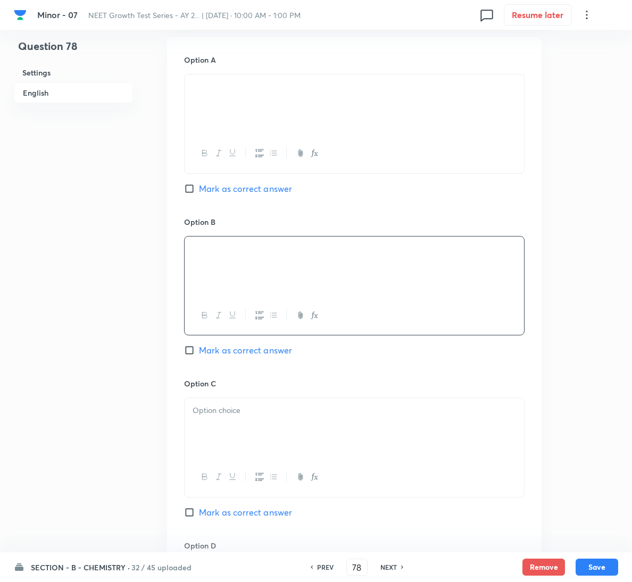
click at [278, 433] on div at bounding box center [354, 428] width 339 height 60
click at [322, 420] on div at bounding box center [354, 428] width 339 height 60
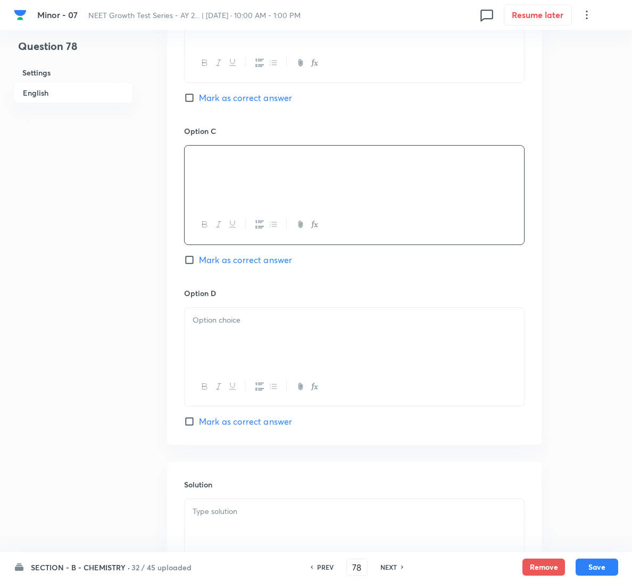
scroll to position [798, 0]
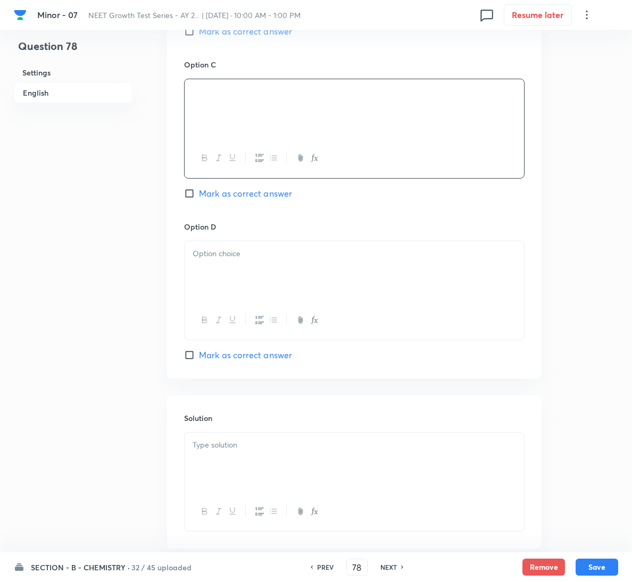
click at [254, 269] on div at bounding box center [354, 271] width 339 height 60
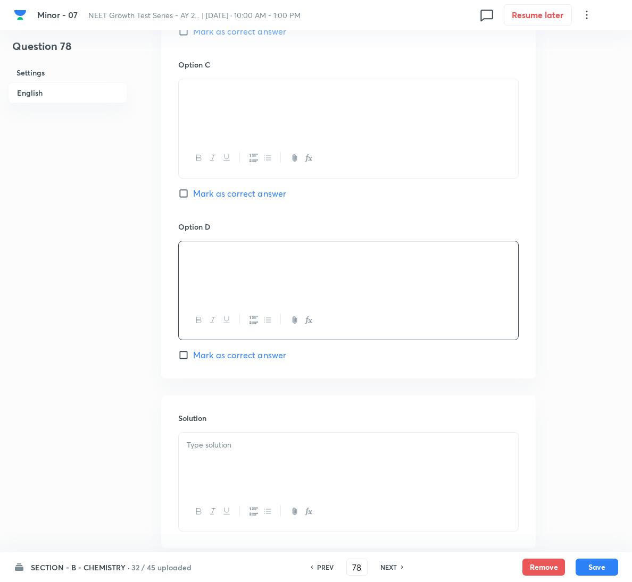
click at [237, 444] on p at bounding box center [348, 445] width 323 height 12
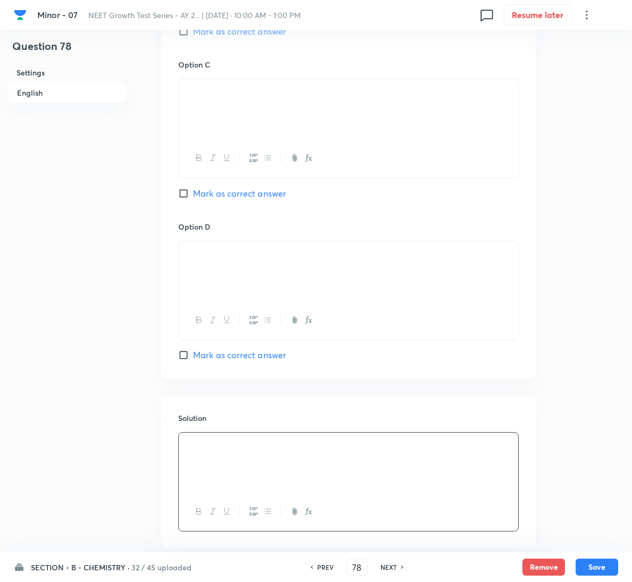
click at [248, 356] on span "Mark as correct answer" at bounding box center [239, 355] width 93 height 13
click at [193, 356] on input "Mark as correct answer" at bounding box center [185, 355] width 15 height 11
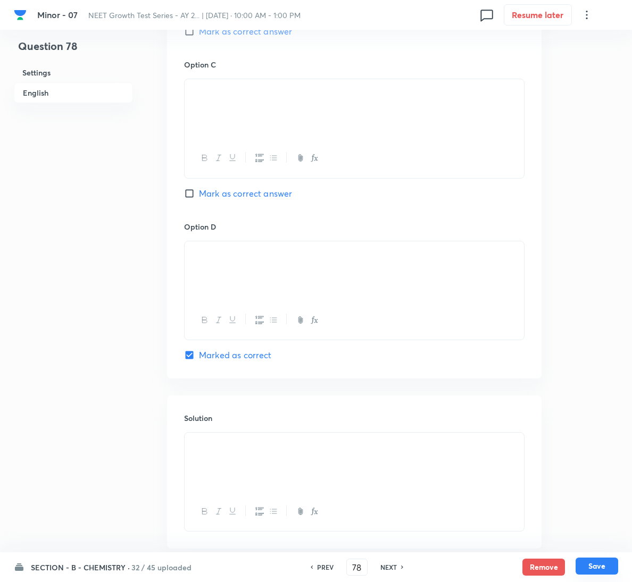
click at [612, 565] on button "Save" at bounding box center [596, 566] width 43 height 17
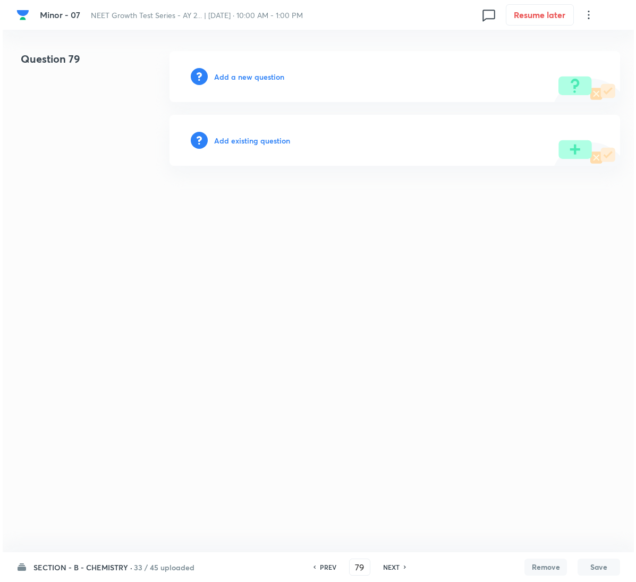
scroll to position [0, 0]
click at [256, 81] on h6 "Add a new question" at bounding box center [249, 76] width 70 height 11
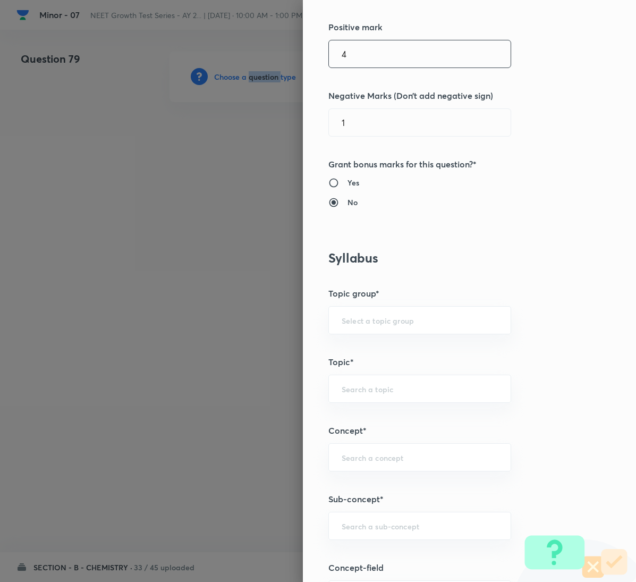
scroll to position [638, 0]
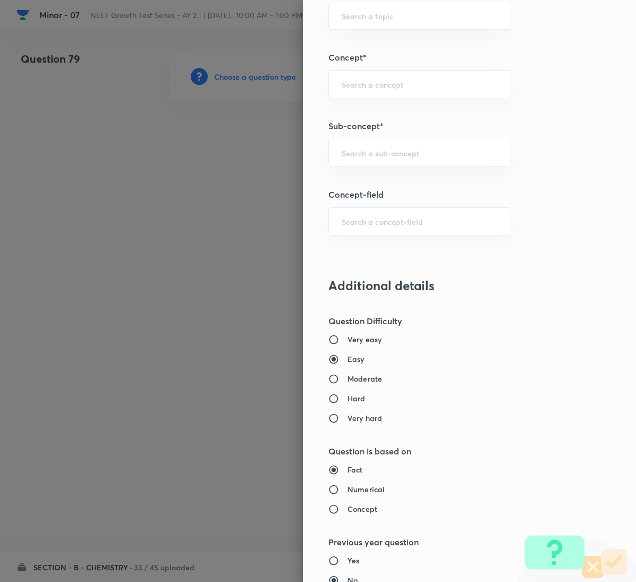
click at [383, 173] on div "Question settings Question type* Single choice correct Number of options* 2 3 4…" at bounding box center [469, 291] width 333 height 582
click at [388, 156] on input "text" at bounding box center [420, 153] width 156 height 10
paste input "General Organic Chemistry"
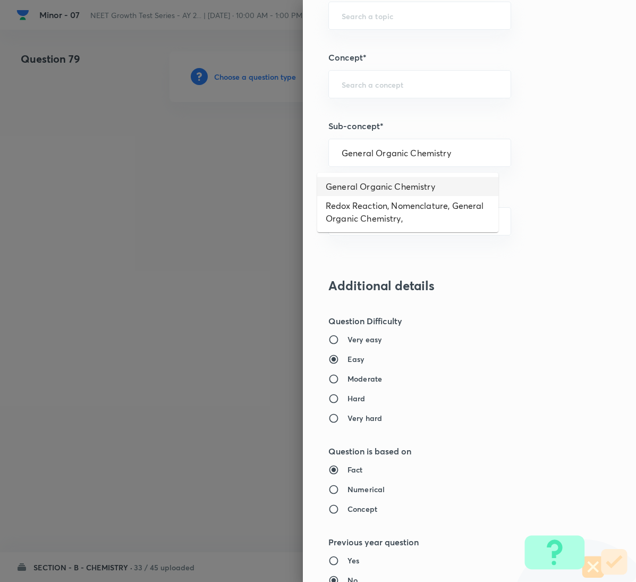
click at [375, 185] on li "General Organic Chemistry" at bounding box center [407, 186] width 181 height 19
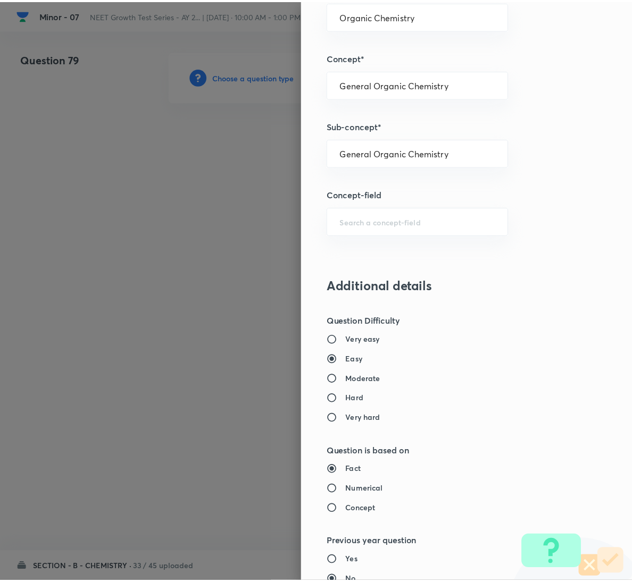
scroll to position [942, 0]
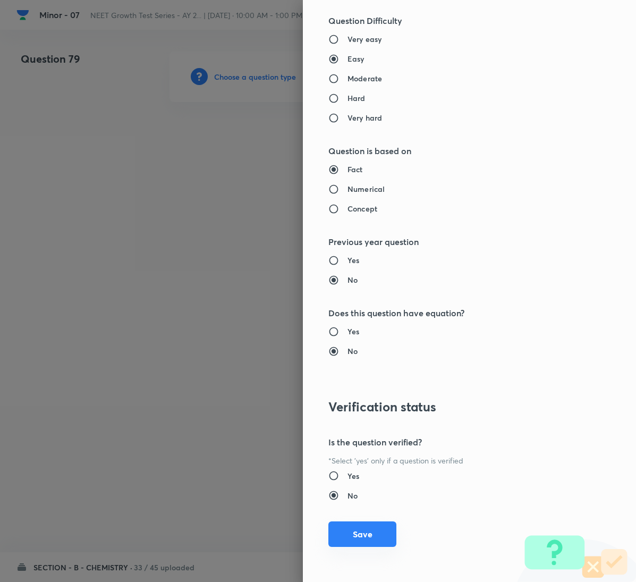
click at [361, 523] on button "Save" at bounding box center [363, 535] width 68 height 26
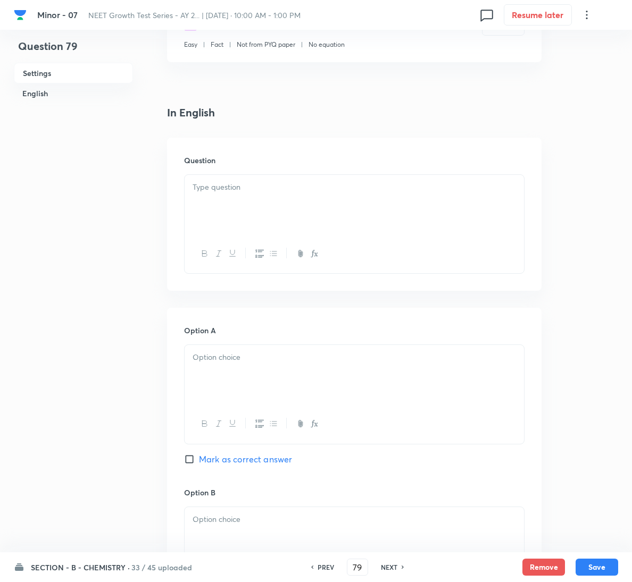
scroll to position [239, 0]
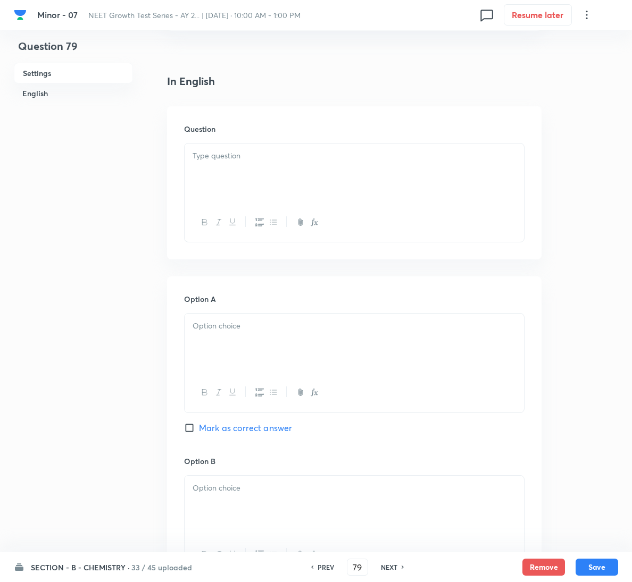
click at [217, 165] on div at bounding box center [354, 174] width 339 height 60
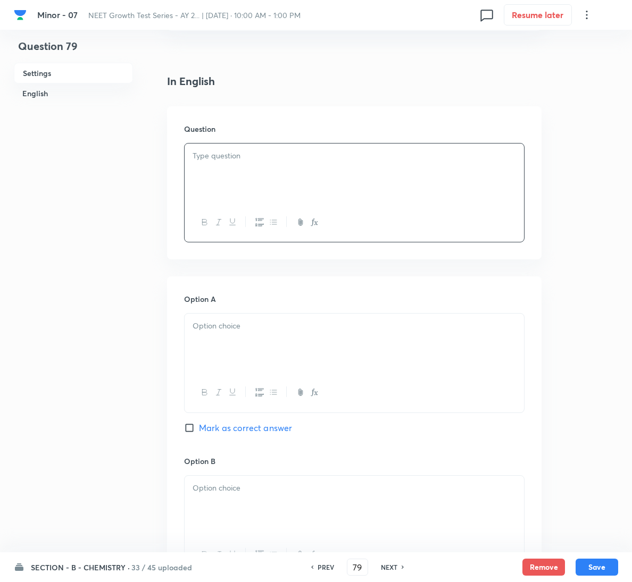
click at [374, 150] on p at bounding box center [353, 156] width 323 height 12
click at [249, 425] on span "Mark as correct answer" at bounding box center [245, 428] width 93 height 13
click at [199, 425] on input "Mark as correct answer" at bounding box center [191, 428] width 15 height 11
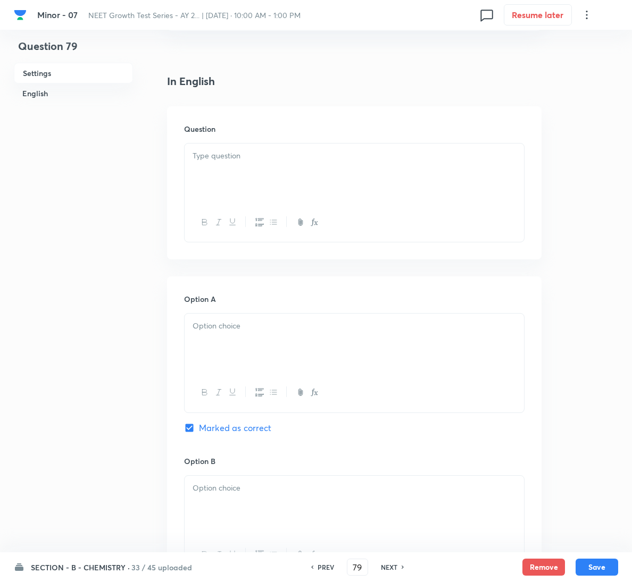
click at [266, 324] on p at bounding box center [353, 326] width 323 height 12
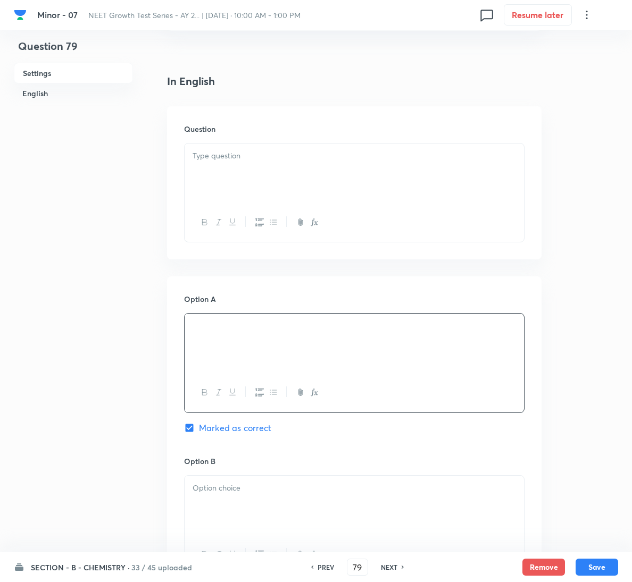
scroll to position [860, 0]
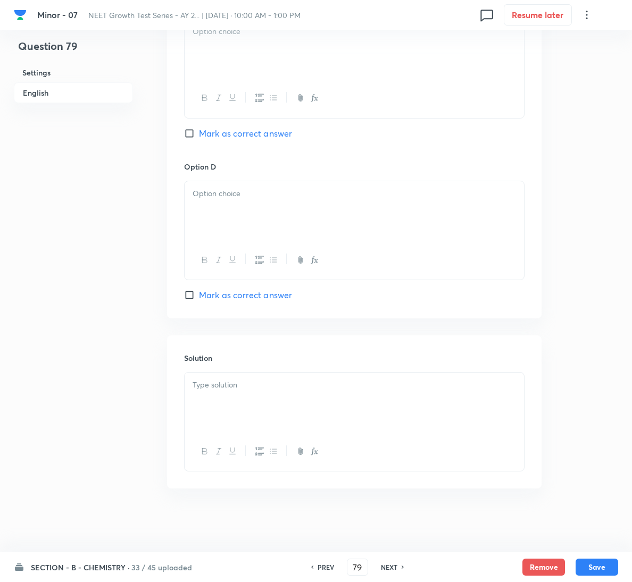
click at [233, 403] on div at bounding box center [354, 403] width 339 height 60
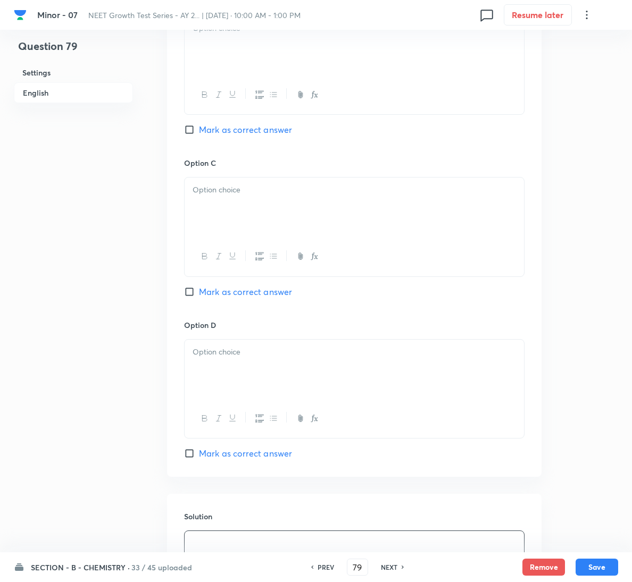
scroll to position [462, 0]
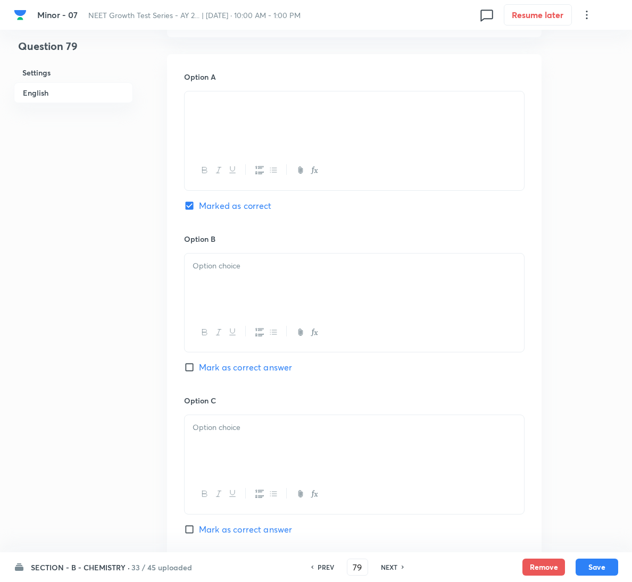
click at [272, 283] on div at bounding box center [354, 284] width 339 height 60
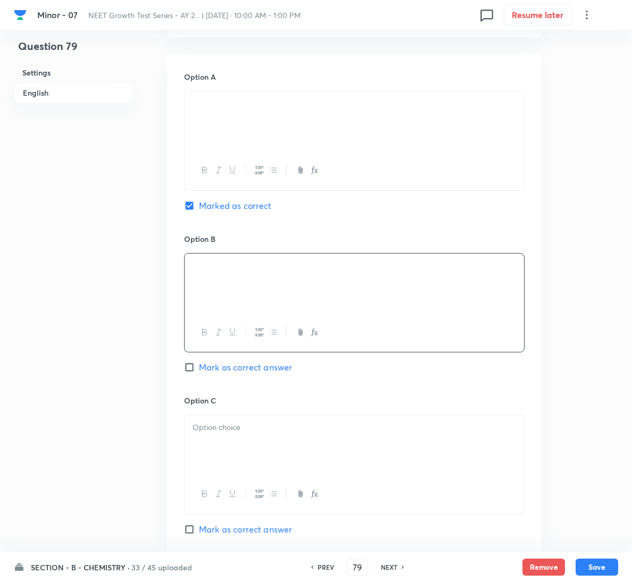
click at [251, 442] on div at bounding box center [354, 445] width 339 height 60
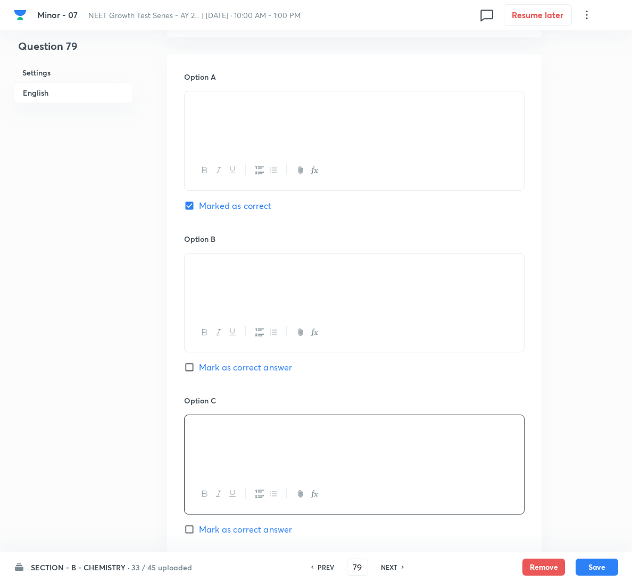
scroll to position [860, 0]
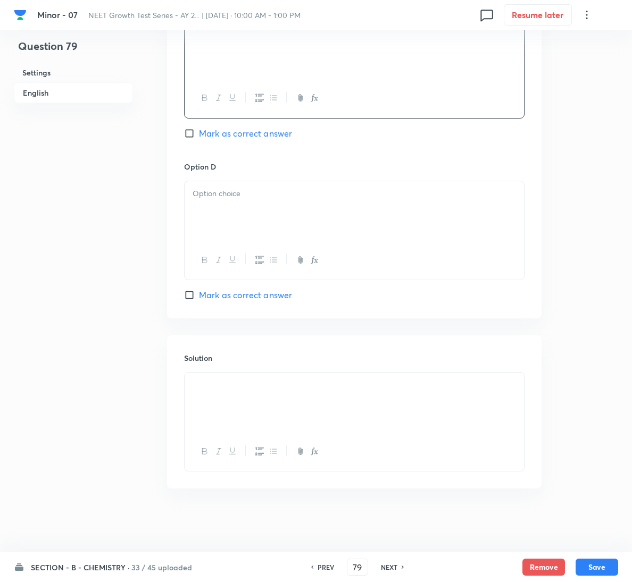
click at [257, 207] on div at bounding box center [354, 211] width 339 height 60
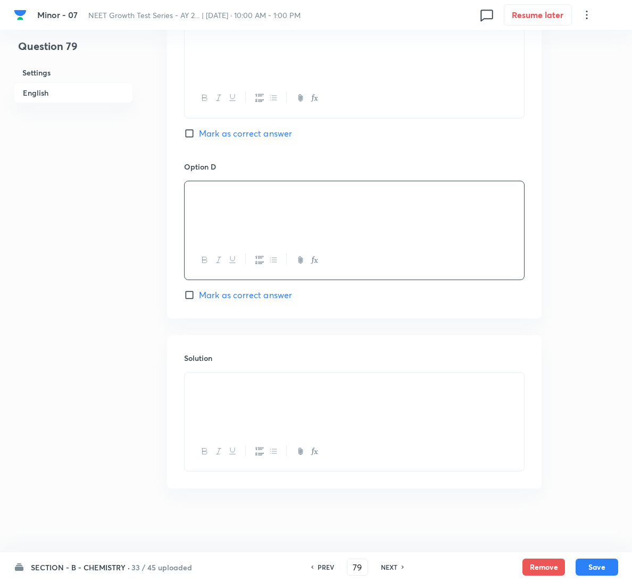
drag, startPoint x: 600, startPoint y: 565, endPoint x: 600, endPoint y: 552, distance: 12.2
click at [600, 562] on button "Save" at bounding box center [596, 567] width 43 height 17
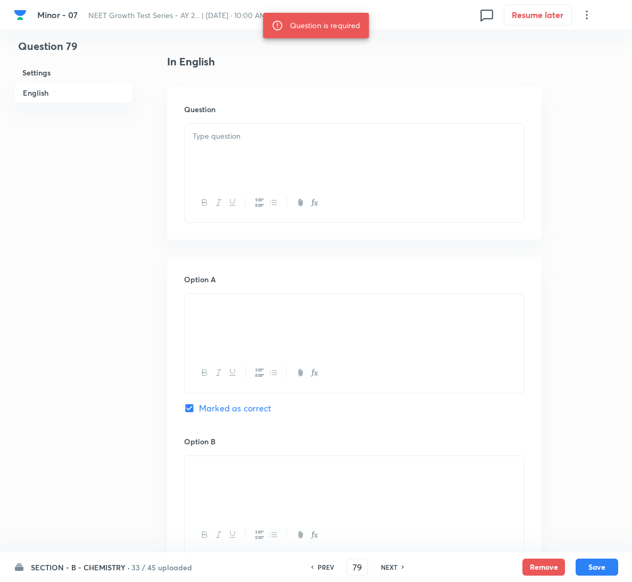
scroll to position [222, 0]
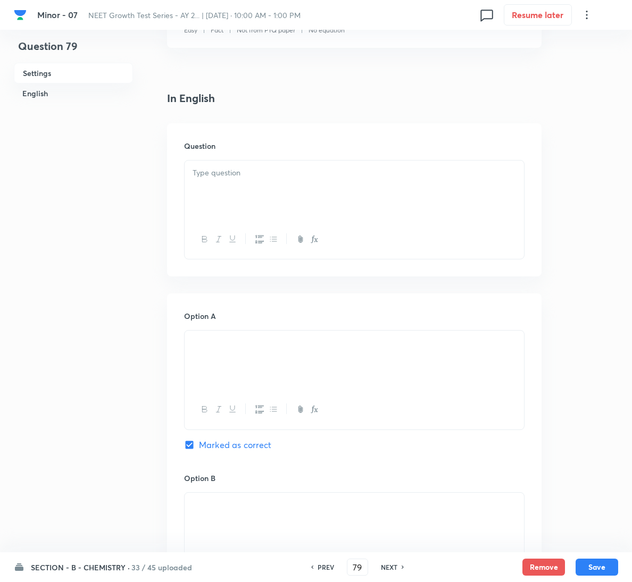
click at [310, 189] on div at bounding box center [354, 191] width 339 height 60
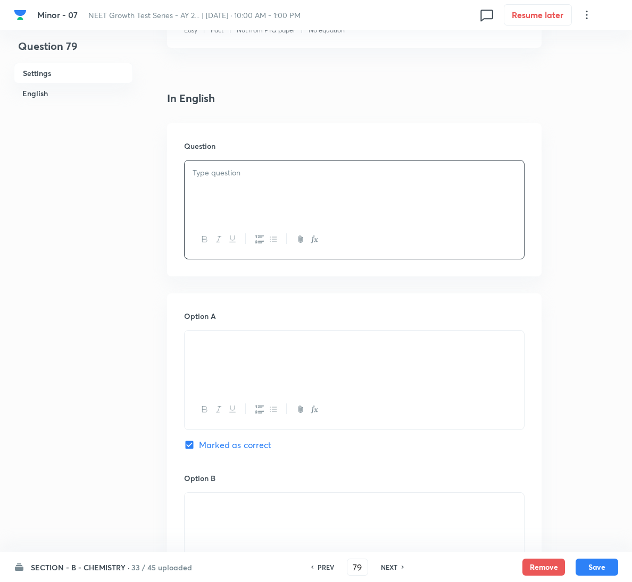
drag, startPoint x: 320, startPoint y: 196, endPoint x: 333, endPoint y: 198, distance: 13.9
click at [322, 196] on div at bounding box center [354, 191] width 339 height 60
click at [600, 564] on button "Save" at bounding box center [596, 566] width 43 height 17
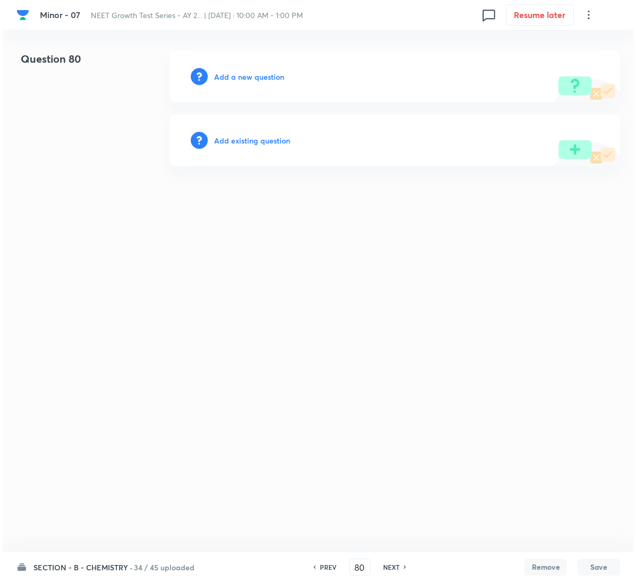
scroll to position [0, 0]
click at [261, 77] on h6 "Add a new question" at bounding box center [249, 76] width 70 height 11
click at [261, 77] on h6 "Choose a question type" at bounding box center [255, 76] width 82 height 11
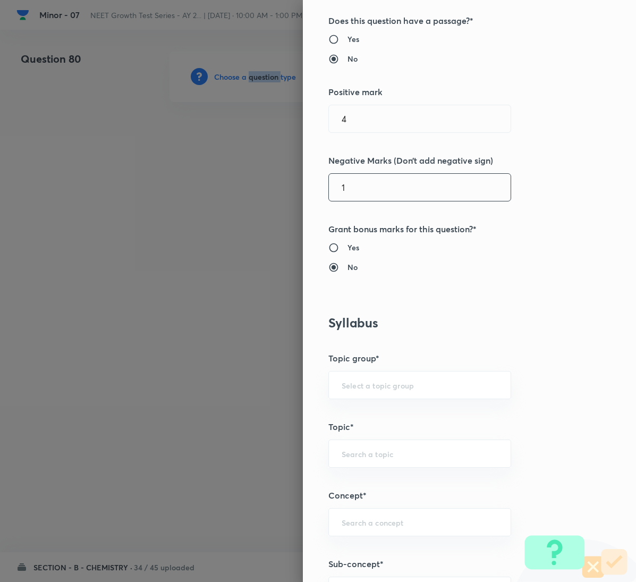
scroll to position [399, 0]
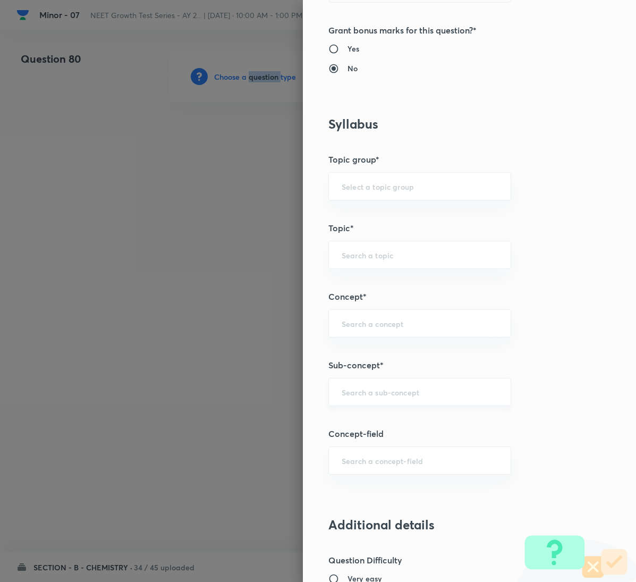
click at [417, 386] on div "​" at bounding box center [420, 392] width 183 height 28
paste input "General Organic Chemistry"
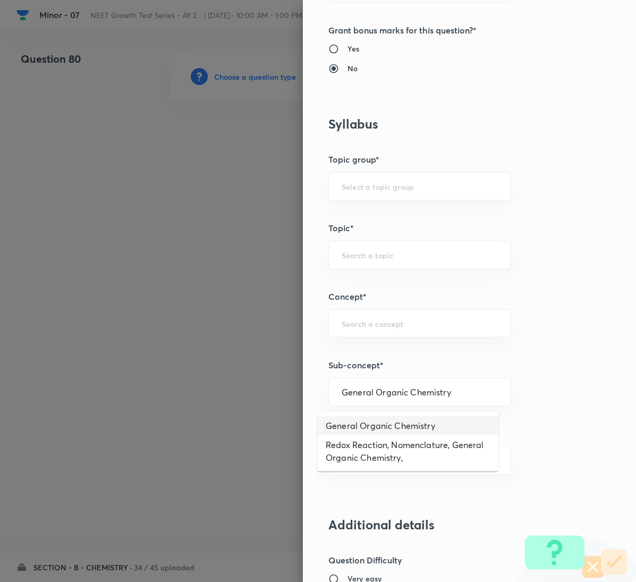
click at [397, 420] on li "General Organic Chemistry" at bounding box center [407, 425] width 181 height 19
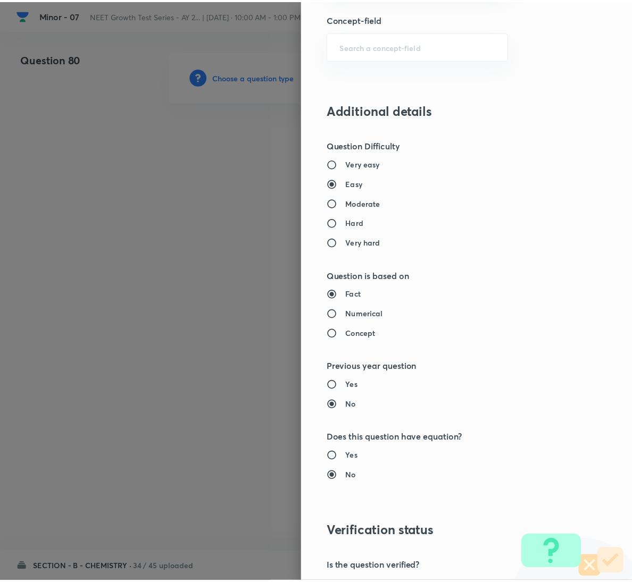
scroll to position [942, 0]
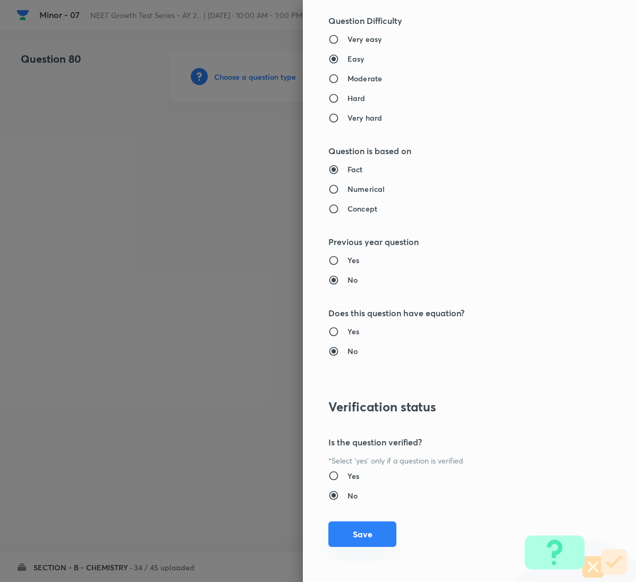
click at [350, 529] on button "Save" at bounding box center [363, 535] width 68 height 26
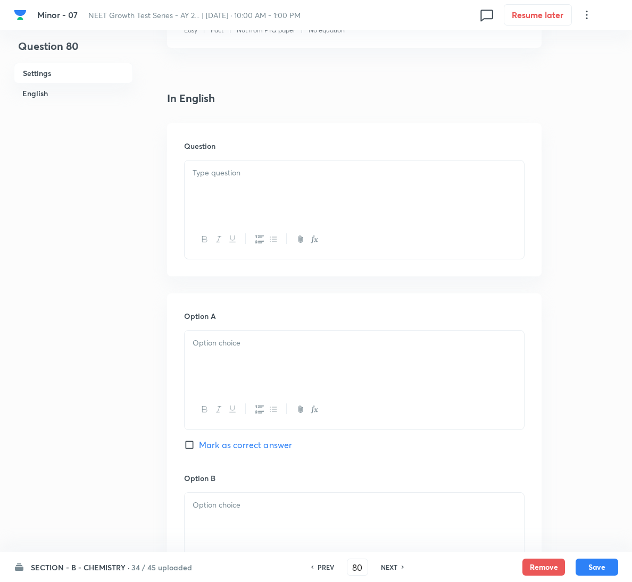
scroll to position [239, 0]
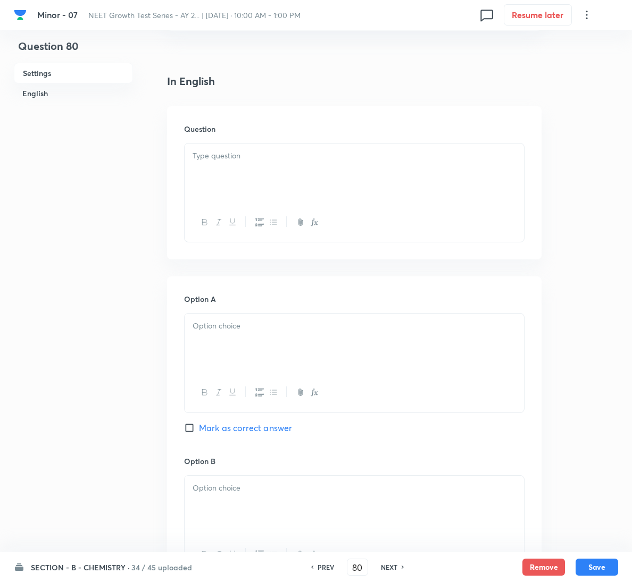
click at [251, 175] on div at bounding box center [354, 174] width 339 height 60
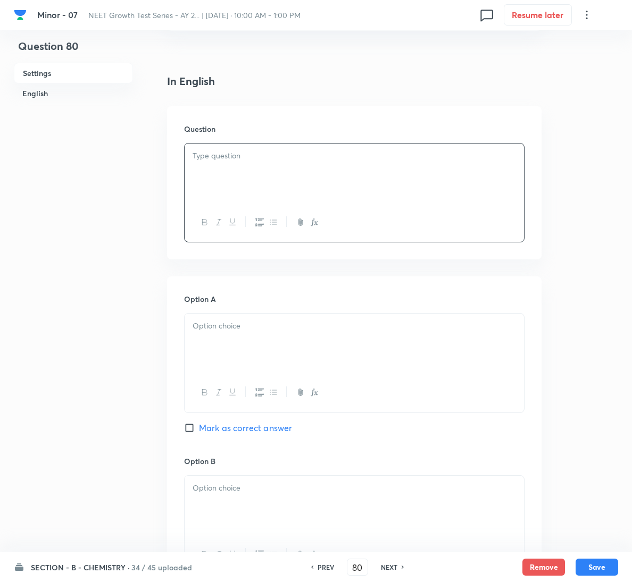
click at [328, 178] on div at bounding box center [354, 174] width 339 height 60
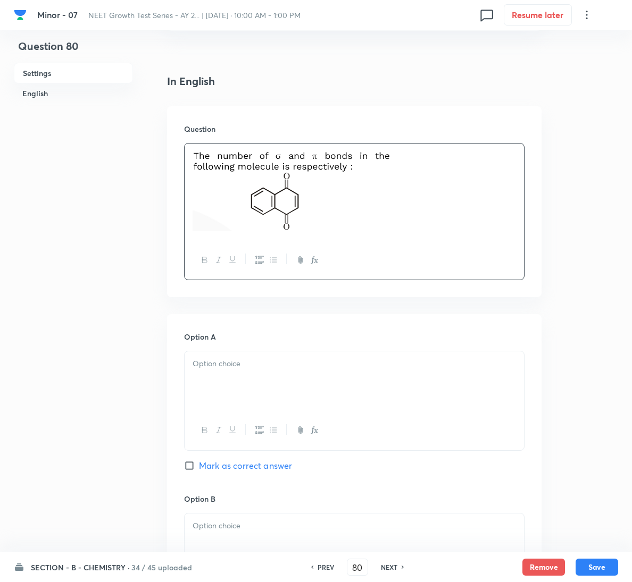
click at [246, 464] on span "Mark as correct answer" at bounding box center [245, 465] width 93 height 13
click at [199, 464] on input "Mark as correct answer" at bounding box center [191, 465] width 15 height 11
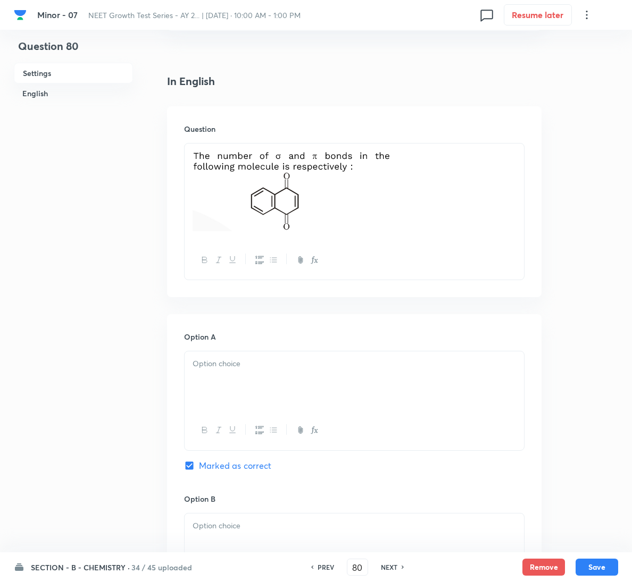
click at [284, 375] on div at bounding box center [354, 381] width 339 height 60
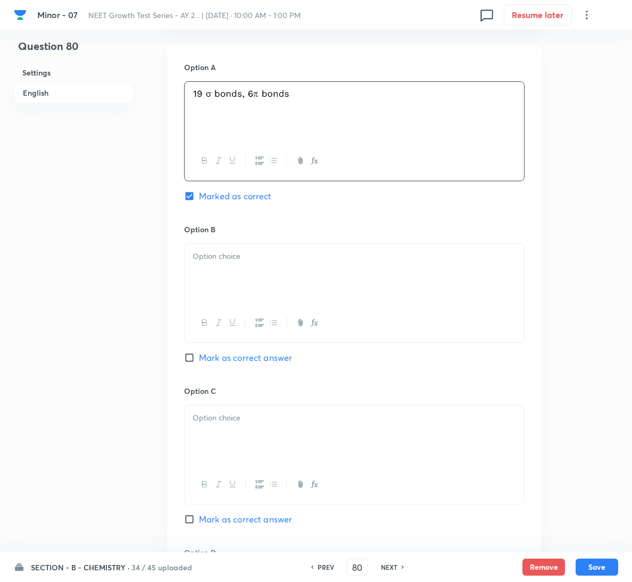
scroll to position [899, 0]
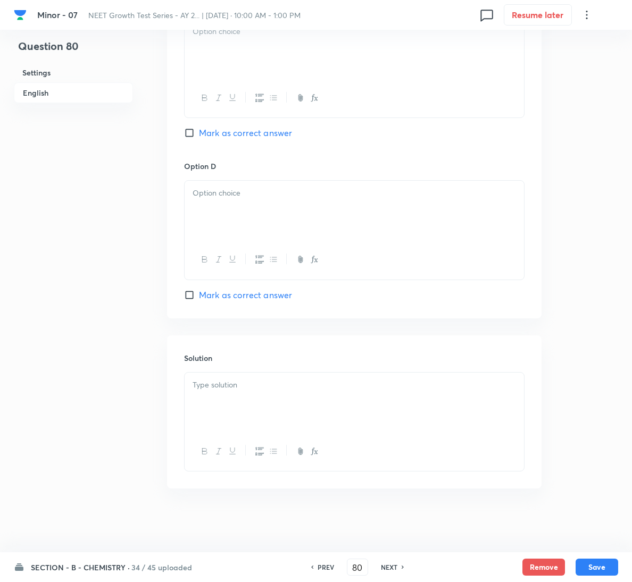
click at [288, 381] on p at bounding box center [353, 385] width 323 height 12
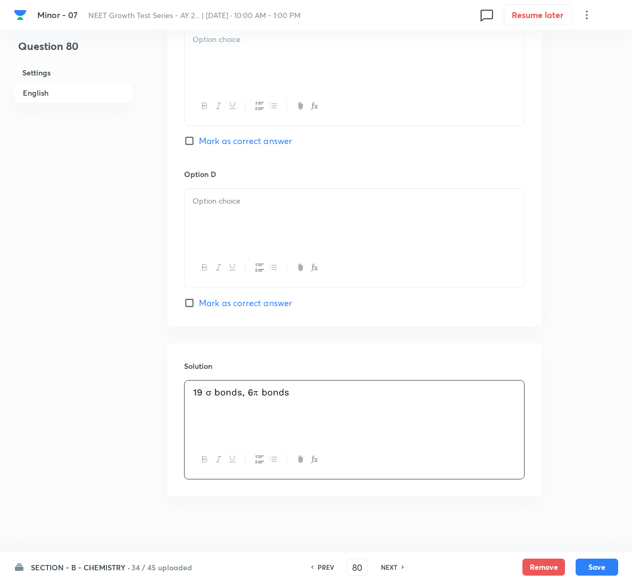
scroll to position [739, 0]
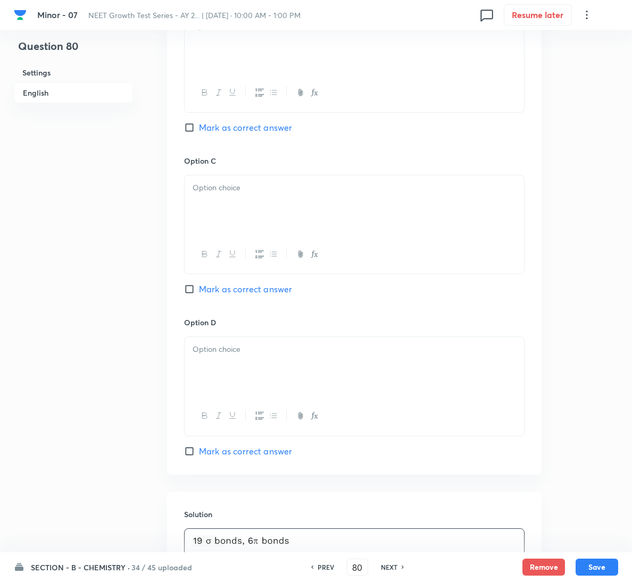
click at [258, 190] on p at bounding box center [353, 188] width 323 height 12
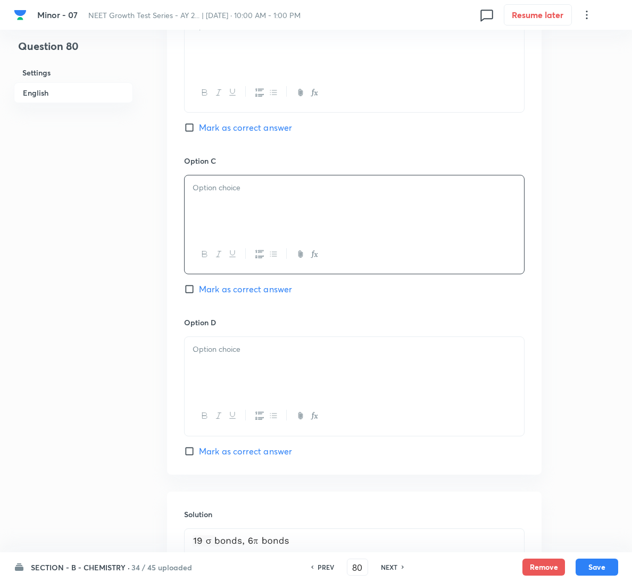
click at [266, 53] on div at bounding box center [354, 44] width 339 height 60
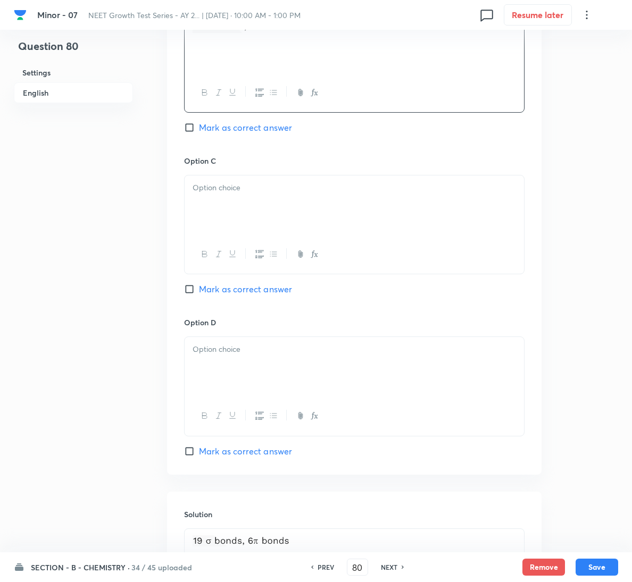
click at [289, 217] on div at bounding box center [354, 205] width 339 height 60
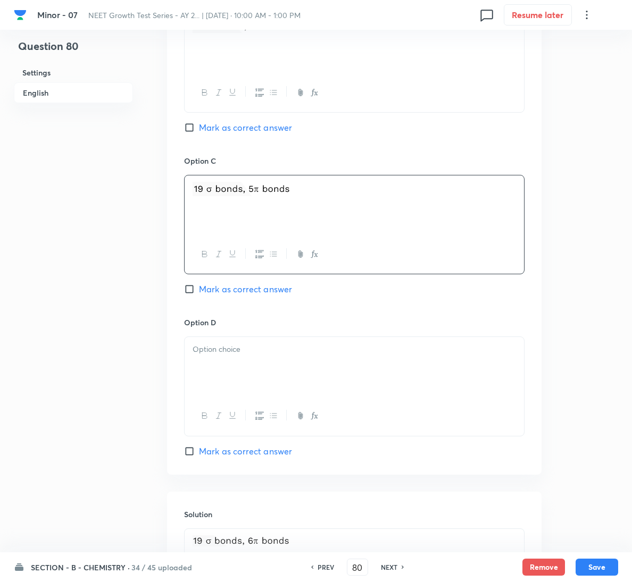
click at [290, 397] on div at bounding box center [354, 367] width 339 height 60
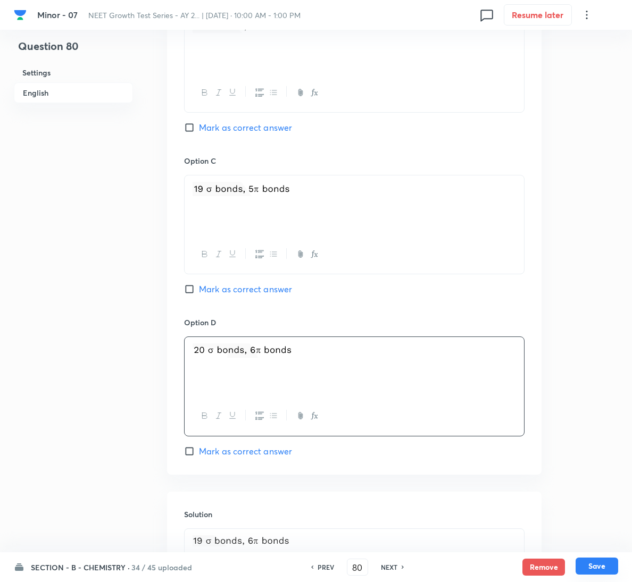
click at [598, 556] on div "SECTION - B - CHEMISTRY · 34 / 45 uploaded PREV 80 ​ NEXT Remove Save" at bounding box center [316, 567] width 604 height 30
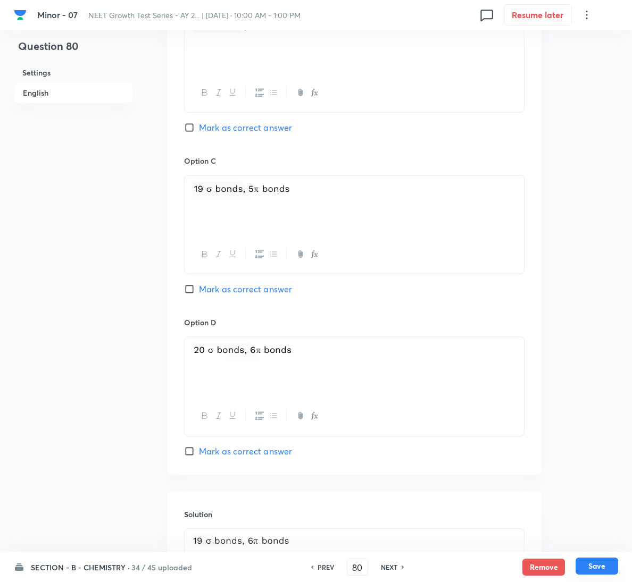
click at [598, 563] on button "Save" at bounding box center [596, 566] width 43 height 17
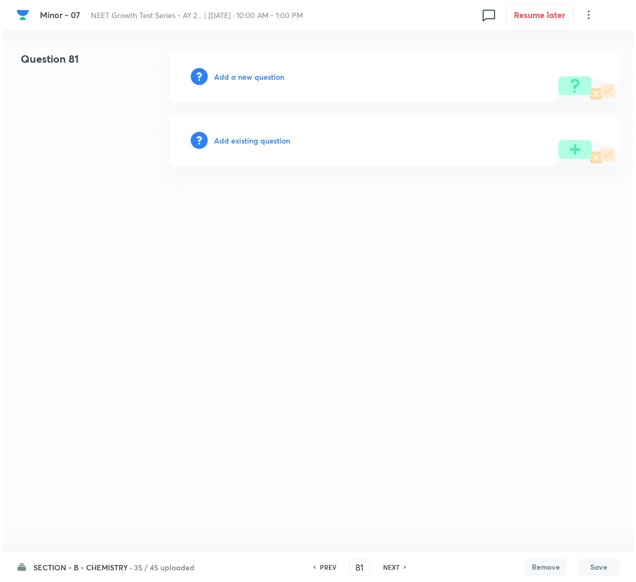
scroll to position [0, 0]
click at [261, 77] on h6 "Add a new question" at bounding box center [249, 76] width 70 height 11
click at [261, 77] on h6 "Choose a question type" at bounding box center [255, 76] width 82 height 11
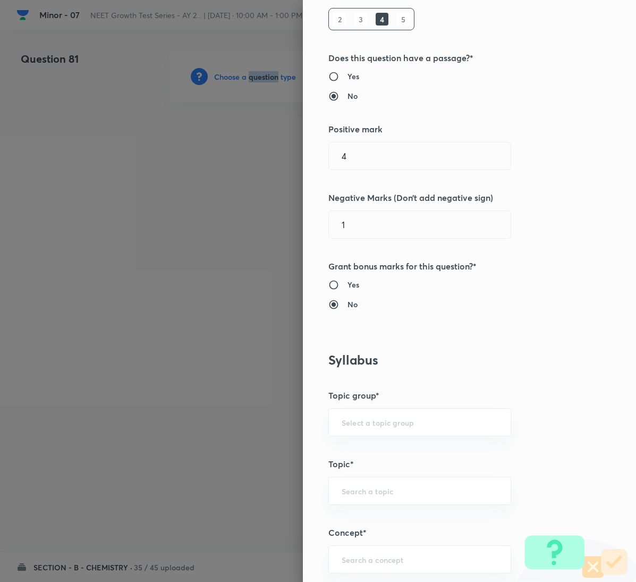
scroll to position [319, 0]
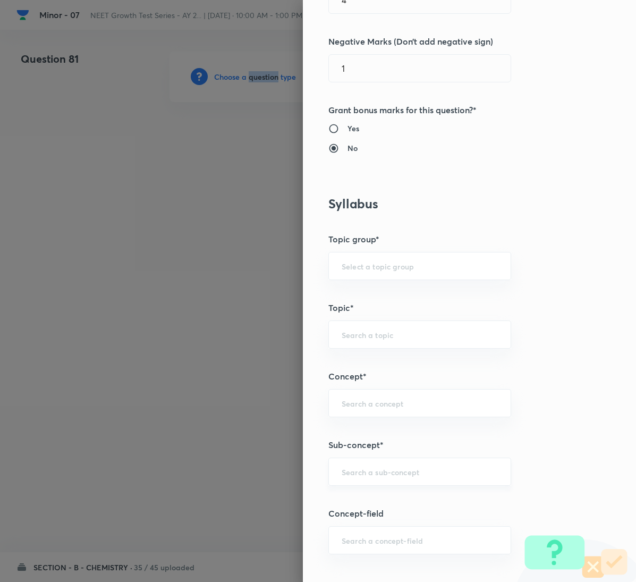
click at [380, 462] on div "​" at bounding box center [420, 472] width 183 height 28
paste input "General Organic Chemistry"
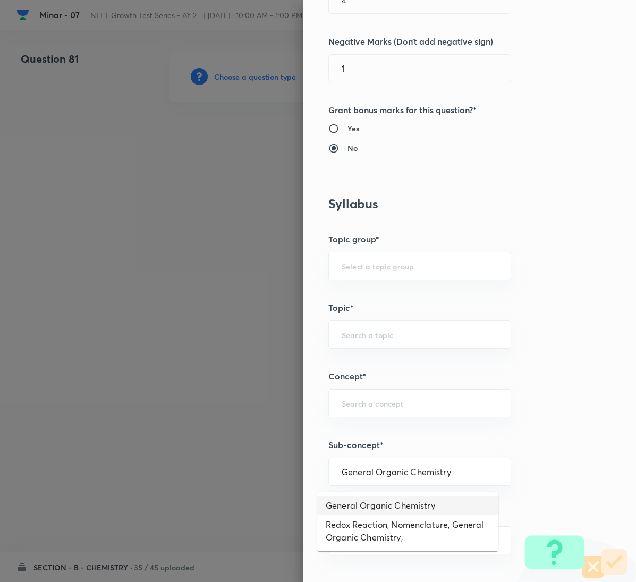
click at [374, 497] on li "General Organic Chemistry" at bounding box center [407, 505] width 181 height 19
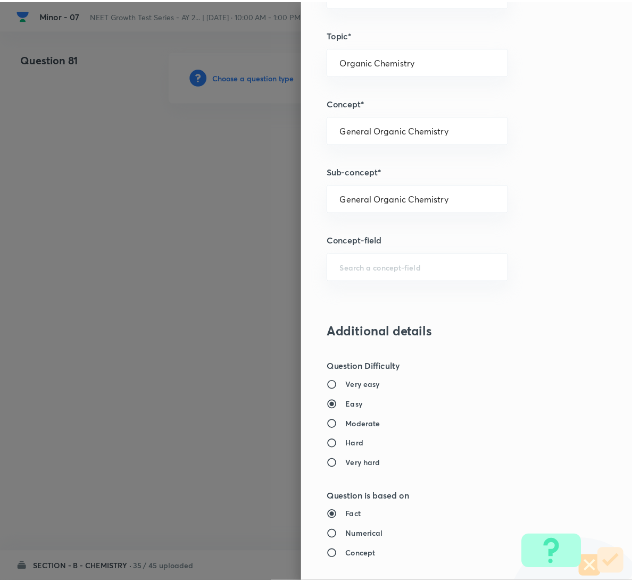
scroll to position [942, 0]
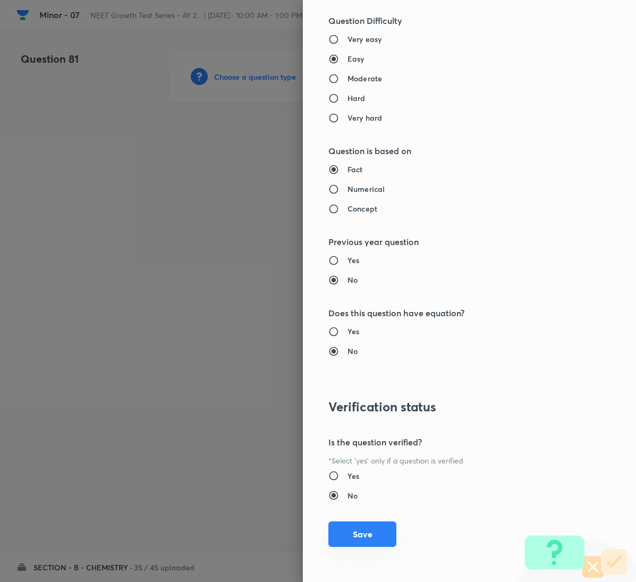
click at [347, 533] on button "Save" at bounding box center [363, 535] width 68 height 26
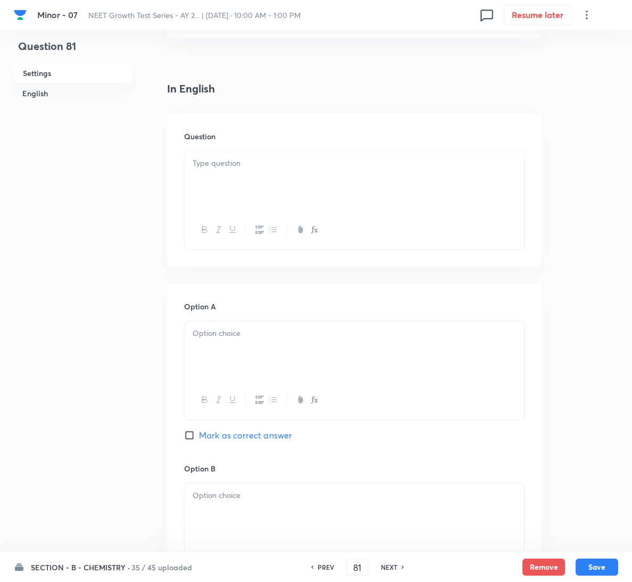
scroll to position [239, 0]
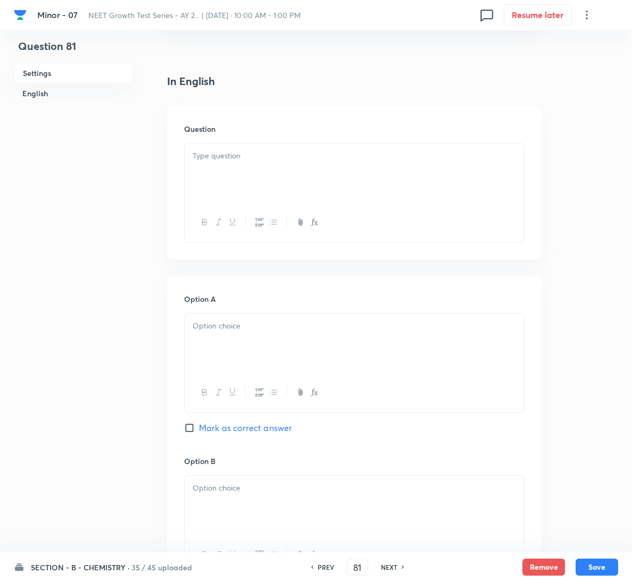
click at [266, 175] on div at bounding box center [354, 174] width 339 height 60
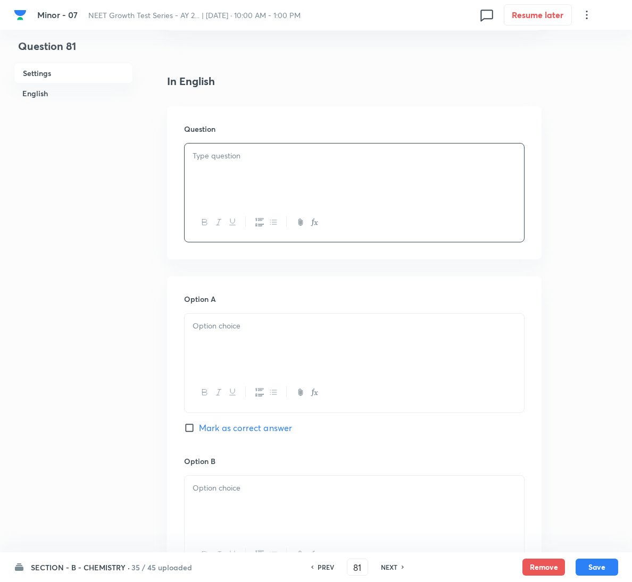
click at [254, 206] on div at bounding box center [354, 222] width 339 height 39
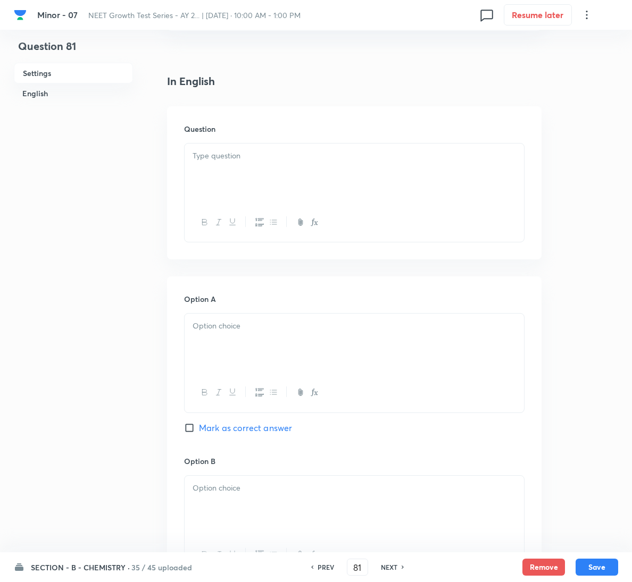
click at [268, 171] on div at bounding box center [354, 174] width 339 height 60
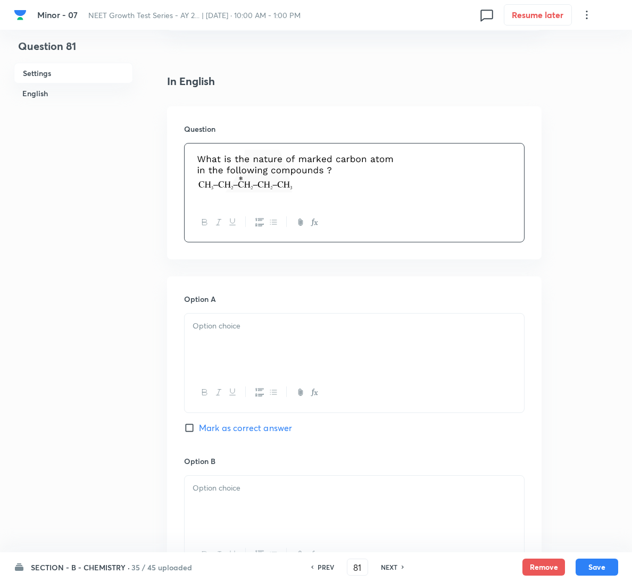
click at [341, 351] on div at bounding box center [354, 344] width 339 height 60
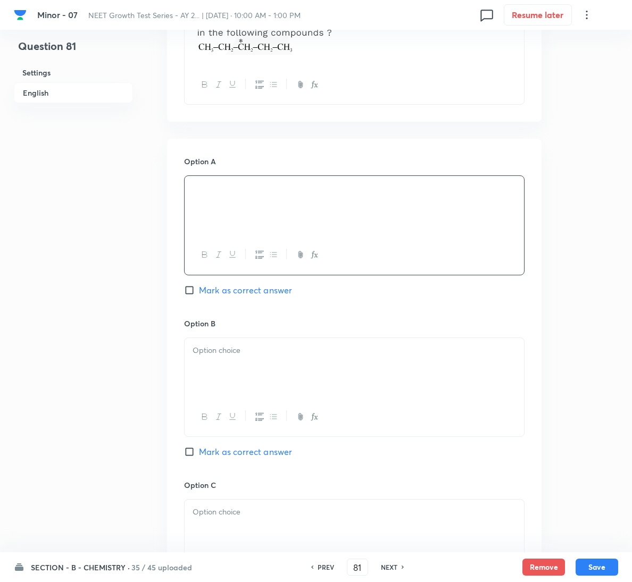
scroll to position [399, 0]
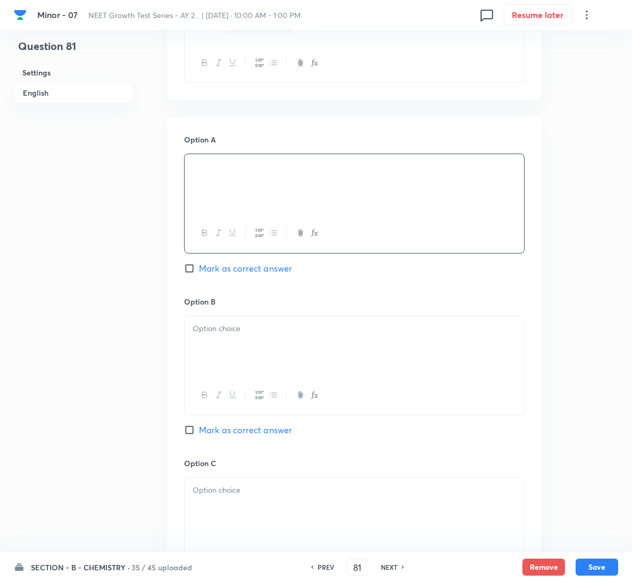
click at [357, 326] on p at bounding box center [353, 329] width 323 height 12
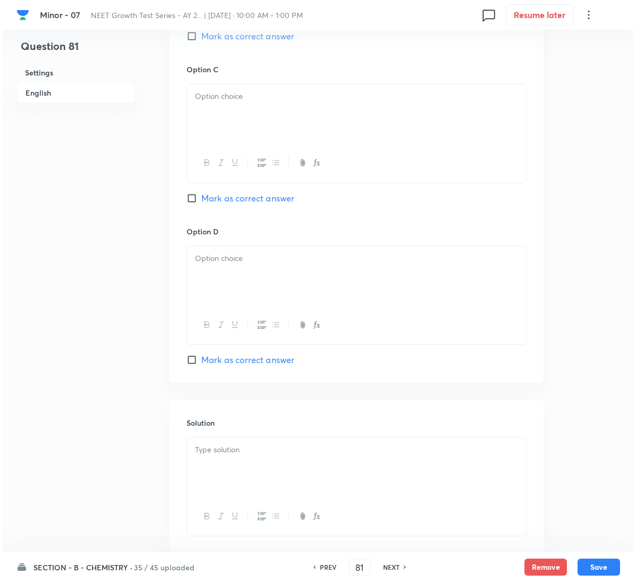
scroll to position [798, 0]
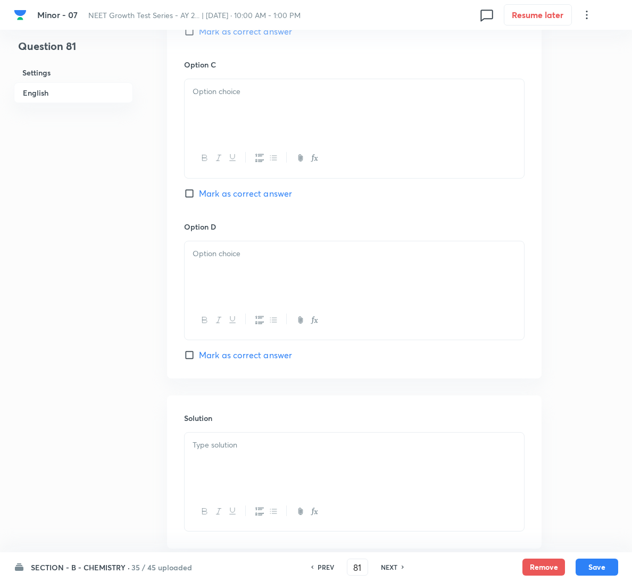
click at [281, 127] on div at bounding box center [354, 109] width 339 height 60
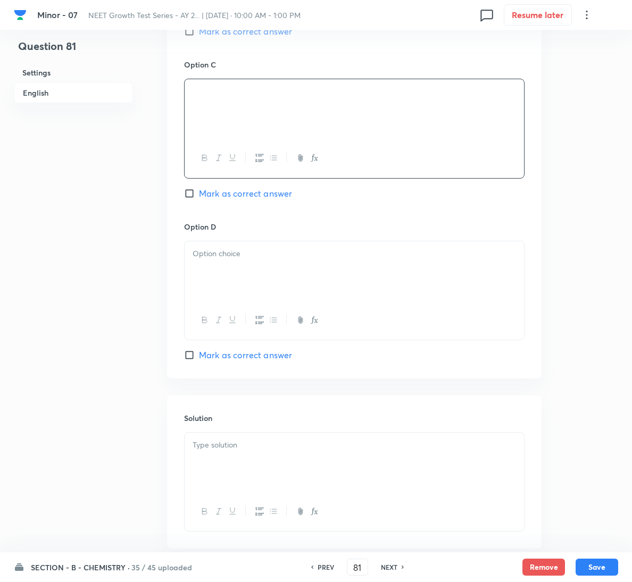
drag, startPoint x: 307, startPoint y: 305, endPoint x: 309, endPoint y: 292, distance: 12.5
click at [308, 304] on div at bounding box center [354, 320] width 339 height 39
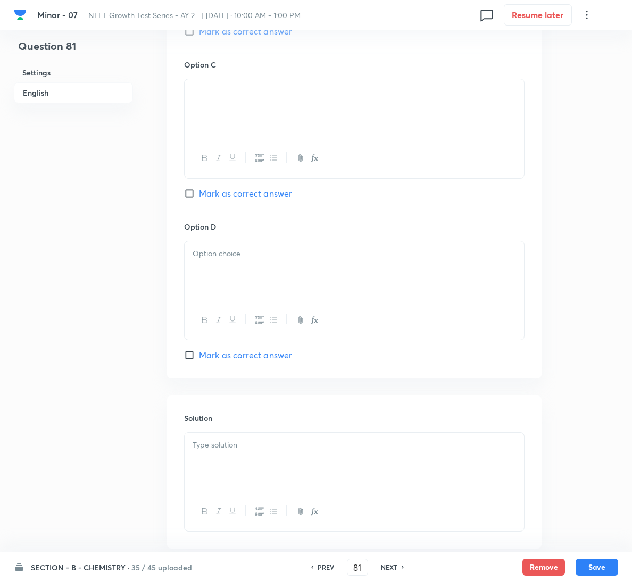
click at [311, 266] on div at bounding box center [354, 271] width 339 height 60
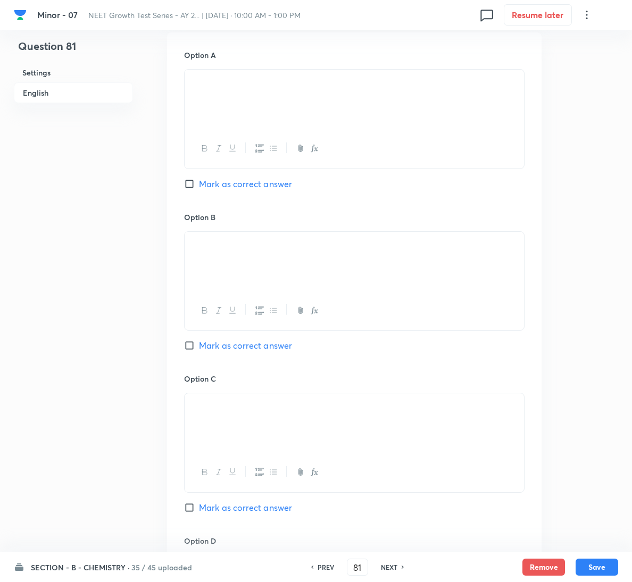
scroll to position [479, 0]
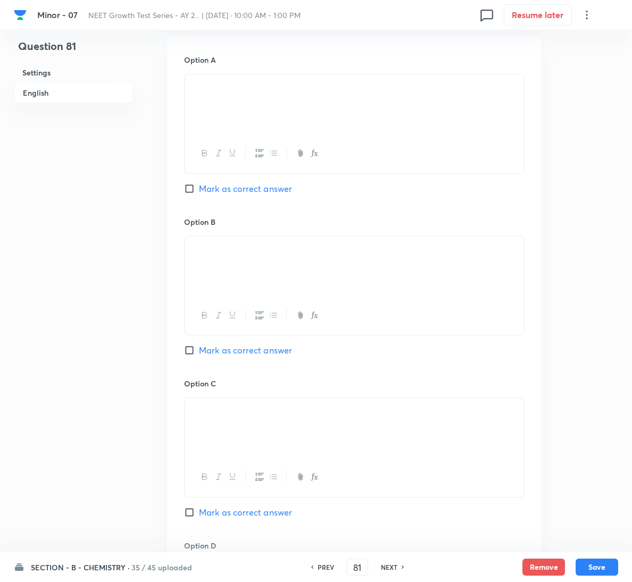
click at [305, 264] on div at bounding box center [354, 267] width 339 height 60
click at [247, 340] on div "Option B [PERSON_NAME] as correct answer" at bounding box center [354, 297] width 340 height 162
click at [250, 346] on span "Mark as correct answer" at bounding box center [245, 350] width 93 height 13
click at [199, 346] on input "Mark as correct answer" at bounding box center [191, 350] width 15 height 11
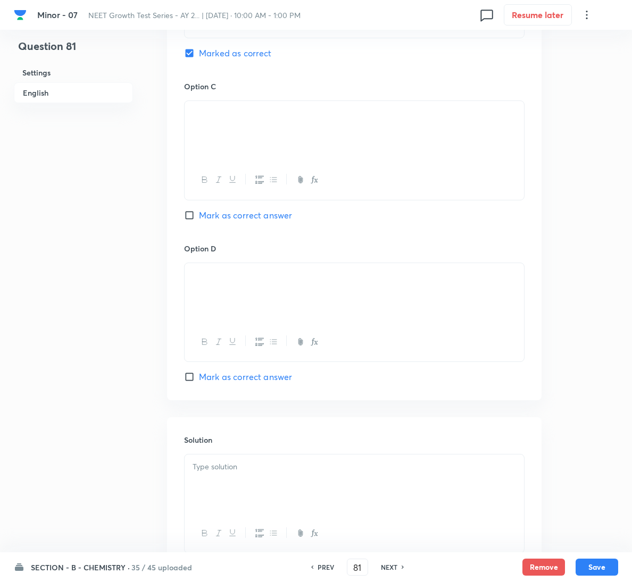
scroll to position [860, 0]
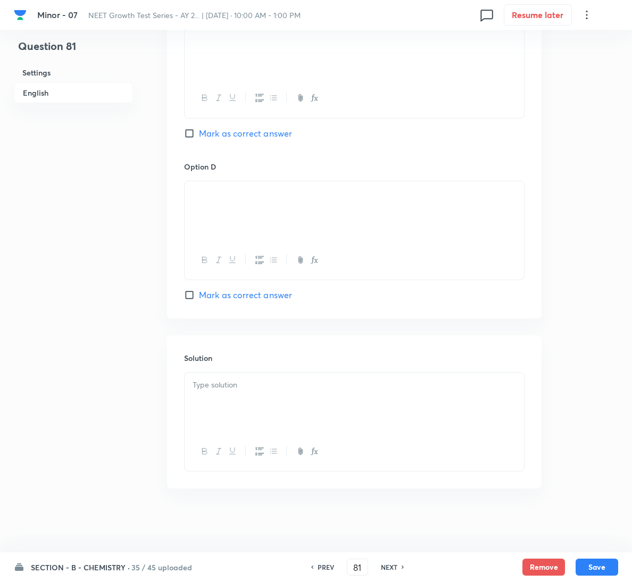
click at [291, 407] on div at bounding box center [354, 403] width 339 height 60
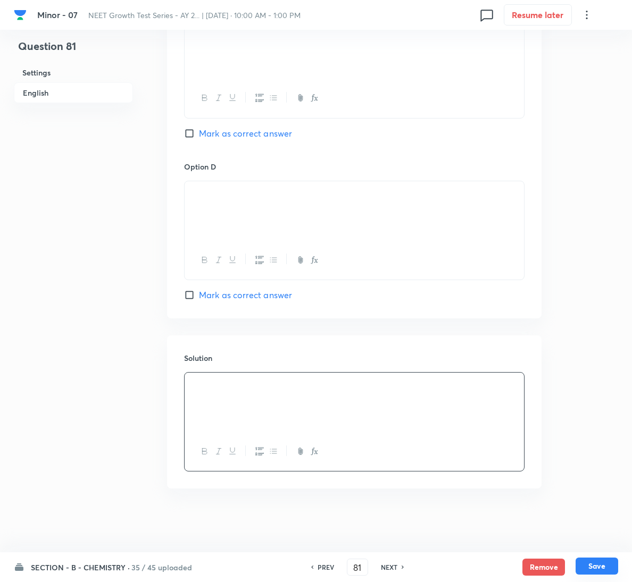
click at [595, 568] on button "Save" at bounding box center [596, 566] width 43 height 17
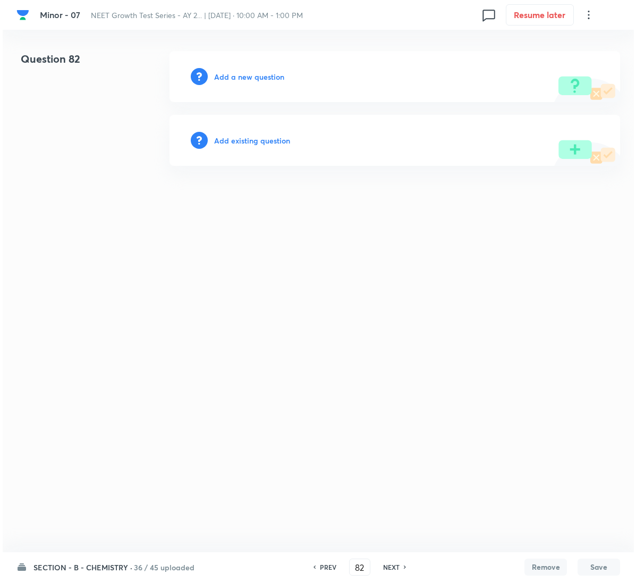
scroll to position [0, 0]
click at [272, 72] on h6 "Add a new question" at bounding box center [249, 76] width 70 height 11
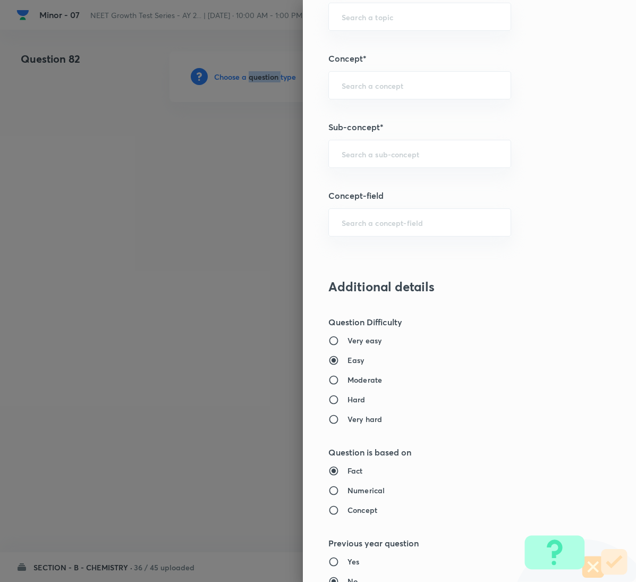
scroll to position [638, 0]
click at [415, 143] on div "​" at bounding box center [420, 153] width 183 height 28
click at [412, 156] on input "text" at bounding box center [420, 153] width 156 height 10
paste input "General Organic Chemistry"
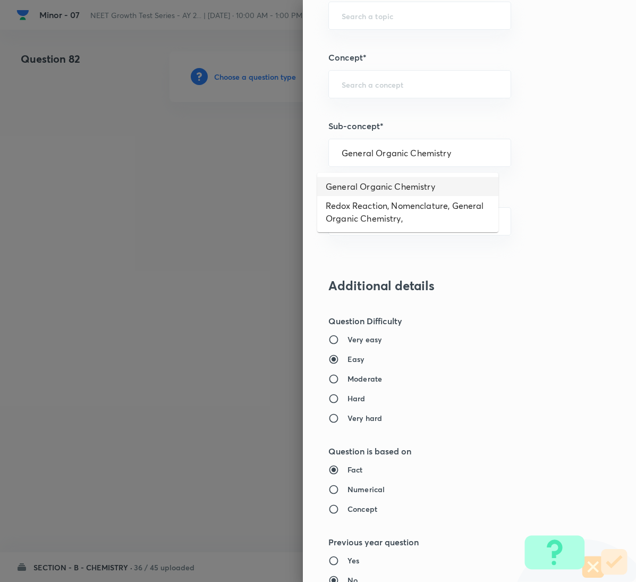
click at [392, 177] on li "General Organic Chemistry" at bounding box center [407, 186] width 181 height 19
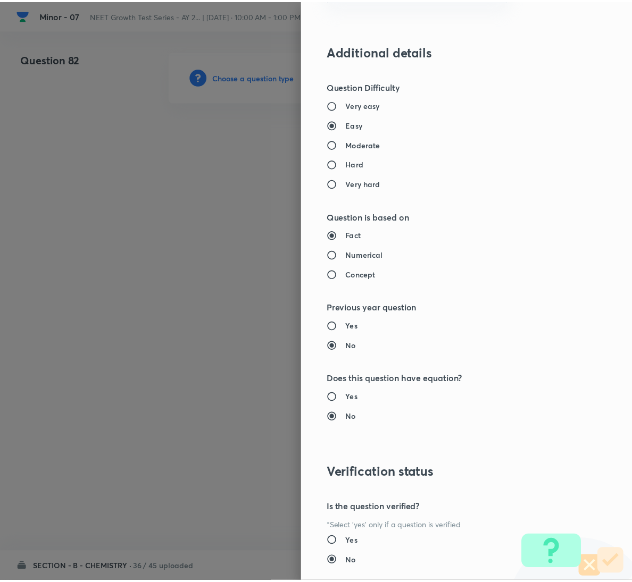
scroll to position [942, 0]
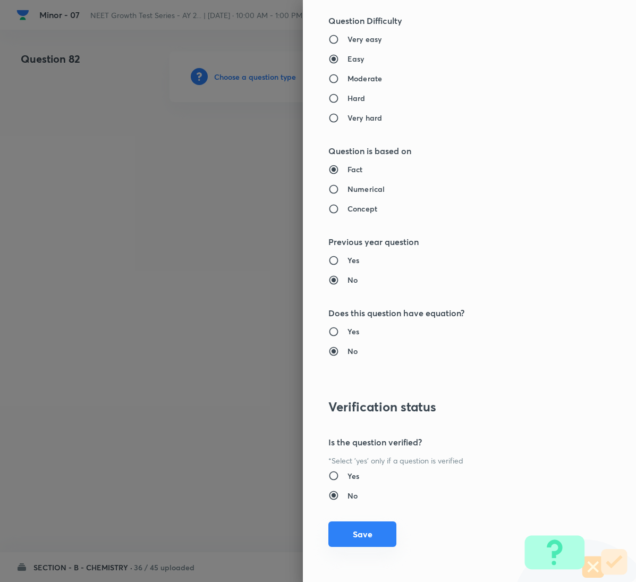
click at [375, 538] on button "Save" at bounding box center [363, 535] width 68 height 26
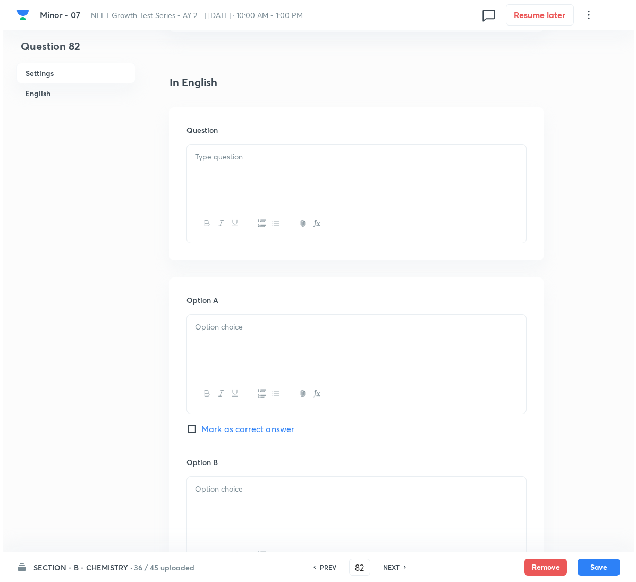
scroll to position [239, 0]
click at [244, 180] on div at bounding box center [354, 174] width 339 height 60
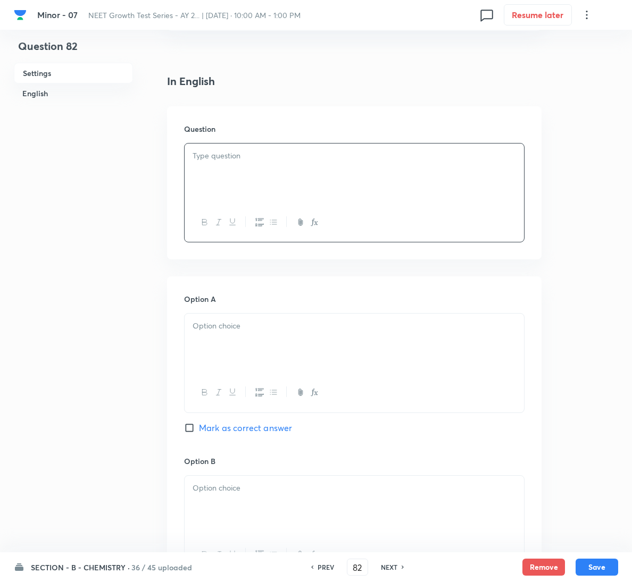
click at [277, 183] on div at bounding box center [354, 174] width 339 height 60
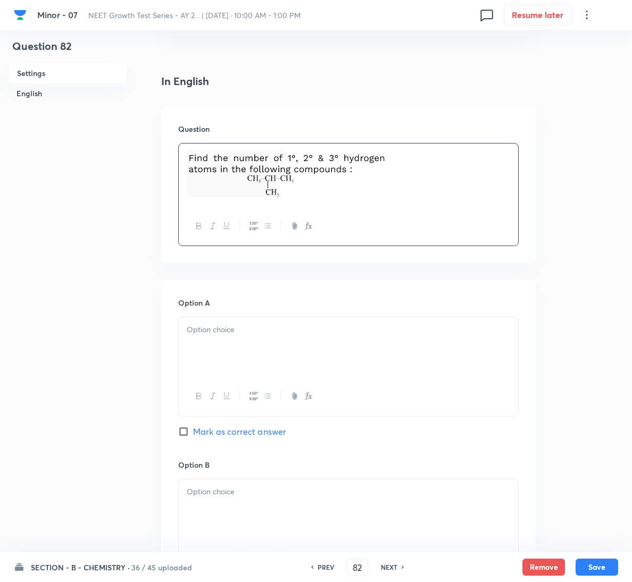
click at [294, 316] on div "Option A Mark as correct answer" at bounding box center [348, 378] width 340 height 162
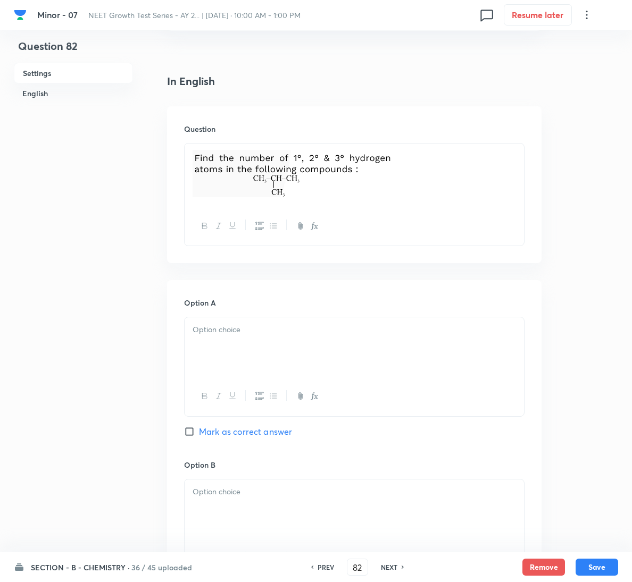
click at [281, 329] on p at bounding box center [353, 330] width 323 height 12
click at [262, 434] on span "Mark as correct answer" at bounding box center [245, 431] width 93 height 13
click at [199, 434] on input "Mark as correct answer" at bounding box center [191, 431] width 15 height 11
click at [297, 366] on div at bounding box center [354, 347] width 339 height 60
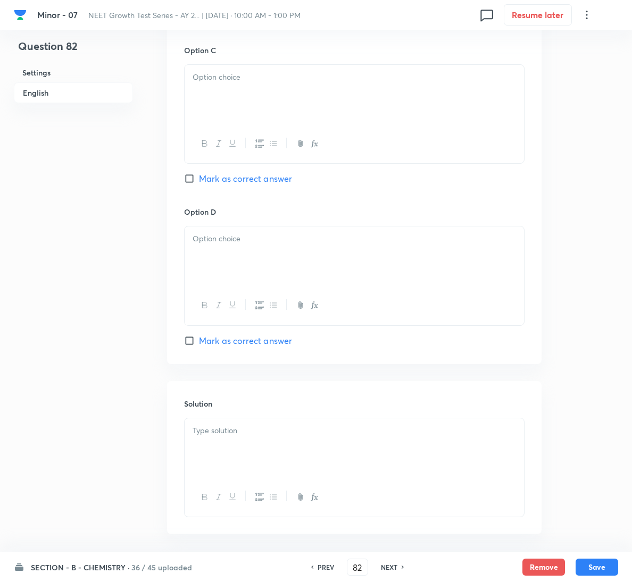
scroll to position [865, 0]
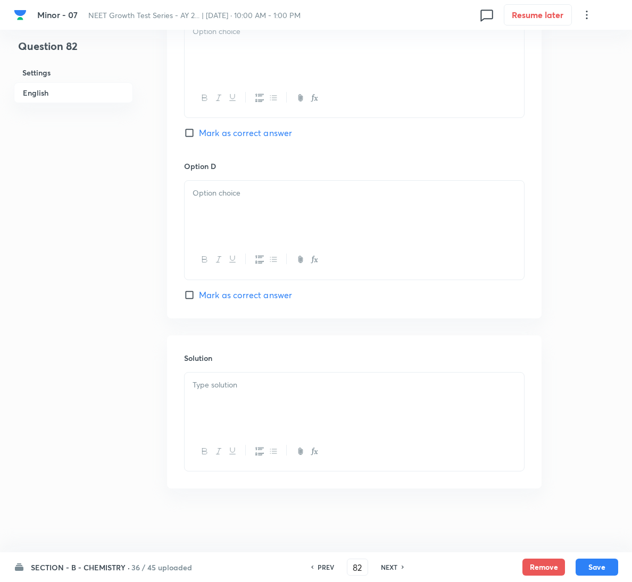
click at [291, 397] on div at bounding box center [354, 403] width 339 height 60
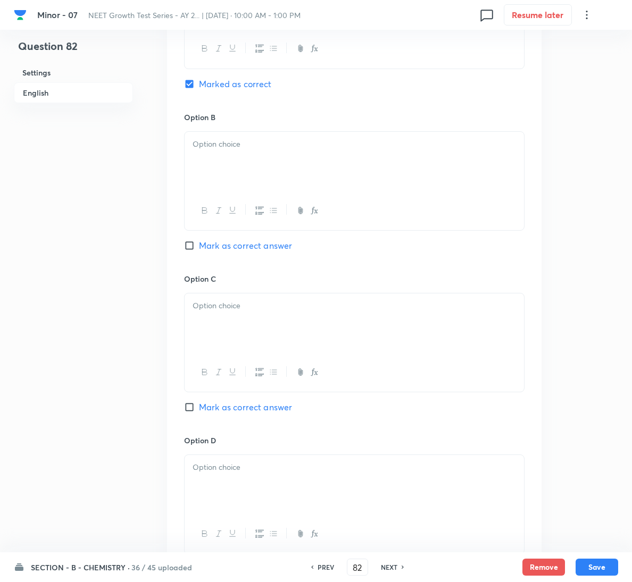
scroll to position [546, 0]
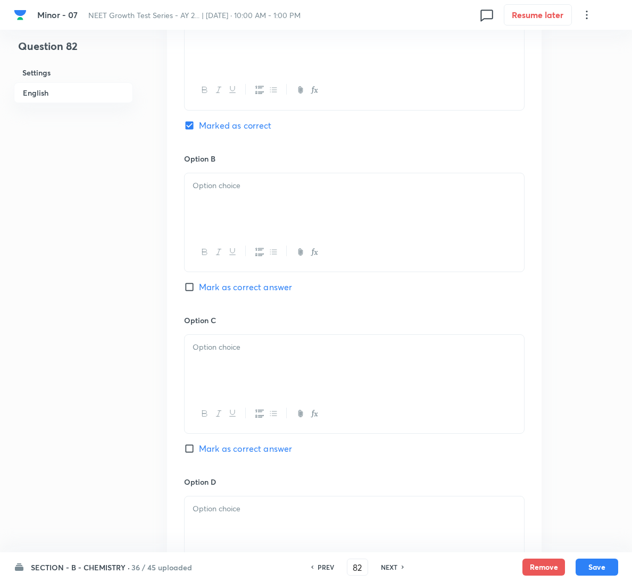
click at [273, 216] on div at bounding box center [354, 203] width 339 height 60
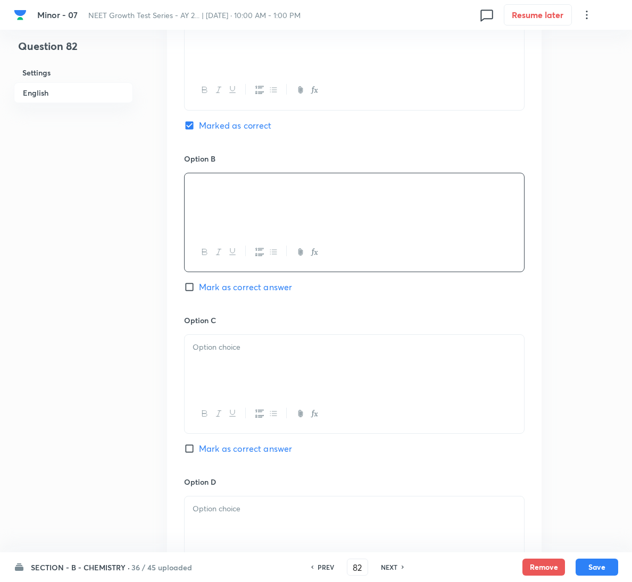
click at [270, 357] on div at bounding box center [354, 365] width 339 height 60
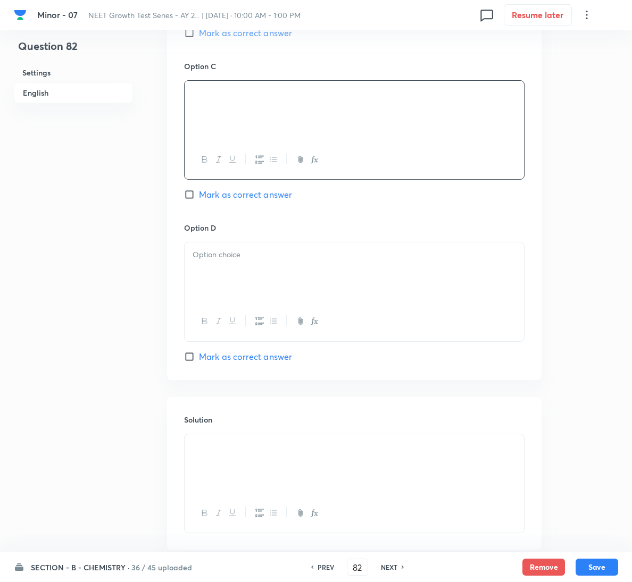
scroll to position [865, 0]
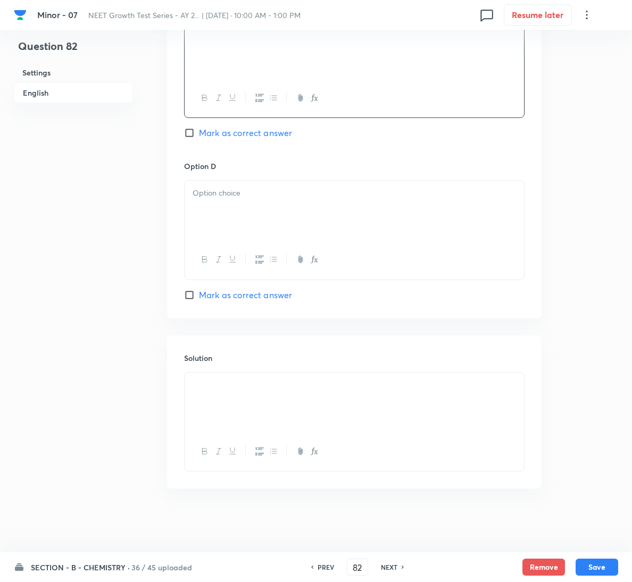
click at [234, 209] on div at bounding box center [354, 211] width 339 height 60
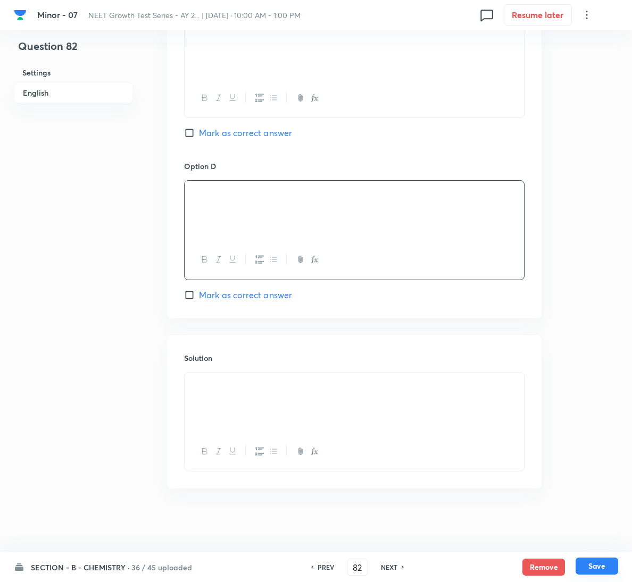
click at [602, 568] on button "Save" at bounding box center [596, 566] width 43 height 17
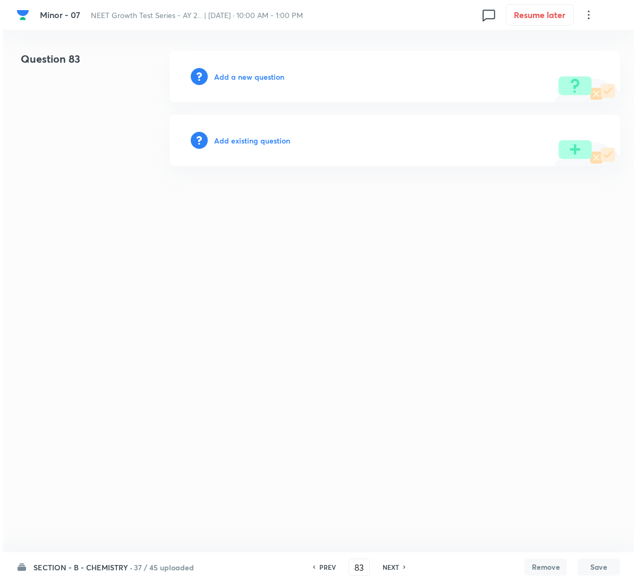
scroll to position [0, 0]
click at [262, 78] on h6 "Add a new question" at bounding box center [249, 76] width 70 height 11
click at [262, 78] on h6 "Choose a question type" at bounding box center [255, 76] width 82 height 11
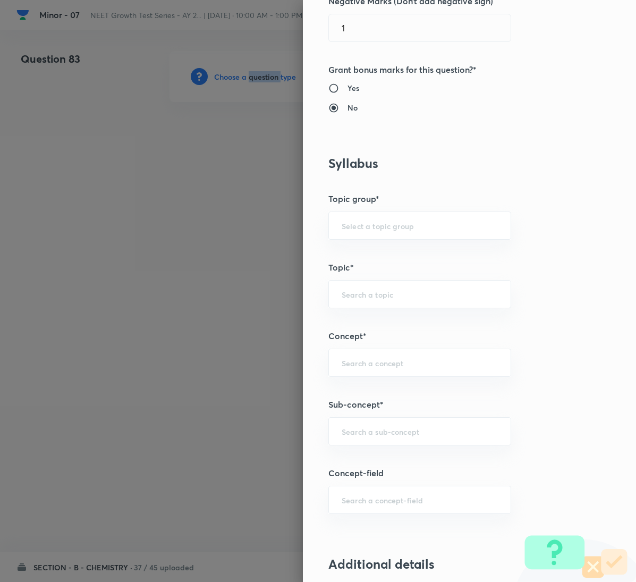
scroll to position [558, 0]
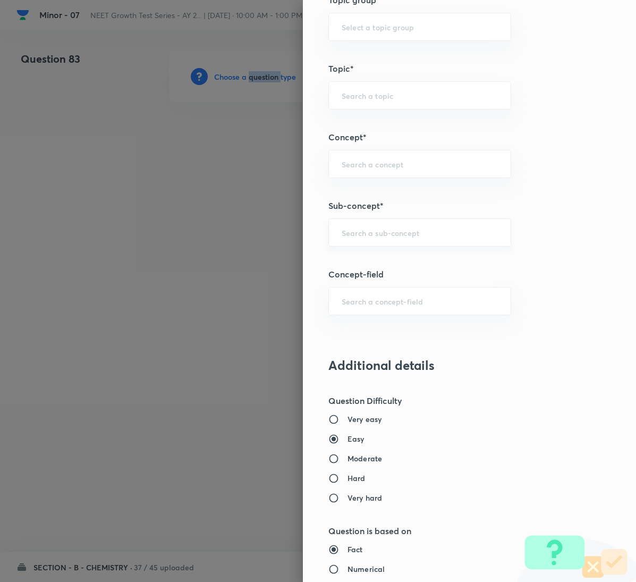
click at [368, 227] on div "​" at bounding box center [420, 233] width 183 height 28
paste input "General Organic Chemistry"
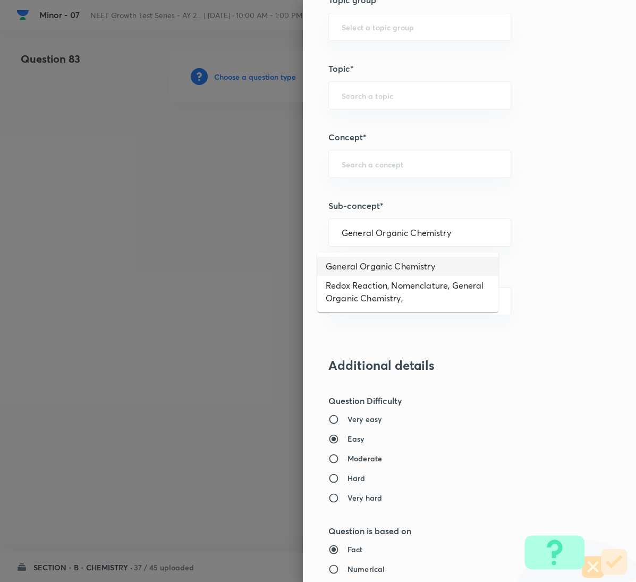
click at [370, 262] on li "General Organic Chemistry" at bounding box center [407, 266] width 181 height 19
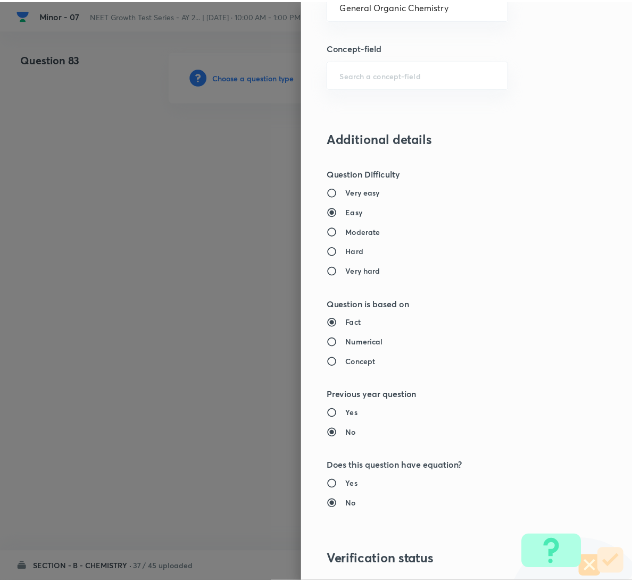
scroll to position [942, 0]
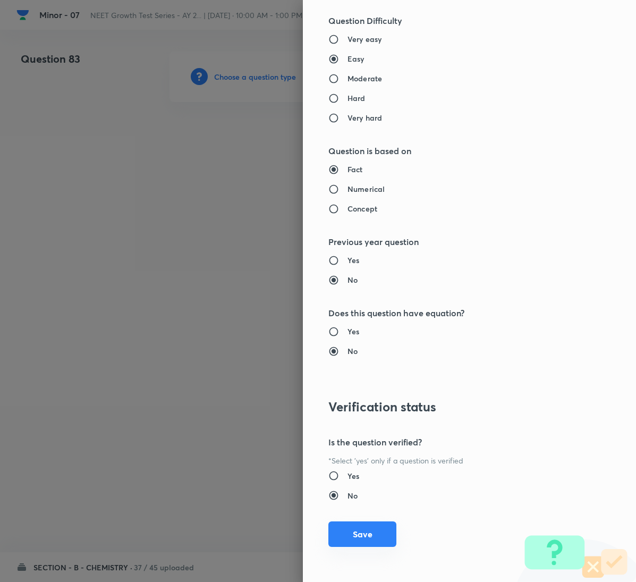
click at [372, 529] on button "Save" at bounding box center [363, 535] width 68 height 26
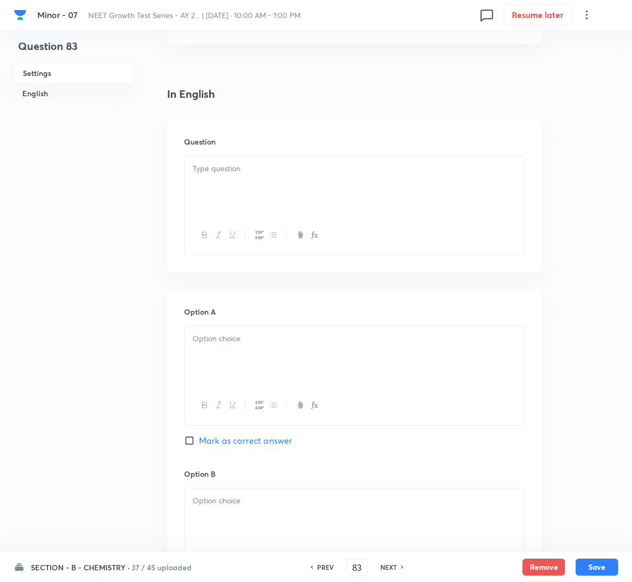
scroll to position [239, 0]
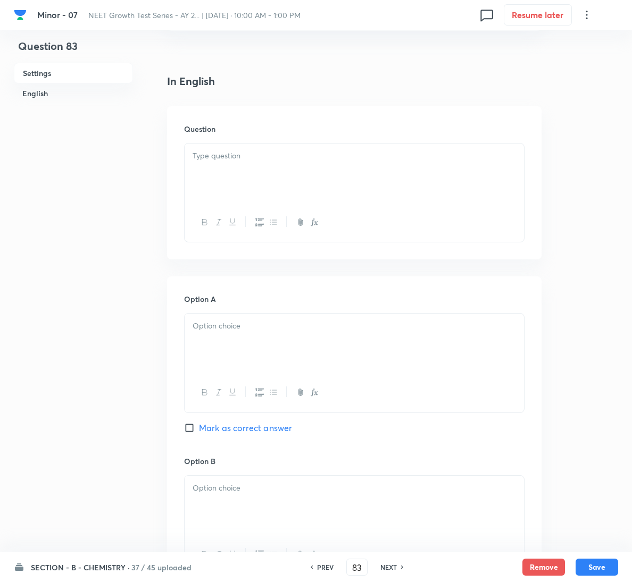
click at [258, 195] on div at bounding box center [354, 174] width 339 height 60
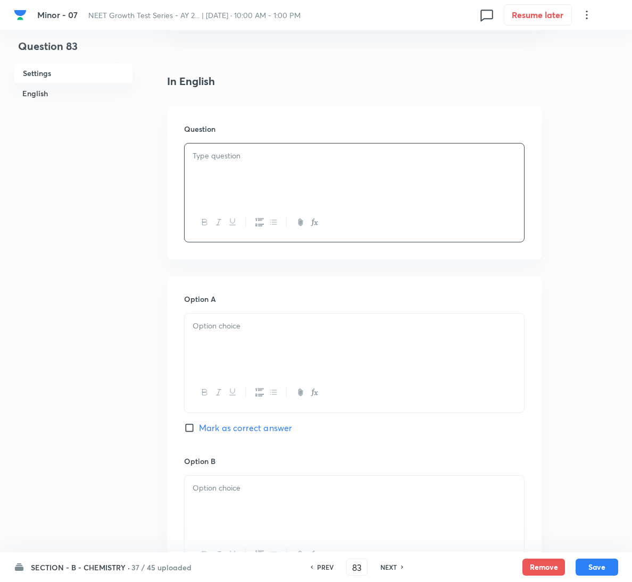
click at [344, 179] on div at bounding box center [354, 174] width 339 height 60
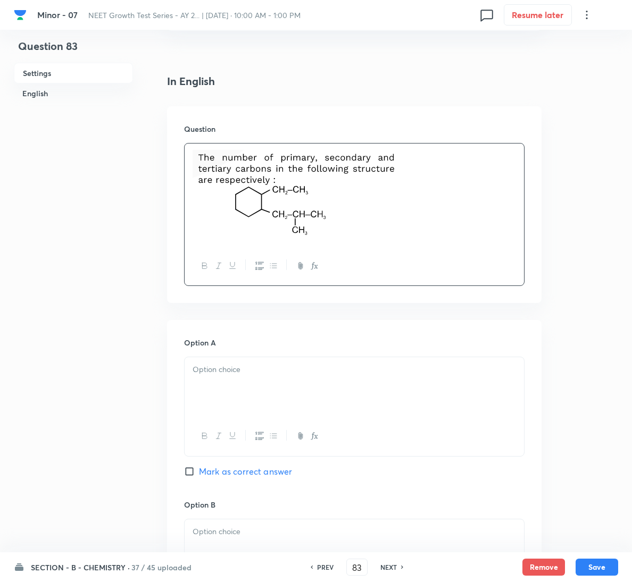
drag, startPoint x: 253, startPoint y: 364, endPoint x: 264, endPoint y: 395, distance: 32.3
click at [253, 371] on p at bounding box center [353, 370] width 323 height 12
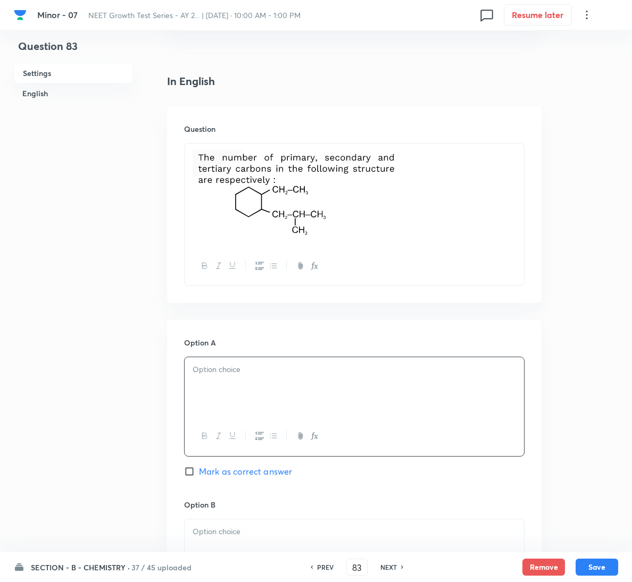
click at [264, 395] on div at bounding box center [354, 387] width 339 height 60
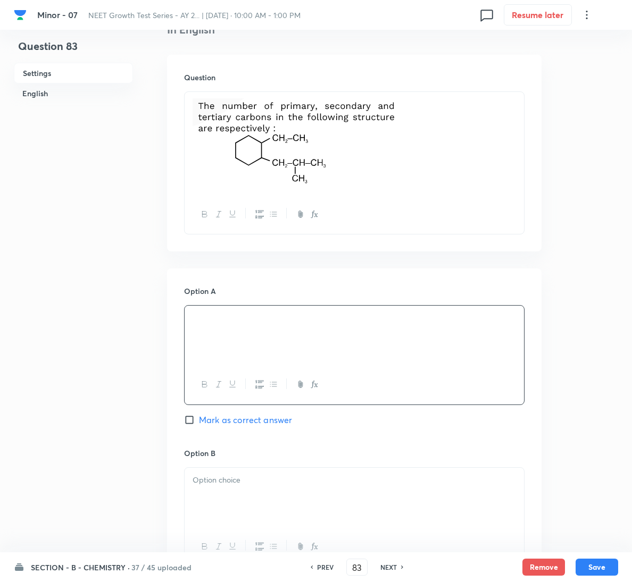
scroll to position [479, 0]
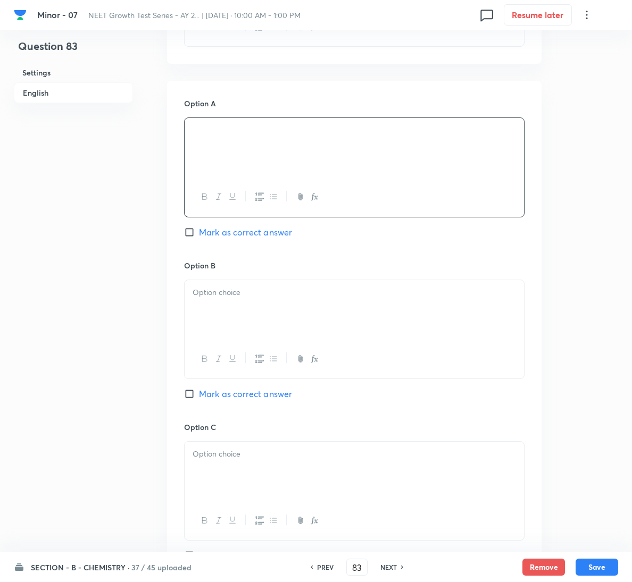
click at [238, 404] on div "Option B [PERSON_NAME] as correct answer" at bounding box center [354, 341] width 340 height 162
click at [247, 388] on div "Option B [PERSON_NAME] as correct answer" at bounding box center [354, 341] width 340 height 162
click at [251, 323] on div at bounding box center [354, 310] width 339 height 60
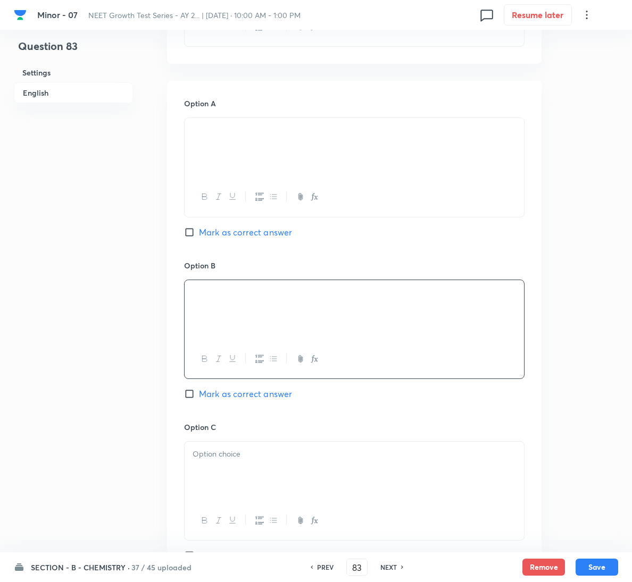
click at [238, 396] on span "Mark as correct answer" at bounding box center [245, 394] width 93 height 13
click at [199, 396] on input "Mark as correct answer" at bounding box center [191, 394] width 15 height 11
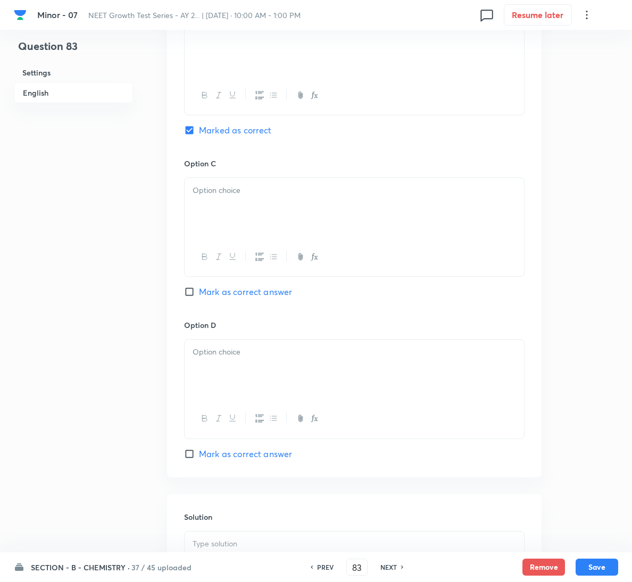
scroll to position [904, 0]
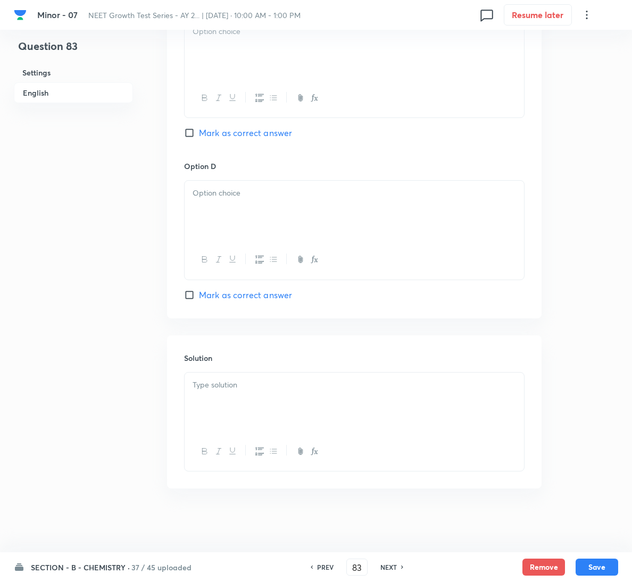
click at [246, 404] on div at bounding box center [354, 403] width 339 height 60
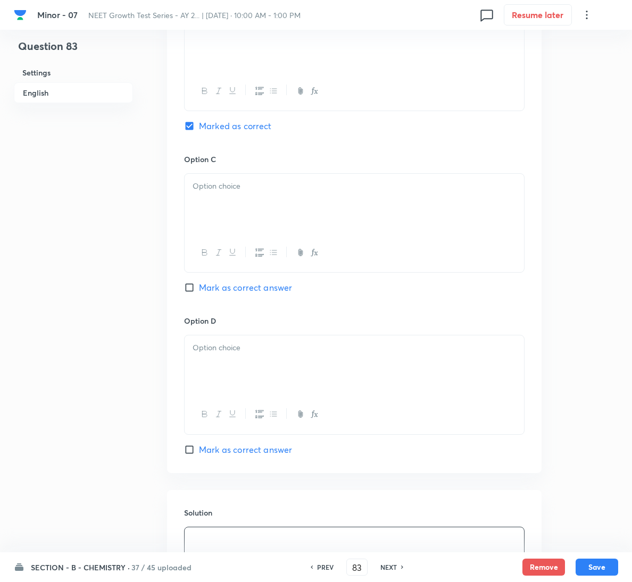
scroll to position [745, 0]
click at [277, 216] on div at bounding box center [354, 205] width 339 height 60
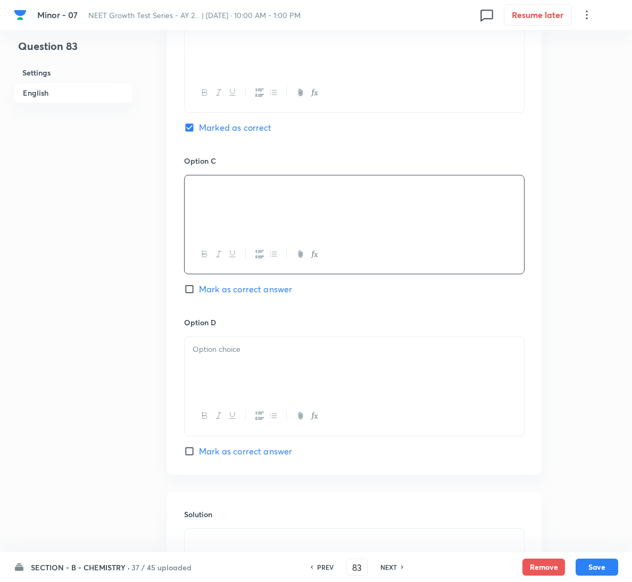
click at [280, 377] on div at bounding box center [354, 367] width 339 height 60
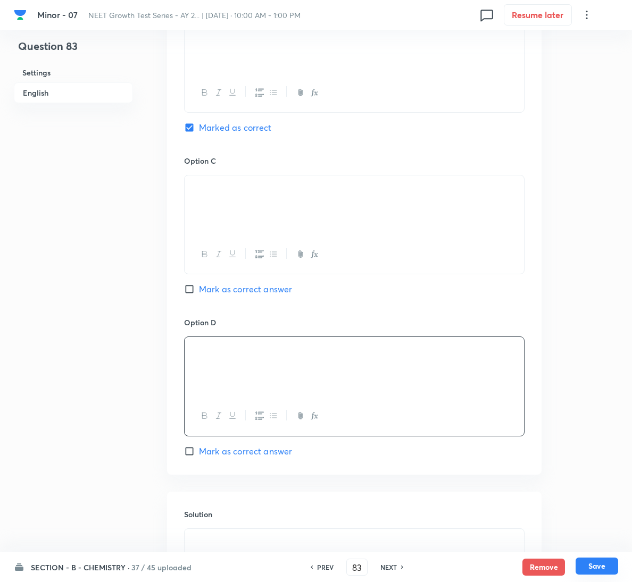
click at [596, 565] on button "Save" at bounding box center [596, 566] width 43 height 17
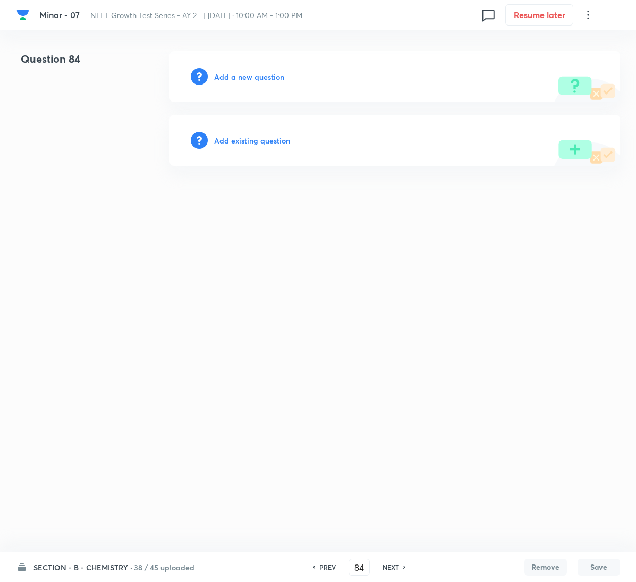
click at [257, 95] on div "Add a new question" at bounding box center [395, 76] width 451 height 51
click at [271, 79] on h6 "Add a new question" at bounding box center [249, 76] width 70 height 11
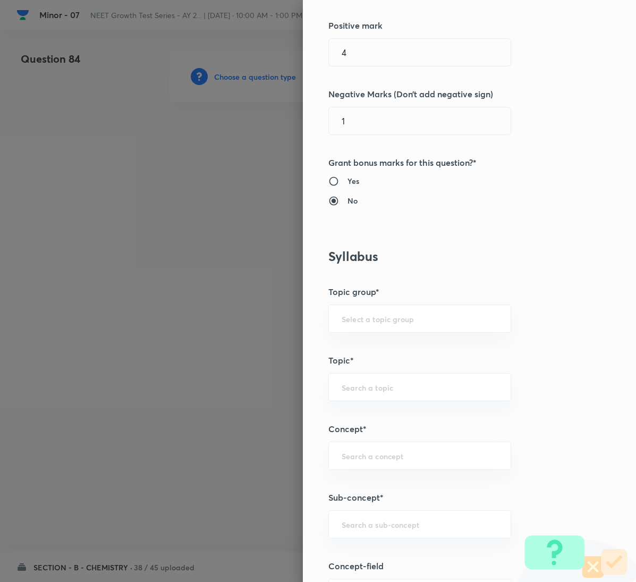
scroll to position [479, 0]
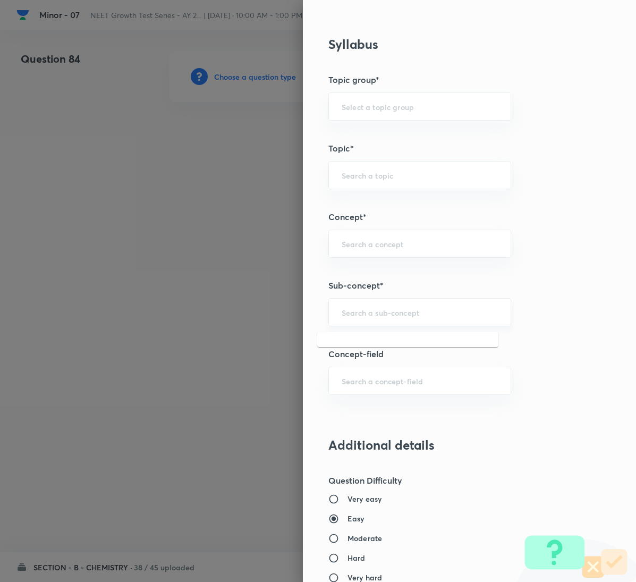
click at [415, 317] on input "text" at bounding box center [420, 312] width 156 height 10
paste input "General Organic Chemistry"
click at [397, 339] on li "General Organic Chemistry" at bounding box center [407, 346] width 181 height 19
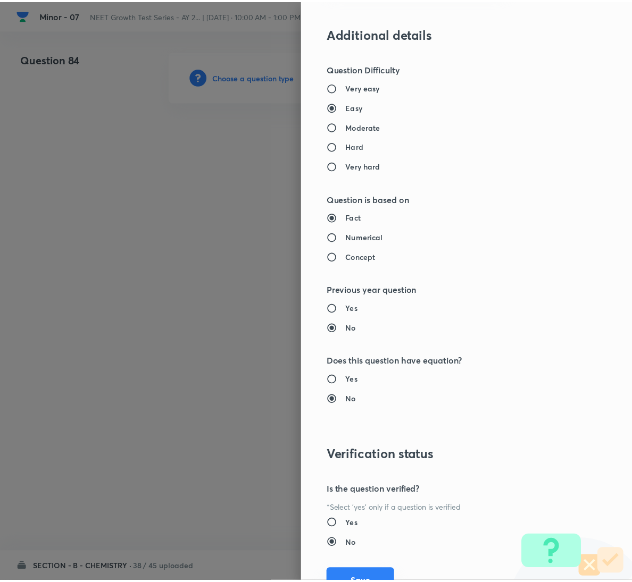
scroll to position [942, 0]
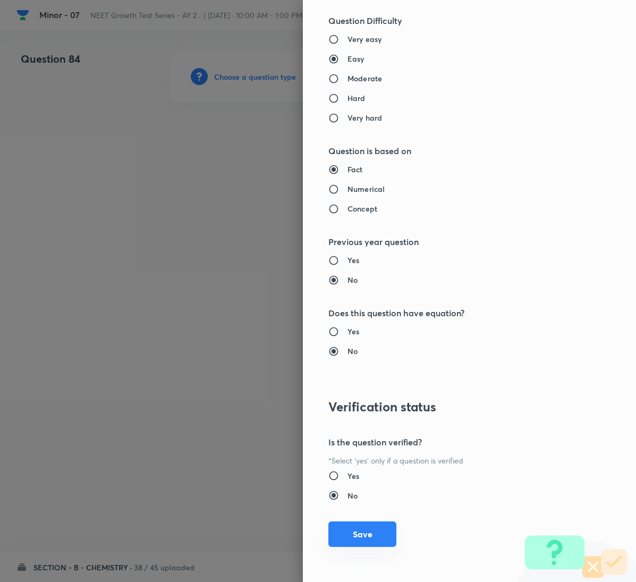
click at [369, 540] on button "Save" at bounding box center [363, 535] width 68 height 26
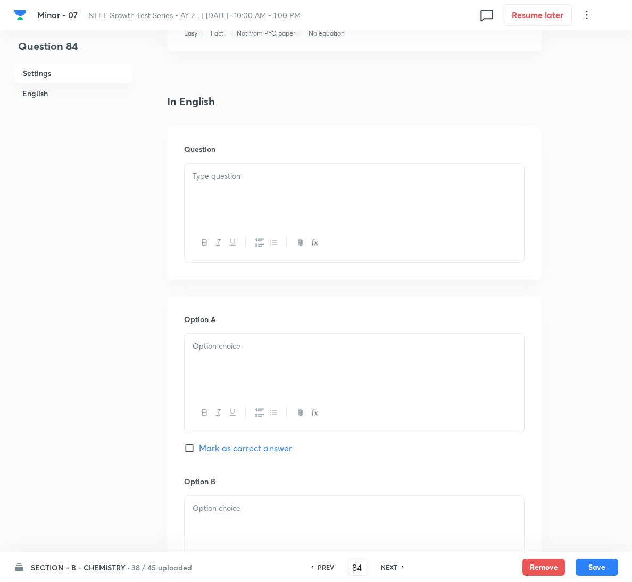
scroll to position [239, 0]
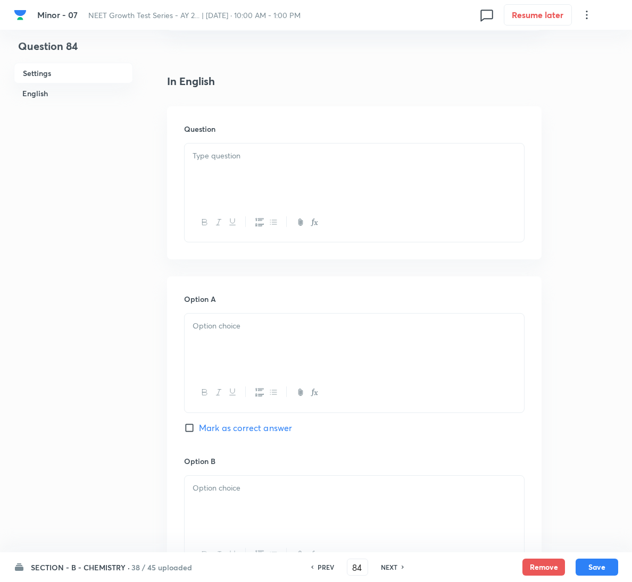
click at [251, 166] on div at bounding box center [354, 174] width 339 height 60
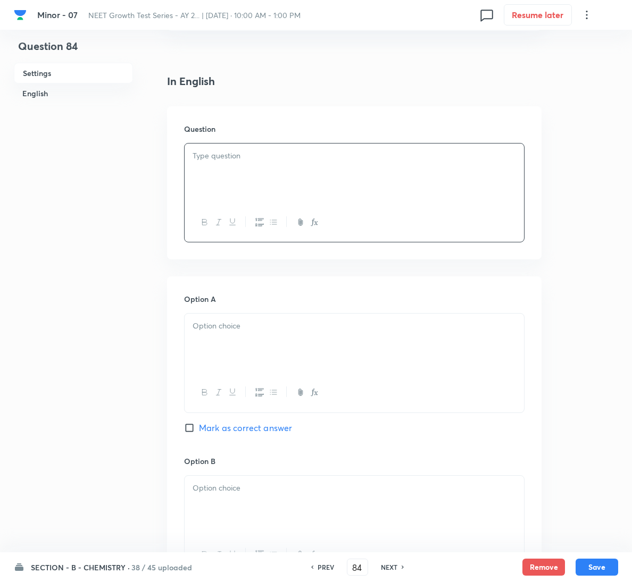
click at [273, 194] on div at bounding box center [354, 174] width 339 height 60
click at [222, 432] on span "Mark as correct answer" at bounding box center [245, 428] width 93 height 13
click at [199, 432] on input "Mark as correct answer" at bounding box center [191, 428] width 15 height 11
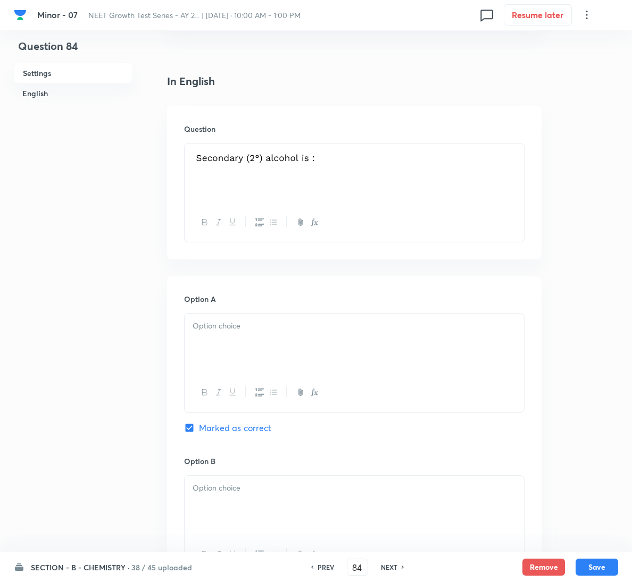
click at [268, 349] on div at bounding box center [354, 344] width 339 height 60
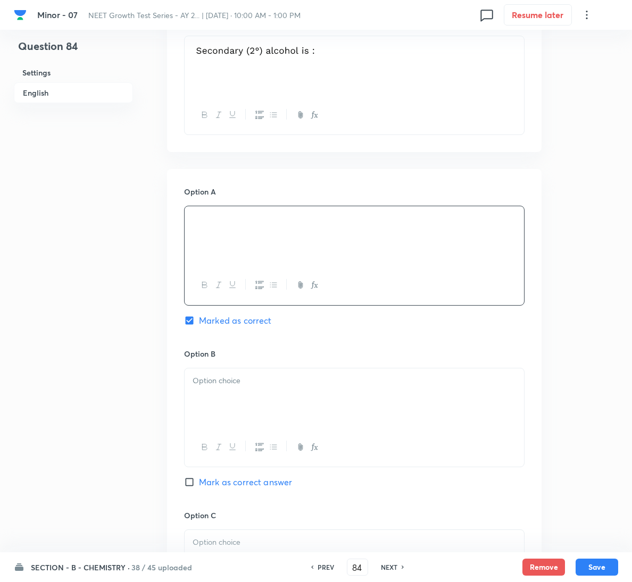
scroll to position [864, 0]
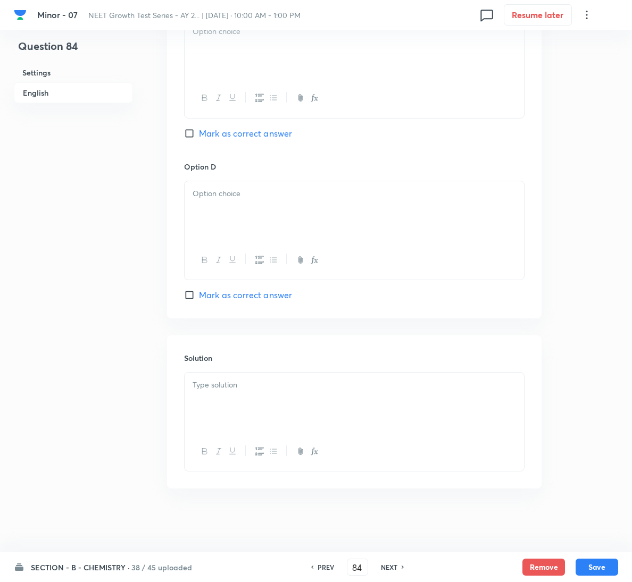
click at [238, 412] on div at bounding box center [354, 403] width 339 height 60
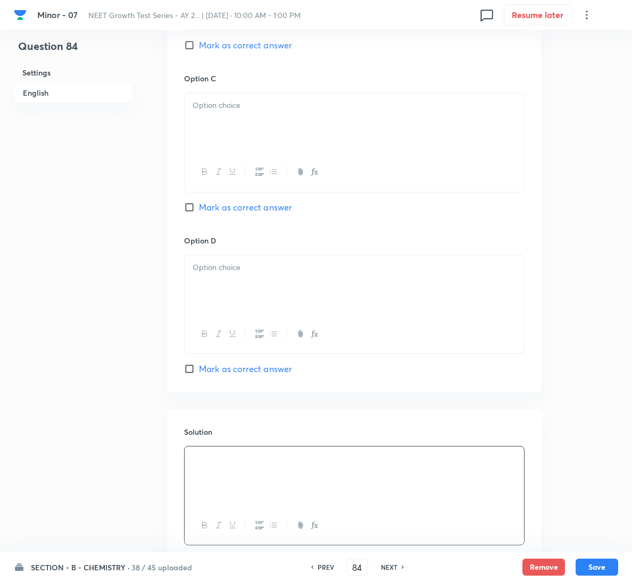
scroll to position [465, 0]
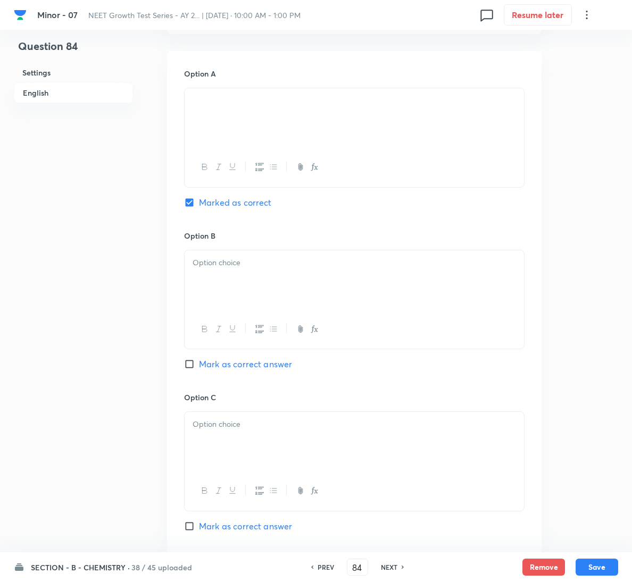
click at [282, 264] on p at bounding box center [353, 263] width 323 height 12
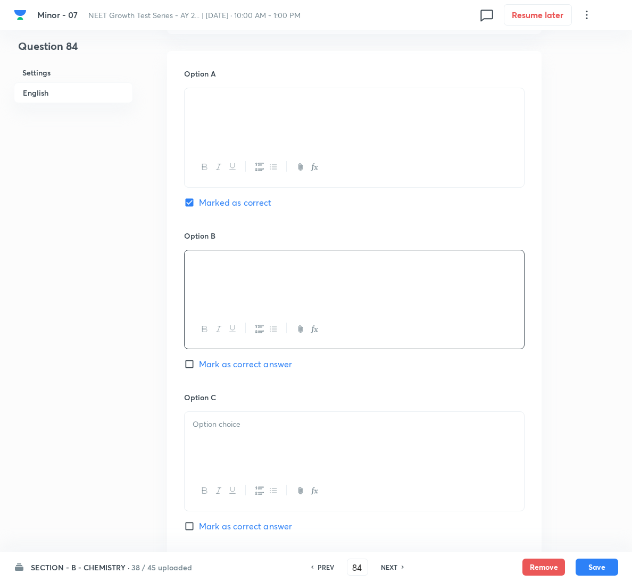
click at [270, 436] on div at bounding box center [354, 442] width 339 height 60
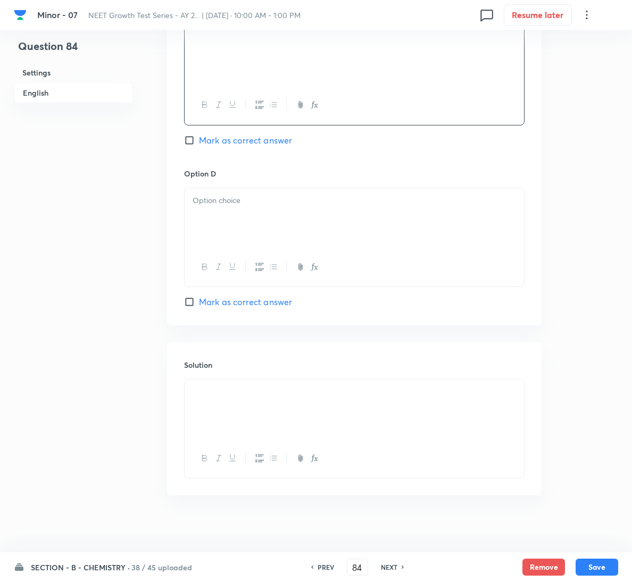
scroll to position [866, 0]
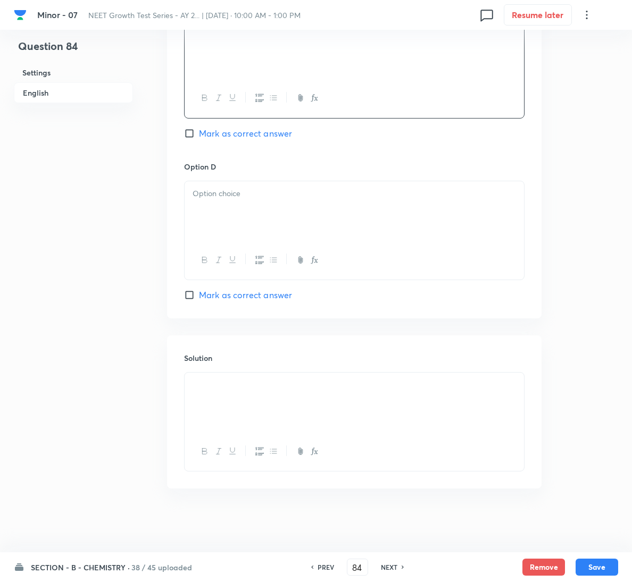
click at [275, 223] on div at bounding box center [354, 211] width 339 height 60
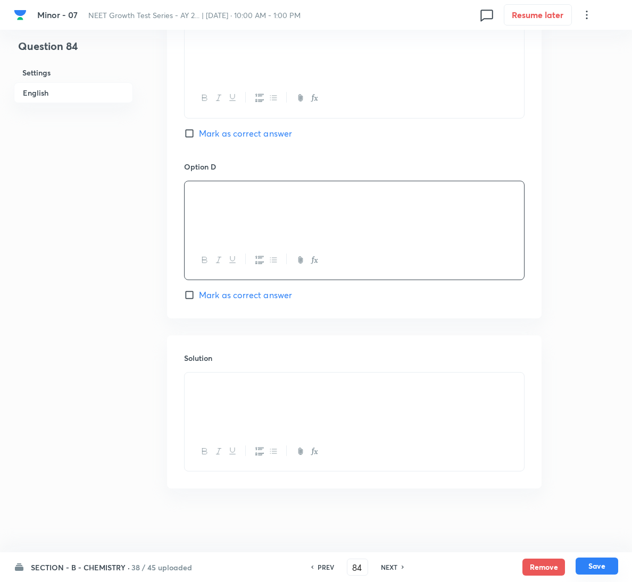
click at [607, 567] on button "Save" at bounding box center [596, 566] width 43 height 17
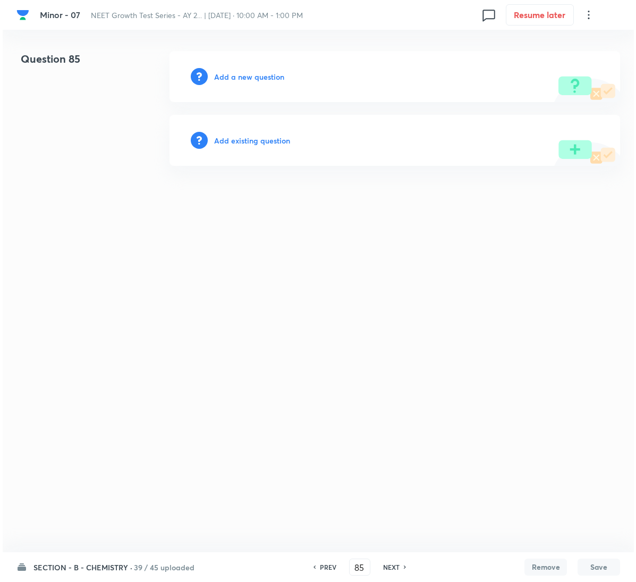
scroll to position [0, 0]
click at [252, 81] on h6 "Add a new question" at bounding box center [249, 76] width 70 height 11
click at [252, 81] on h6 "Choose a question type" at bounding box center [255, 76] width 82 height 11
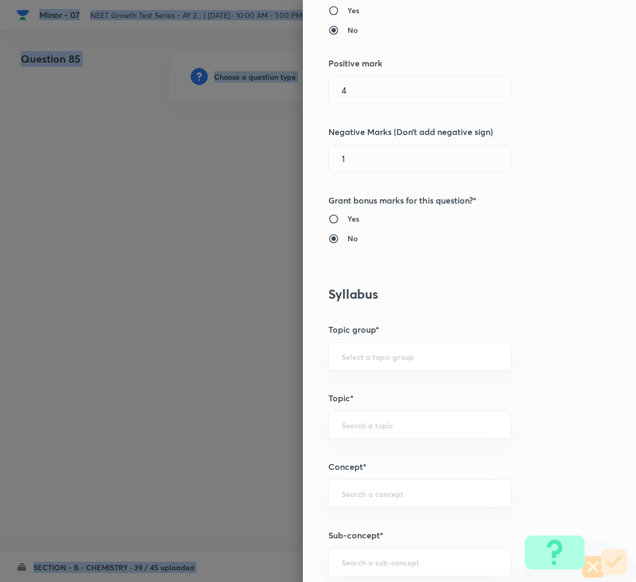
scroll to position [638, 0]
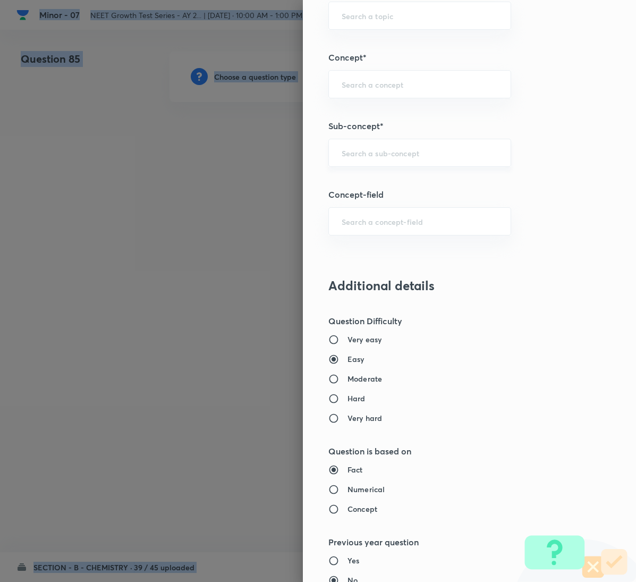
click at [407, 166] on div "​" at bounding box center [420, 153] width 183 height 28
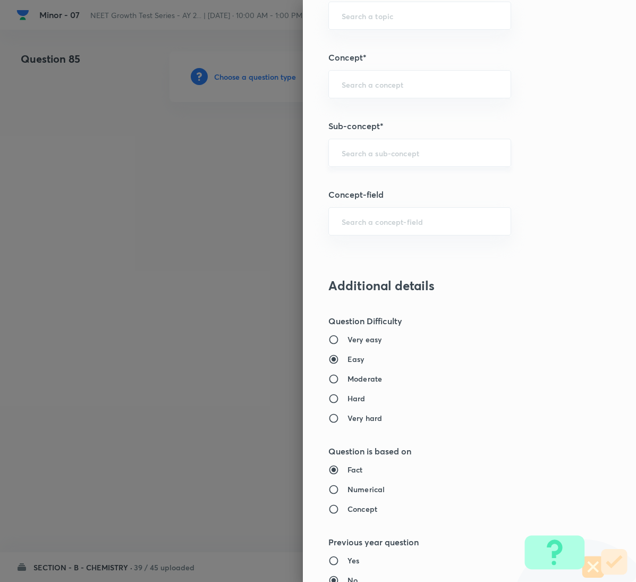
paste input "General Organic Chemistry"
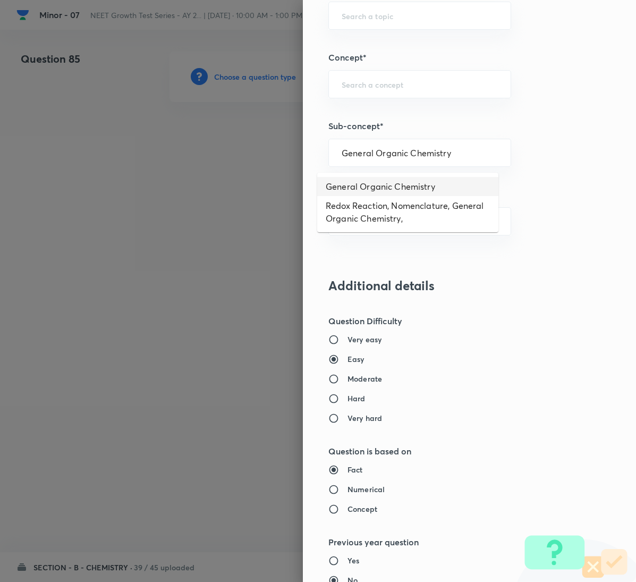
click at [382, 183] on li "General Organic Chemistry" at bounding box center [407, 186] width 181 height 19
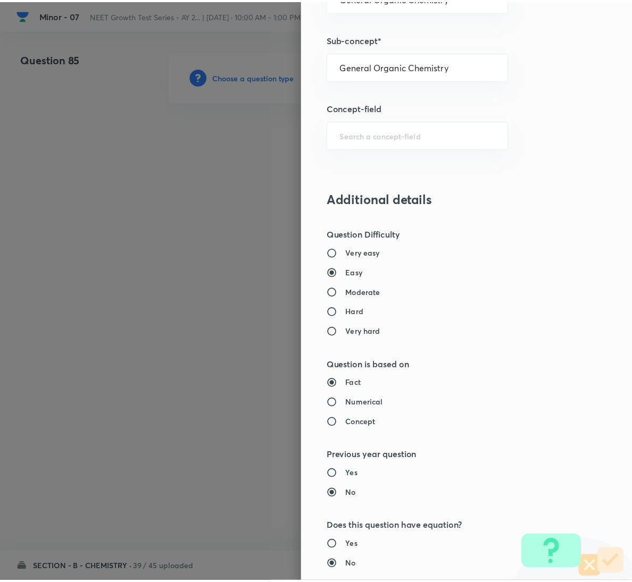
scroll to position [942, 0]
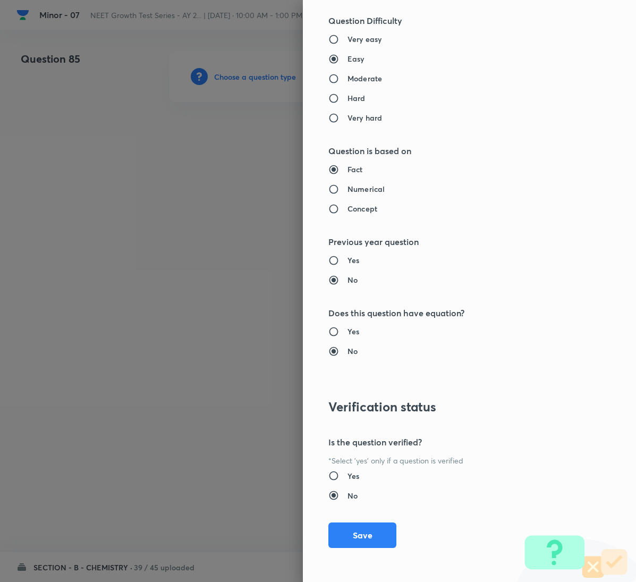
click at [347, 521] on div "Question settings Question type* Single choice correct Number of options* 2 3 4…" at bounding box center [469, 291] width 333 height 582
click at [348, 525] on button "Save" at bounding box center [363, 535] width 68 height 26
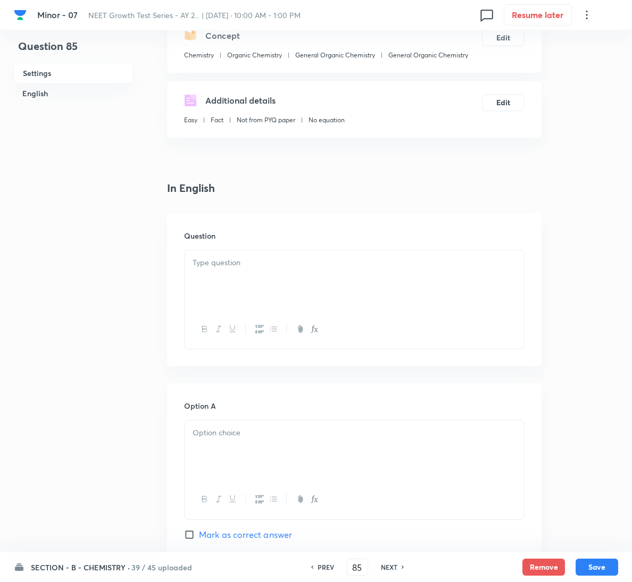
scroll to position [239, 0]
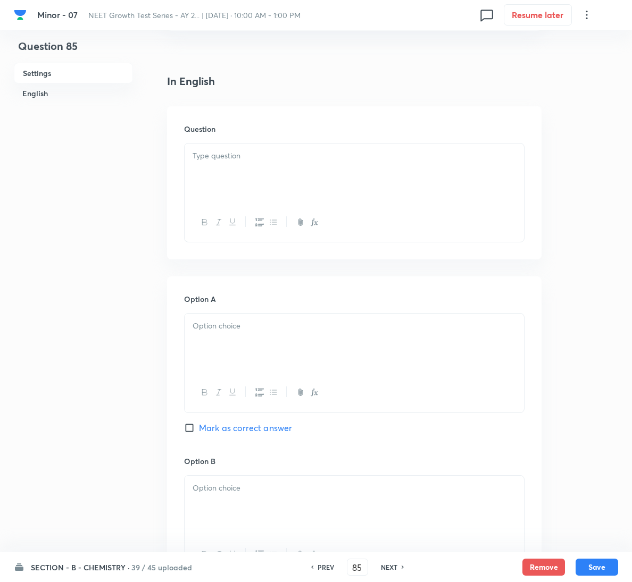
click at [262, 164] on div at bounding box center [354, 174] width 339 height 60
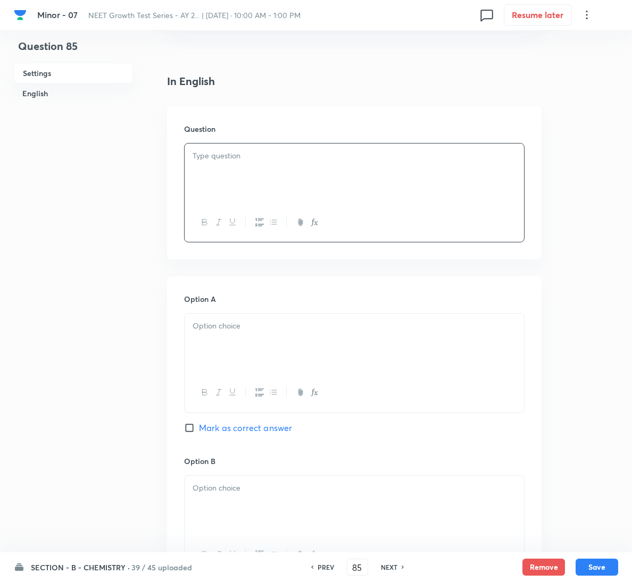
click at [408, 204] on div at bounding box center [354, 222] width 339 height 39
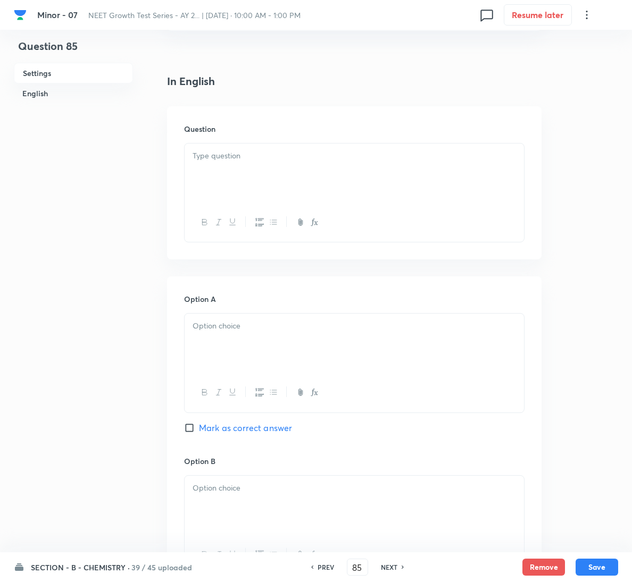
click at [388, 158] on p at bounding box center [353, 156] width 323 height 12
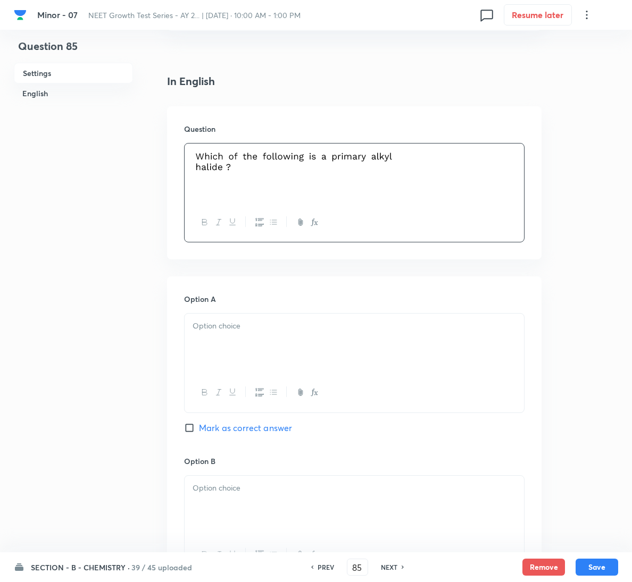
click at [391, 382] on div at bounding box center [354, 392] width 339 height 39
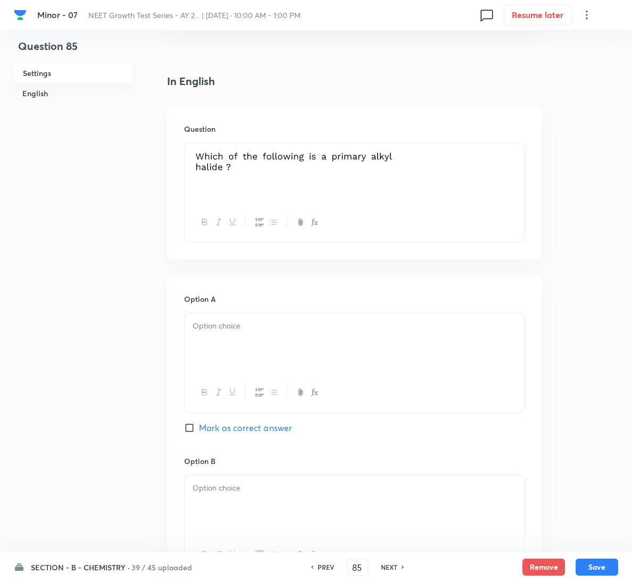
click at [312, 324] on p at bounding box center [353, 326] width 323 height 12
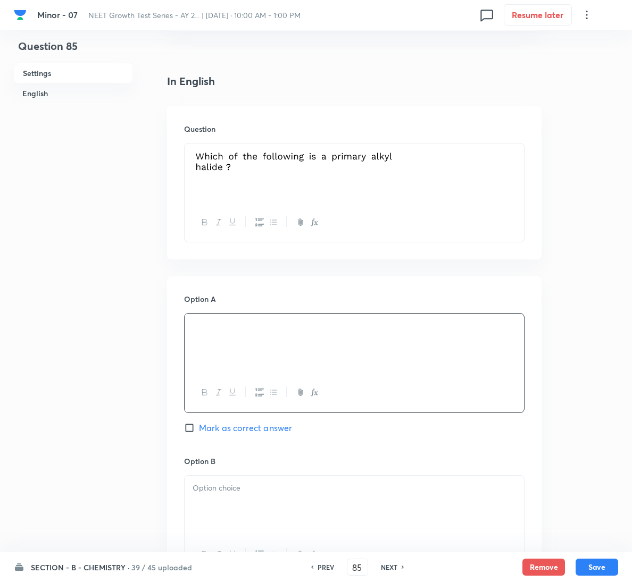
click at [274, 488] on p at bounding box center [353, 488] width 323 height 12
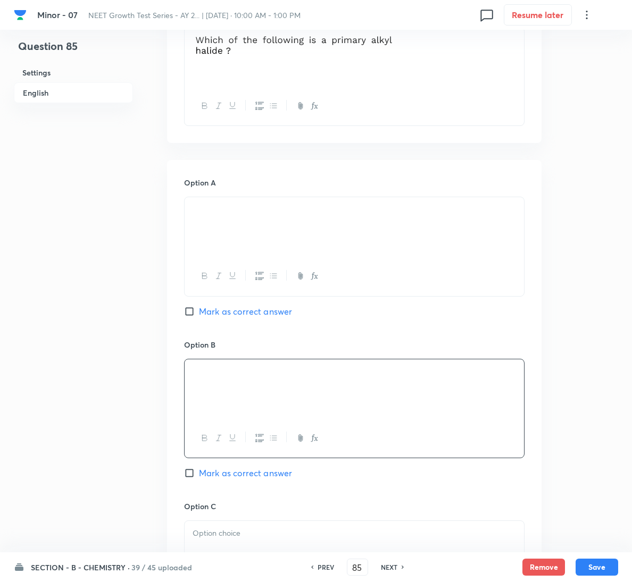
scroll to position [479, 0]
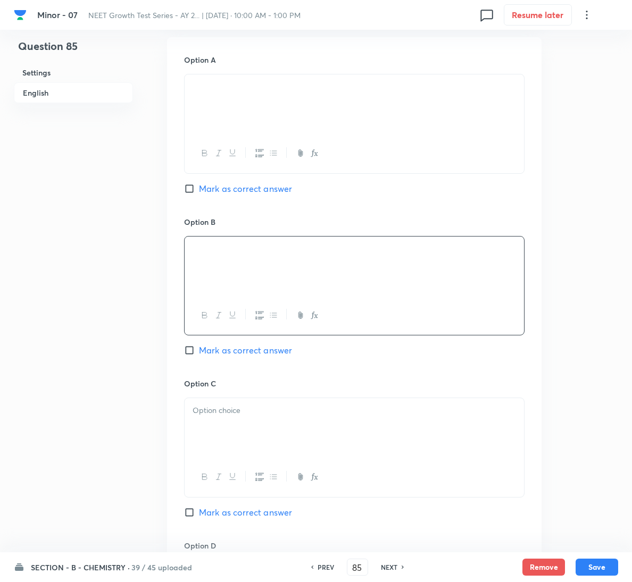
click at [251, 519] on span "Mark as correct answer" at bounding box center [245, 512] width 93 height 13
click at [199, 518] on input "Mark as correct answer" at bounding box center [191, 512] width 15 height 11
click at [276, 442] on div at bounding box center [354, 428] width 339 height 60
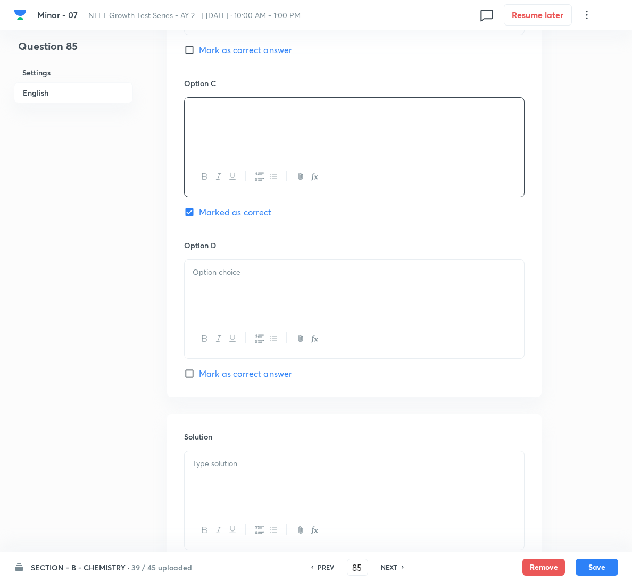
scroll to position [860, 0]
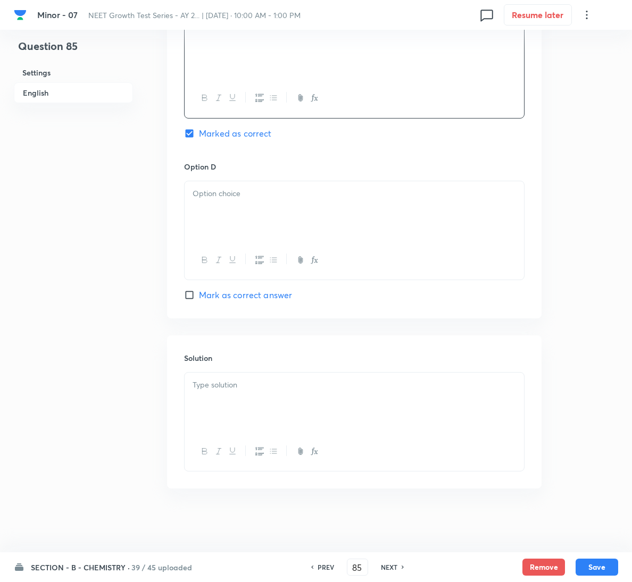
click at [292, 402] on div at bounding box center [354, 403] width 339 height 60
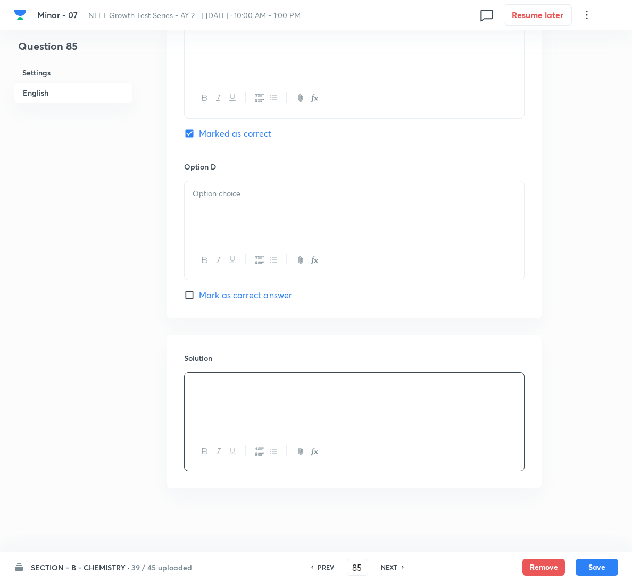
drag, startPoint x: 309, startPoint y: 214, endPoint x: 316, endPoint y: 211, distance: 7.1
click at [312, 213] on div at bounding box center [354, 211] width 339 height 60
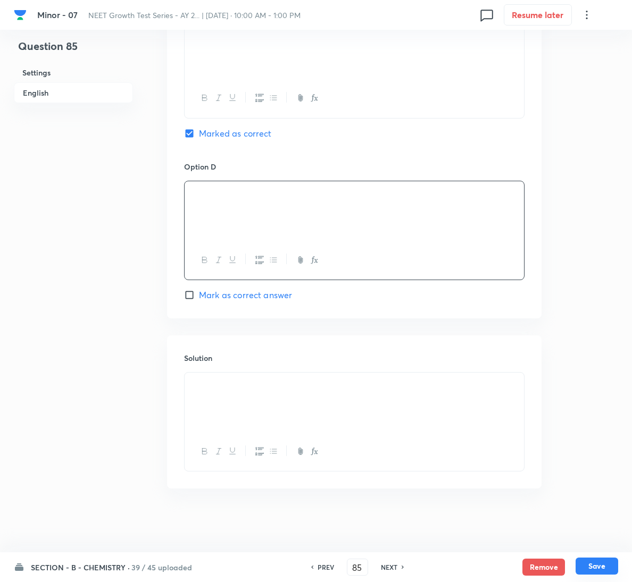
click at [592, 569] on button "Save" at bounding box center [596, 566] width 43 height 17
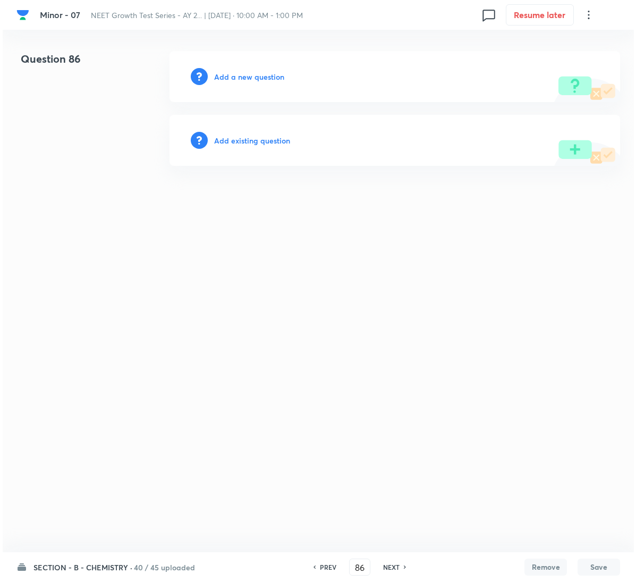
scroll to position [0, 0]
click at [257, 72] on h6 "Add a new question" at bounding box center [249, 76] width 70 height 11
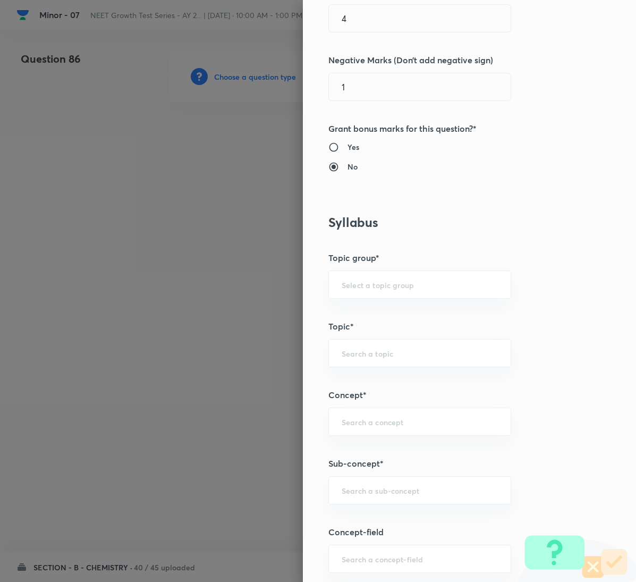
scroll to position [558, 0]
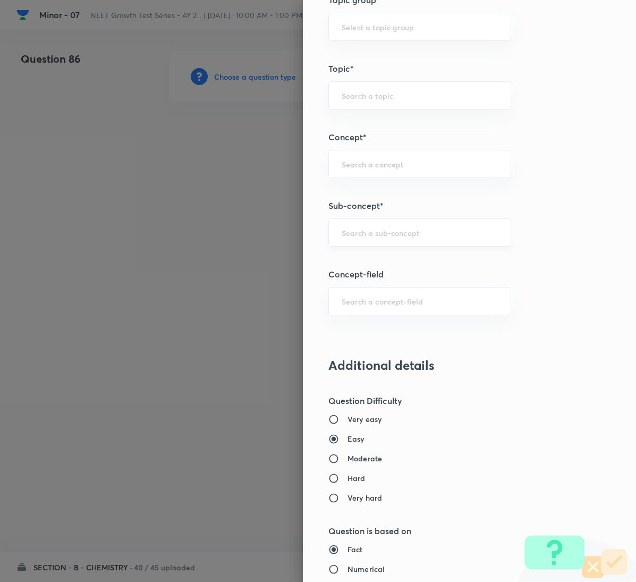
click at [376, 238] on input "text" at bounding box center [420, 233] width 156 height 10
paste input "General Organic Chemistry"
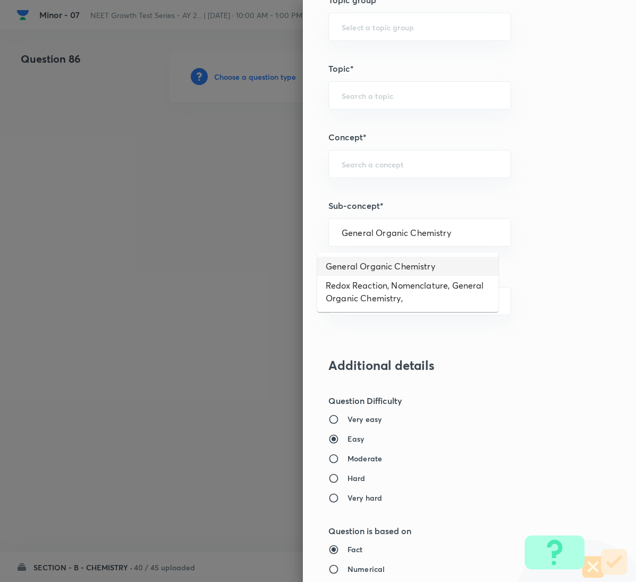
click at [373, 270] on li "General Organic Chemistry" at bounding box center [407, 266] width 181 height 19
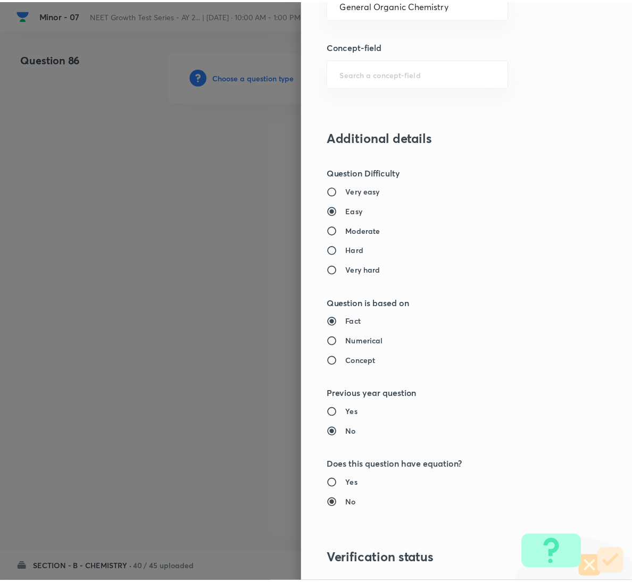
scroll to position [942, 0]
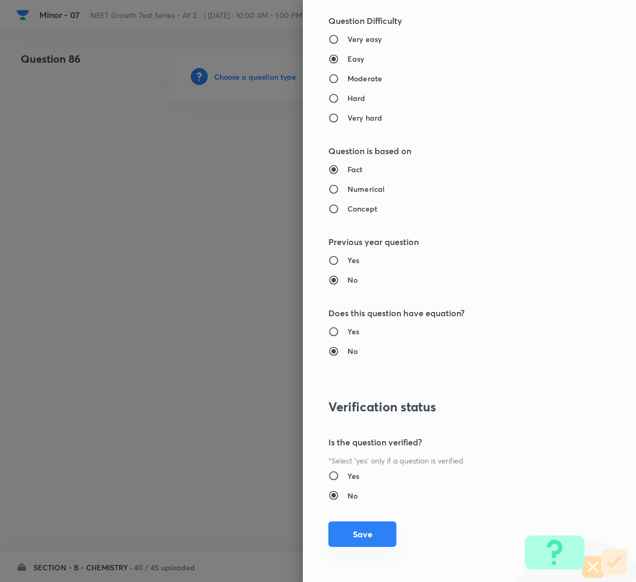
click at [346, 529] on button "Save" at bounding box center [363, 535] width 68 height 26
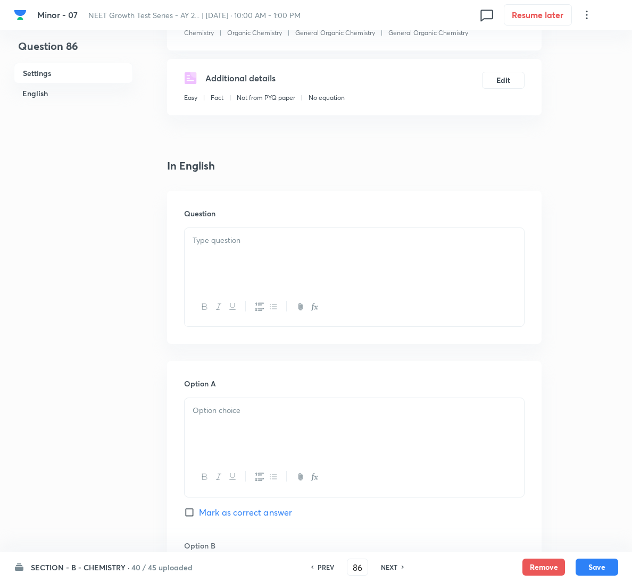
scroll to position [160, 0]
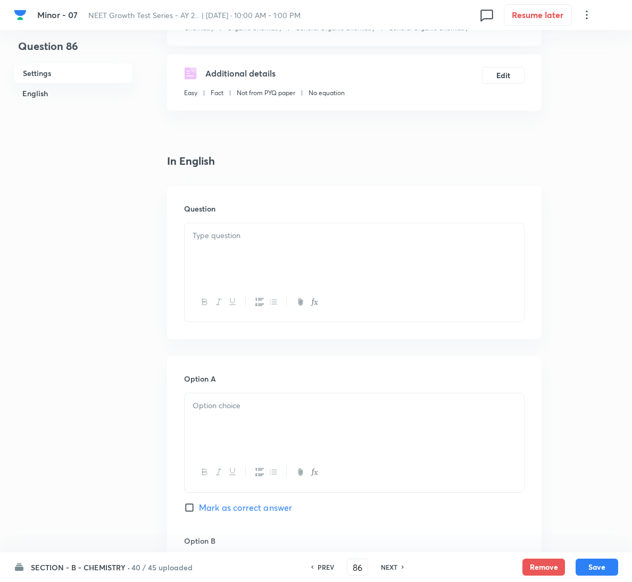
click at [300, 228] on div at bounding box center [354, 253] width 339 height 60
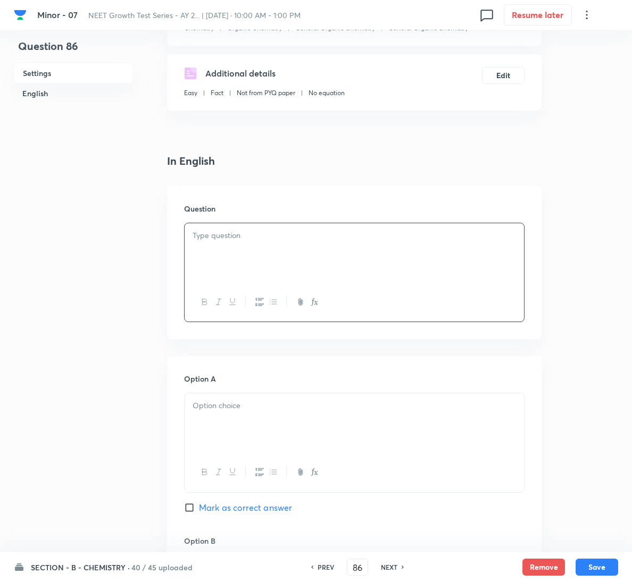
click at [328, 258] on div at bounding box center [354, 253] width 339 height 60
click at [292, 423] on div at bounding box center [354, 423] width 339 height 60
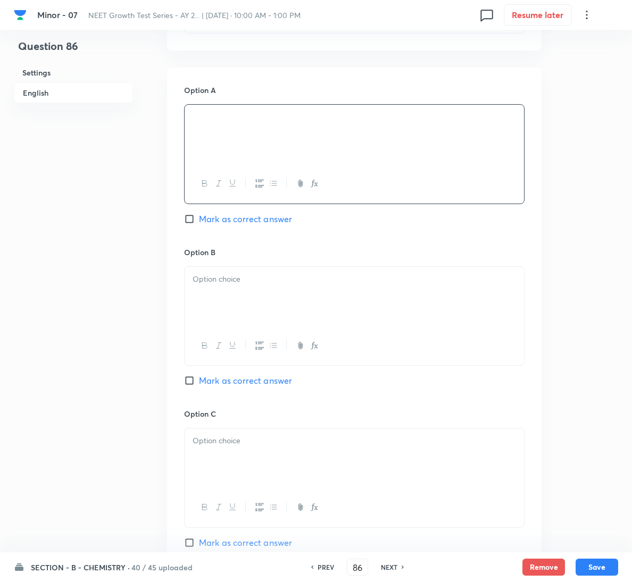
scroll to position [479, 0]
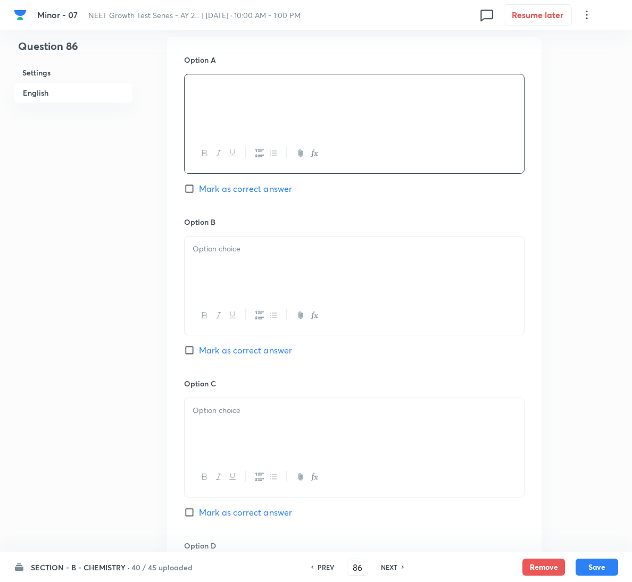
click at [219, 250] on p at bounding box center [353, 249] width 323 height 12
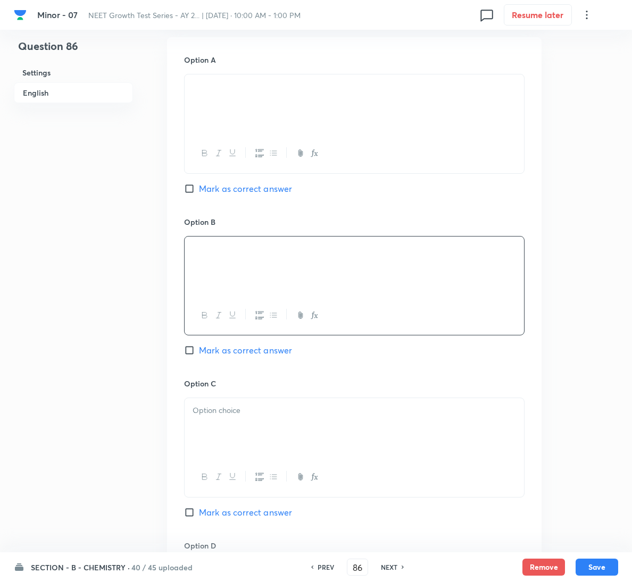
click at [281, 430] on div at bounding box center [354, 428] width 339 height 60
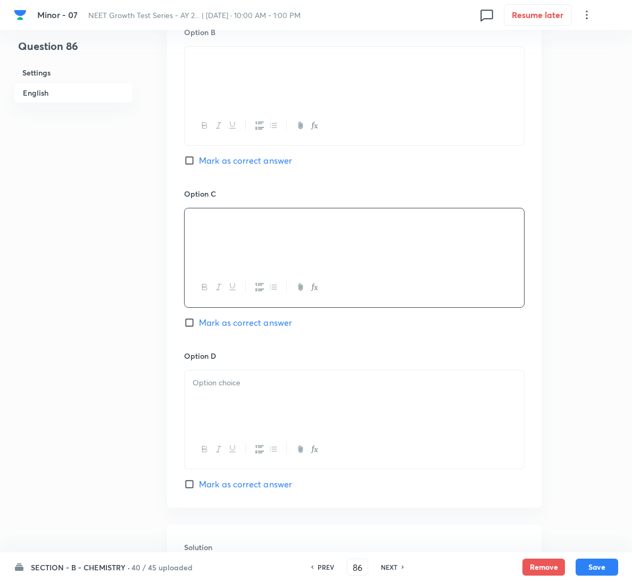
scroll to position [868, 0]
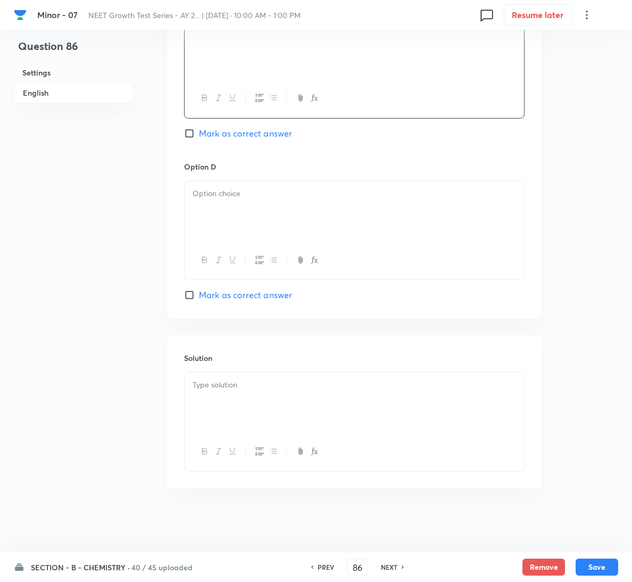
click at [225, 402] on div at bounding box center [354, 403] width 339 height 60
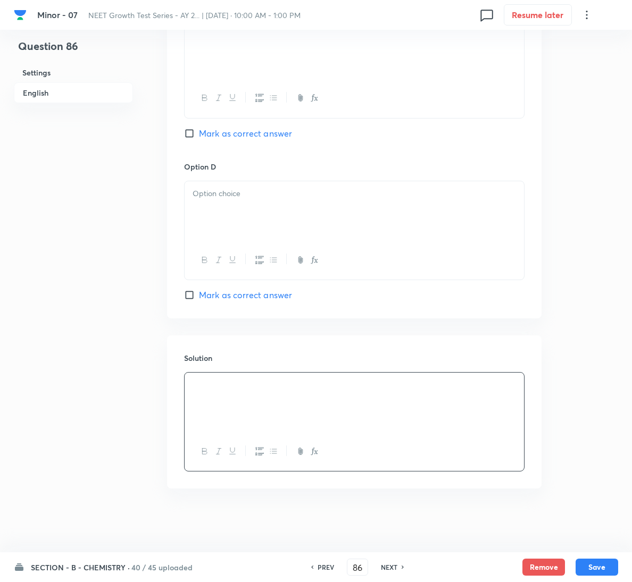
click at [230, 298] on span "Mark as correct answer" at bounding box center [245, 295] width 93 height 13
click at [199, 298] on input "Mark as correct answer" at bounding box center [191, 295] width 15 height 11
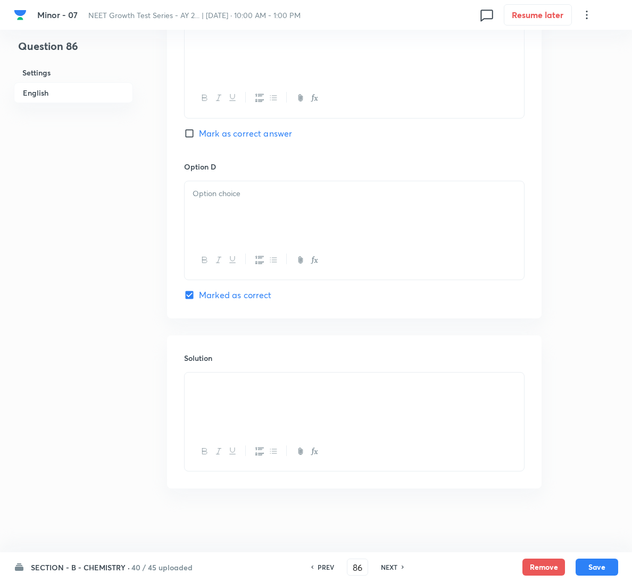
click at [292, 192] on p at bounding box center [353, 194] width 323 height 12
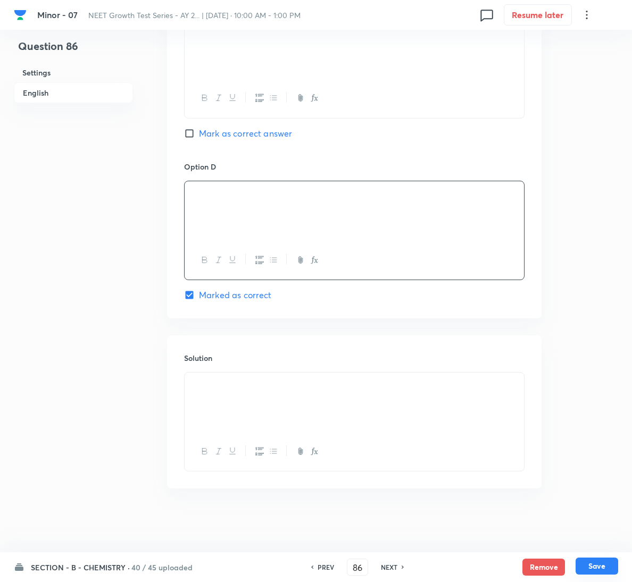
click at [602, 568] on button "Save" at bounding box center [596, 566] width 43 height 17
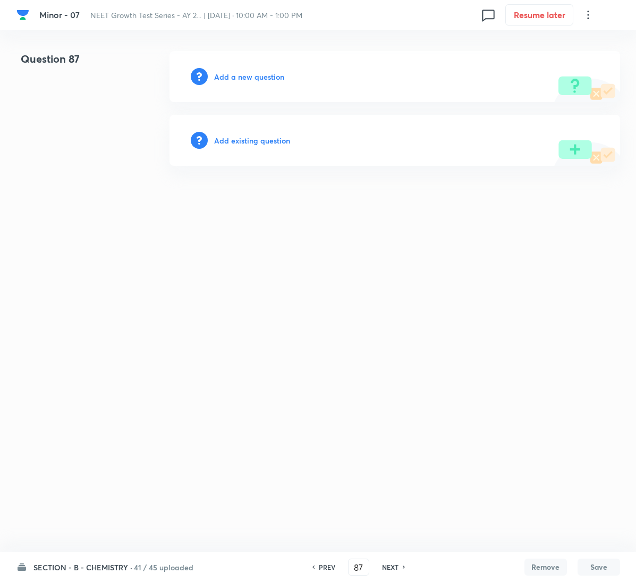
click at [249, 76] on h6 "Add a new question" at bounding box center [249, 76] width 70 height 11
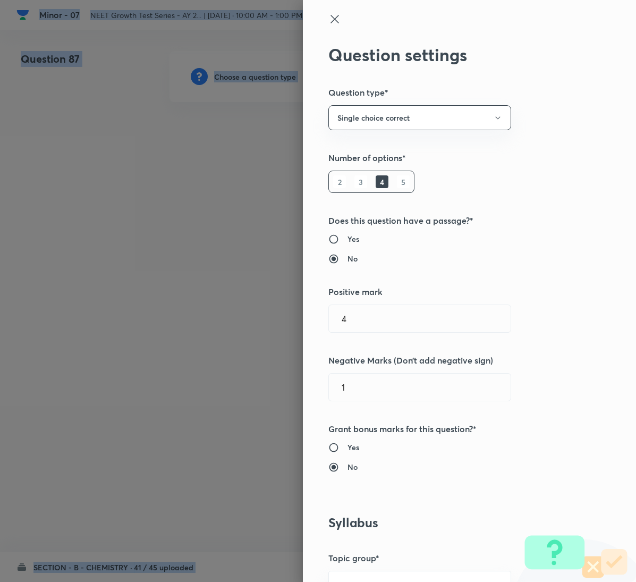
click at [249, 76] on div at bounding box center [318, 291] width 636 height 582
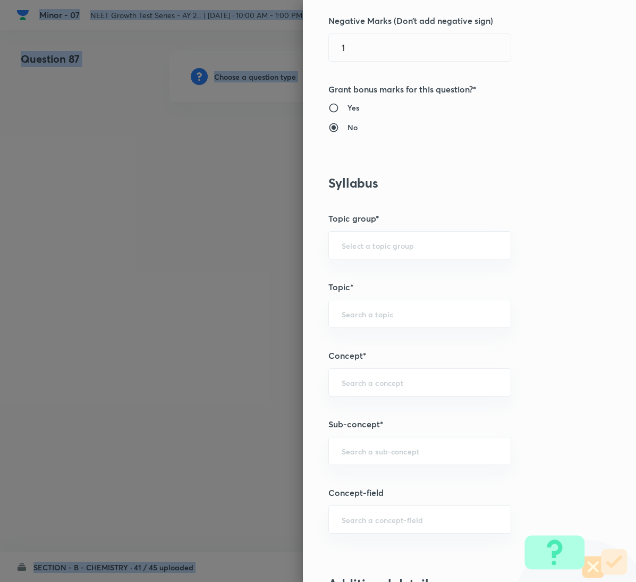
scroll to position [638, 0]
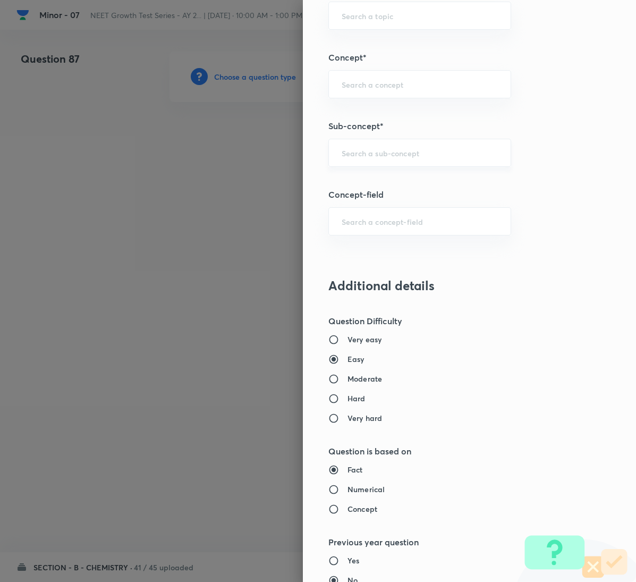
click at [391, 154] on input "text" at bounding box center [420, 153] width 156 height 10
paste input "General Organic Chemistry"
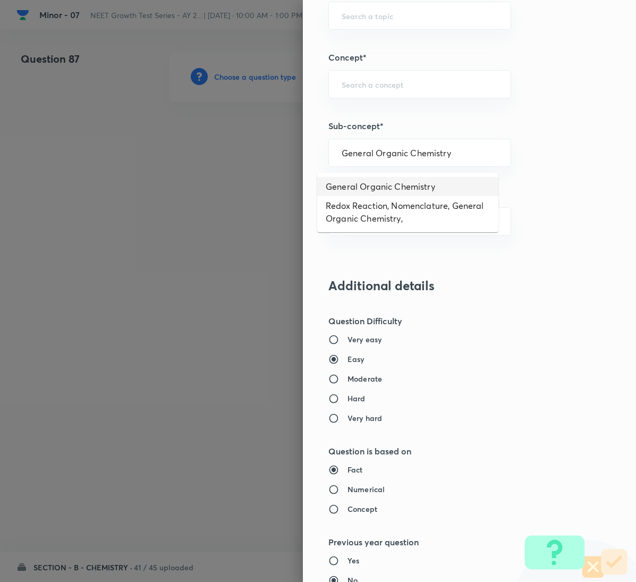
click at [387, 186] on li "General Organic Chemistry" at bounding box center [407, 186] width 181 height 19
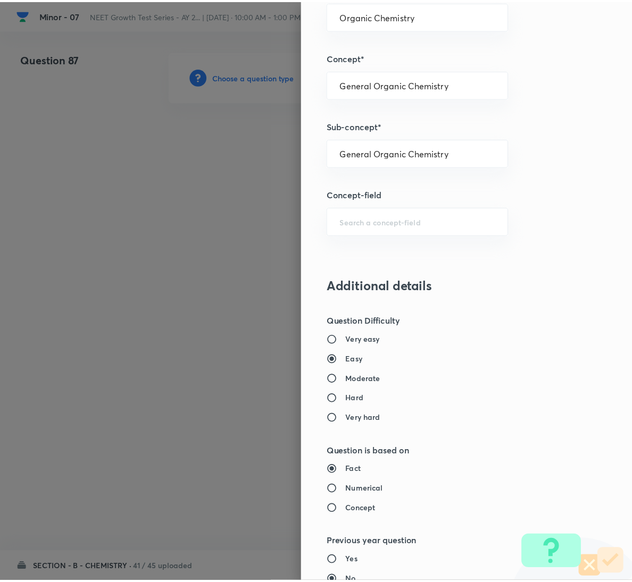
scroll to position [942, 0]
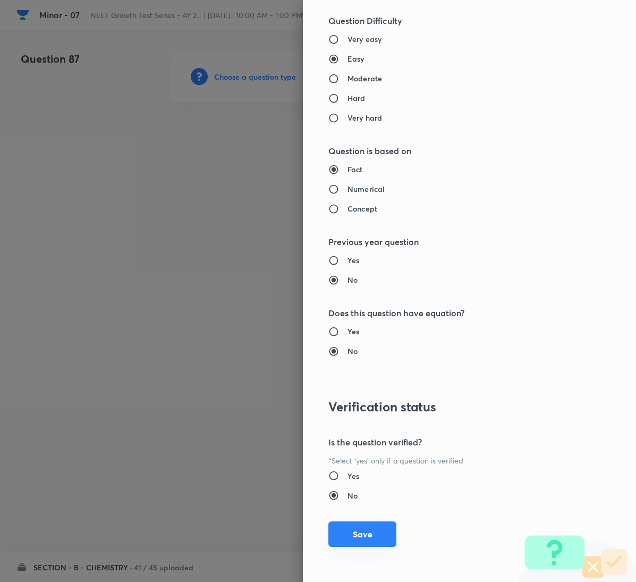
click at [353, 530] on button "Save" at bounding box center [363, 535] width 68 height 26
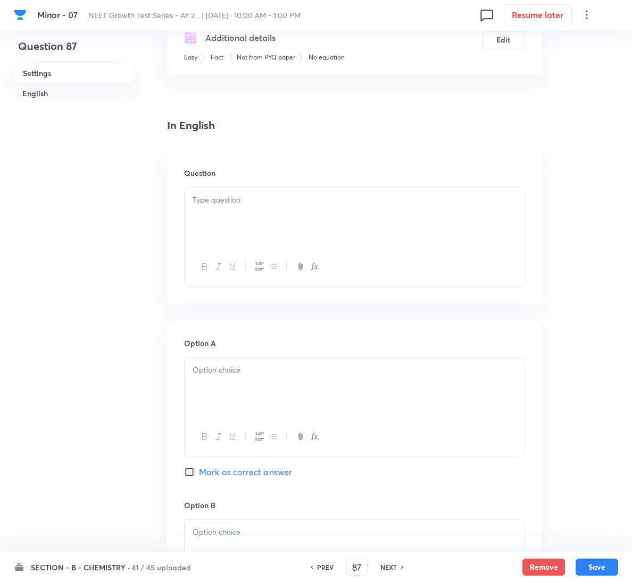
scroll to position [239, 0]
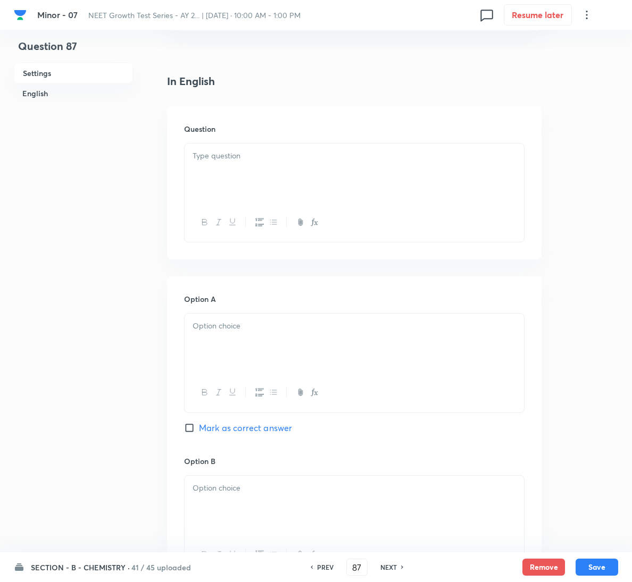
click at [260, 164] on div at bounding box center [354, 174] width 339 height 60
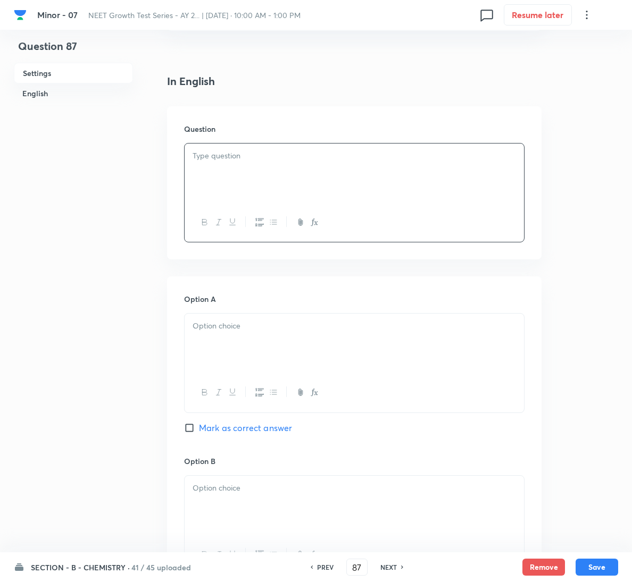
click at [313, 207] on div at bounding box center [354, 222] width 339 height 39
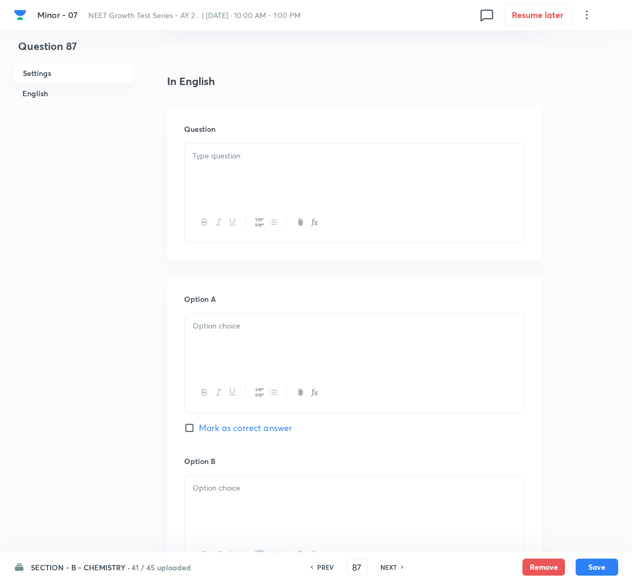
click at [316, 164] on div at bounding box center [354, 174] width 339 height 60
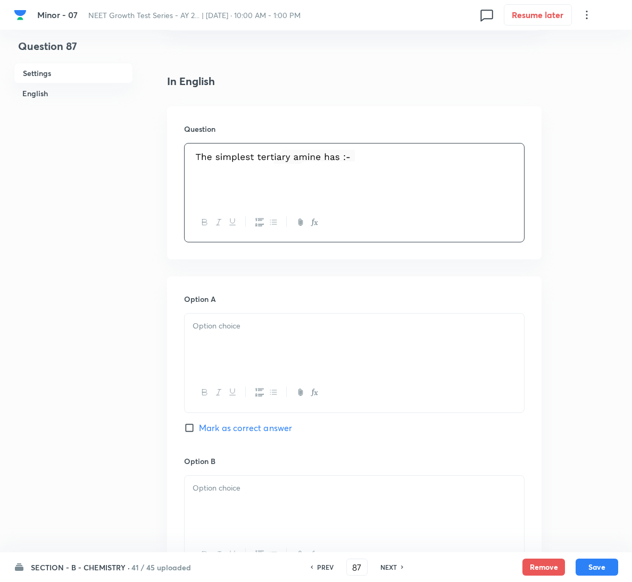
click at [262, 354] on div at bounding box center [354, 344] width 339 height 60
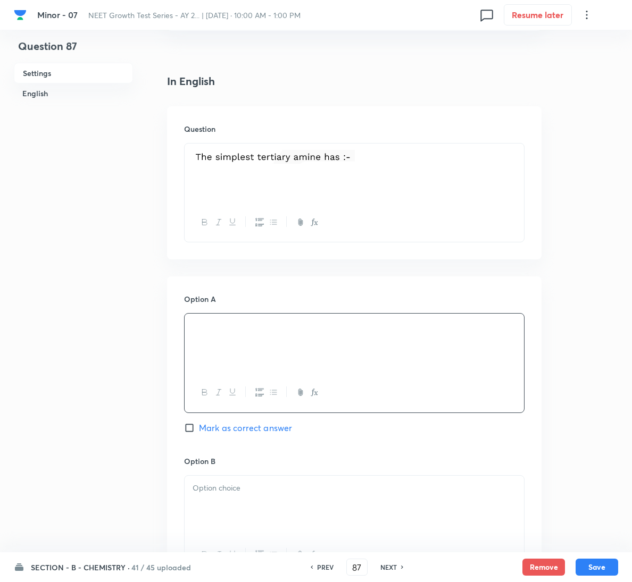
click at [239, 518] on div at bounding box center [354, 506] width 339 height 60
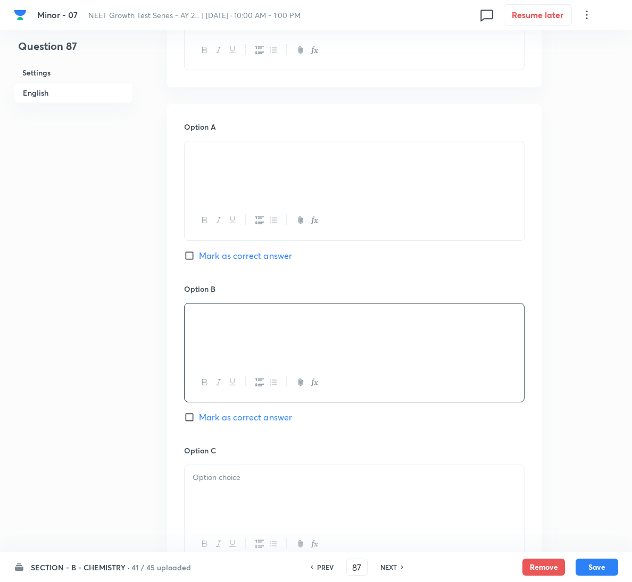
scroll to position [479, 0]
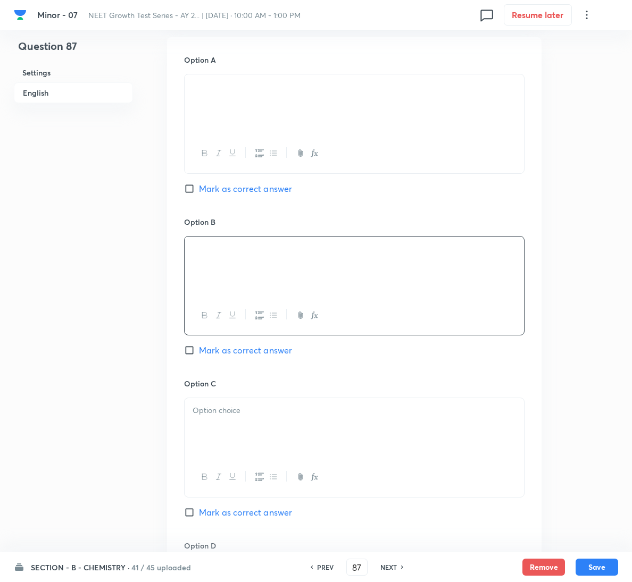
click at [222, 342] on div "Option B [PERSON_NAME] as correct answer" at bounding box center [354, 297] width 340 height 162
click at [227, 355] on span "Mark as correct answer" at bounding box center [245, 350] width 93 height 13
click at [199, 355] on input "Mark as correct answer" at bounding box center [191, 350] width 15 height 11
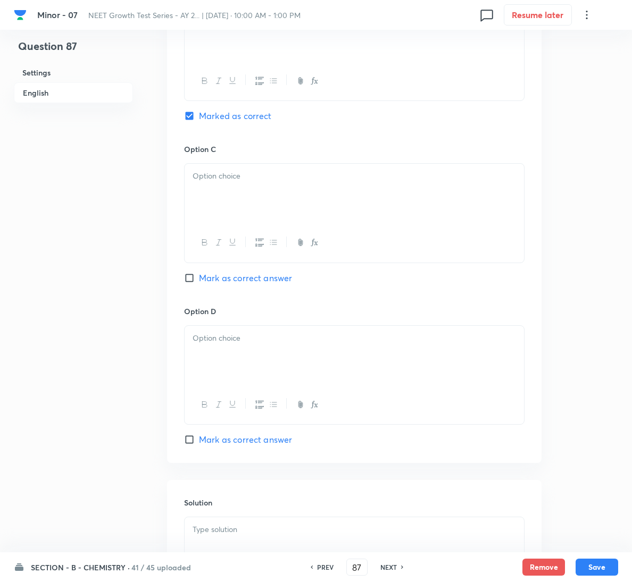
scroll to position [860, 0]
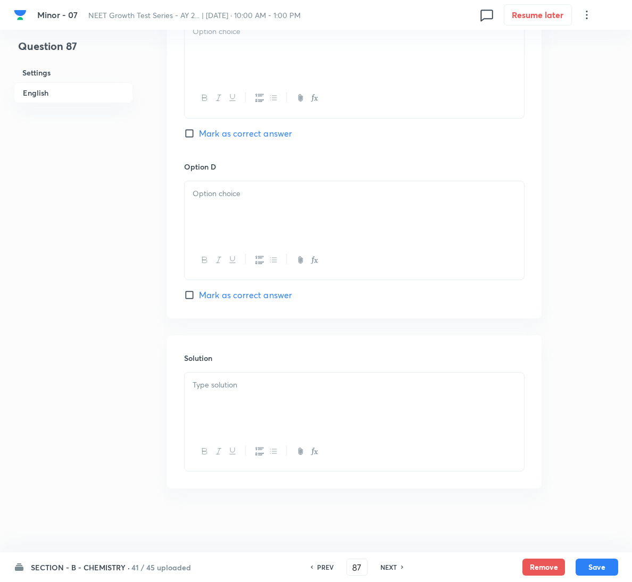
click at [258, 407] on div at bounding box center [354, 403] width 339 height 60
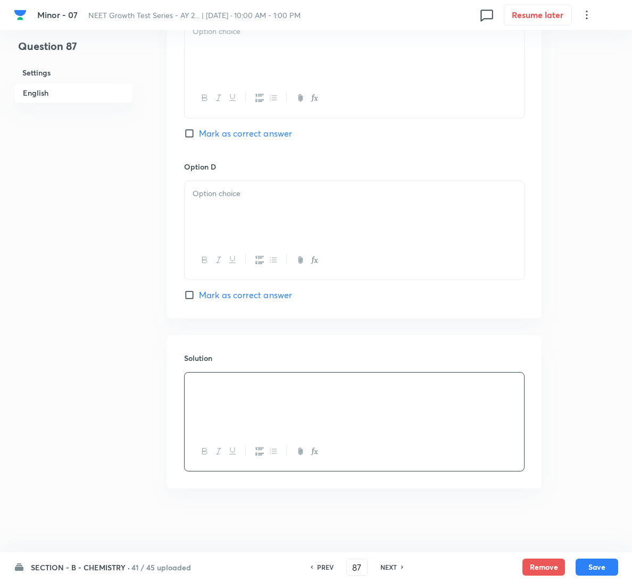
click at [305, 42] on div at bounding box center [354, 49] width 339 height 60
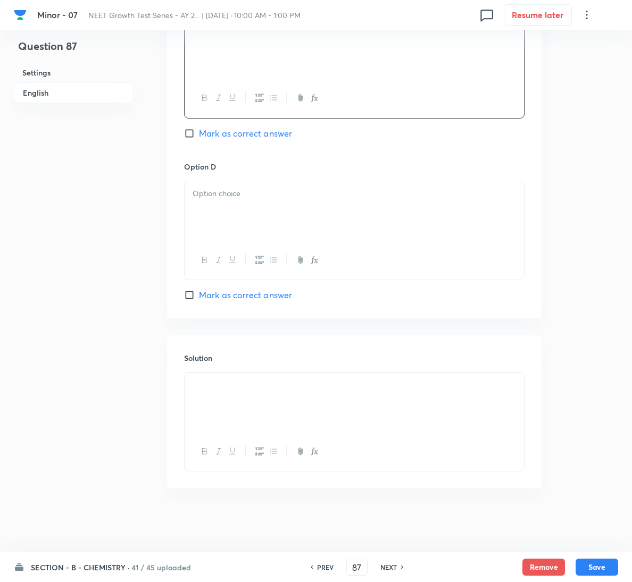
click at [242, 200] on div at bounding box center [354, 211] width 339 height 60
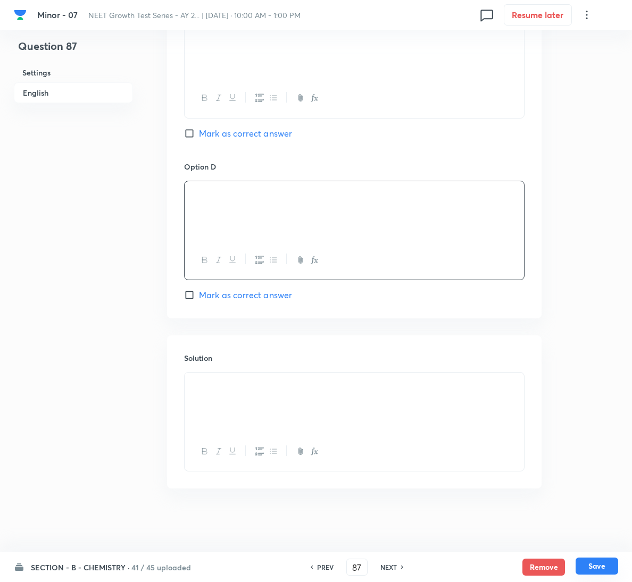
drag, startPoint x: 588, startPoint y: 563, endPoint x: 22, endPoint y: 412, distance: 585.1
click at [588, 562] on button "Save" at bounding box center [596, 567] width 43 height 17
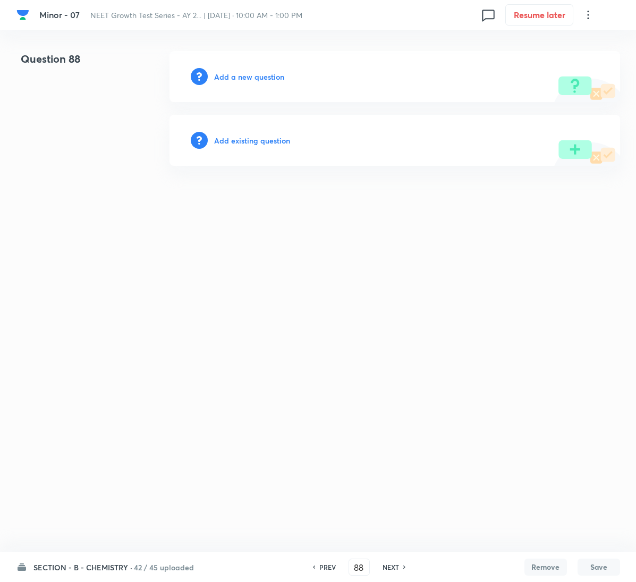
click at [232, 71] on h6 "Add a new question" at bounding box center [249, 76] width 70 height 11
click at [232, 74] on h6 "Choose a question type" at bounding box center [255, 76] width 82 height 11
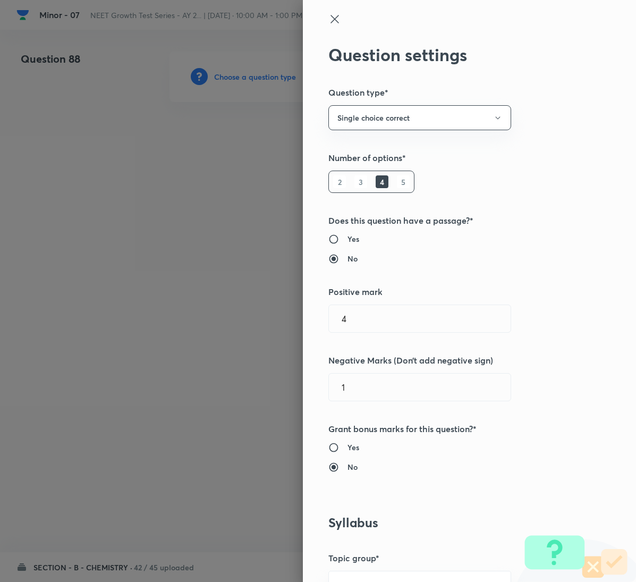
click at [232, 74] on div at bounding box center [318, 291] width 636 height 582
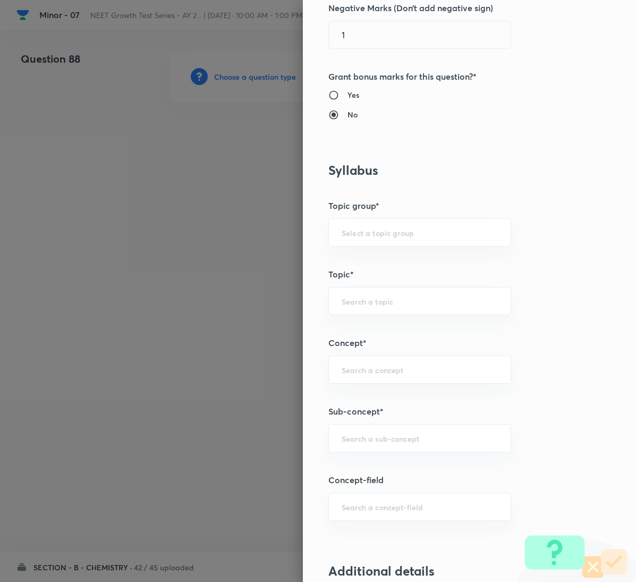
scroll to position [479, 0]
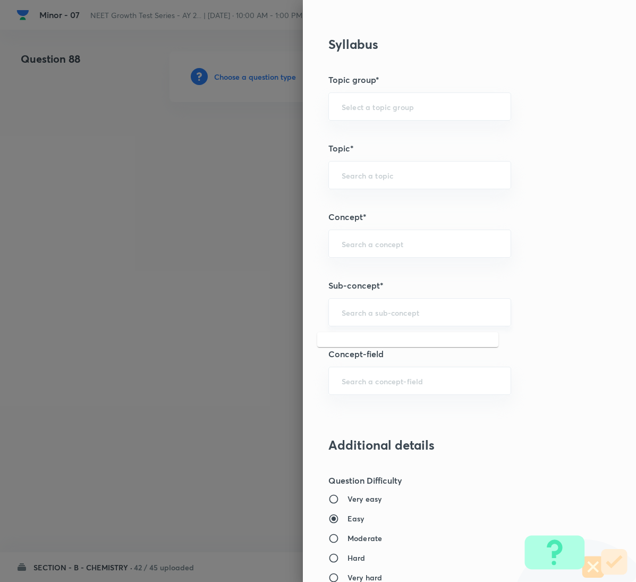
click at [393, 317] on input "text" at bounding box center [420, 312] width 156 height 10
paste input "General Organic Chemistry"
click at [393, 337] on li "General Organic Chemistry" at bounding box center [407, 346] width 181 height 19
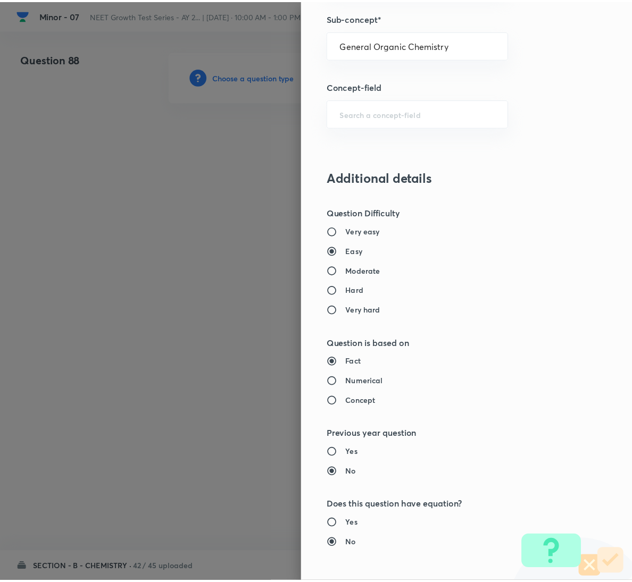
scroll to position [942, 0]
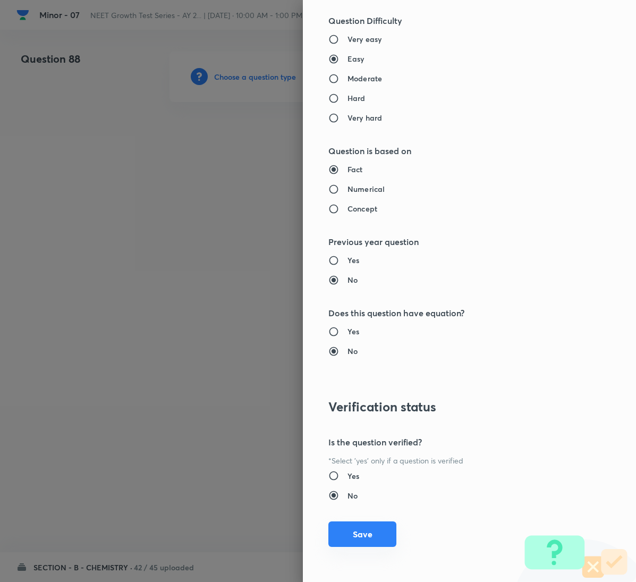
click at [347, 529] on button "Save" at bounding box center [363, 535] width 68 height 26
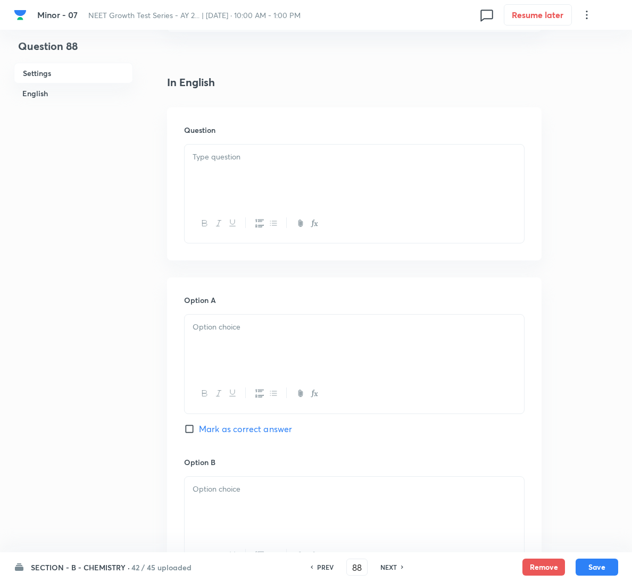
scroll to position [239, 0]
click at [233, 163] on div at bounding box center [354, 174] width 339 height 60
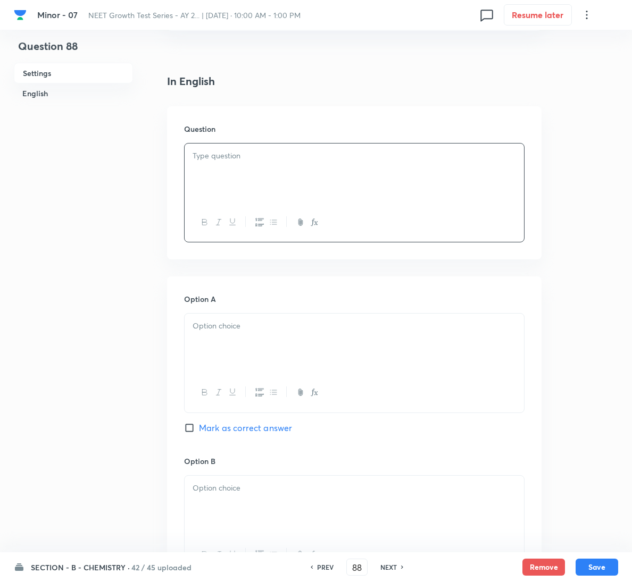
click at [393, 164] on div at bounding box center [354, 174] width 339 height 60
click at [247, 336] on div at bounding box center [354, 344] width 339 height 60
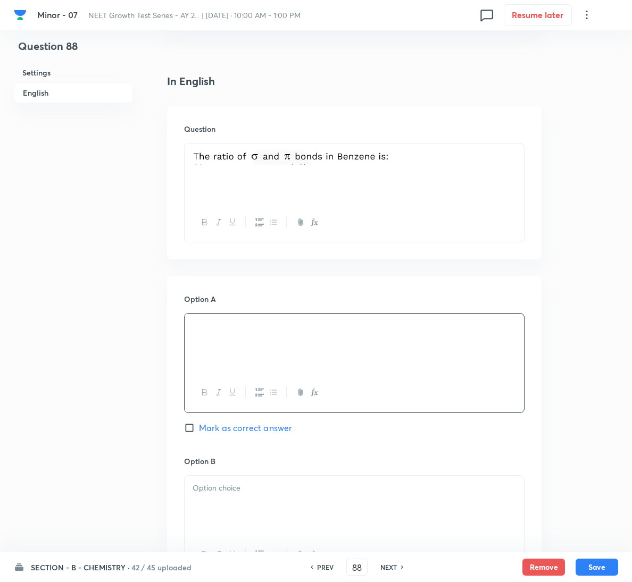
scroll to position [479, 0]
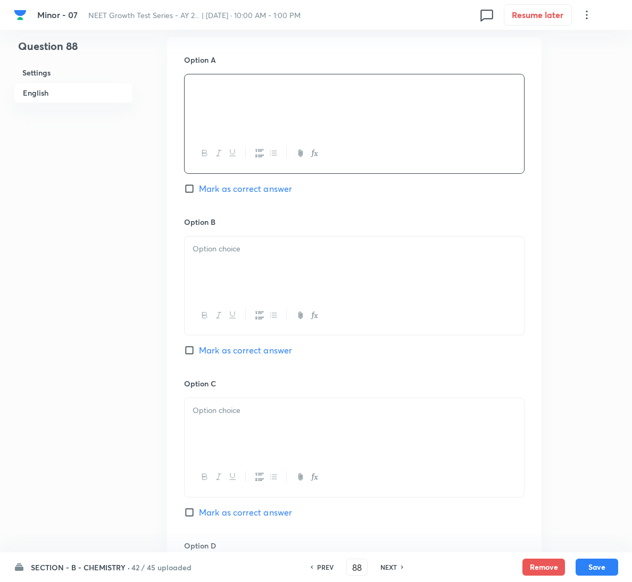
click at [233, 345] on div "Option B [PERSON_NAME] as correct answer" at bounding box center [354, 297] width 340 height 162
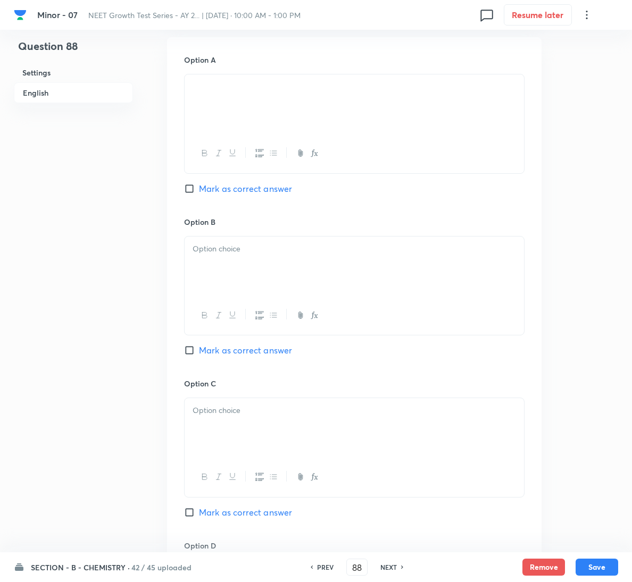
click at [233, 348] on span "Mark as correct answer" at bounding box center [245, 350] width 93 height 13
click at [199, 348] on input "Mark as correct answer" at bounding box center [191, 350] width 15 height 11
click at [256, 284] on div at bounding box center [354, 267] width 339 height 60
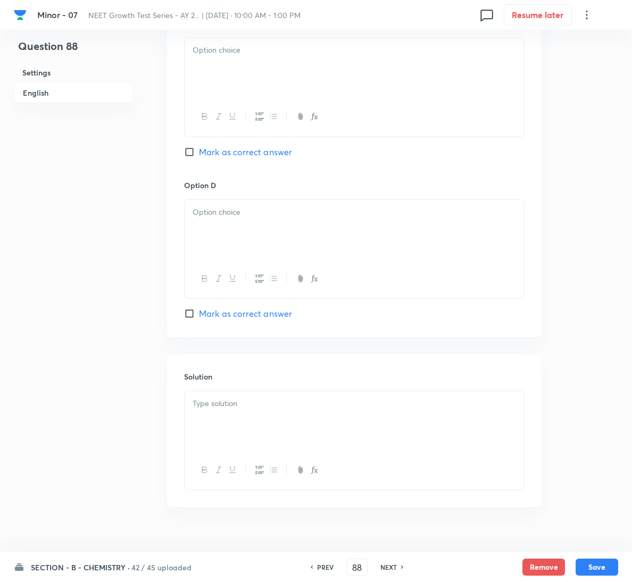
scroll to position [860, 0]
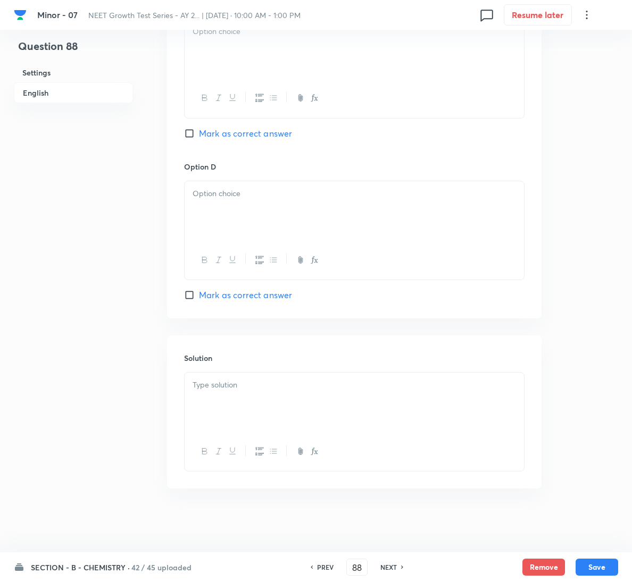
click at [250, 396] on div at bounding box center [354, 403] width 339 height 60
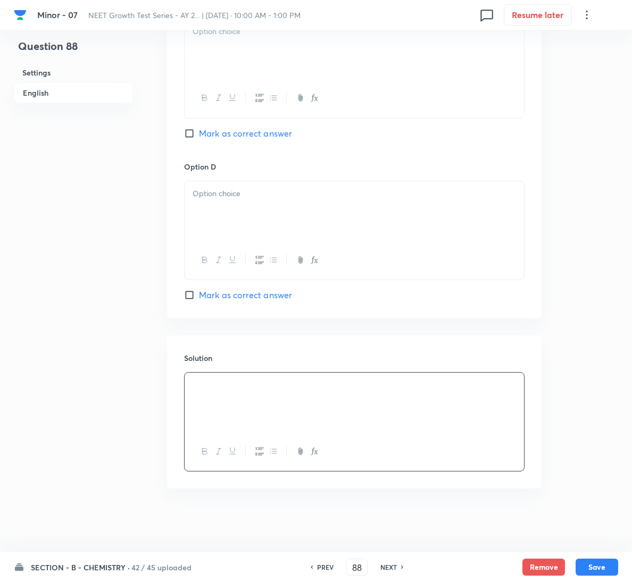
click at [252, 49] on div at bounding box center [354, 49] width 339 height 60
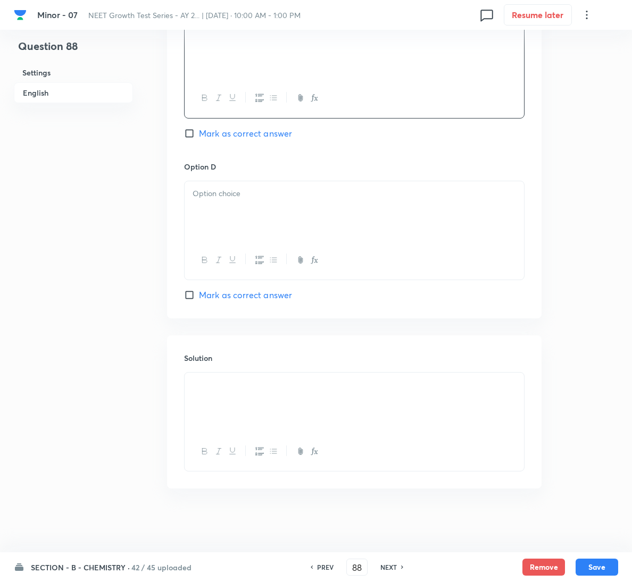
click at [315, 211] on div at bounding box center [354, 211] width 339 height 60
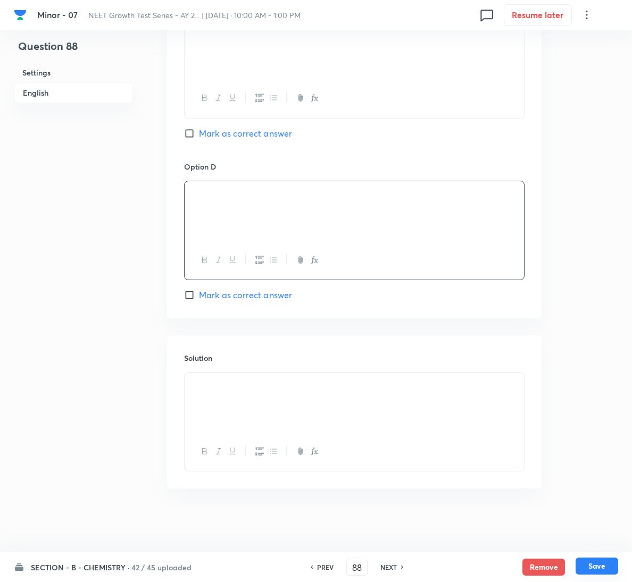
click at [592, 564] on button "Save" at bounding box center [596, 566] width 43 height 17
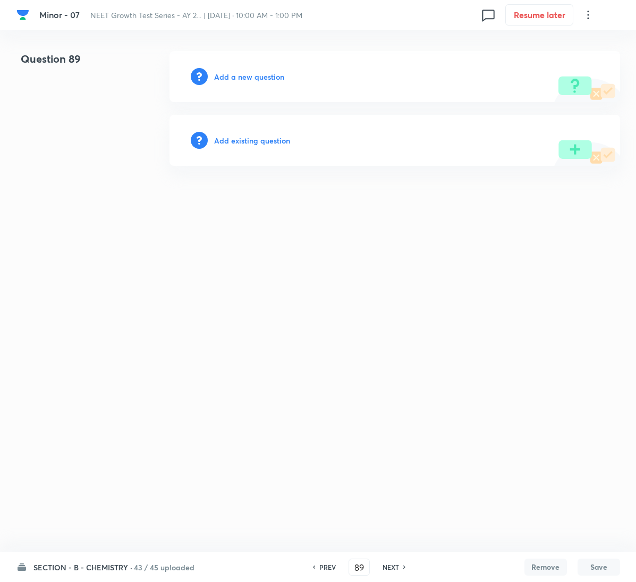
click at [266, 79] on h6 "Add a new question" at bounding box center [249, 76] width 70 height 11
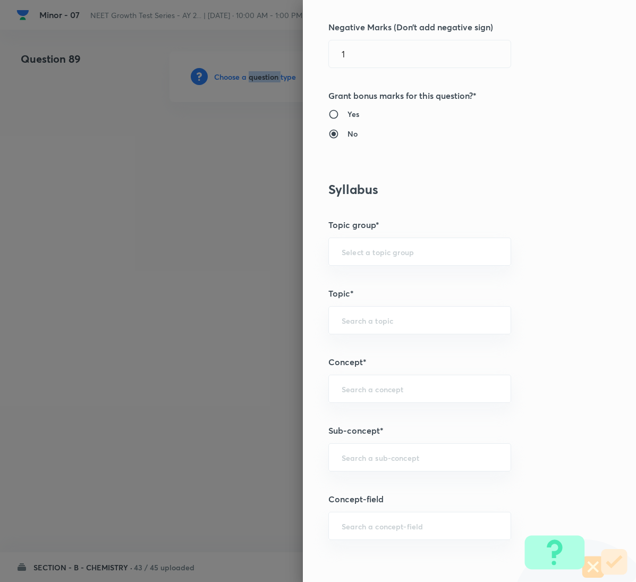
scroll to position [399, 0]
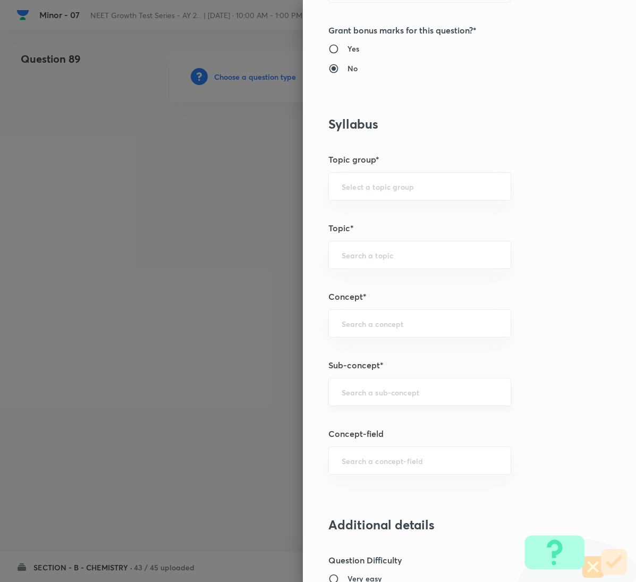
click at [396, 396] on input "text" at bounding box center [420, 392] width 156 height 10
click at [394, 396] on input "text" at bounding box center [420, 392] width 156 height 10
paste input "General Organic Chemistry"
click at [385, 428] on li "General Organic Chemistry" at bounding box center [407, 425] width 181 height 19
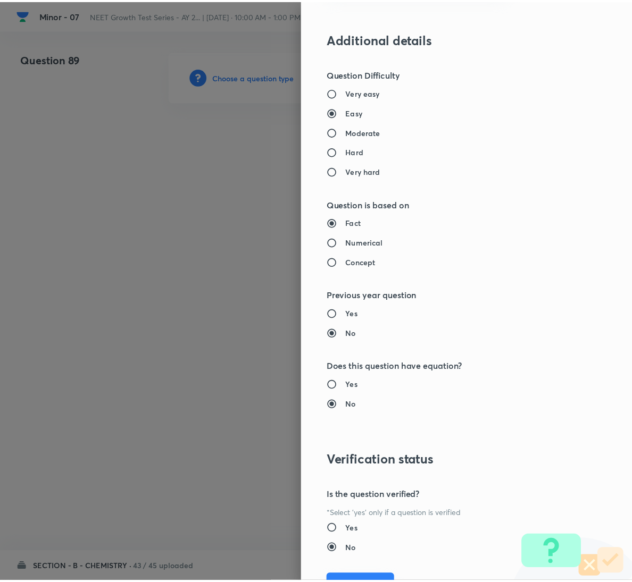
scroll to position [942, 0]
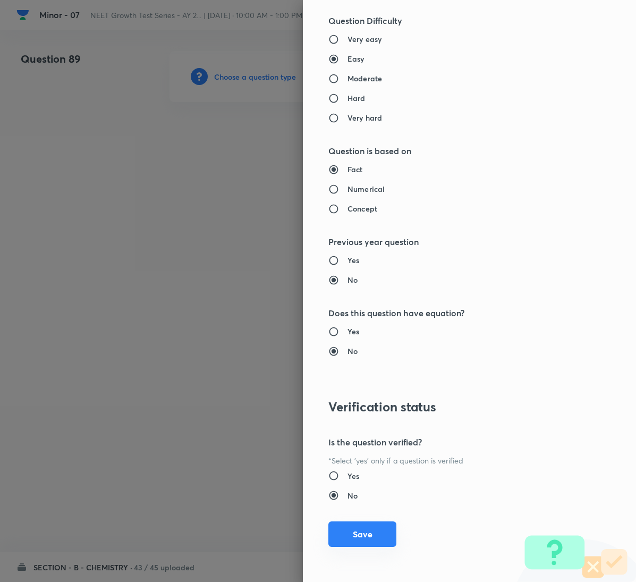
click at [357, 535] on button "Save" at bounding box center [363, 535] width 68 height 26
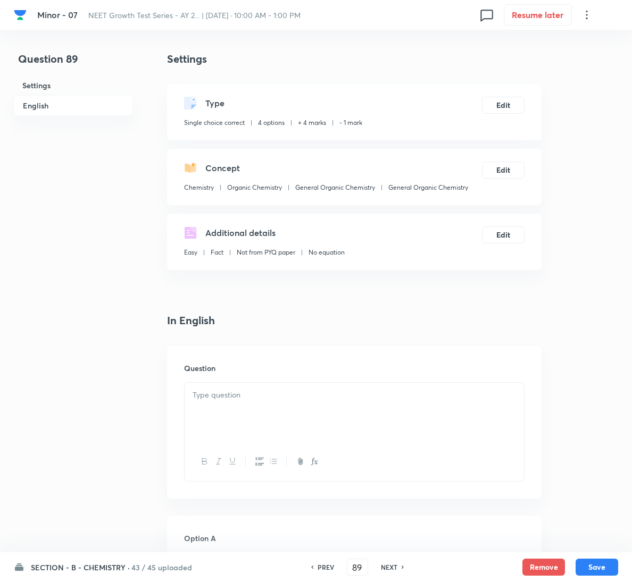
click at [271, 375] on div "Question" at bounding box center [354, 422] width 374 height 153
click at [244, 417] on div at bounding box center [354, 413] width 339 height 60
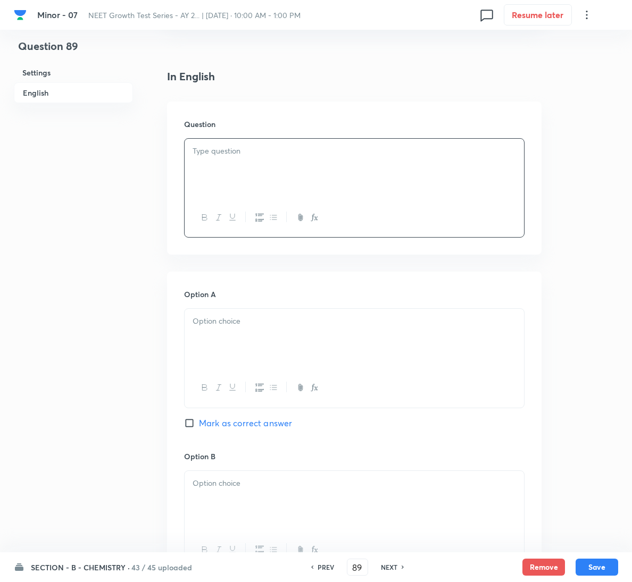
scroll to position [239, 0]
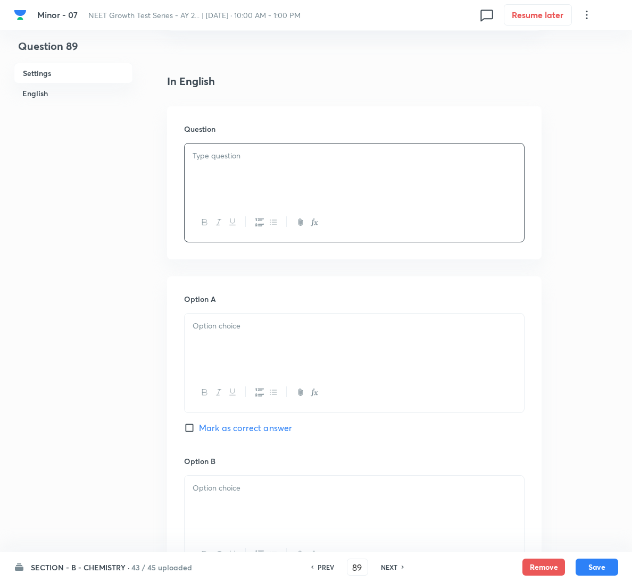
click at [308, 152] on p at bounding box center [353, 156] width 323 height 12
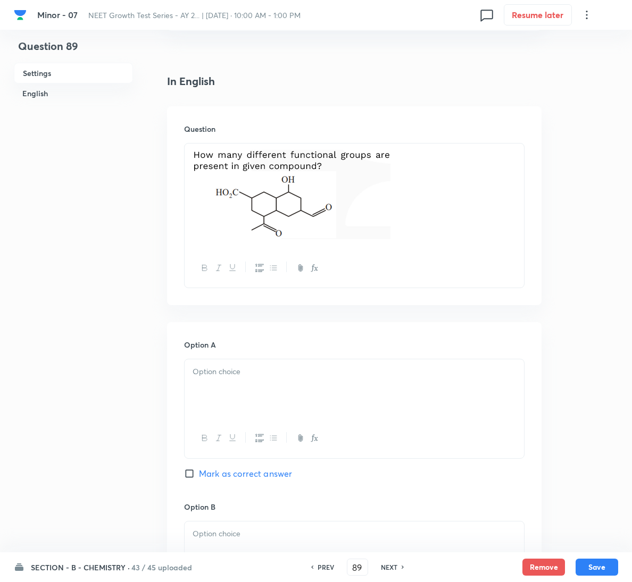
click at [242, 372] on p at bounding box center [353, 372] width 323 height 12
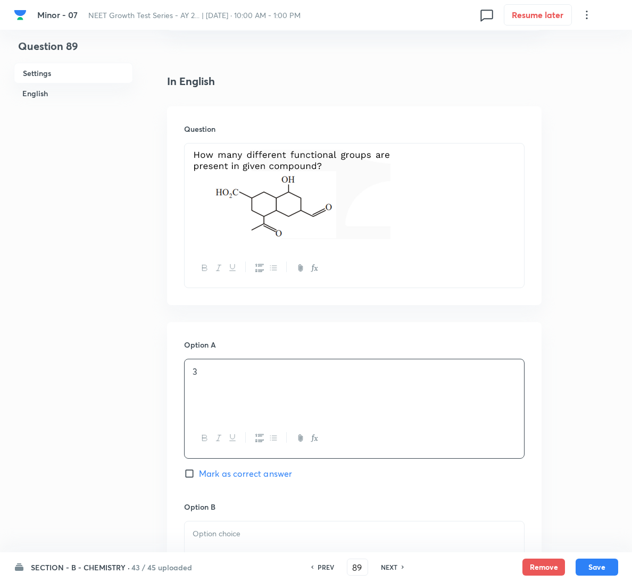
click at [227, 540] on p at bounding box center [353, 534] width 323 height 12
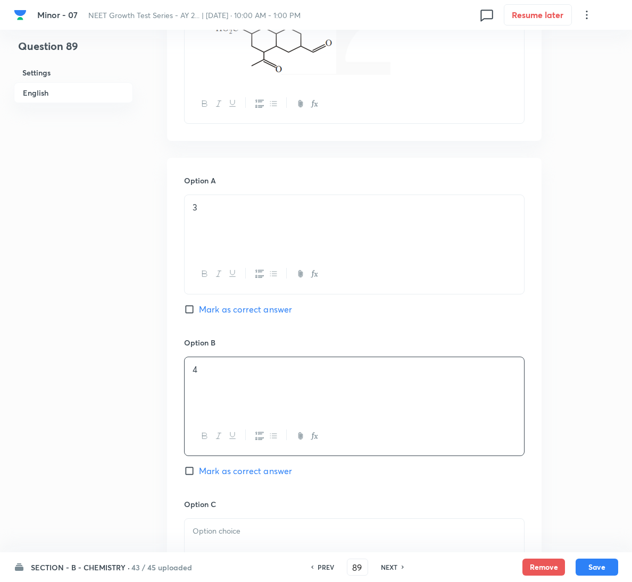
scroll to position [479, 0]
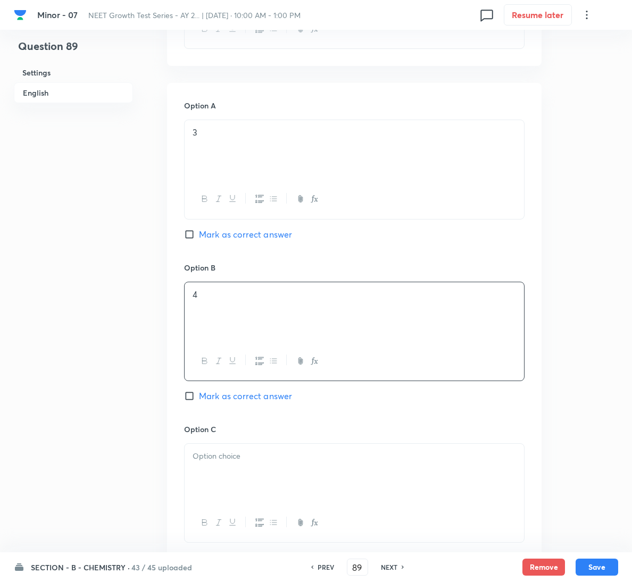
click at [233, 402] on span "Mark as correct answer" at bounding box center [245, 396] width 93 height 13
click at [199, 401] on input "Mark as correct answer" at bounding box center [191, 396] width 15 height 11
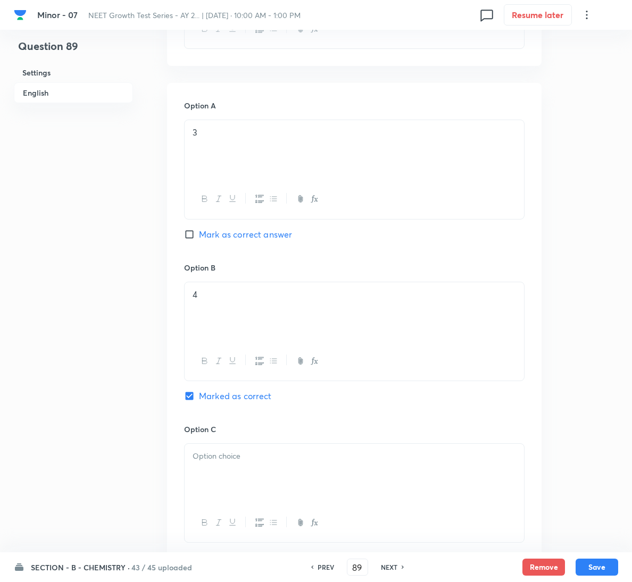
click at [248, 490] on div at bounding box center [354, 474] width 339 height 60
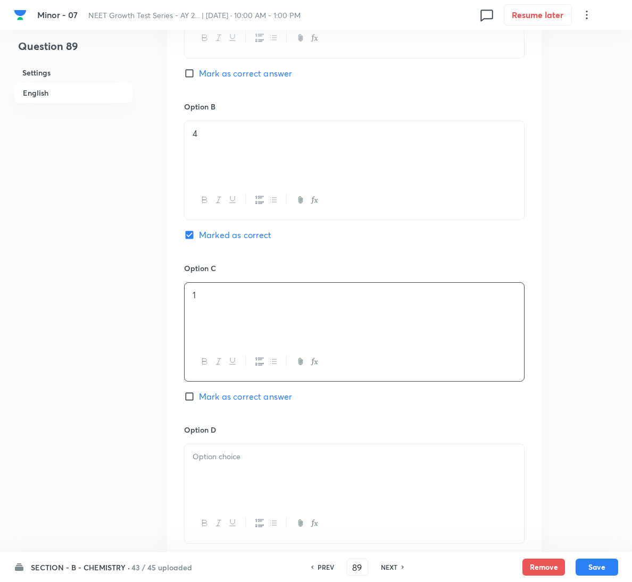
scroll to position [718, 0]
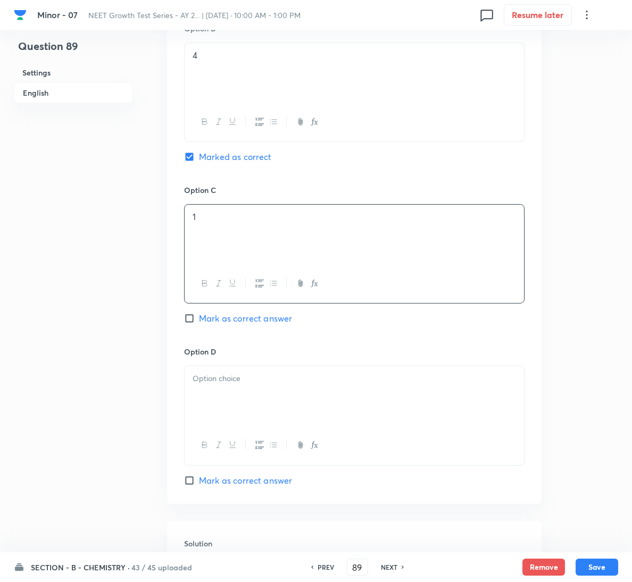
click at [254, 412] on div at bounding box center [354, 396] width 339 height 60
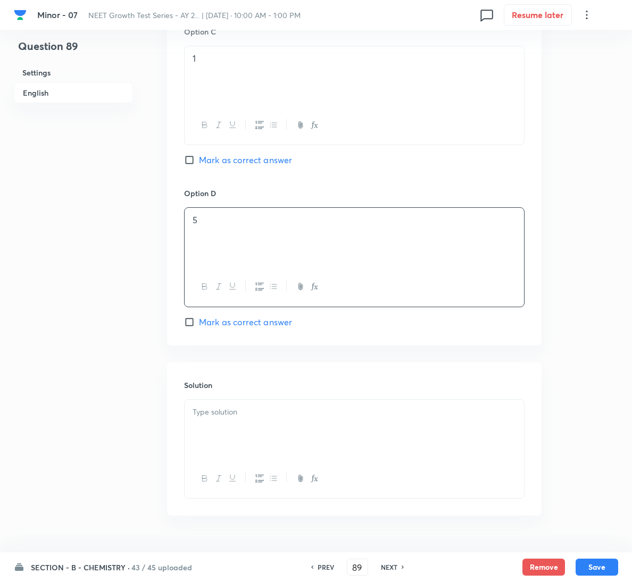
scroll to position [907, 0]
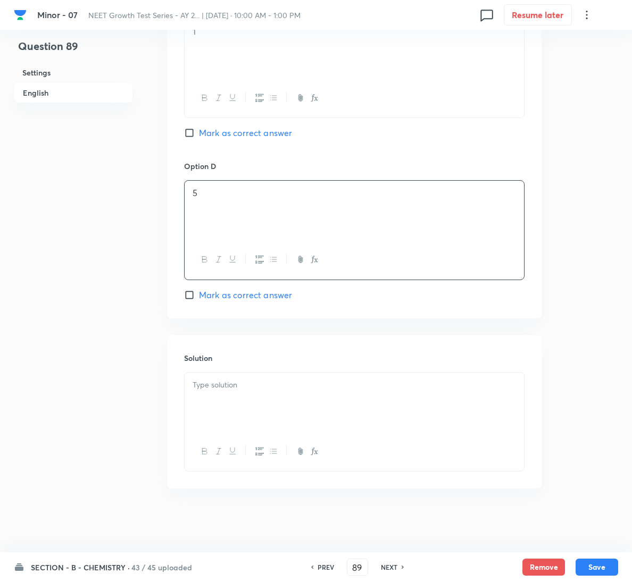
click at [254, 407] on div at bounding box center [354, 403] width 339 height 60
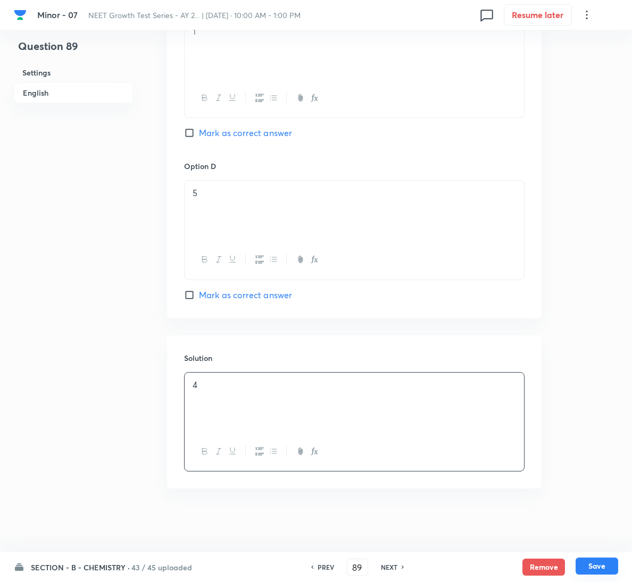
click at [597, 565] on button "Save" at bounding box center [596, 566] width 43 height 17
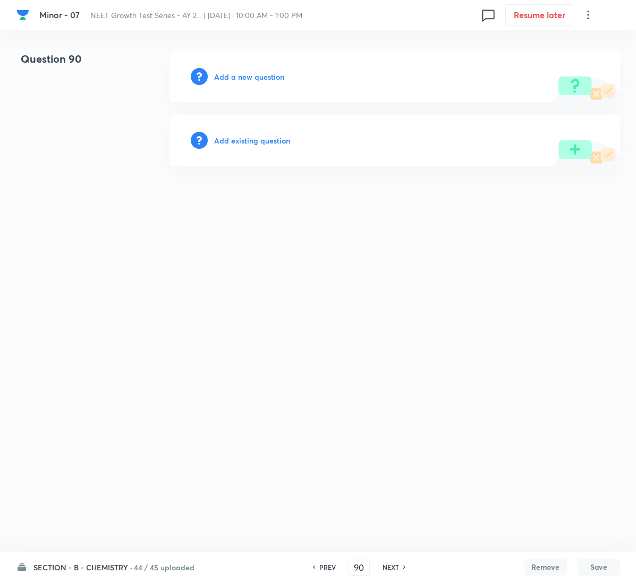
click at [250, 79] on h6 "Add a new question" at bounding box center [249, 76] width 70 height 11
click at [250, 79] on h6 "Choose a question type" at bounding box center [255, 76] width 82 height 11
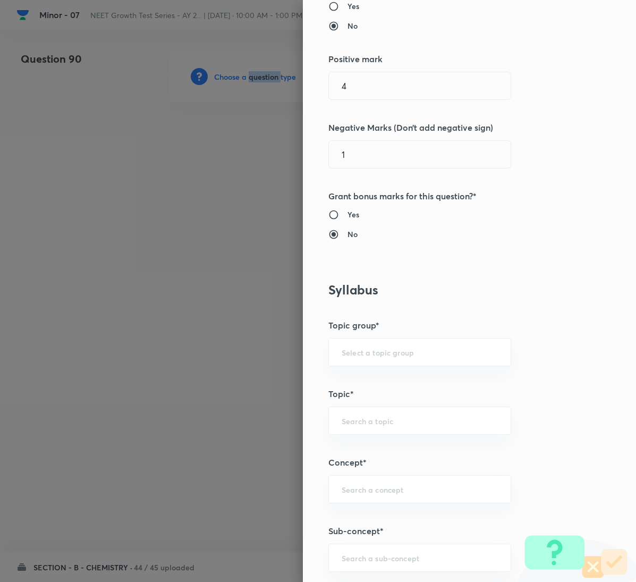
scroll to position [399, 0]
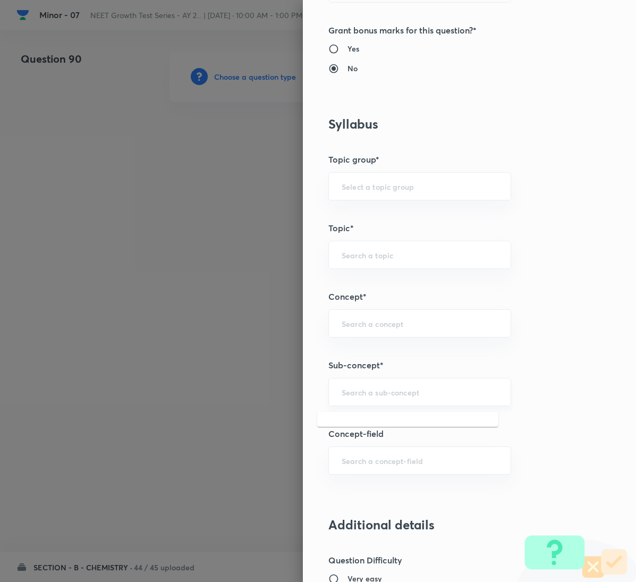
click at [387, 396] on input "text" at bounding box center [420, 392] width 156 height 10
paste input "General Organic Chemistry"
click at [376, 417] on li "General Organic Chemistry" at bounding box center [407, 425] width 181 height 19
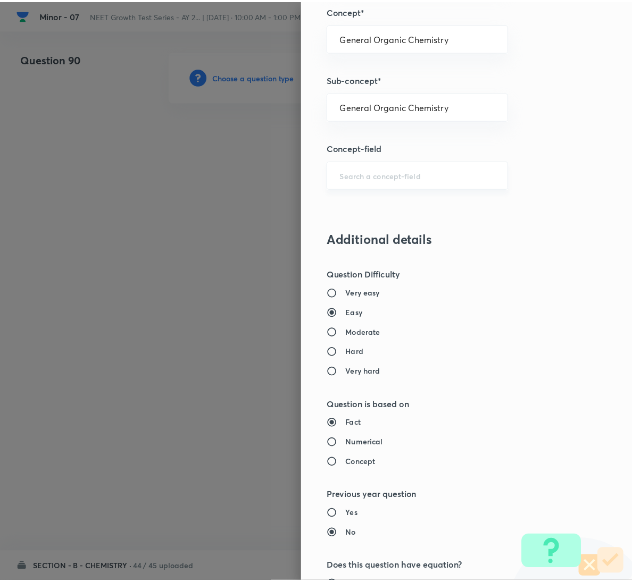
scroll to position [942, 0]
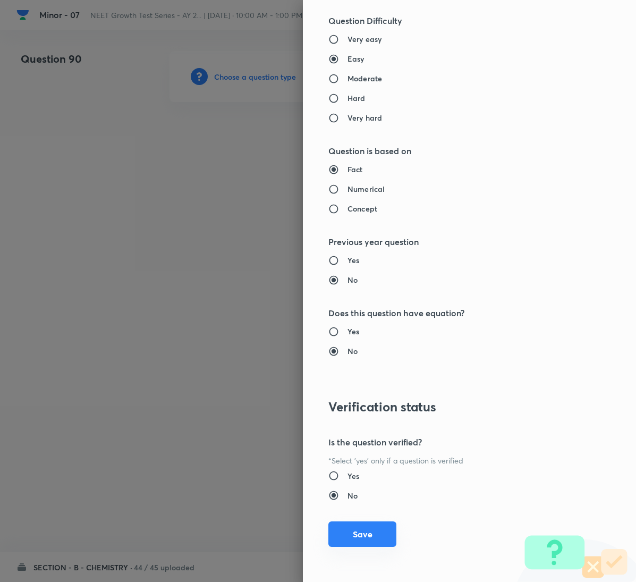
click at [356, 525] on button "Save" at bounding box center [363, 535] width 68 height 26
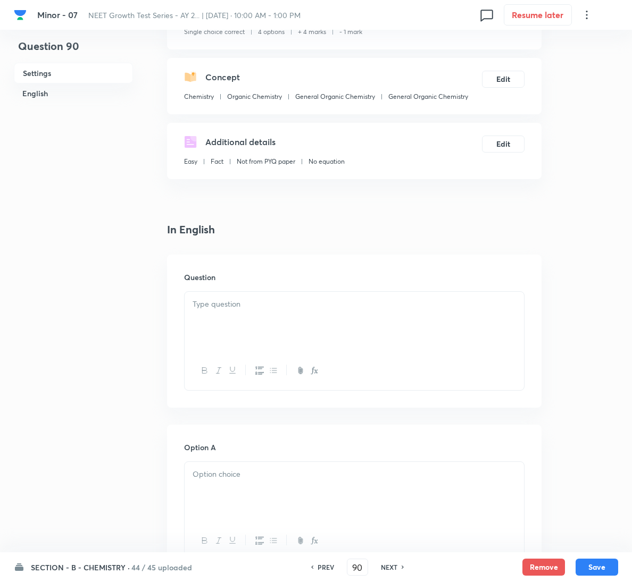
scroll to position [239, 0]
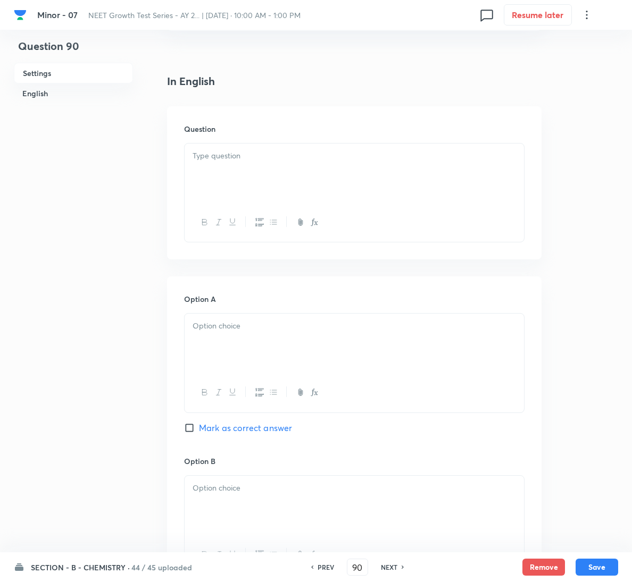
click at [270, 165] on div at bounding box center [354, 174] width 339 height 60
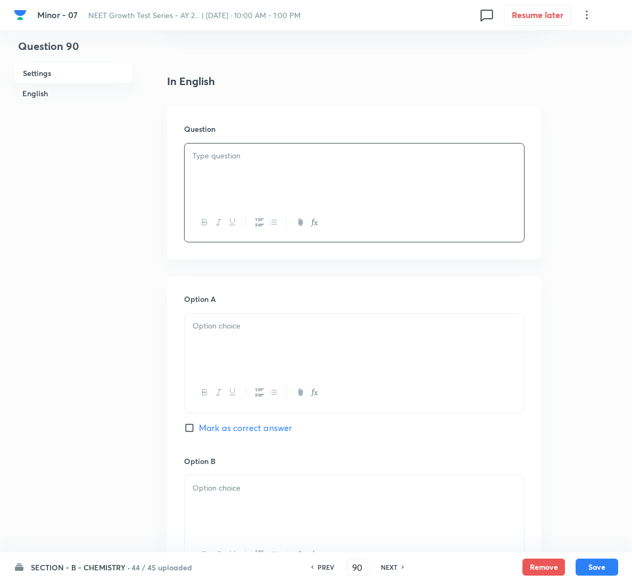
click at [423, 177] on div at bounding box center [354, 174] width 339 height 60
drag, startPoint x: 202, startPoint y: 364, endPoint x: 211, endPoint y: 364, distance: 9.0
click at [205, 364] on div at bounding box center [354, 344] width 339 height 60
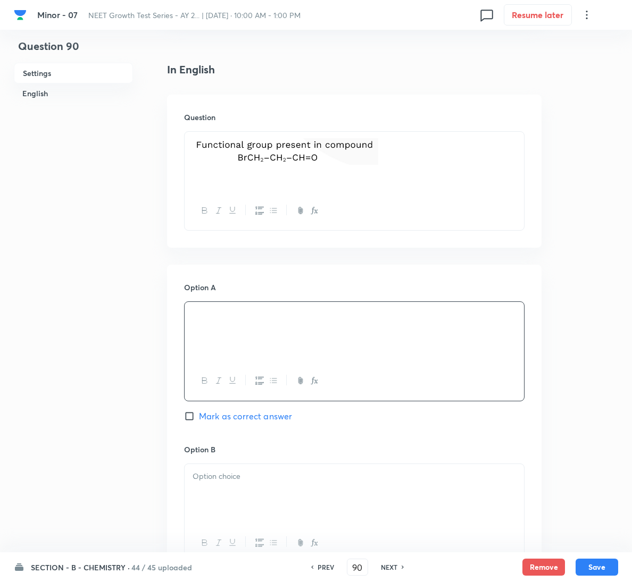
scroll to position [399, 0]
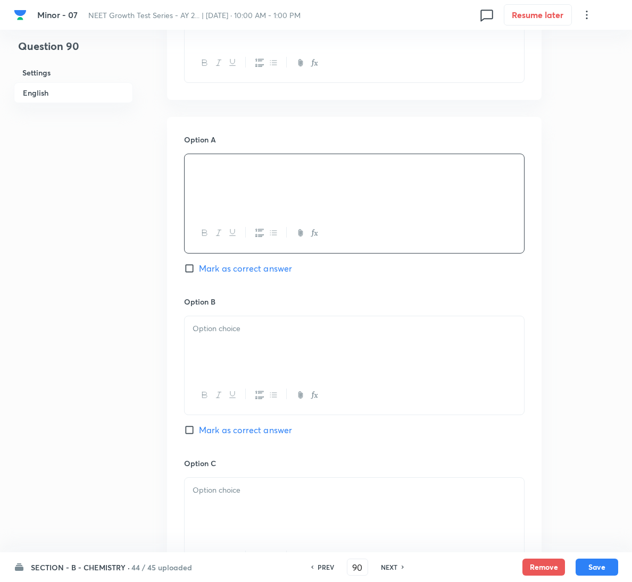
click at [322, 363] on div at bounding box center [354, 346] width 339 height 60
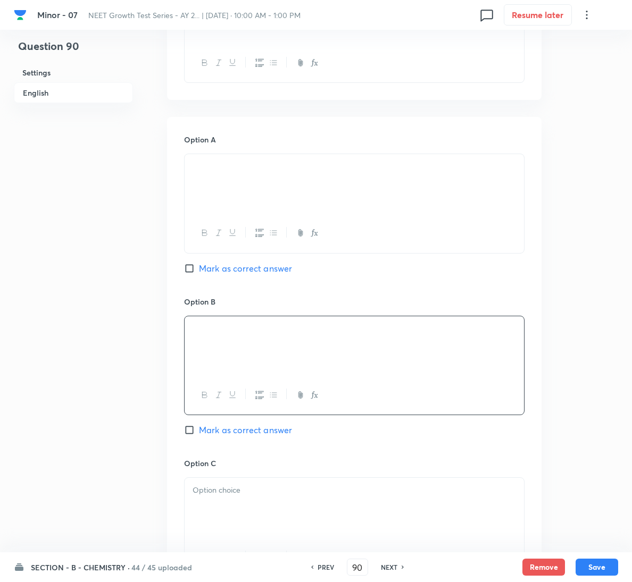
click at [339, 491] on p at bounding box center [353, 490] width 323 height 12
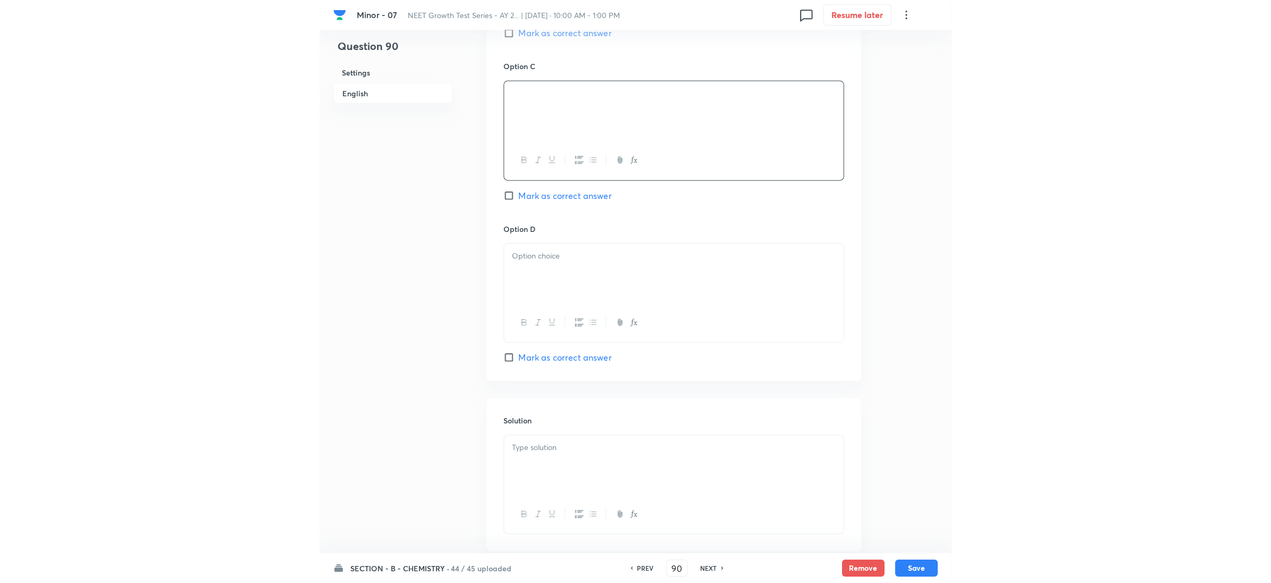
scroll to position [798, 0]
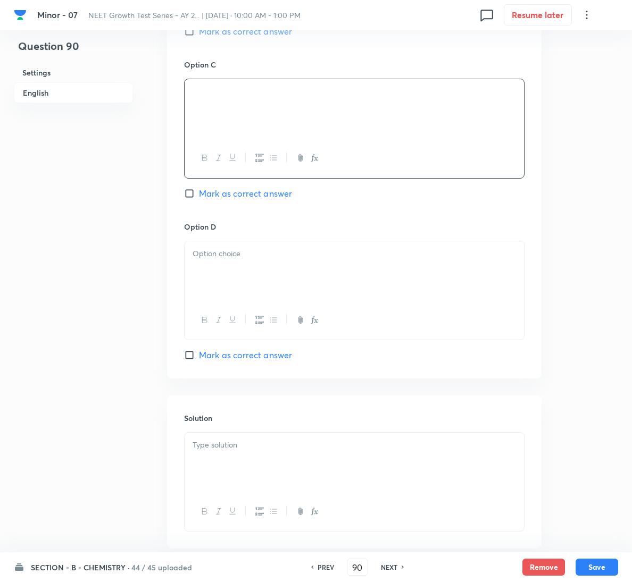
click at [247, 361] on span "Mark as correct answer" at bounding box center [245, 355] width 93 height 13
click at [199, 361] on input "Mark as correct answer" at bounding box center [191, 355] width 15 height 11
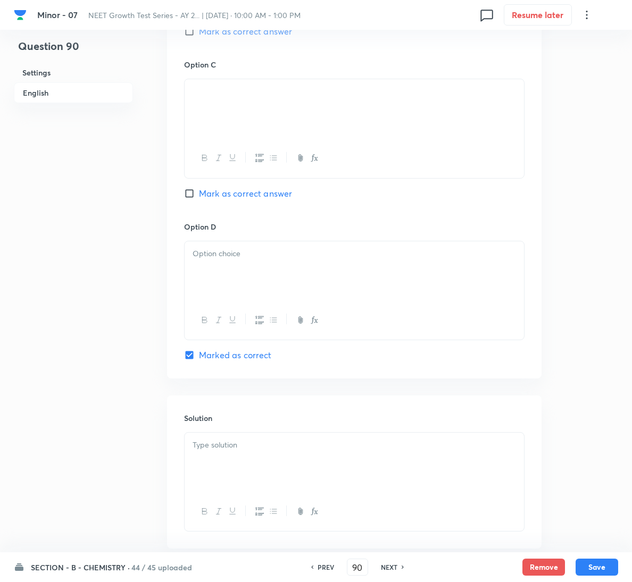
click at [286, 288] on div at bounding box center [354, 271] width 339 height 60
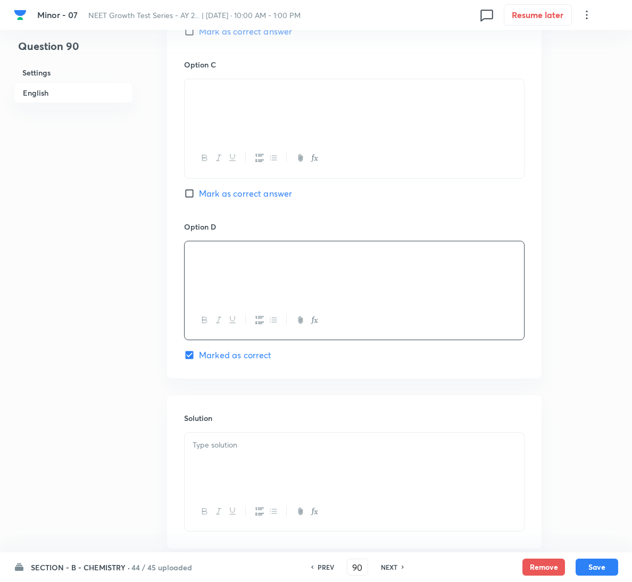
click at [305, 444] on p at bounding box center [353, 445] width 323 height 12
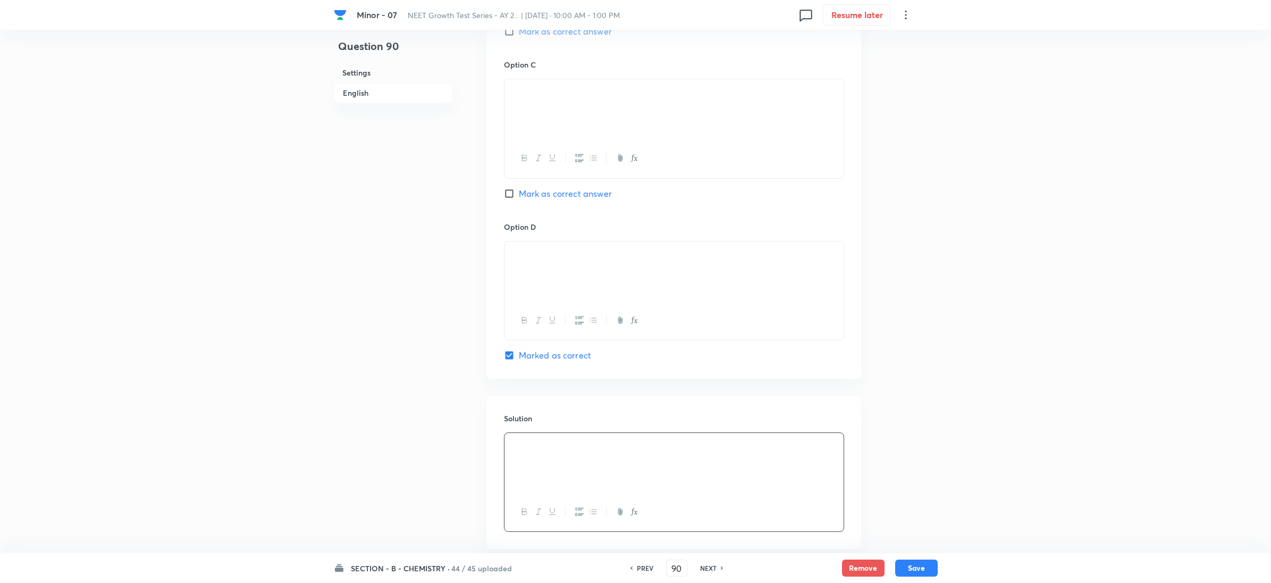
click at [711, 569] on h6 "NEXT" at bounding box center [708, 568] width 16 height 10
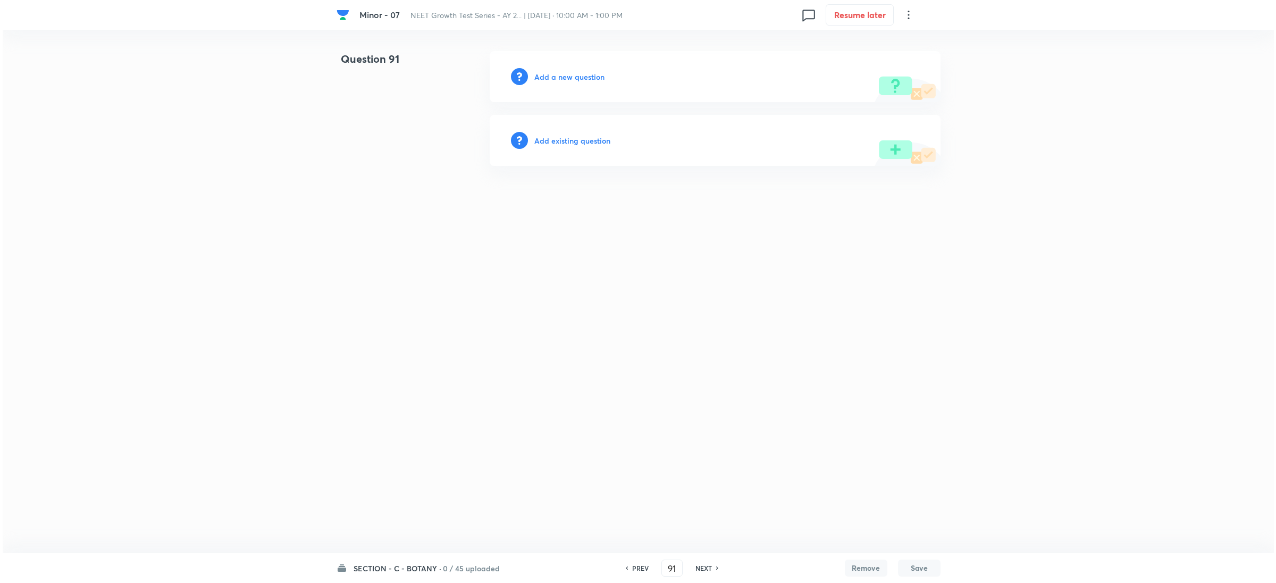
scroll to position [0, 0]
